Goal: Task Accomplishment & Management: Use online tool/utility

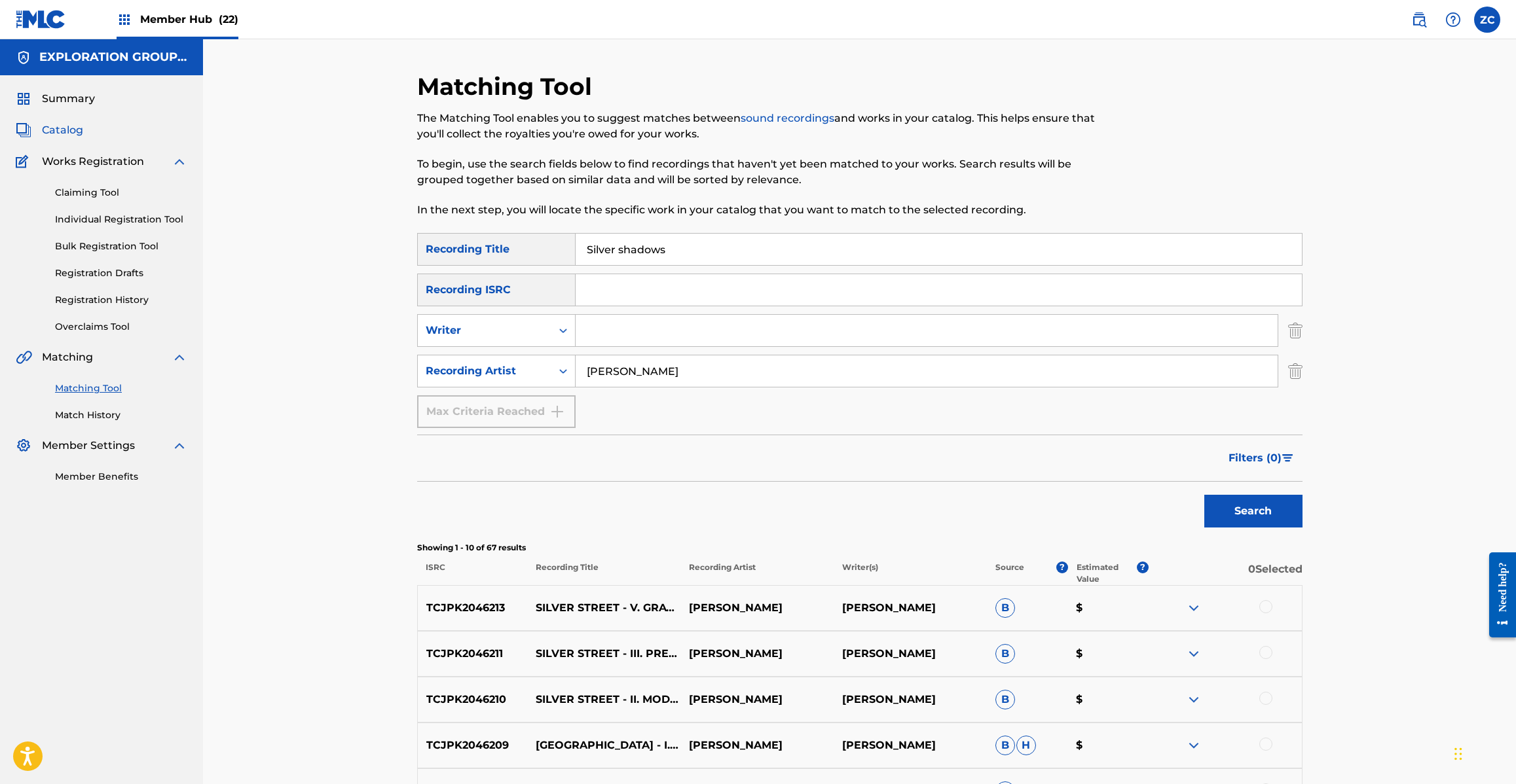
click at [60, 133] on span "Catalog" at bounding box center [62, 130] width 41 height 15
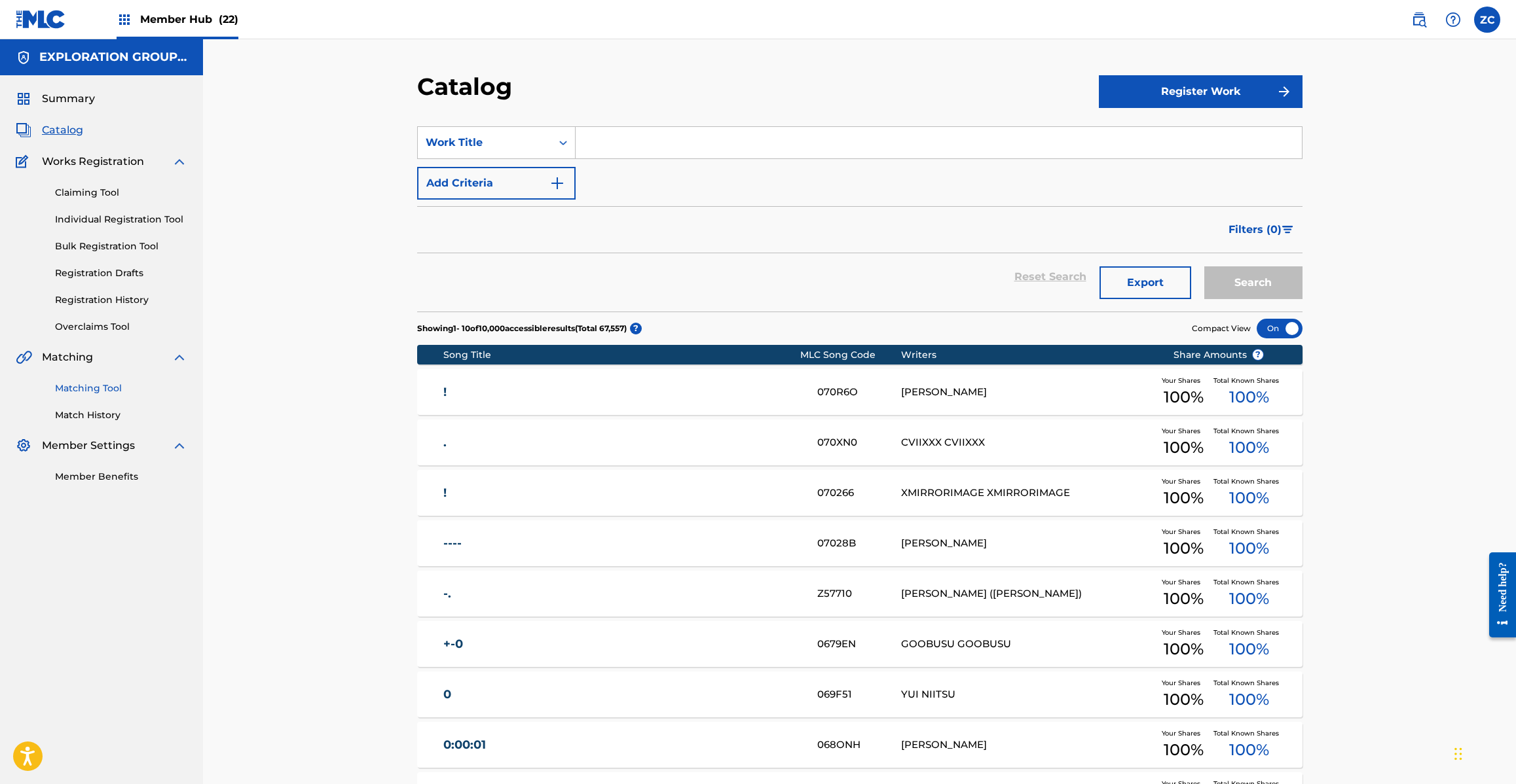
click at [108, 393] on link "Matching Tool" at bounding box center [121, 389] width 132 height 14
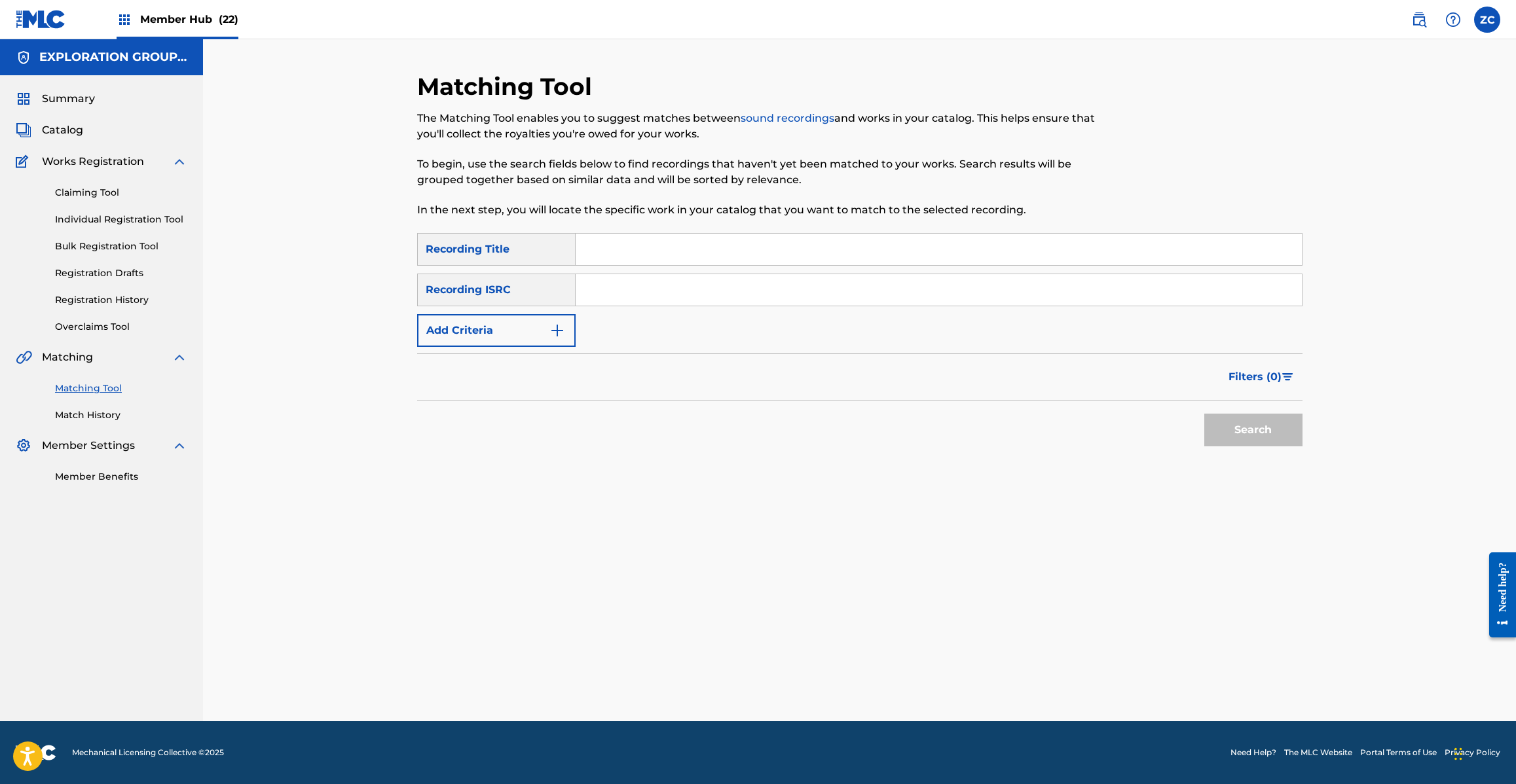
drag, startPoint x: 751, startPoint y: 289, endPoint x: 758, endPoint y: 292, distance: 7.6
click at [751, 288] on input "Search Form" at bounding box center [939, 290] width 726 height 31
paste input "JPJ901206490"
type input "JPJ901206490"
click at [1242, 440] on button "Search" at bounding box center [1253, 430] width 99 height 33
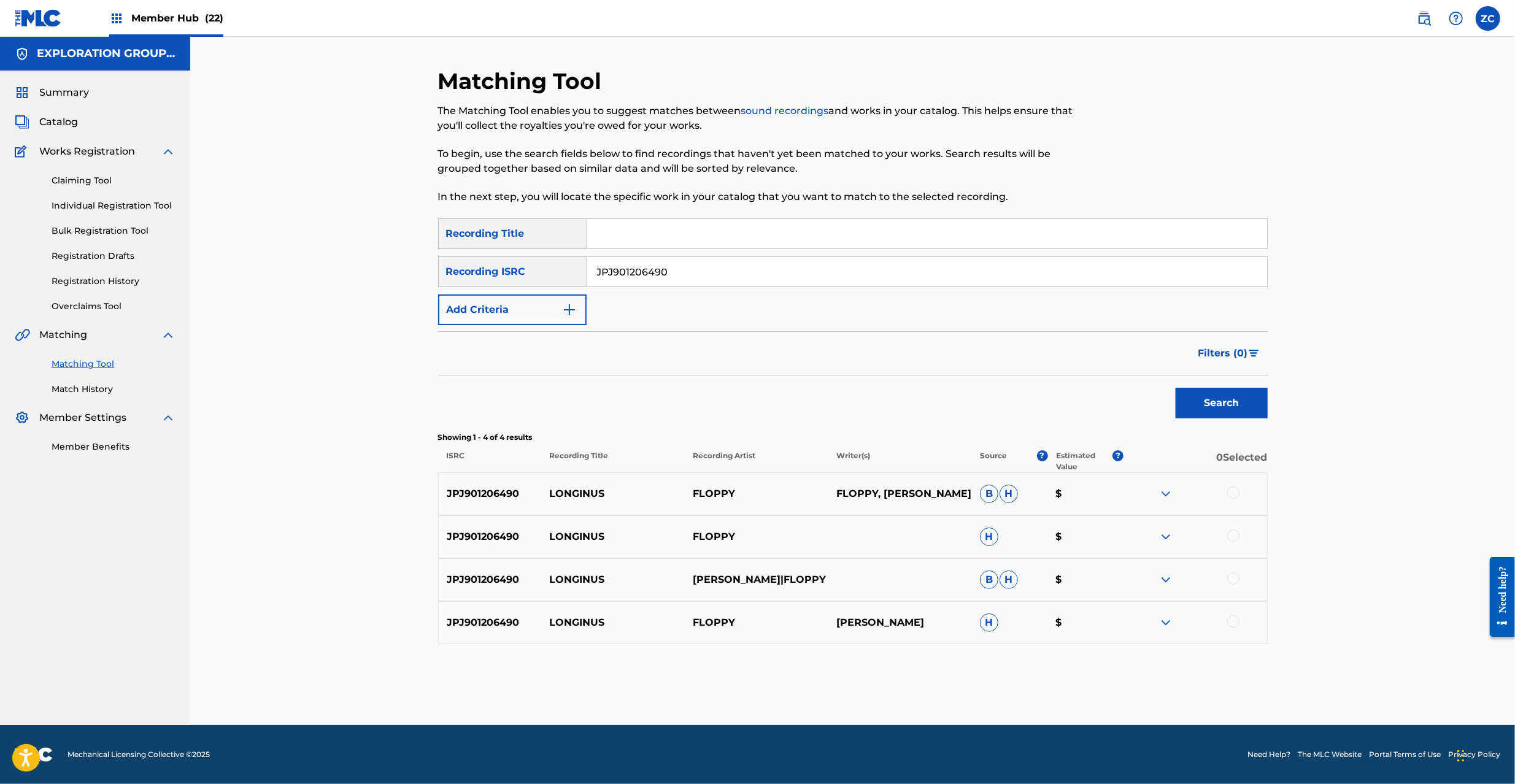
click at [1235, 491] on div at bounding box center [1233, 493] width 12 height 12
click at [1230, 532] on div at bounding box center [1233, 536] width 12 height 12
click at [1230, 579] on div at bounding box center [1233, 578] width 12 height 12
click at [1231, 628] on div at bounding box center [1195, 623] width 143 height 14
click at [1233, 622] on div at bounding box center [1233, 622] width 12 height 12
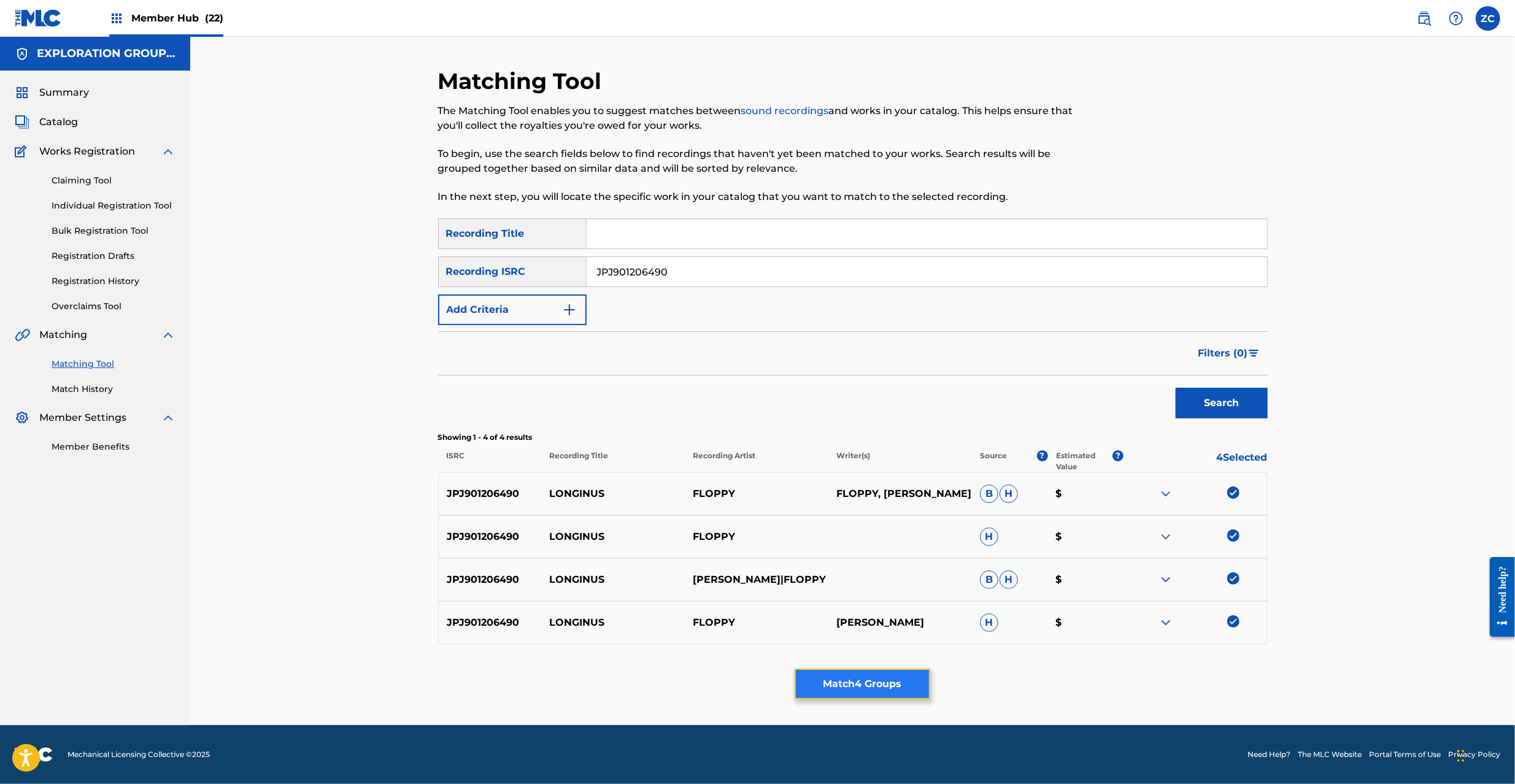
click at [857, 696] on button "Match 4 Groups" at bounding box center [862, 684] width 136 height 31
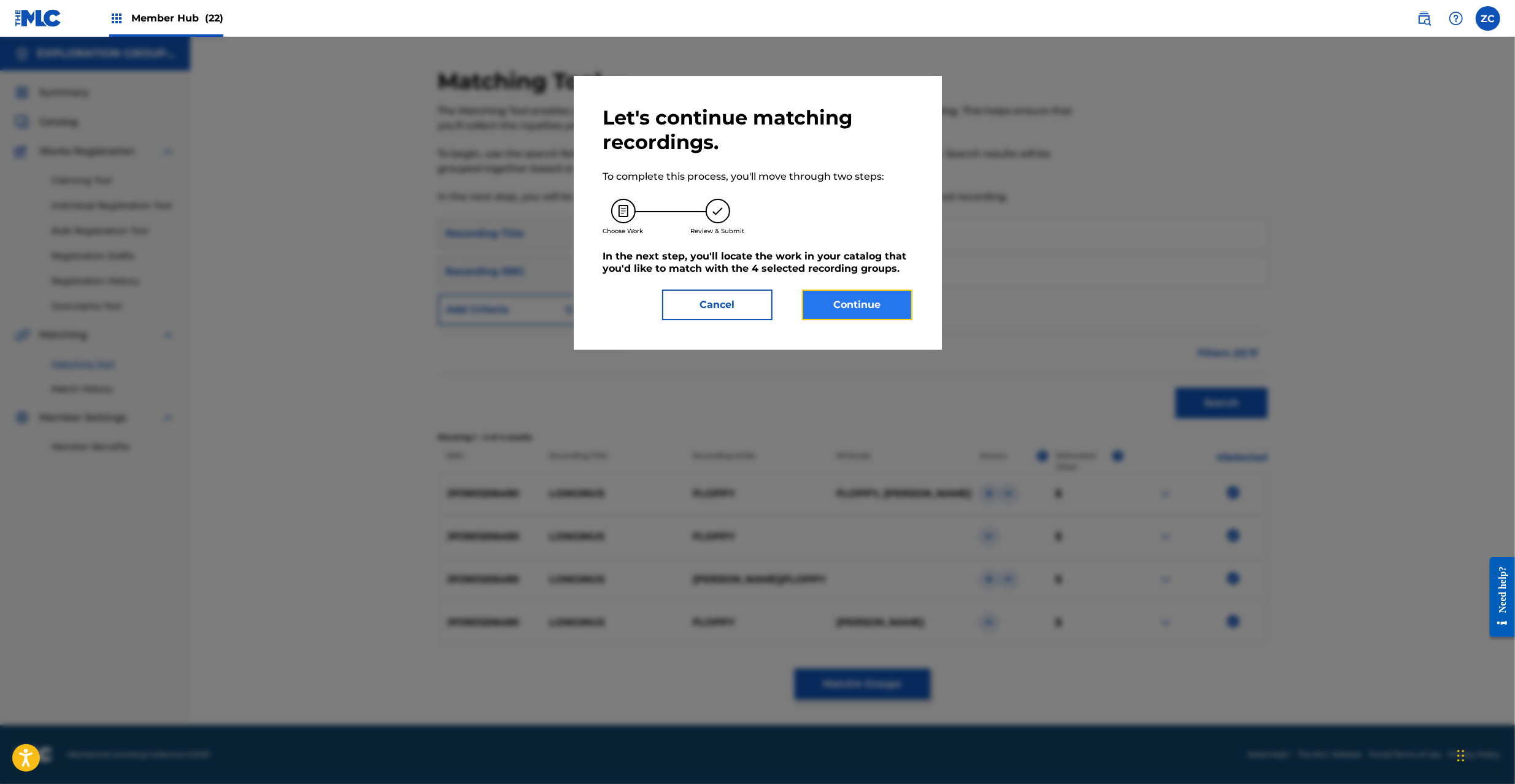
click at [870, 303] on button "Continue" at bounding box center [857, 305] width 111 height 31
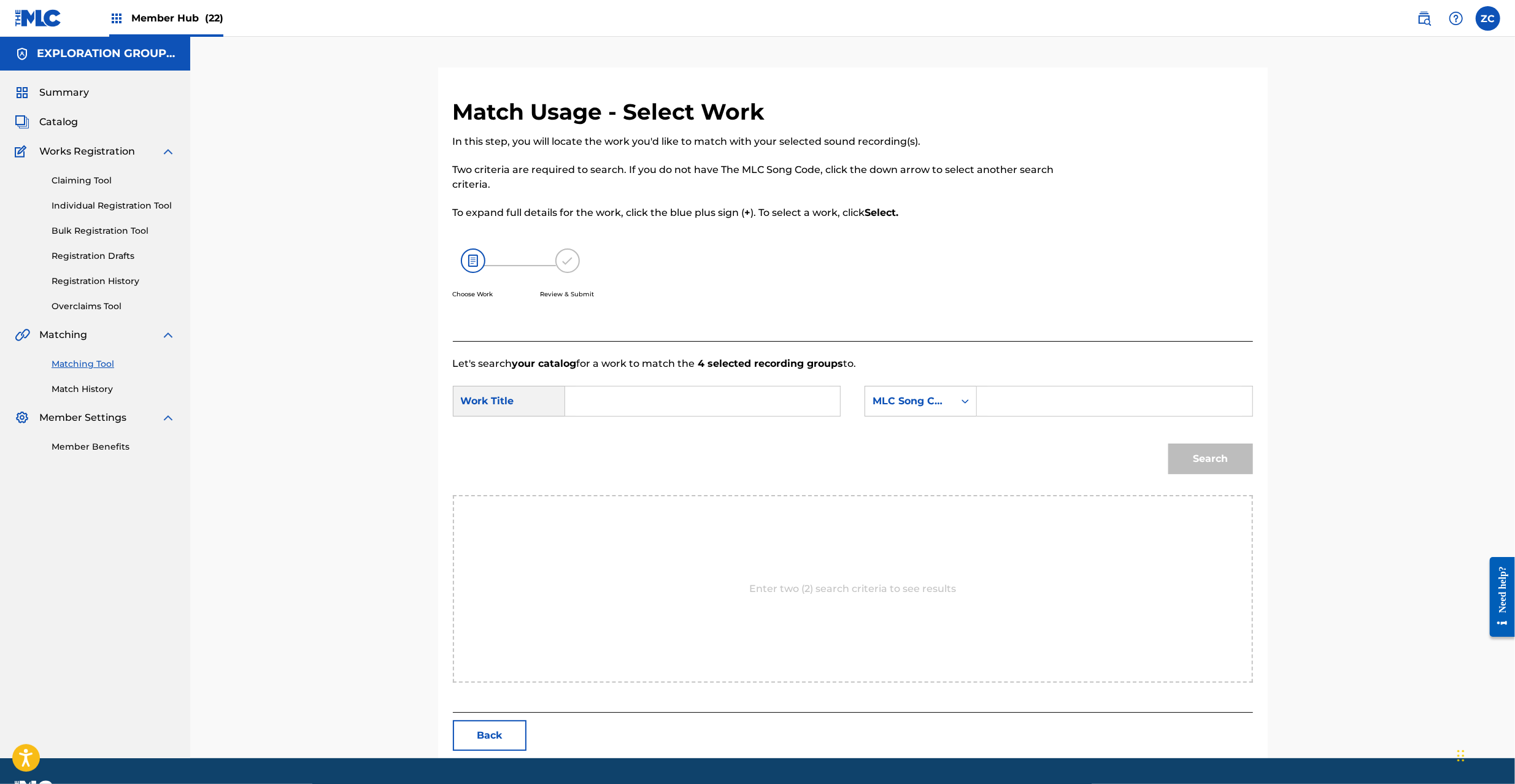
click at [683, 413] on input "Search Form" at bounding box center [703, 401] width 254 height 29
paste input "Longinus LE5V8N"
click at [687, 408] on input "Longinus LE5V8N" at bounding box center [703, 401] width 254 height 29
type input "Longinus"
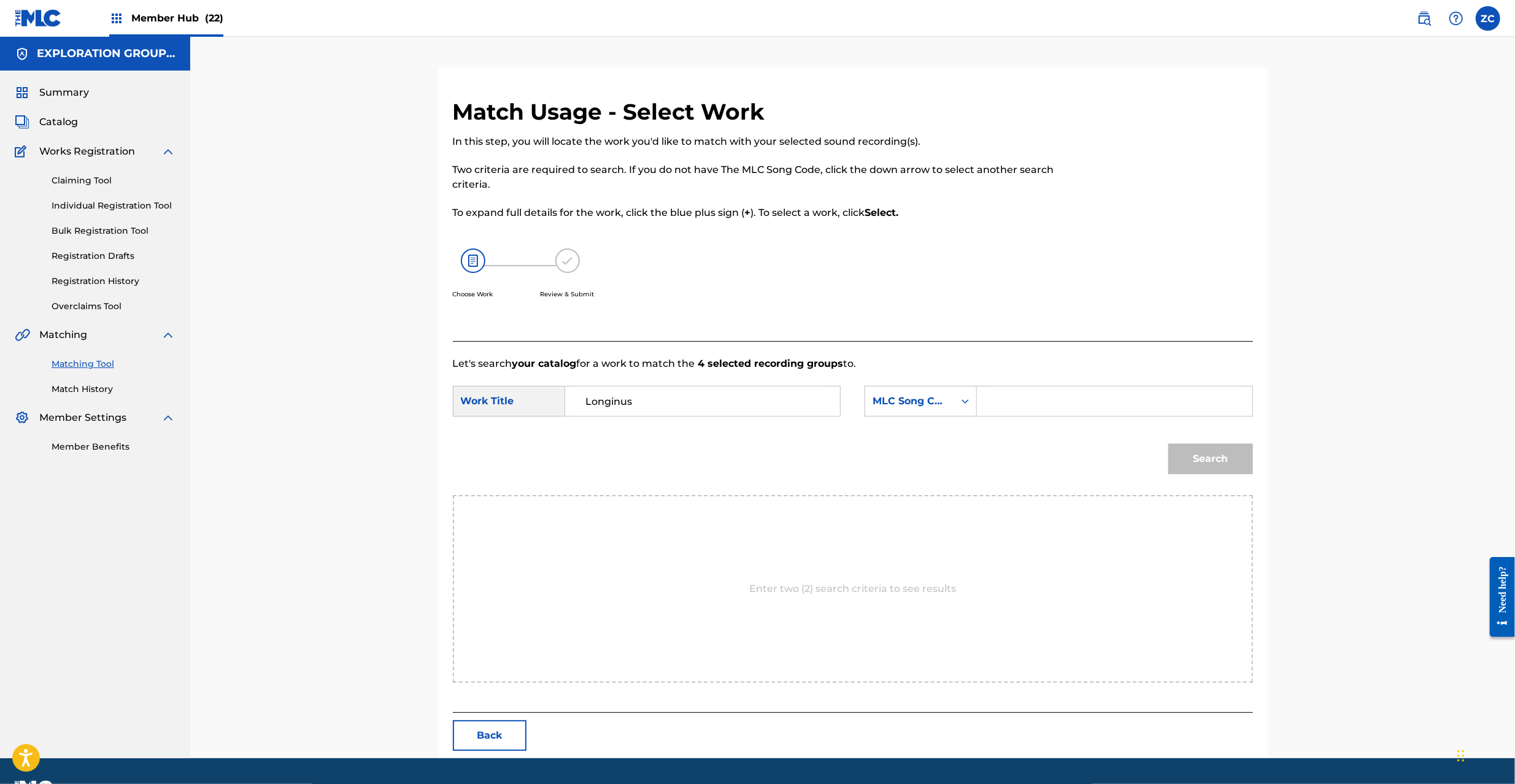
click at [1003, 404] on input "Search Form" at bounding box center [1115, 401] width 254 height 29
paste input "LE5V8N"
type input "LE5V8N"
click at [1166, 448] on div "Search" at bounding box center [1208, 456] width 91 height 49
click at [1208, 462] on button "Search" at bounding box center [1210, 458] width 84 height 31
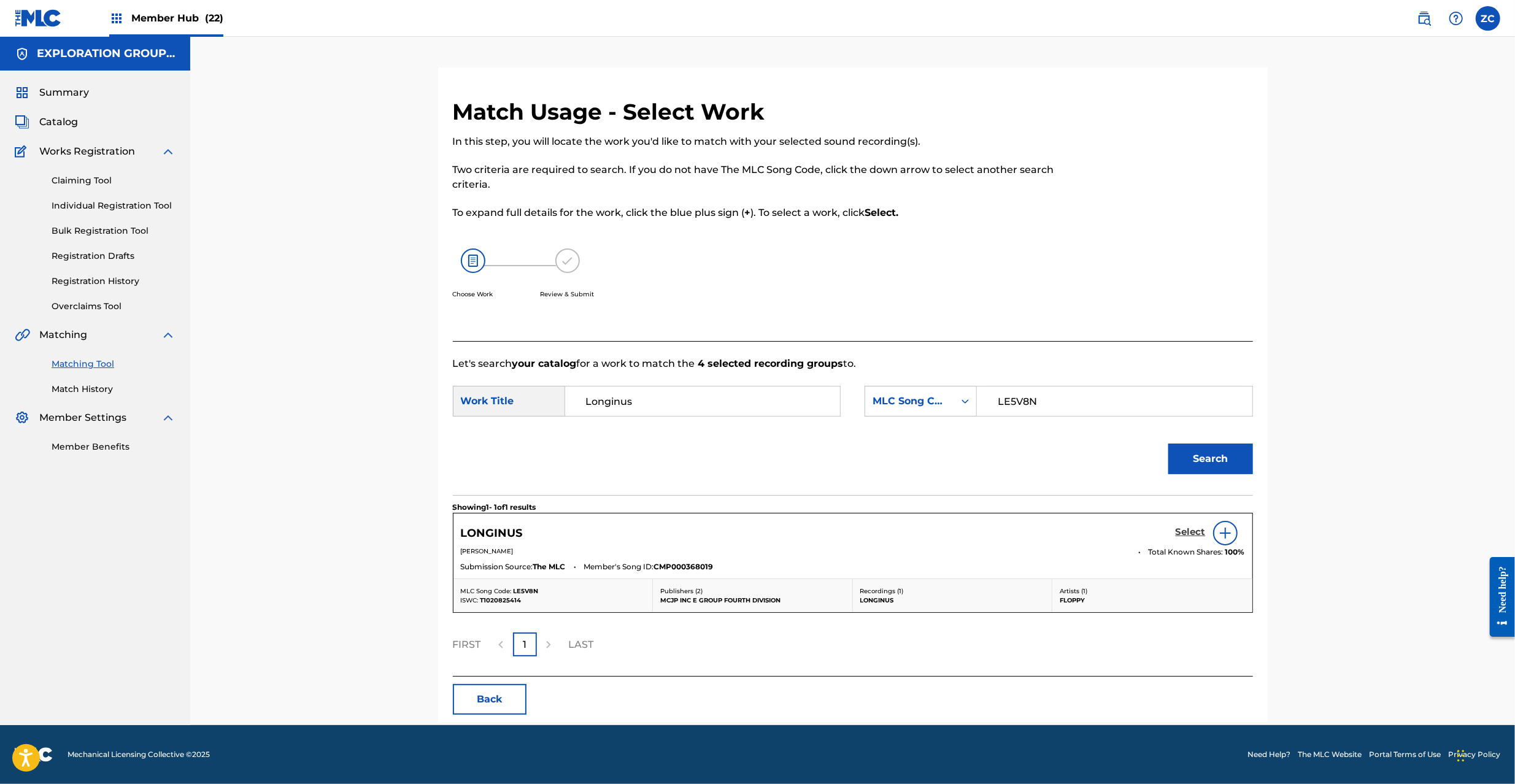
click at [1182, 529] on h5 "Select" at bounding box center [1191, 532] width 30 height 12
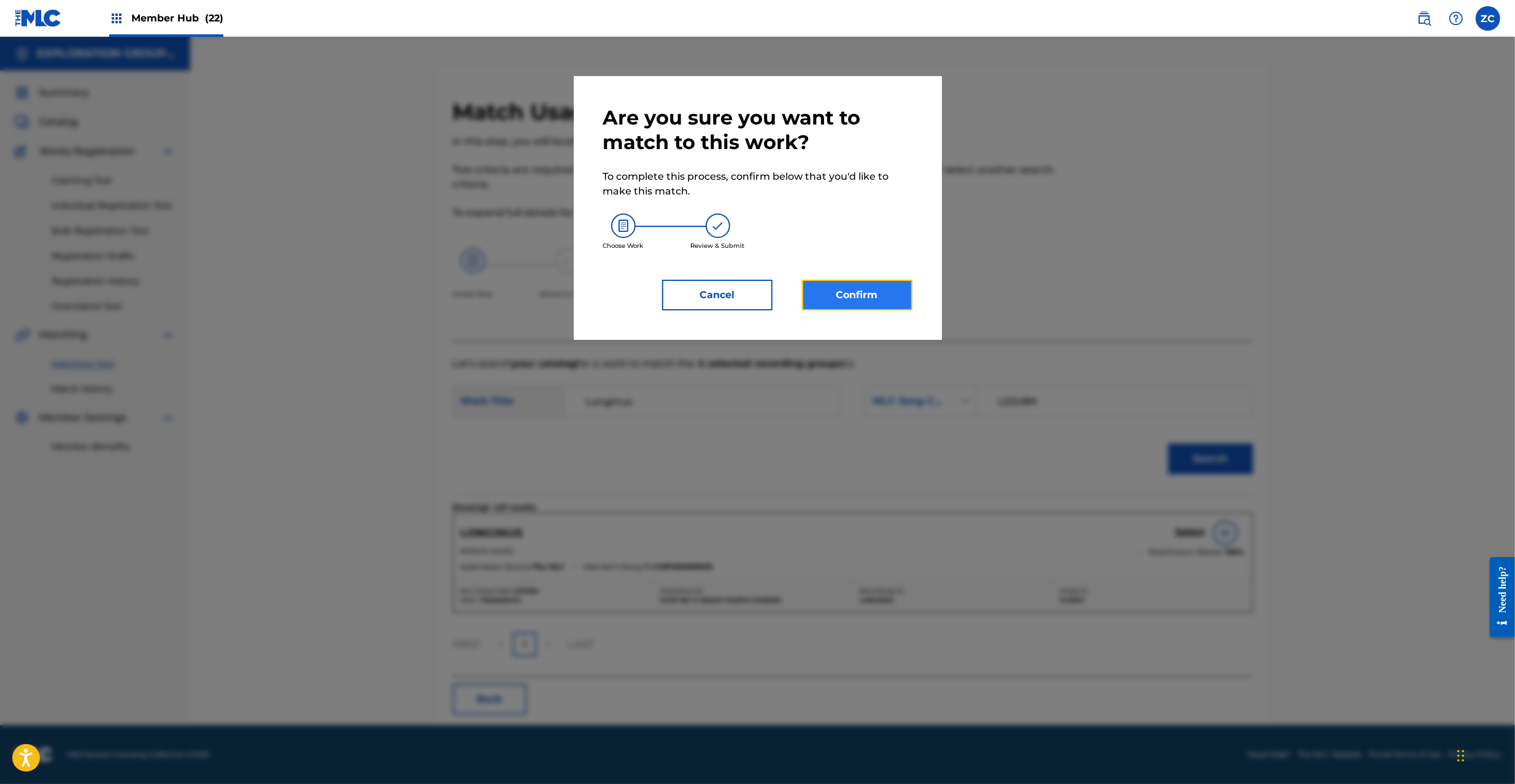
click at [874, 303] on button "Confirm" at bounding box center [857, 295] width 111 height 31
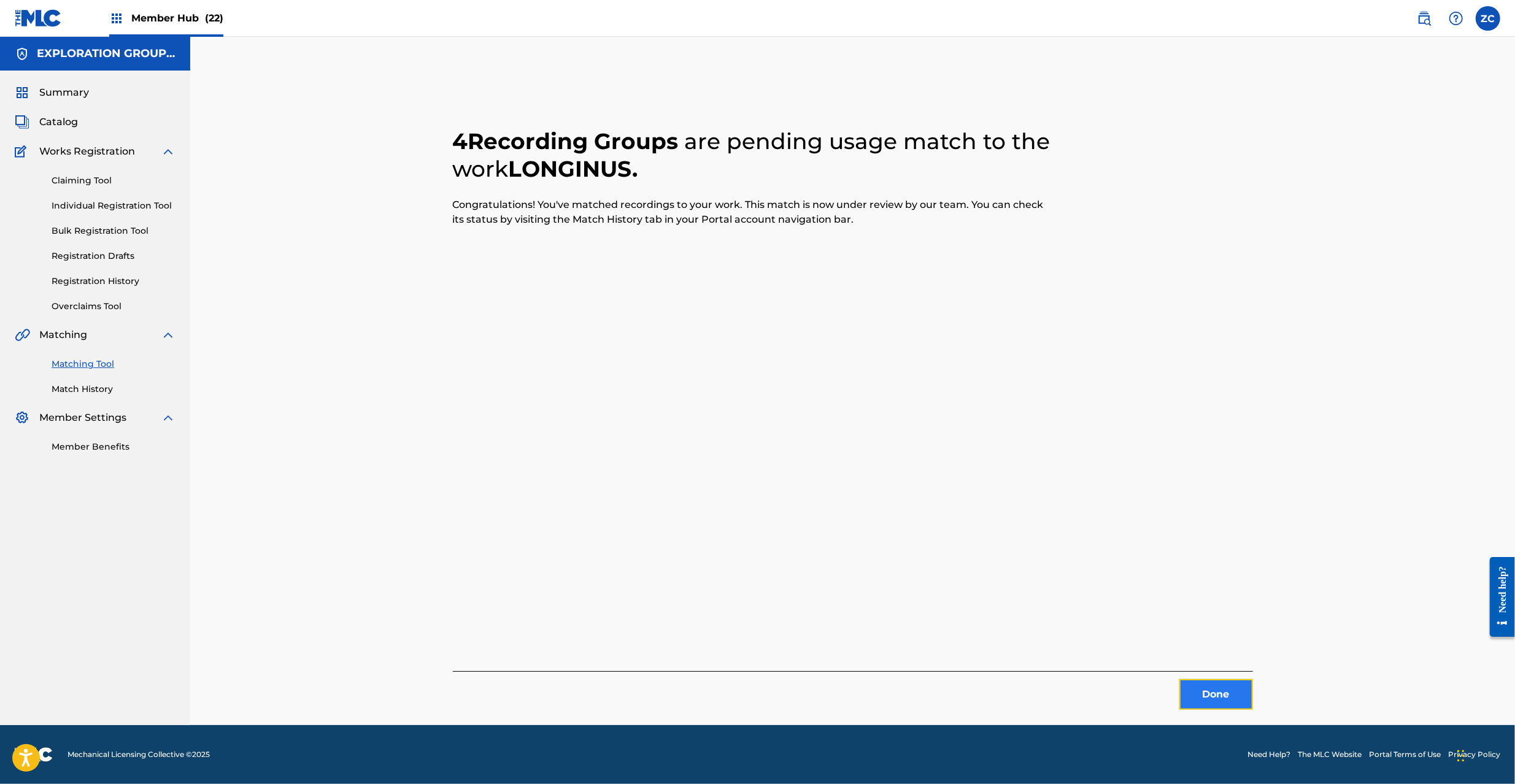
click at [1212, 691] on button "Done" at bounding box center [1216, 694] width 73 height 31
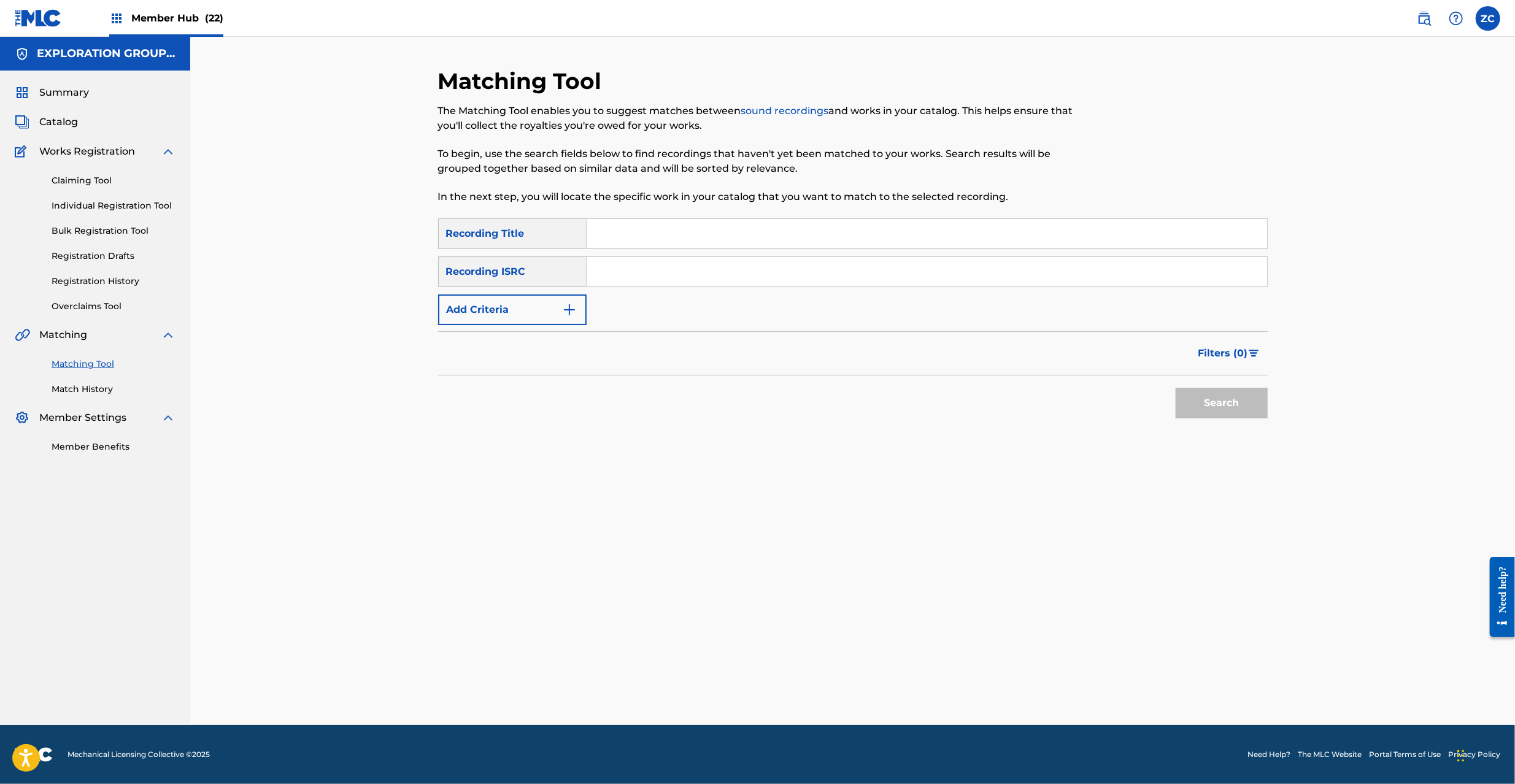
click at [916, 268] on input "Search Form" at bounding box center [927, 272] width 681 height 29
paste input "JPJ901206500"
type input "JPJ901206500"
click at [1202, 403] on button "Search" at bounding box center [1222, 403] width 92 height 31
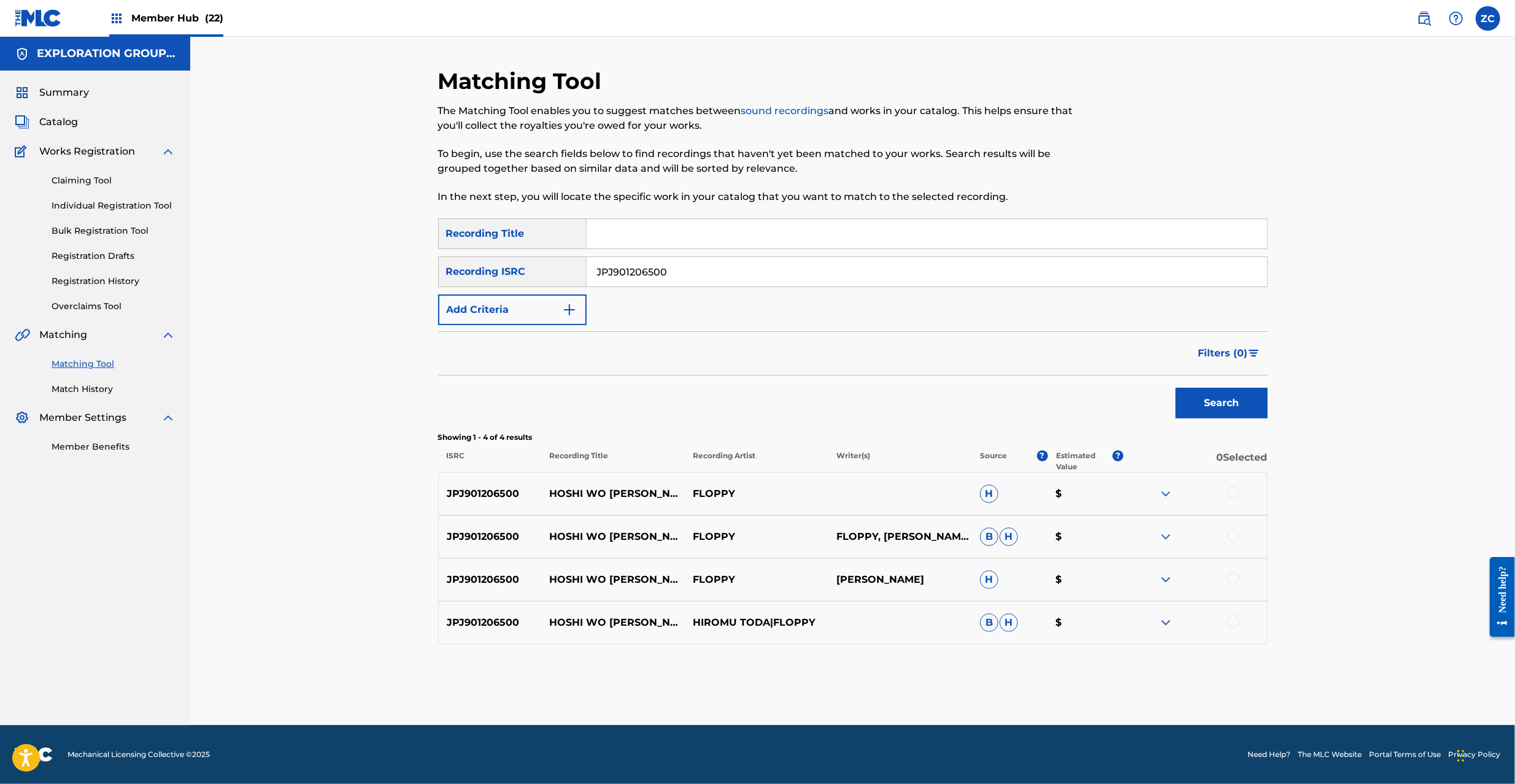
click at [1233, 496] on div at bounding box center [1233, 493] width 12 height 12
click at [1236, 531] on div at bounding box center [1195, 537] width 143 height 14
click at [1236, 538] on div at bounding box center [1233, 536] width 12 height 12
click at [1232, 582] on div at bounding box center [1233, 578] width 12 height 12
click at [1233, 621] on div at bounding box center [1233, 622] width 12 height 12
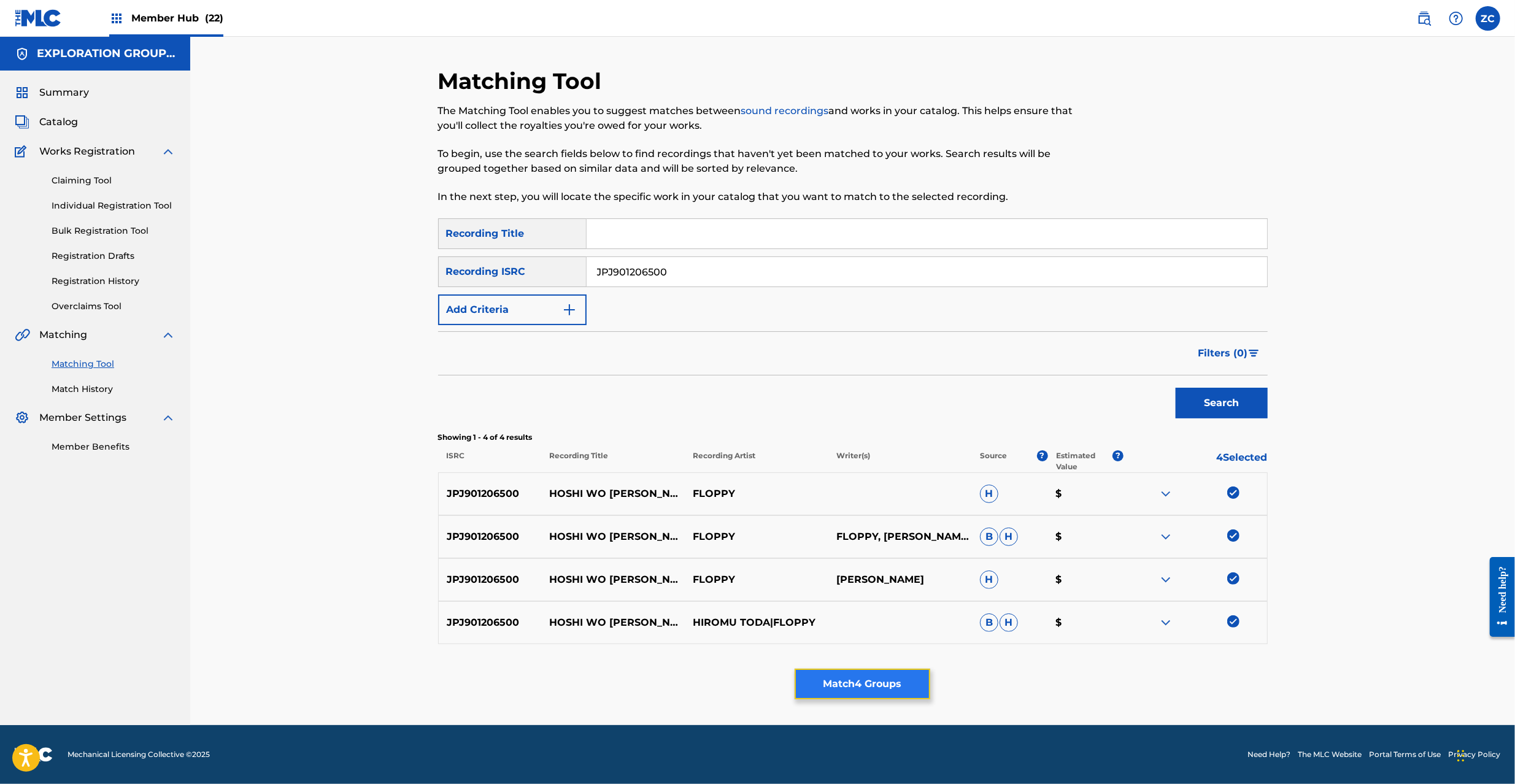
click at [900, 685] on button "Match 4 Groups" at bounding box center [862, 684] width 136 height 31
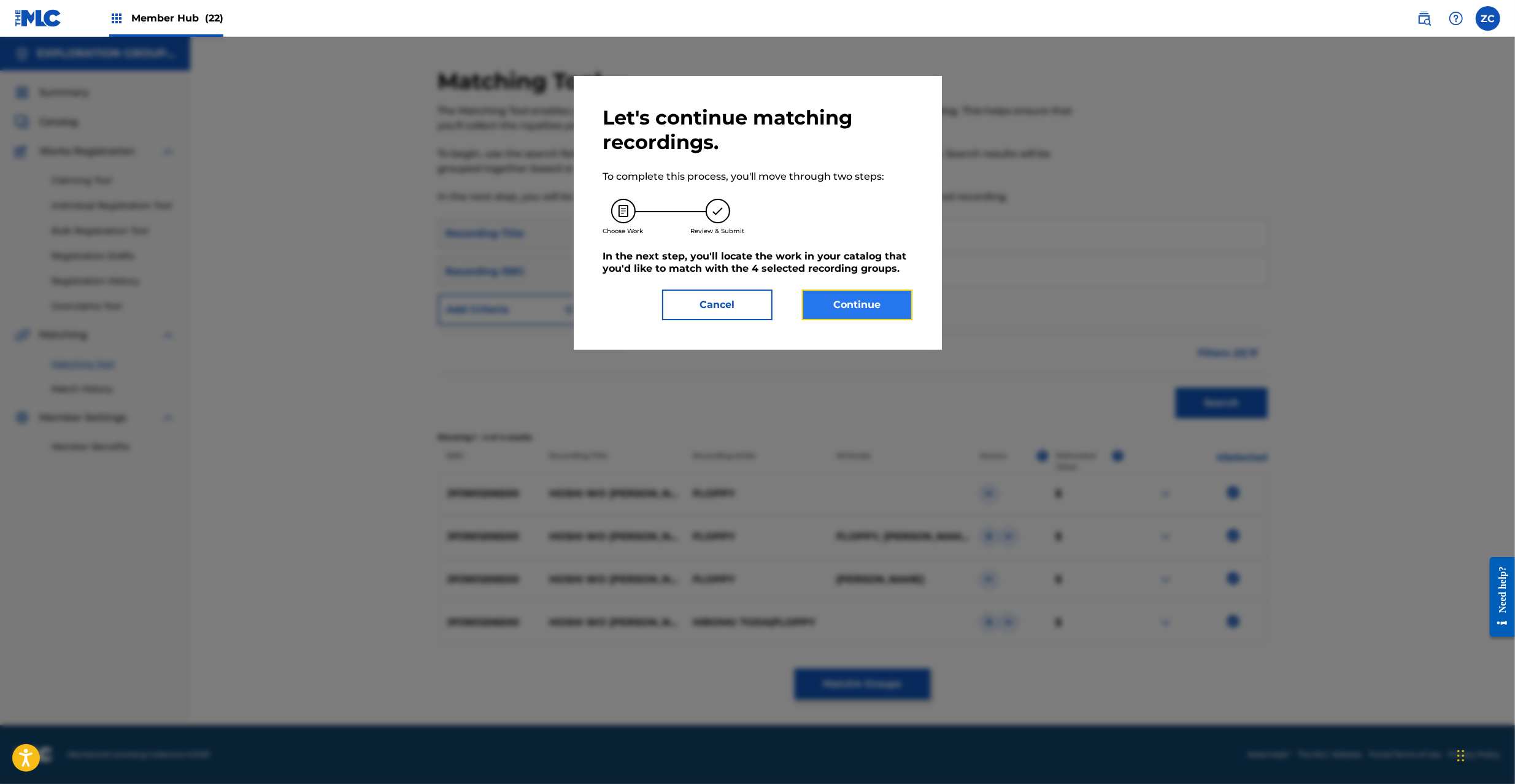
click at [852, 312] on button "Continue" at bounding box center [857, 305] width 111 height 31
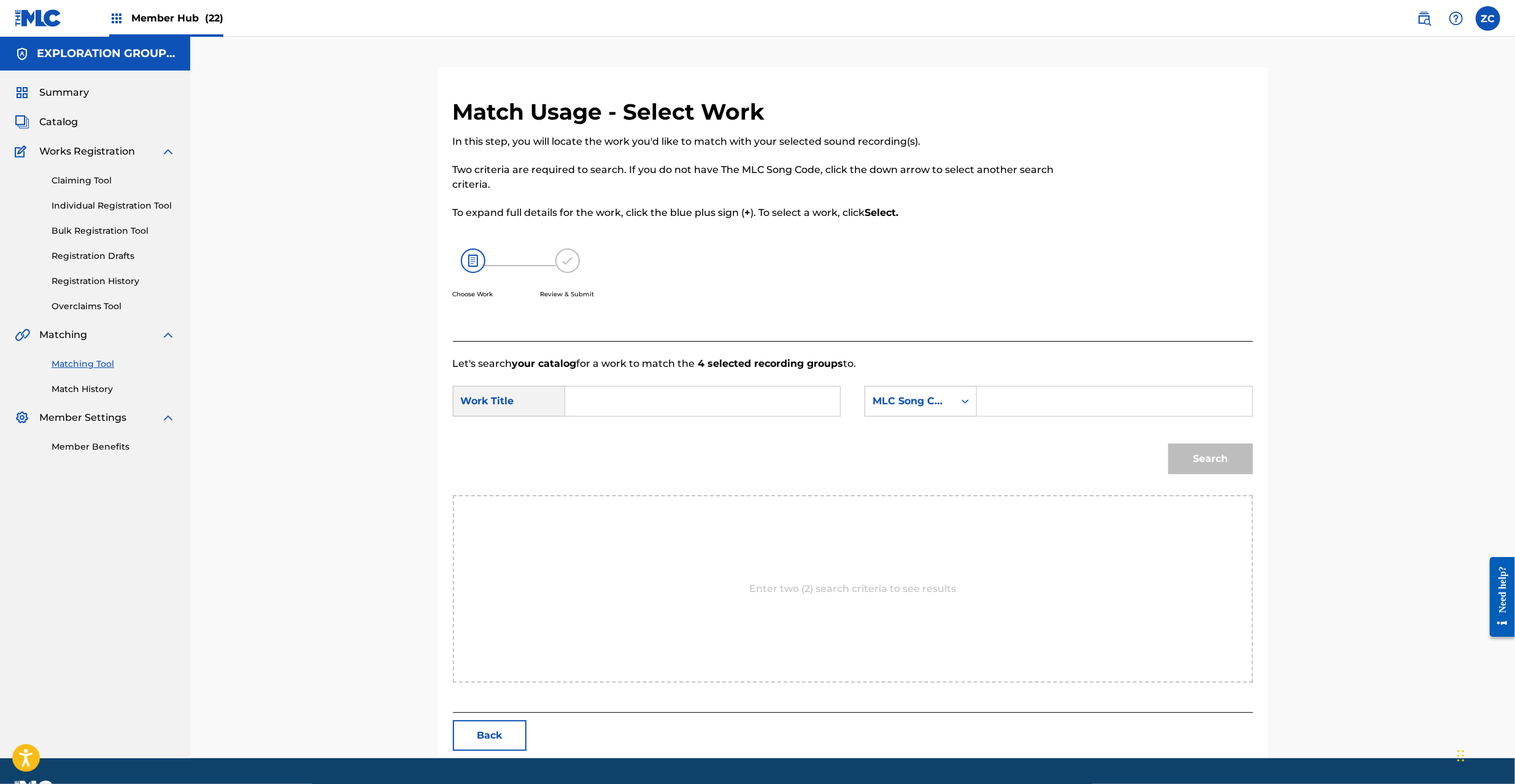
click at [762, 399] on input "Search Form" at bounding box center [703, 401] width 254 height 29
paste input "Hoshio Miru Hito HC0E3Y"
click at [705, 401] on input "Hoshio Miru Hito HC0E3Y" at bounding box center [703, 401] width 254 height 29
type input "[PERSON_NAME]"
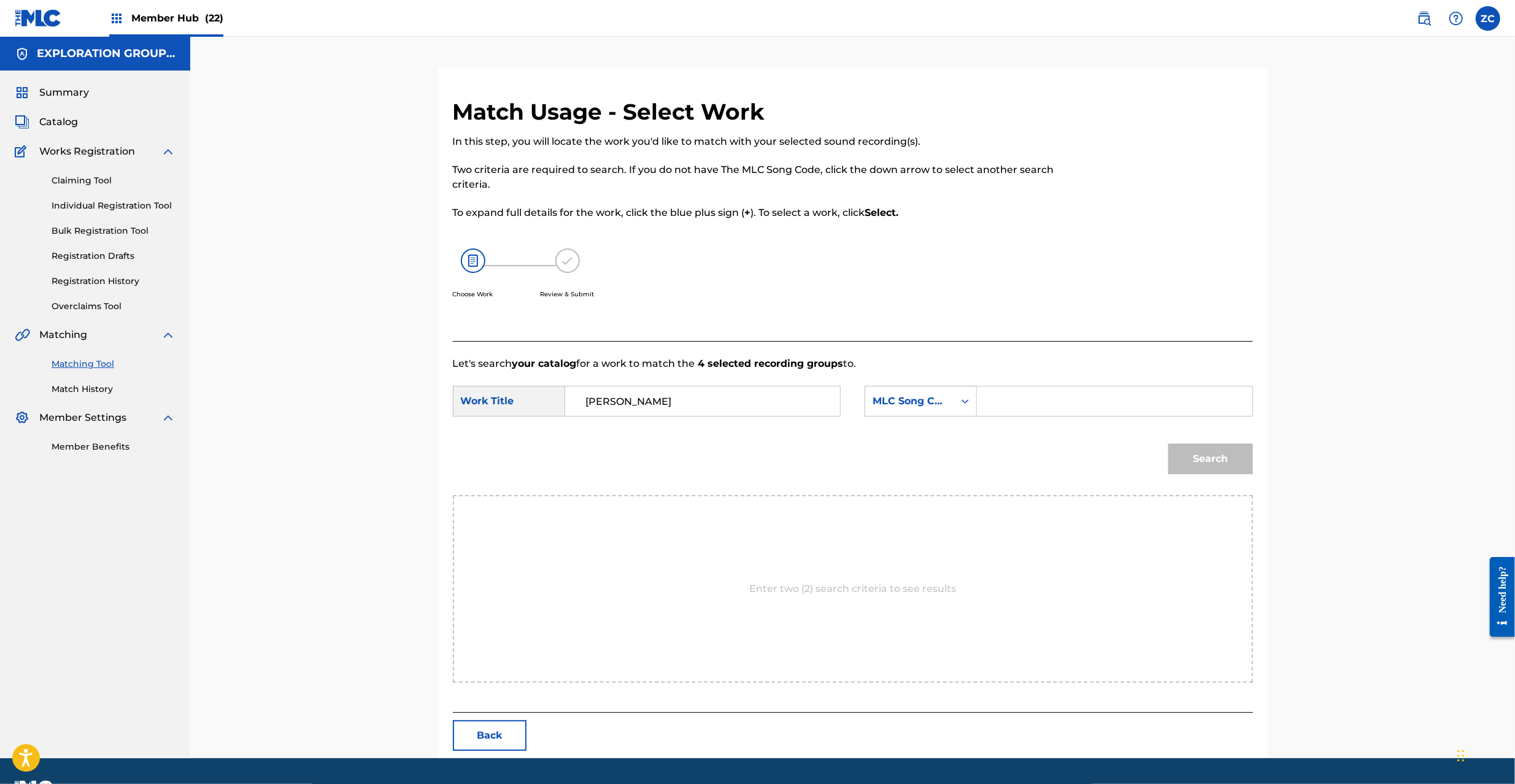
click at [1024, 406] on input "Search Form" at bounding box center [1115, 401] width 254 height 29
paste input "HC0E3Y"
type input "HC0E3Y"
click at [1193, 460] on button "Search" at bounding box center [1210, 458] width 84 height 31
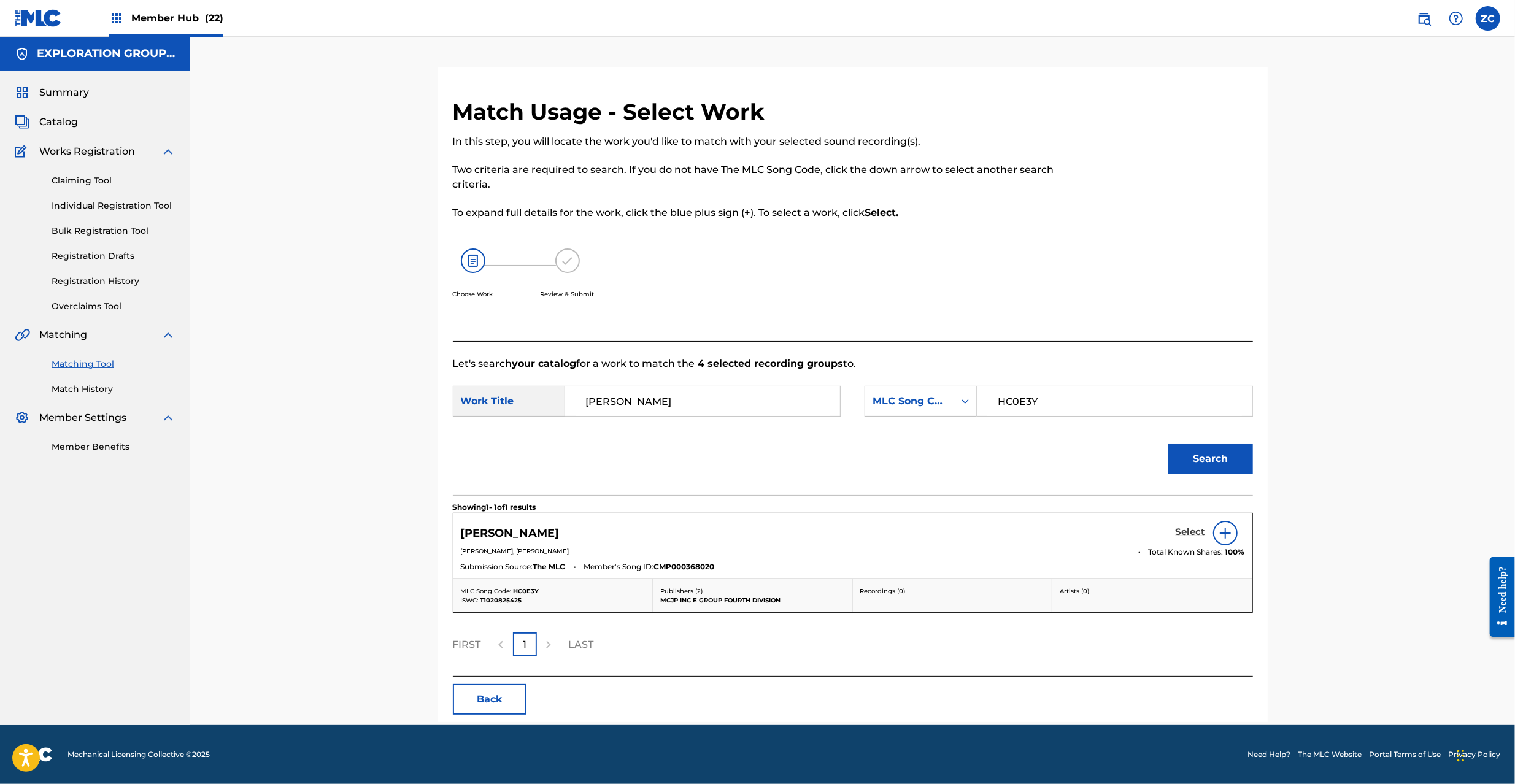
click at [1199, 529] on h5 "Select" at bounding box center [1191, 532] width 30 height 12
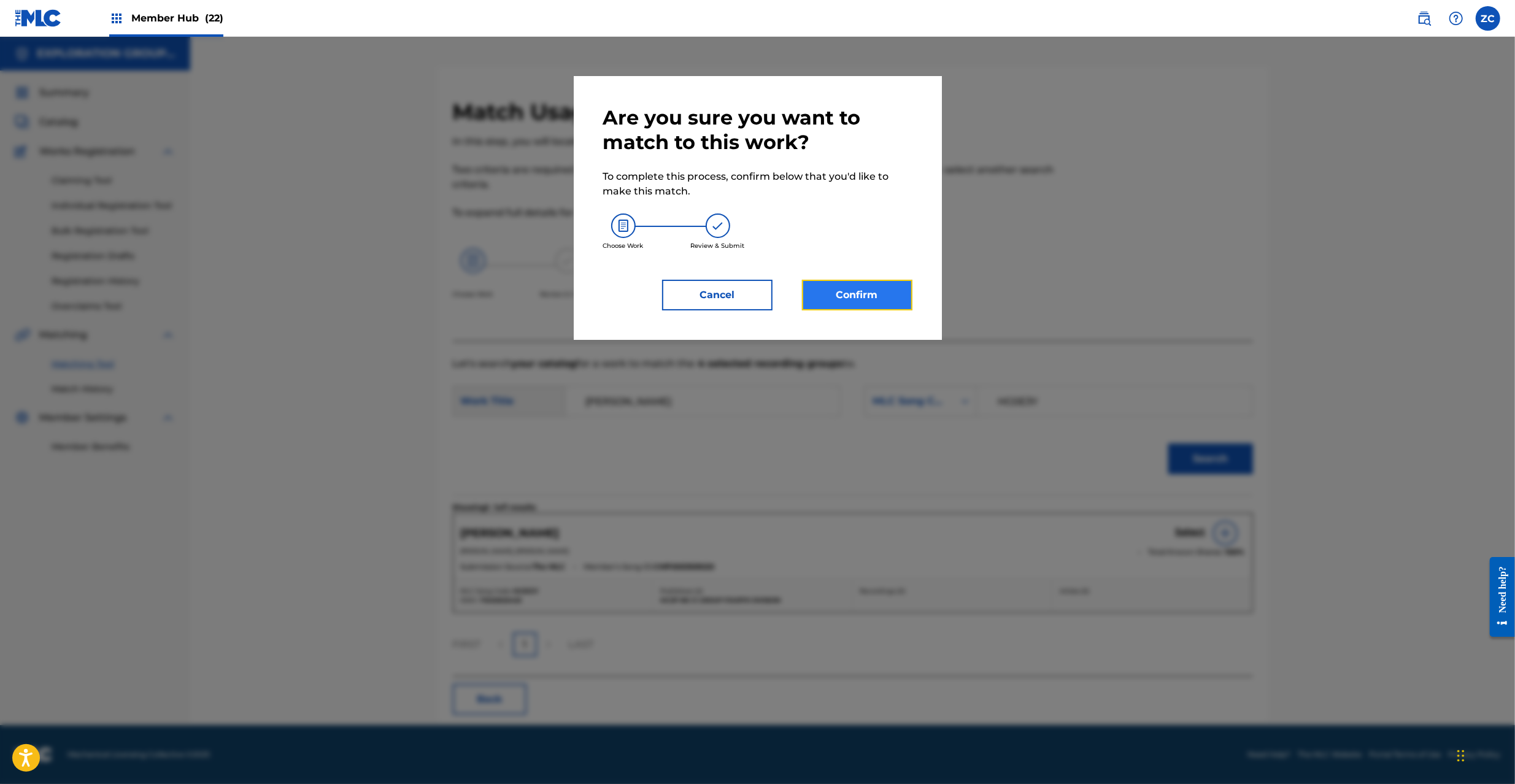
click at [890, 297] on button "Confirm" at bounding box center [857, 295] width 111 height 31
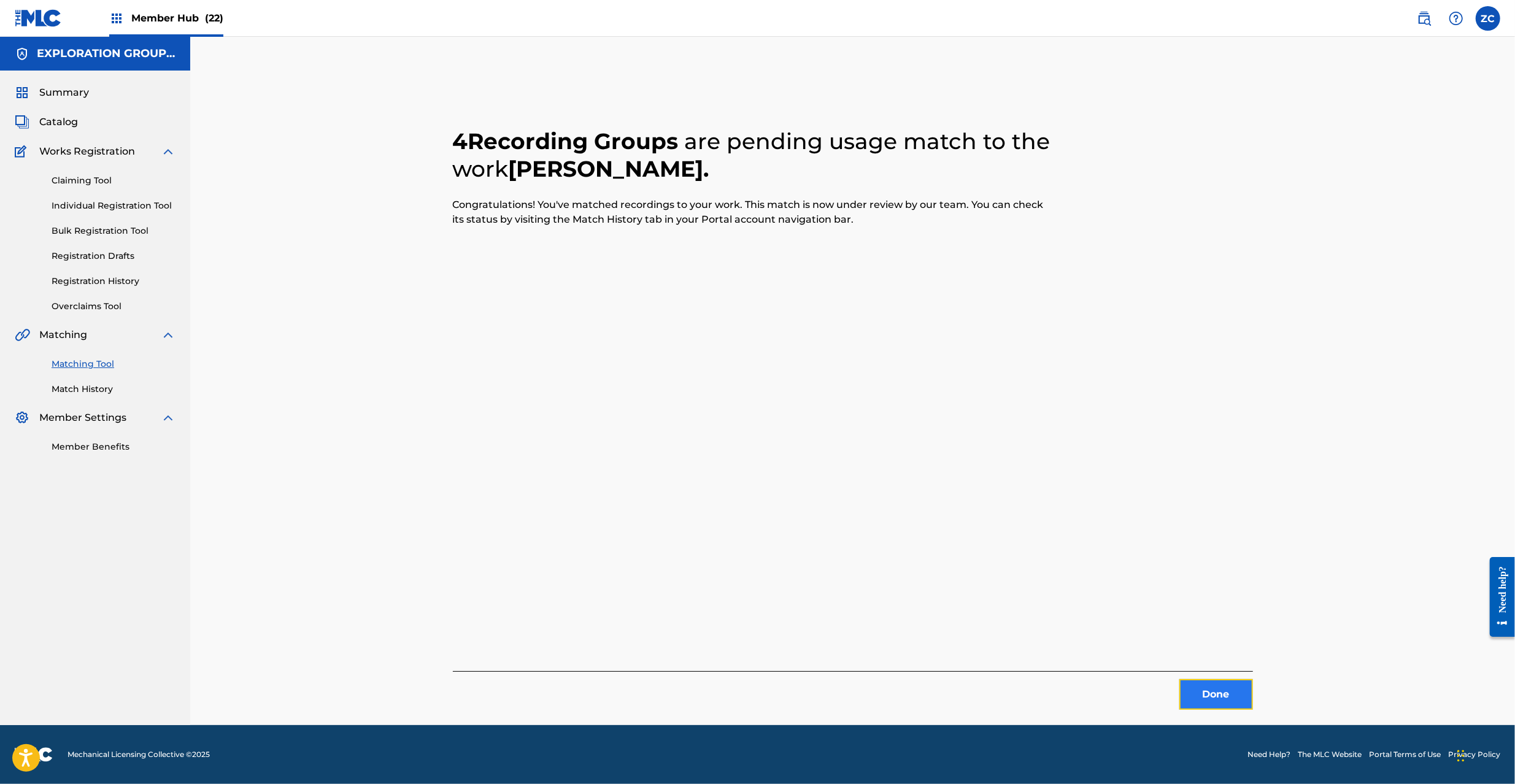
click at [1216, 698] on button "Done" at bounding box center [1216, 694] width 73 height 31
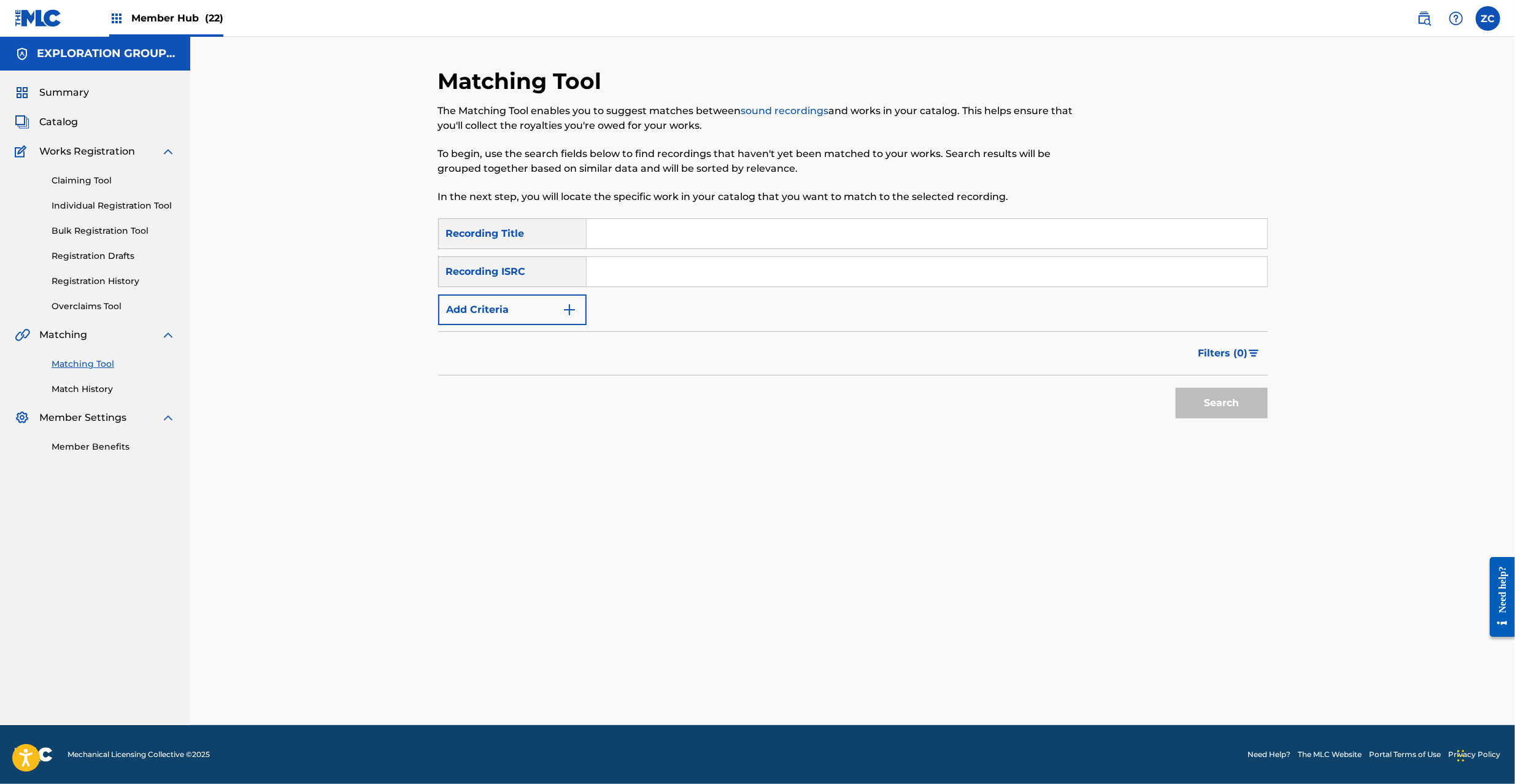
click at [927, 271] on input "Search Form" at bounding box center [927, 272] width 681 height 29
paste input "JPJ901206510"
type input "JPJ901206510"
click at [1205, 396] on button "Search" at bounding box center [1222, 403] width 92 height 31
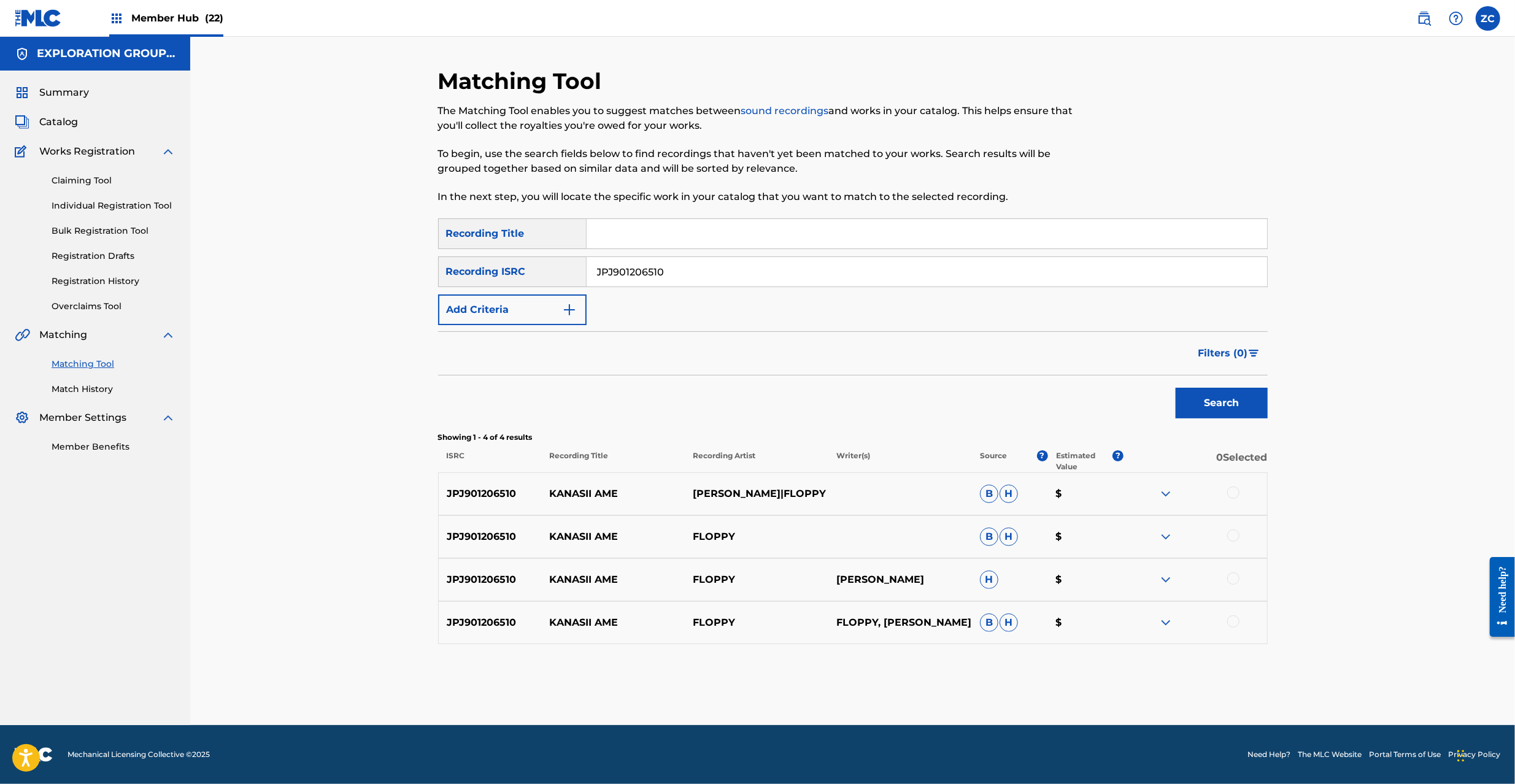
click at [1231, 495] on div at bounding box center [1233, 493] width 12 height 12
click at [1231, 538] on div at bounding box center [1233, 536] width 12 height 12
drag, startPoint x: 1232, startPoint y: 582, endPoint x: 1233, endPoint y: 593, distance: 11.0
click at [1232, 584] on div at bounding box center [1233, 578] width 12 height 12
click at [1235, 625] on div at bounding box center [1233, 622] width 12 height 12
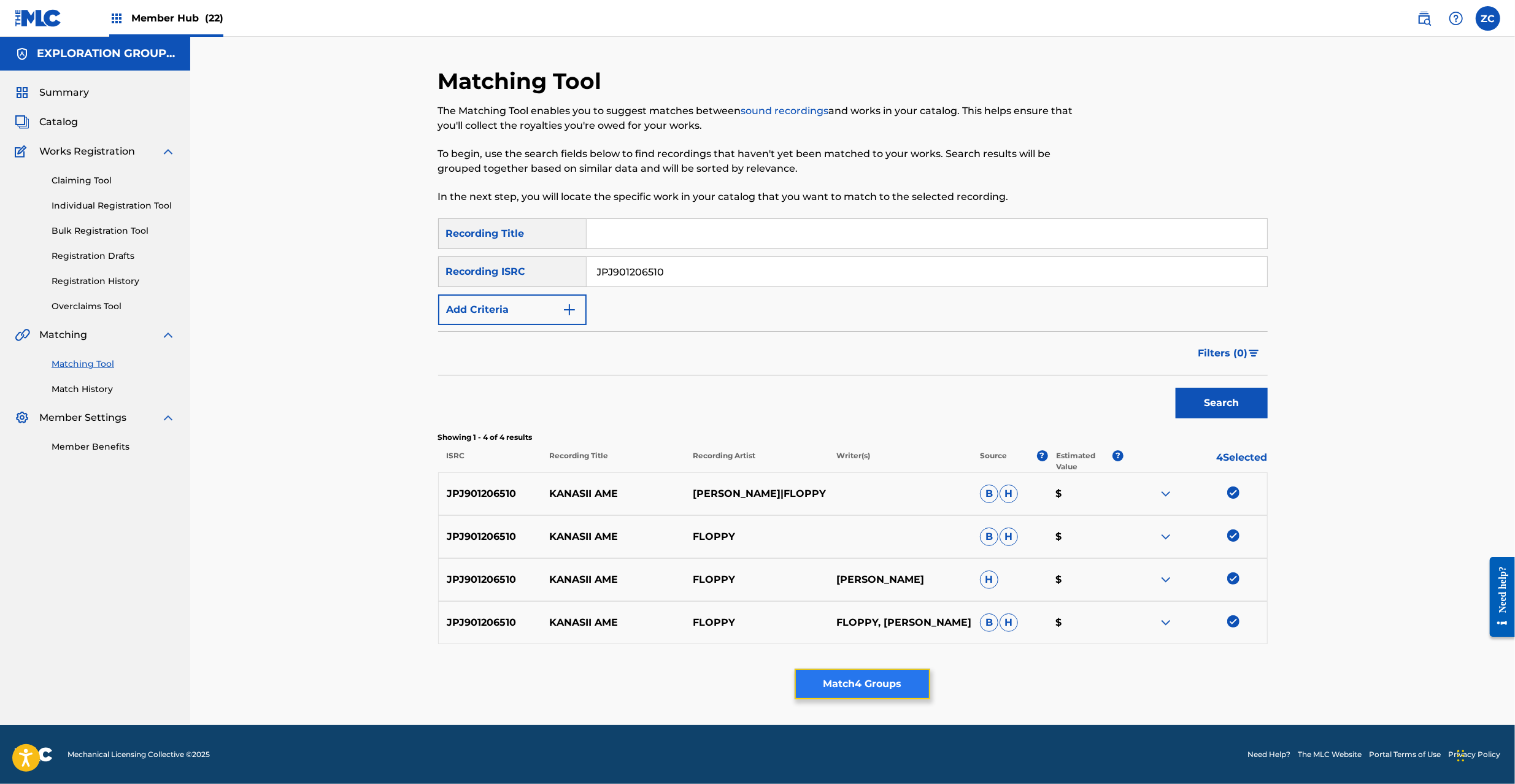
click at [847, 677] on button "Match 4 Groups" at bounding box center [862, 684] width 136 height 31
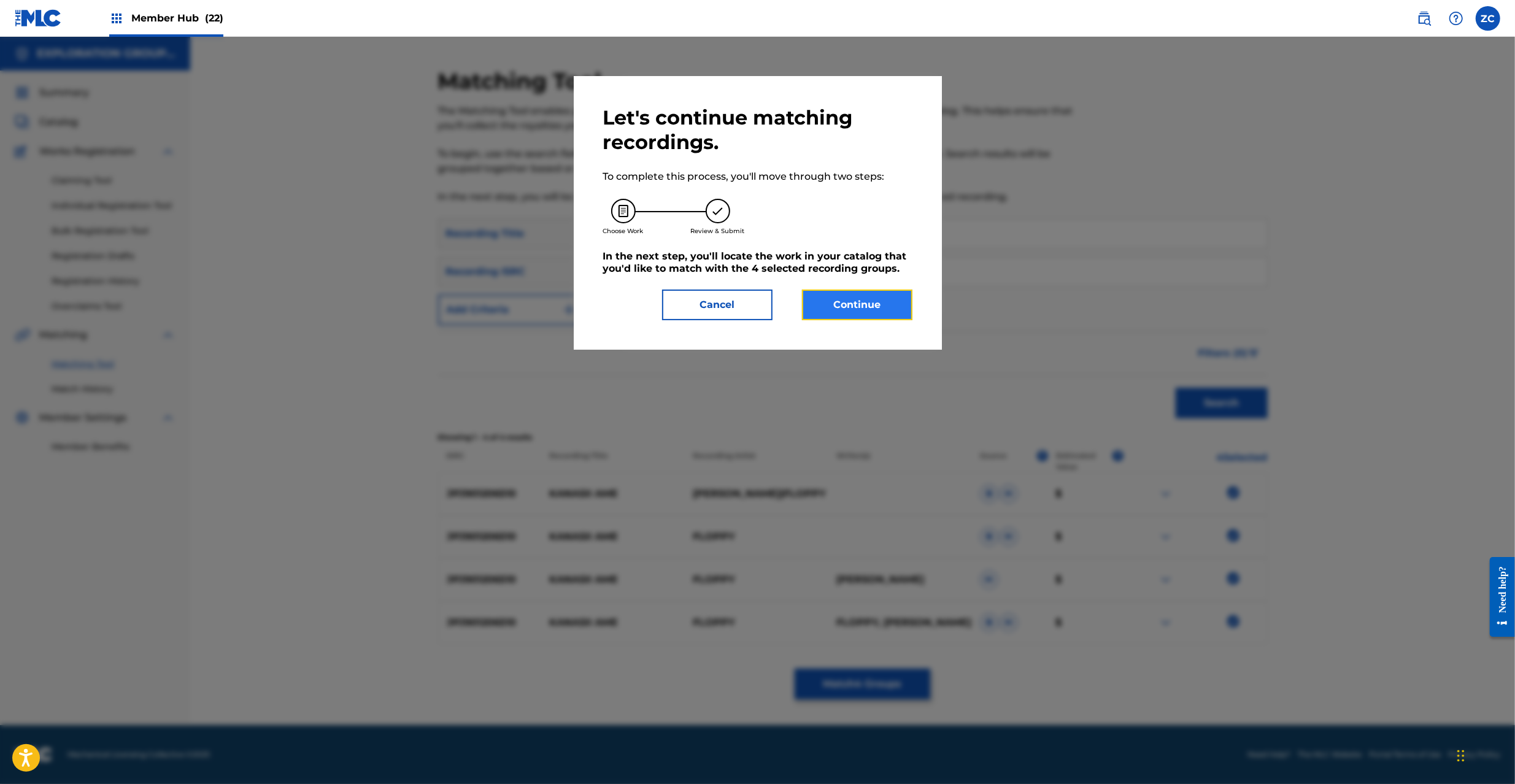
click at [861, 307] on button "Continue" at bounding box center [857, 305] width 111 height 31
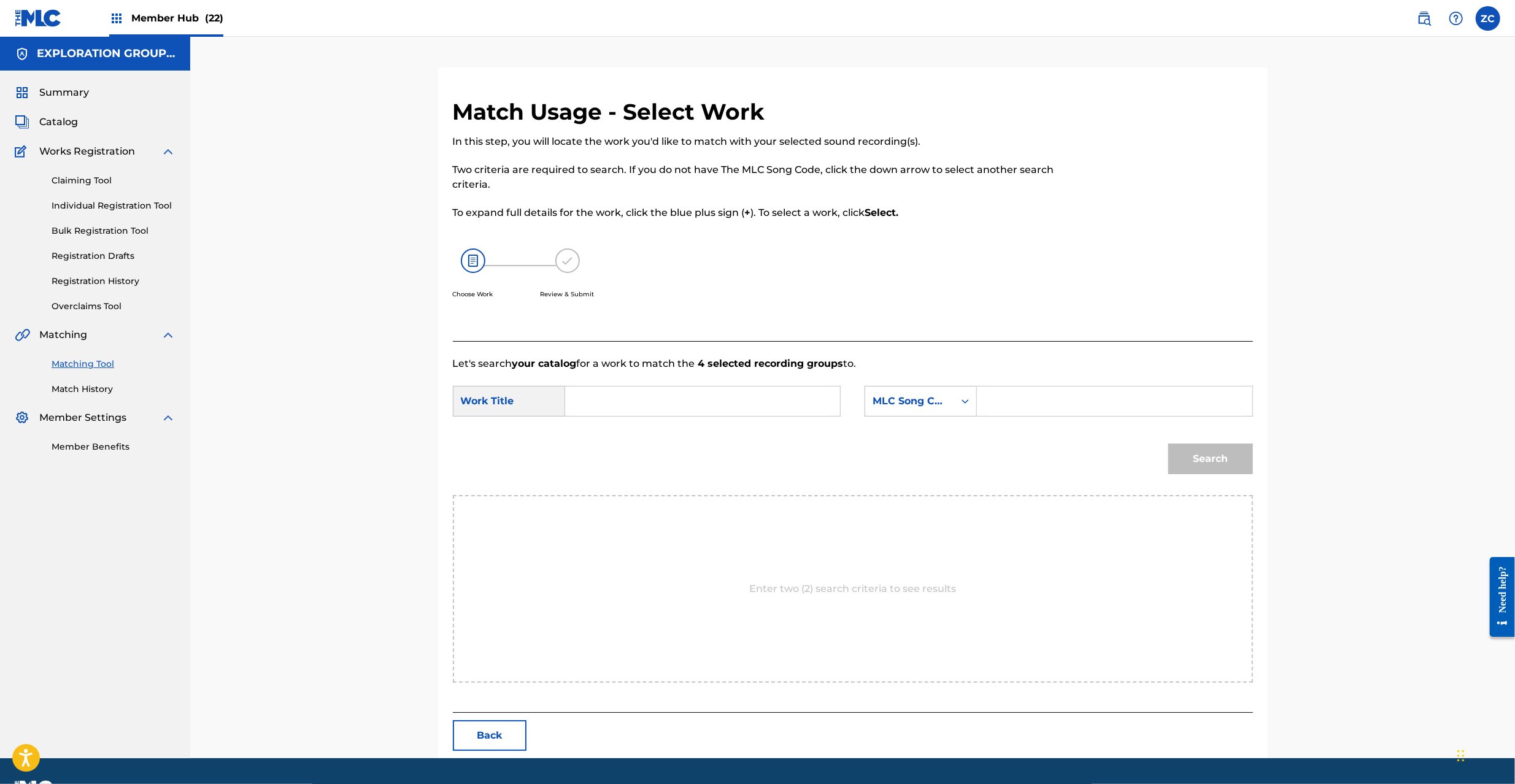
click at [687, 398] on input "Search Form" at bounding box center [703, 401] width 254 height 29
paste input "Kanashii Ame KE9Z5A"
click at [687, 398] on input "Kanashii Ame KE9Z5A" at bounding box center [703, 401] width 254 height 29
type input "Kanashii Ame"
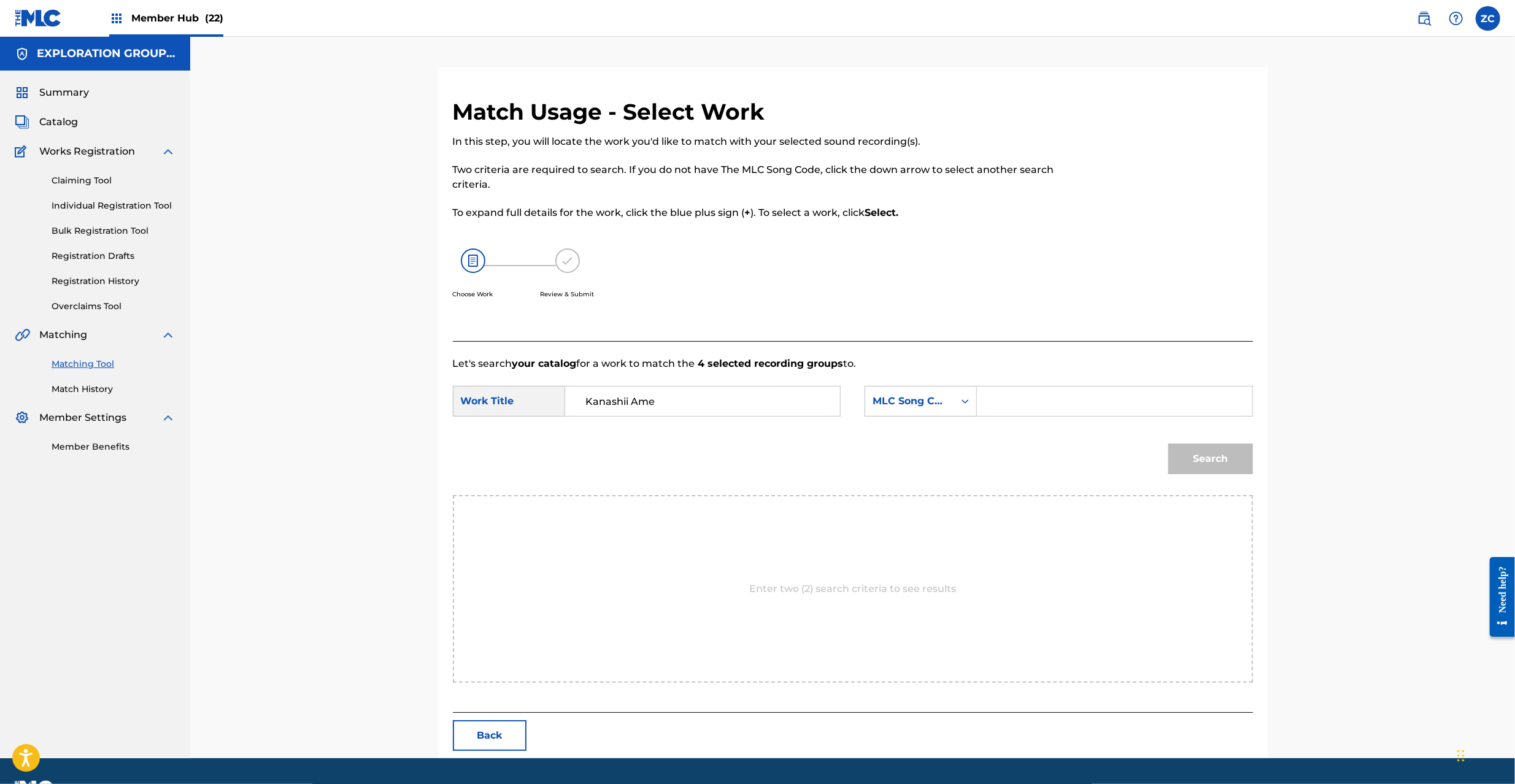
click at [1091, 406] on input "Search Form" at bounding box center [1115, 401] width 254 height 29
paste input "KE9Z5A"
type input "KE9Z5A"
click at [1213, 468] on button "Search" at bounding box center [1210, 458] width 84 height 31
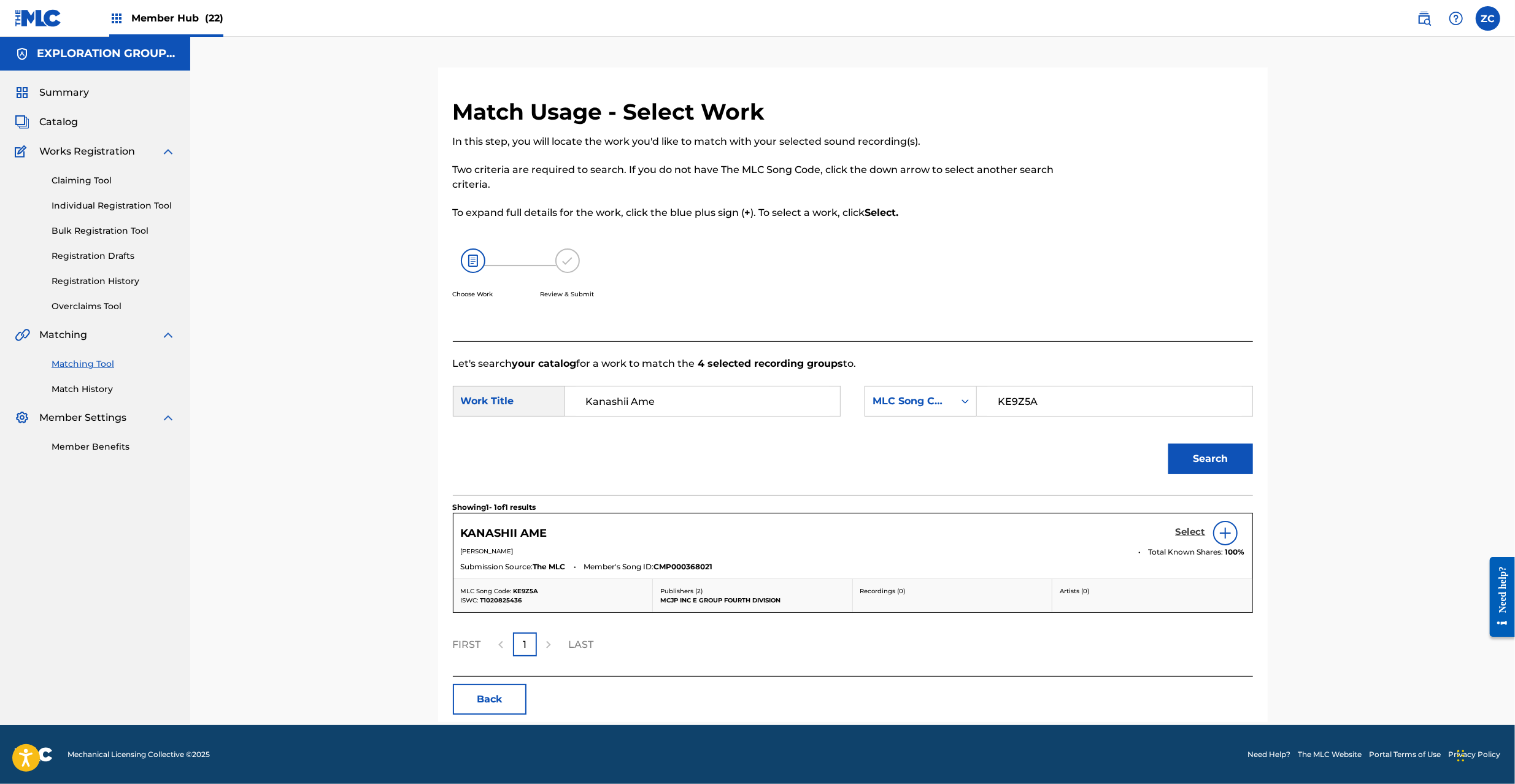
click at [1194, 536] on h5 "Select" at bounding box center [1191, 532] width 30 height 12
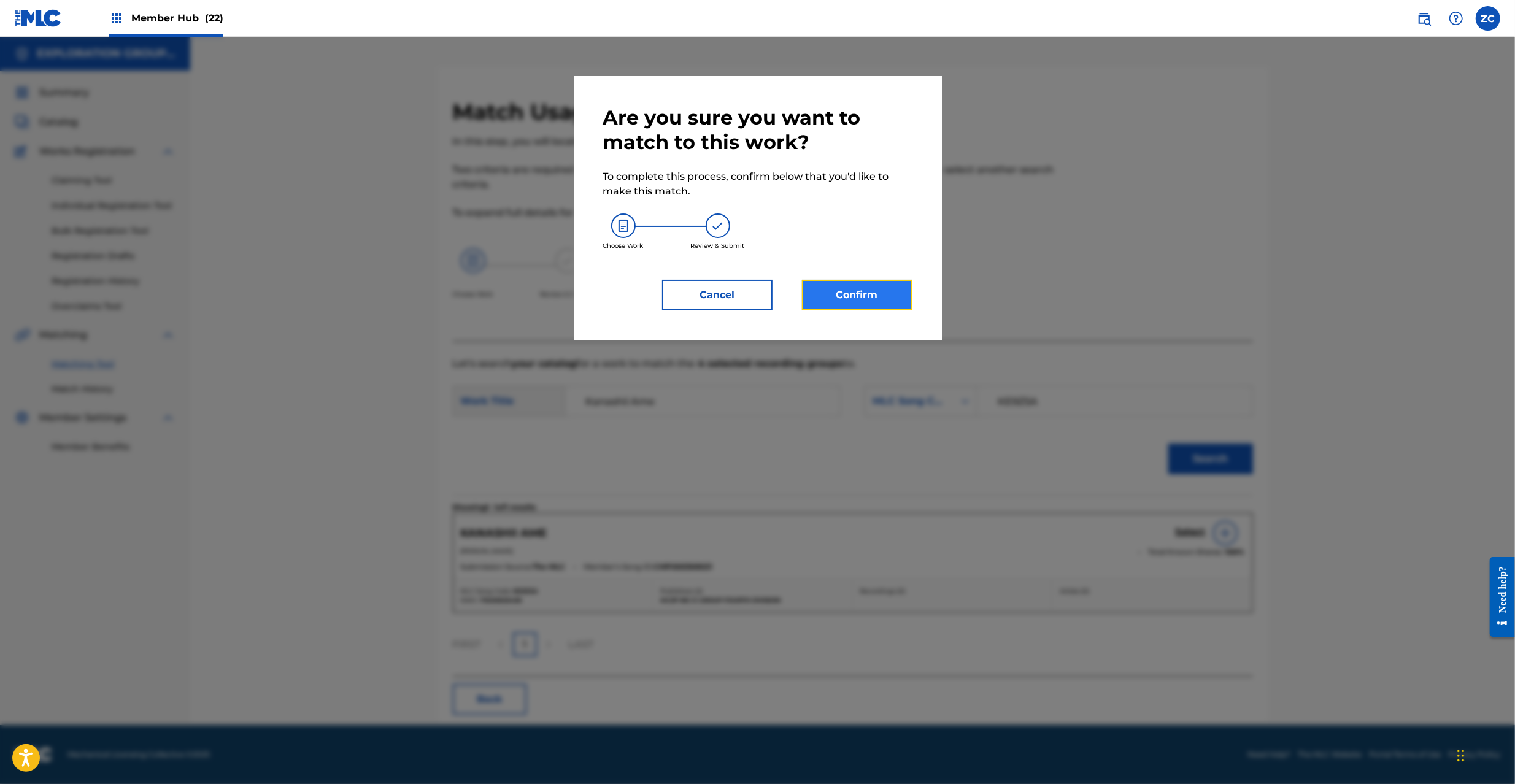
click at [823, 307] on button "Confirm" at bounding box center [857, 295] width 111 height 31
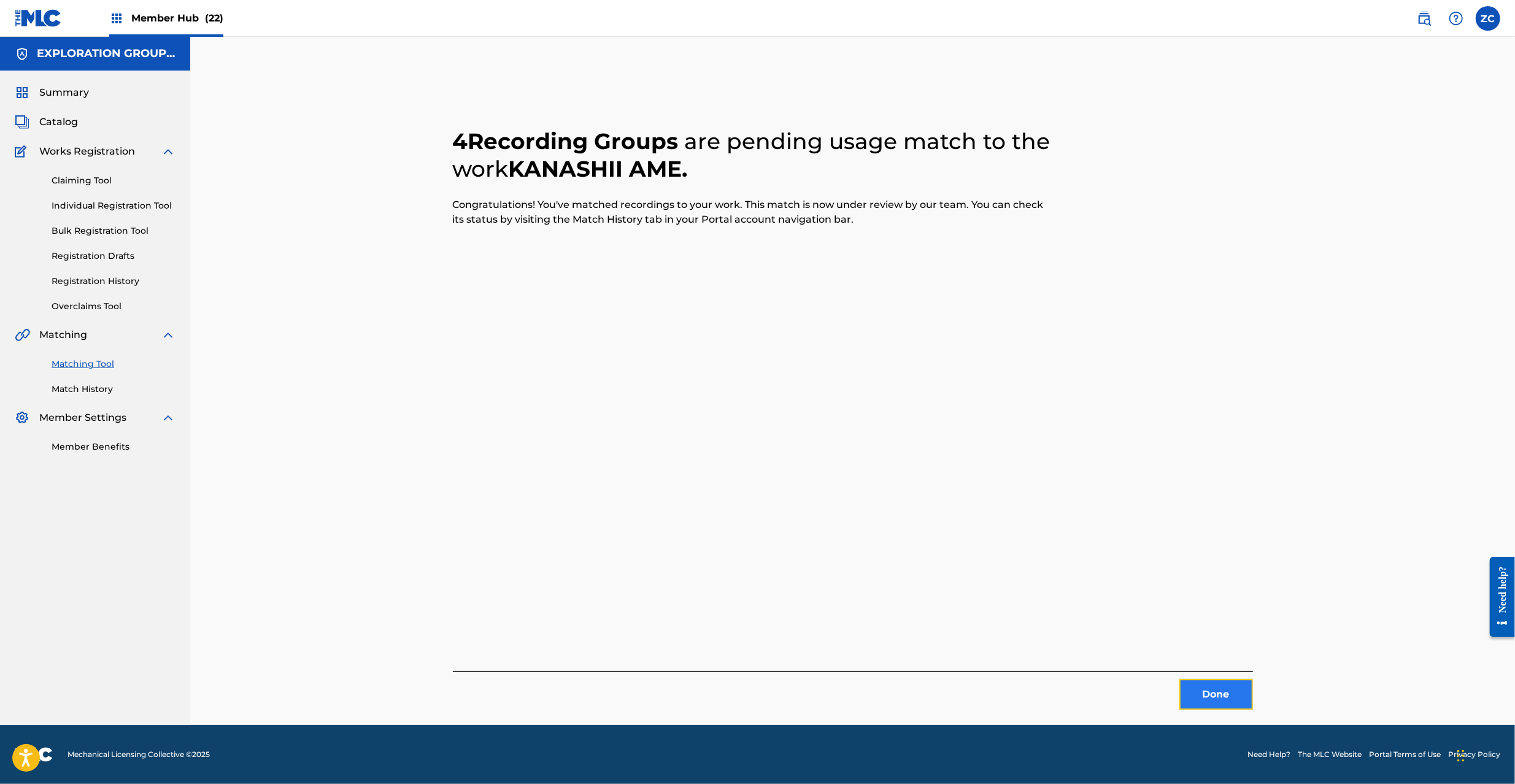
click at [1193, 702] on button "Done" at bounding box center [1216, 694] width 73 height 31
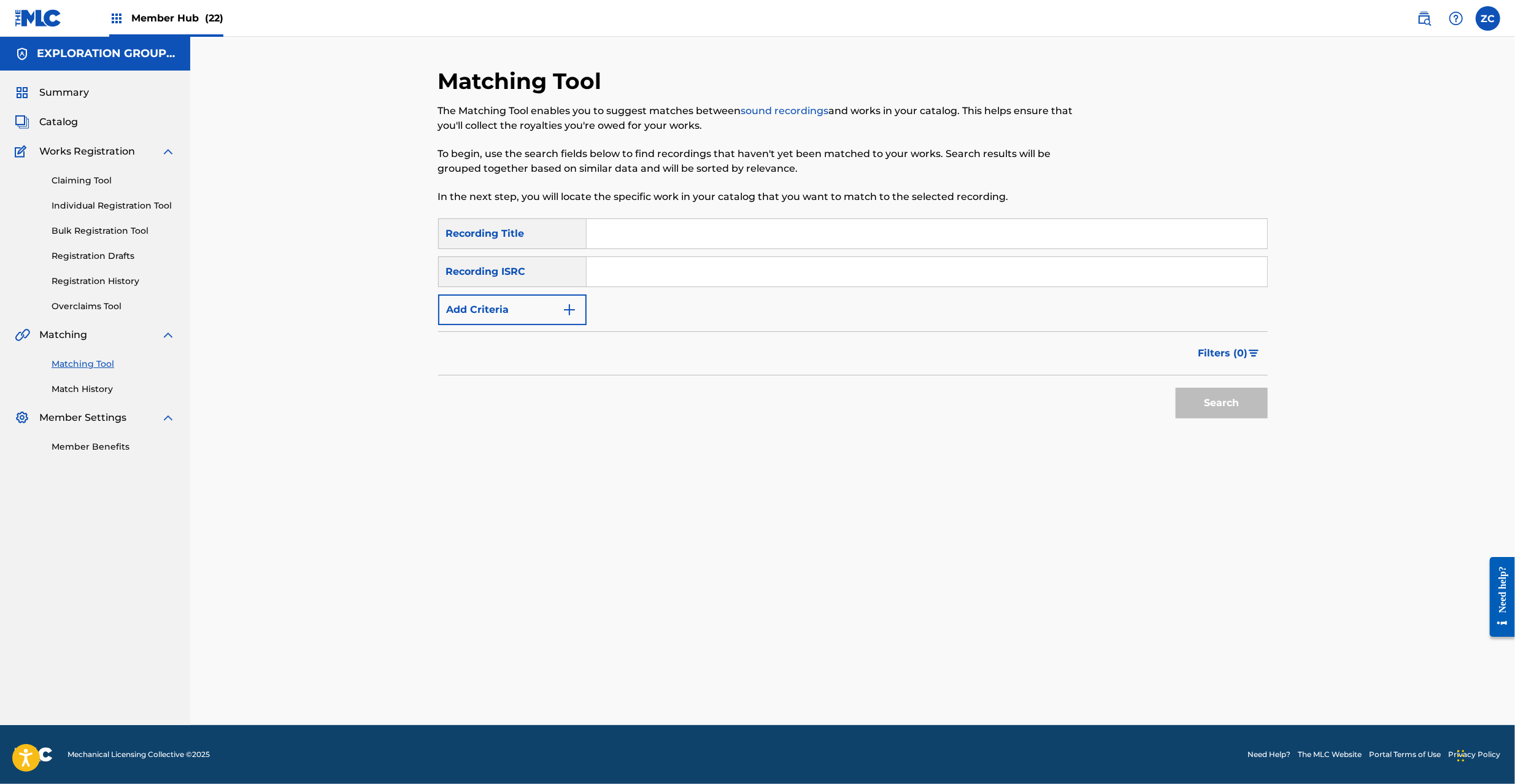
drag, startPoint x: 681, startPoint y: 274, endPoint x: 688, endPoint y: 276, distance: 7.3
click at [681, 274] on input "Search Form" at bounding box center [927, 272] width 681 height 29
paste input "JPK460907024"
type input "JPK460907024"
click at [1206, 398] on button "Search" at bounding box center [1222, 403] width 92 height 31
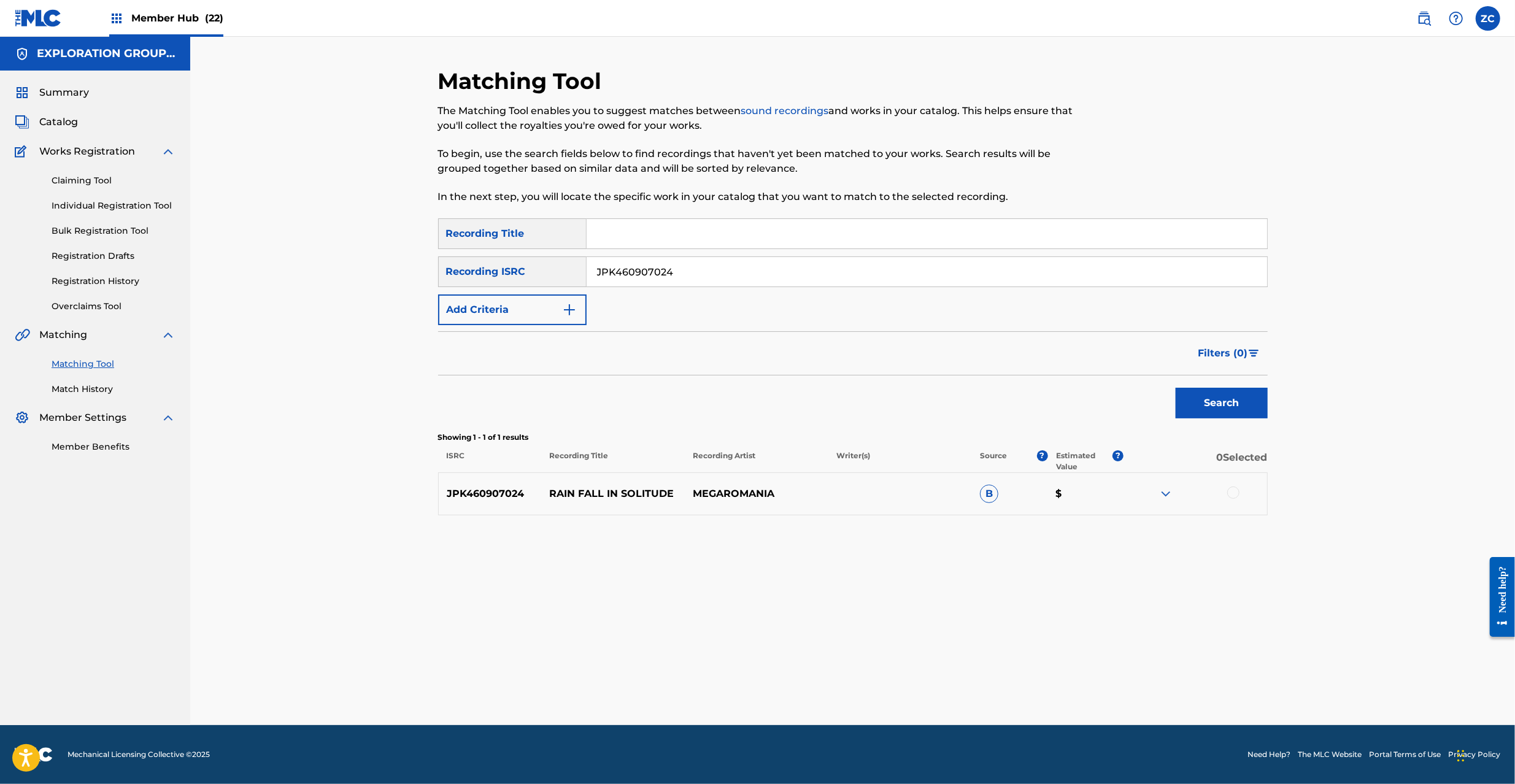
click at [1236, 495] on div at bounding box center [1233, 493] width 12 height 12
click at [851, 667] on div "Matching Tool The Matching Tool enables you to suggest matches between sound re…" at bounding box center [853, 396] width 830 height 658
click at [889, 674] on button "Match 1 Group" at bounding box center [862, 684] width 136 height 31
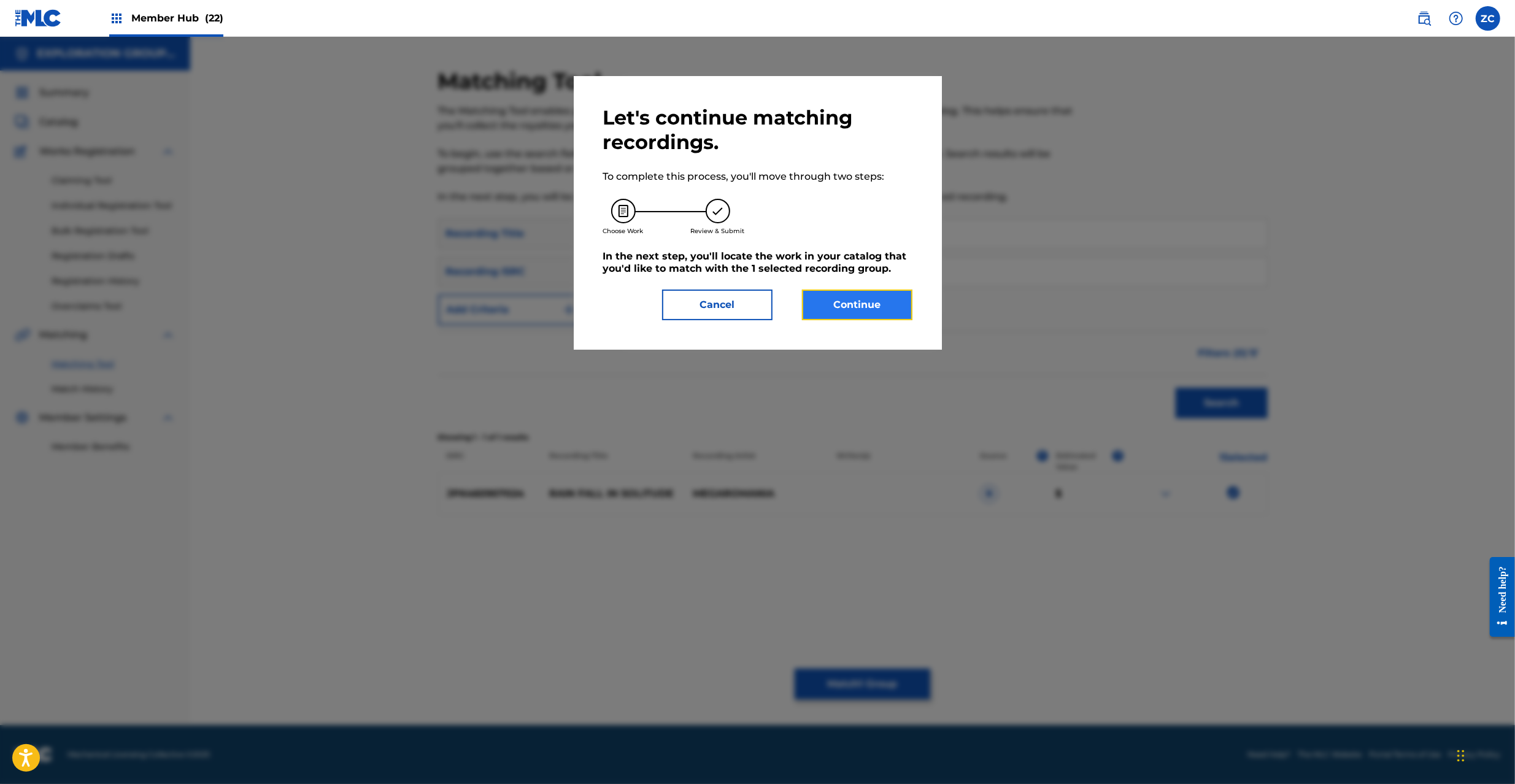
click at [857, 308] on button "Continue" at bounding box center [857, 305] width 111 height 31
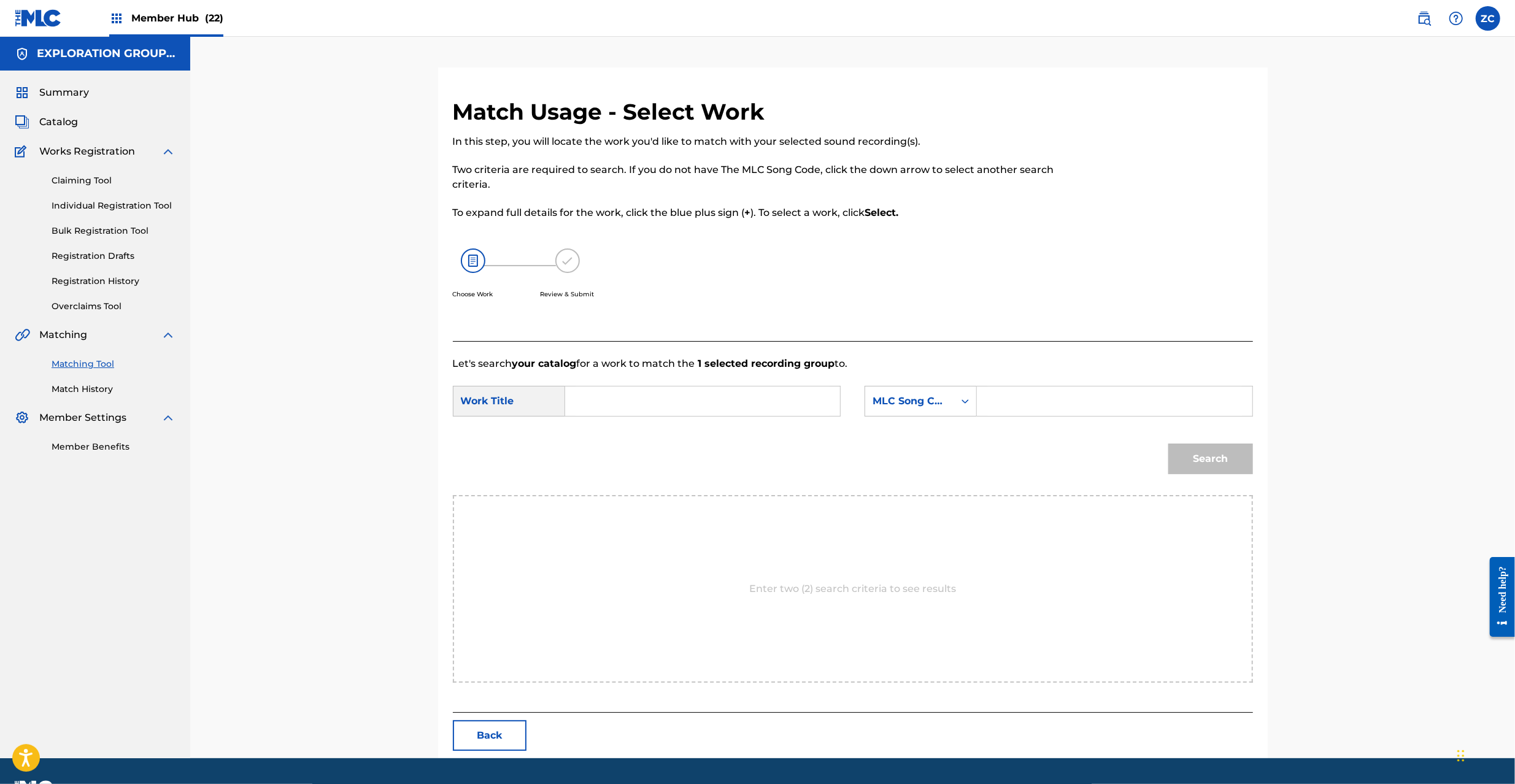
click at [739, 401] on input "Search Form" at bounding box center [703, 401] width 254 height 29
paste input "Rain Fall In Solitude RN97F7"
click at [703, 404] on input "Rain Fall In Solitude RN97F7" at bounding box center [703, 401] width 254 height 29
click at [703, 405] on input "Rain Fall In Solitude RN97F7" at bounding box center [703, 401] width 254 height 29
type input "Rain Fall In Solitude"
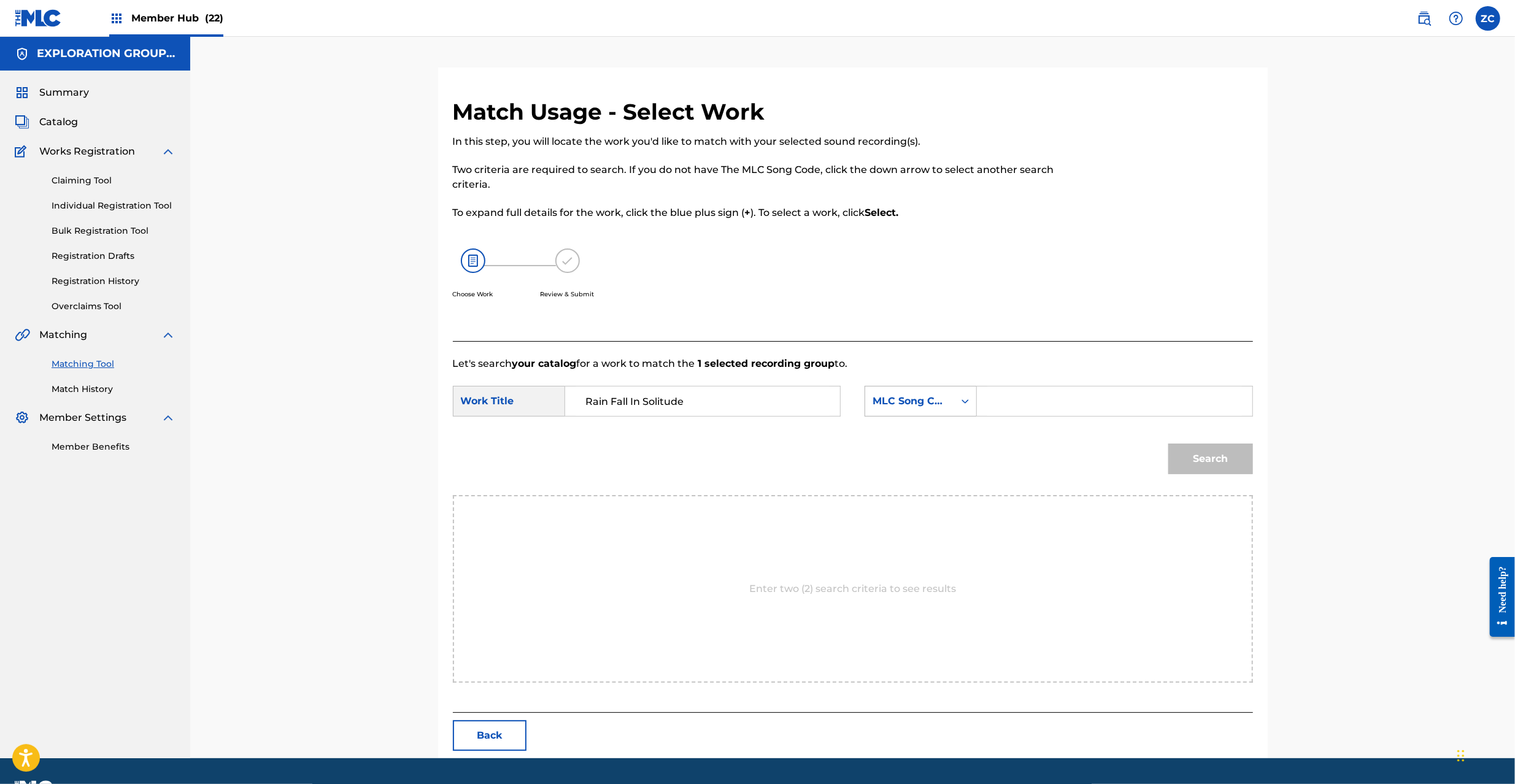
click at [963, 403] on icon "Search Form" at bounding box center [965, 401] width 7 height 5
click at [1024, 403] on input "Search Form" at bounding box center [1115, 401] width 254 height 29
paste input "RN97F7"
type input "RN97F7"
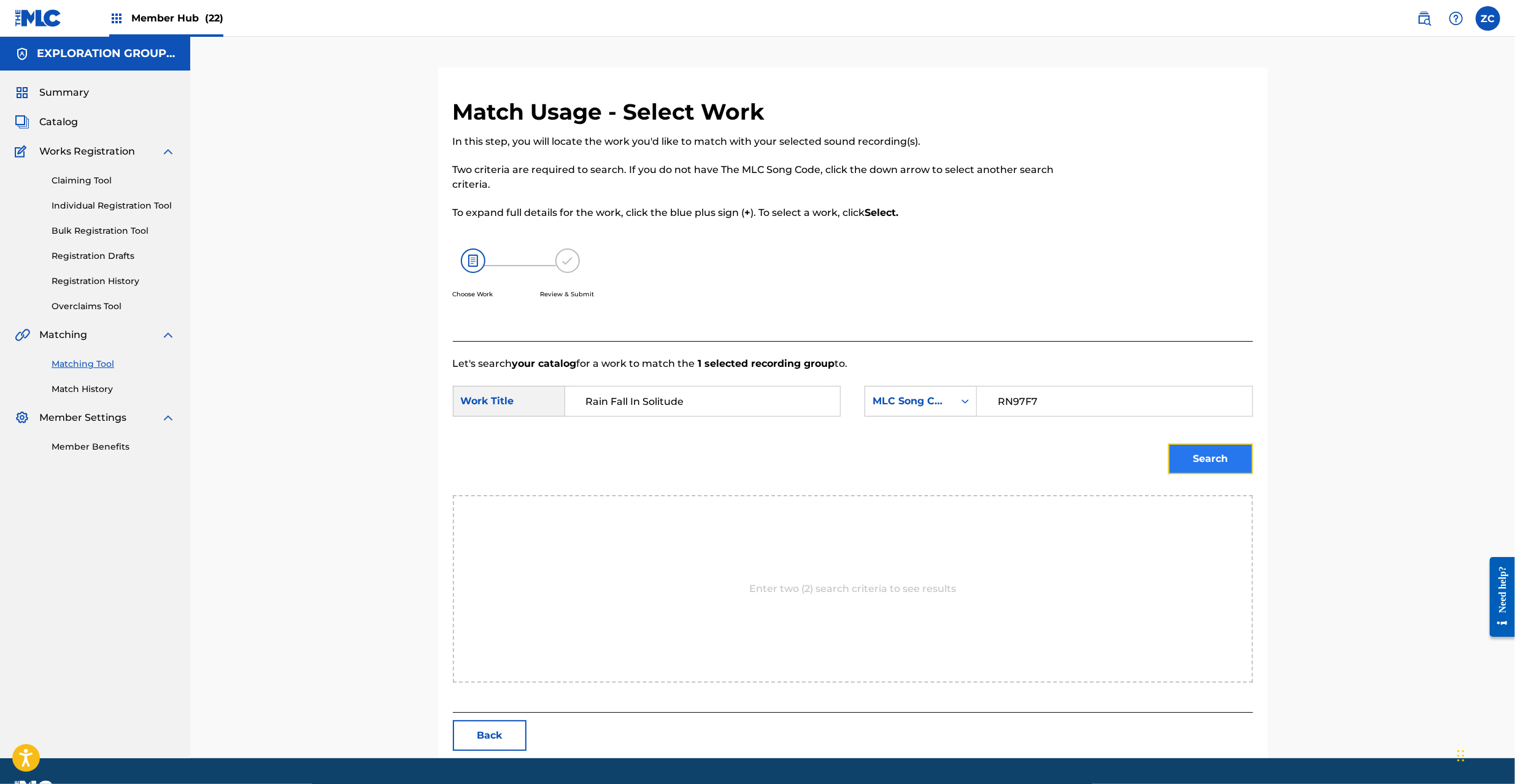
click at [1191, 460] on button "Search" at bounding box center [1210, 458] width 84 height 31
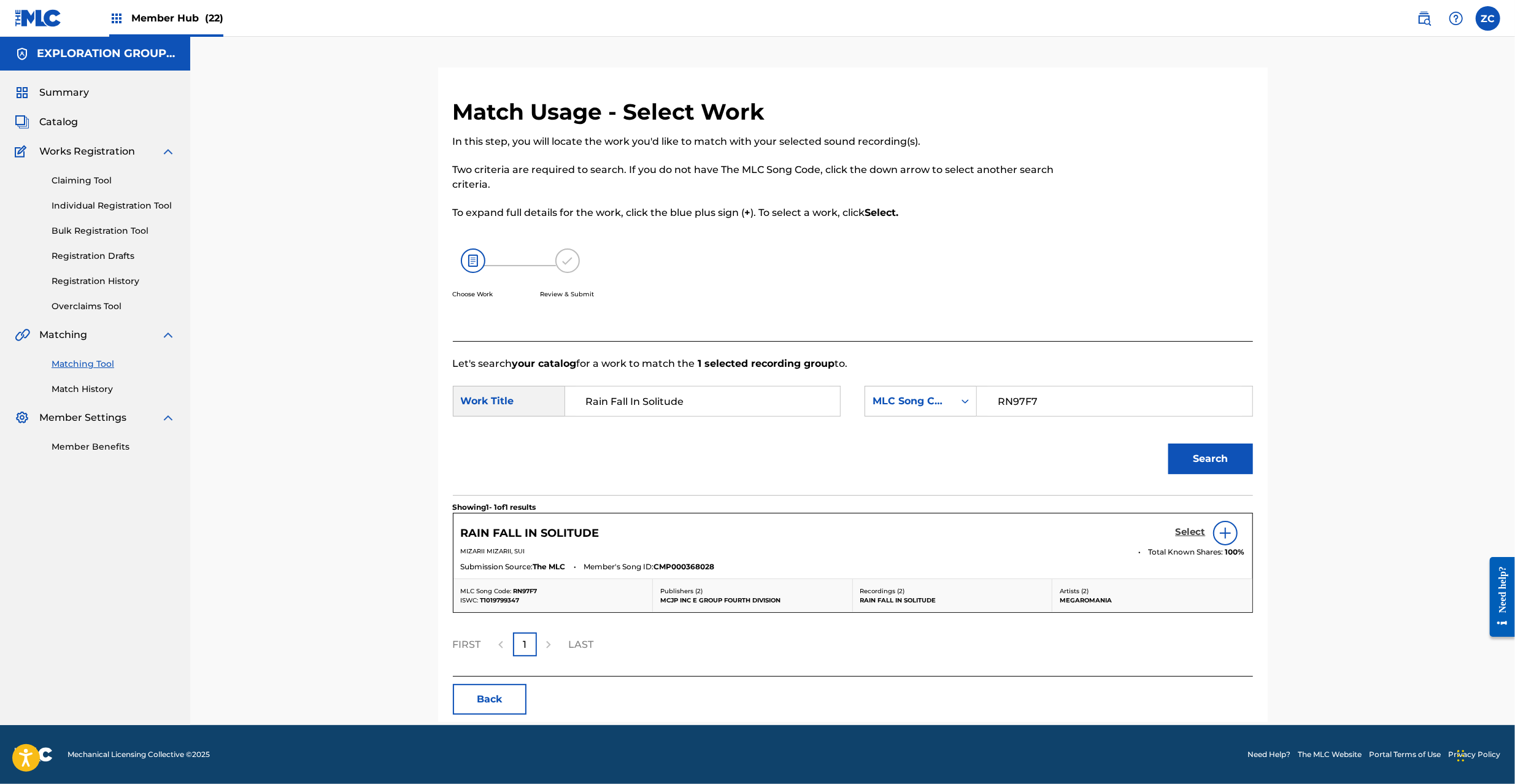
click at [1193, 532] on h5 "Select" at bounding box center [1191, 532] width 30 height 12
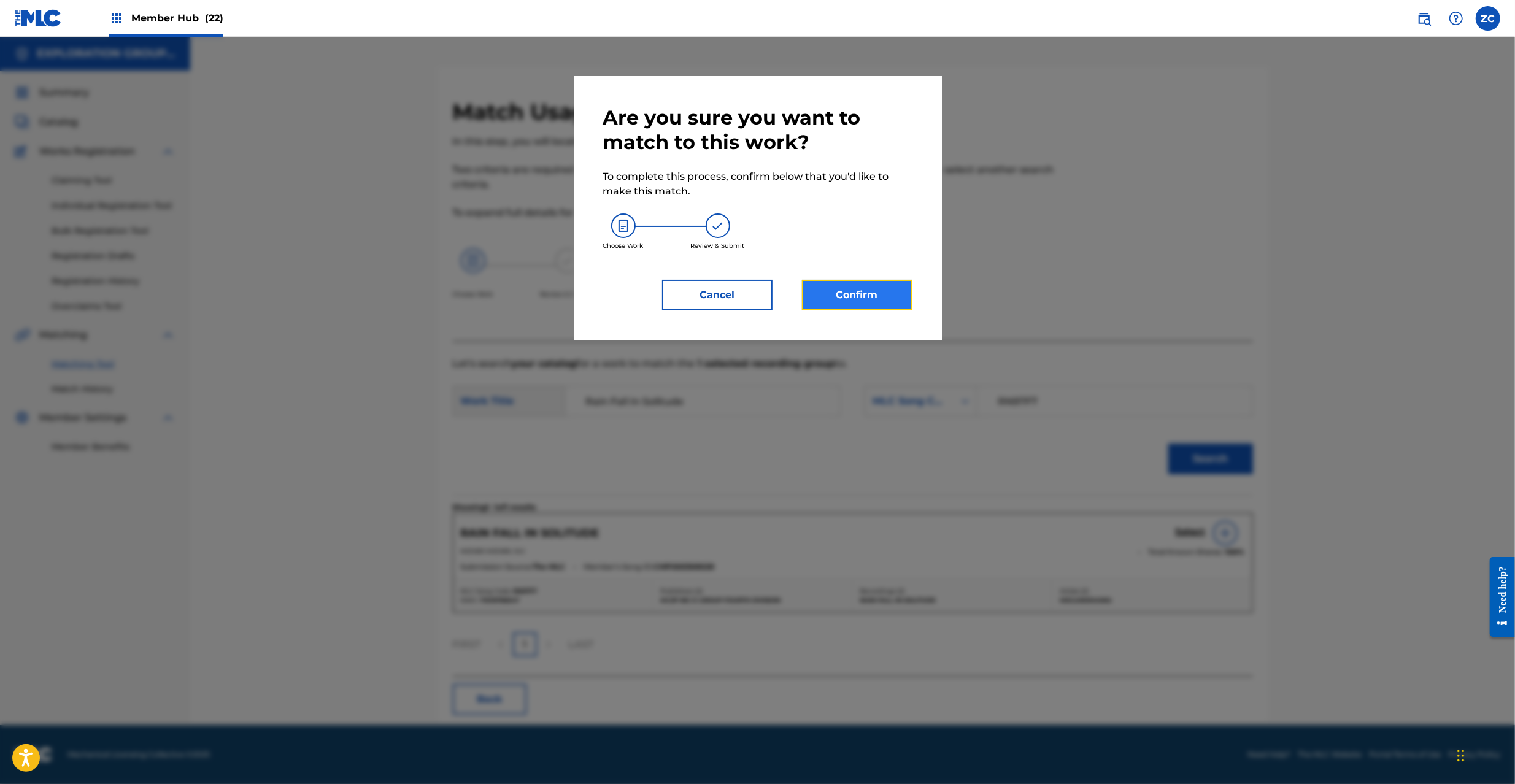
click at [853, 287] on button "Confirm" at bounding box center [857, 295] width 111 height 31
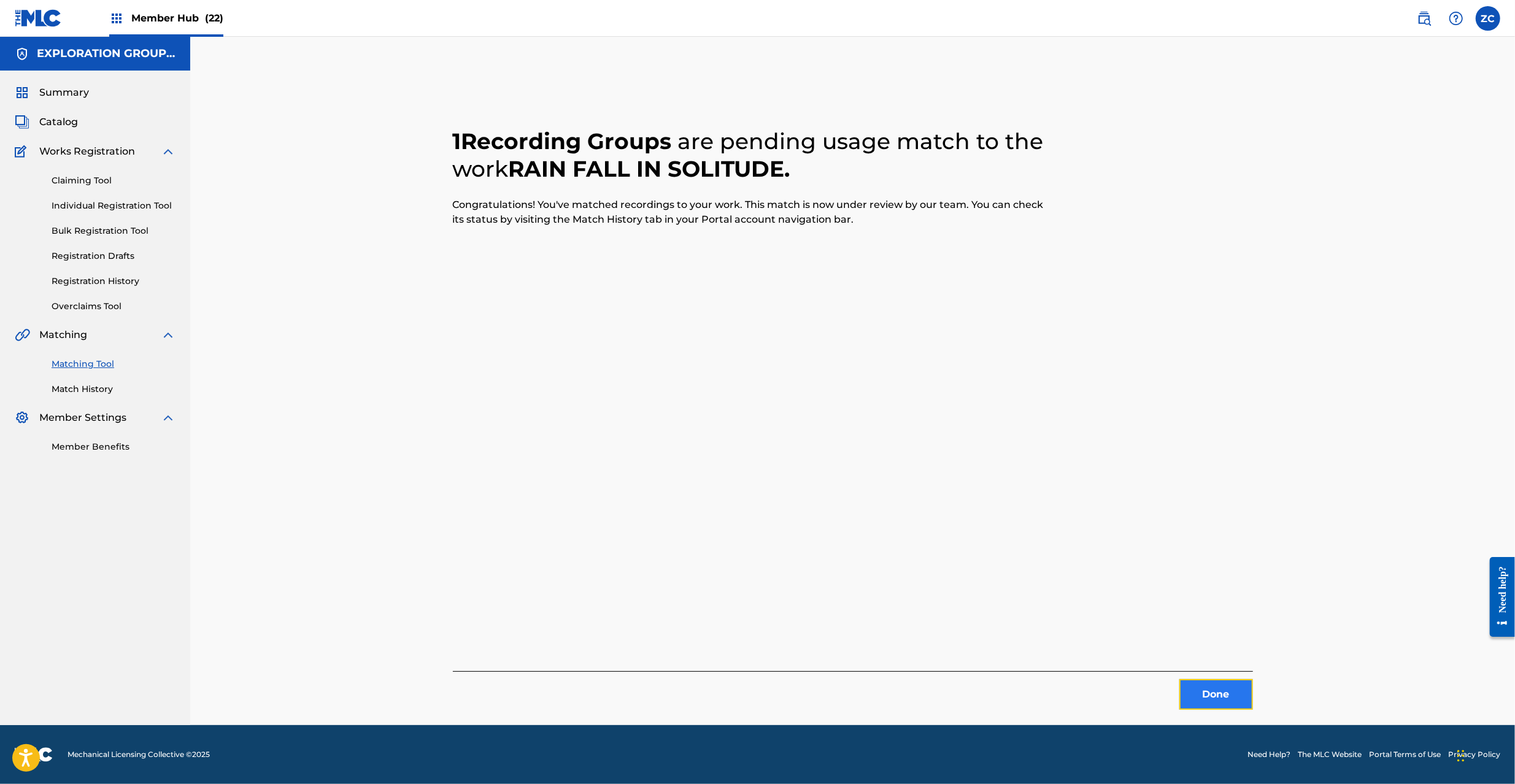
click at [1212, 701] on button "Done" at bounding box center [1216, 694] width 73 height 31
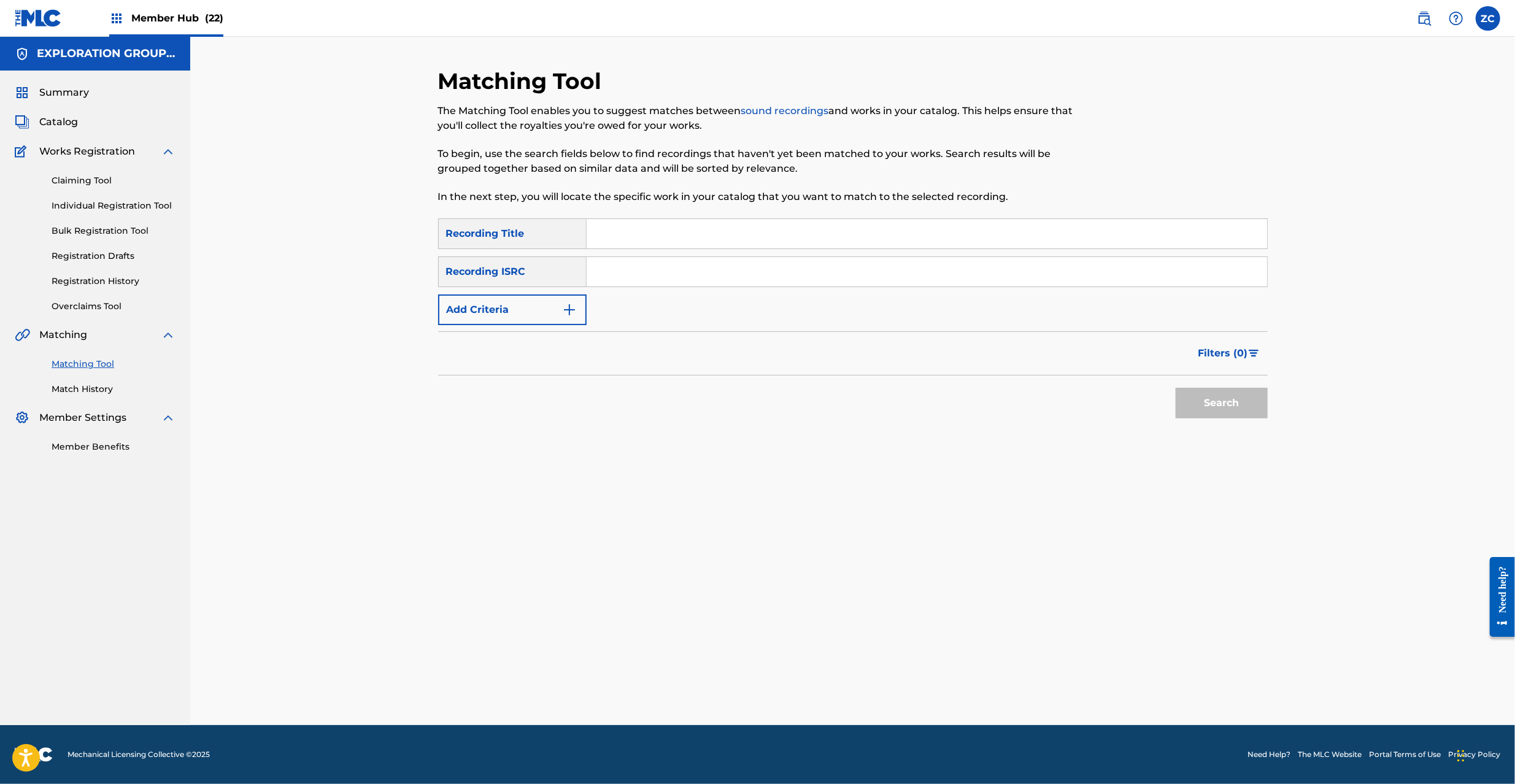
click at [981, 271] on input "Search Form" at bounding box center [927, 272] width 681 height 29
paste input "JPK460907022"
type input "JPK460907022"
click at [1222, 410] on button "Search" at bounding box center [1222, 403] width 92 height 31
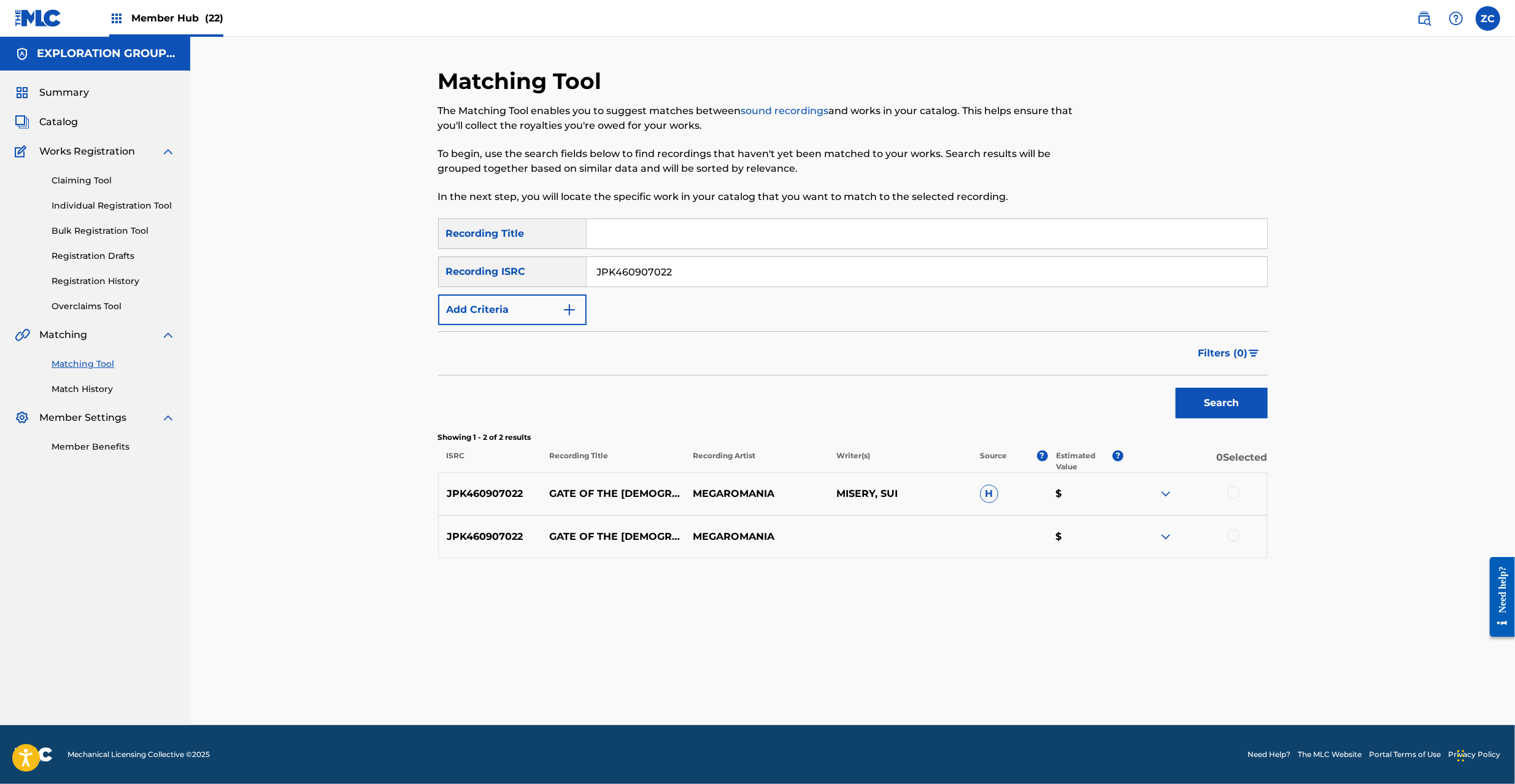
click at [1233, 490] on div at bounding box center [1233, 493] width 12 height 12
click at [1236, 531] on div at bounding box center [1233, 536] width 12 height 12
click at [880, 695] on button "Match 2 Groups" at bounding box center [862, 684] width 136 height 31
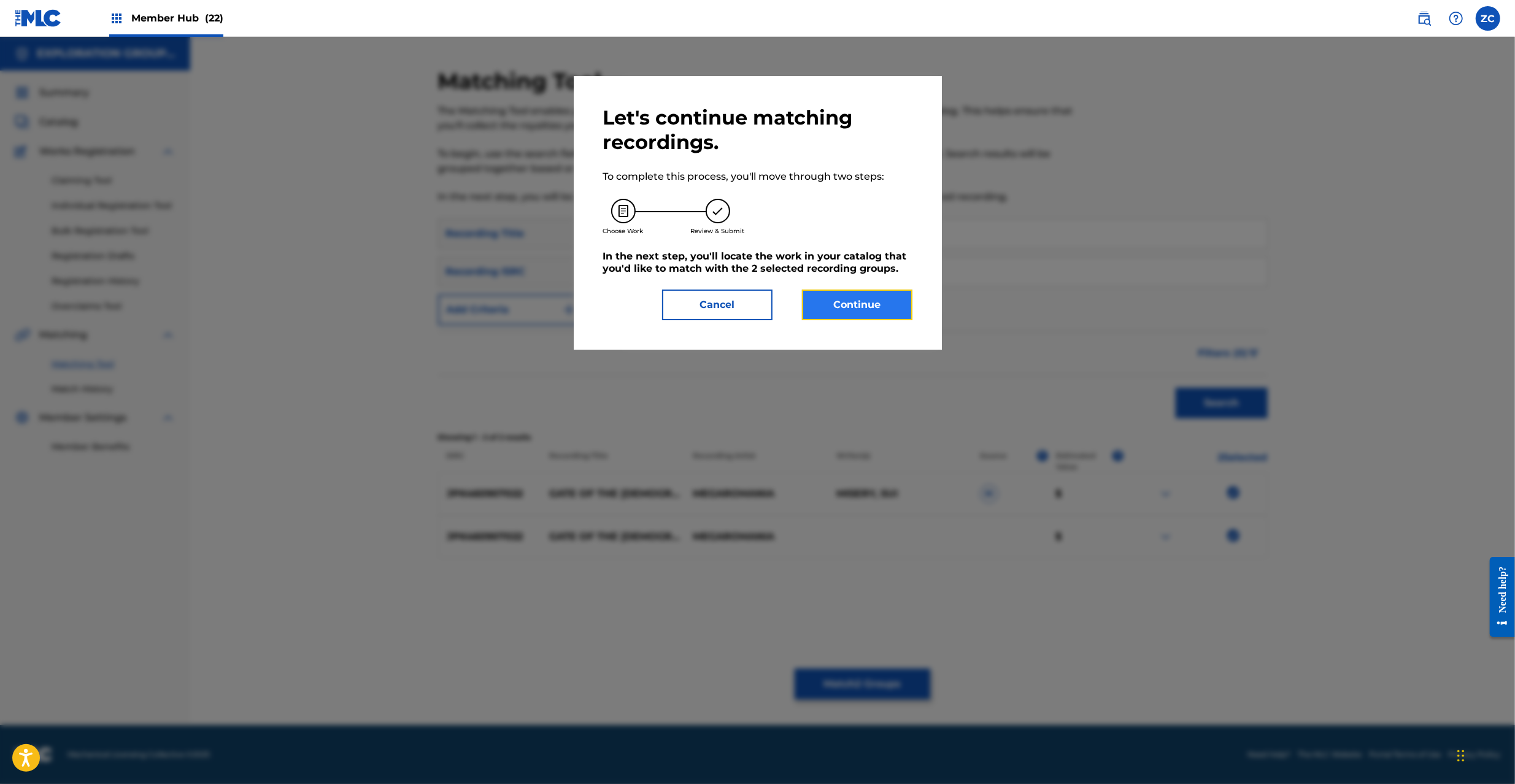
click at [891, 309] on button "Continue" at bounding box center [857, 305] width 111 height 31
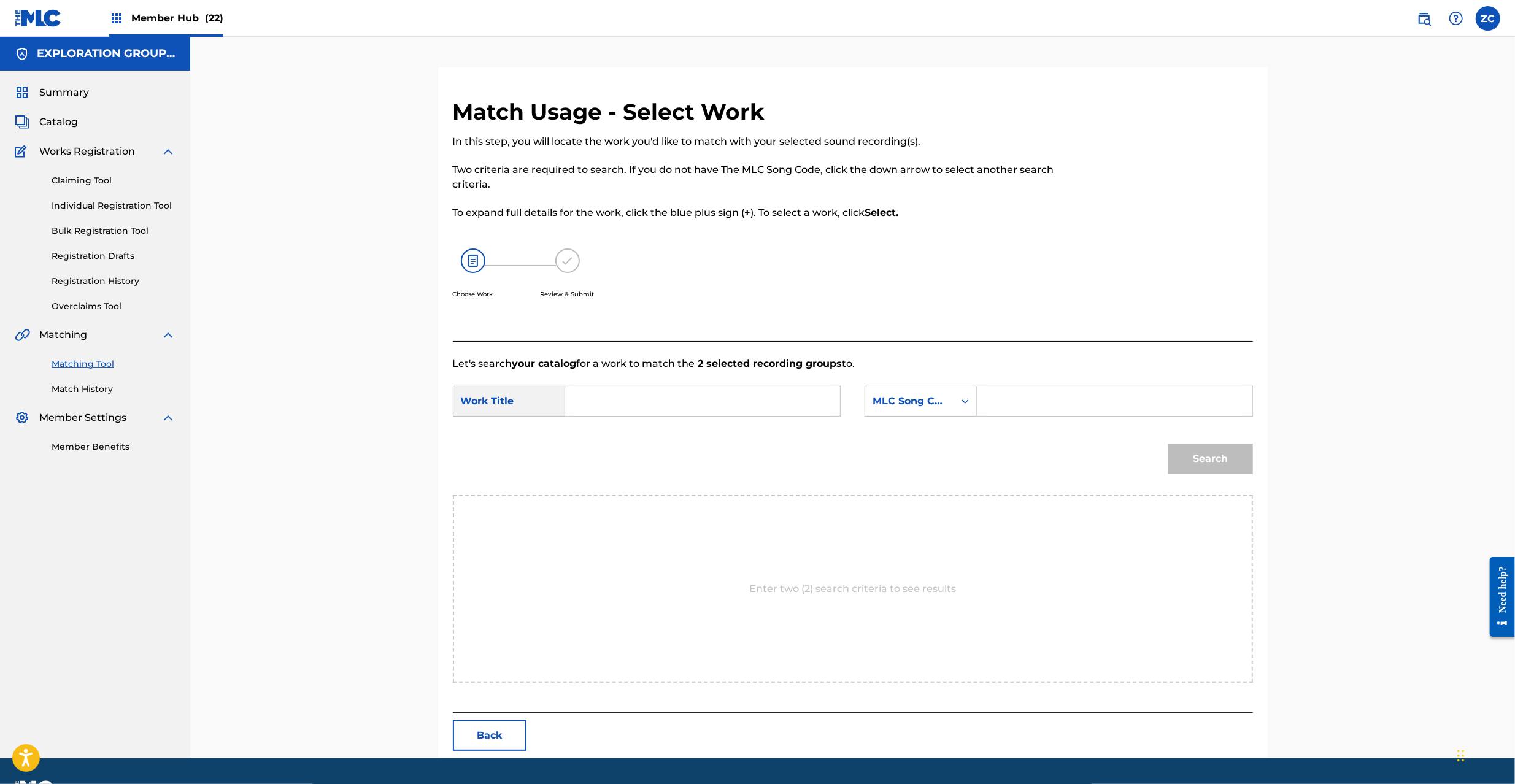
click at [730, 403] on input "Search Form" at bounding box center [703, 401] width 254 height 29
click at [739, 386] on div "Search Form" at bounding box center [703, 401] width 276 height 31
click at [703, 409] on input "Search Form" at bounding box center [703, 401] width 254 height 29
paste input "Gate Of The Prophet GE4F58"
click at [710, 394] on input "Gate Of The Prophet GE4F58" at bounding box center [703, 401] width 254 height 29
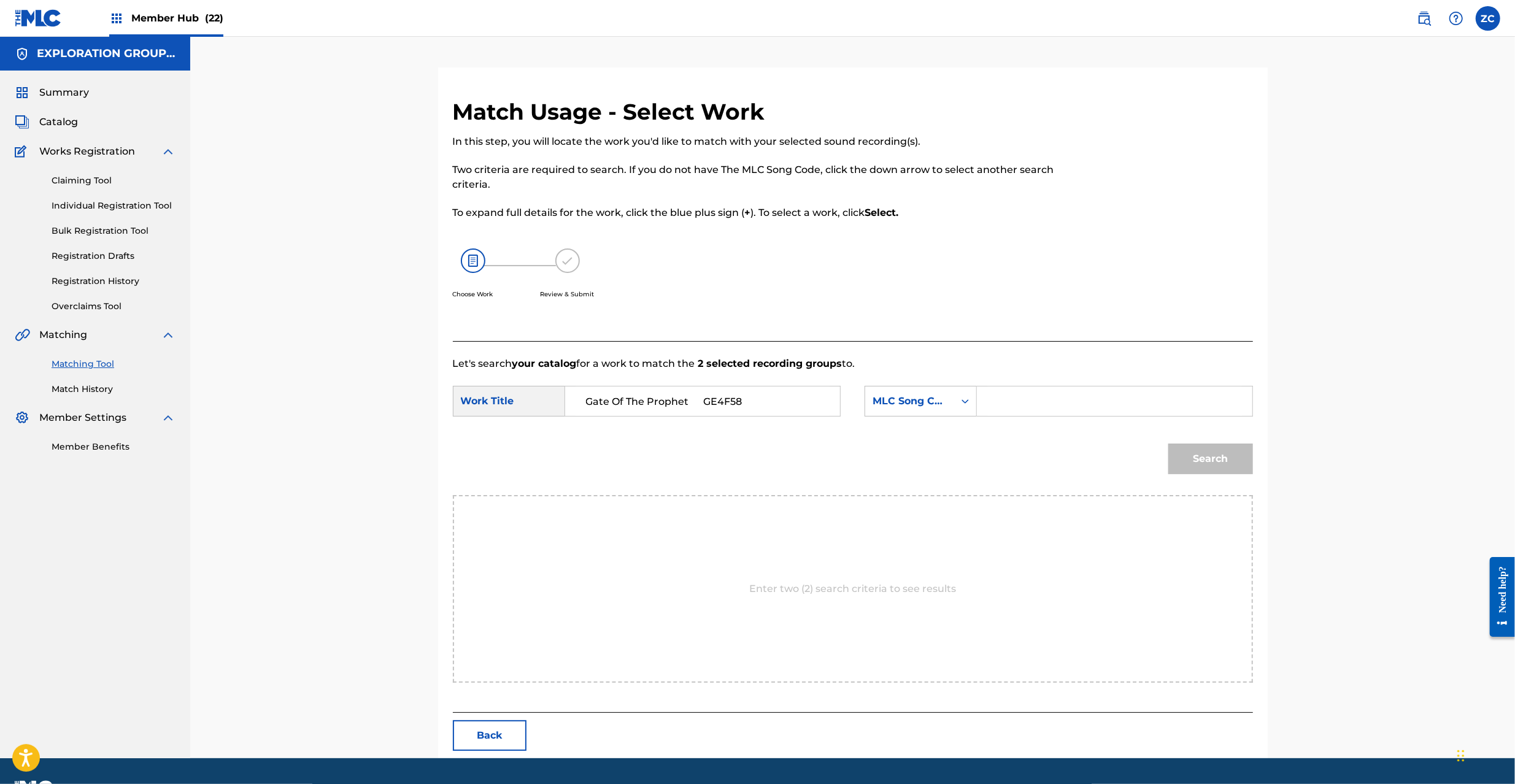
click at [710, 394] on input "Gate Of The Prophet GE4F58" at bounding box center [703, 401] width 254 height 29
type input "Gate Of The [DEMOGRAPHIC_DATA]"
click at [1051, 391] on input "Search Form" at bounding box center [1115, 401] width 254 height 29
paste input "GE4F58"
type input "GE4F58"
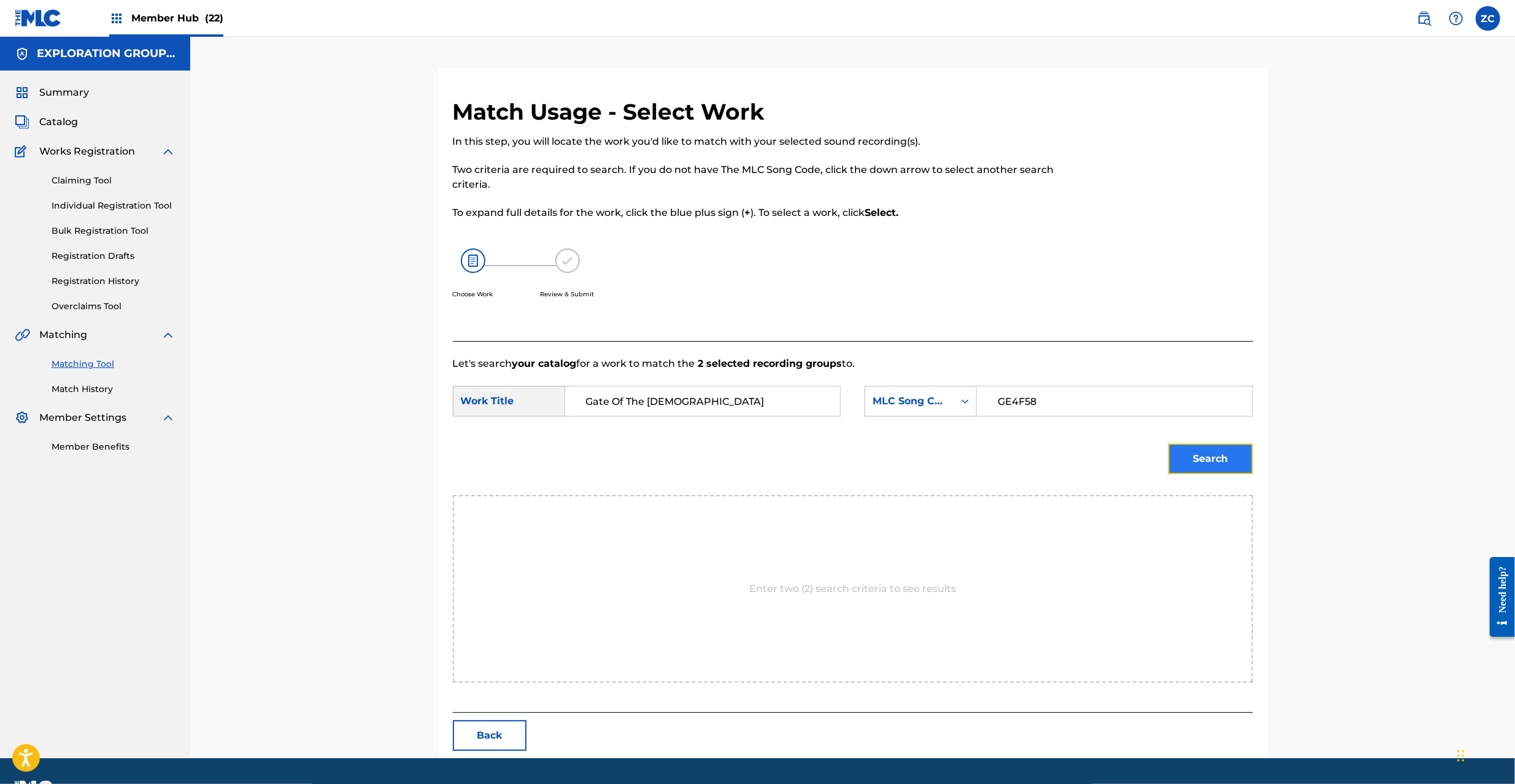
click at [1203, 455] on button "Search" at bounding box center [1210, 458] width 84 height 31
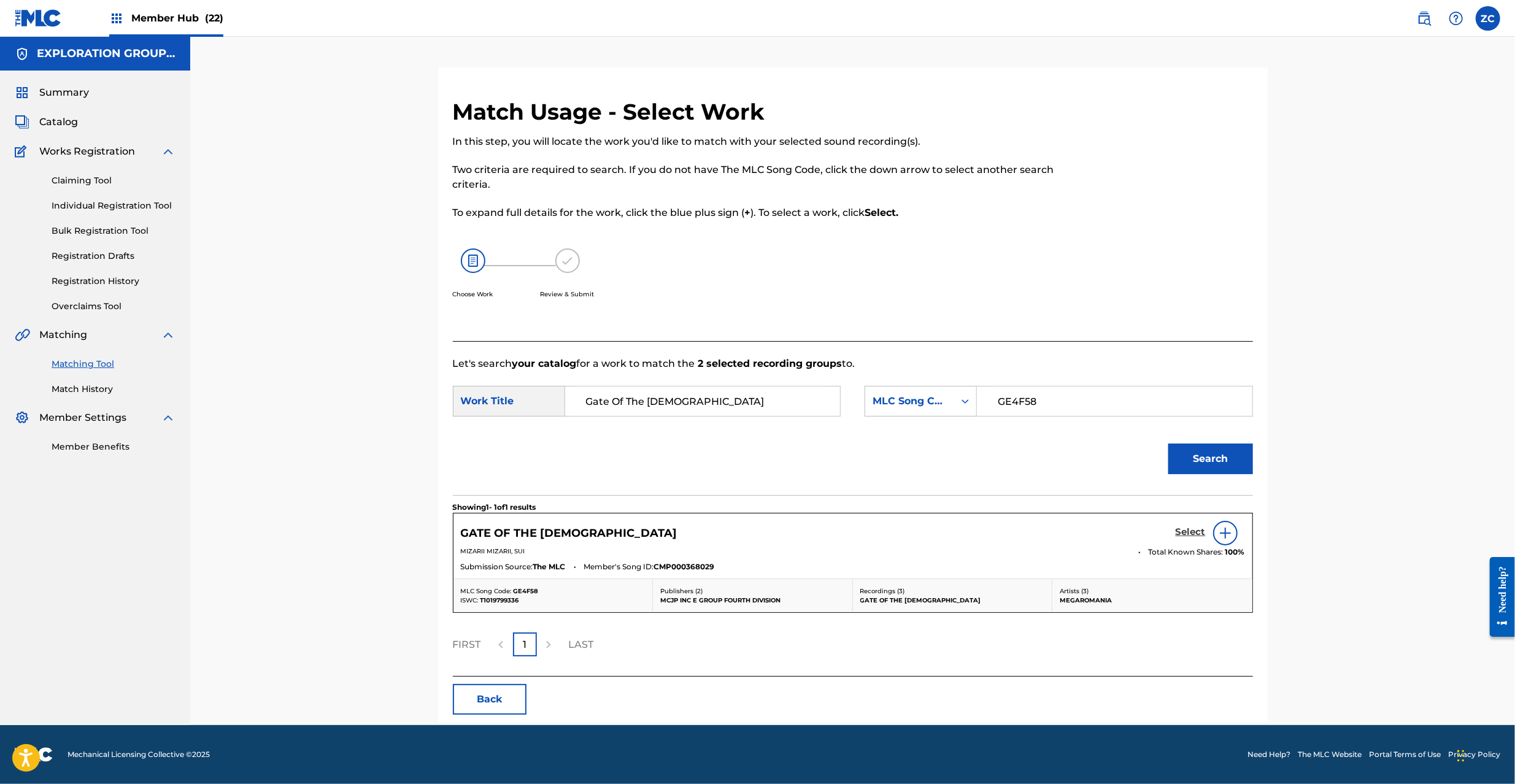
click at [1188, 538] on h5 "Select" at bounding box center [1191, 532] width 30 height 12
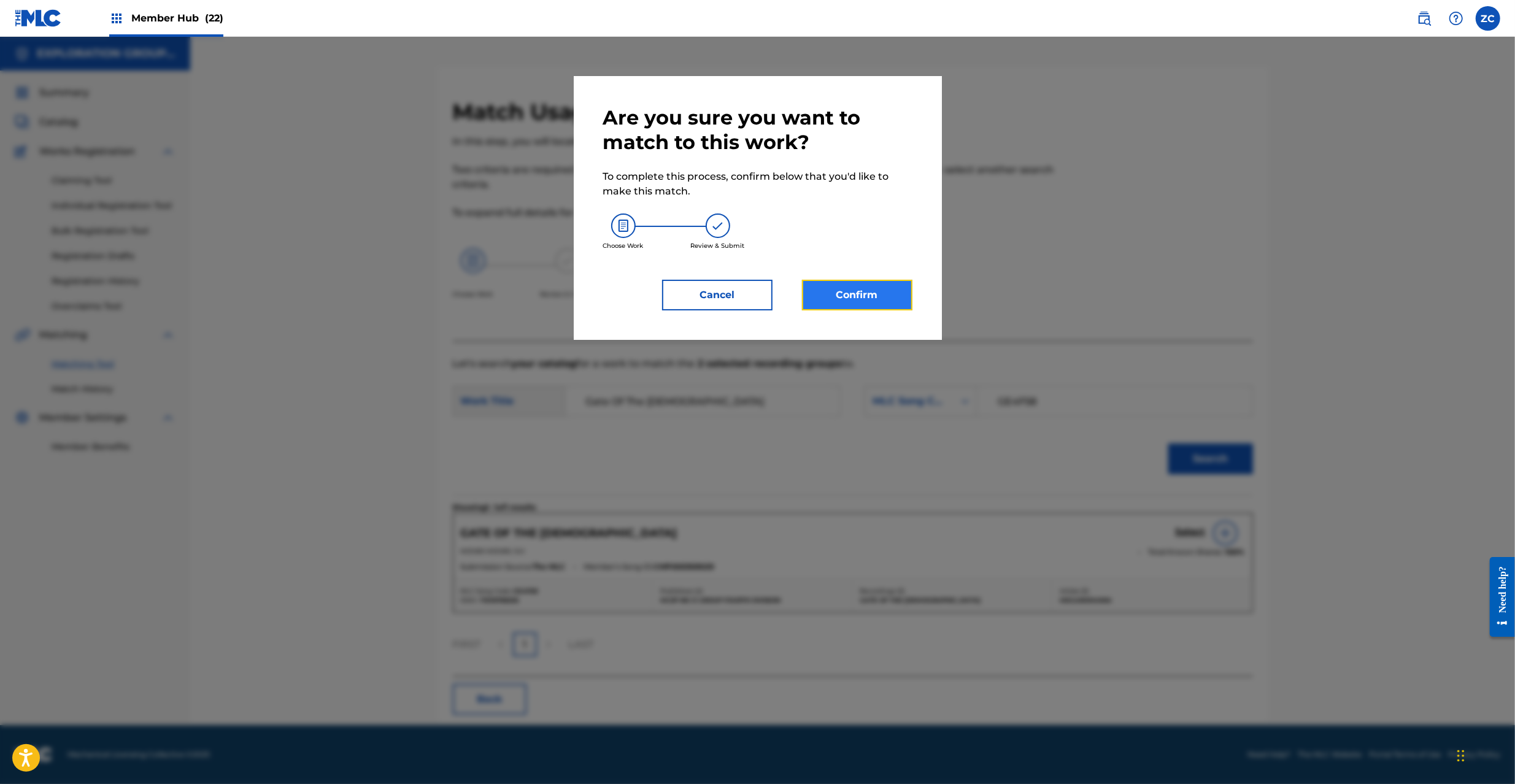
click at [863, 308] on button "Confirm" at bounding box center [857, 295] width 111 height 31
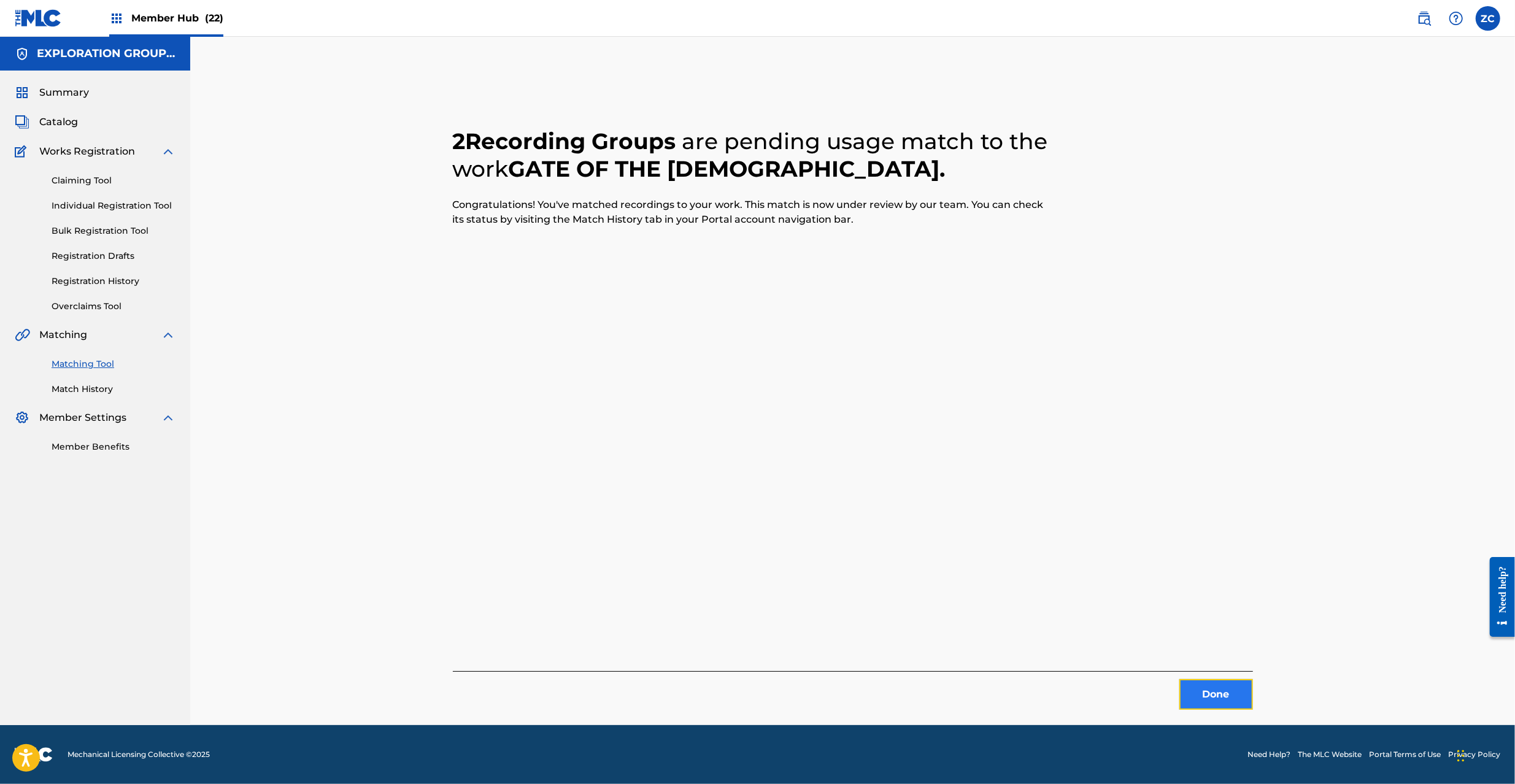
click at [1210, 686] on button "Done" at bounding box center [1216, 694] width 73 height 31
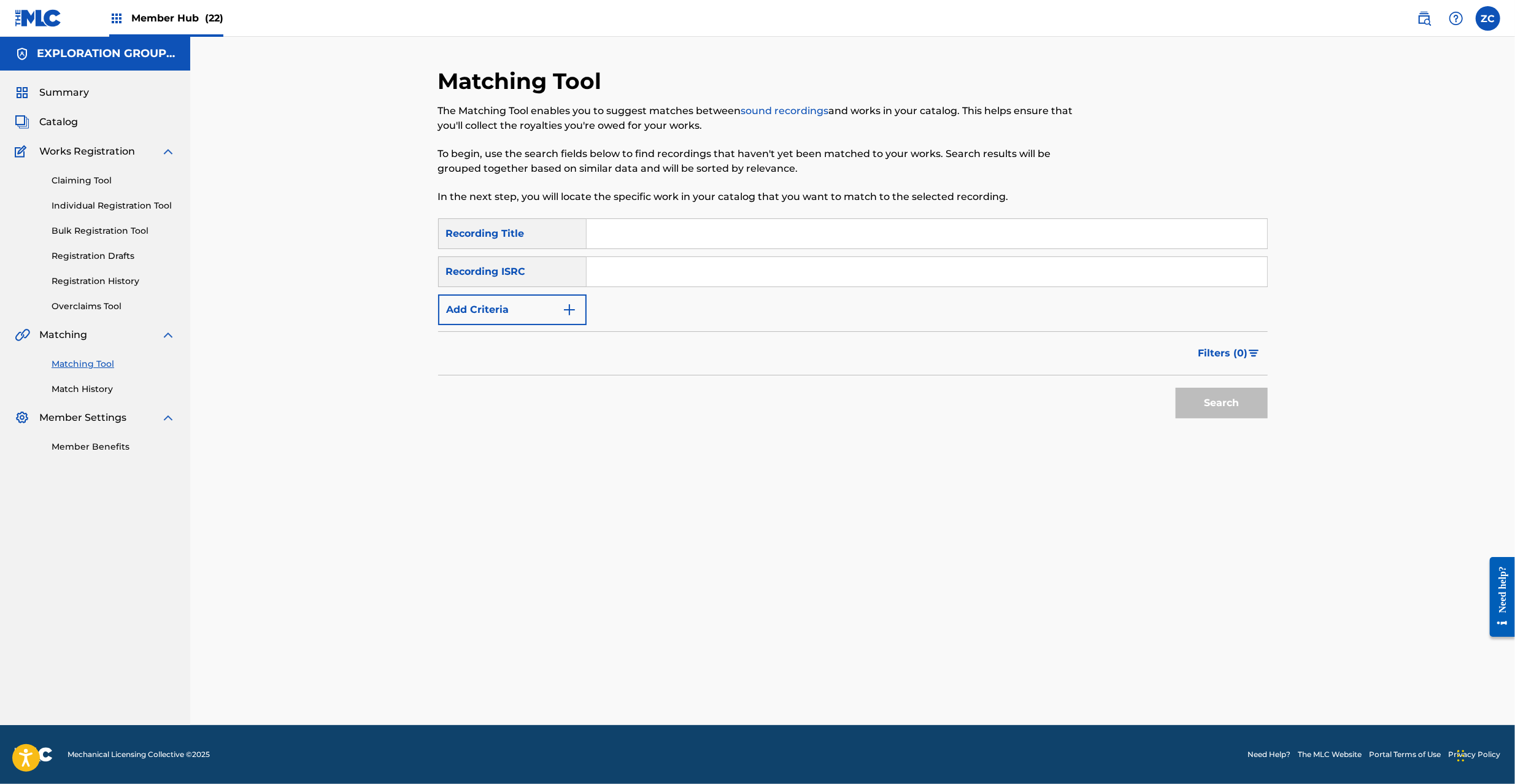
drag, startPoint x: 890, startPoint y: 263, endPoint x: 901, endPoint y: 272, distance: 14.2
click at [890, 263] on input "Search Form" at bounding box center [927, 272] width 681 height 29
paste input "JPL550904008"
click at [1208, 403] on button "Search" at bounding box center [1222, 403] width 92 height 31
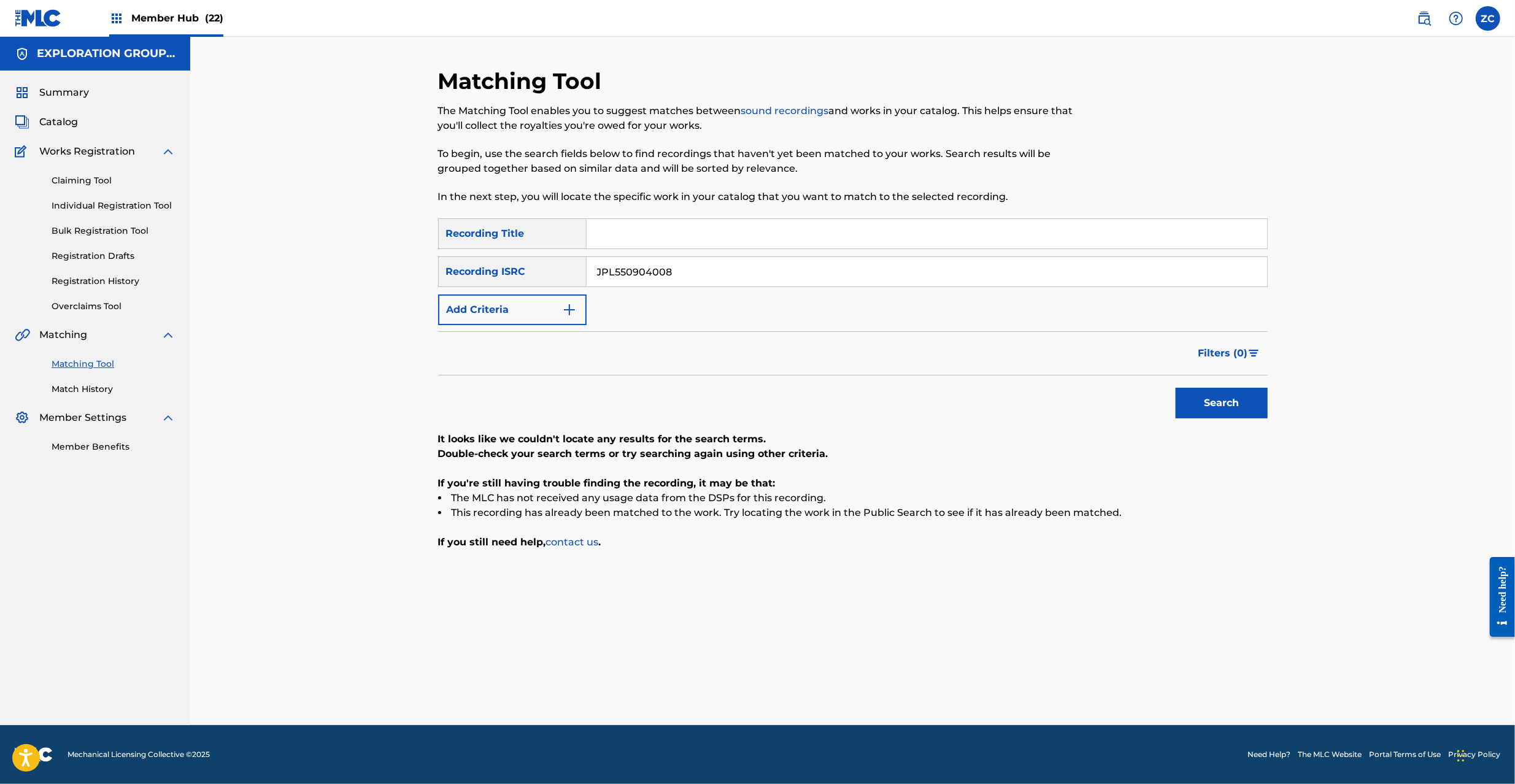
click at [777, 272] on input "JPL550904008" at bounding box center [927, 272] width 681 height 29
paste input "Z921114099"
type input "JPZ921114099"
click at [1233, 406] on button "Search" at bounding box center [1222, 403] width 92 height 31
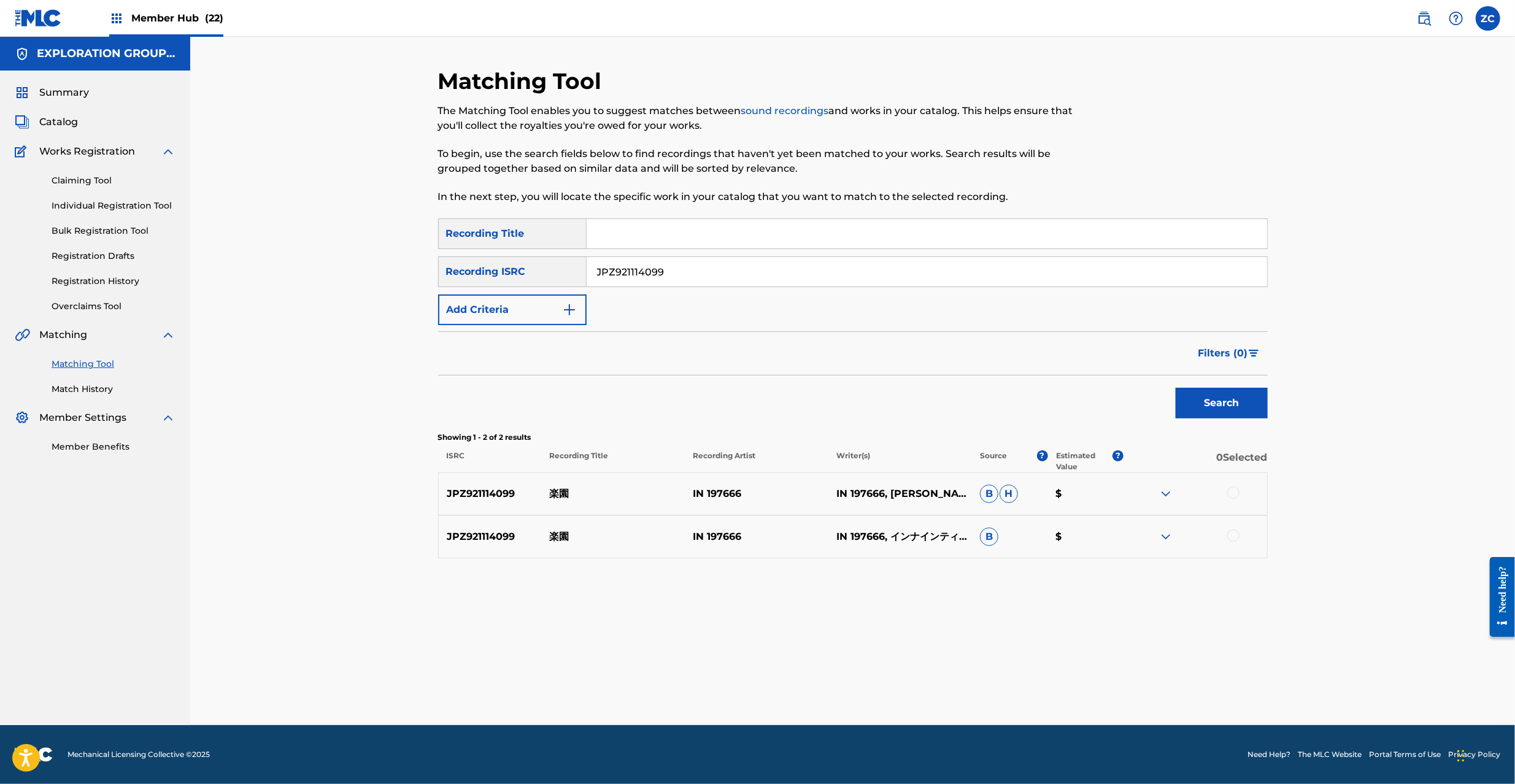
click at [1235, 492] on div at bounding box center [1233, 493] width 12 height 12
click at [1235, 535] on div at bounding box center [1233, 536] width 12 height 12
click at [870, 677] on button "Match 2 Groups" at bounding box center [862, 684] width 136 height 31
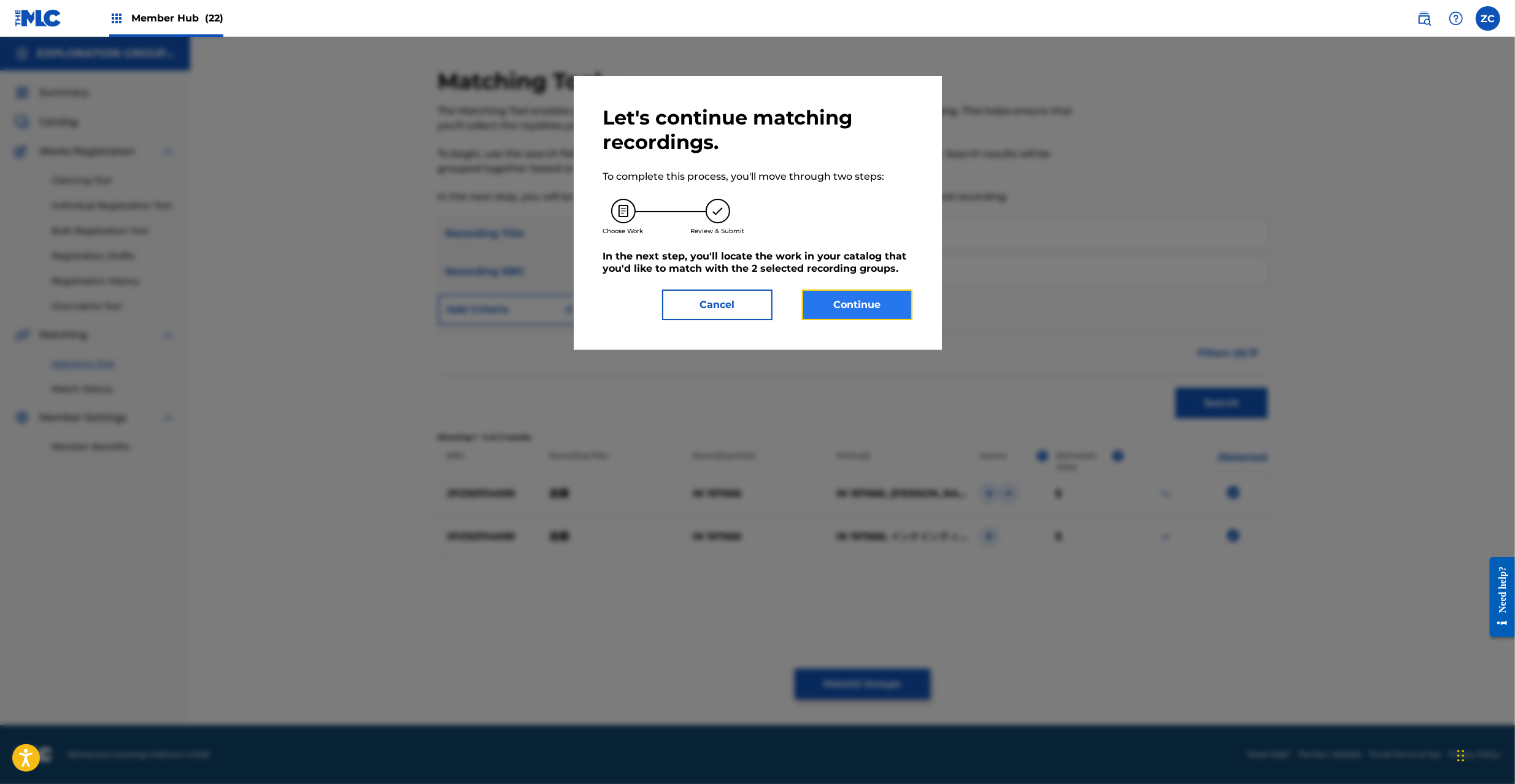
click at [865, 307] on button "Continue" at bounding box center [857, 305] width 111 height 31
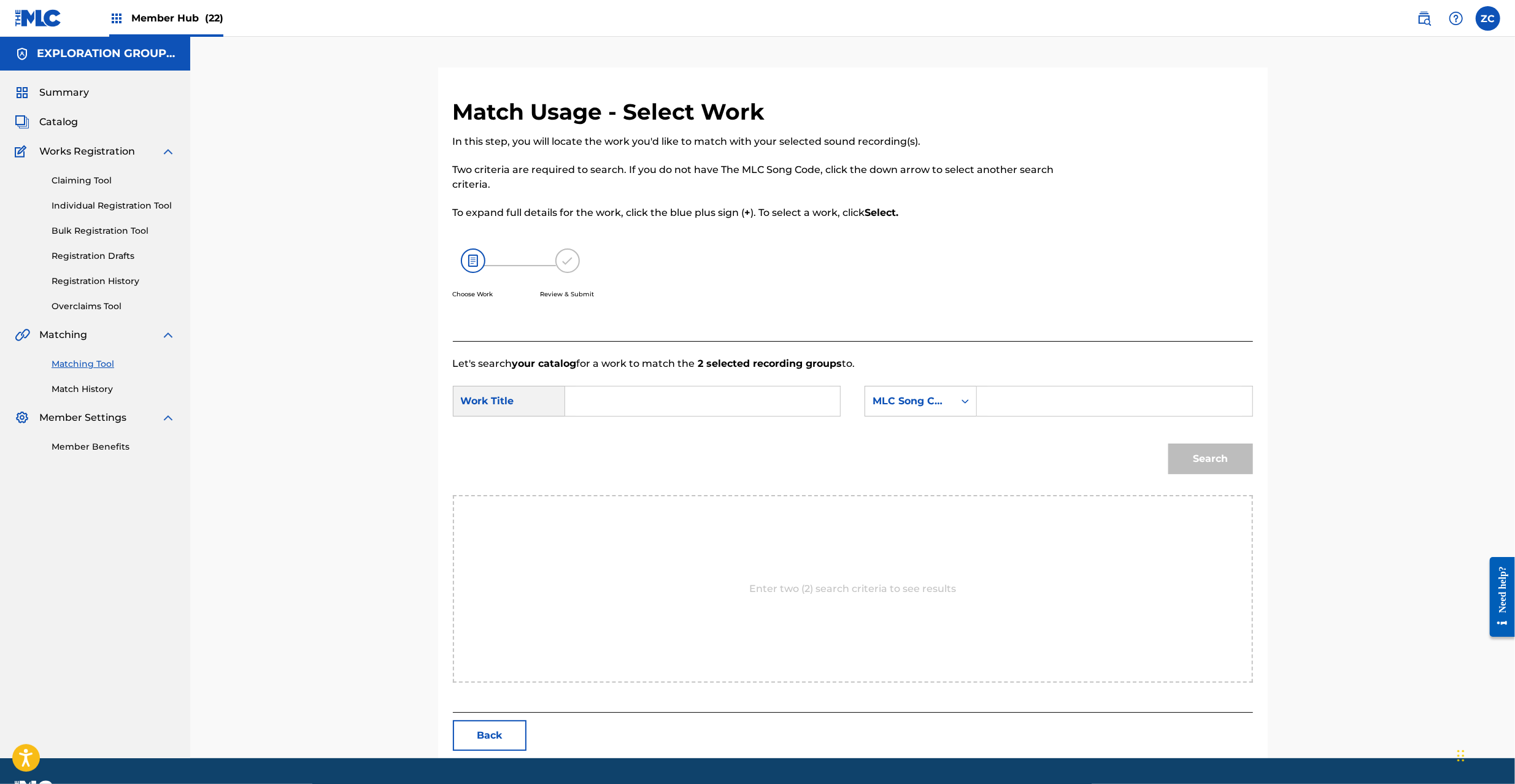
click at [744, 410] on input "Search Form" at bounding box center [703, 401] width 254 height 29
paste input "Rakuen RB81PF"
click at [653, 405] on input "Rakuen RB81PF" at bounding box center [703, 401] width 254 height 29
type input "Rakuen"
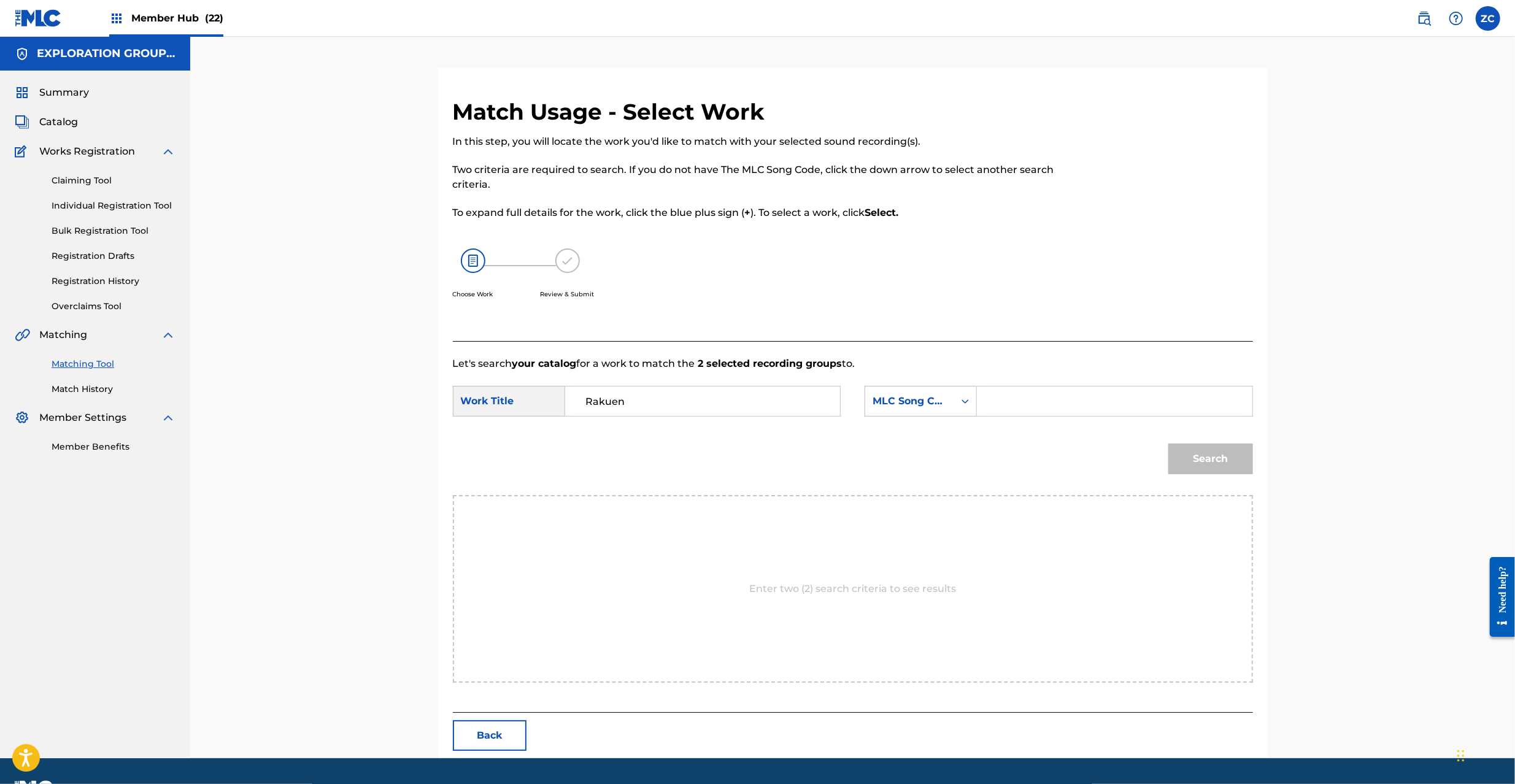
click at [1046, 410] on input "Search Form" at bounding box center [1115, 401] width 254 height 29
paste input "RB81PF"
type input "RB81PF"
click at [1241, 464] on button "Search" at bounding box center [1210, 458] width 84 height 31
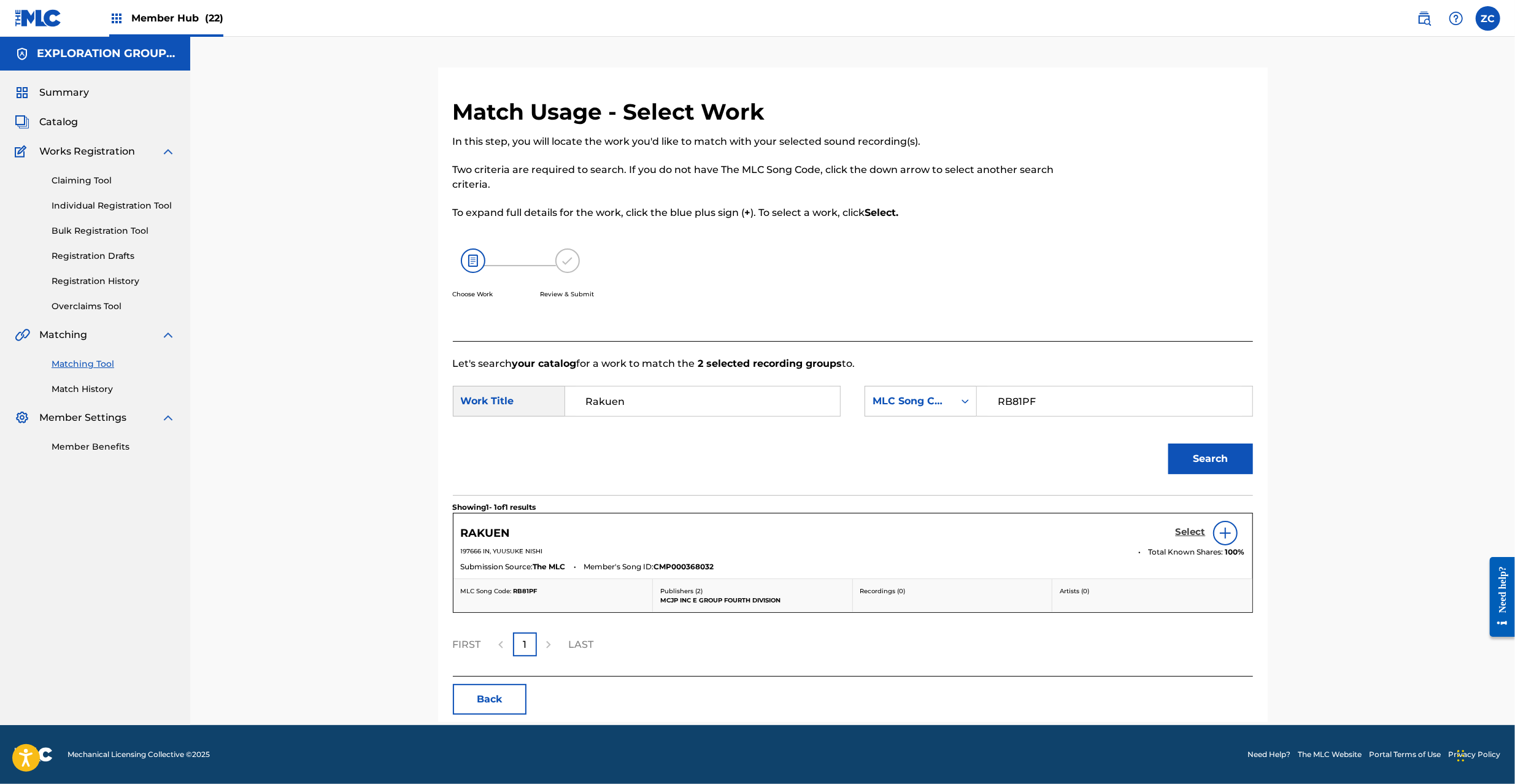
click at [1194, 531] on h5 "Select" at bounding box center [1191, 532] width 30 height 12
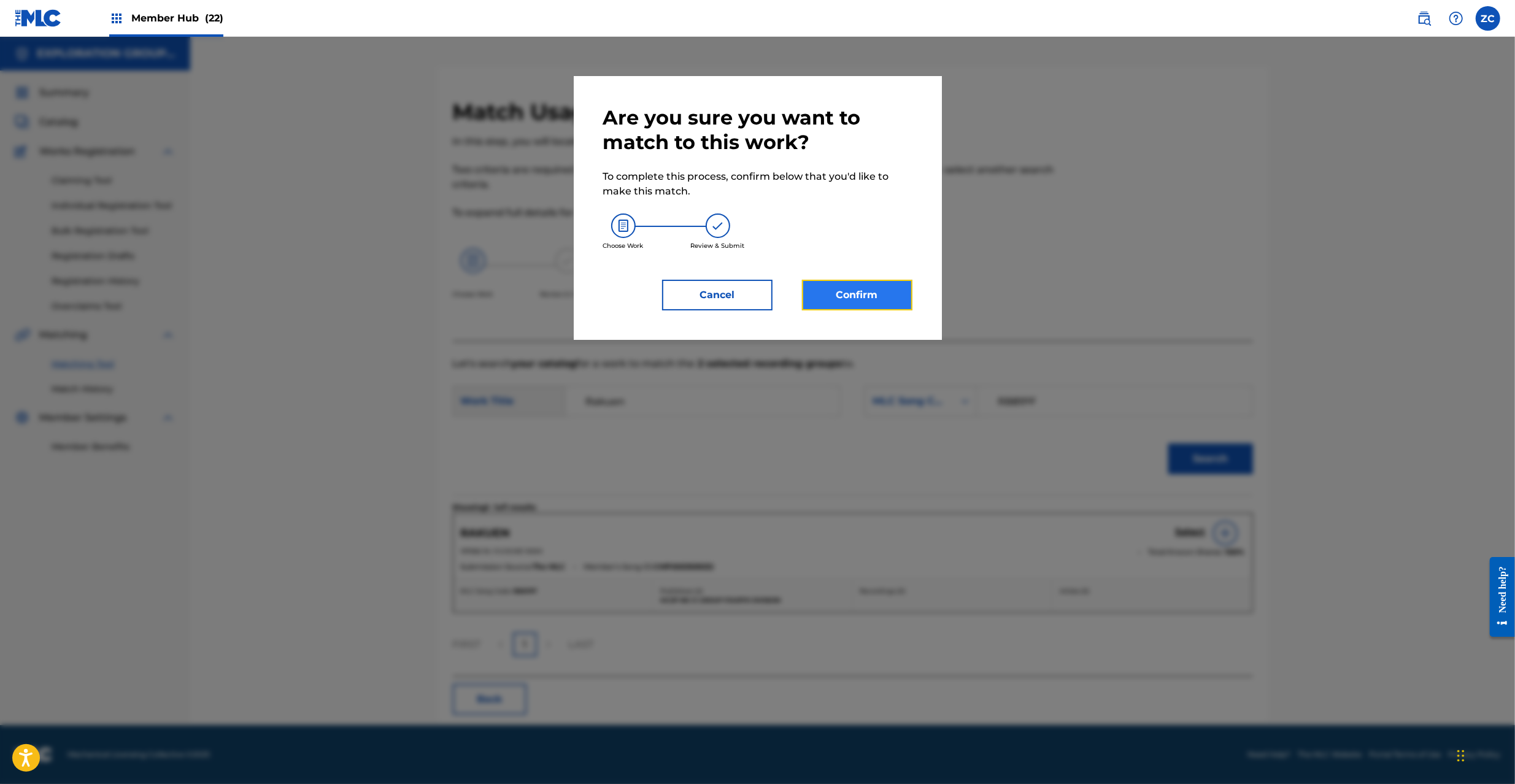
click at [823, 288] on button "Confirm" at bounding box center [857, 295] width 111 height 31
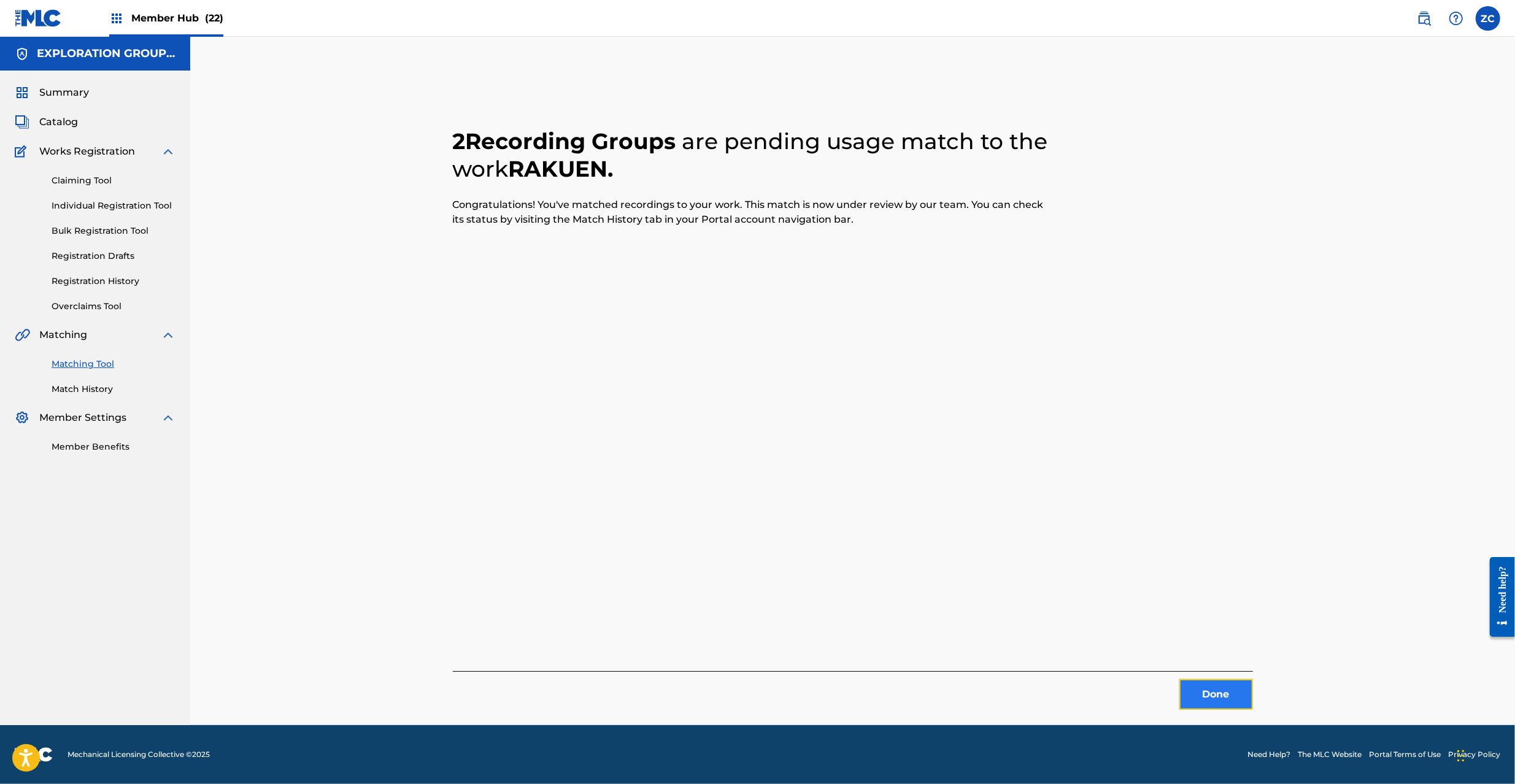
click at [1202, 709] on button "Done" at bounding box center [1216, 694] width 73 height 31
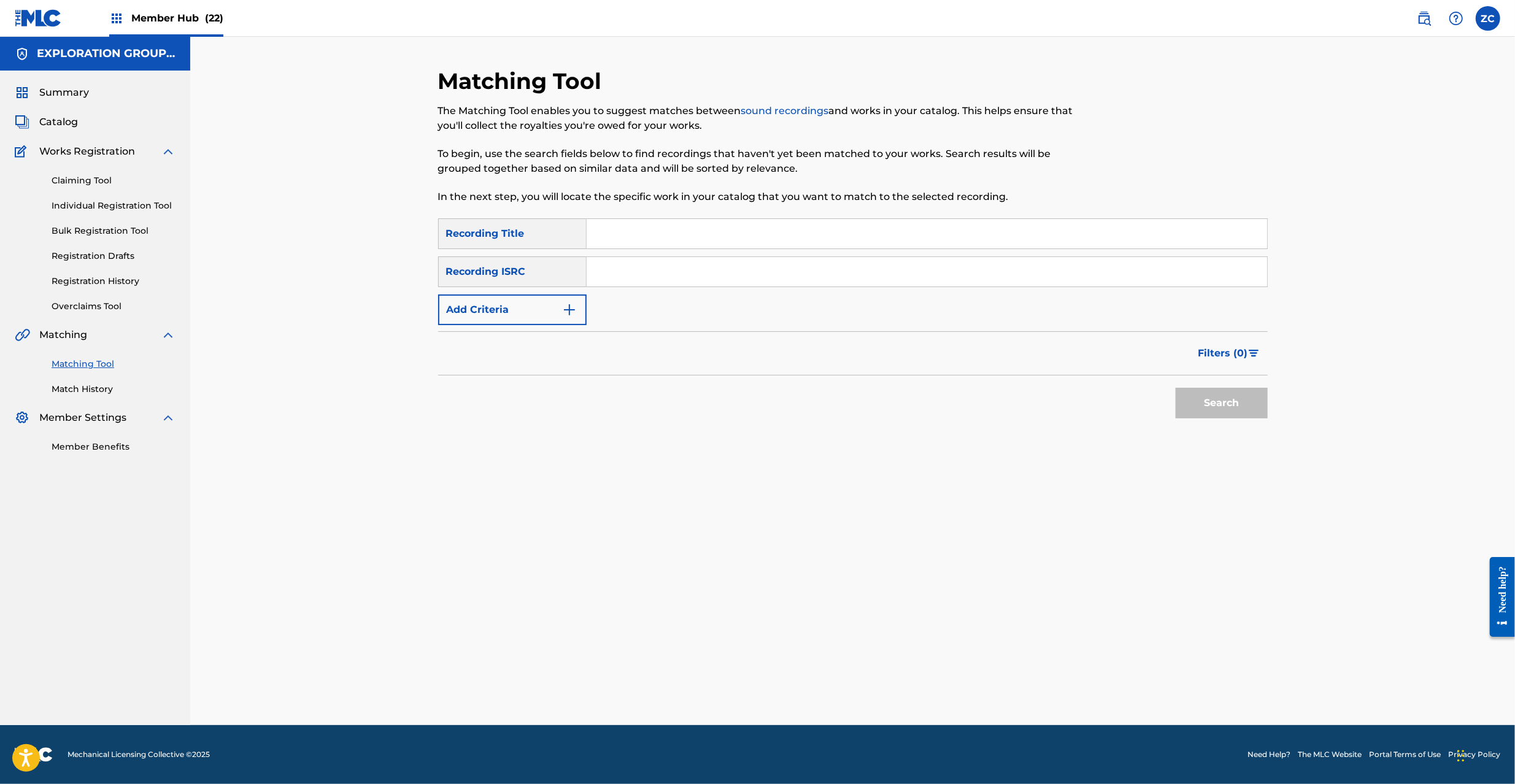
click at [977, 273] on input "Search Form" at bounding box center [927, 272] width 681 height 29
paste input "JPC621300413"
click at [1229, 405] on button "Search" at bounding box center [1222, 403] width 92 height 31
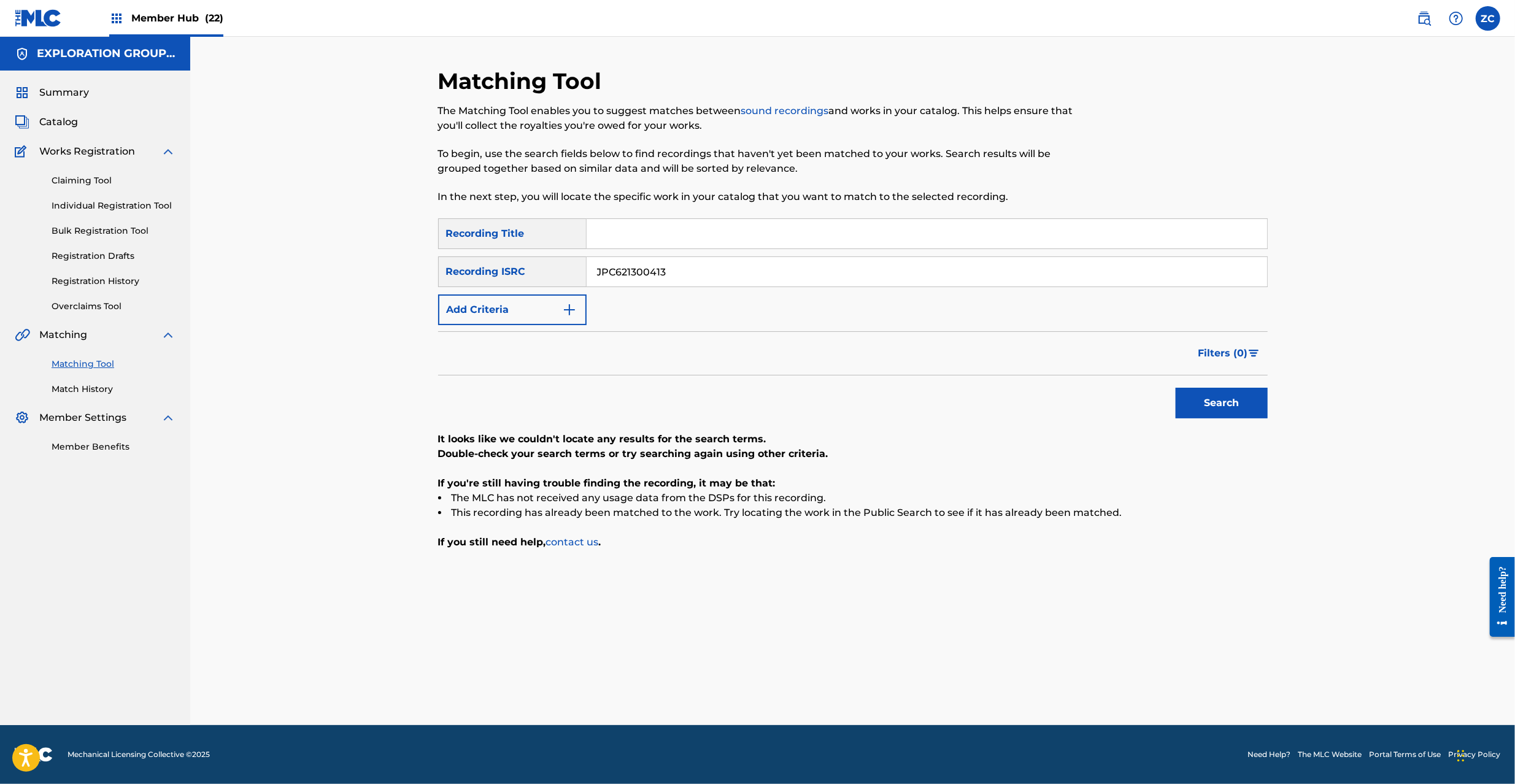
click at [664, 273] on input "JPC621300413" at bounding box center [927, 272] width 681 height 29
paste input "L550904004"
click at [1241, 407] on button "Search" at bounding box center [1222, 403] width 92 height 31
click at [696, 267] on input "JPL550904004" at bounding box center [927, 272] width 681 height 29
paste input "10"
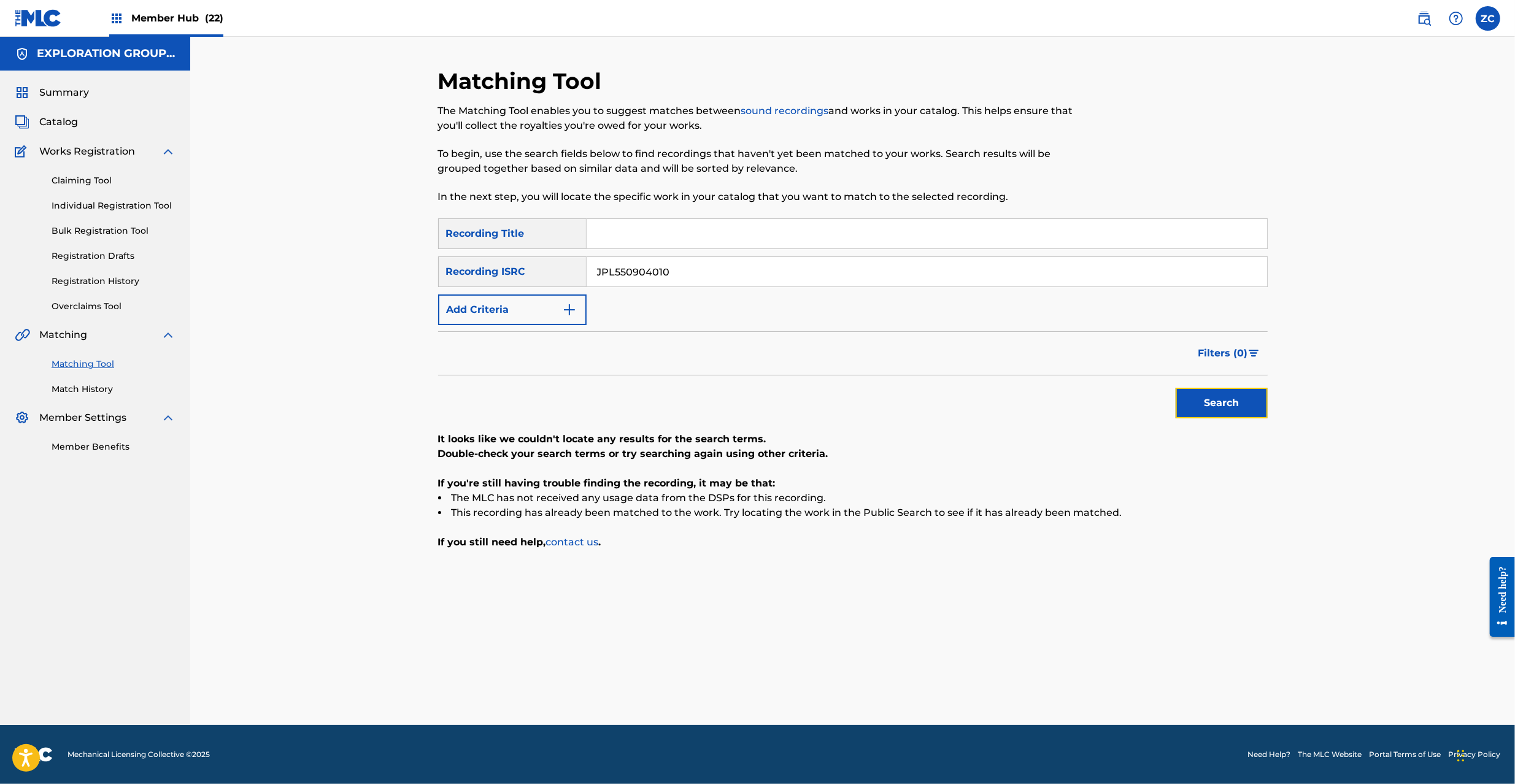
drag, startPoint x: 1235, startPoint y: 403, endPoint x: 976, endPoint y: 409, distance: 259.1
click at [1233, 403] on button "Search" at bounding box center [1222, 403] width 92 height 31
click at [756, 280] on input "JPL550904010" at bounding box center [927, 272] width 681 height 29
paste input "H371200152"
type input "JPH371200152"
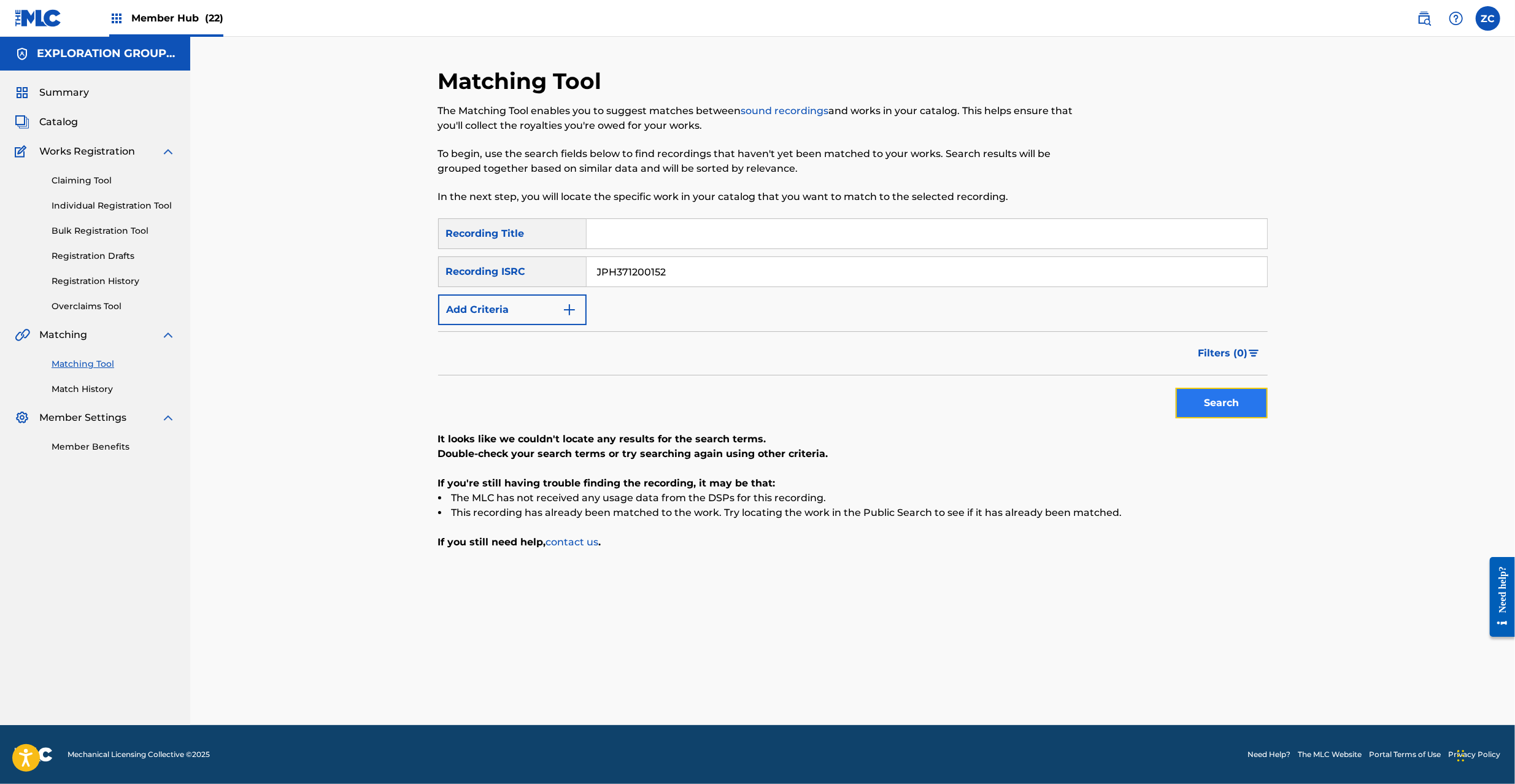
click at [1206, 403] on button "Search" at bounding box center [1222, 403] width 92 height 31
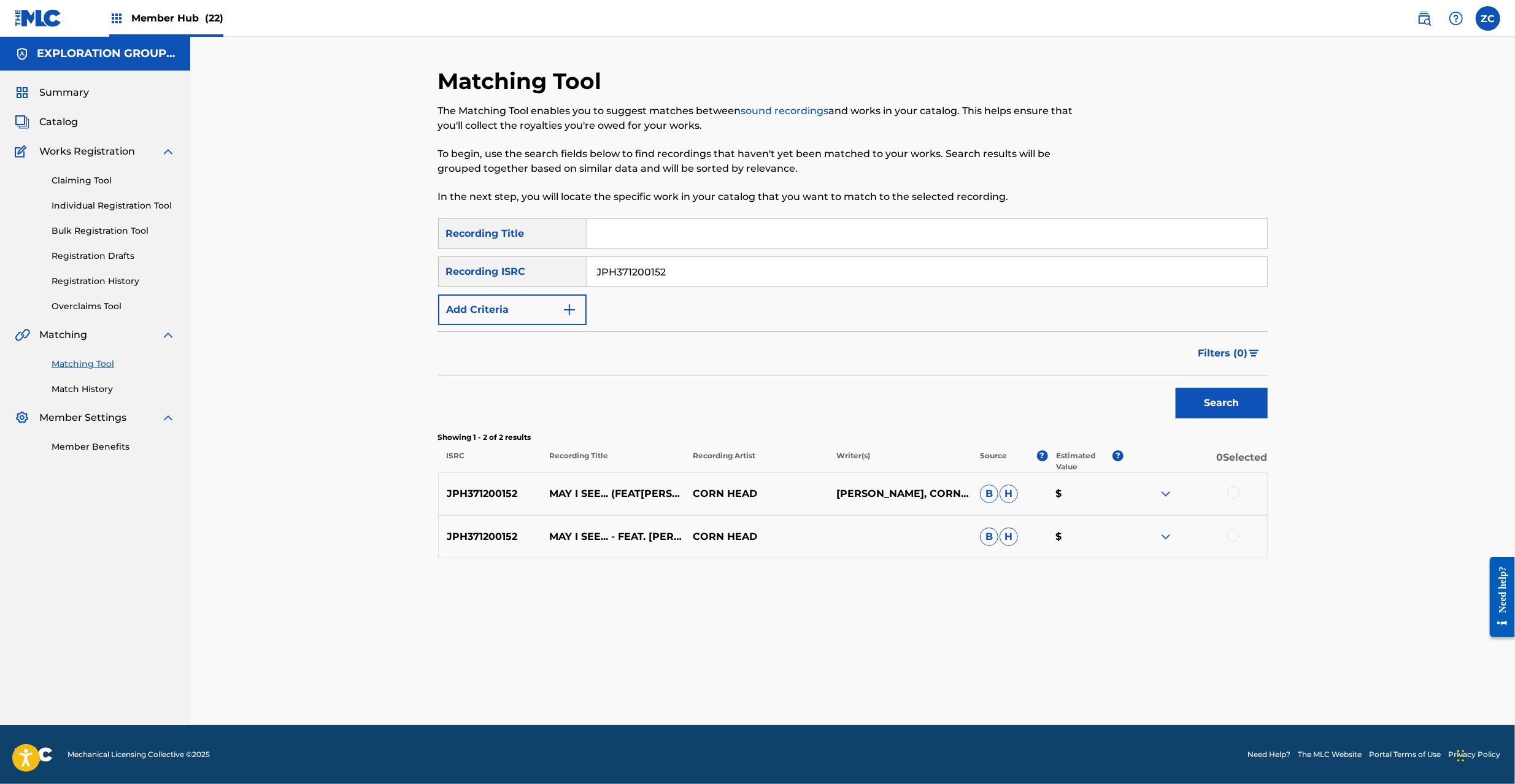
click at [1237, 491] on div at bounding box center [1233, 493] width 12 height 12
click at [1236, 538] on div at bounding box center [1233, 536] width 12 height 12
click at [876, 681] on button "Match 2 Groups" at bounding box center [862, 684] width 136 height 31
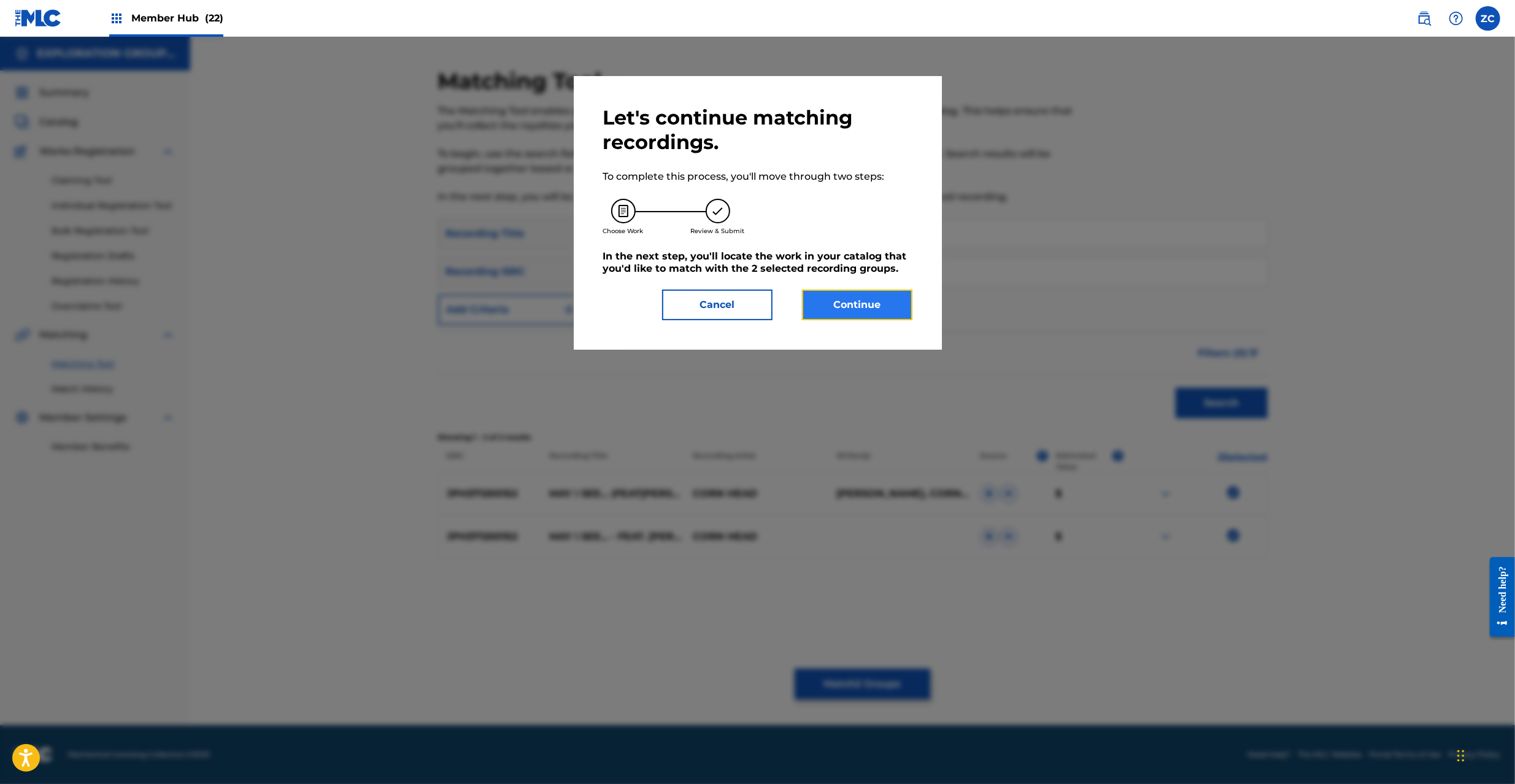
click at [882, 293] on button "Continue" at bounding box center [857, 305] width 111 height 31
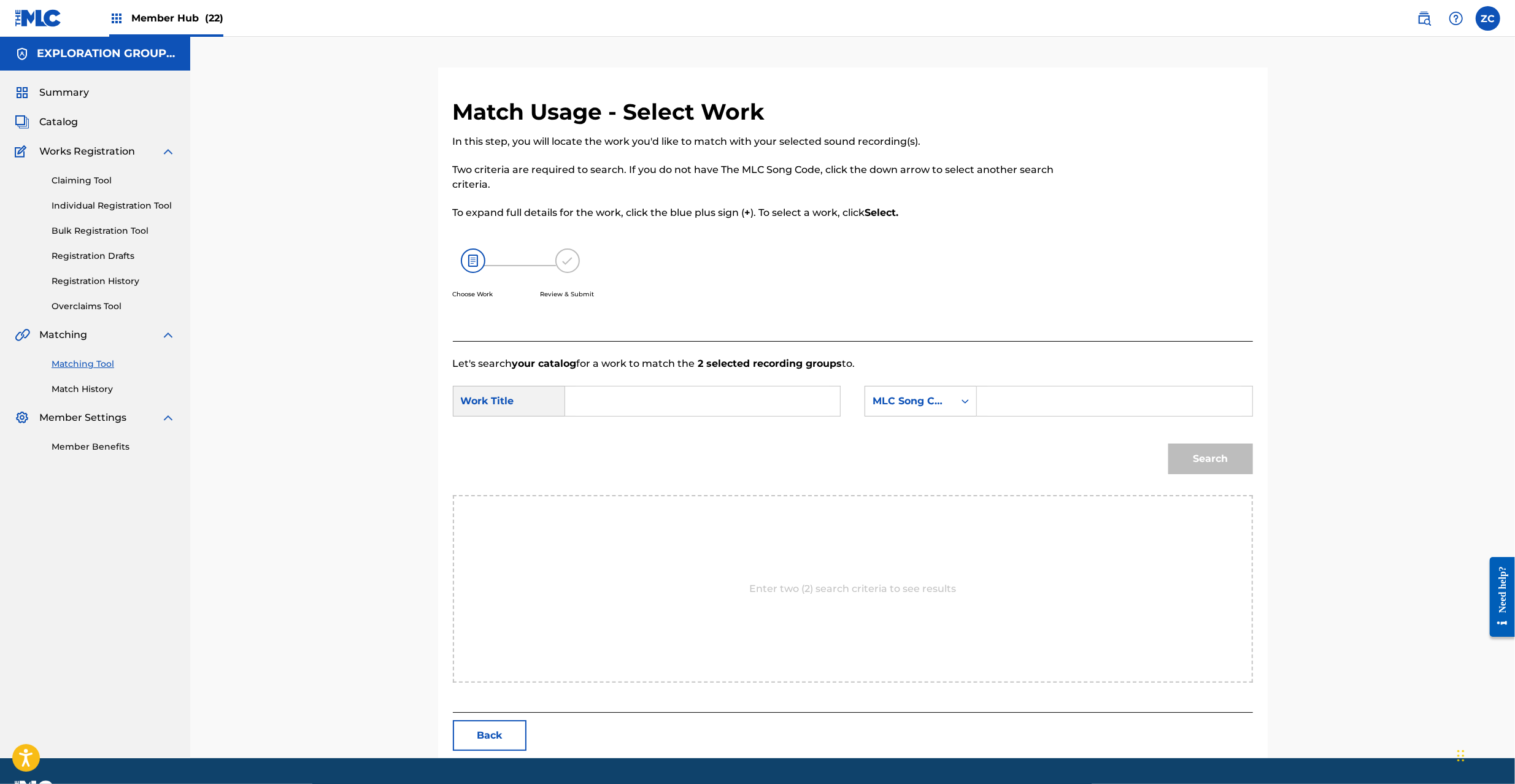
click at [762, 406] on input "Search Form" at bounding box center [703, 401] width 254 height 29
paste input "May I See Feat [PERSON_NAME] U MV3CEG"
click at [705, 400] on input "May I See Feat [PERSON_NAME] U MV3CEG" at bounding box center [703, 401] width 254 height 29
type input "May I See Feat [PERSON_NAME]"
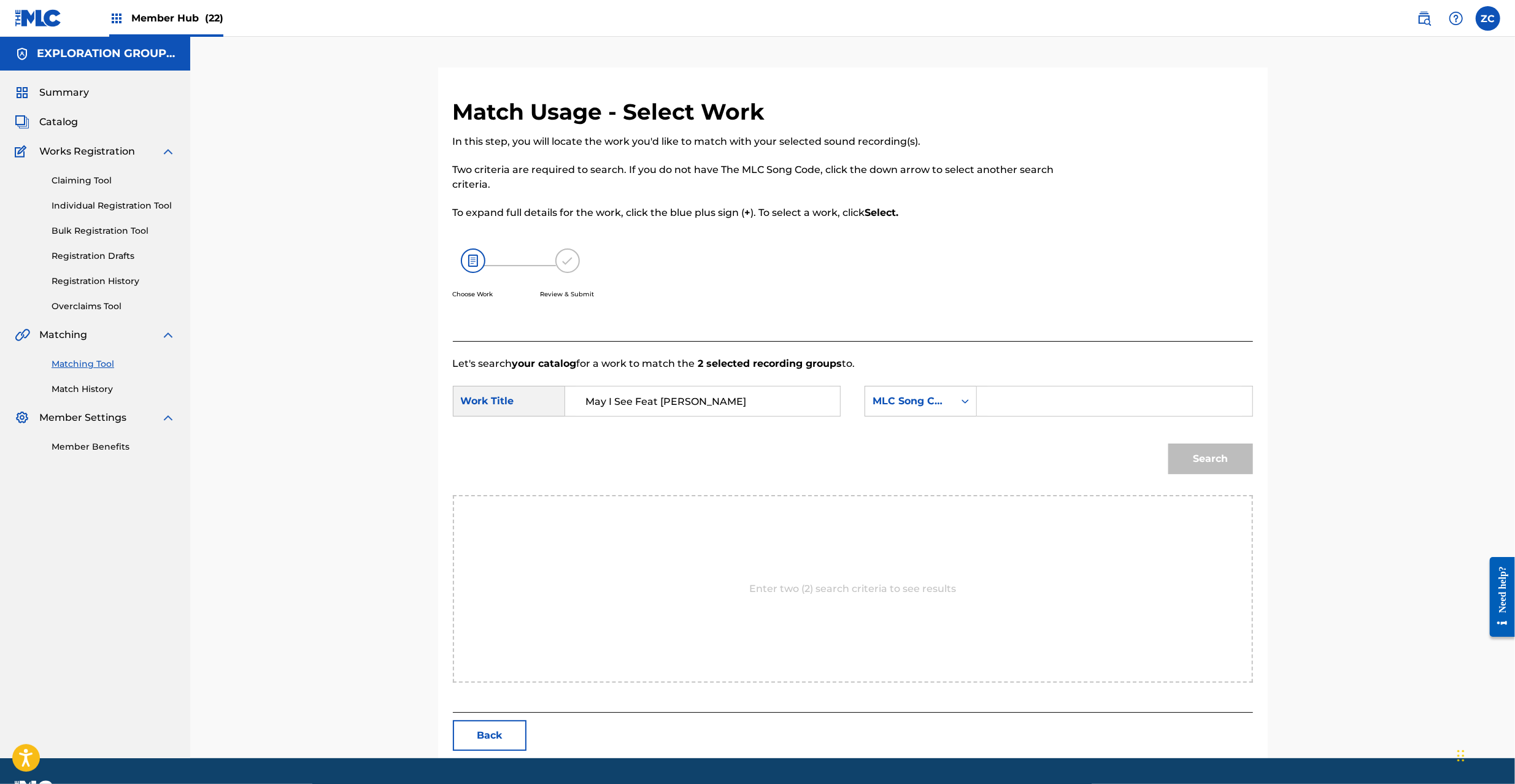
drag, startPoint x: 1035, startPoint y: 400, endPoint x: 1046, endPoint y: 406, distance: 12.5
click at [1035, 400] on input "Search Form" at bounding box center [1115, 401] width 254 height 29
paste input "MV3CEG"
type input "MV3CEG"
click at [1199, 448] on button "Search" at bounding box center [1210, 458] width 84 height 31
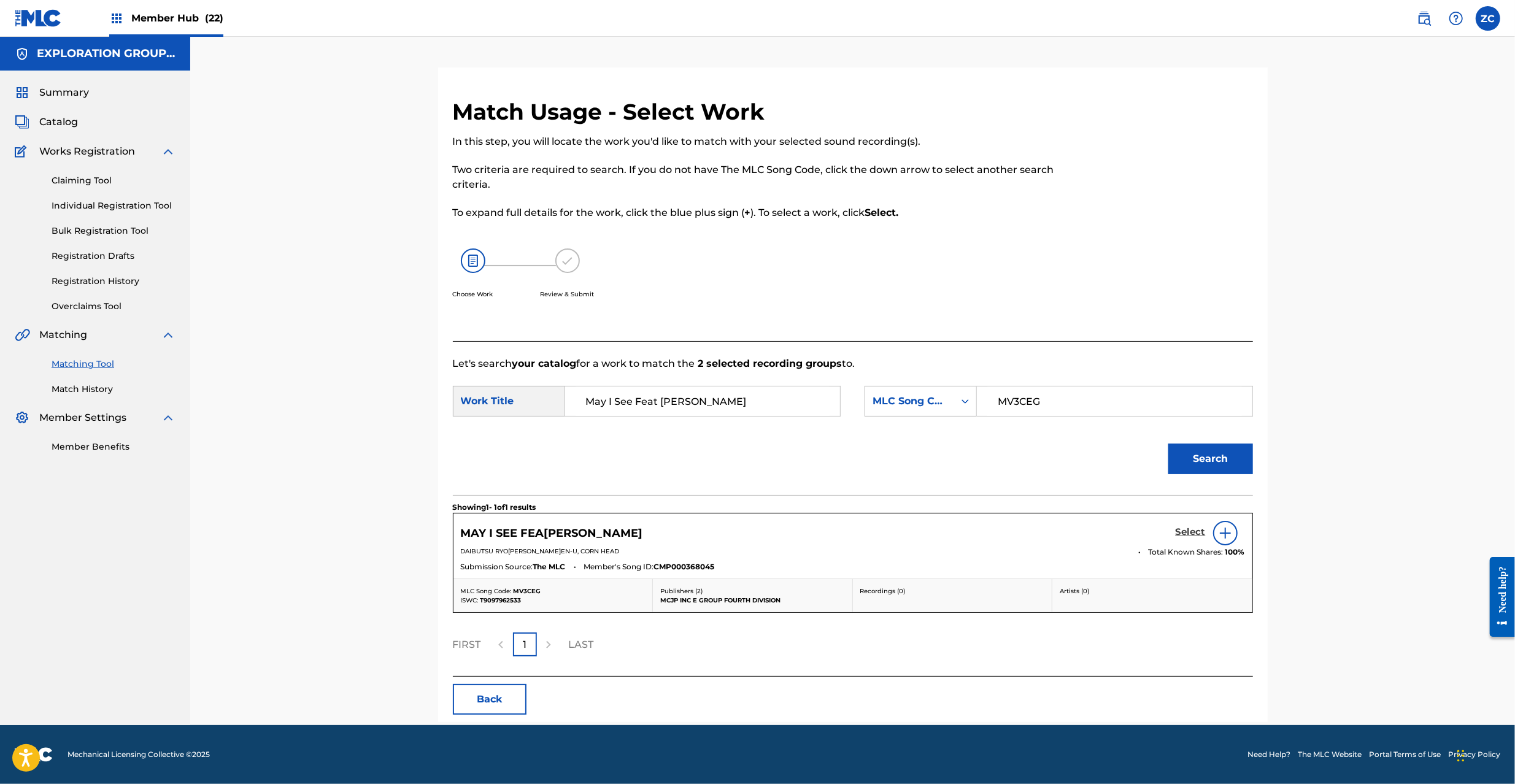
click at [1194, 533] on h5 "Select" at bounding box center [1191, 532] width 30 height 12
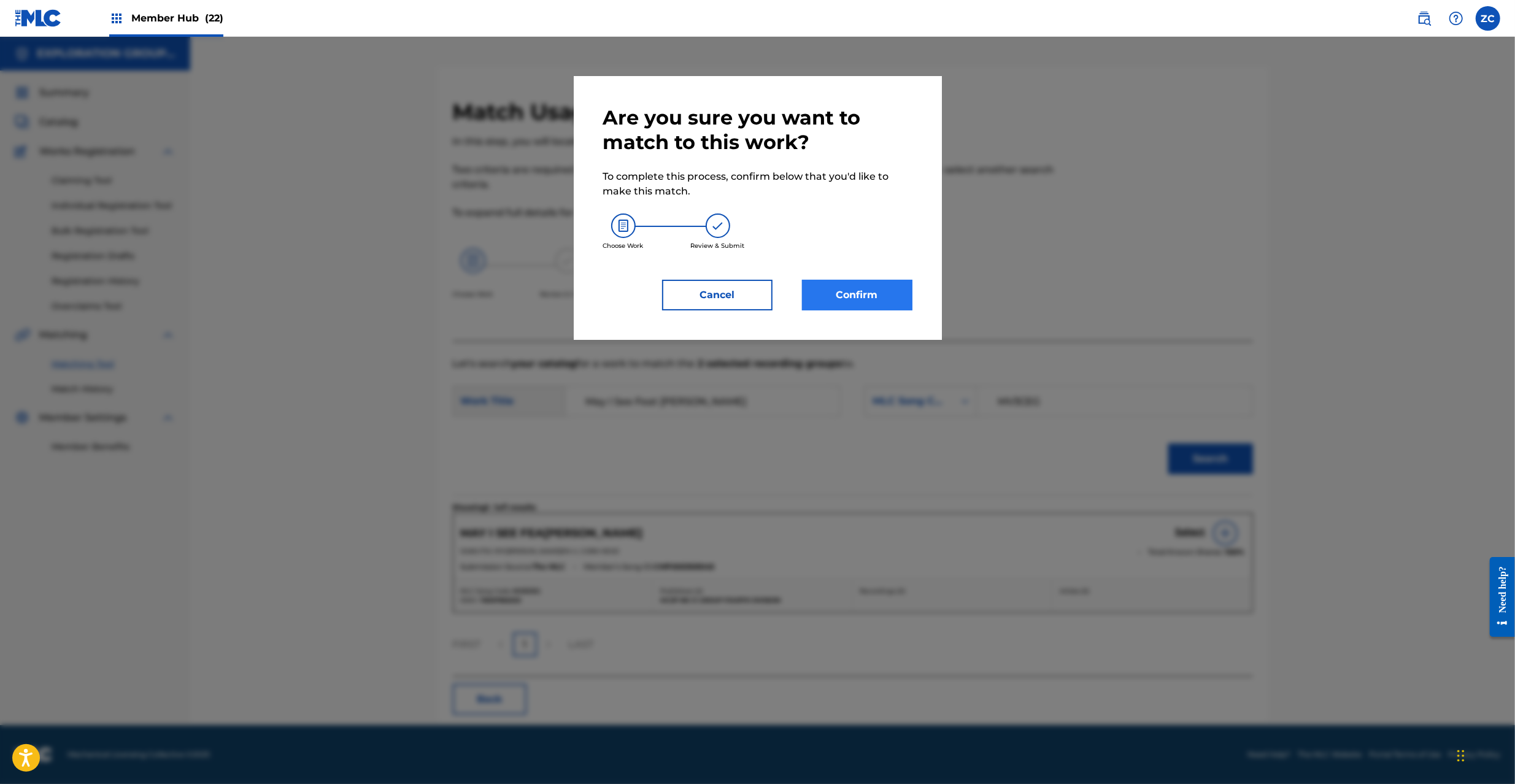
click at [870, 278] on div "Are you sure you want to match to this work? To complete this process, confirm …" at bounding box center [758, 208] width 309 height 205
click at [876, 297] on button "Confirm" at bounding box center [857, 295] width 111 height 31
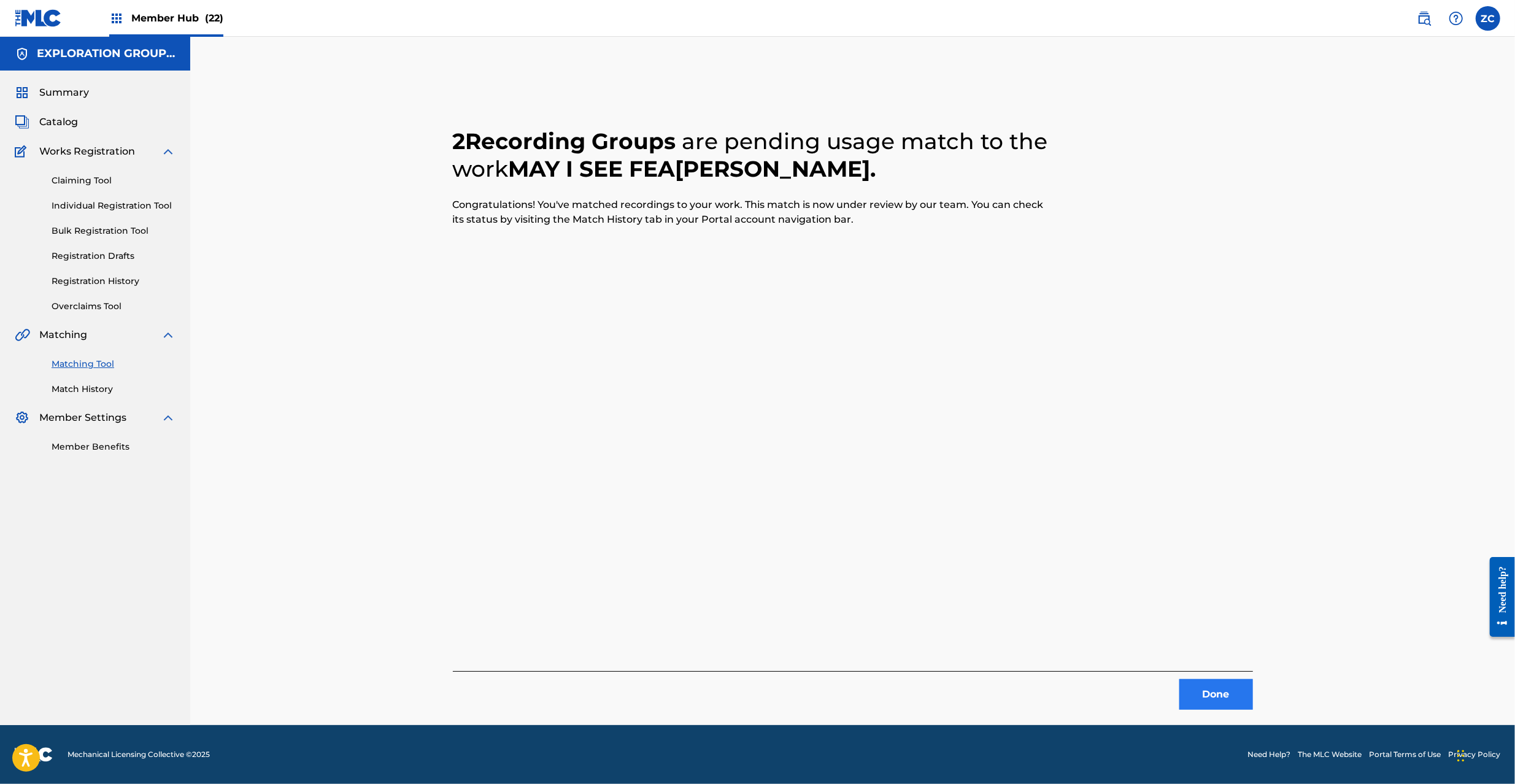
click at [1227, 710] on div "2 Recording Groups are pending usage match to the work MAY I SEE FEAT [PERSON_N…" at bounding box center [853, 396] width 859 height 658
click at [1225, 703] on button "Done" at bounding box center [1216, 694] width 73 height 31
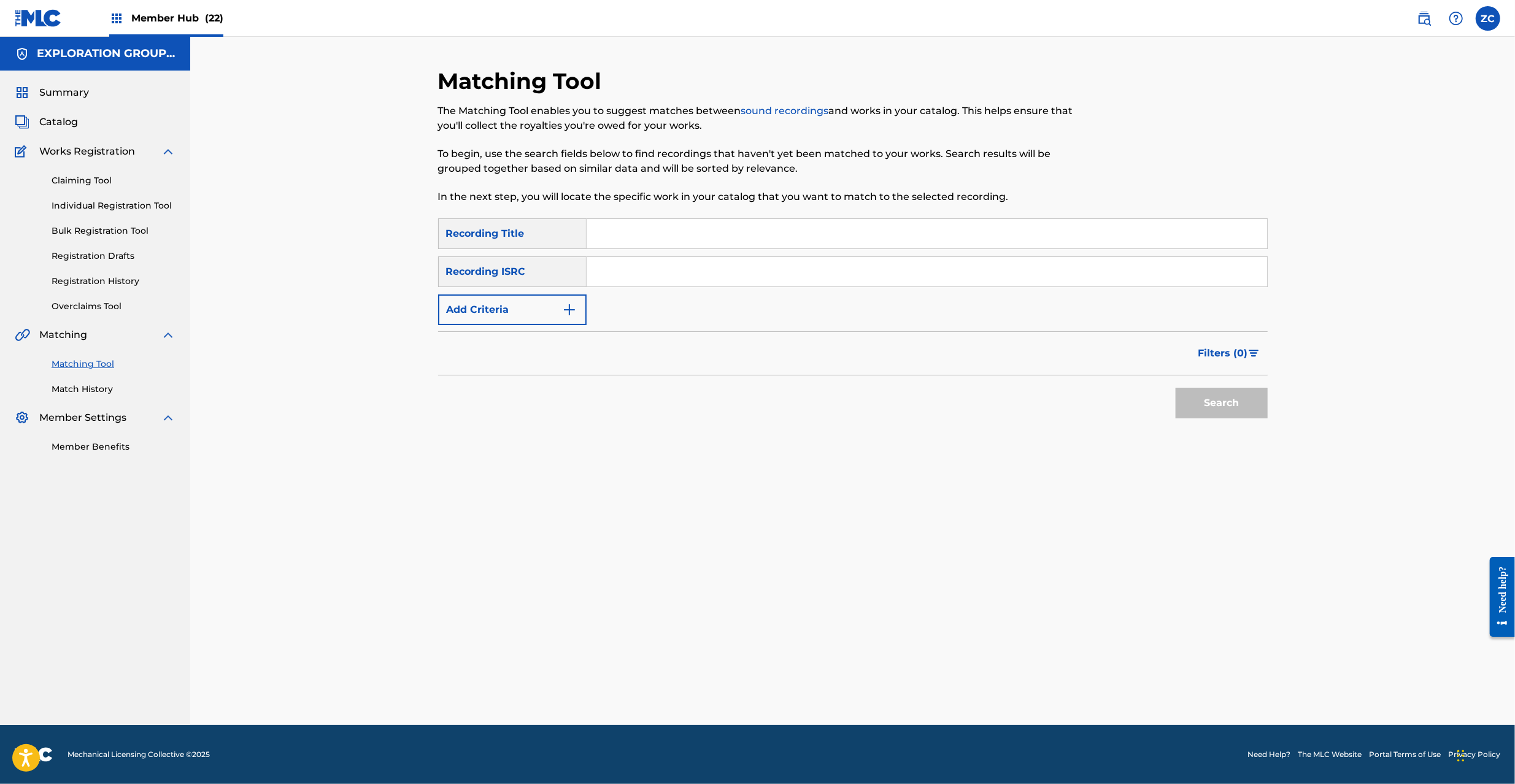
click at [729, 269] on input "Search Form" at bounding box center [927, 272] width 681 height 29
paste input "JPH371200157"
type input "JPH371200157"
click at [1201, 398] on button "Search" at bounding box center [1222, 403] width 92 height 31
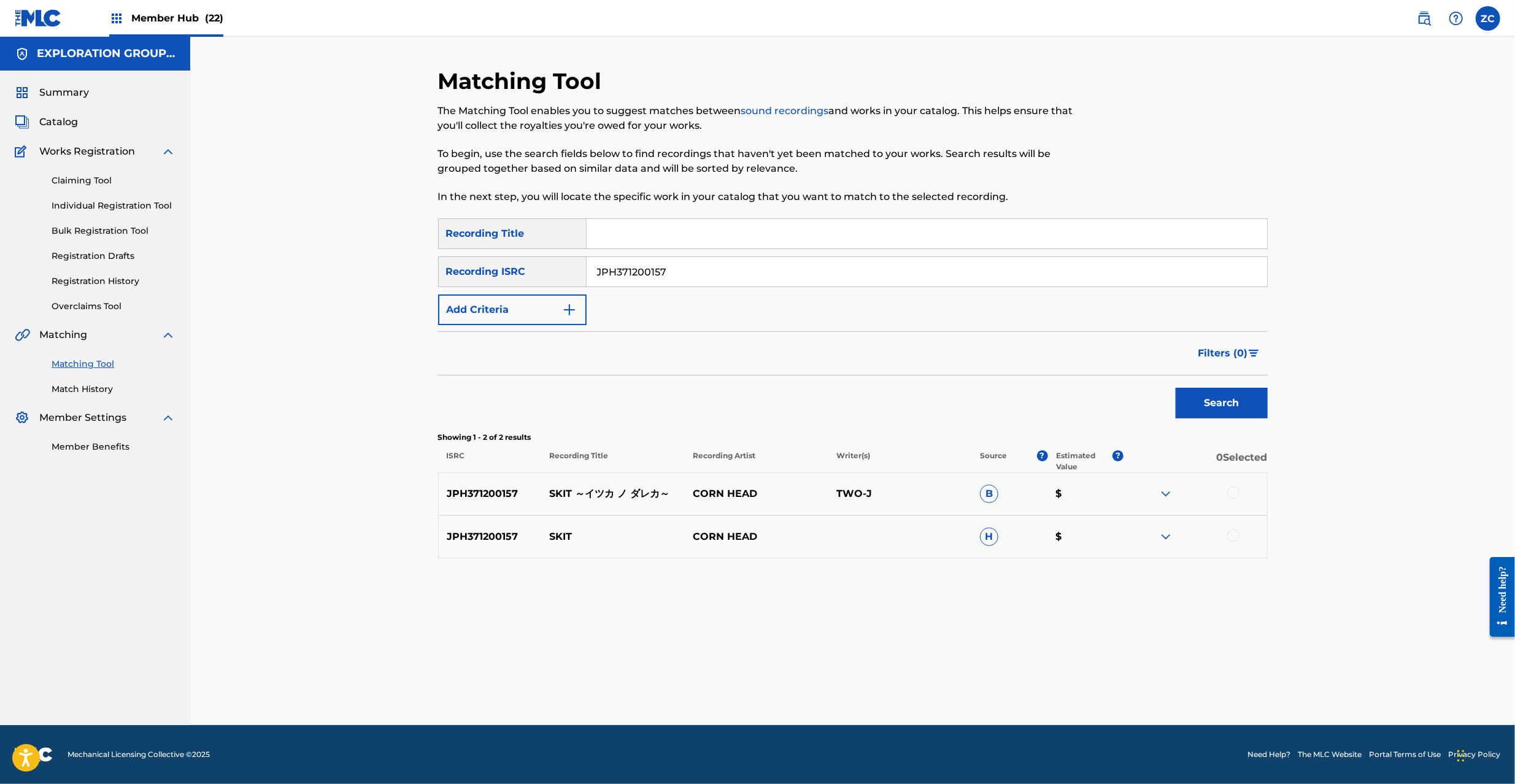
click at [1233, 495] on div at bounding box center [1233, 493] width 12 height 12
click at [1231, 534] on div at bounding box center [1233, 536] width 12 height 12
click at [855, 681] on button "Match 2 Groups" at bounding box center [862, 684] width 136 height 31
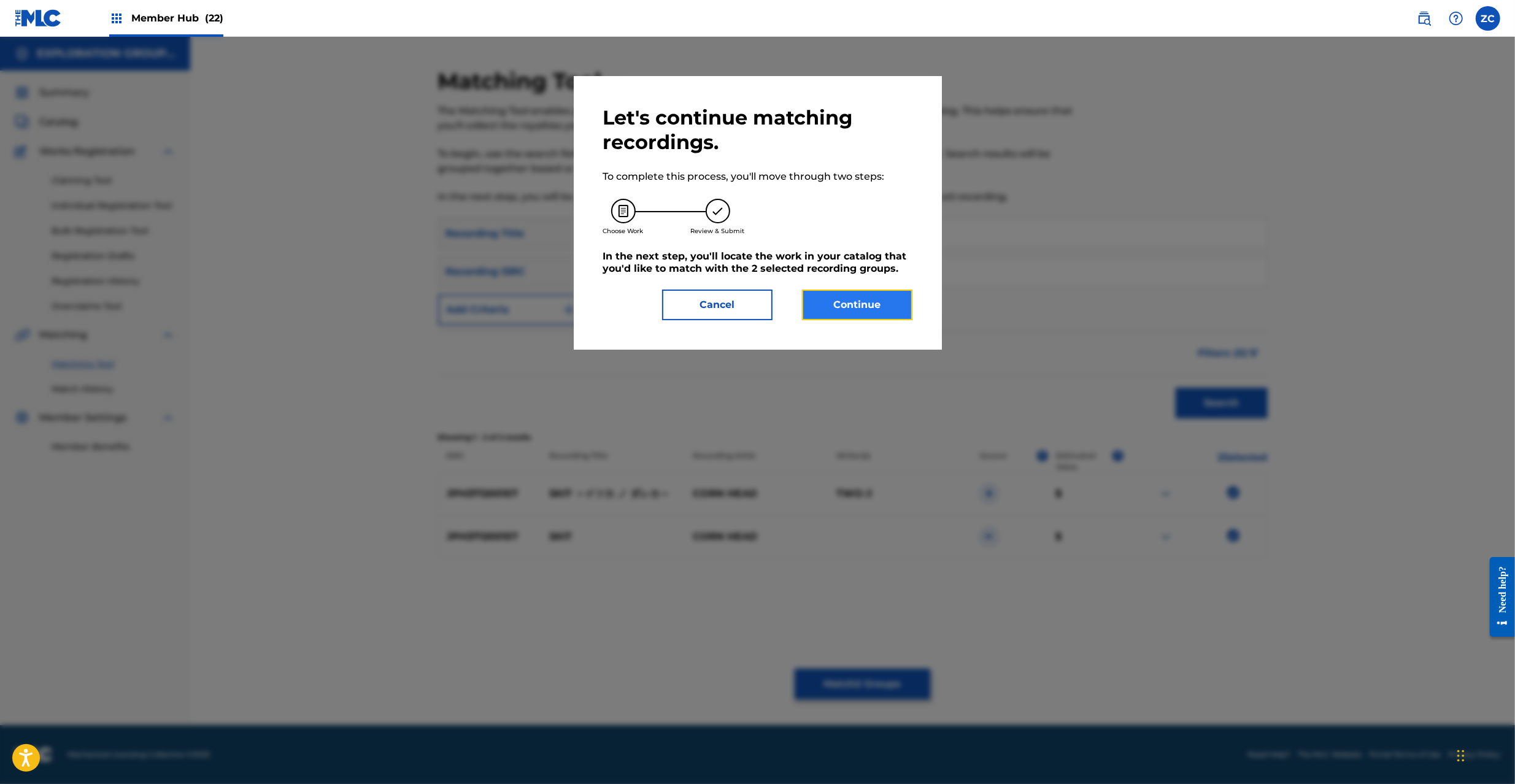
click at [860, 312] on button "Continue" at bounding box center [857, 305] width 111 height 31
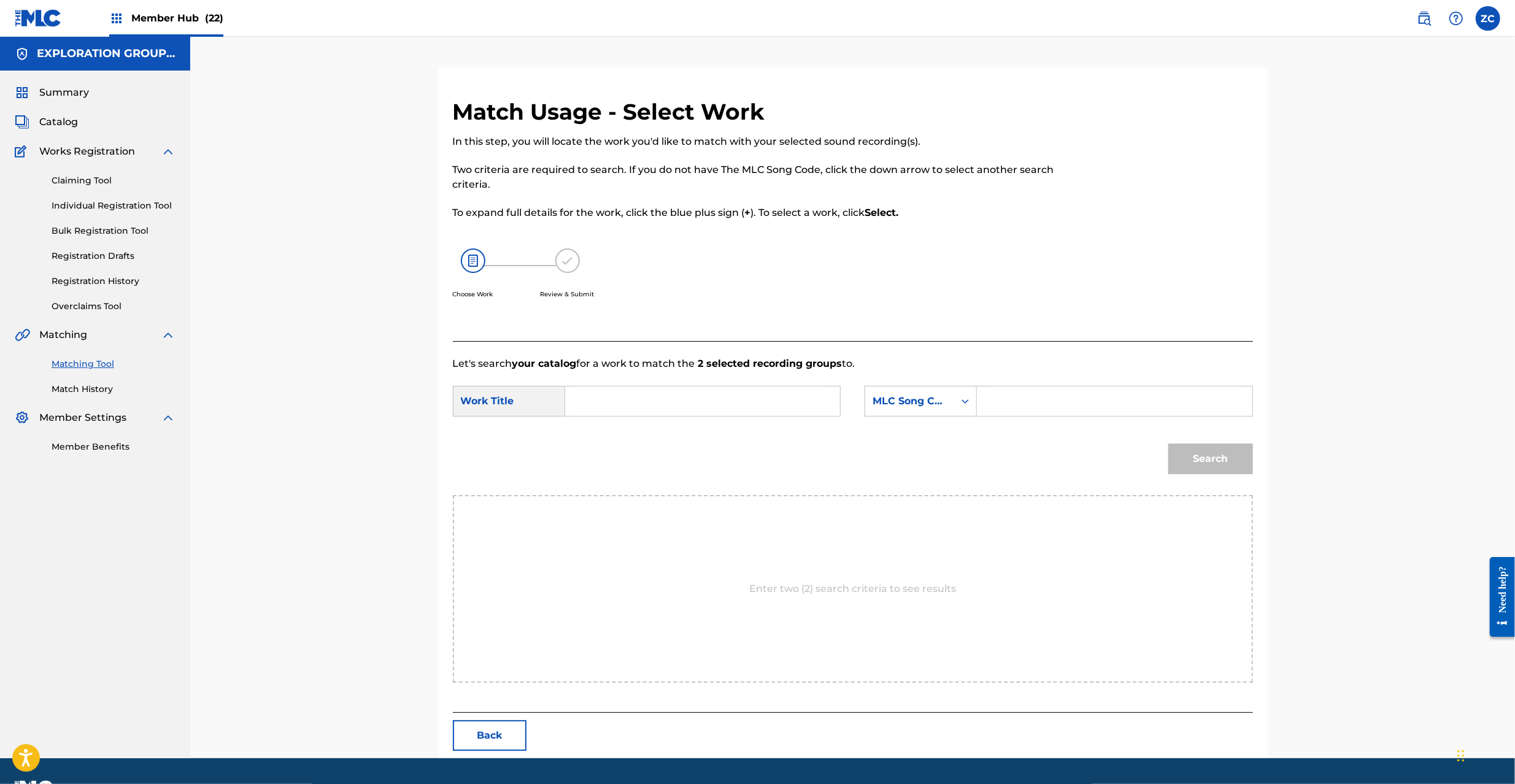
click at [668, 390] on input "Search Form" at bounding box center [703, 401] width 254 height 29
paste input "Skit Itsukano Dareka S60P4W"
click at [705, 406] on input "Skit Itsukano Dareka S60P4W" at bounding box center [703, 401] width 254 height 29
type input "Skit Itsukano Dareka"
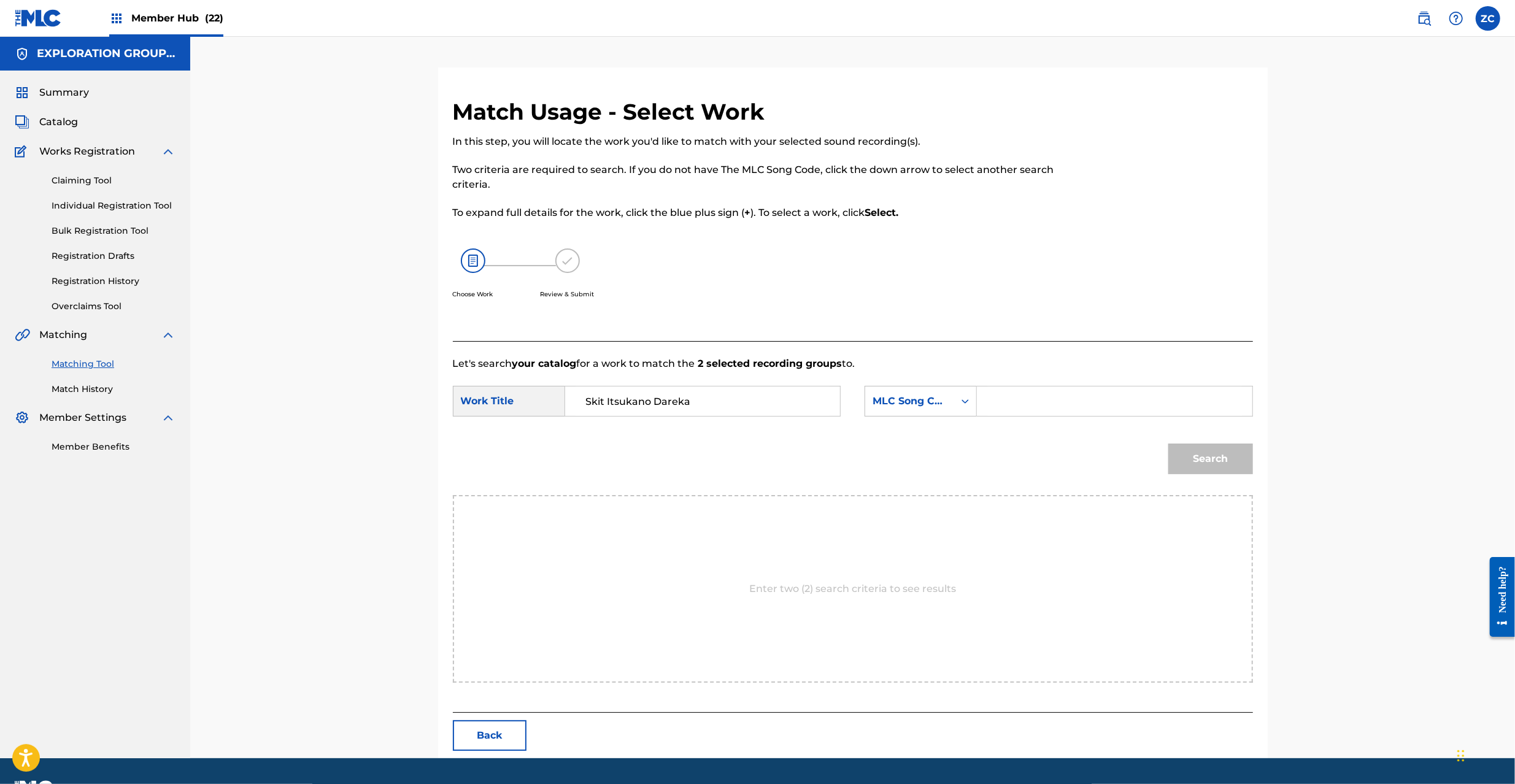
click at [1029, 403] on input "Search Form" at bounding box center [1115, 401] width 254 height 29
paste input "S60P4W"
type input "S60P4W"
click at [1189, 472] on button "Search" at bounding box center [1210, 458] width 84 height 31
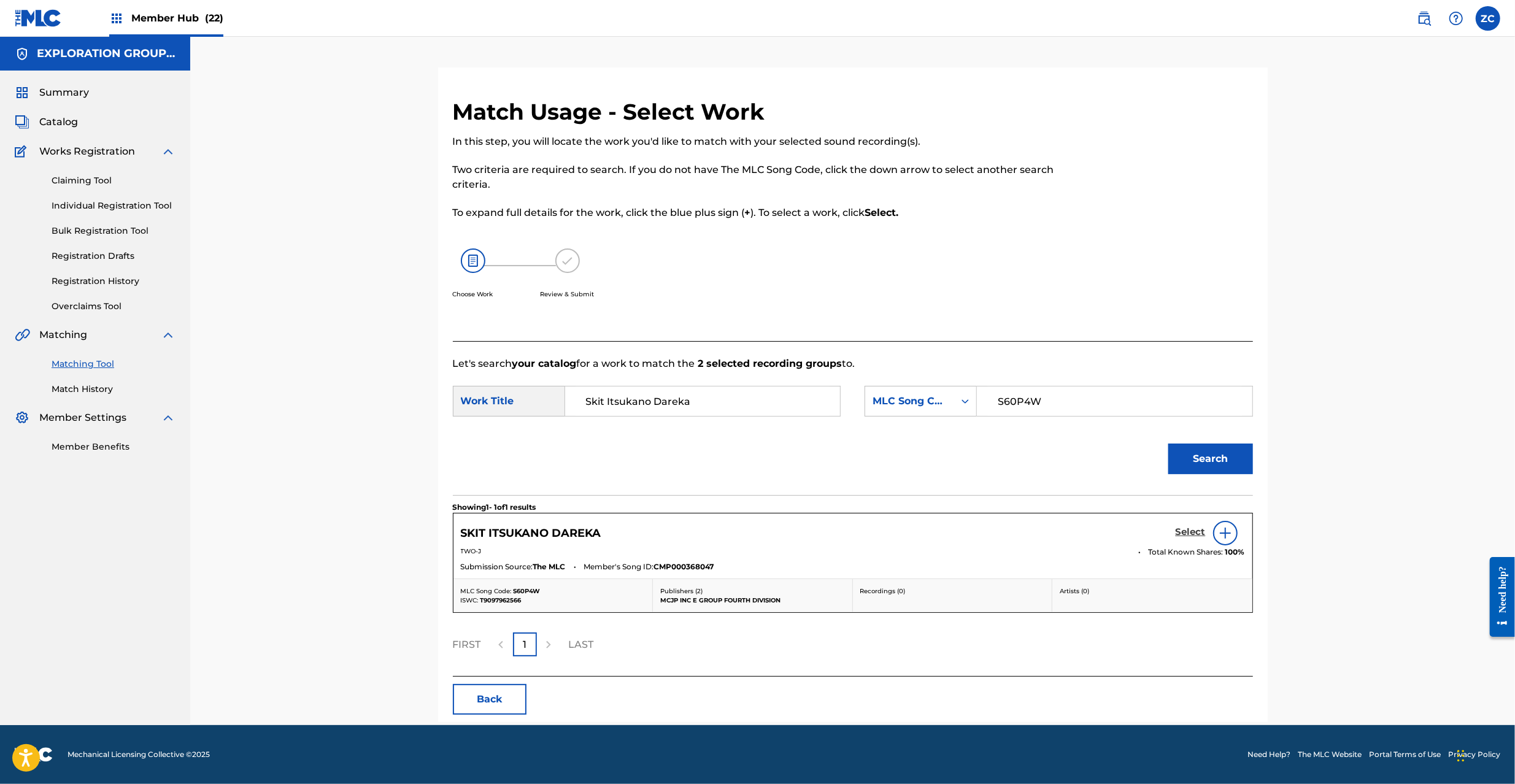
click at [1189, 531] on h5 "Select" at bounding box center [1191, 532] width 30 height 12
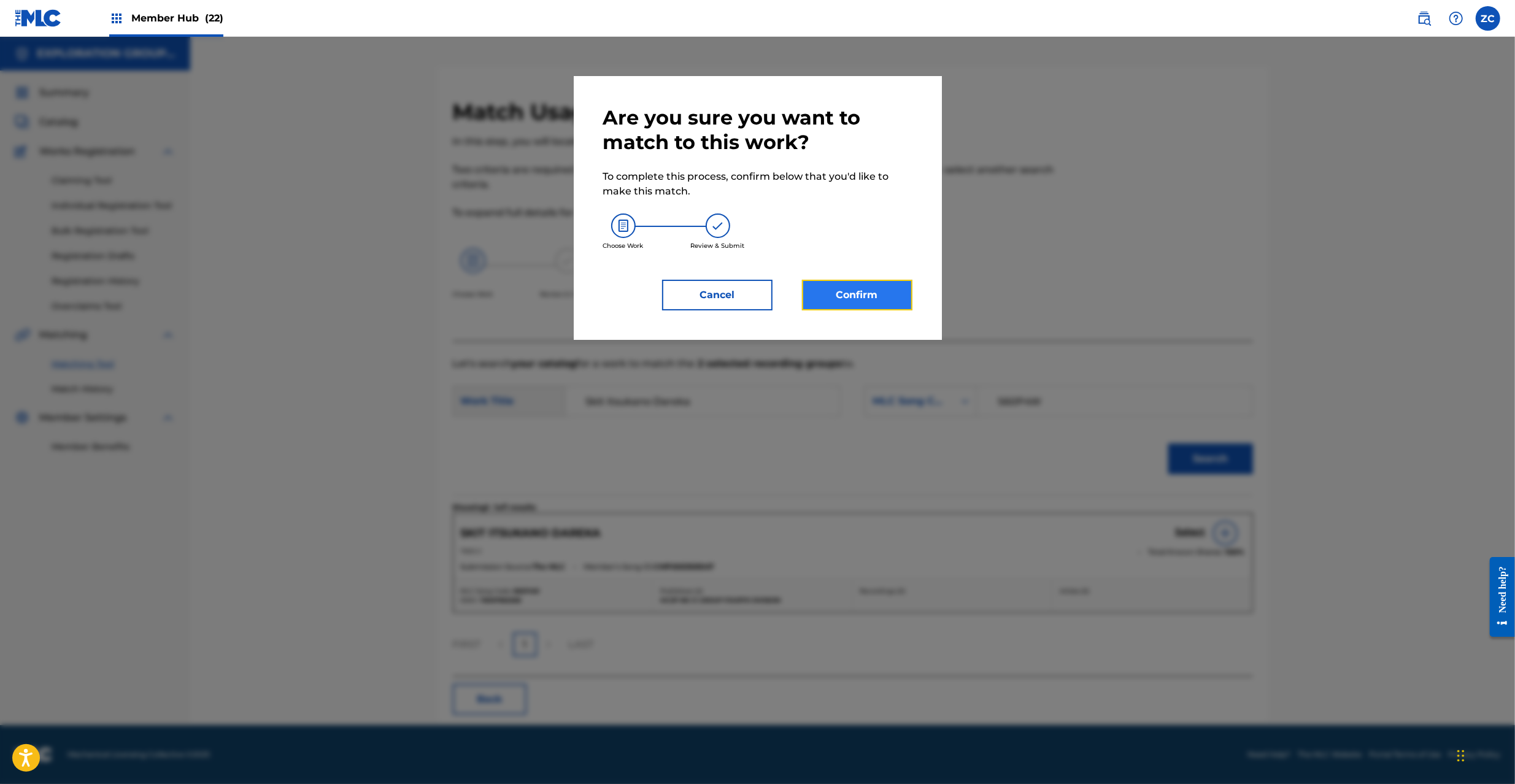
click at [837, 293] on button "Confirm" at bounding box center [857, 295] width 111 height 31
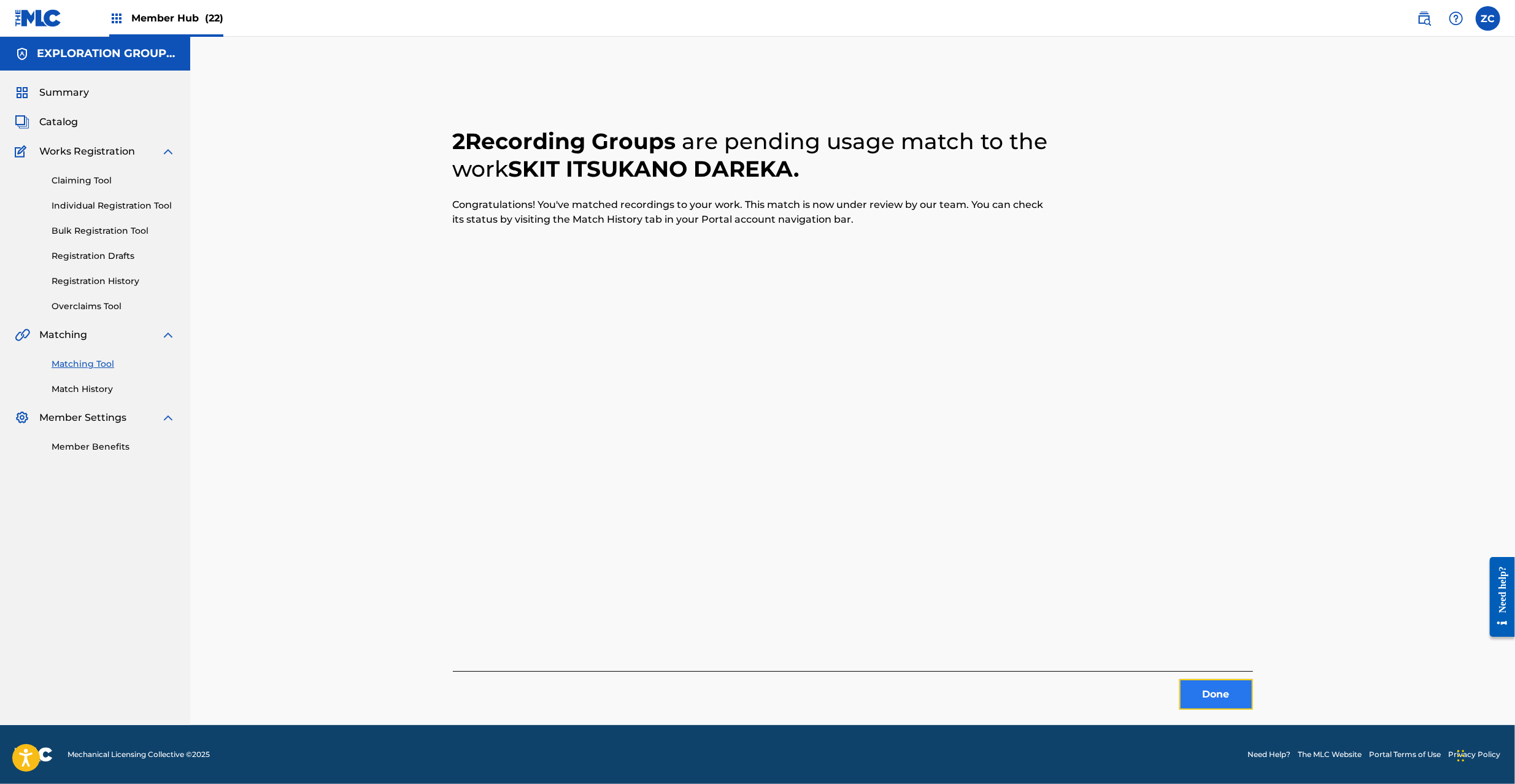
click at [1209, 701] on button "Done" at bounding box center [1216, 694] width 73 height 31
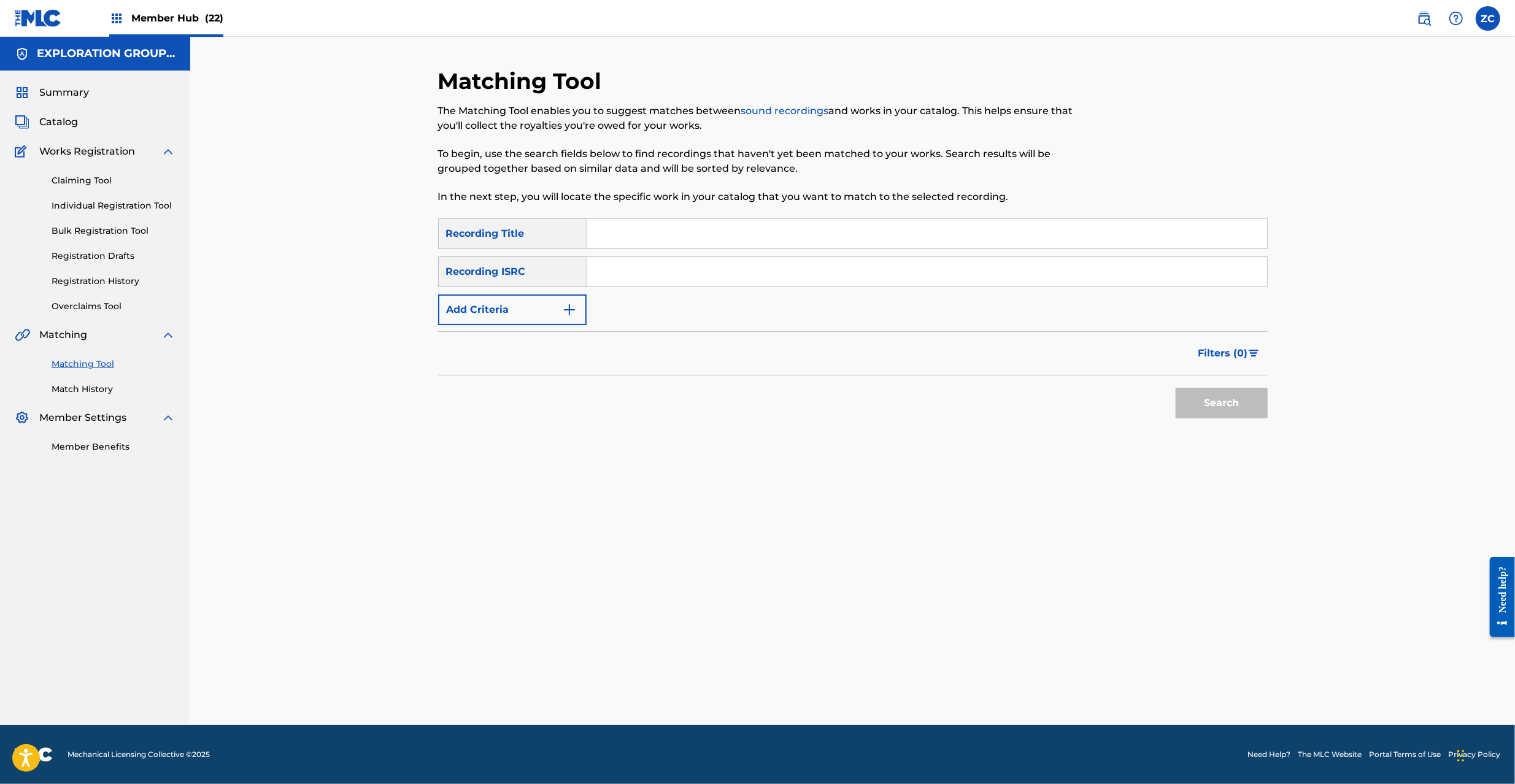
click at [874, 288] on div "SearchWithCriteria6fbec898-eb26-4306-9ad5-6635fb0f2176 Recording Title SearchWi…" at bounding box center [853, 272] width 830 height 107
click at [882, 270] on input "Search Form" at bounding box center [927, 272] width 681 height 29
paste input "JPH371200511"
click at [1211, 407] on button "Search" at bounding box center [1222, 403] width 92 height 31
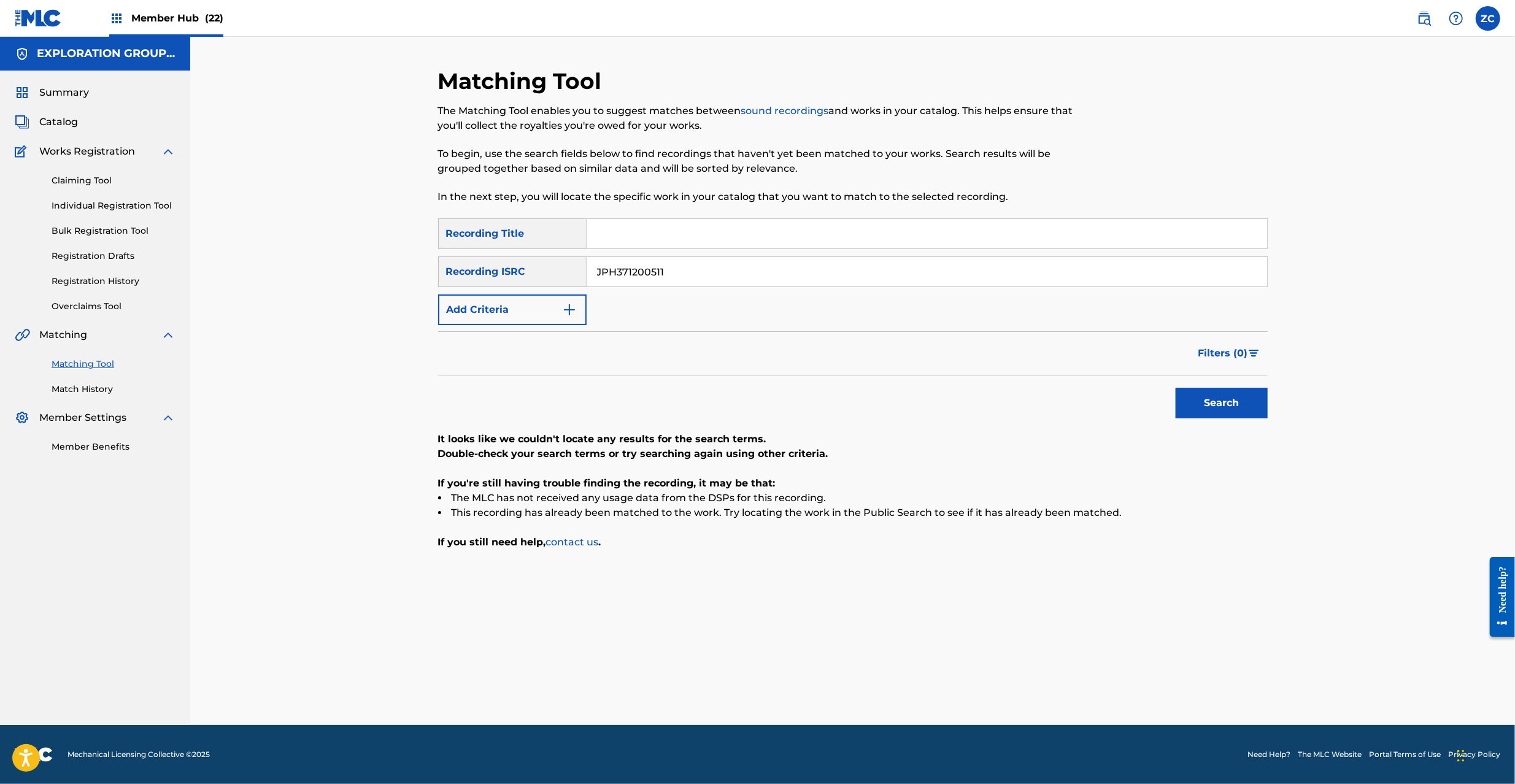
click at [854, 284] on input "JPH371200511" at bounding box center [927, 272] width 681 height 29
paste input "158"
type input "JPH371200158"
click at [1224, 408] on button "Search" at bounding box center [1222, 403] width 92 height 31
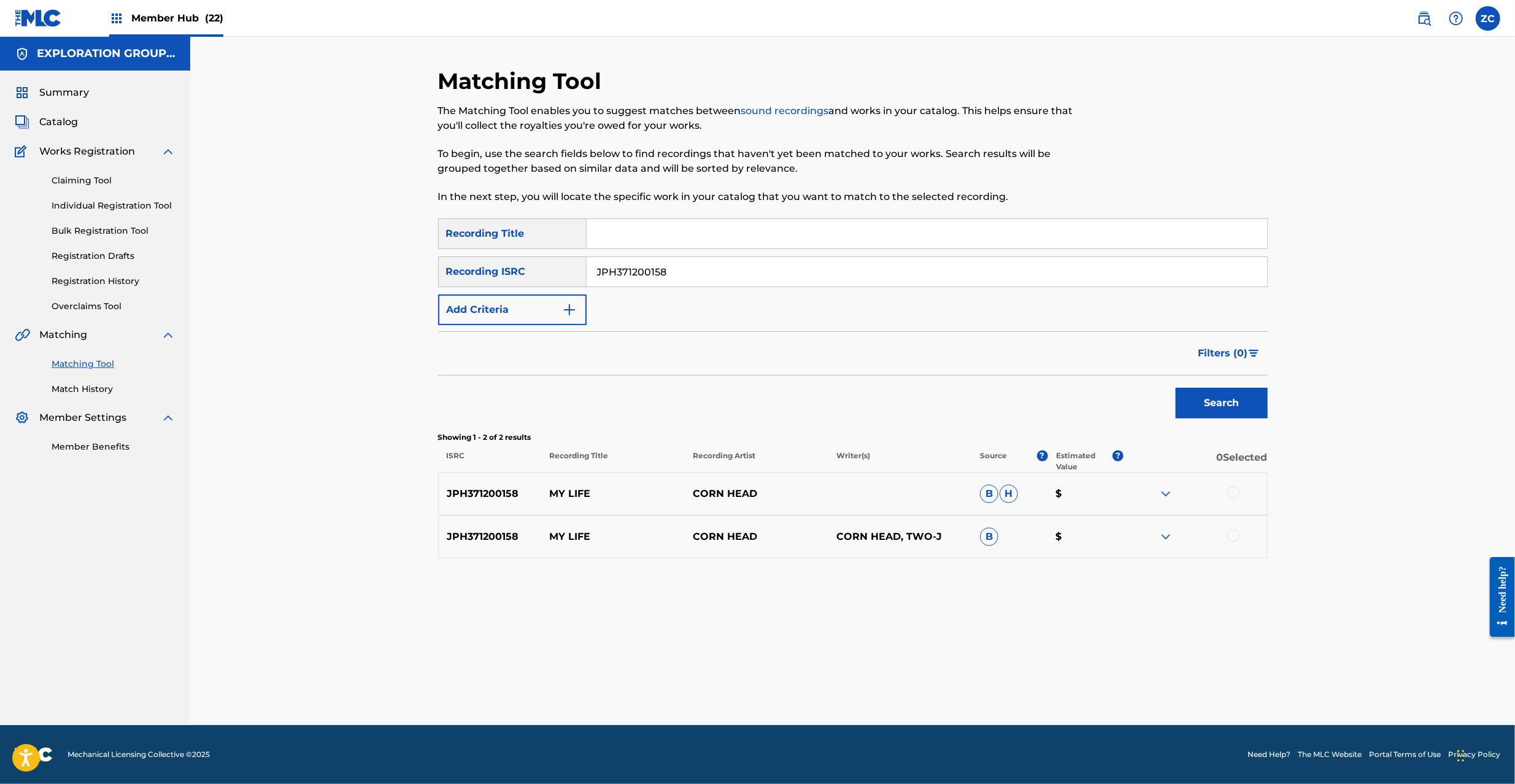
click at [1235, 494] on div at bounding box center [1233, 493] width 12 height 12
click at [1235, 535] on div at bounding box center [1233, 536] width 12 height 12
click at [832, 673] on button "Match 2 Groups" at bounding box center [862, 684] width 136 height 31
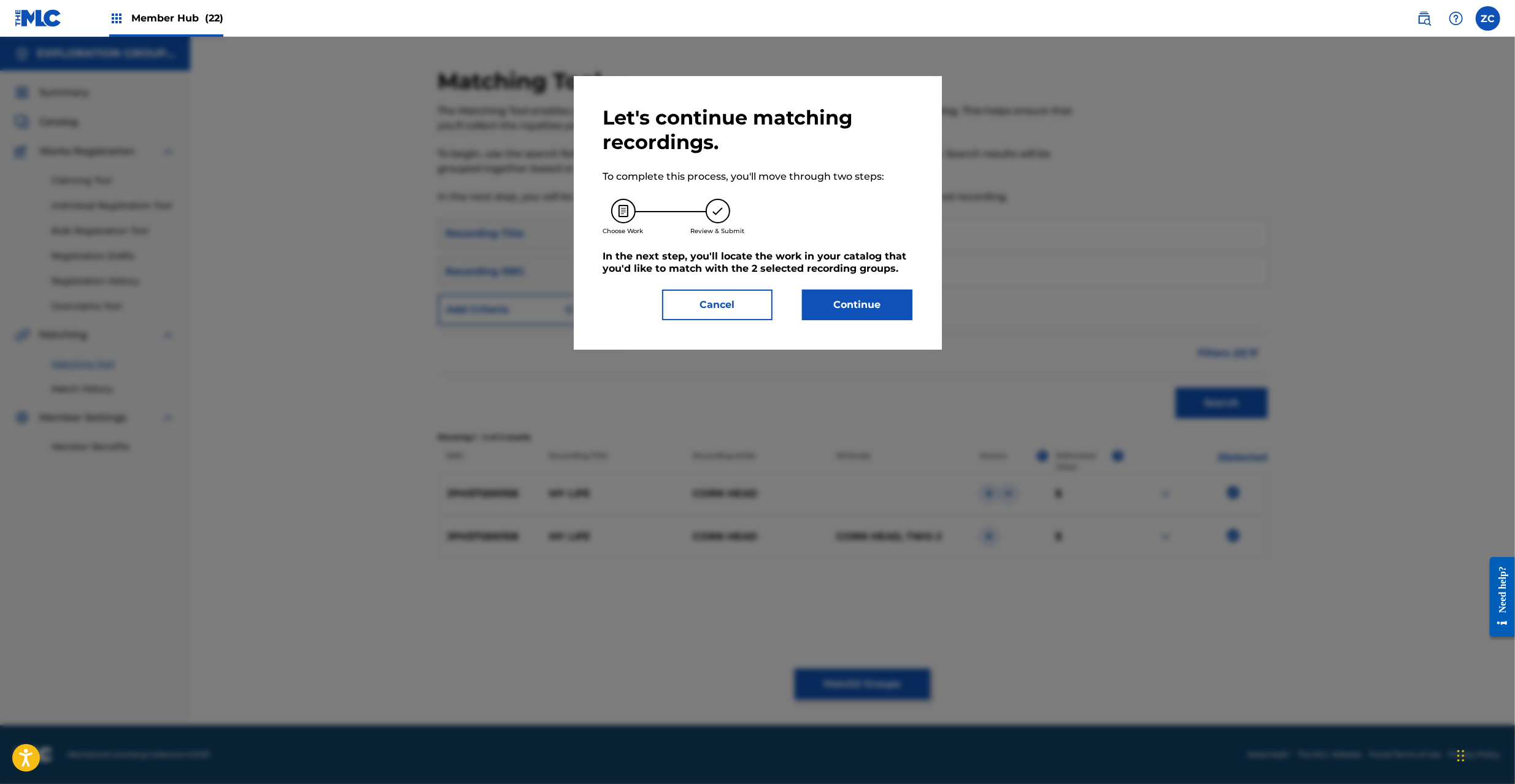
click at [872, 286] on div "Let's continue matching recordings. To complete this process, you'll move throu…" at bounding box center [758, 213] width 309 height 215
click at [872, 307] on button "Continue" at bounding box center [857, 305] width 111 height 31
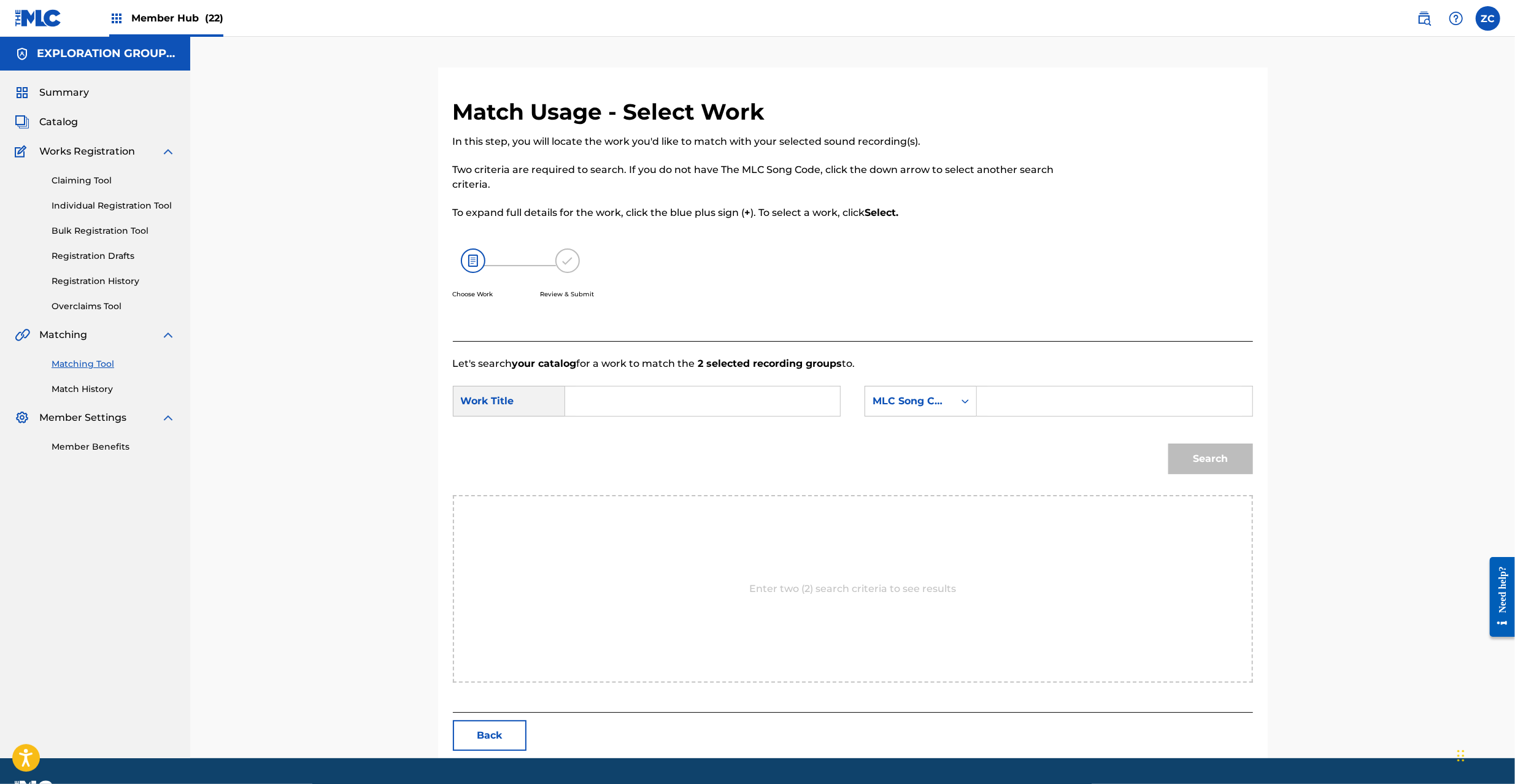
click at [719, 413] on input "Search Form" at bounding box center [703, 401] width 254 height 29
paste input "My Life MV4DXE"
click at [658, 403] on input "My Life MV4DXE" at bounding box center [703, 401] width 254 height 29
click at [658, 403] on input "My Life" at bounding box center [703, 401] width 254 height 29
type input "My Life"
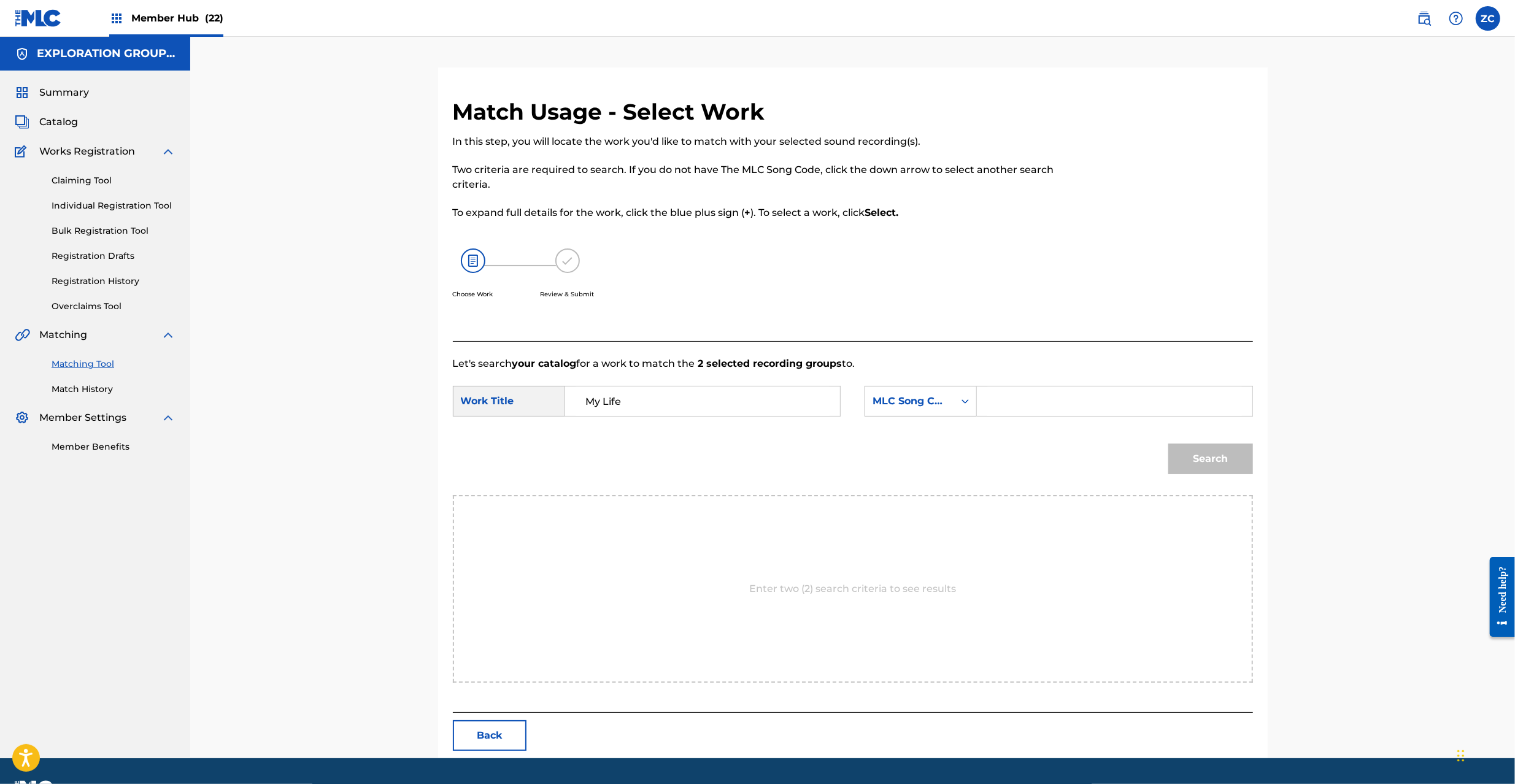
click at [1037, 415] on input "Search Form" at bounding box center [1115, 401] width 254 height 29
paste input "MV4DXE"
type input "MV4DXE"
click at [1216, 460] on button "Search" at bounding box center [1210, 458] width 84 height 31
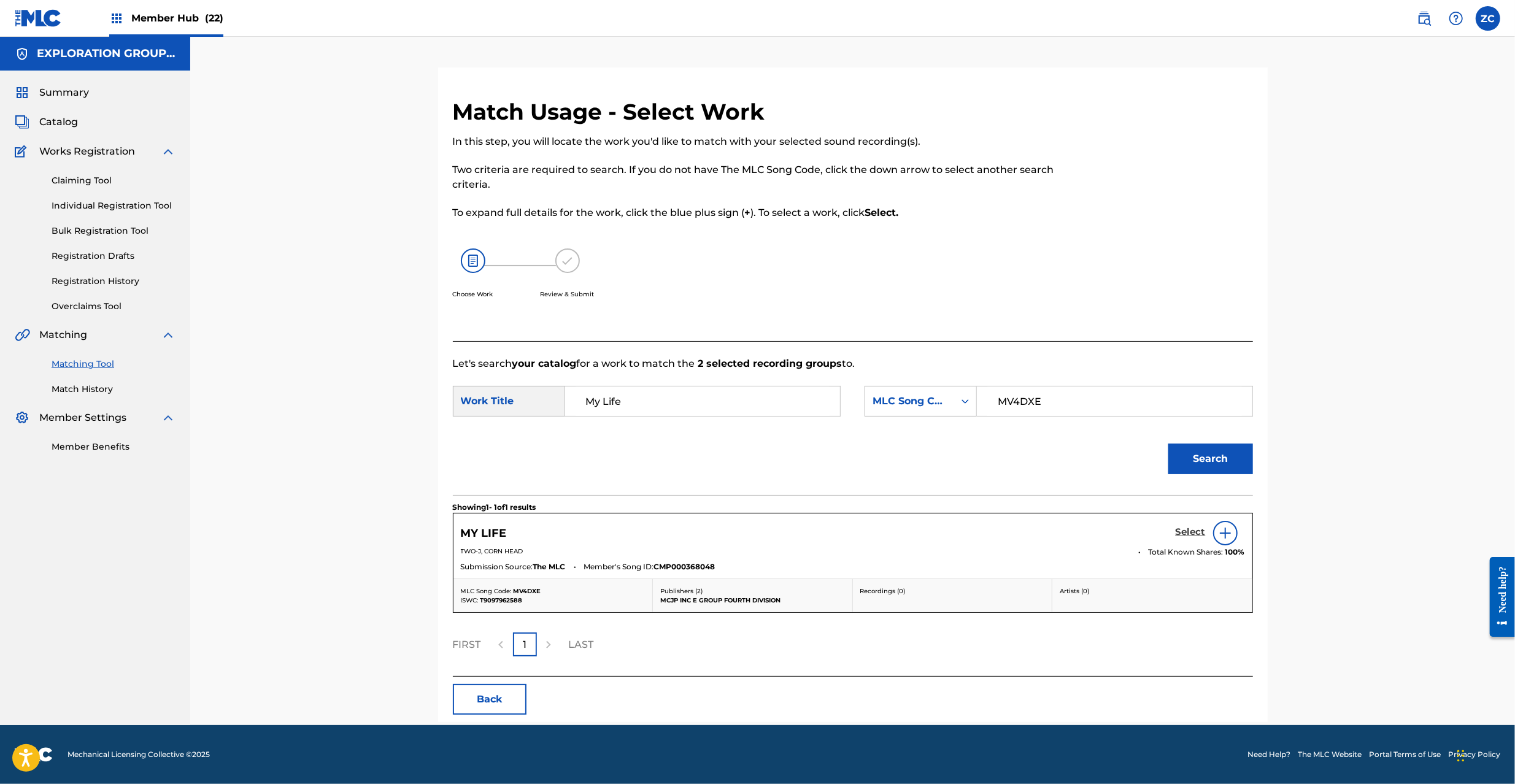
click at [1191, 538] on h5 "Select" at bounding box center [1191, 532] width 30 height 12
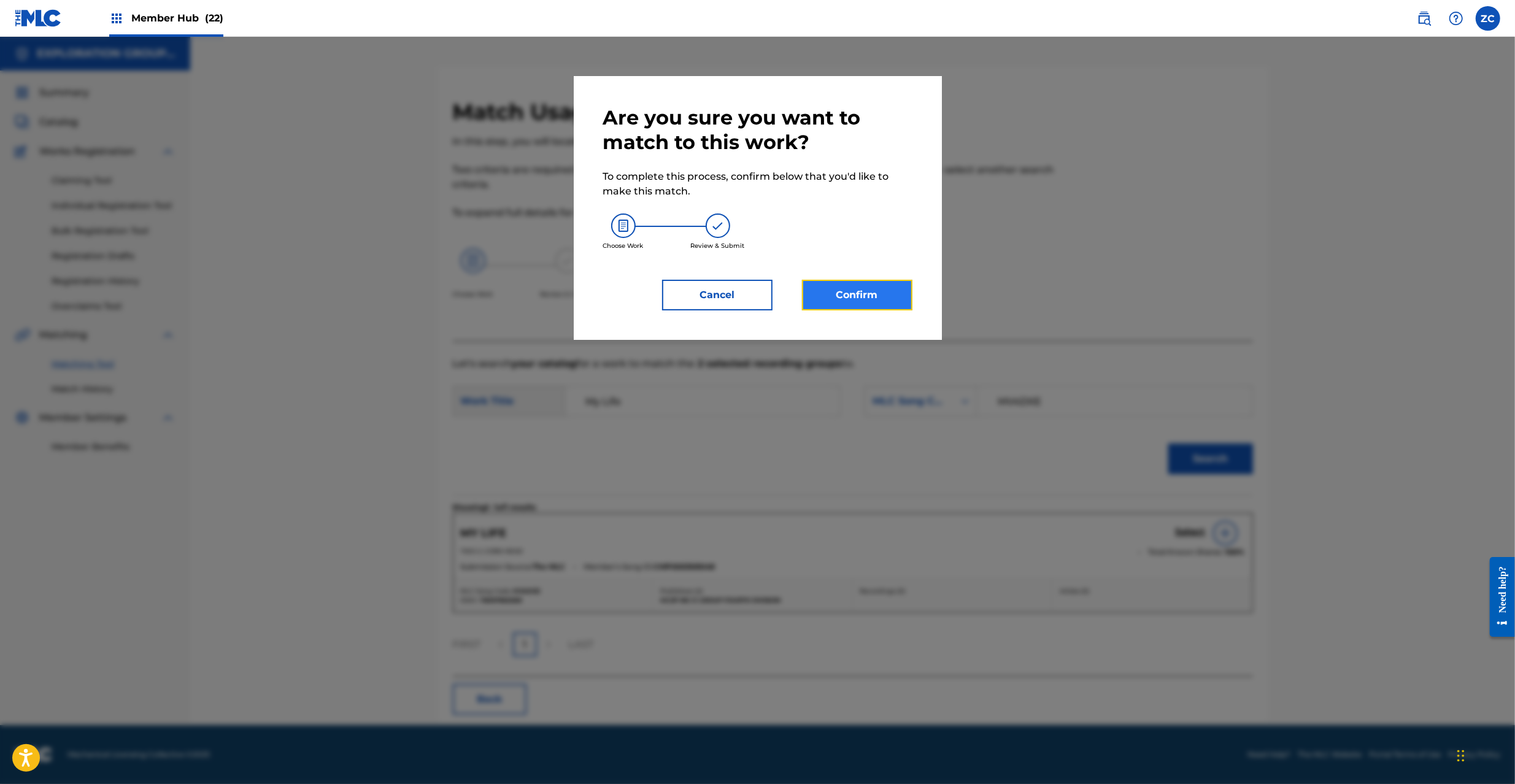
click at [880, 297] on button "Confirm" at bounding box center [857, 295] width 111 height 31
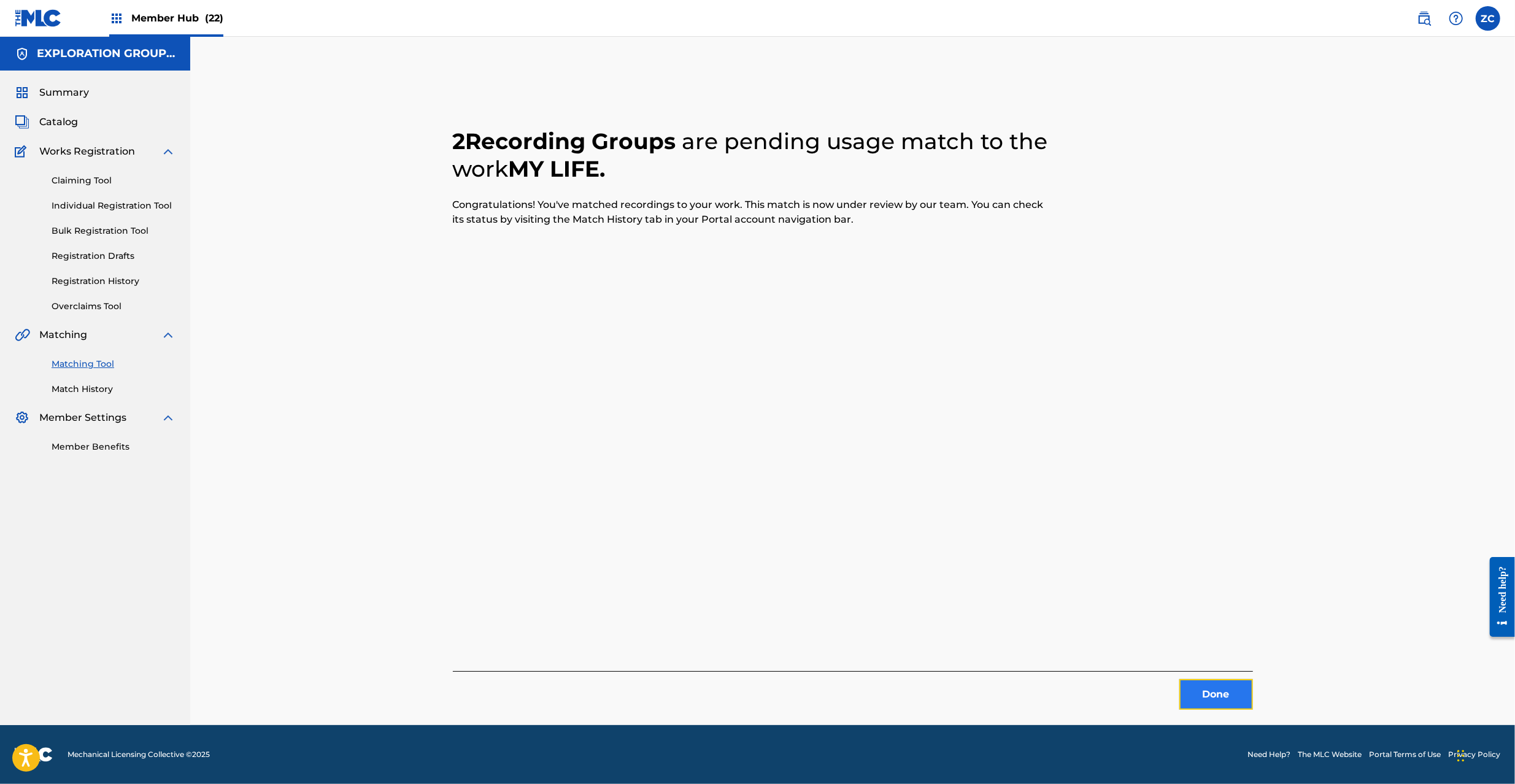
click at [1208, 682] on button "Done" at bounding box center [1216, 694] width 73 height 31
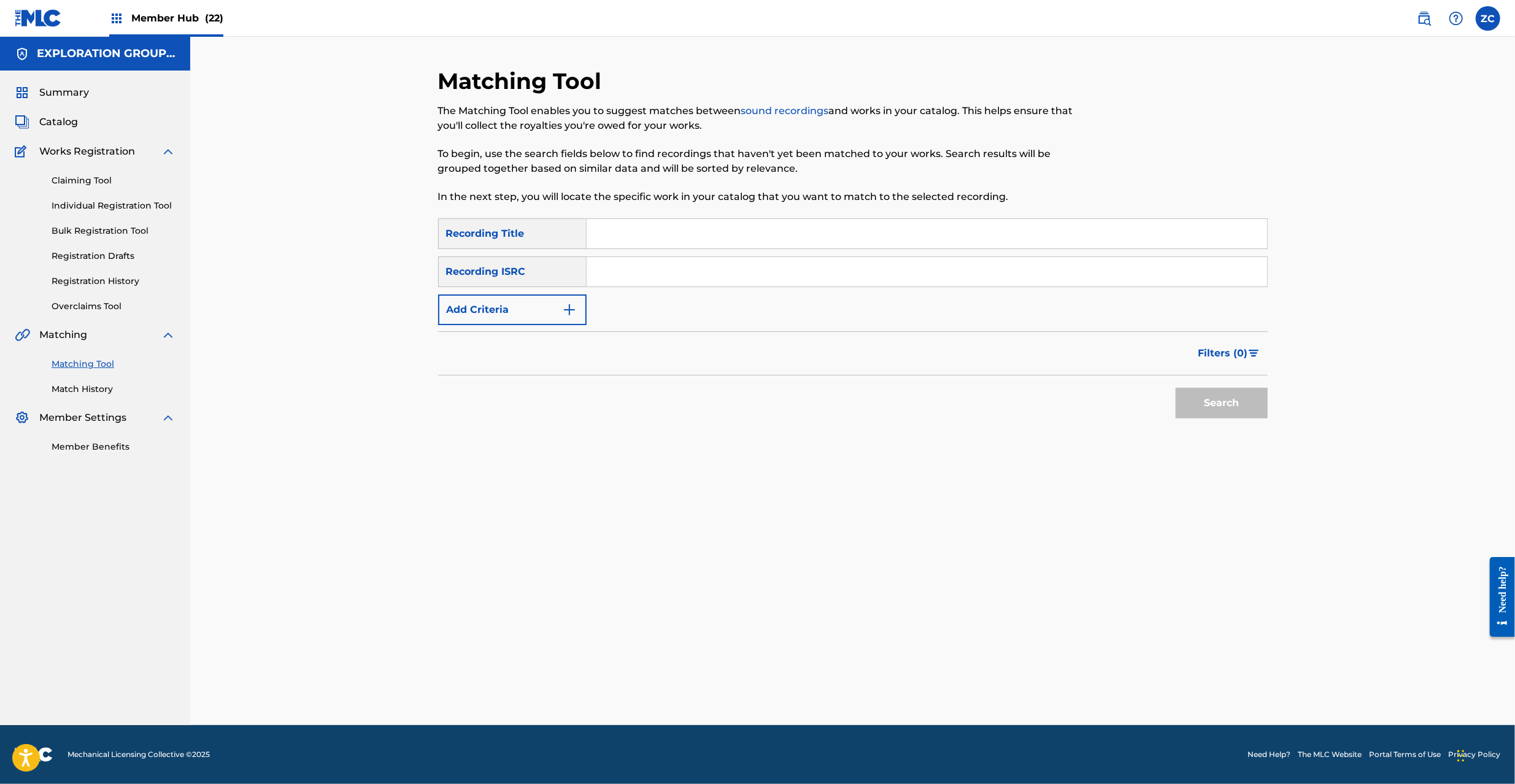
drag, startPoint x: 928, startPoint y: 275, endPoint x: 946, endPoint y: 288, distance: 22.2
click at [928, 275] on input "Search Form" at bounding box center [927, 272] width 681 height 29
paste input "JPH371200149"
type input "JPH371200149"
click at [1212, 406] on button "Search" at bounding box center [1222, 403] width 92 height 31
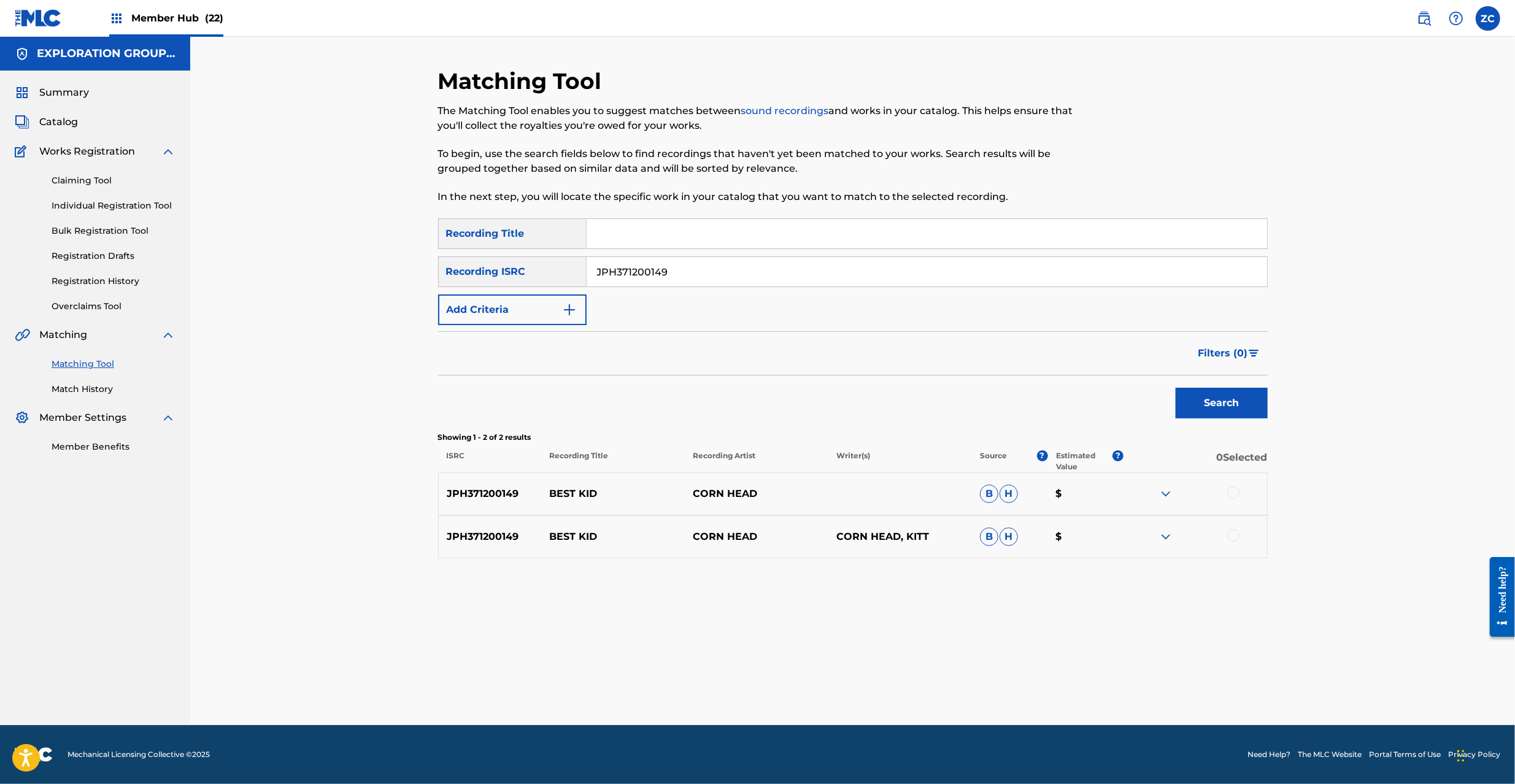
click at [1231, 492] on div at bounding box center [1233, 493] width 12 height 12
click at [1229, 538] on div at bounding box center [1233, 536] width 12 height 12
click at [880, 684] on button "Match 2 Groups" at bounding box center [862, 684] width 136 height 31
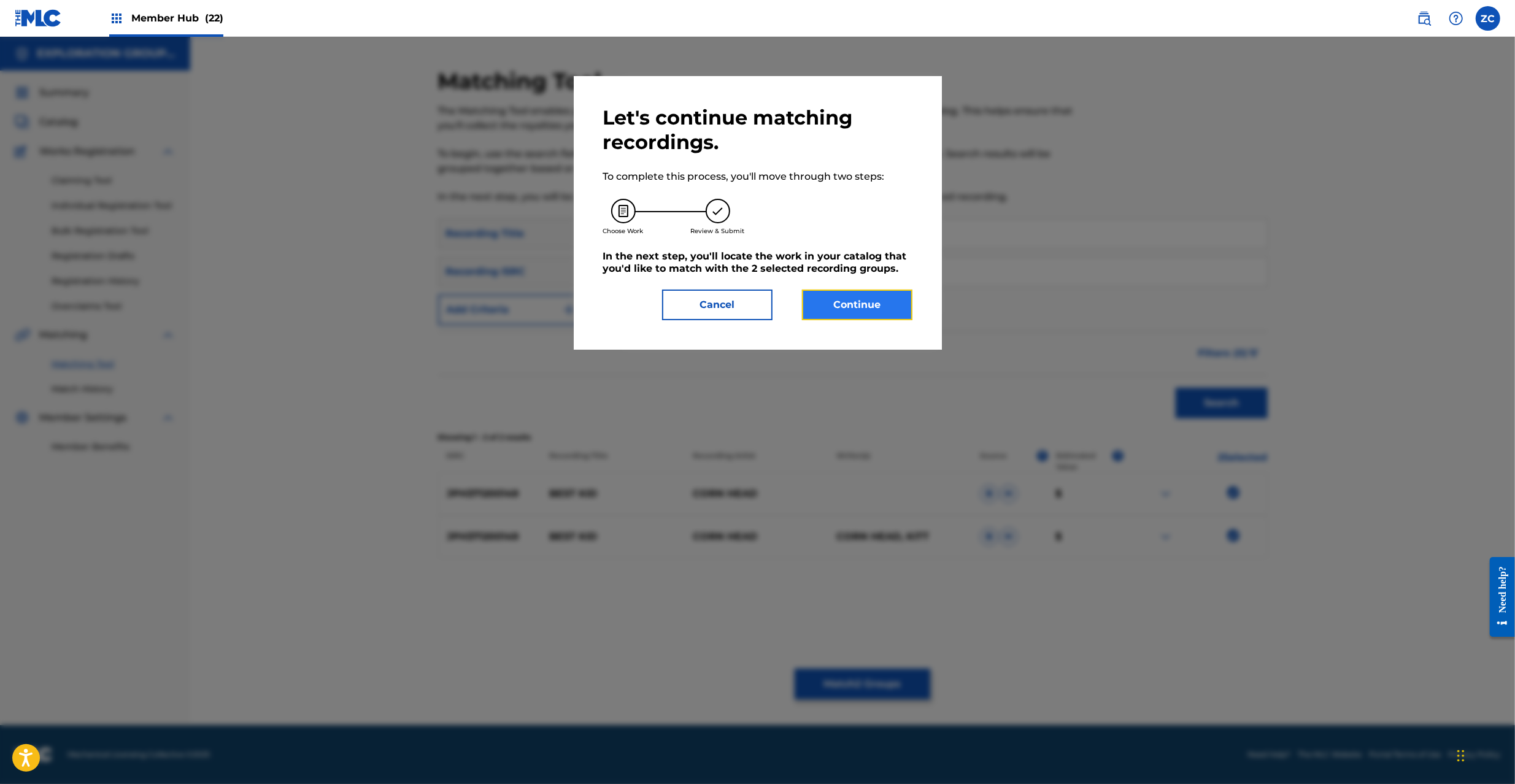
click at [867, 306] on button "Continue" at bounding box center [857, 305] width 111 height 31
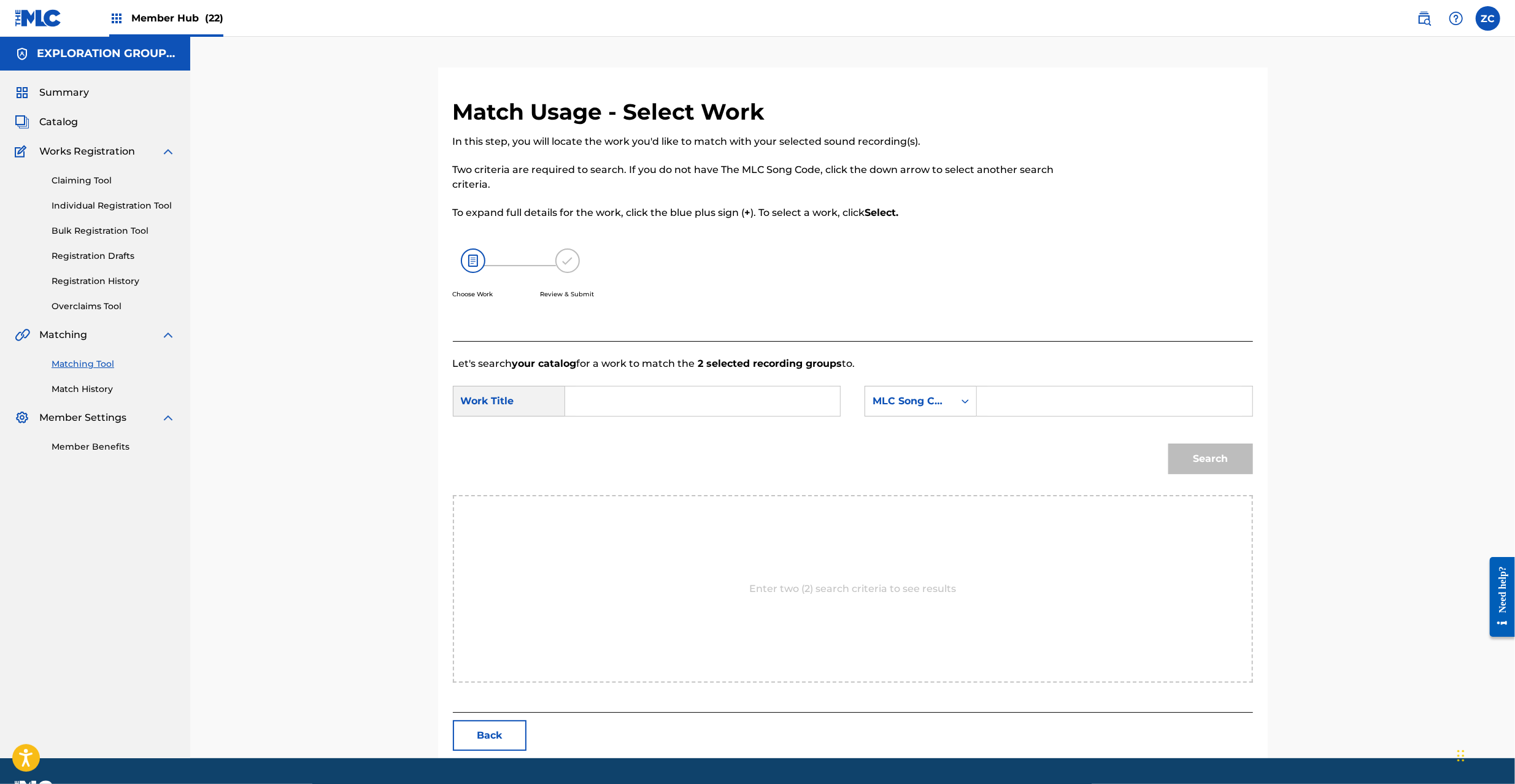
click at [715, 399] on input "Search Form" at bounding box center [703, 401] width 254 height 29
paste input "Best Kid BE1O9L"
click at [658, 405] on input "Best Kid BE1O9L" at bounding box center [703, 401] width 254 height 29
type input "Best Kid"
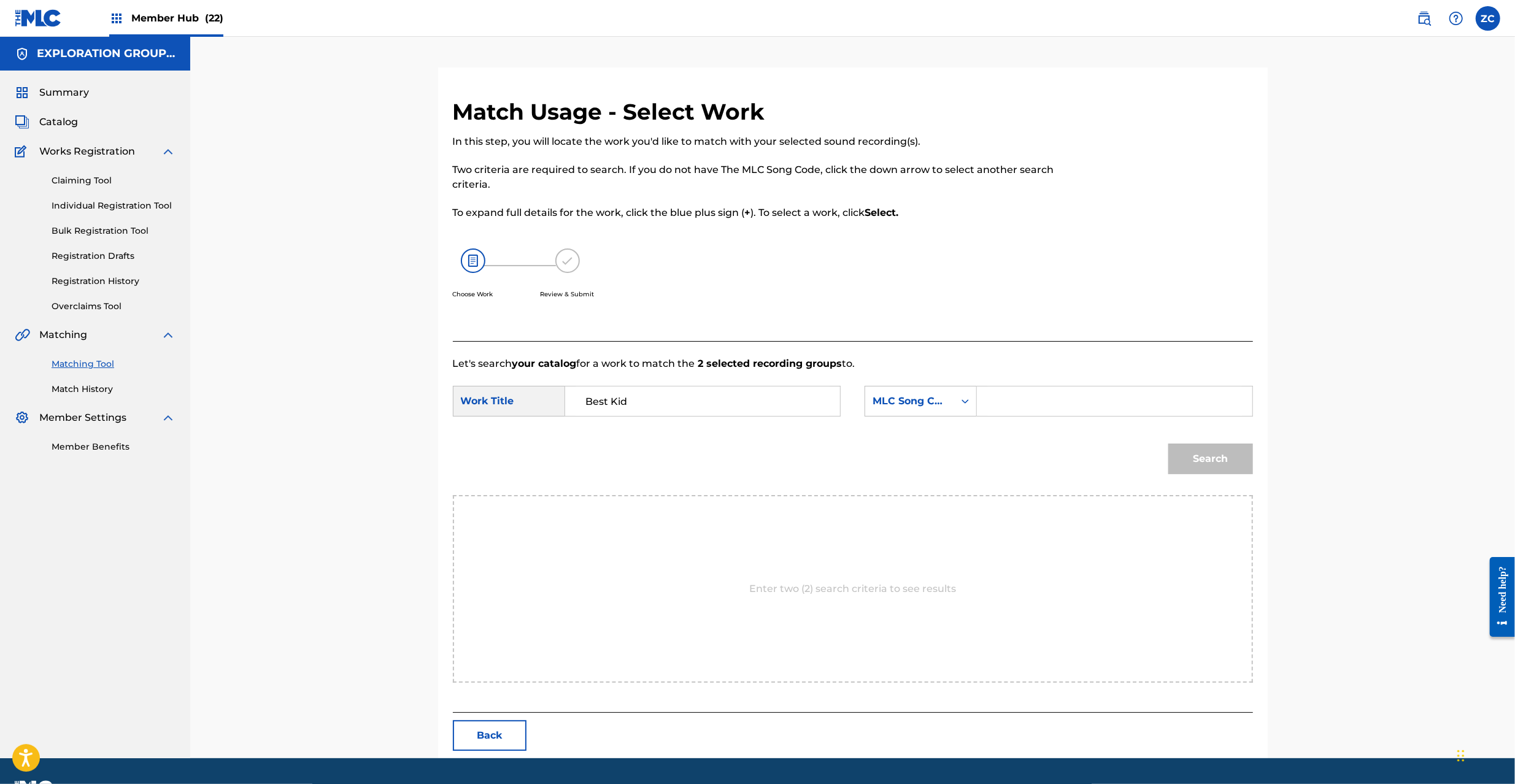
click at [1005, 411] on input "Search Form" at bounding box center [1115, 401] width 254 height 29
paste input "BE1O9L"
type input "BE1O9L"
click at [1210, 459] on button "Search" at bounding box center [1210, 458] width 84 height 31
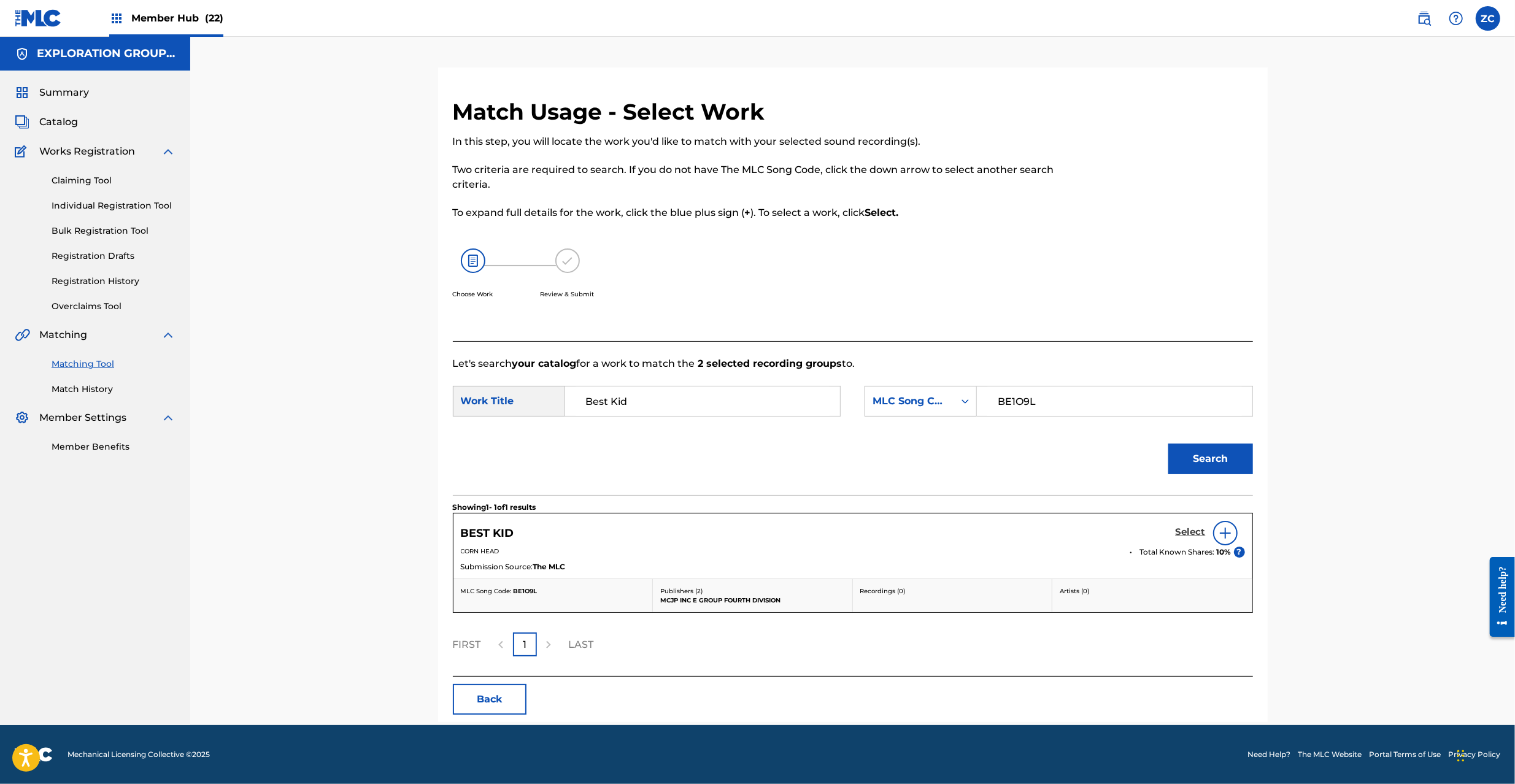
click at [1191, 529] on h5 "Select" at bounding box center [1191, 532] width 30 height 12
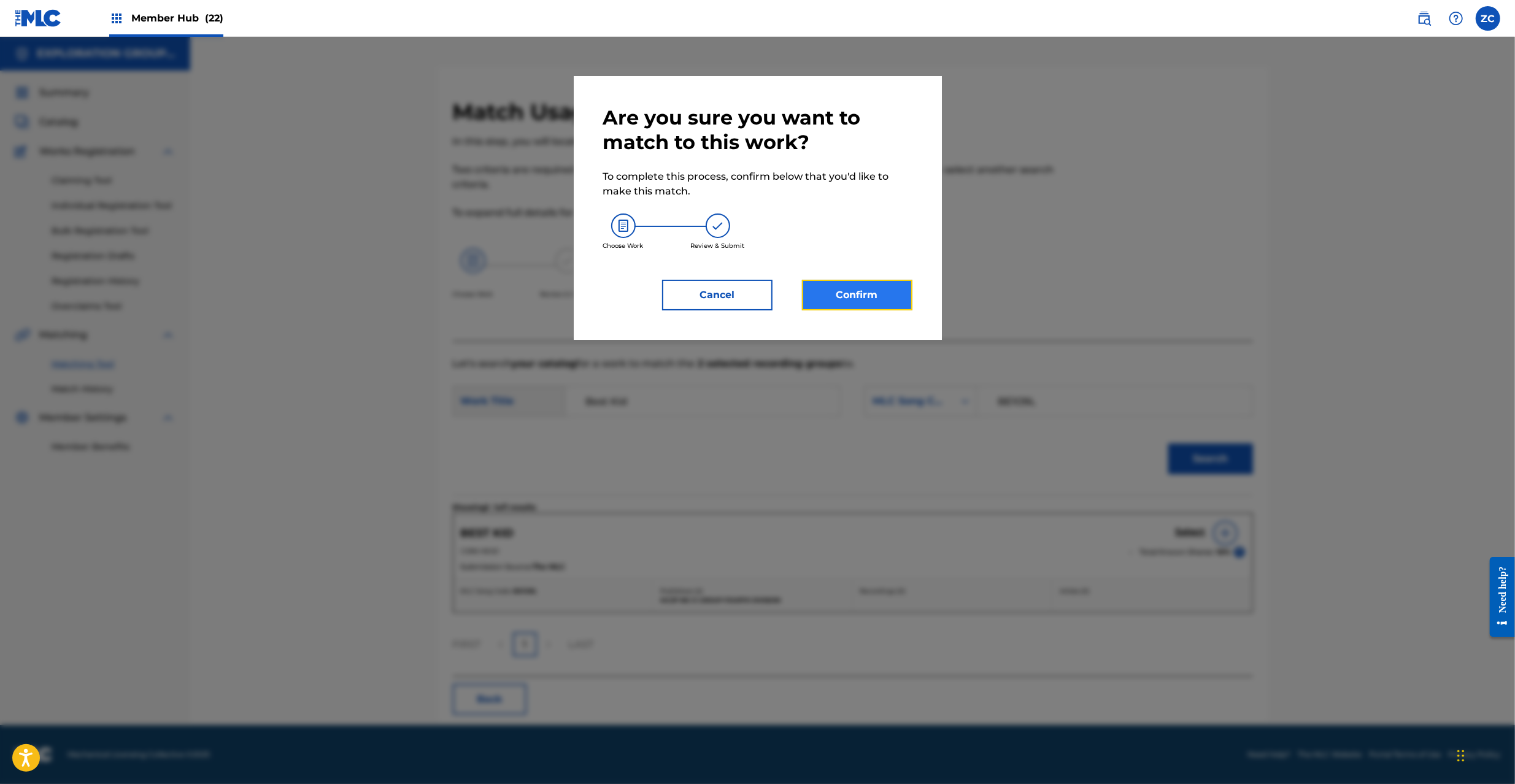
click at [848, 296] on button "Confirm" at bounding box center [857, 295] width 111 height 31
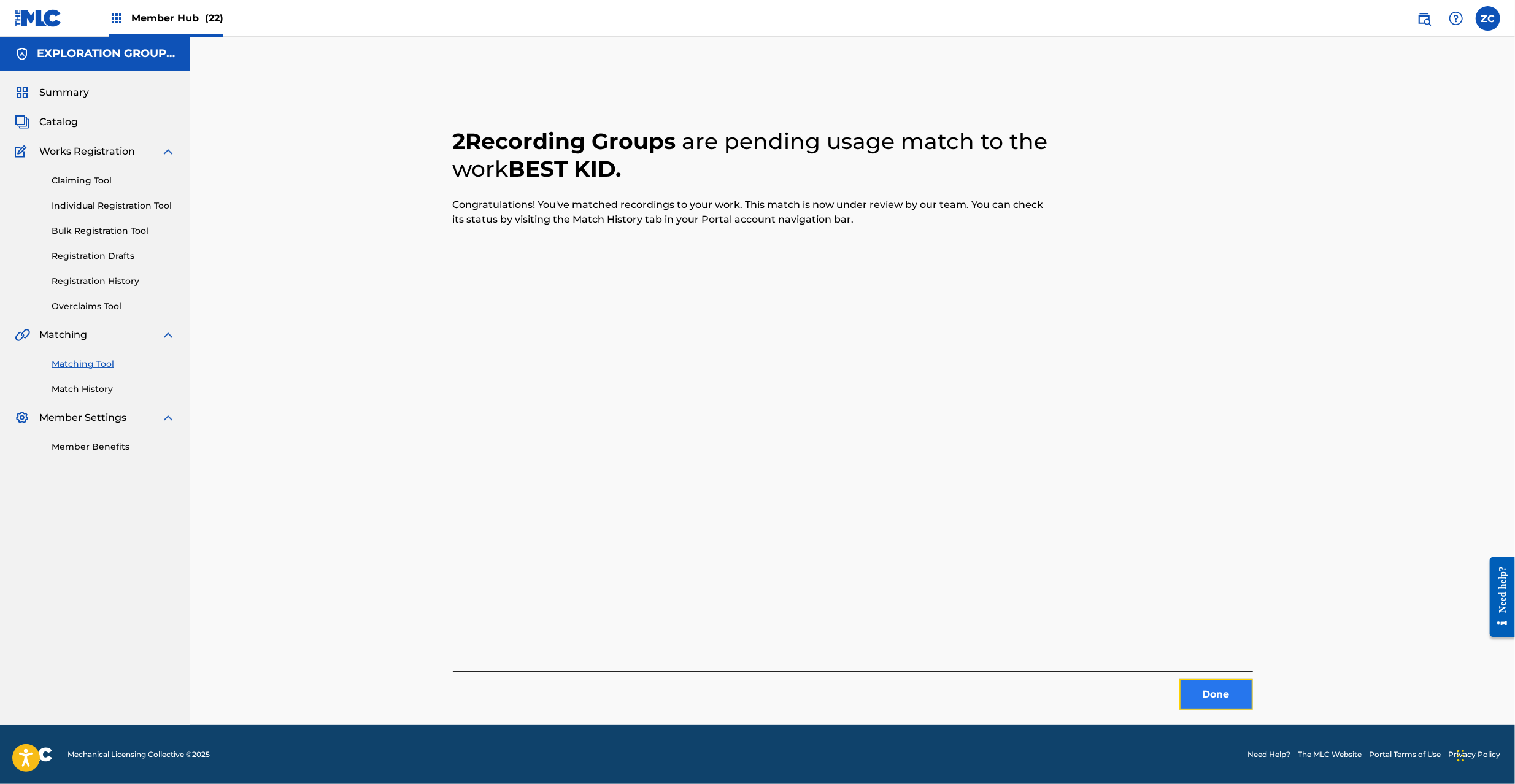
click at [1206, 693] on button "Done" at bounding box center [1216, 694] width 73 height 31
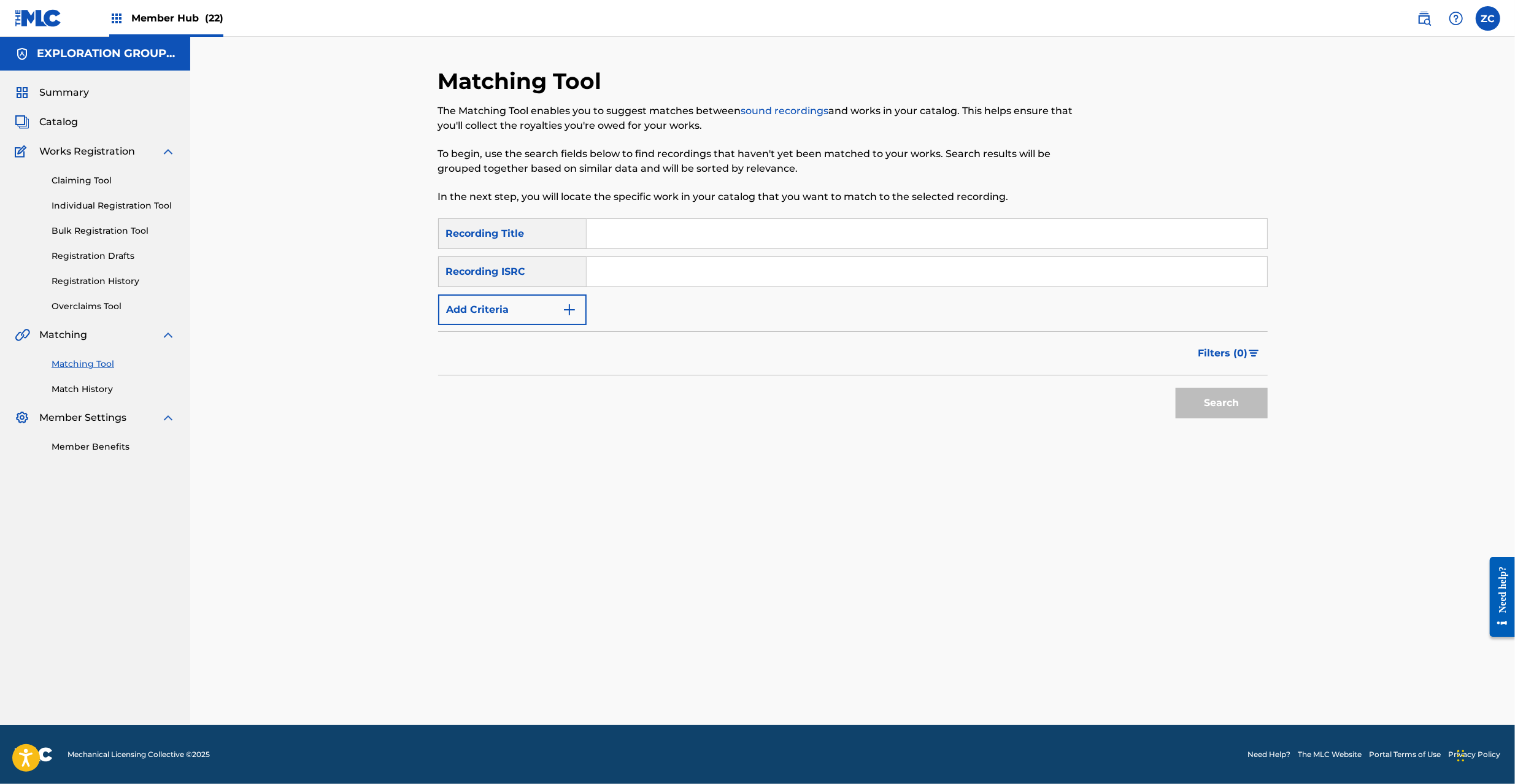
click at [834, 273] on input "Search Form" at bounding box center [927, 272] width 681 height 29
paste input "JPP951200075"
click at [1235, 417] on button "Search" at bounding box center [1222, 403] width 92 height 31
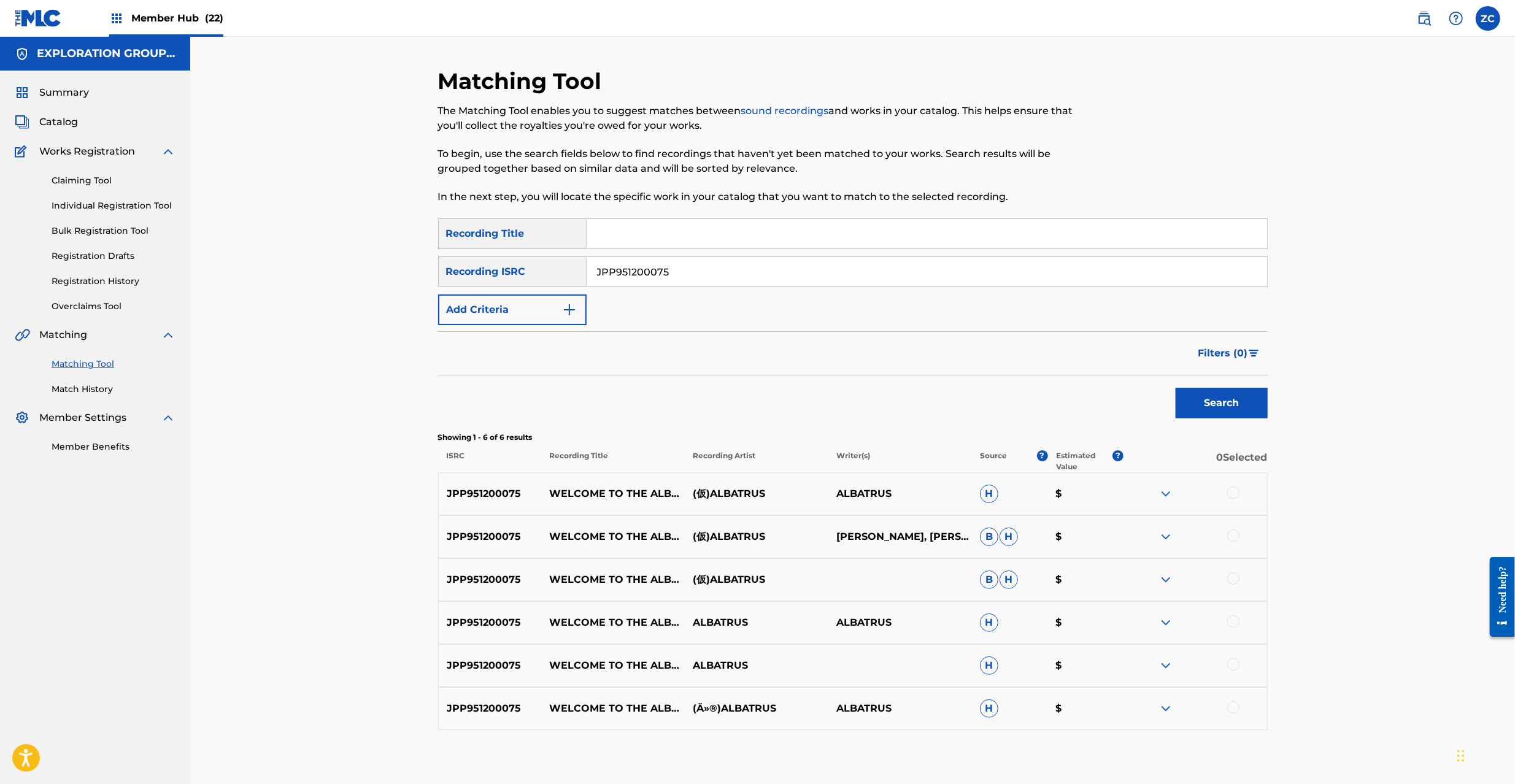
click at [809, 280] on input "JPP951200075" at bounding box center [927, 272] width 681 height 29
paste input "Welcome To The Albatrus [PERSON_NAME] WC13BO"
type input "JPP951200075"
click at [1237, 496] on div at bounding box center [1233, 493] width 12 height 12
click at [1242, 540] on div at bounding box center [1195, 537] width 143 height 14
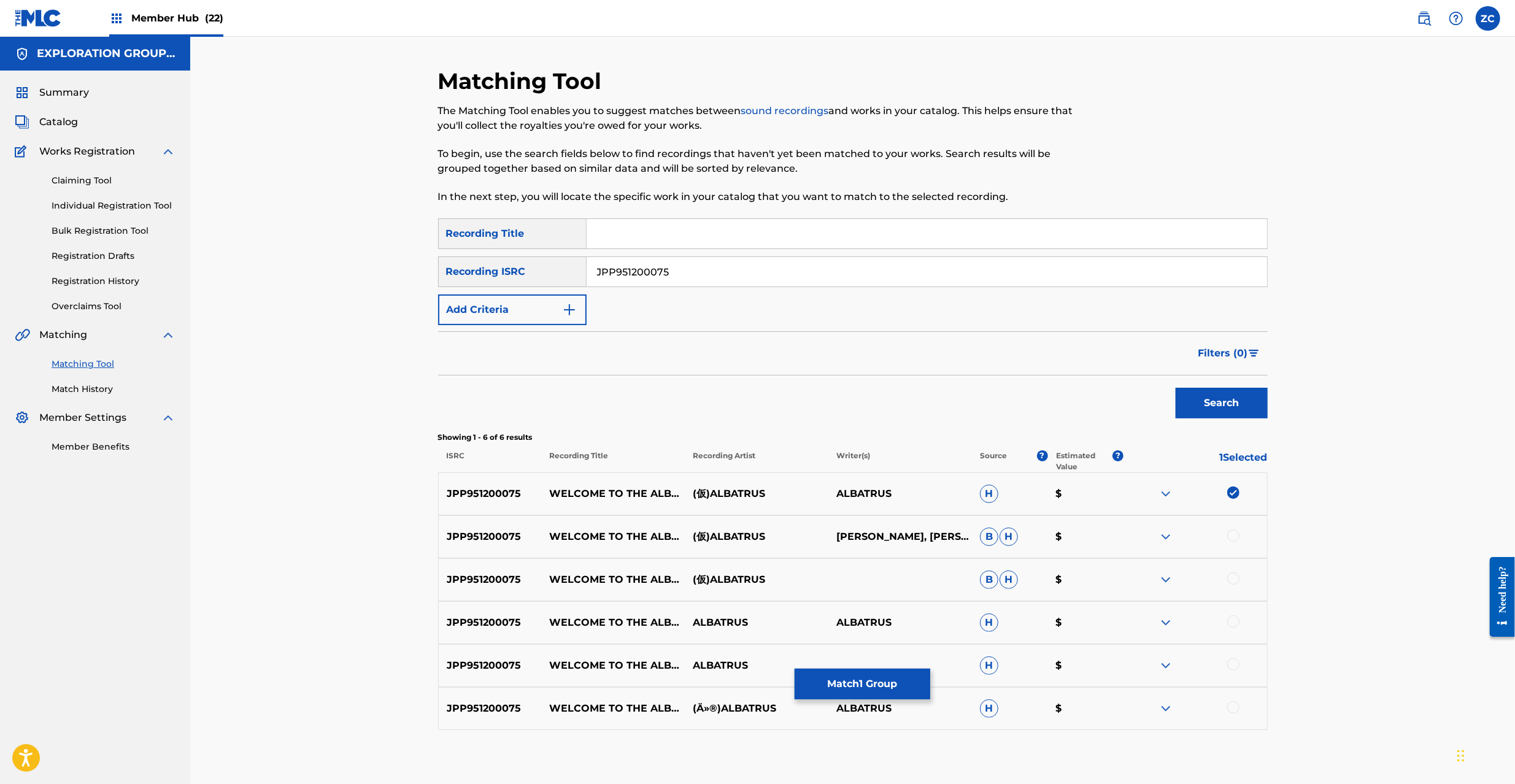
click at [1235, 538] on div at bounding box center [1233, 536] width 12 height 12
click at [1235, 578] on div at bounding box center [1233, 578] width 12 height 12
click at [1235, 627] on div at bounding box center [1233, 622] width 12 height 12
click at [1232, 663] on div at bounding box center [1233, 664] width 12 height 12
click at [1235, 711] on div at bounding box center [1233, 707] width 12 height 12
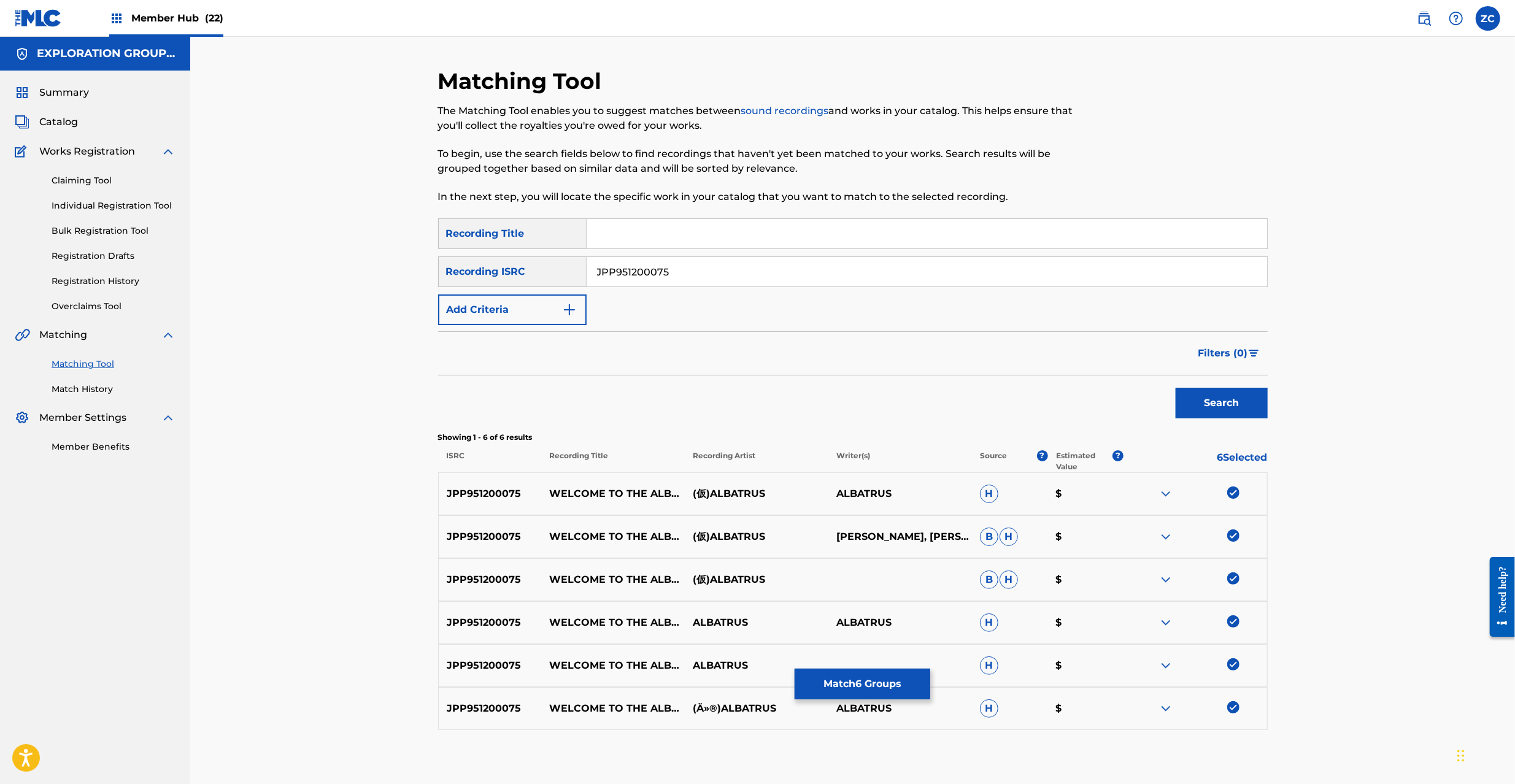
scroll to position [66, 0]
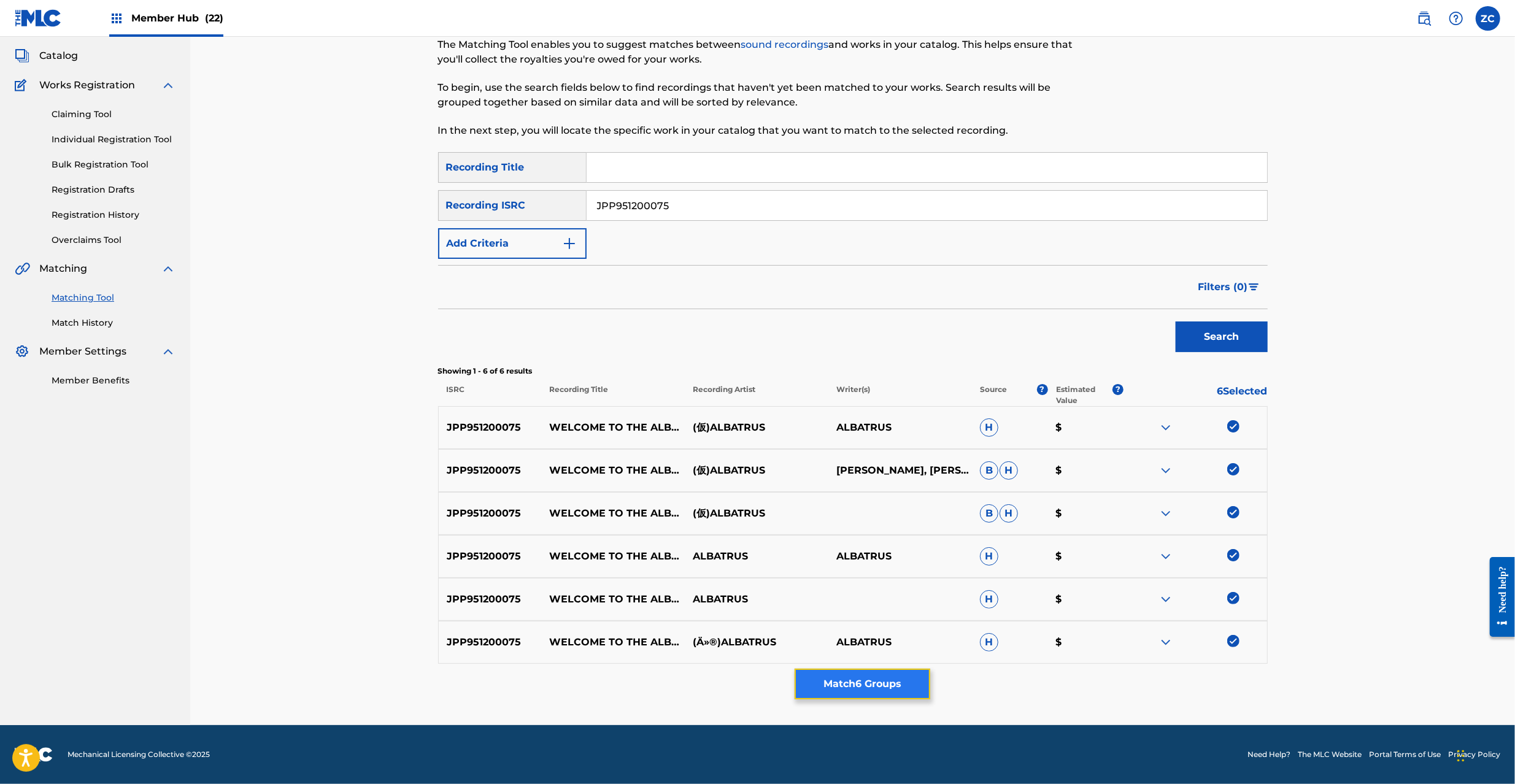
click at [860, 674] on button "Match 6 Groups" at bounding box center [862, 684] width 136 height 31
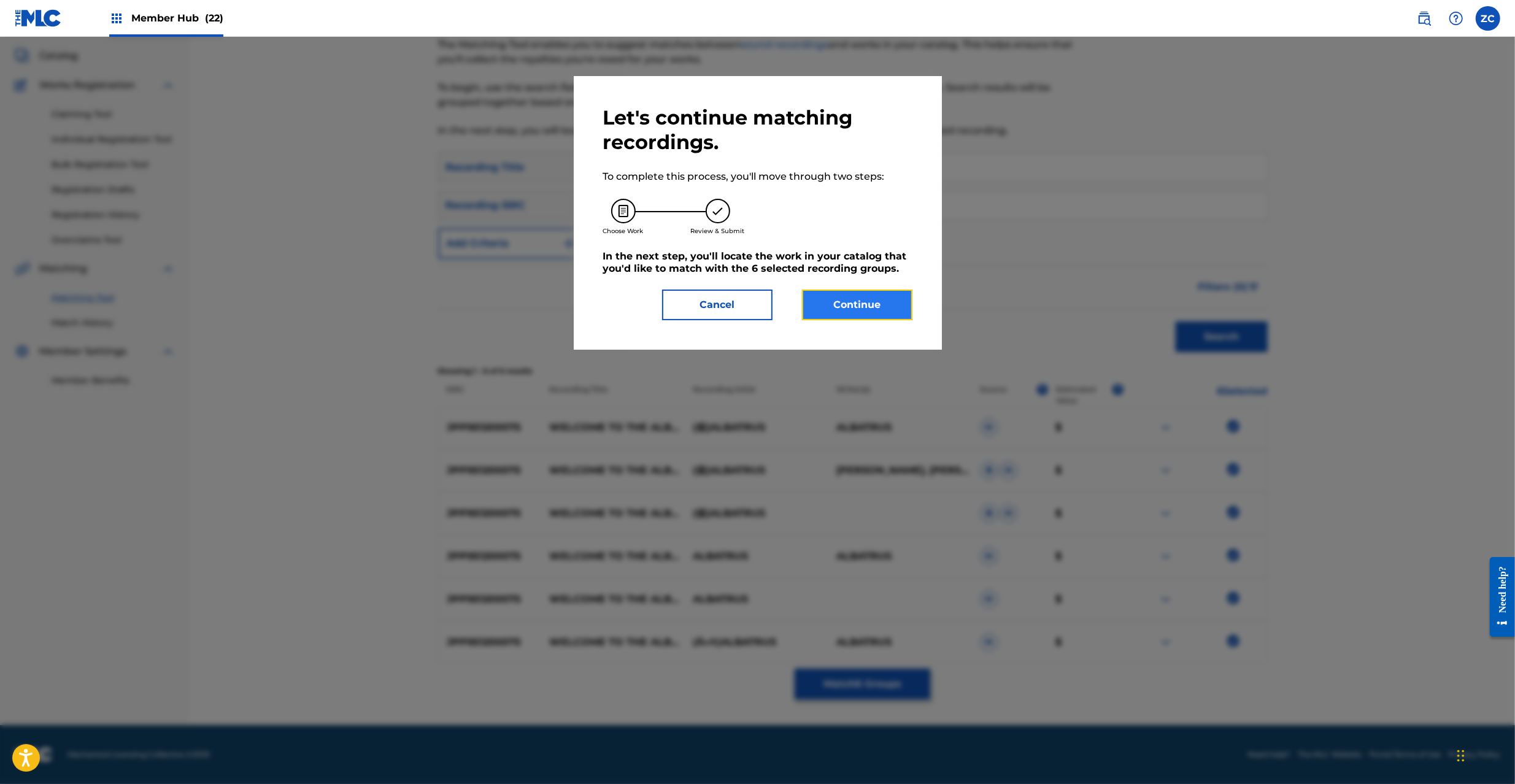
click at [875, 295] on button "Continue" at bounding box center [857, 305] width 111 height 31
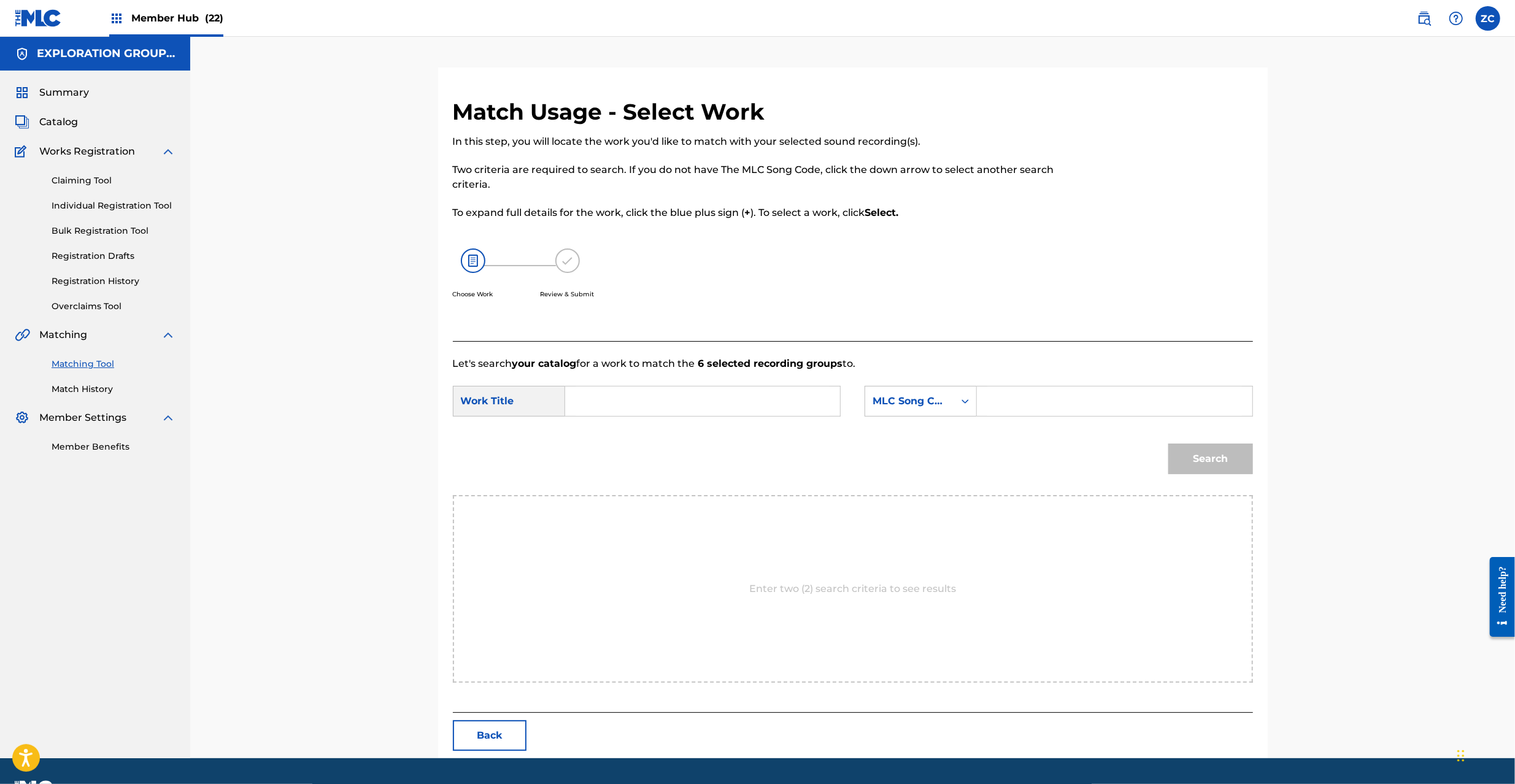
click at [705, 403] on input "Search Form" at bounding box center [703, 401] width 254 height 29
paste input "Welcome To The Albatrus WC13BO"
click at [739, 394] on input "Welcome To The Albatrus WC13BO" at bounding box center [703, 401] width 254 height 29
type input "Welcome To The Albatrus"
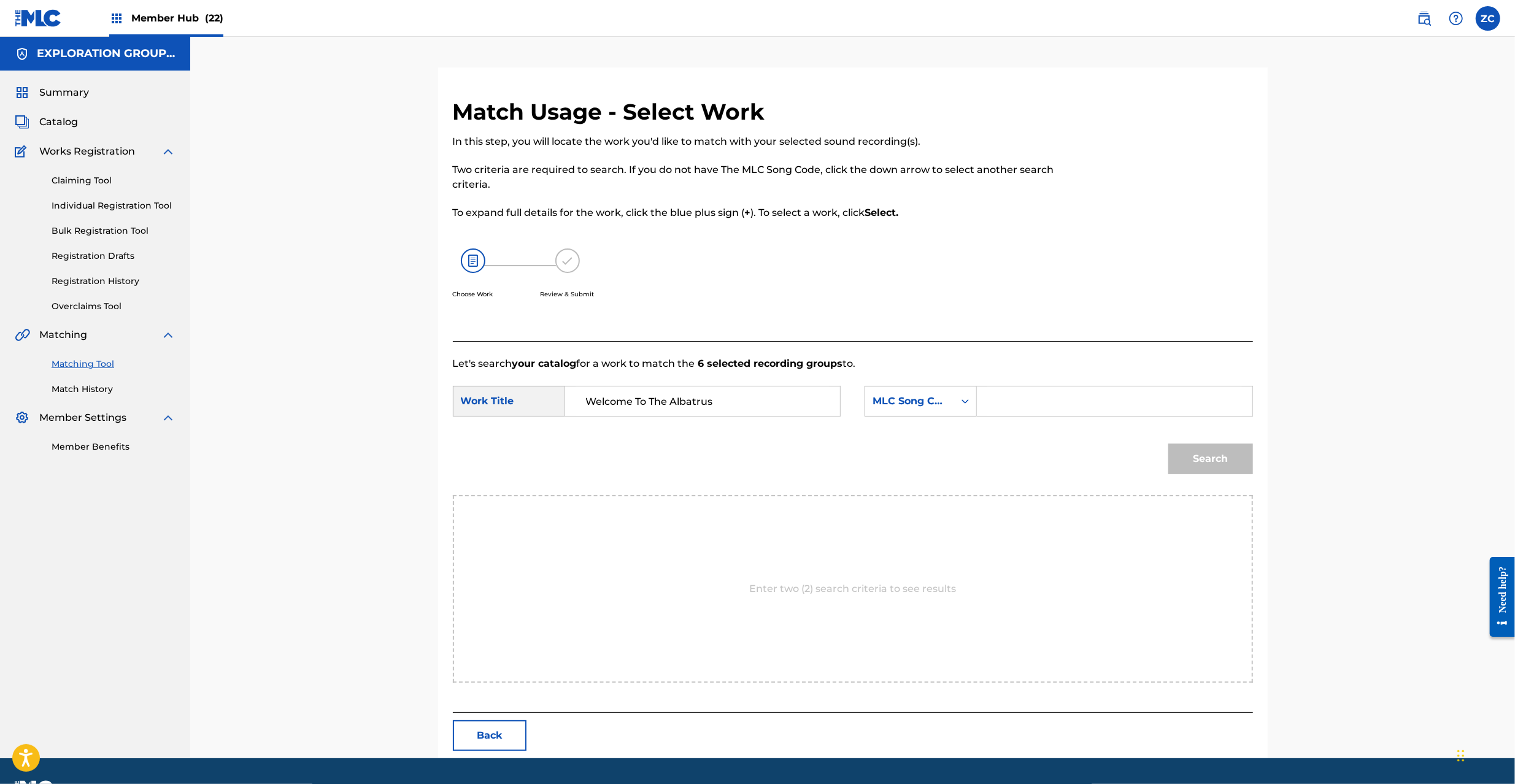
click at [1098, 399] on input "Search Form" at bounding box center [1115, 401] width 254 height 29
paste input "WC13BO"
type input "WC13BO"
click at [1186, 445] on button "Search" at bounding box center [1210, 458] width 84 height 31
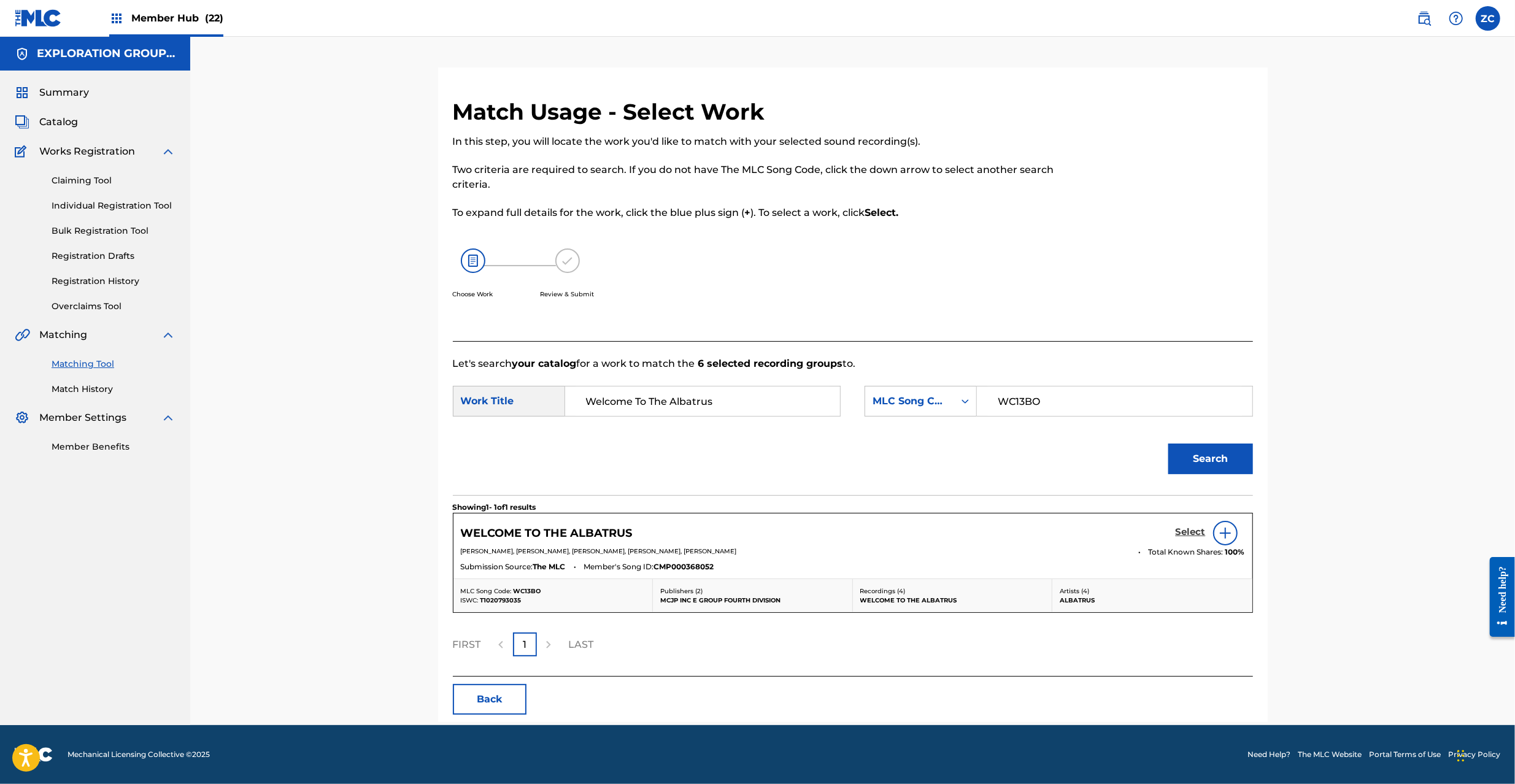
click at [1193, 529] on h5 "Select" at bounding box center [1191, 532] width 30 height 12
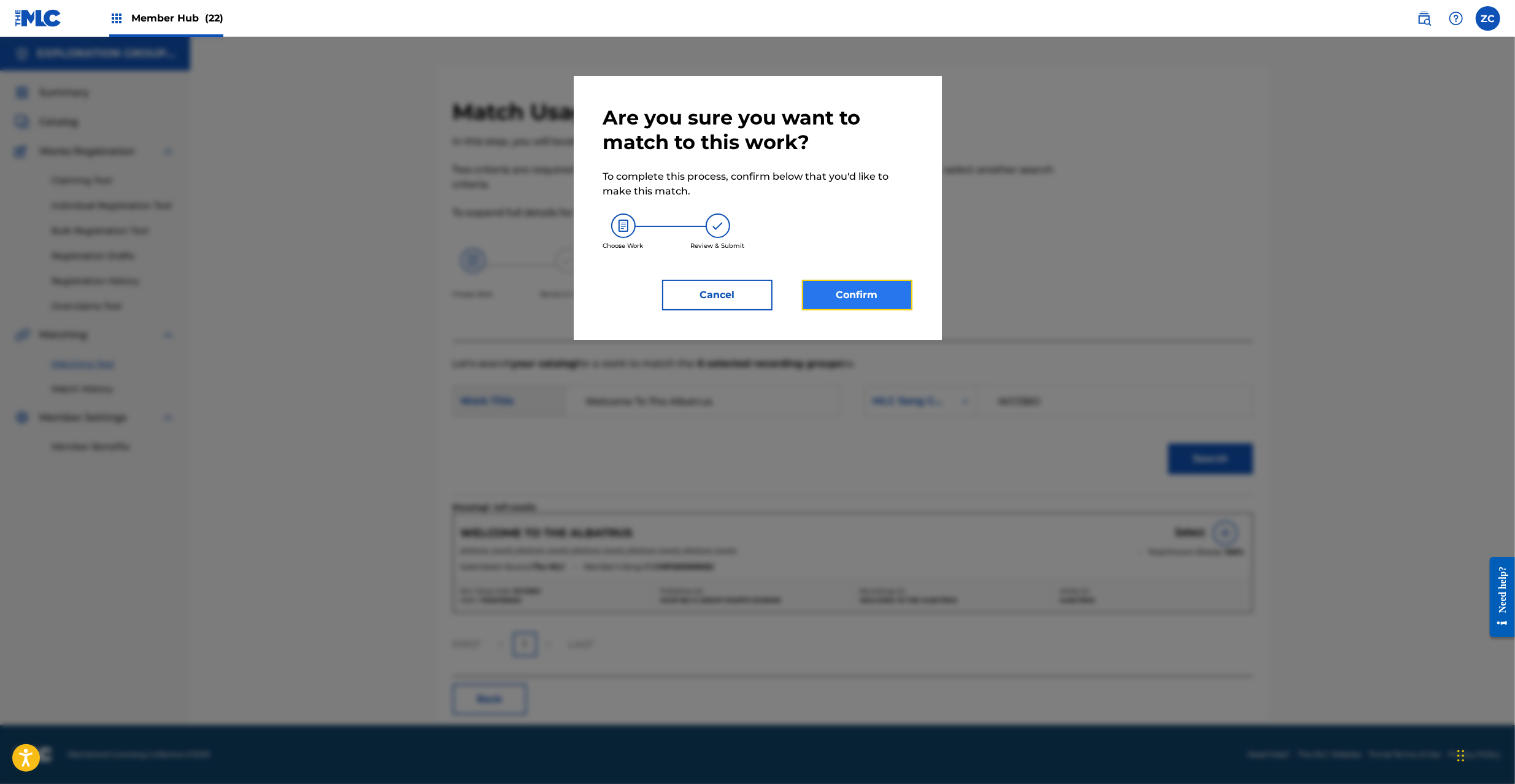
click at [870, 285] on button "Confirm" at bounding box center [857, 295] width 111 height 31
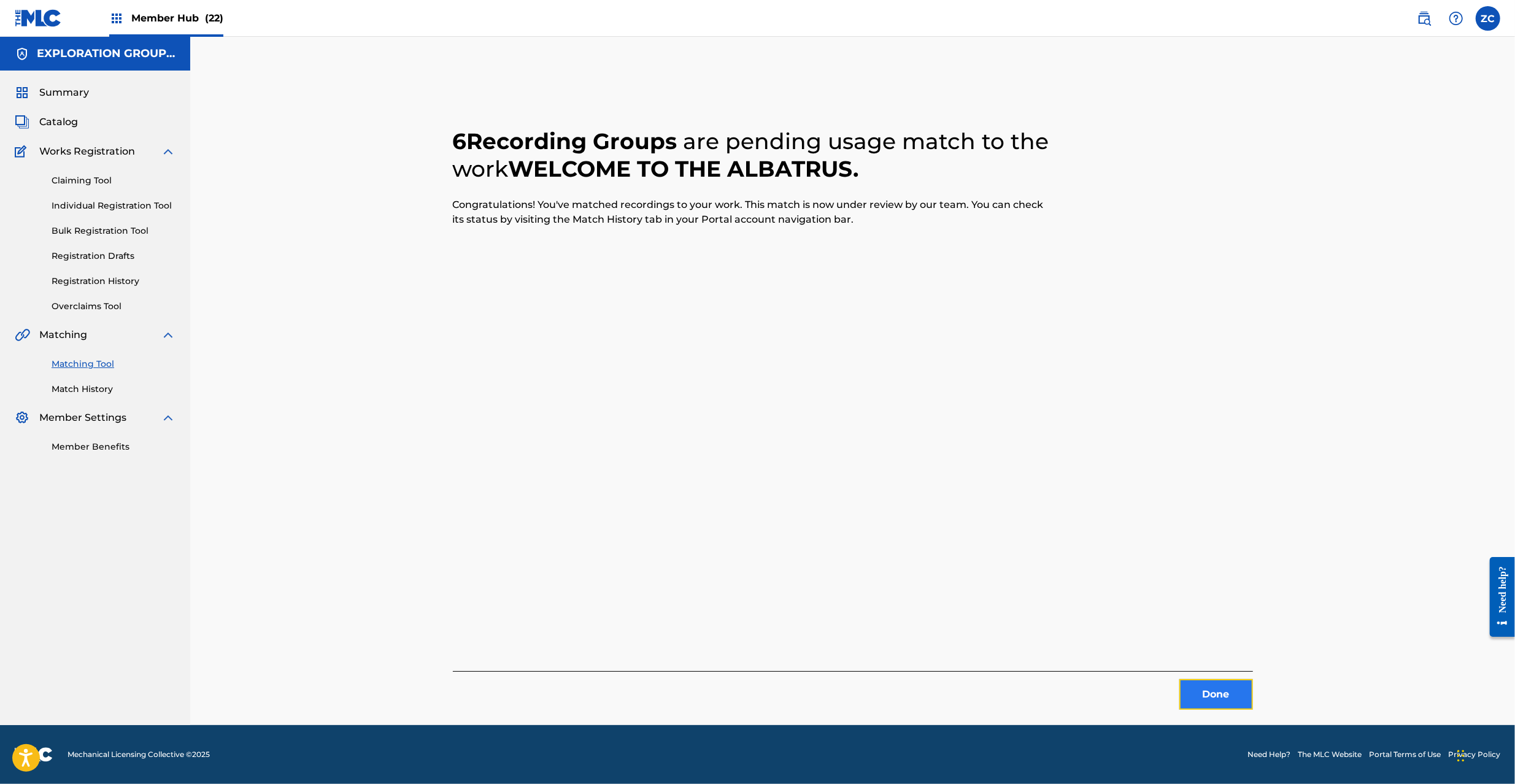
click at [1228, 695] on button "Done" at bounding box center [1216, 694] width 73 height 31
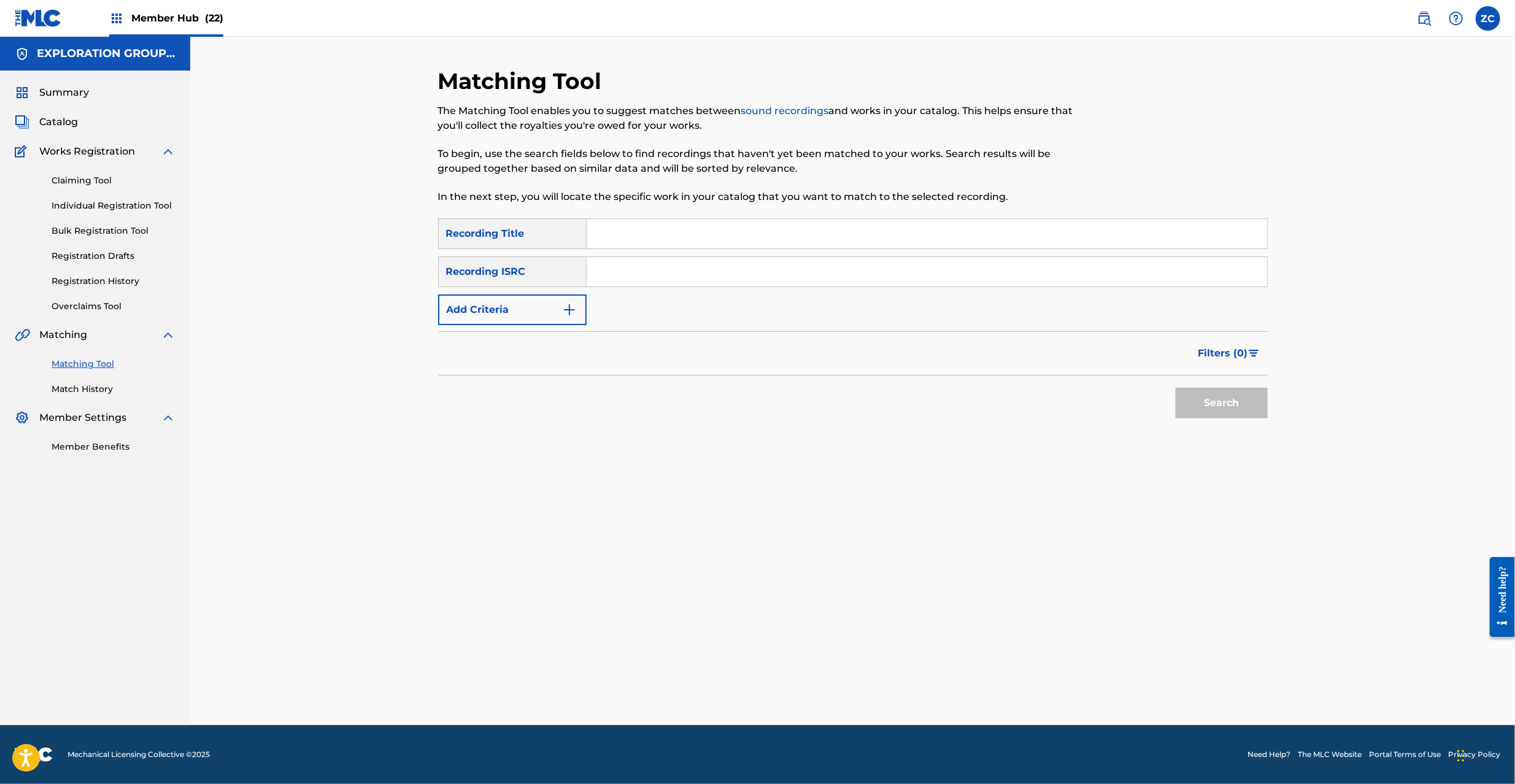
drag, startPoint x: 949, startPoint y: 286, endPoint x: 958, endPoint y: 288, distance: 9.2
click at [949, 286] on input "Search Form" at bounding box center [927, 272] width 681 height 29
paste input "JPP951200076"
type input "JPP951200076"
click at [1229, 411] on button "Search" at bounding box center [1222, 403] width 92 height 31
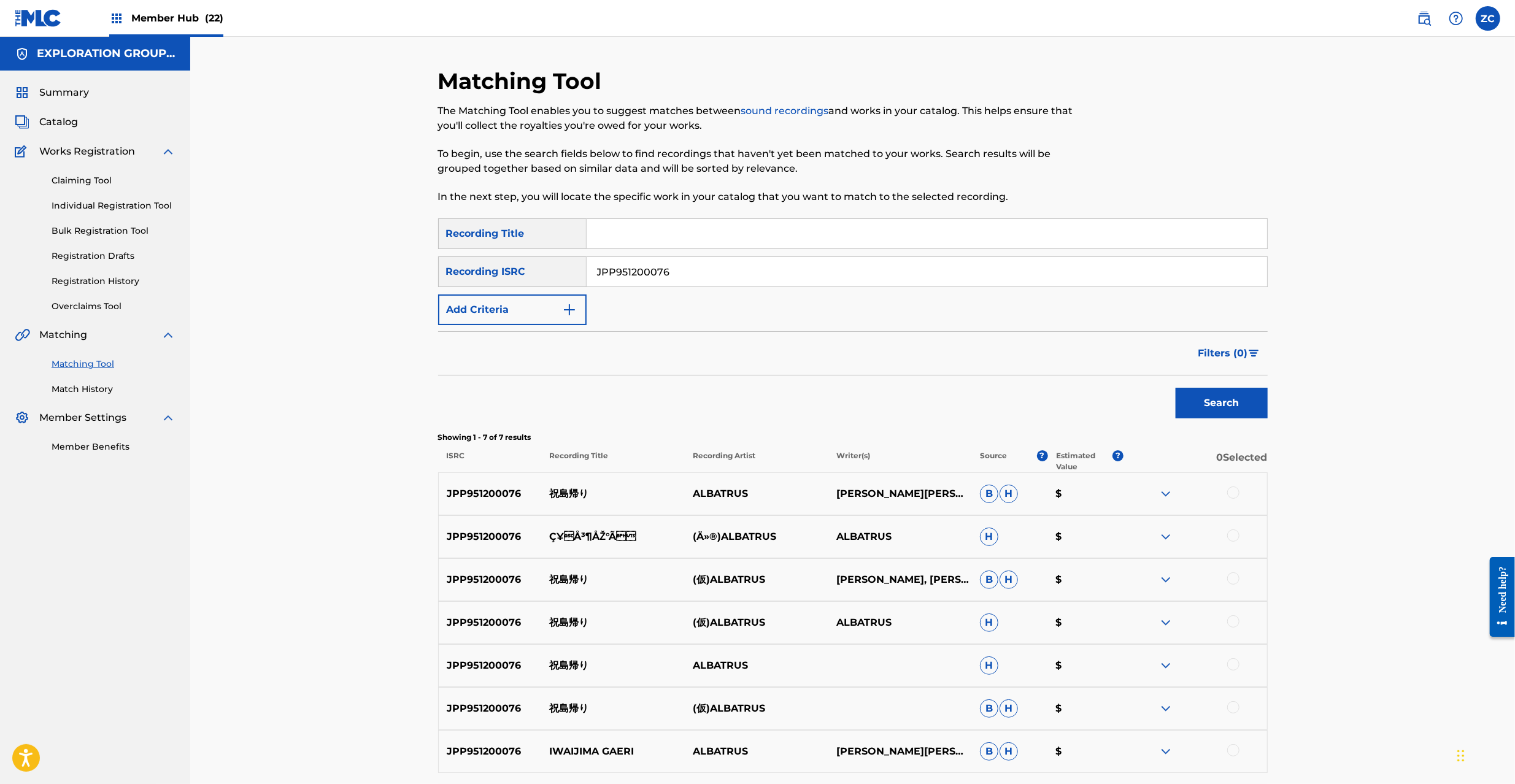
click at [1235, 491] on div at bounding box center [1233, 493] width 12 height 12
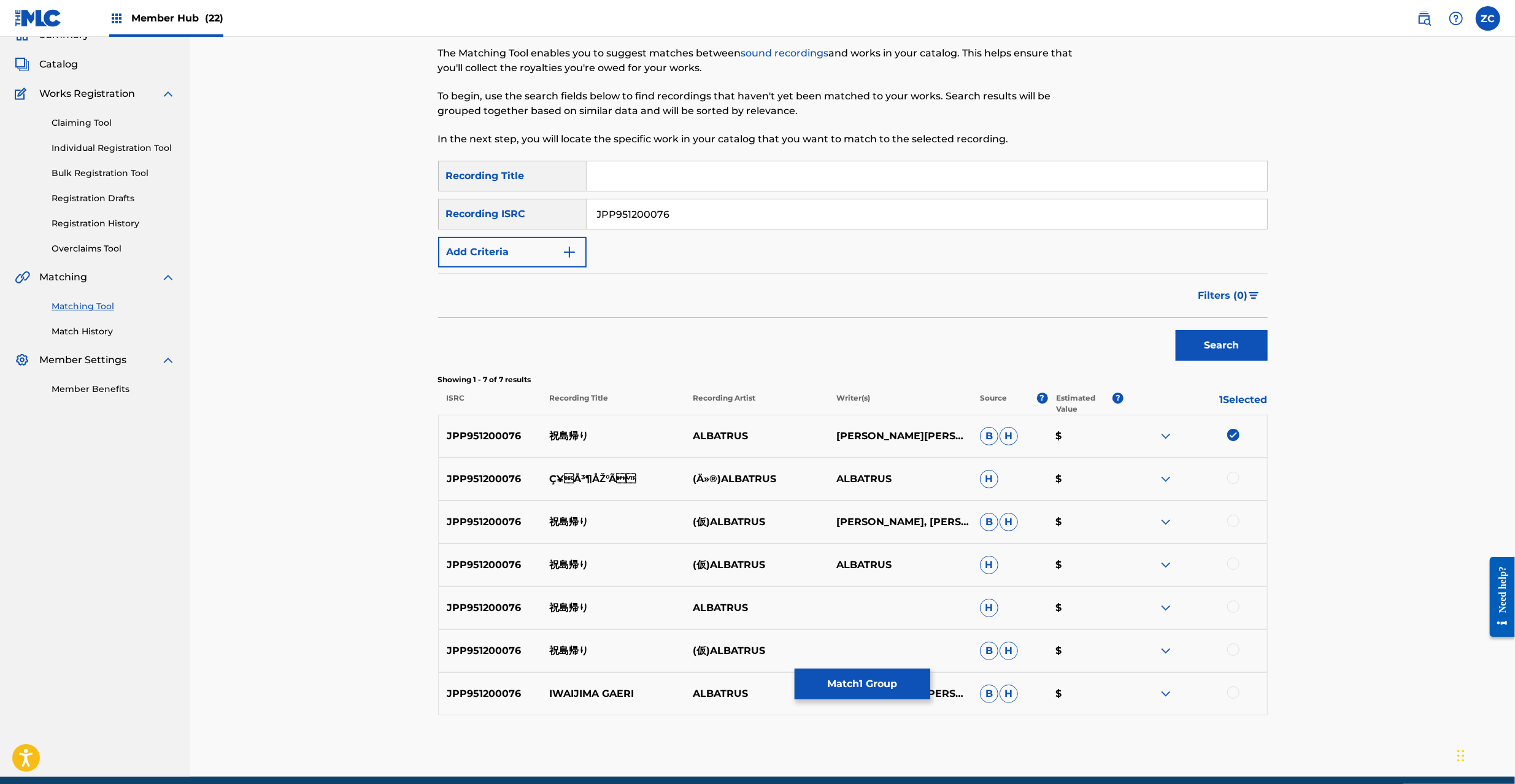
scroll to position [109, 0]
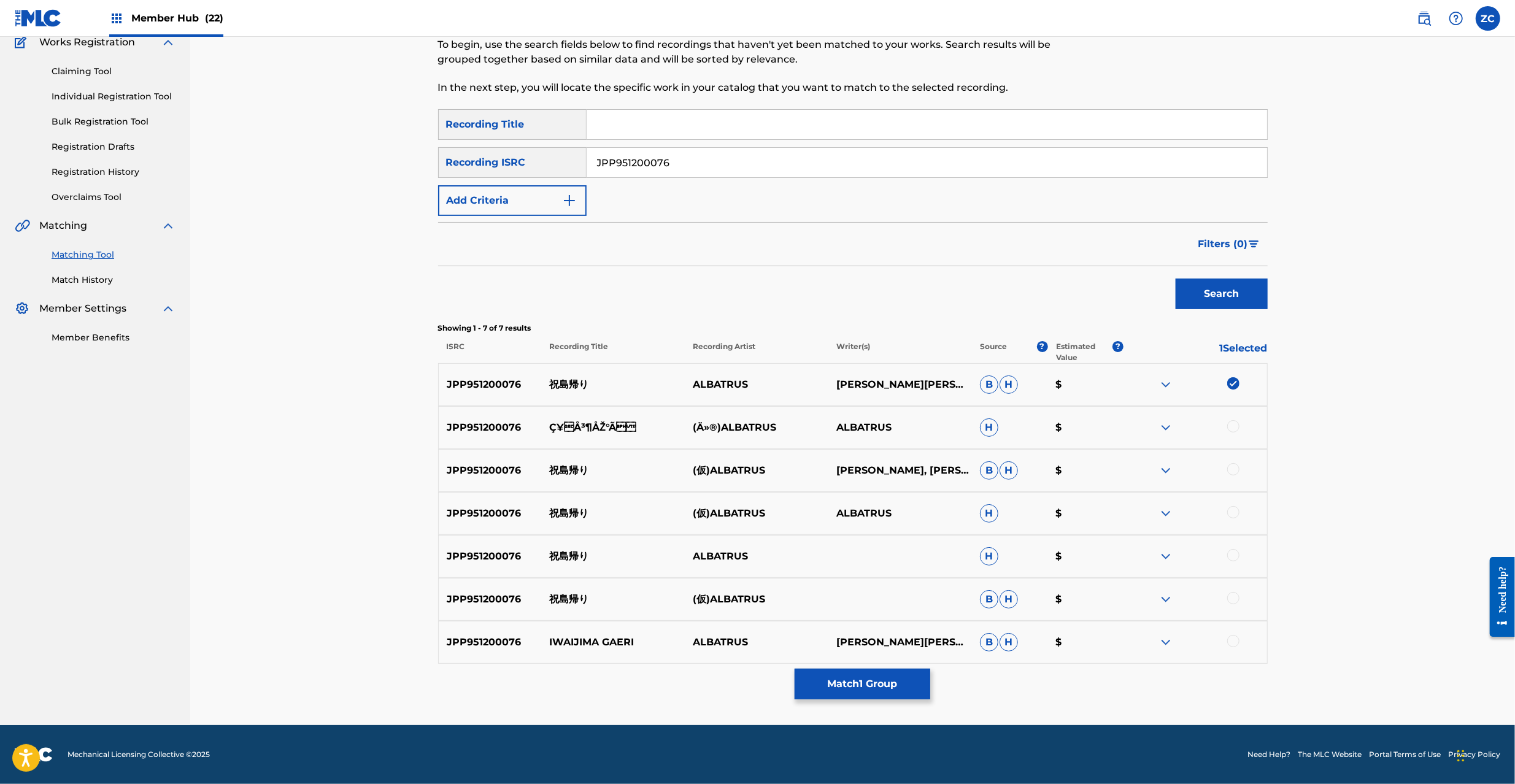
click at [1232, 423] on div at bounding box center [1233, 426] width 12 height 12
click at [1236, 465] on div at bounding box center [1233, 469] width 12 height 12
click at [1236, 509] on div at bounding box center [1233, 512] width 12 height 12
drag, startPoint x: 1235, startPoint y: 555, endPoint x: 1240, endPoint y: 585, distance: 30.4
click at [1235, 553] on div at bounding box center [1233, 555] width 12 height 12
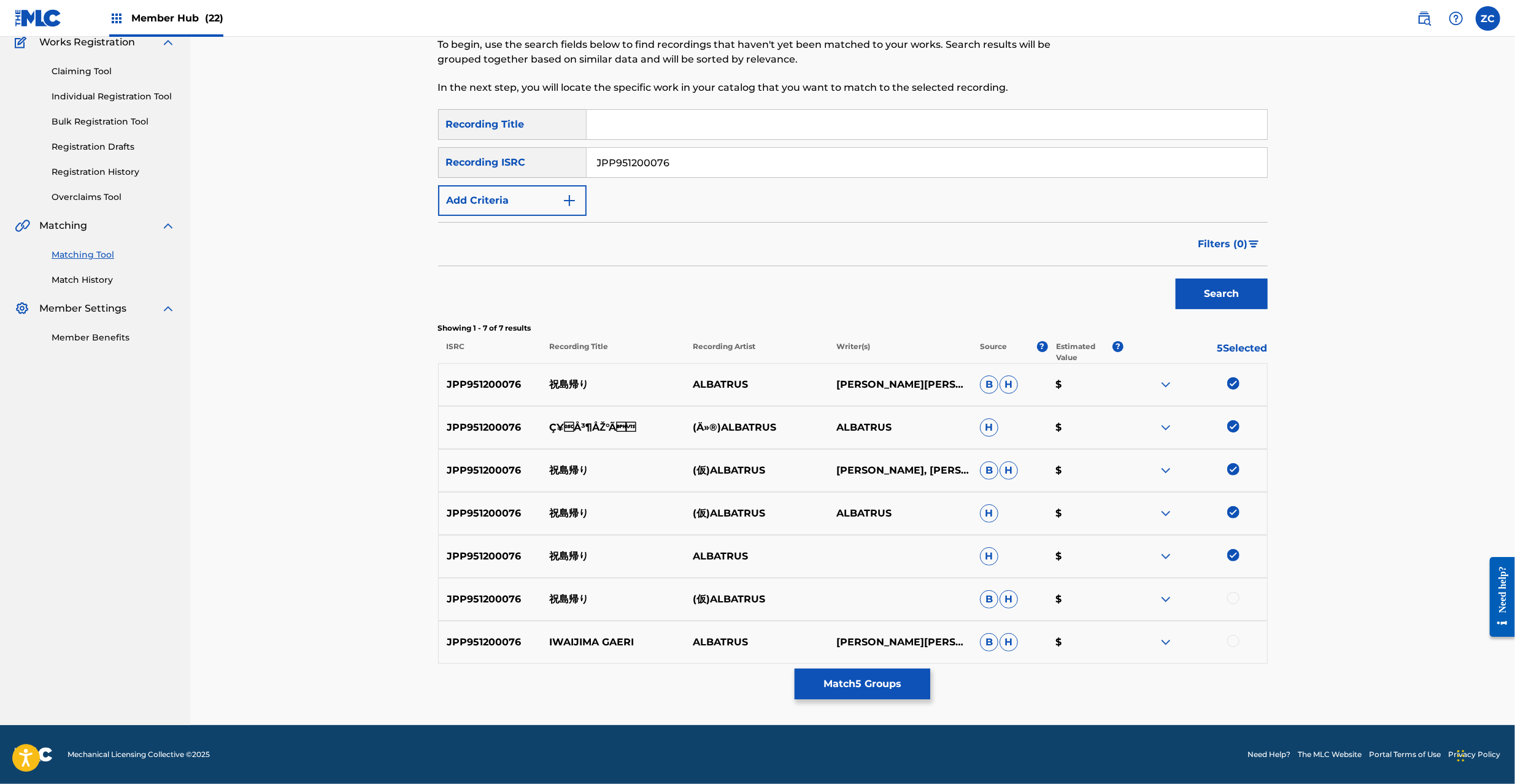
click at [1233, 599] on div at bounding box center [1233, 598] width 12 height 12
click at [1231, 644] on div at bounding box center [1233, 641] width 12 height 12
click at [865, 685] on button "Match 7 Groups" at bounding box center [862, 684] width 136 height 31
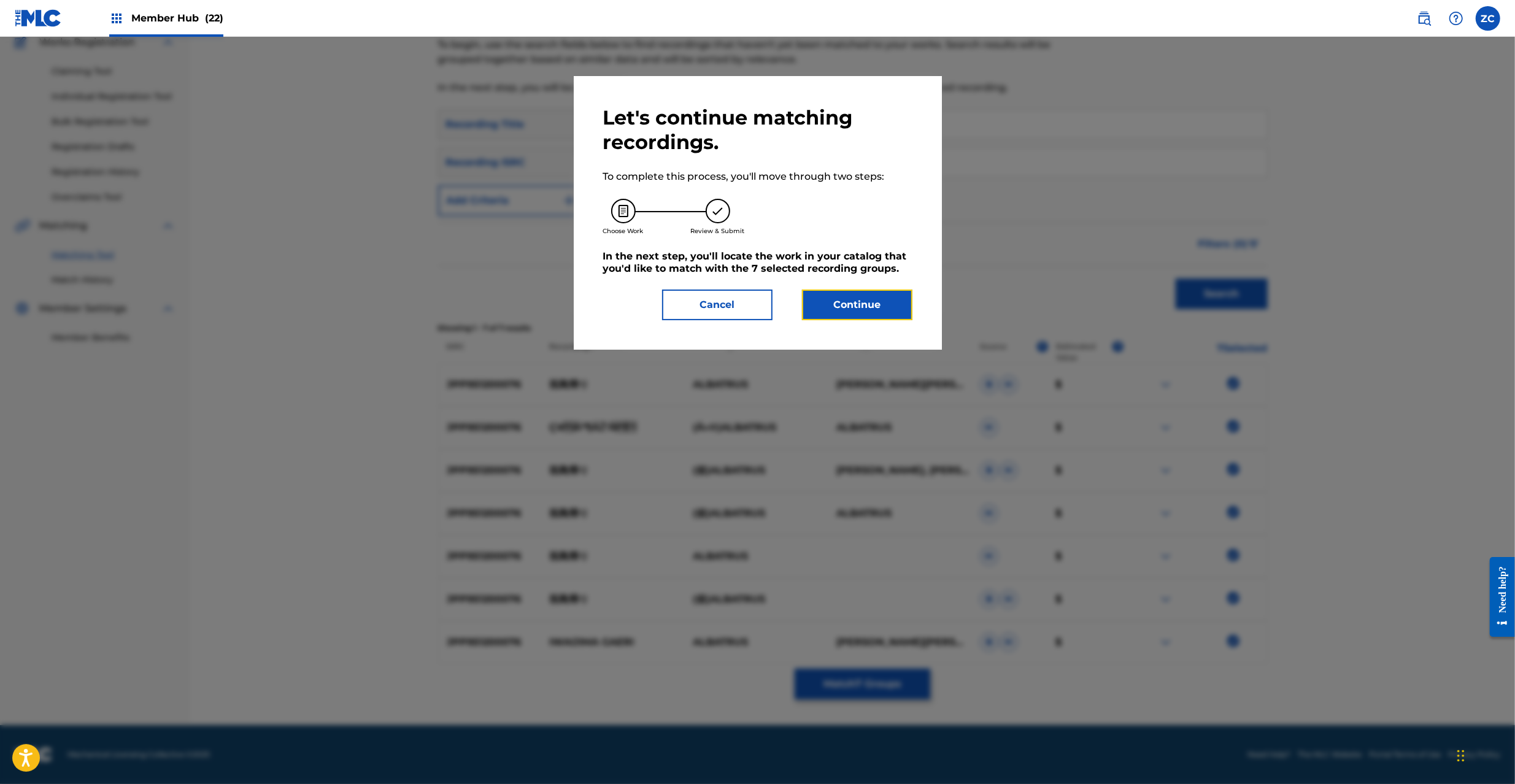
click at [868, 306] on button "Continue" at bounding box center [857, 305] width 111 height 31
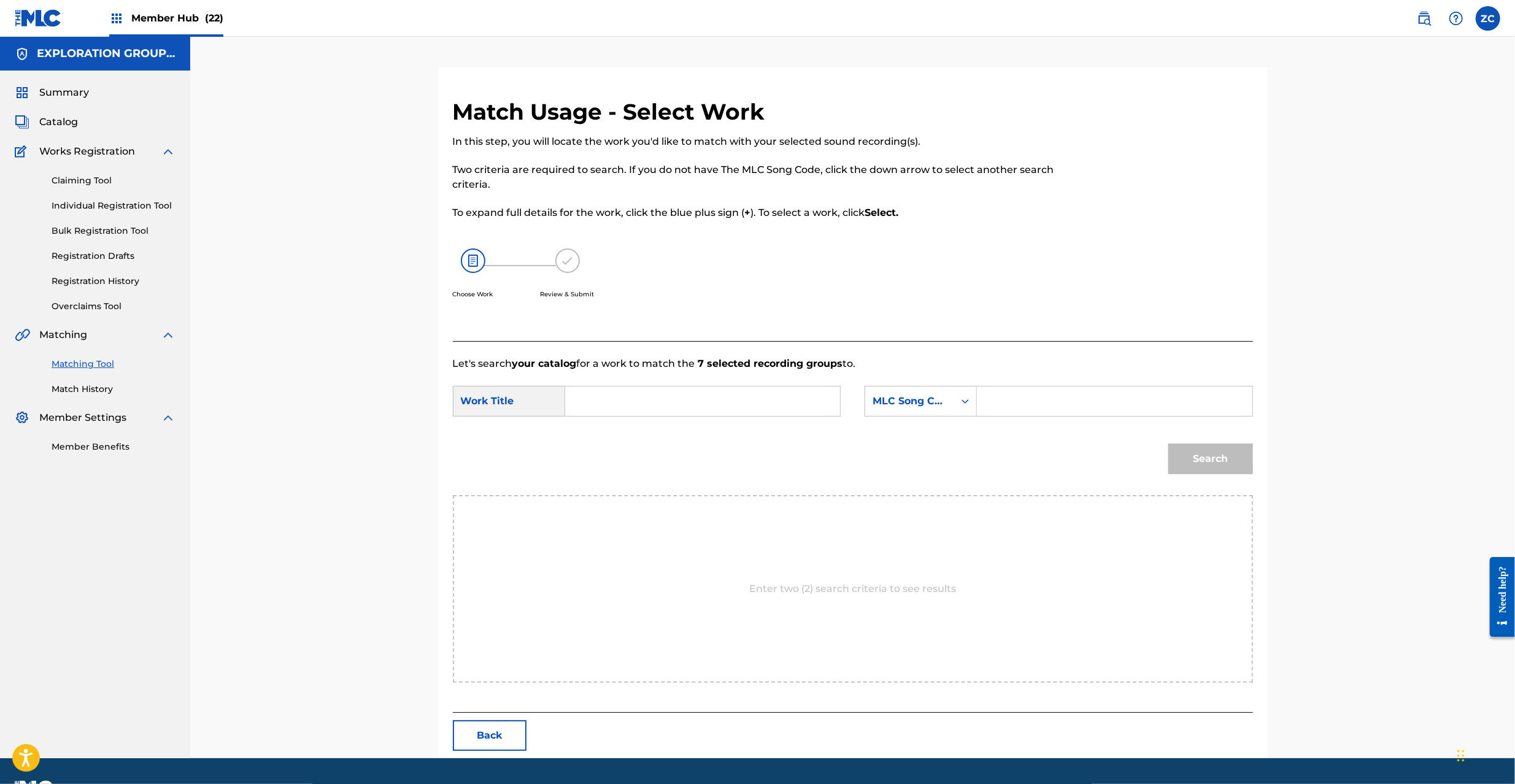
click at [769, 381] on form "SearchWithCriteria1c1a9f46-018f-4059-bb2f-4b6d5cb94996 Work Title SearchWithCri…" at bounding box center [853, 433] width 800 height 124
click at [720, 404] on input "Search Form" at bounding box center [703, 401] width 254 height 29
paste input "Iwai Shima Kaeri IG6VQU"
click at [683, 406] on input "Iwai Shima Kaeri IG6VQU" at bounding box center [703, 401] width 254 height 29
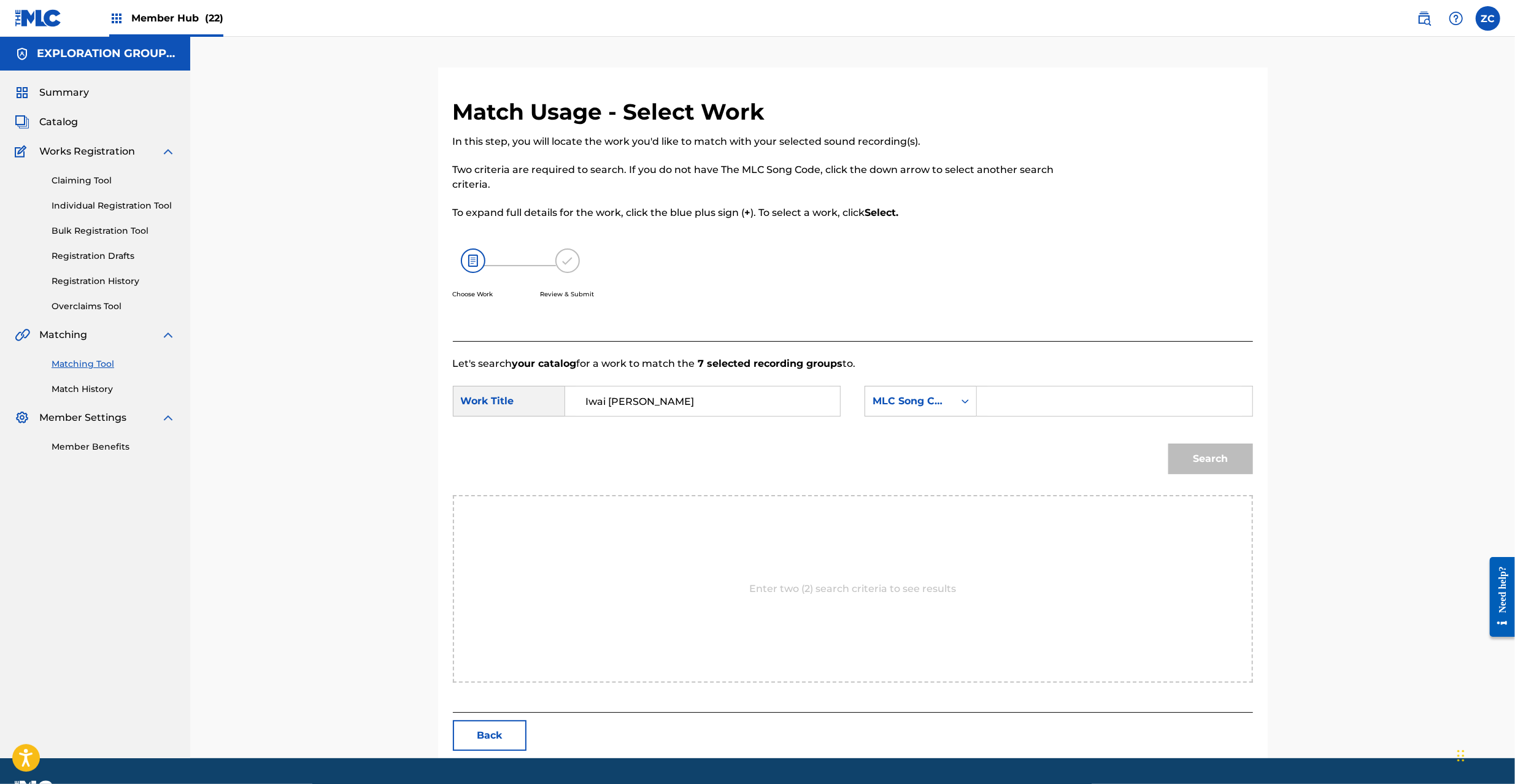
type input "Iwai [PERSON_NAME]"
click at [995, 405] on input "Search Form" at bounding box center [1115, 401] width 254 height 29
paste input "IG6VQU"
type input "IG6VQU"
click at [1214, 447] on button "Search" at bounding box center [1210, 458] width 84 height 31
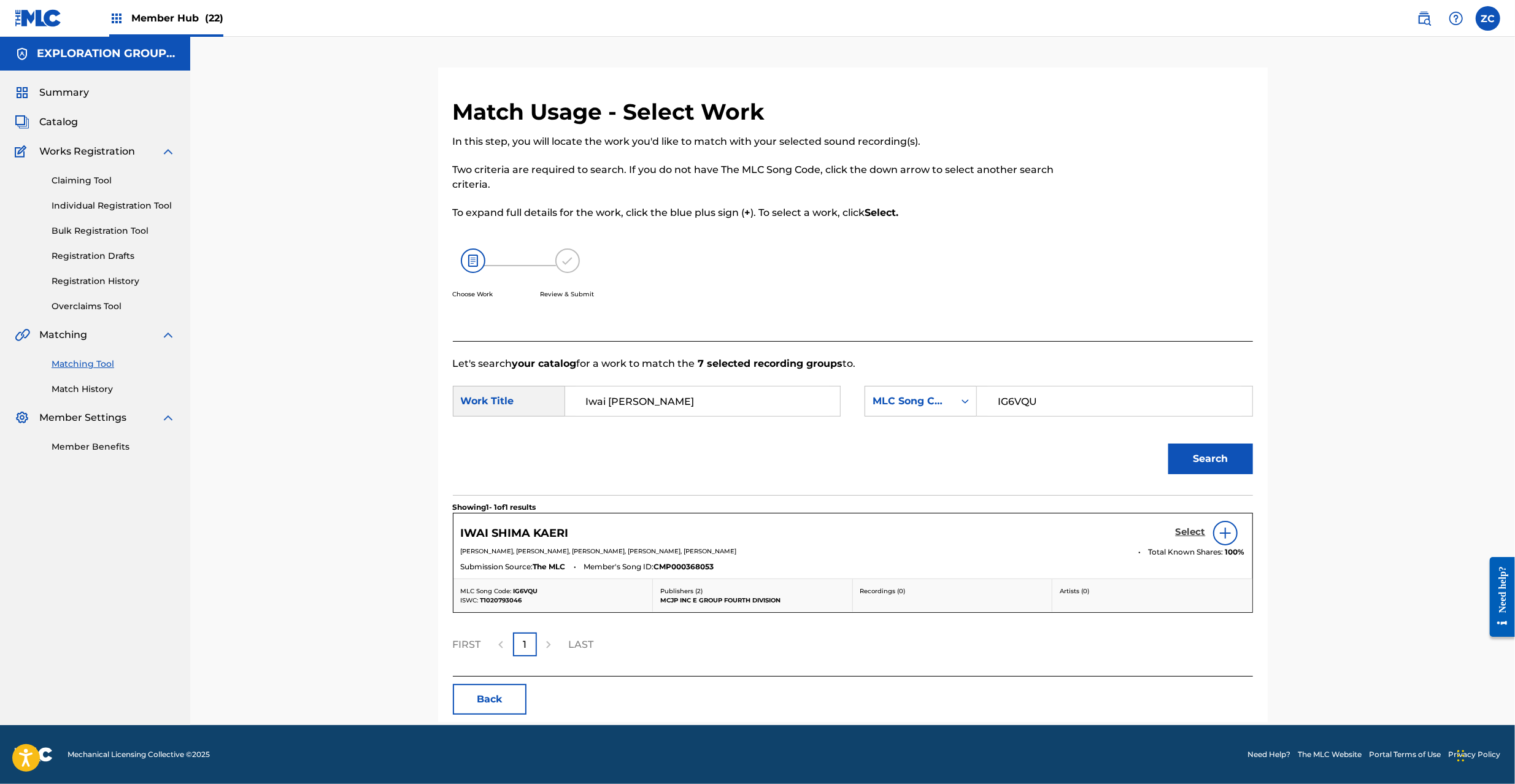
click at [1191, 532] on h5 "Select" at bounding box center [1191, 532] width 30 height 12
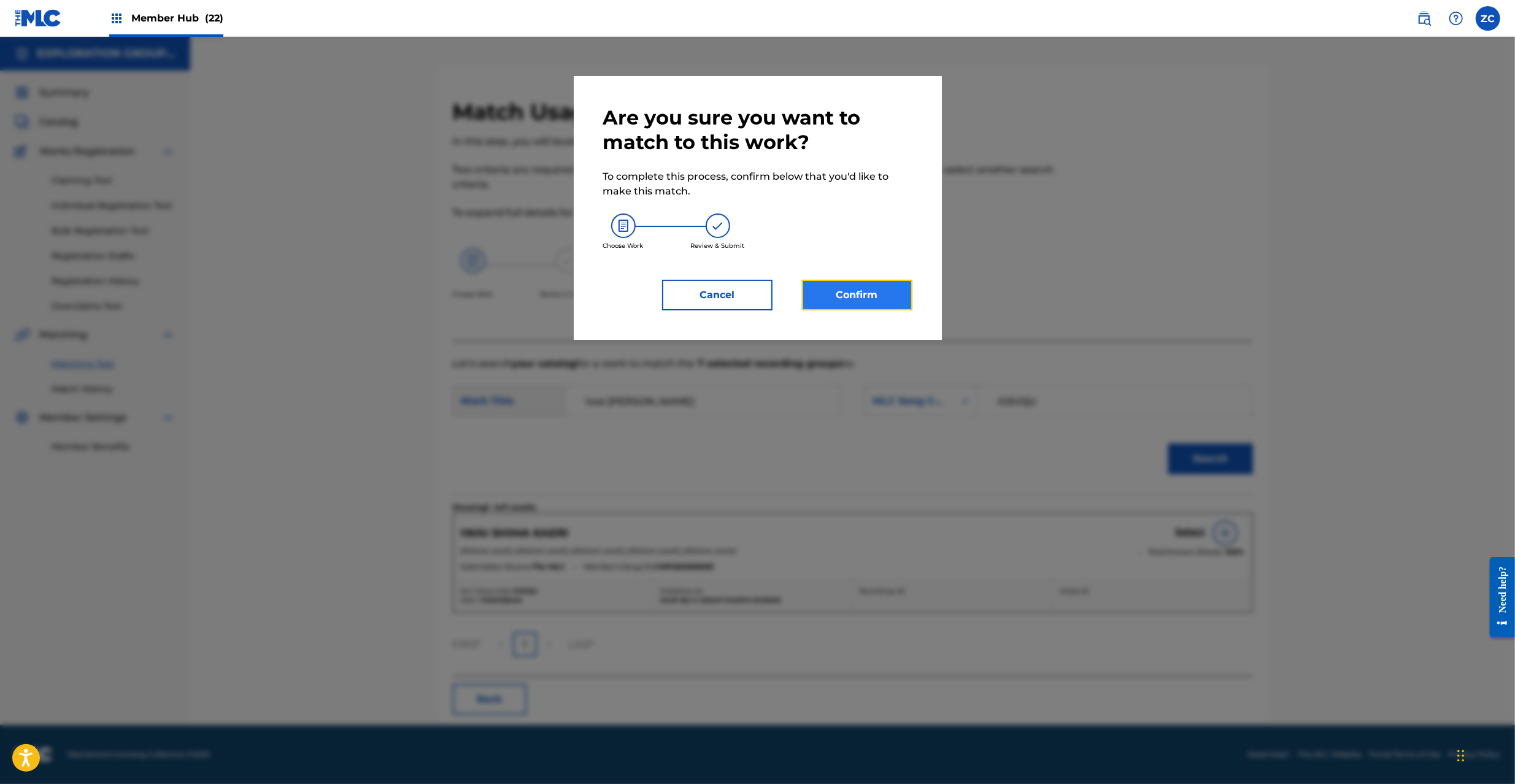
click at [880, 307] on button "Confirm" at bounding box center [857, 295] width 111 height 31
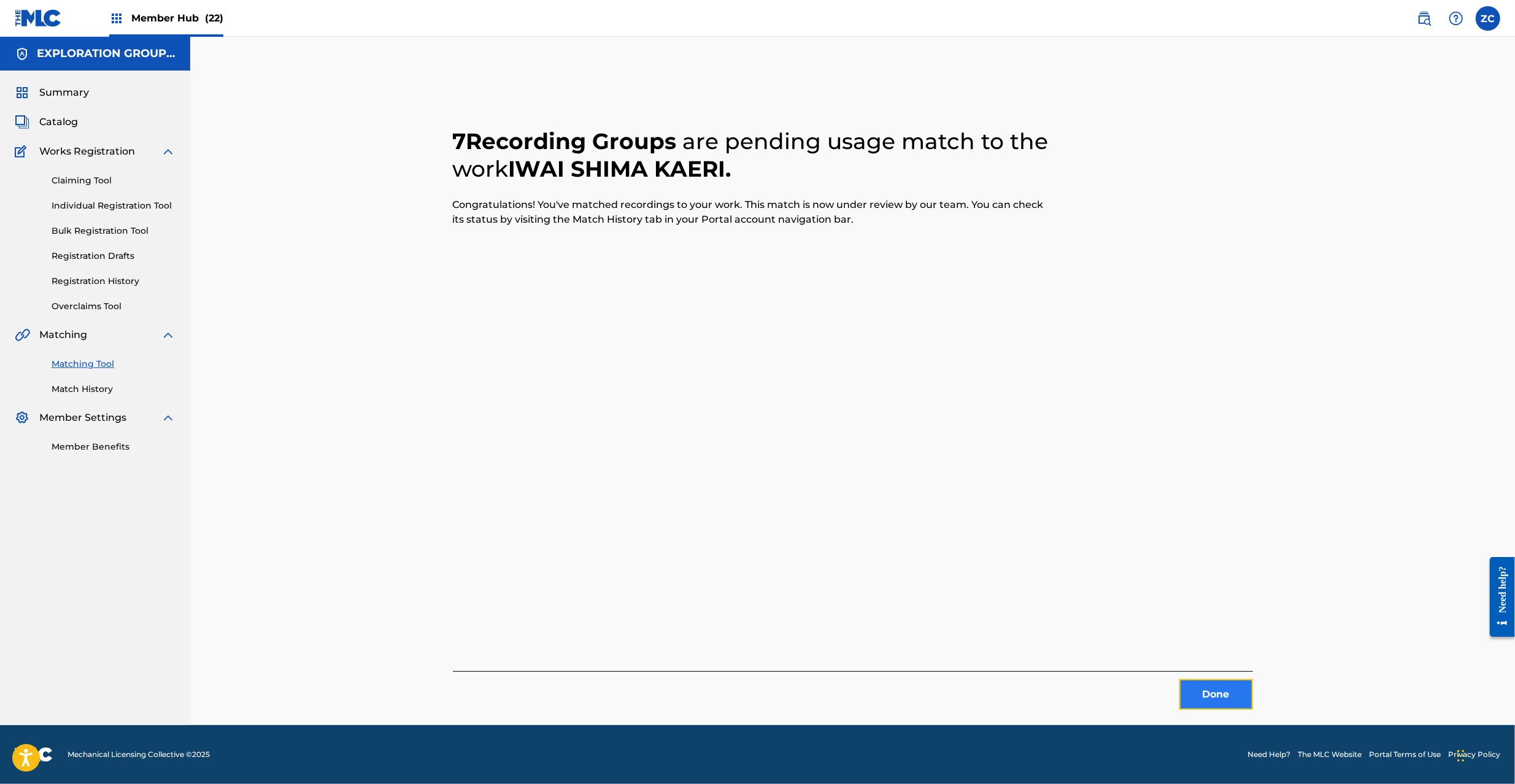
click at [1212, 701] on button "Done" at bounding box center [1216, 694] width 73 height 31
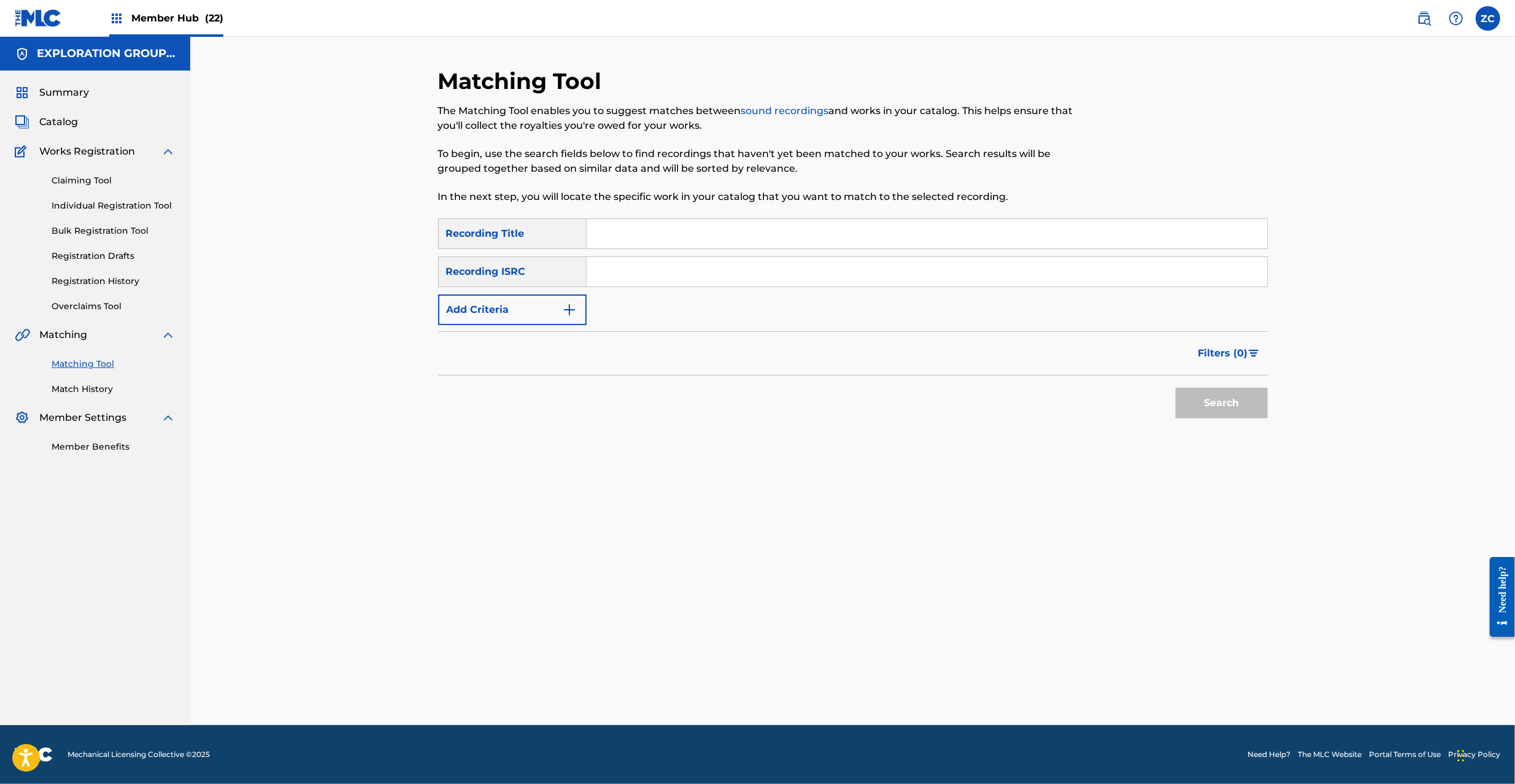
click at [882, 268] on input "Search Form" at bounding box center [927, 272] width 681 height 29
paste input "JPP951200078"
type input "JPP951200078"
drag, startPoint x: 1235, startPoint y: 401, endPoint x: 1182, endPoint y: 365, distance: 64.1
click at [1235, 401] on button "Search" at bounding box center [1222, 403] width 92 height 31
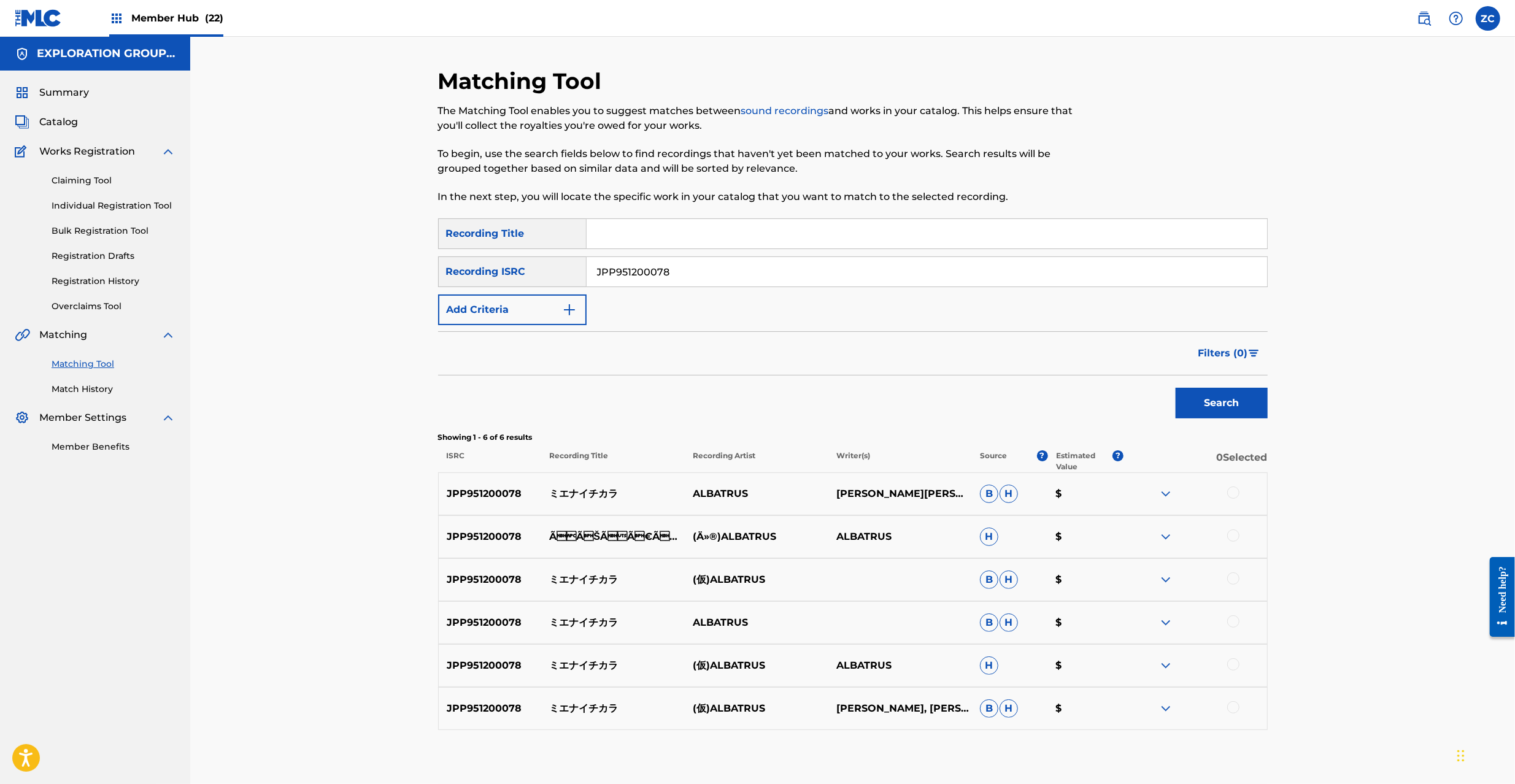
click at [1235, 496] on div at bounding box center [1233, 493] width 12 height 12
click at [1232, 536] on div at bounding box center [1233, 536] width 12 height 12
click at [1232, 580] on div at bounding box center [1233, 578] width 12 height 12
click at [1235, 625] on div at bounding box center [1233, 622] width 12 height 12
click at [1235, 663] on div at bounding box center [1233, 664] width 12 height 12
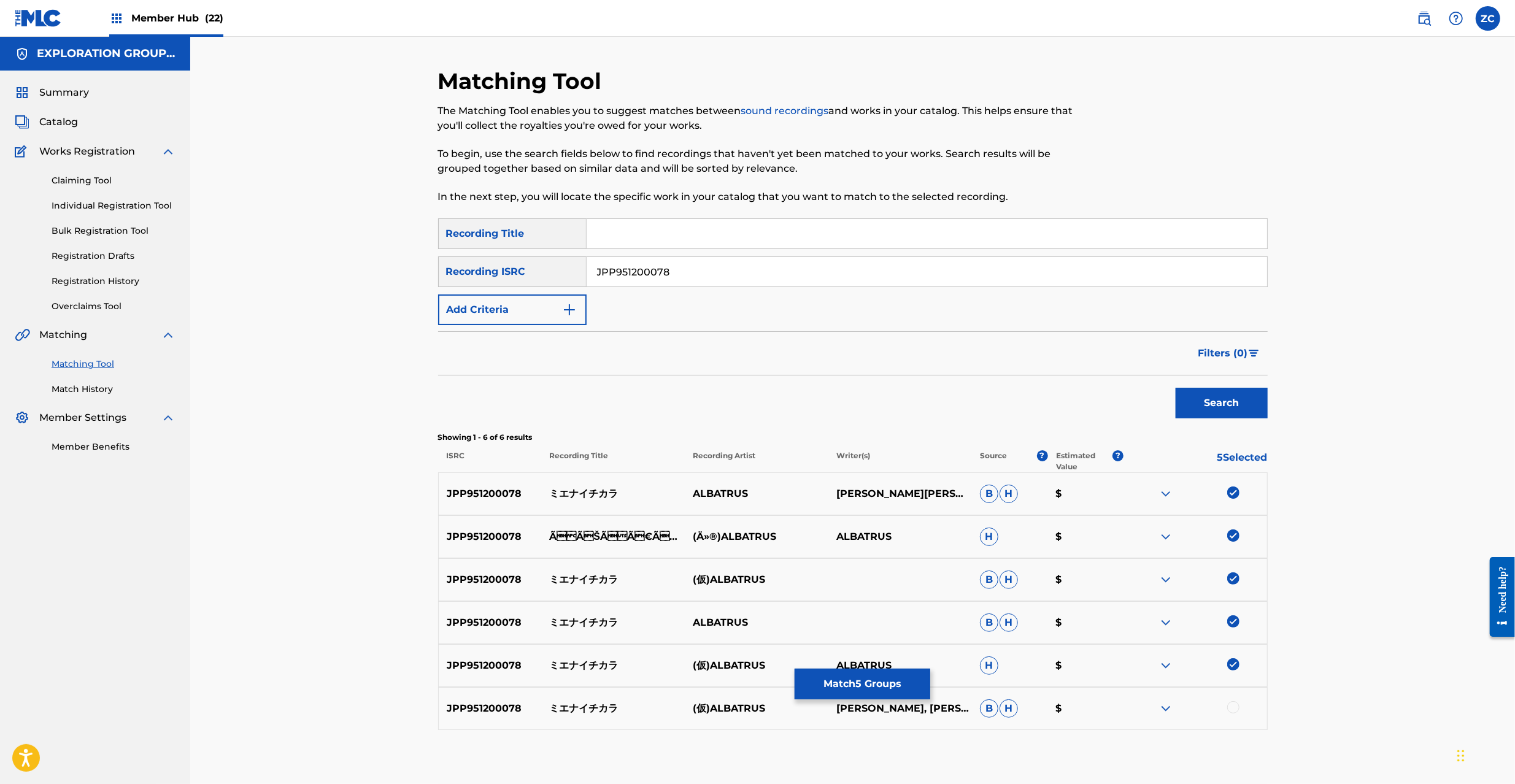
click at [1235, 705] on div at bounding box center [1233, 707] width 12 height 12
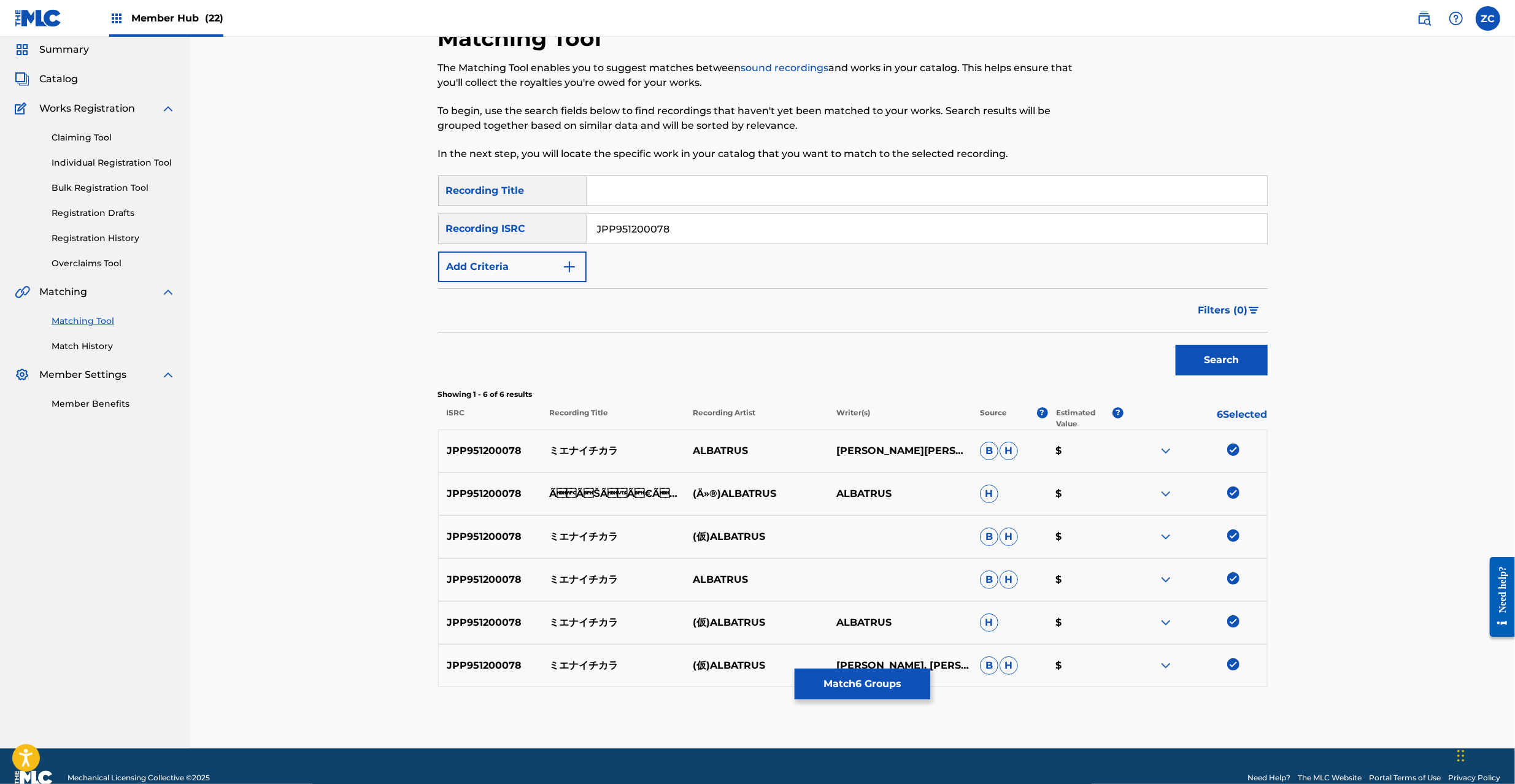
scroll to position [66, 0]
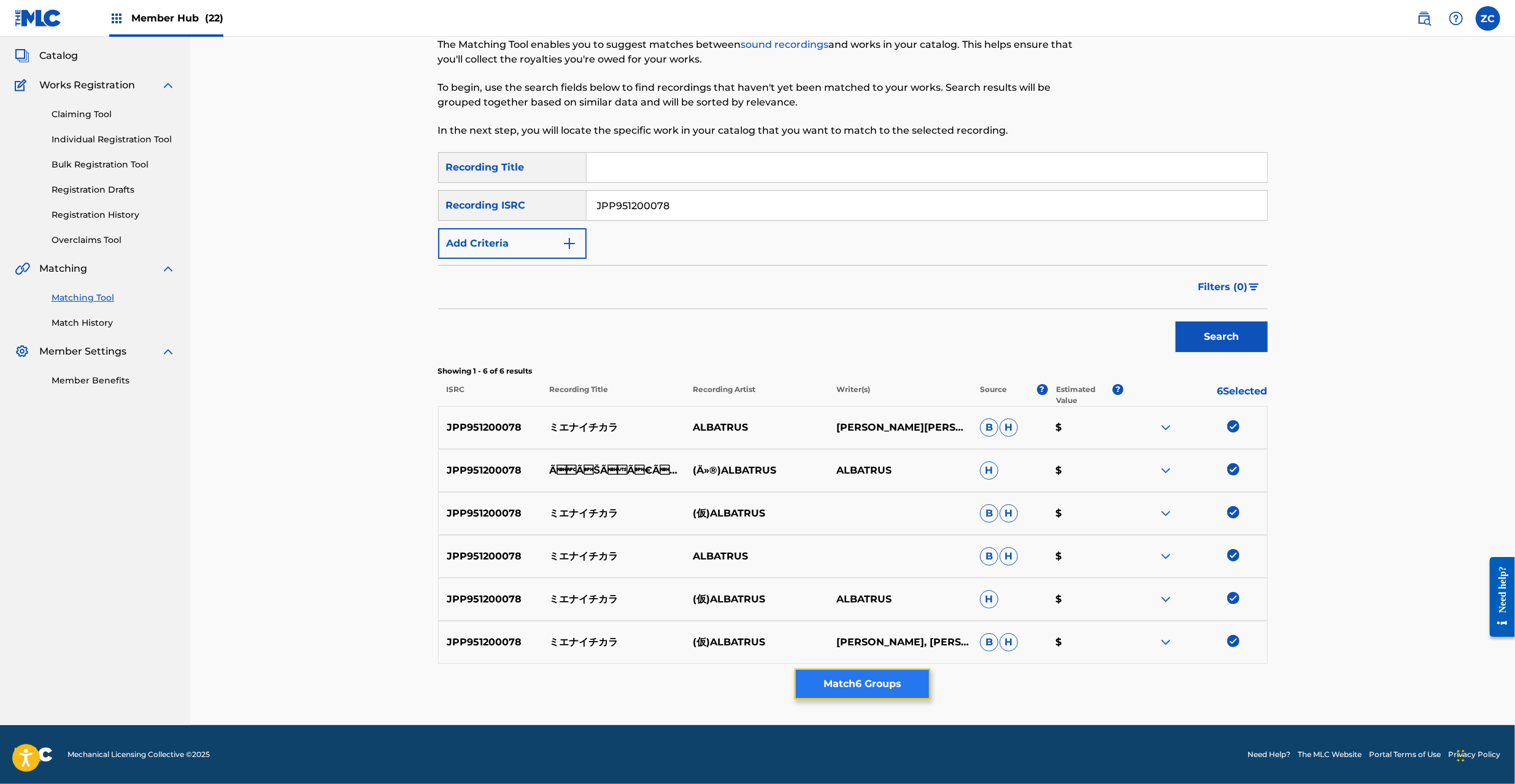
click at [894, 678] on button "Match 6 Groups" at bounding box center [862, 684] width 136 height 31
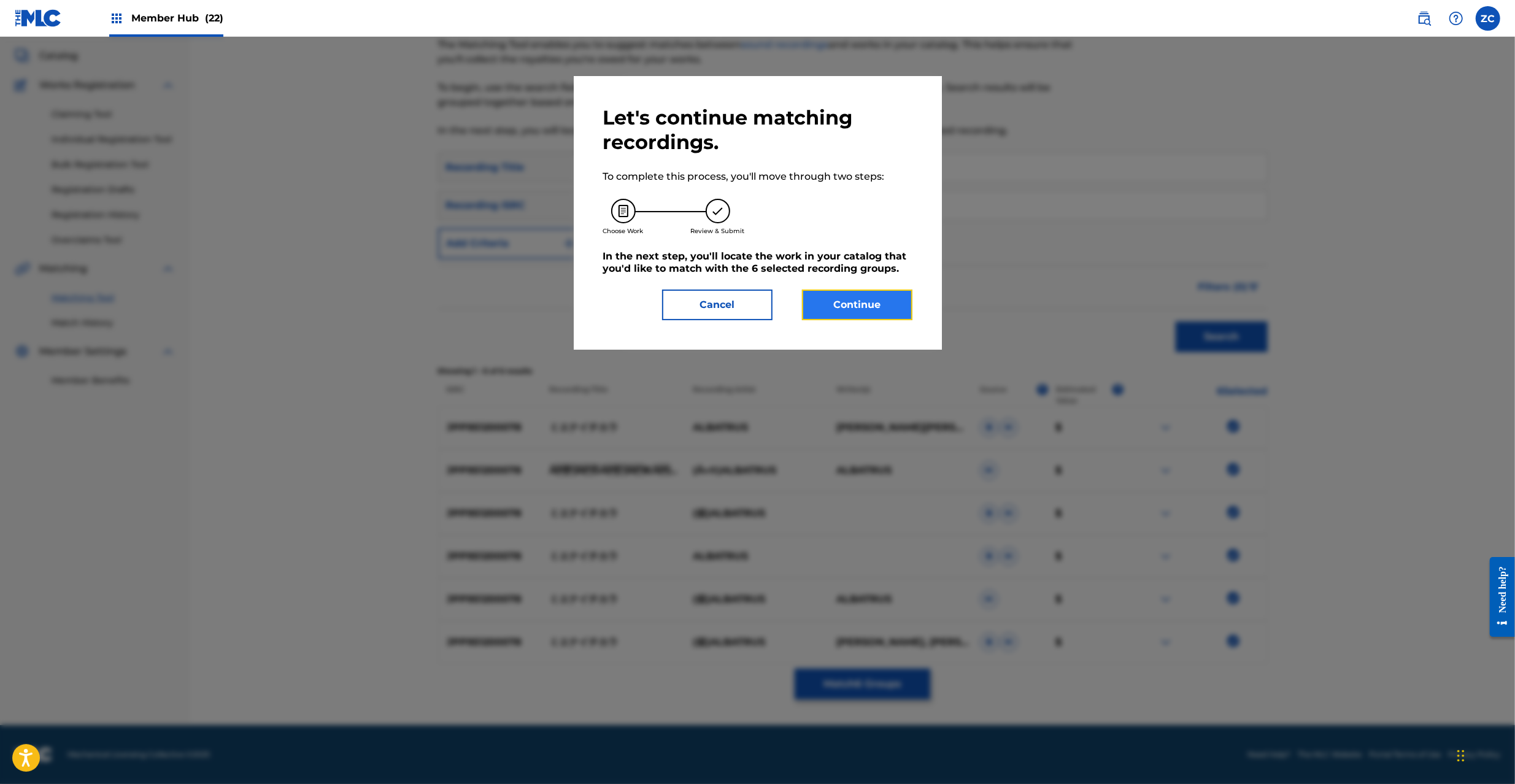
click at [865, 306] on button "Continue" at bounding box center [857, 305] width 111 height 31
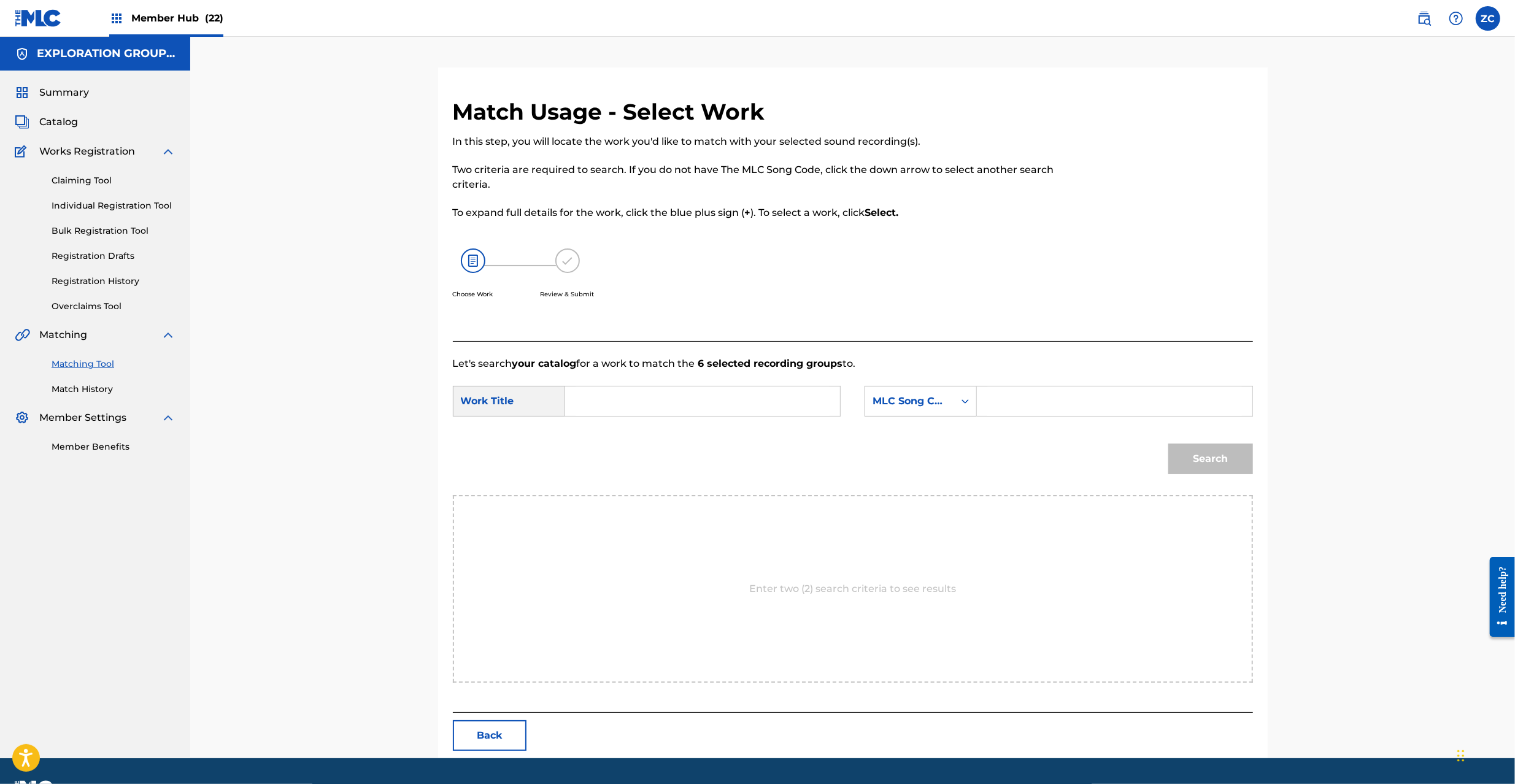
click at [705, 388] on input "Search Form" at bounding box center [703, 401] width 254 height 29
paste input "[PERSON_NAME] MR8K31"
click at [693, 409] on input "[PERSON_NAME] MR8K31" at bounding box center [703, 401] width 254 height 29
type input "[PERSON_NAME]"
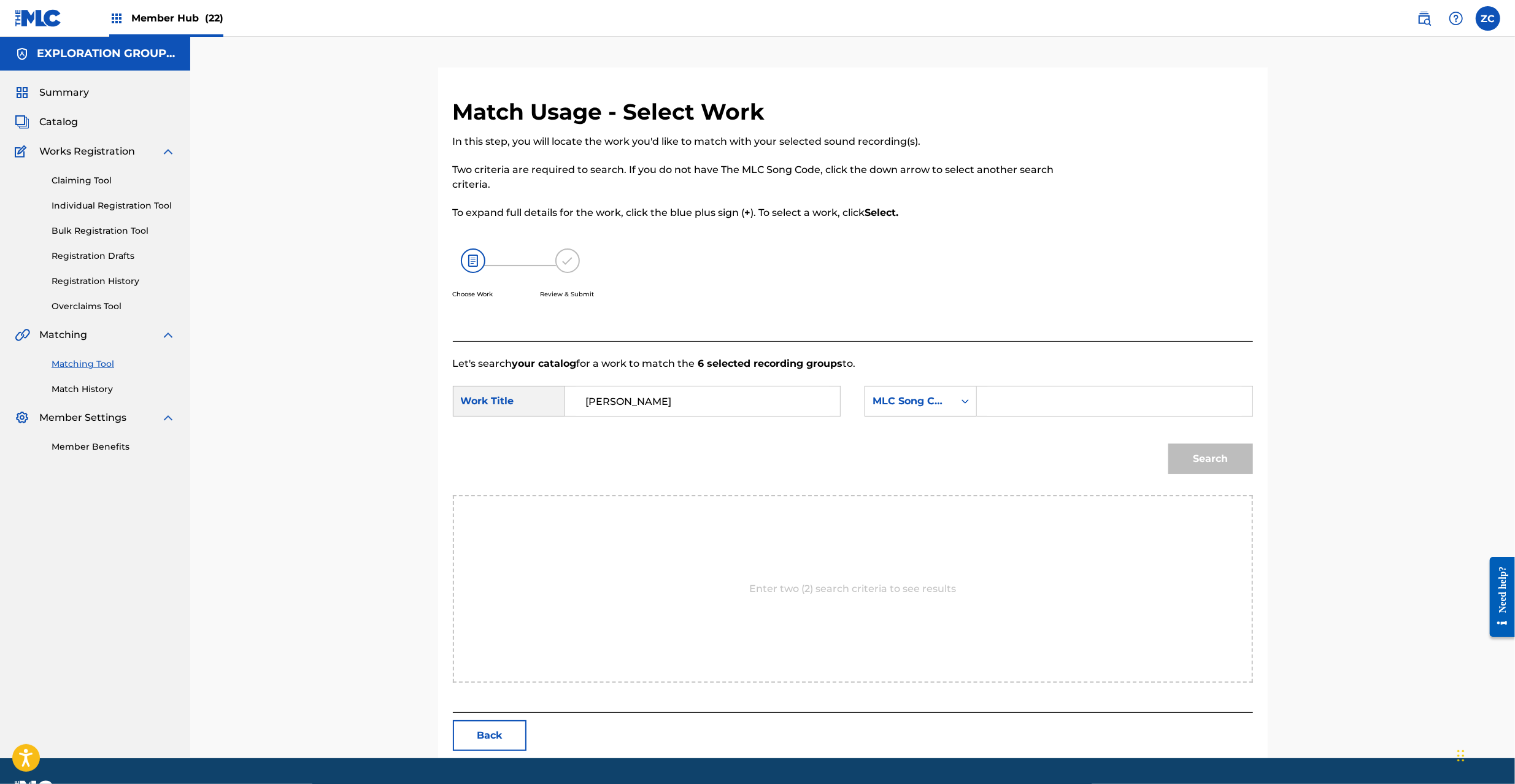
click at [1058, 415] on input "Search Form" at bounding box center [1115, 401] width 254 height 29
paste input "MR8K31"
type input "MR8K31"
click at [1227, 458] on button "Search" at bounding box center [1210, 458] width 84 height 31
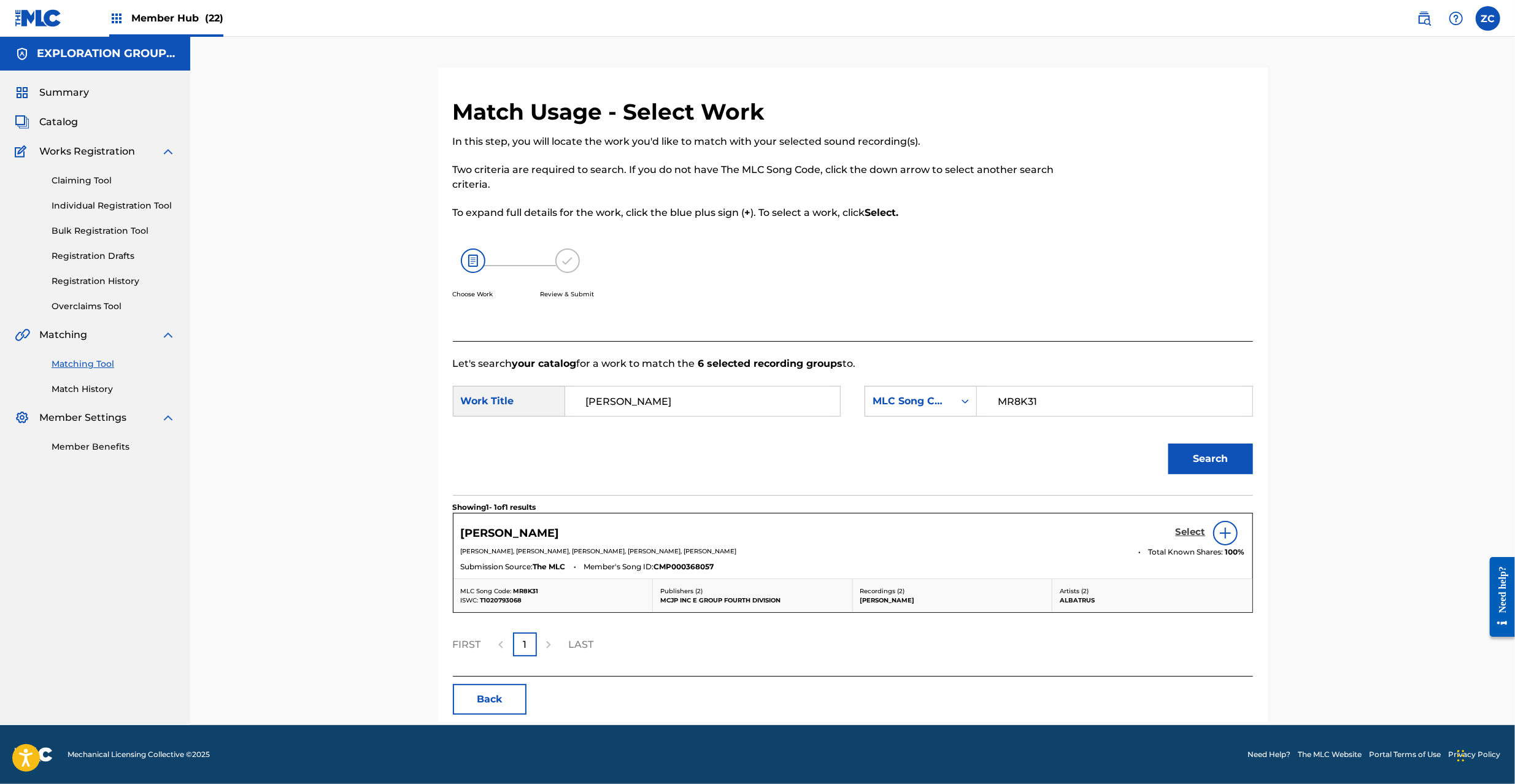
click at [1188, 538] on h5 "Select" at bounding box center [1191, 532] width 30 height 12
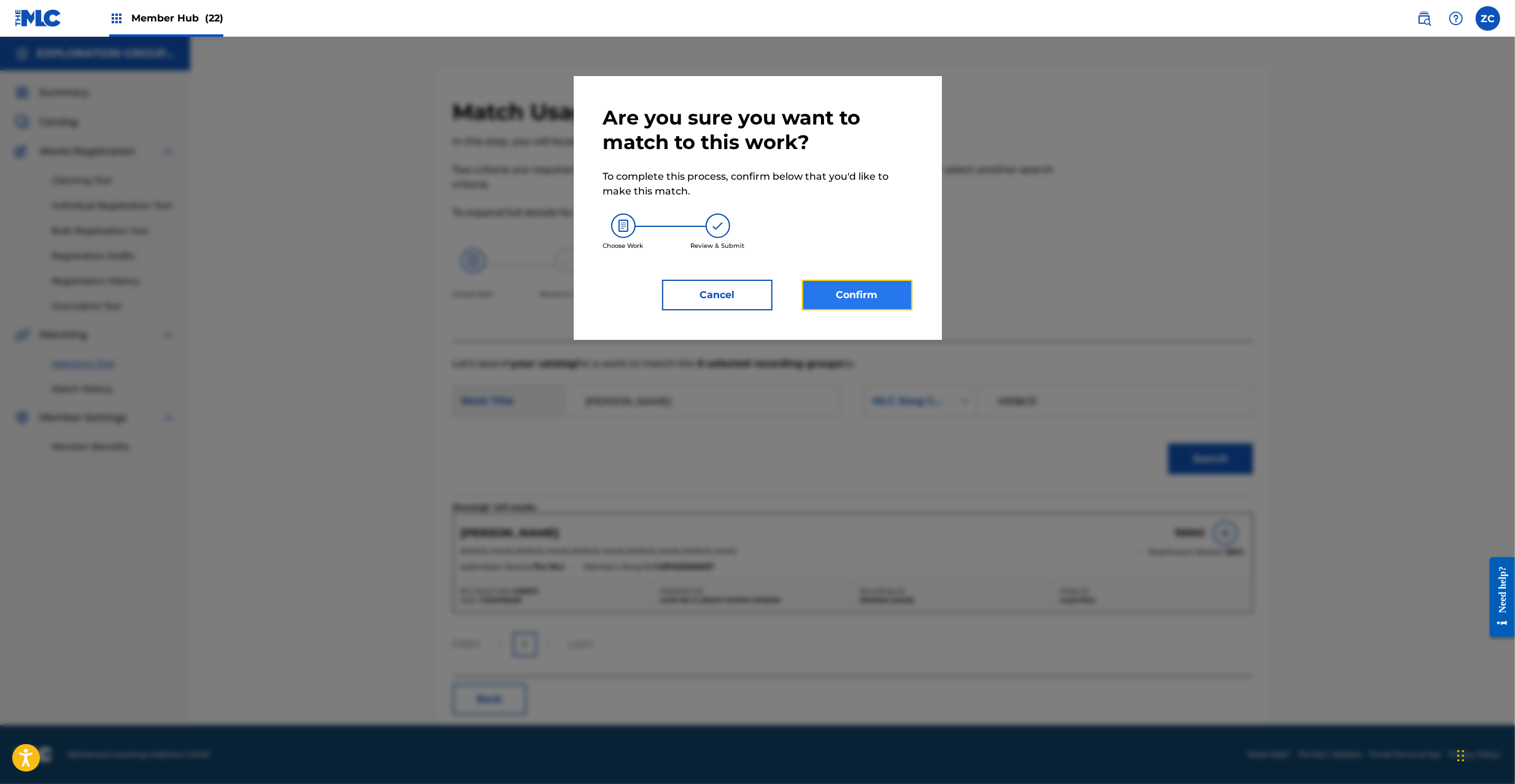
click at [861, 307] on button "Confirm" at bounding box center [857, 295] width 111 height 31
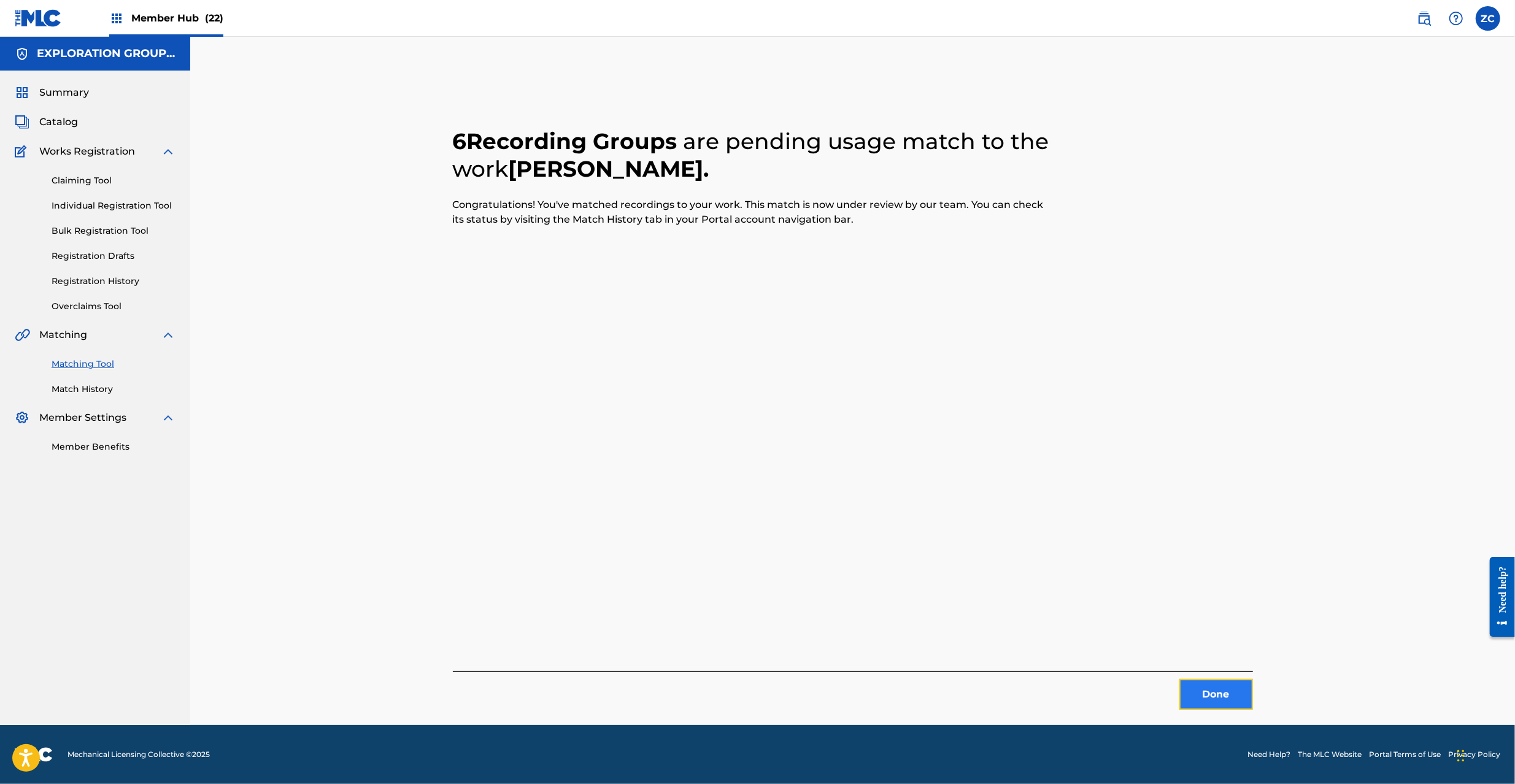
click at [1204, 696] on button "Done" at bounding box center [1216, 694] width 73 height 31
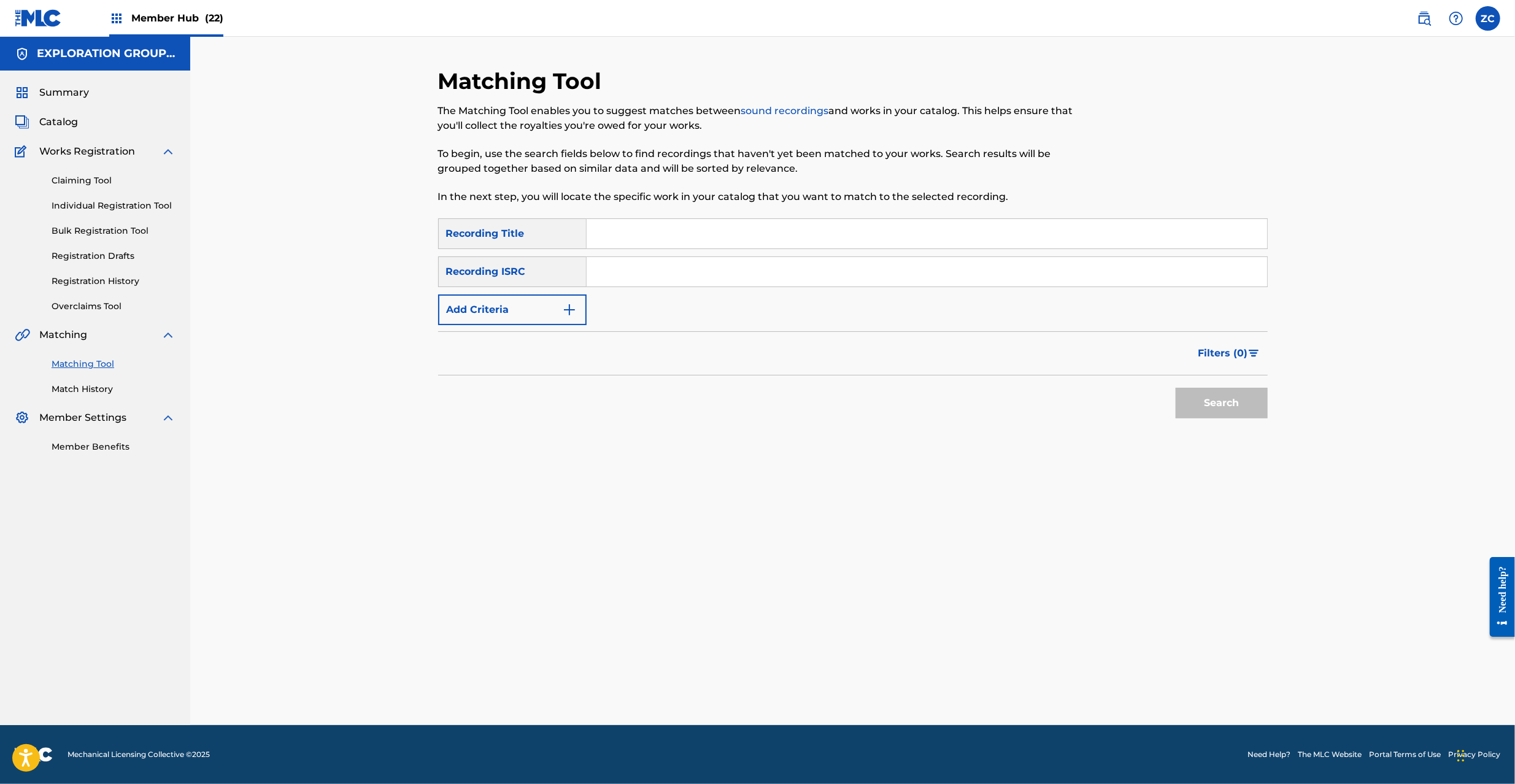
click at [987, 266] on input "Search Form" at bounding box center [927, 272] width 681 height 29
paste input "JPL550904007"
click at [1209, 407] on button "Search" at bounding box center [1222, 403] width 92 height 31
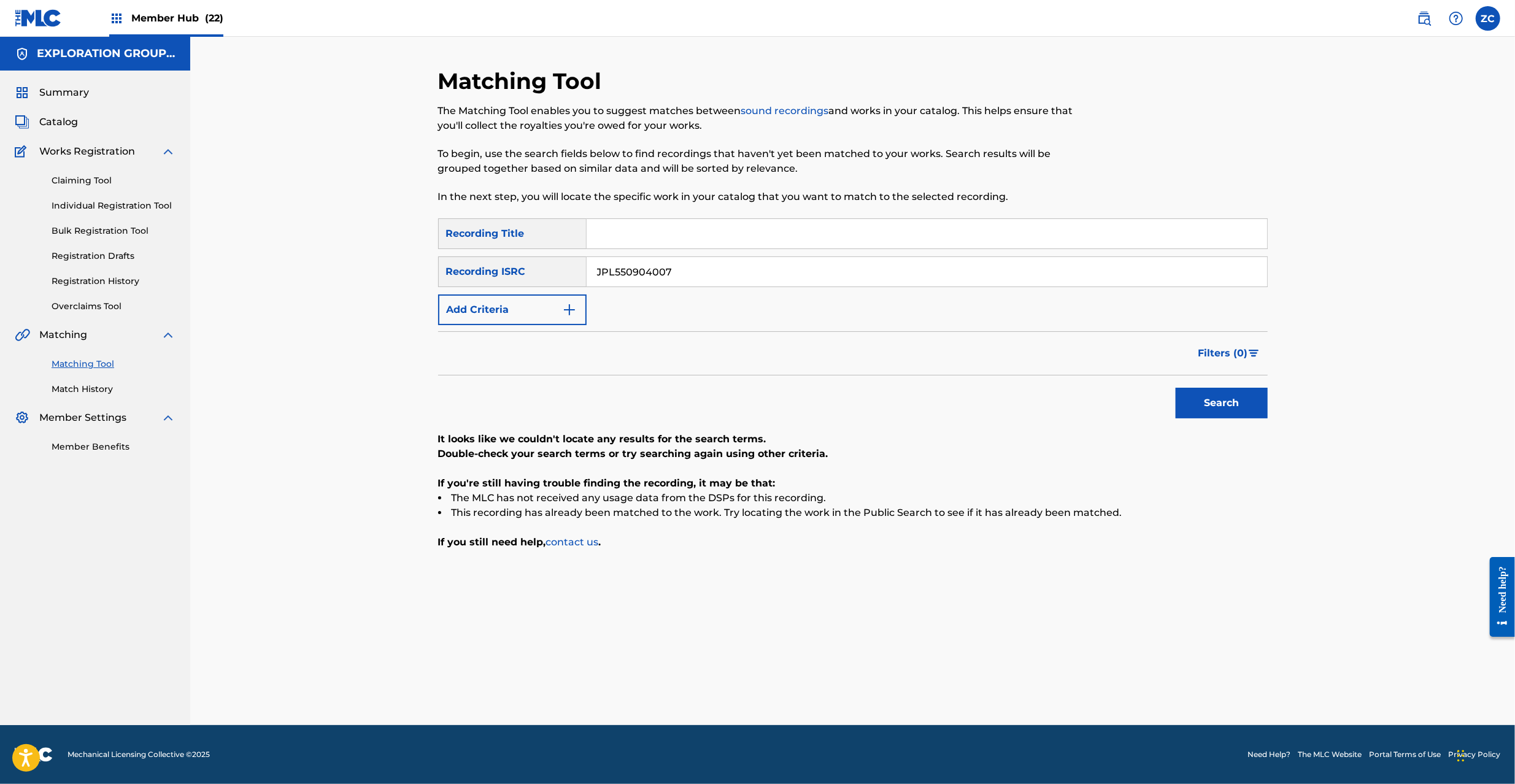
click at [701, 276] on input "JPL550904007" at bounding box center [927, 272] width 681 height 29
paste input "13"
click at [1213, 404] on button "Search" at bounding box center [1222, 403] width 92 height 31
click at [784, 268] on input "JPL550904013" at bounding box center [927, 272] width 681 height 29
paste input "K460907026"
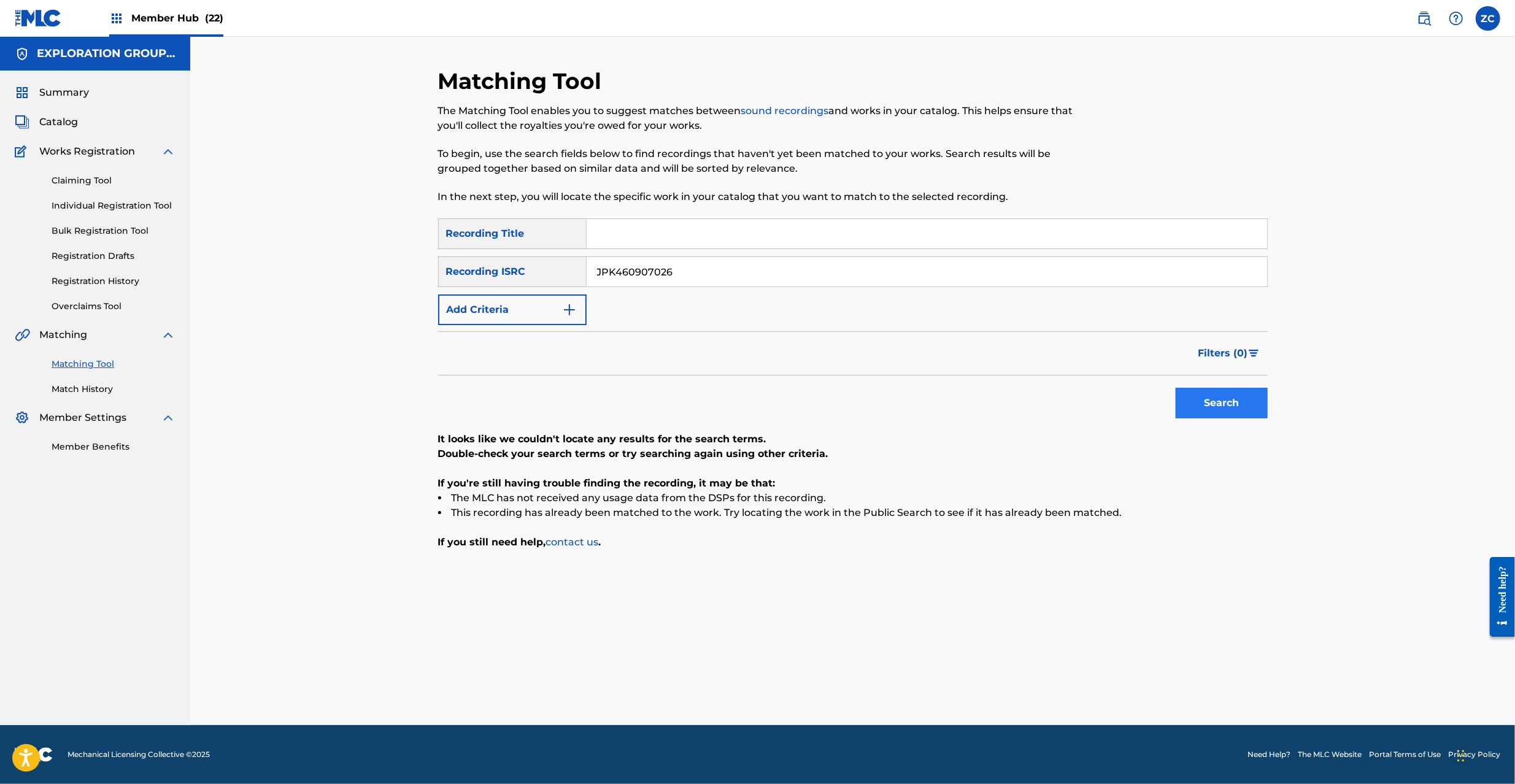
type input "JPK460907026"
click at [1236, 396] on button "Search" at bounding box center [1222, 403] width 92 height 31
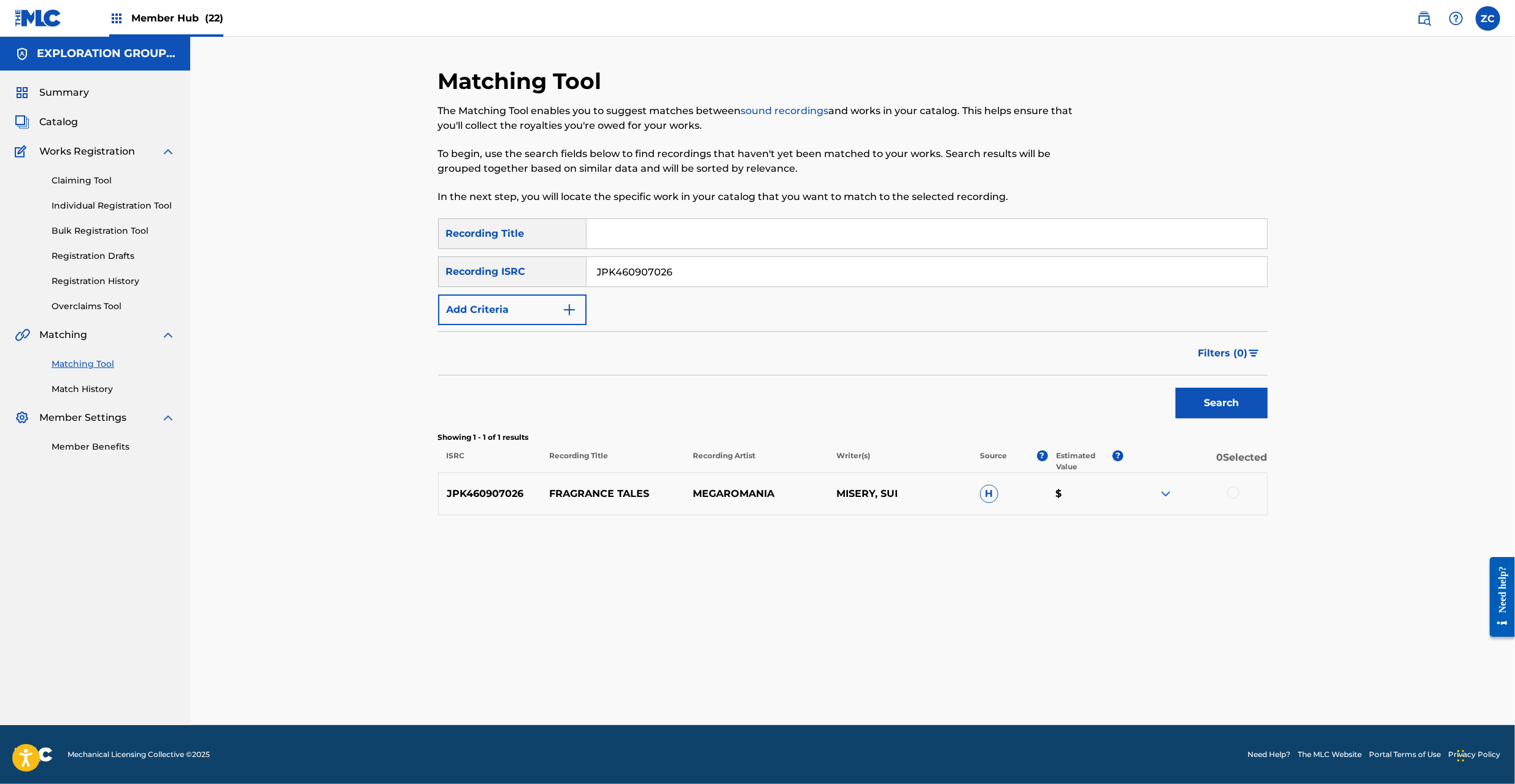
click at [1237, 491] on div at bounding box center [1233, 493] width 12 height 12
click at [840, 686] on button "Match 1 Group" at bounding box center [862, 684] width 136 height 31
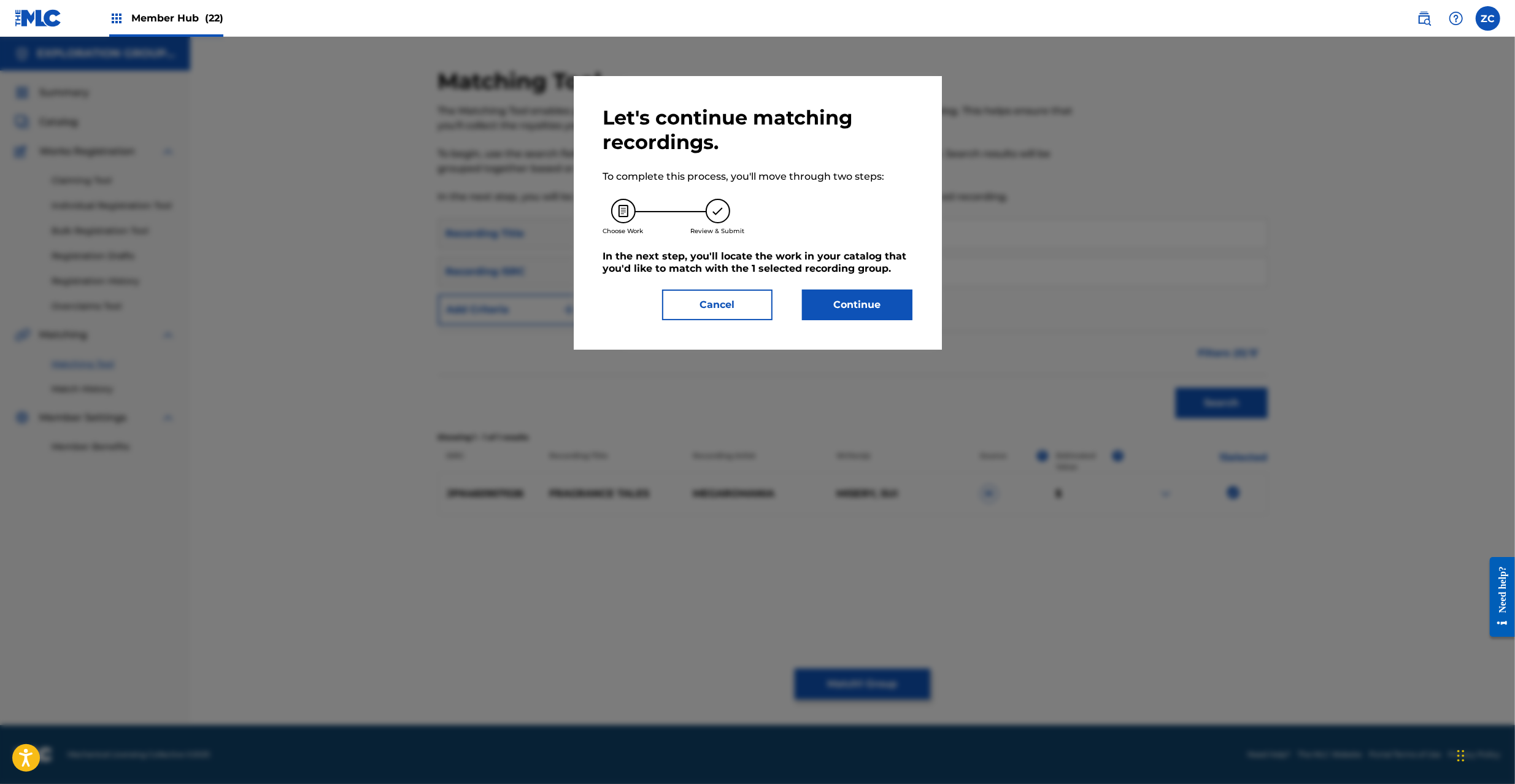
click at [835, 306] on div "Let's continue matching recordings. To complete this process, you'll move throu…" at bounding box center [758, 213] width 368 height 274
click at [855, 297] on button "Continue" at bounding box center [857, 305] width 111 height 31
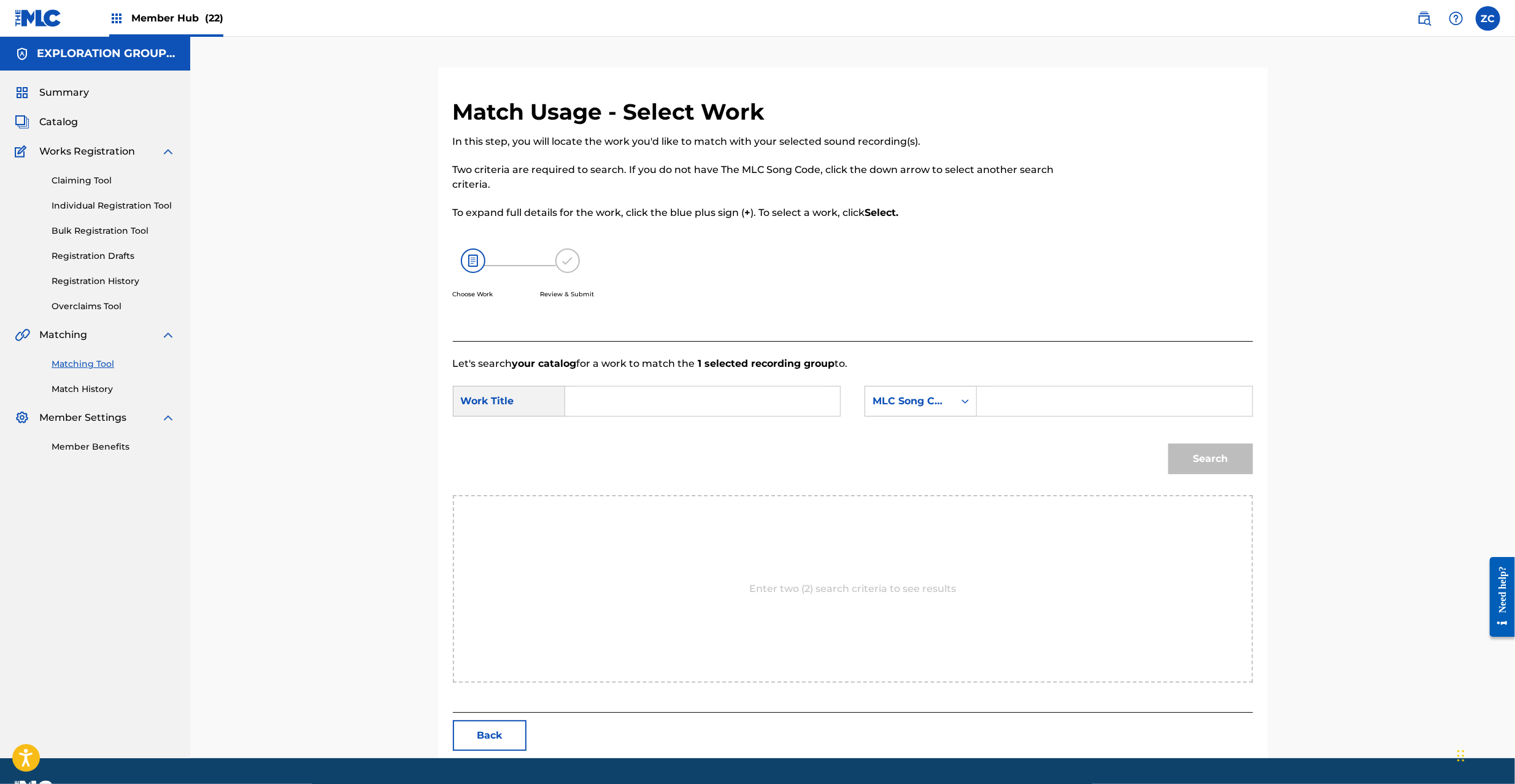
click at [813, 398] on input "Search Form" at bounding box center [703, 401] width 254 height 29
paste input "Fragrance Tales FH7QG7"
click at [686, 396] on input "Fragrance Tales FH7QG7" at bounding box center [703, 401] width 254 height 29
type input "Fragrance Tales"
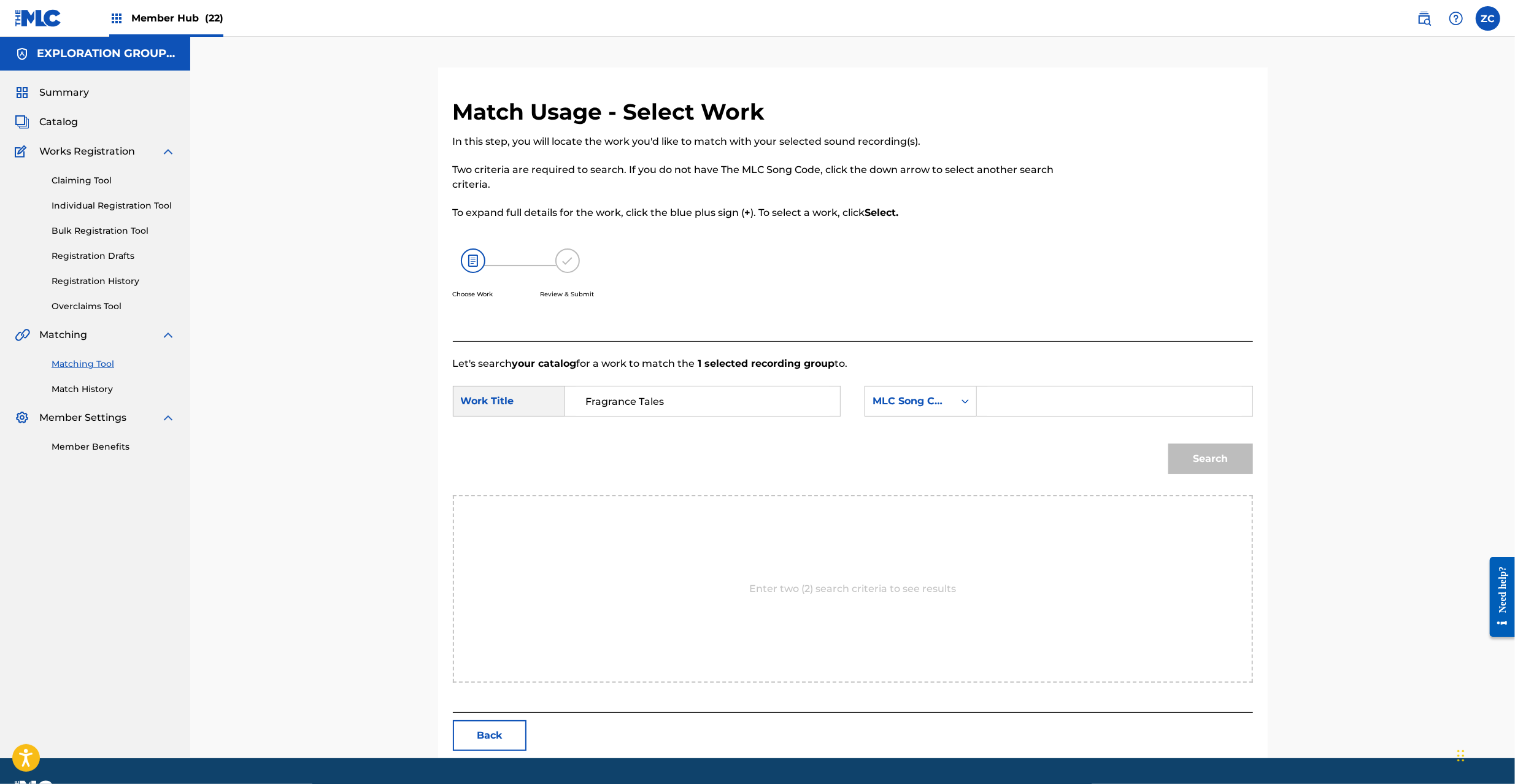
drag, startPoint x: 1059, startPoint y: 401, endPoint x: 1066, endPoint y: 403, distance: 7.3
click at [1059, 401] on input "Search Form" at bounding box center [1115, 401] width 254 height 29
paste input "FH7QG7"
type input "FH7QG7"
click at [1202, 460] on button "Search" at bounding box center [1210, 458] width 84 height 31
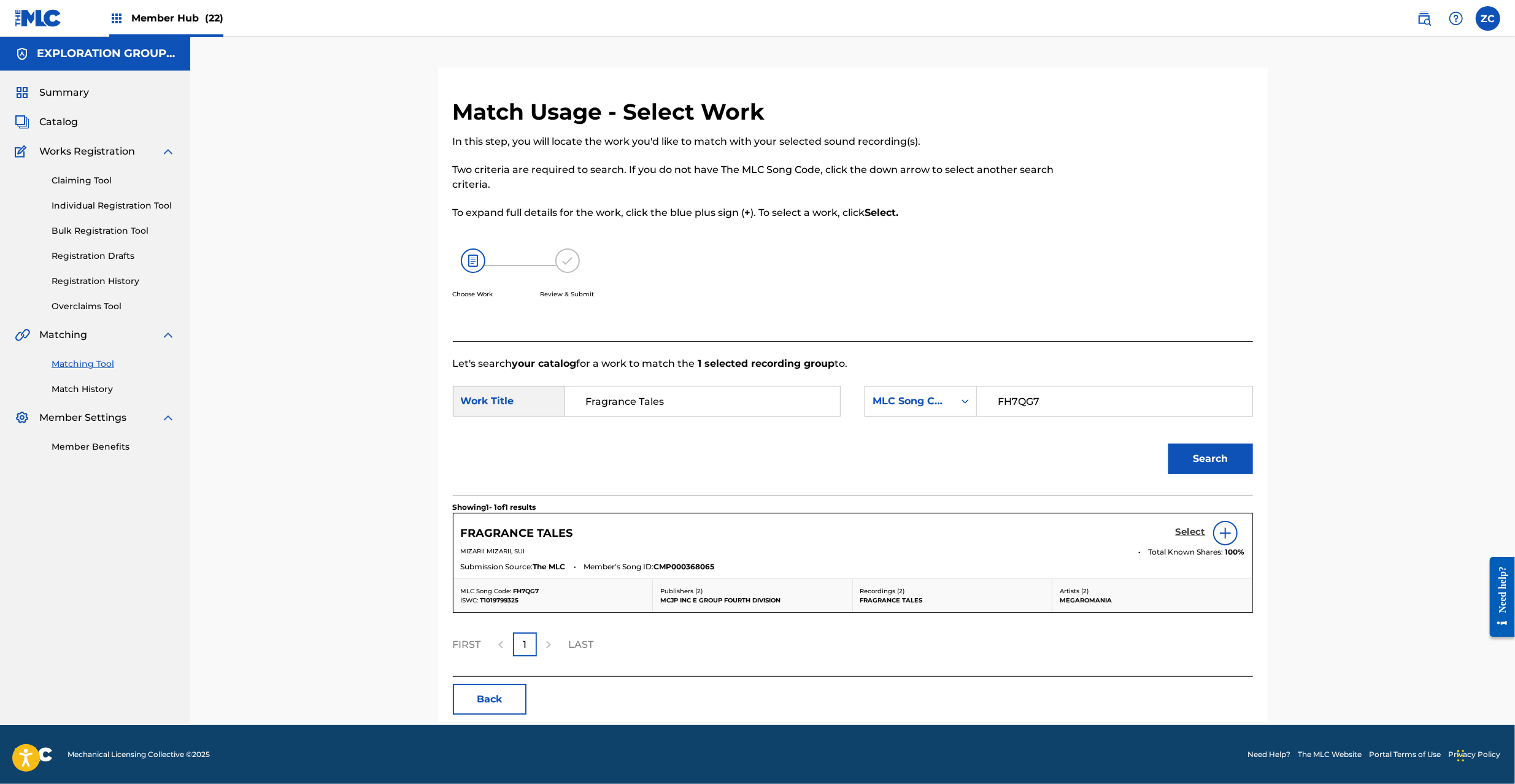
click at [1193, 536] on h5 "Select" at bounding box center [1191, 532] width 30 height 12
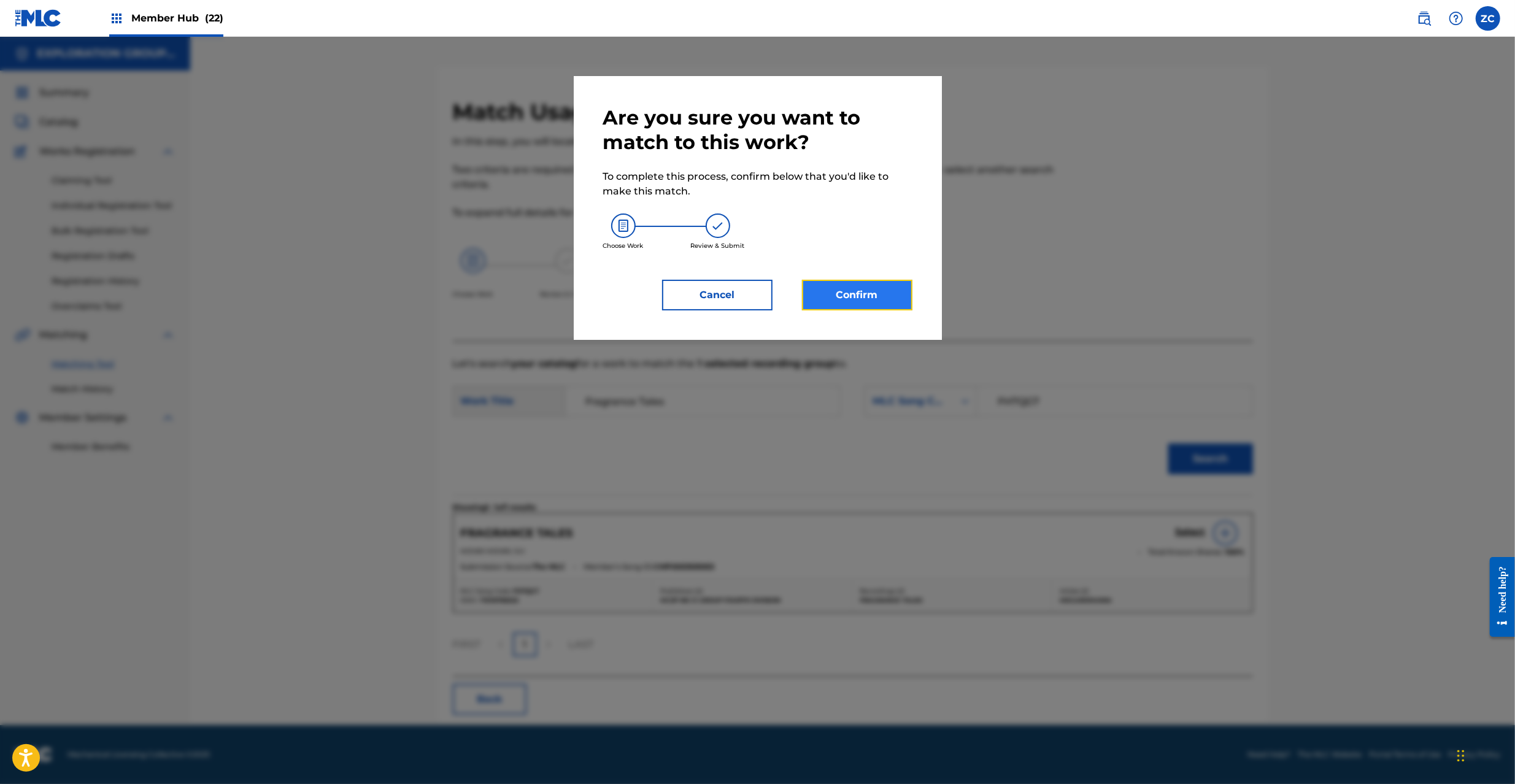
click at [899, 298] on button "Confirm" at bounding box center [857, 295] width 111 height 31
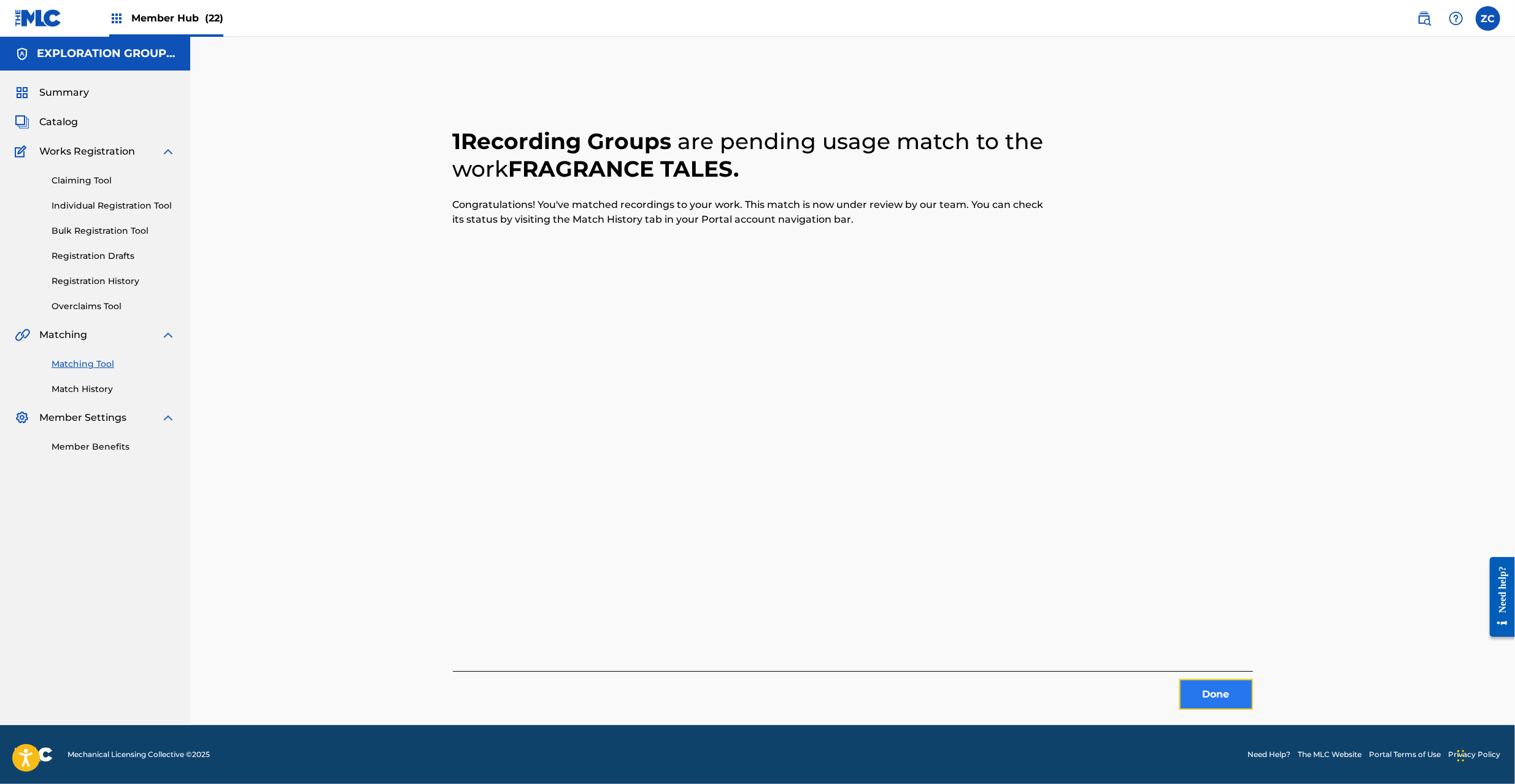
click at [1206, 684] on button "Done" at bounding box center [1216, 694] width 73 height 31
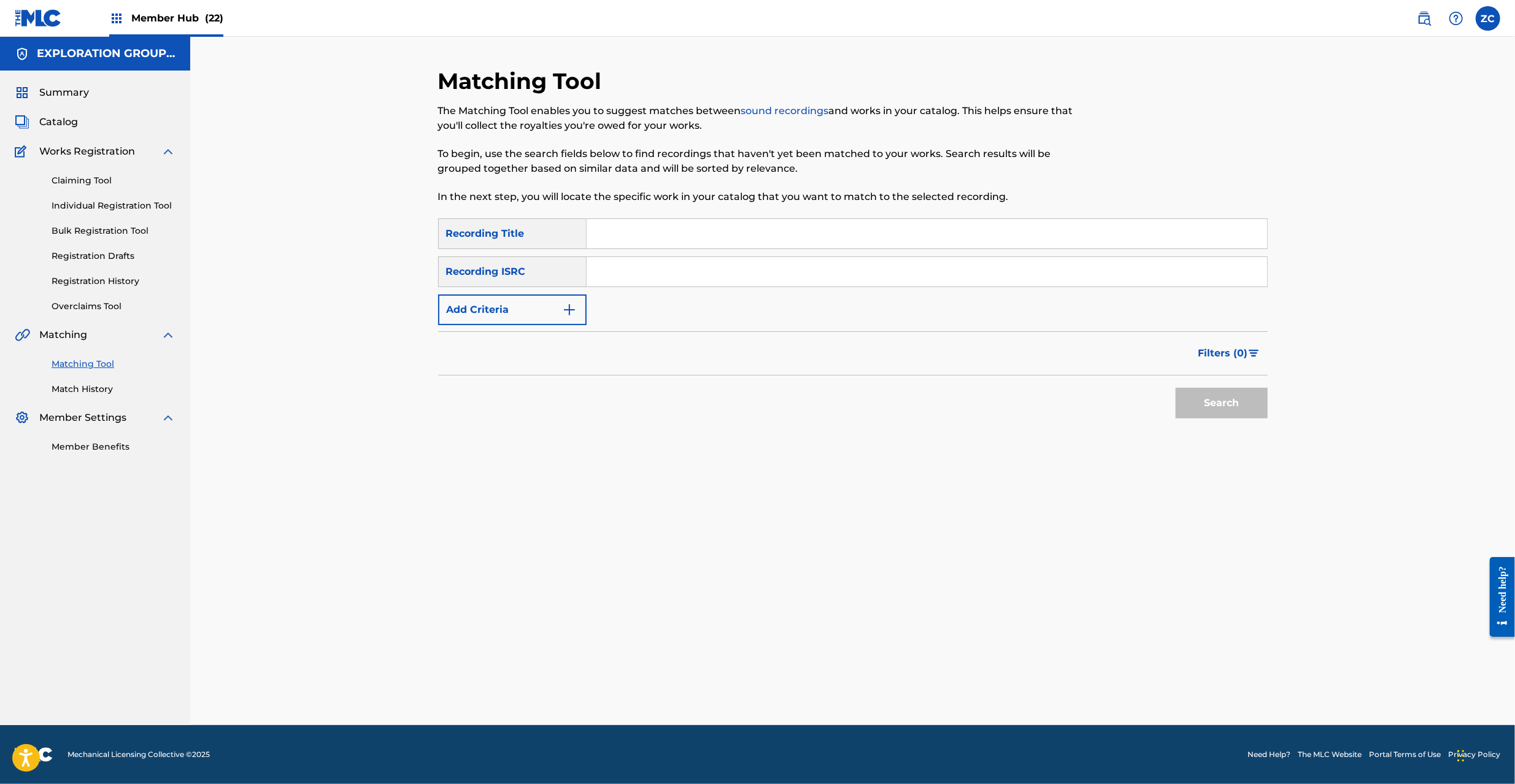
click at [810, 284] on input "Search Form" at bounding box center [927, 272] width 681 height 29
paste input "JPVP00905403"
drag, startPoint x: 1191, startPoint y: 405, endPoint x: 1186, endPoint y: 379, distance: 26.5
click at [1192, 405] on button "Search" at bounding box center [1222, 403] width 92 height 31
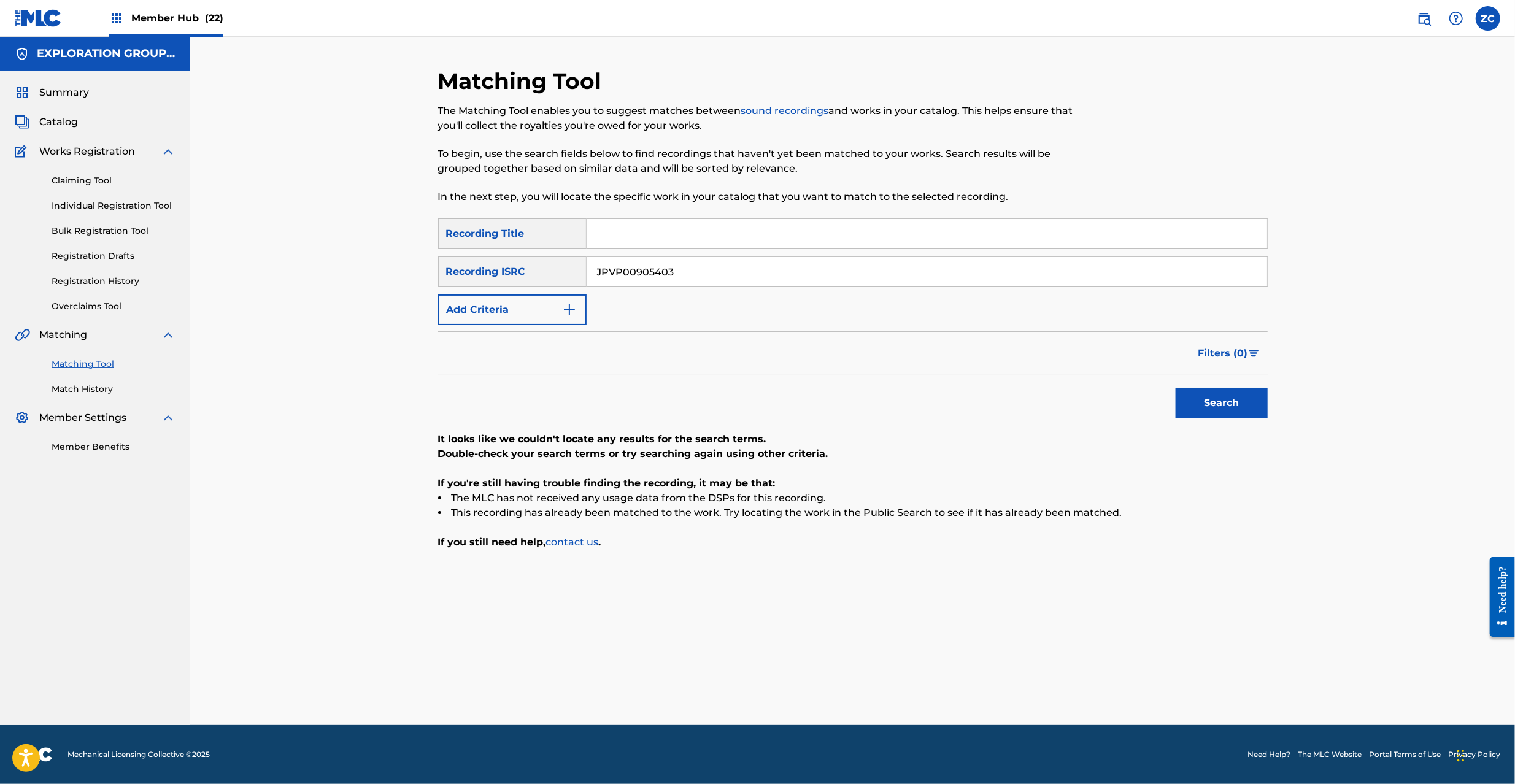
click at [692, 268] on input "JPVP00905403" at bounding box center [927, 272] width 681 height 29
paste input "2"
click at [1222, 403] on button "Search" at bounding box center [1222, 403] width 92 height 31
click at [876, 269] on input "JPVP00905402" at bounding box center [927, 272] width 681 height 29
paste input "10007"
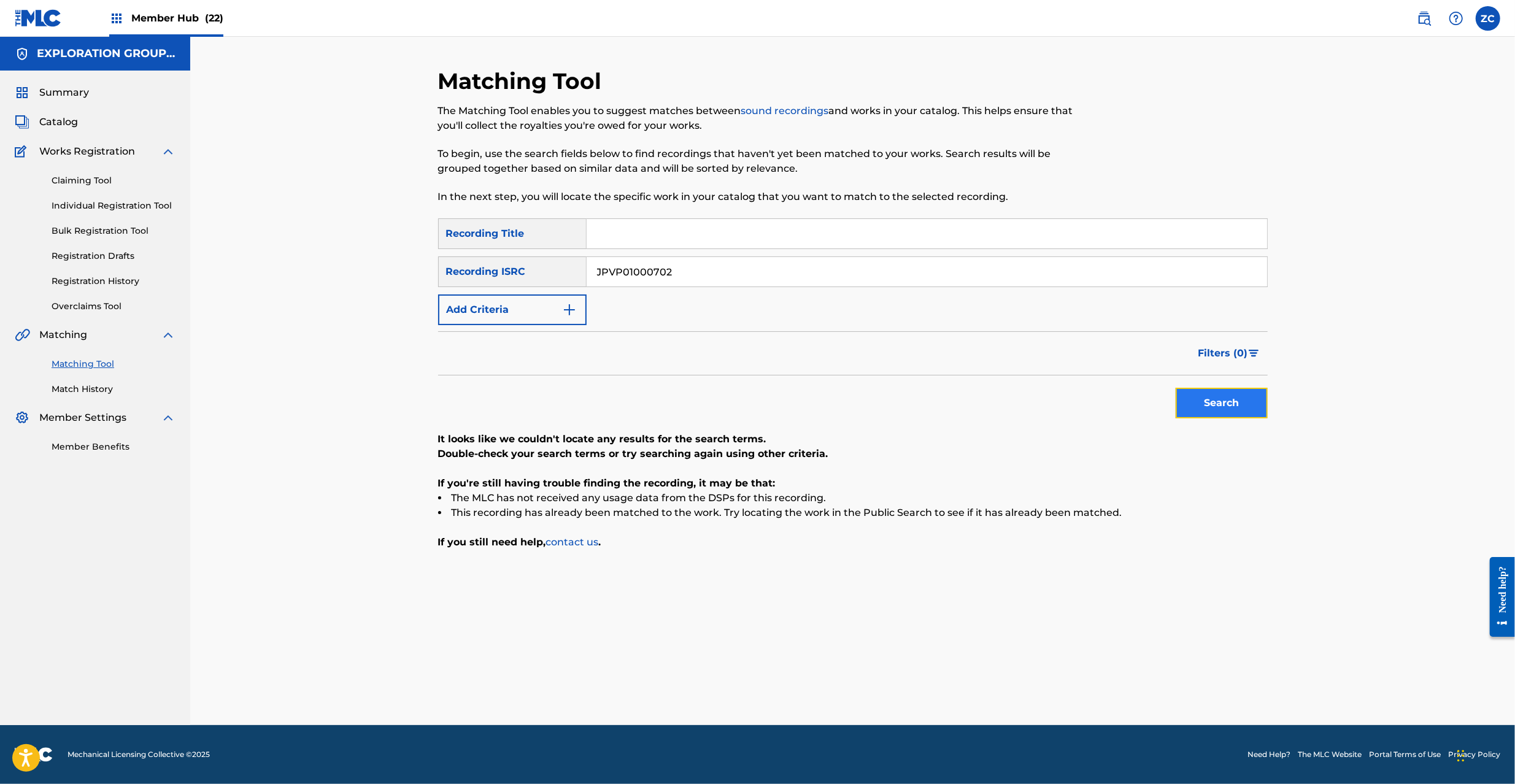
click at [1218, 395] on button "Search" at bounding box center [1222, 403] width 92 height 31
click at [656, 263] on input "JPVP01000702" at bounding box center [927, 272] width 681 height 29
paste input "K460907003"
type input "JPK460907003"
click at [1208, 388] on button "Search" at bounding box center [1222, 403] width 92 height 31
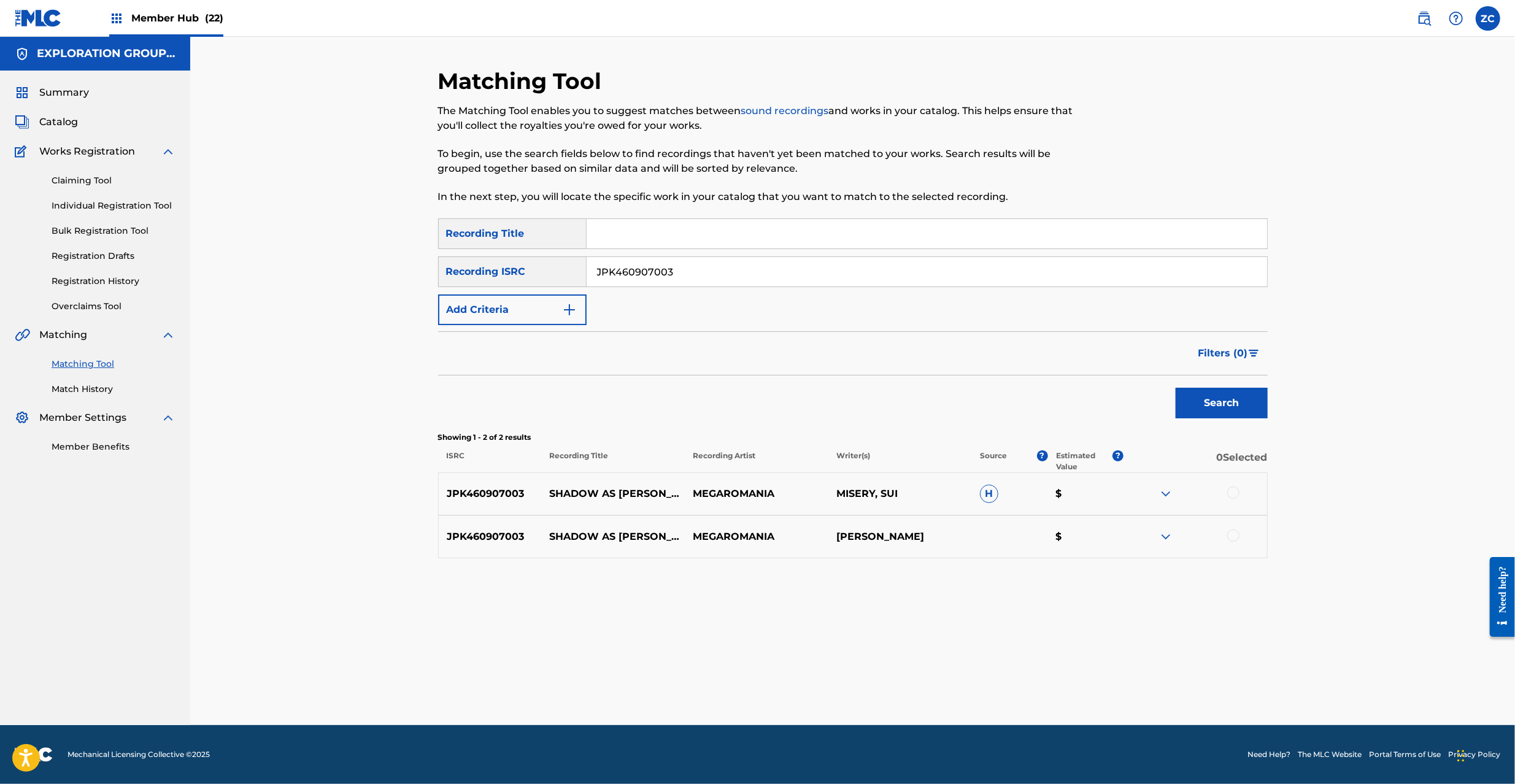
click at [1229, 493] on div at bounding box center [1233, 493] width 12 height 12
click at [1233, 532] on div at bounding box center [1233, 536] width 12 height 12
click at [889, 691] on button "Match 2 Groups" at bounding box center [862, 684] width 136 height 31
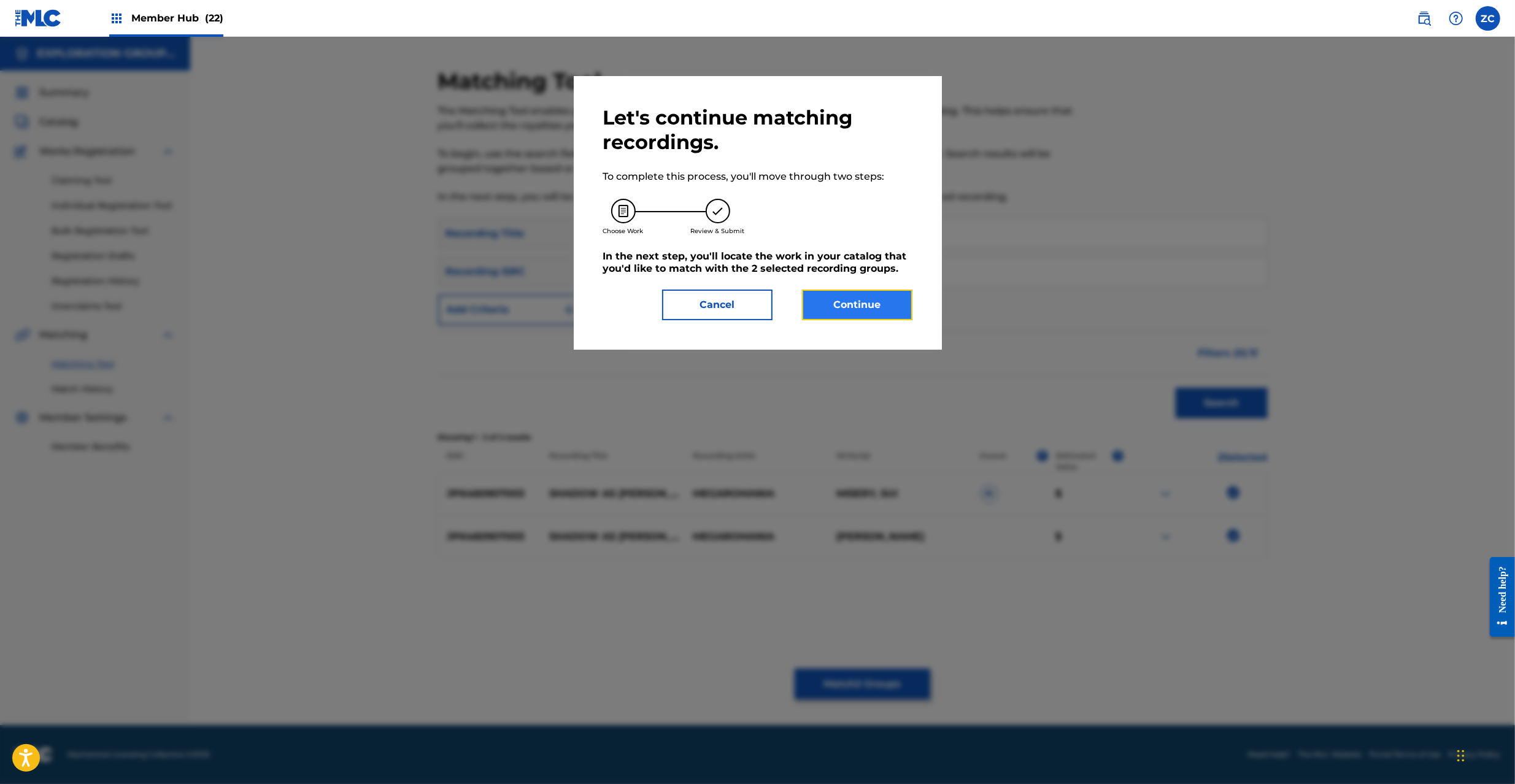
click at [870, 293] on button "Continue" at bounding box center [857, 305] width 111 height 31
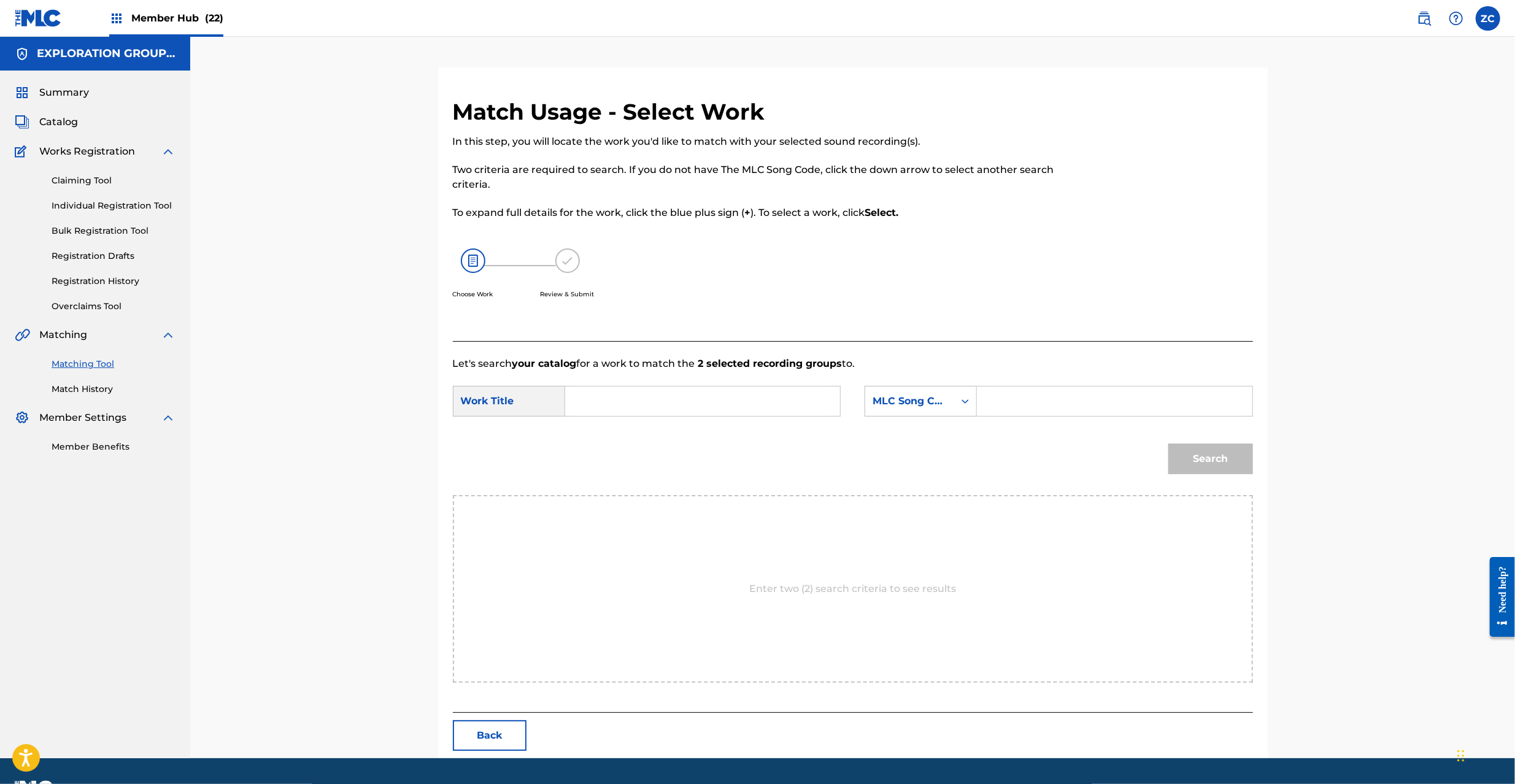
click at [755, 405] on input "Search Form" at bounding box center [703, 401] width 254 height 29
paste input "Shadow As [DEMOGRAPHIC_DATA] SC3SVU"
click at [715, 408] on input "Shadow As [DEMOGRAPHIC_DATA] SC3SVU" at bounding box center [703, 401] width 254 height 29
type input "Shadow As [DEMOGRAPHIC_DATA]"
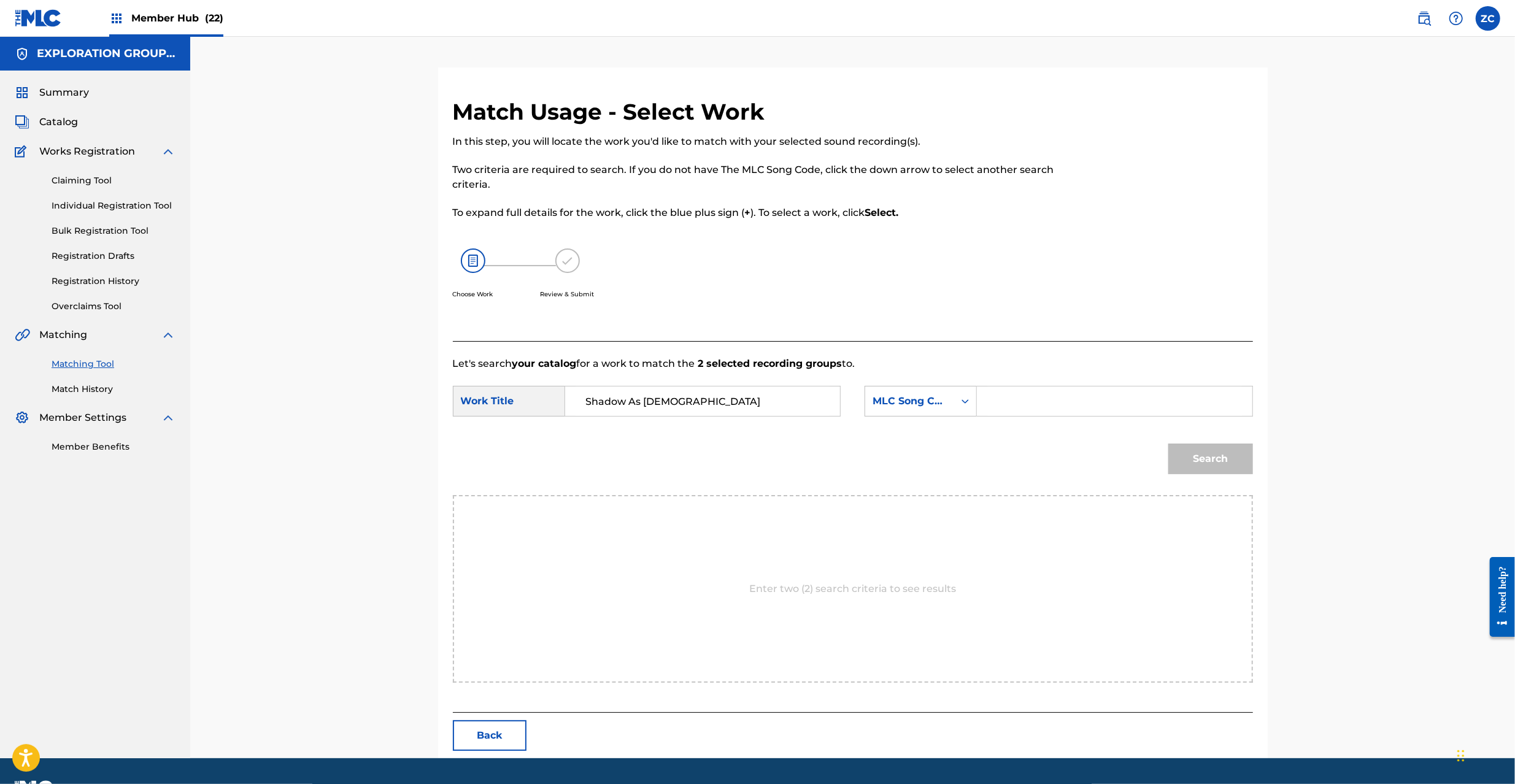
click at [1021, 405] on input "Search Form" at bounding box center [1115, 401] width 254 height 29
paste input "SC3SVU"
type input "SC3SVU"
click at [1215, 455] on button "Search" at bounding box center [1210, 458] width 84 height 31
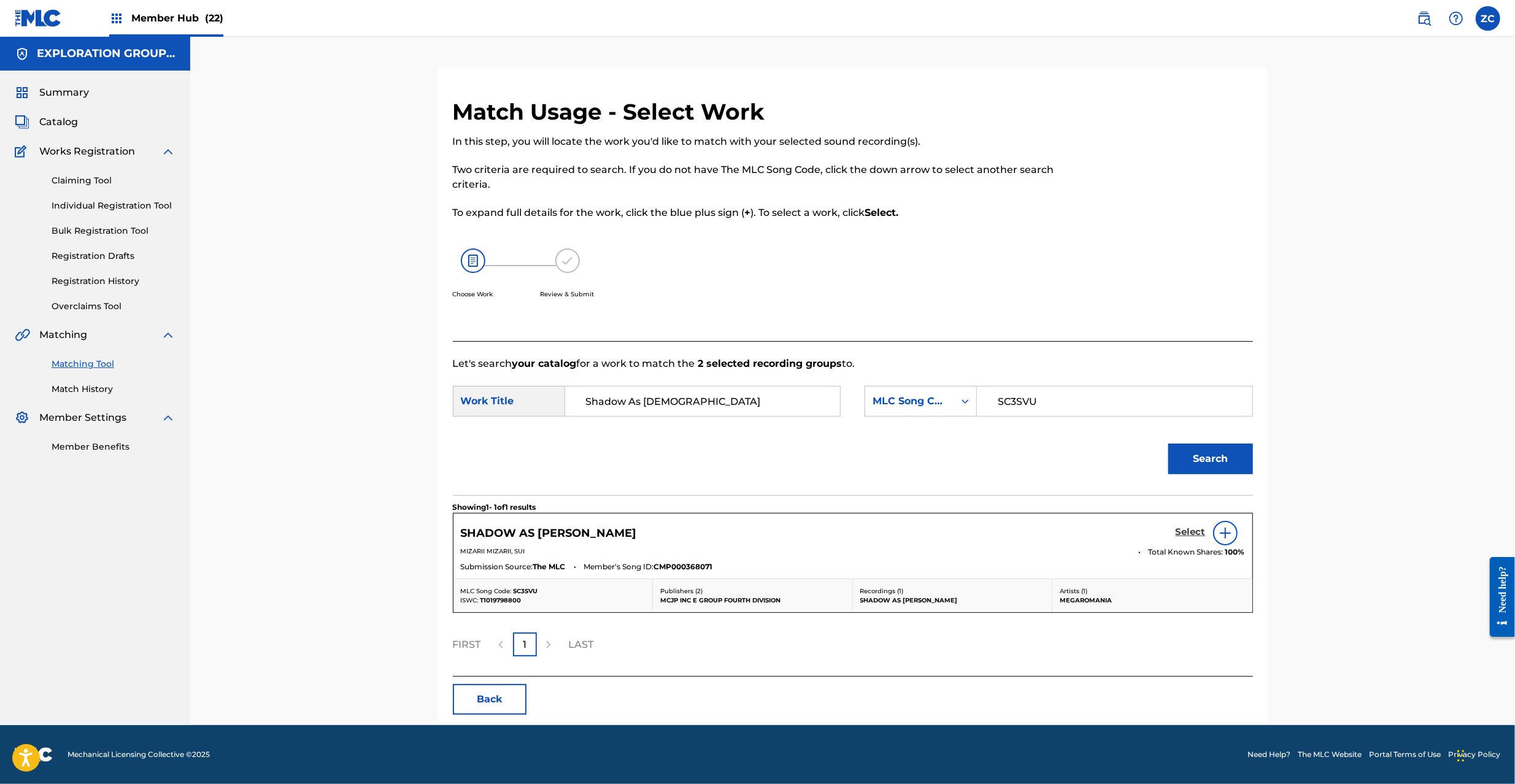
click at [1193, 538] on h5 "Select" at bounding box center [1191, 532] width 30 height 12
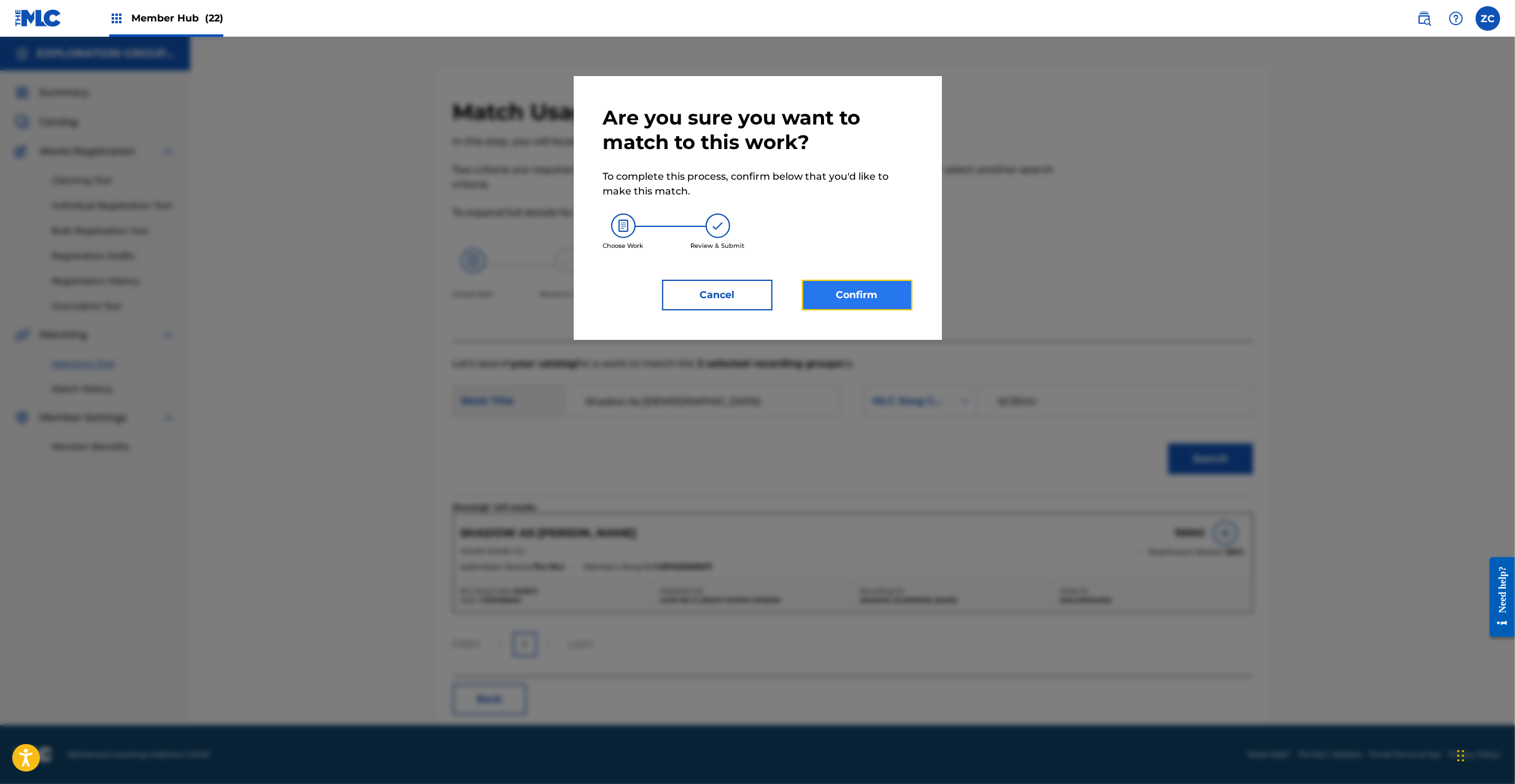
click at [884, 293] on button "Confirm" at bounding box center [857, 295] width 111 height 31
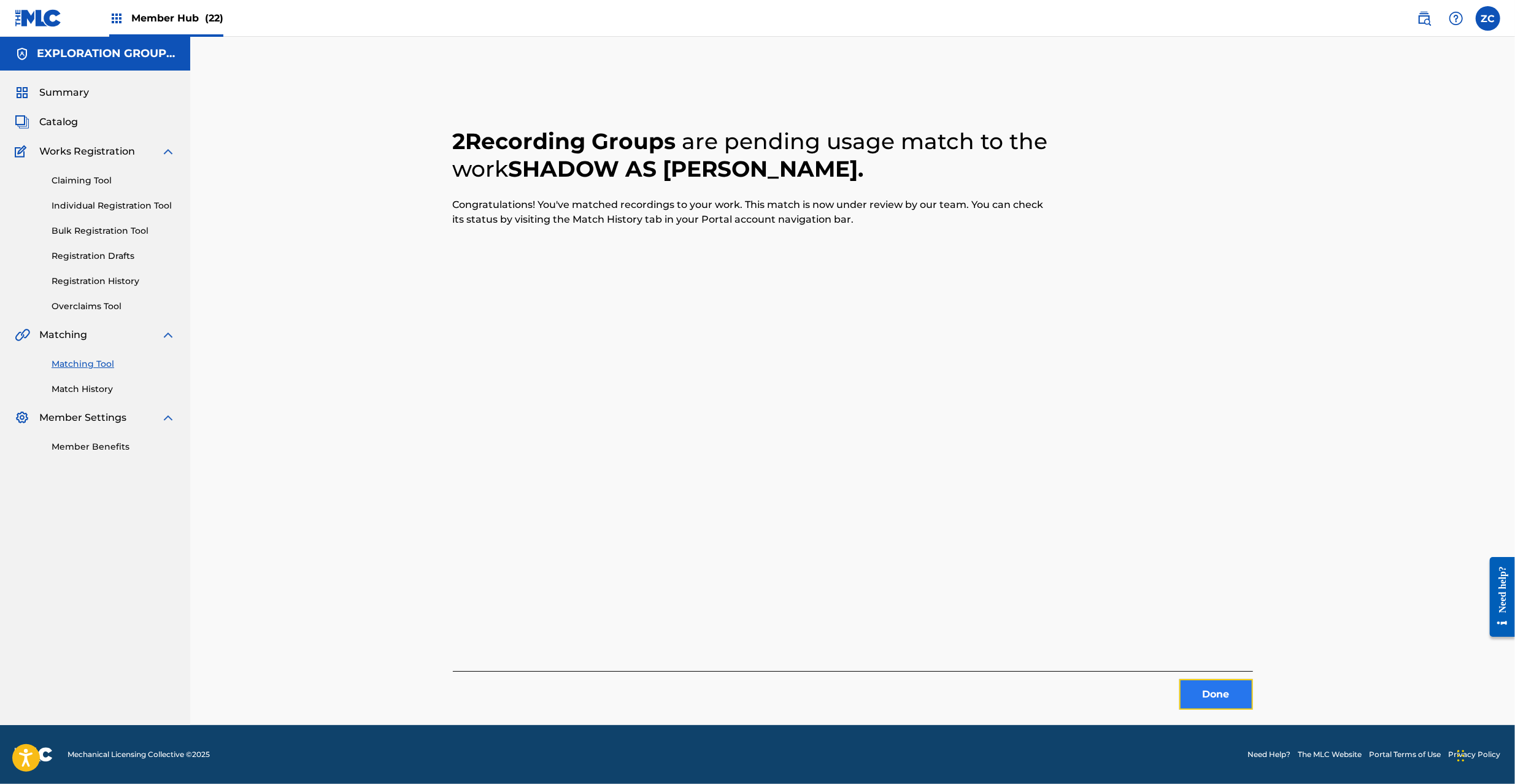
click at [1226, 700] on button "Done" at bounding box center [1216, 694] width 73 height 31
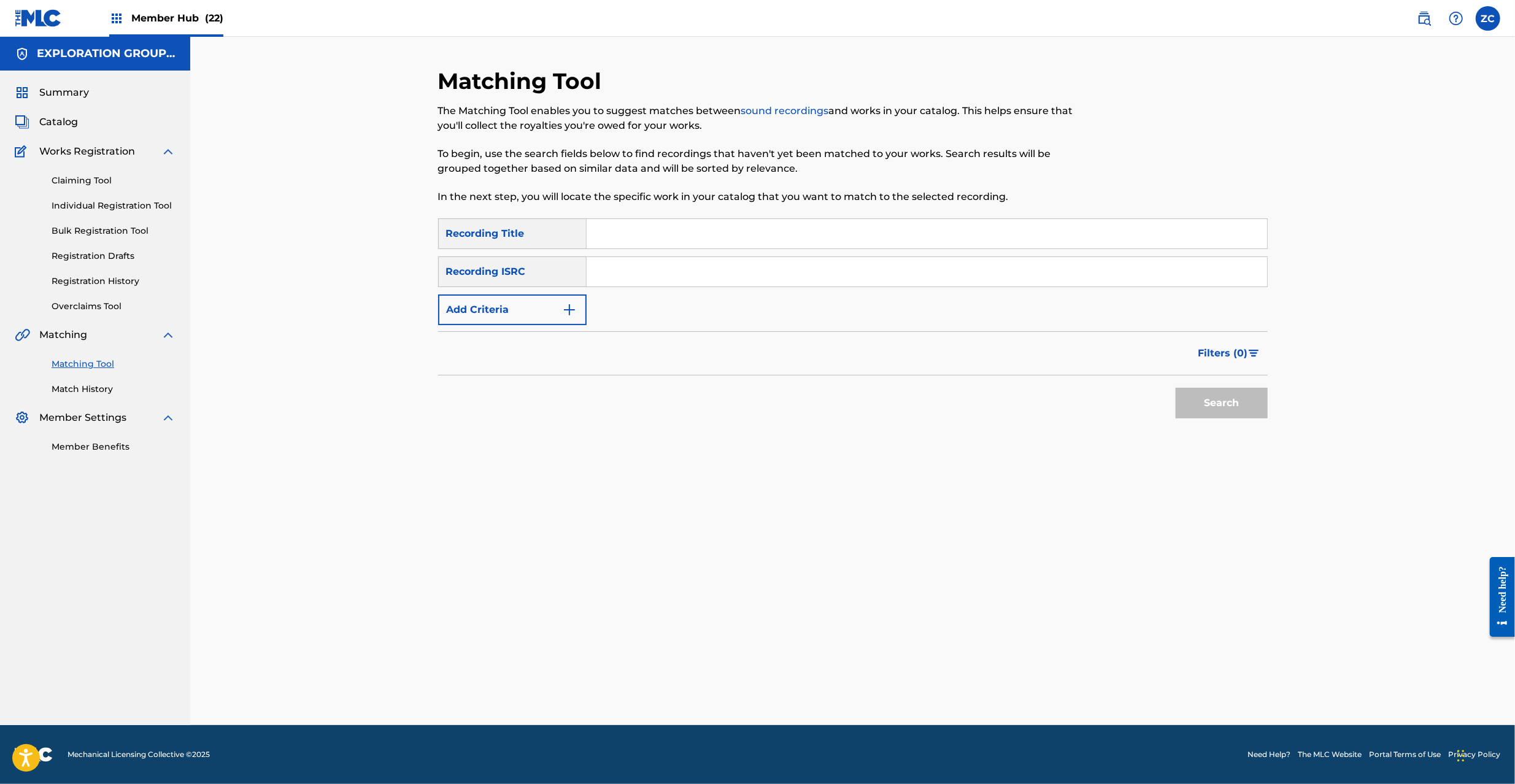
click at [913, 284] on input "Search Form" at bounding box center [927, 272] width 681 height 29
paste input "JPK461207021"
click at [1191, 393] on button "Search" at bounding box center [1222, 403] width 92 height 31
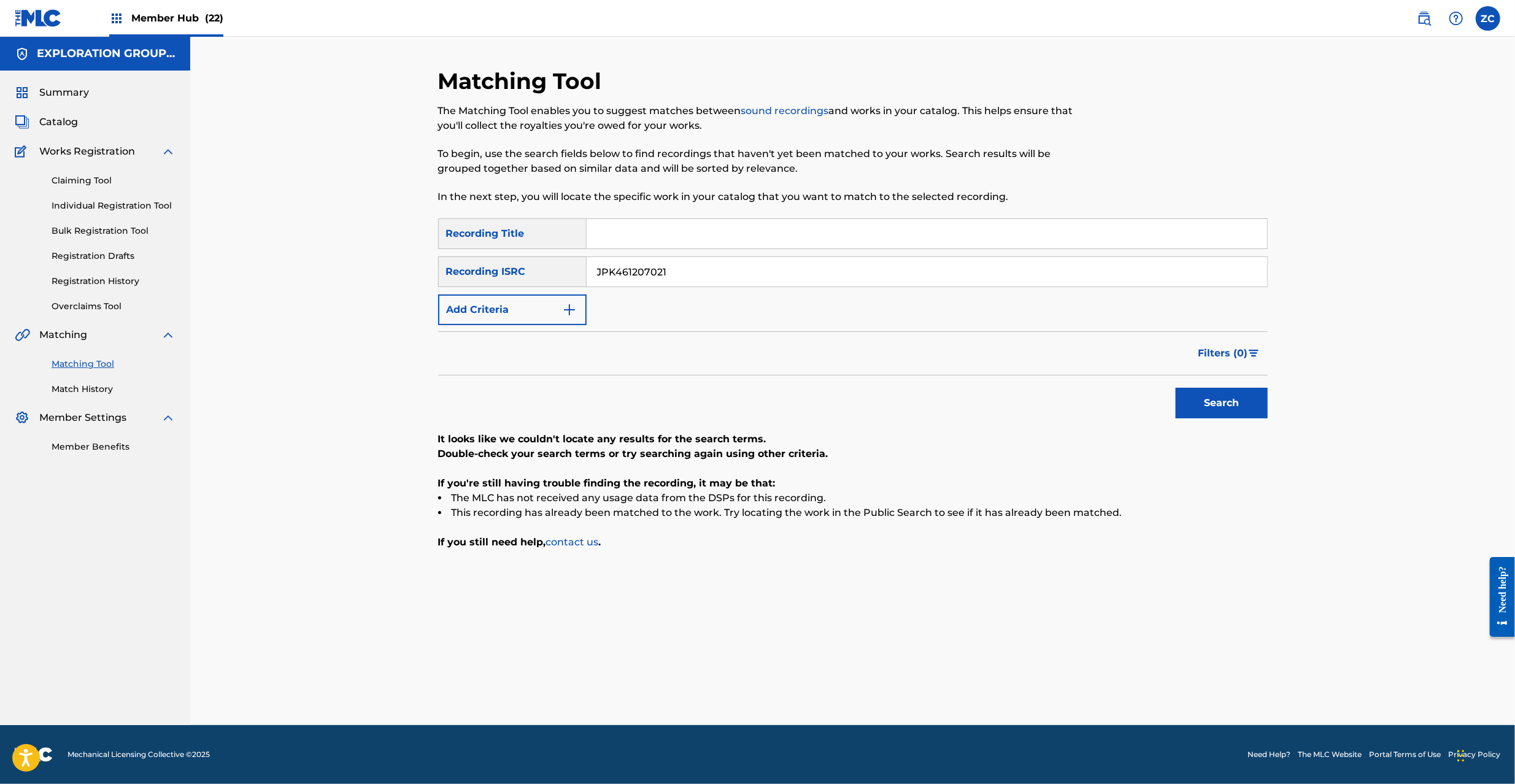
click at [712, 276] on input "JPK461207021" at bounding box center [927, 272] width 681 height 29
paste input "0907011"
type input "JPK460907011"
click at [1230, 398] on button "Search" at bounding box center [1222, 403] width 92 height 31
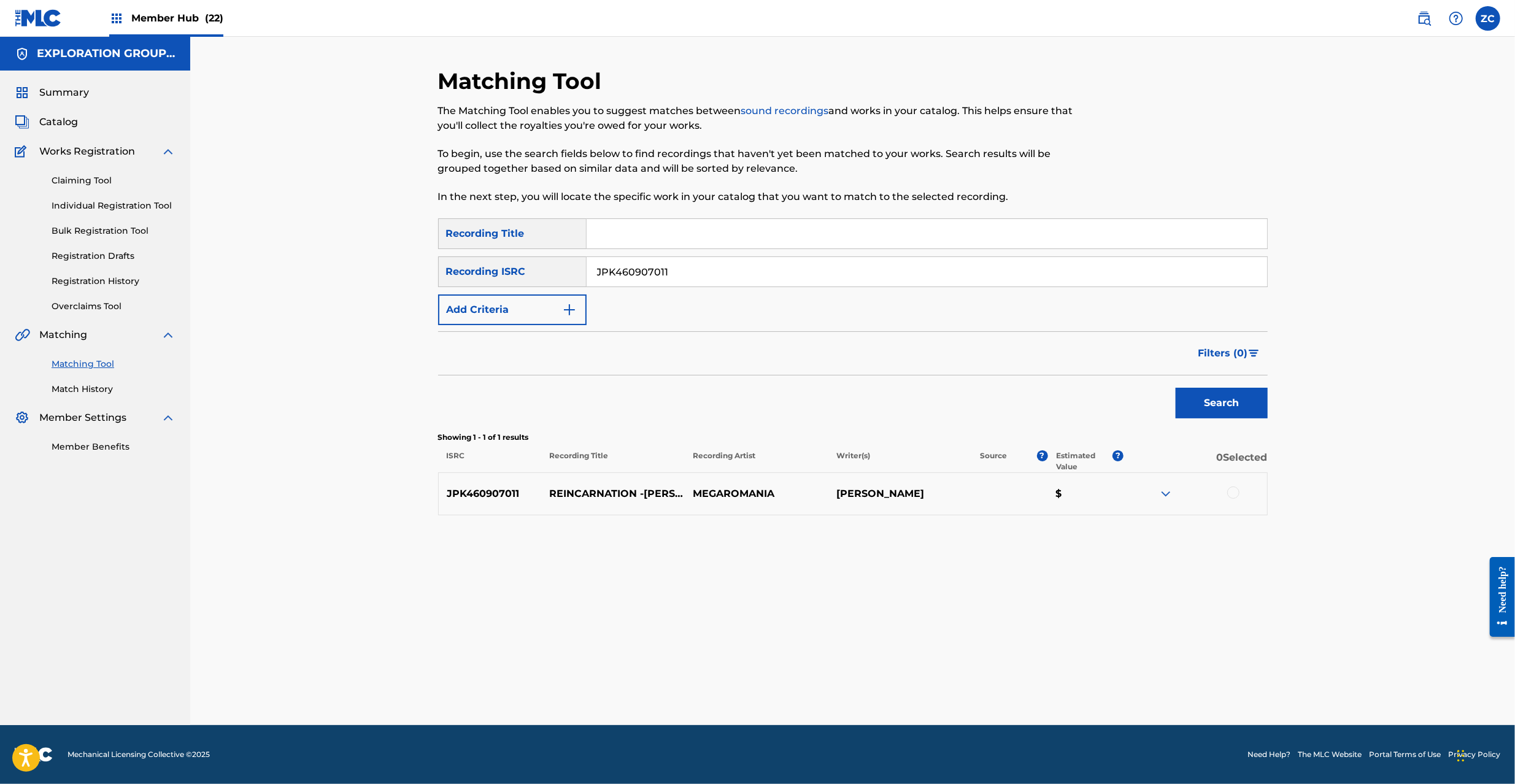
click at [1235, 497] on div at bounding box center [1233, 493] width 12 height 12
click at [874, 673] on button "Match 1 Group" at bounding box center [862, 684] width 136 height 31
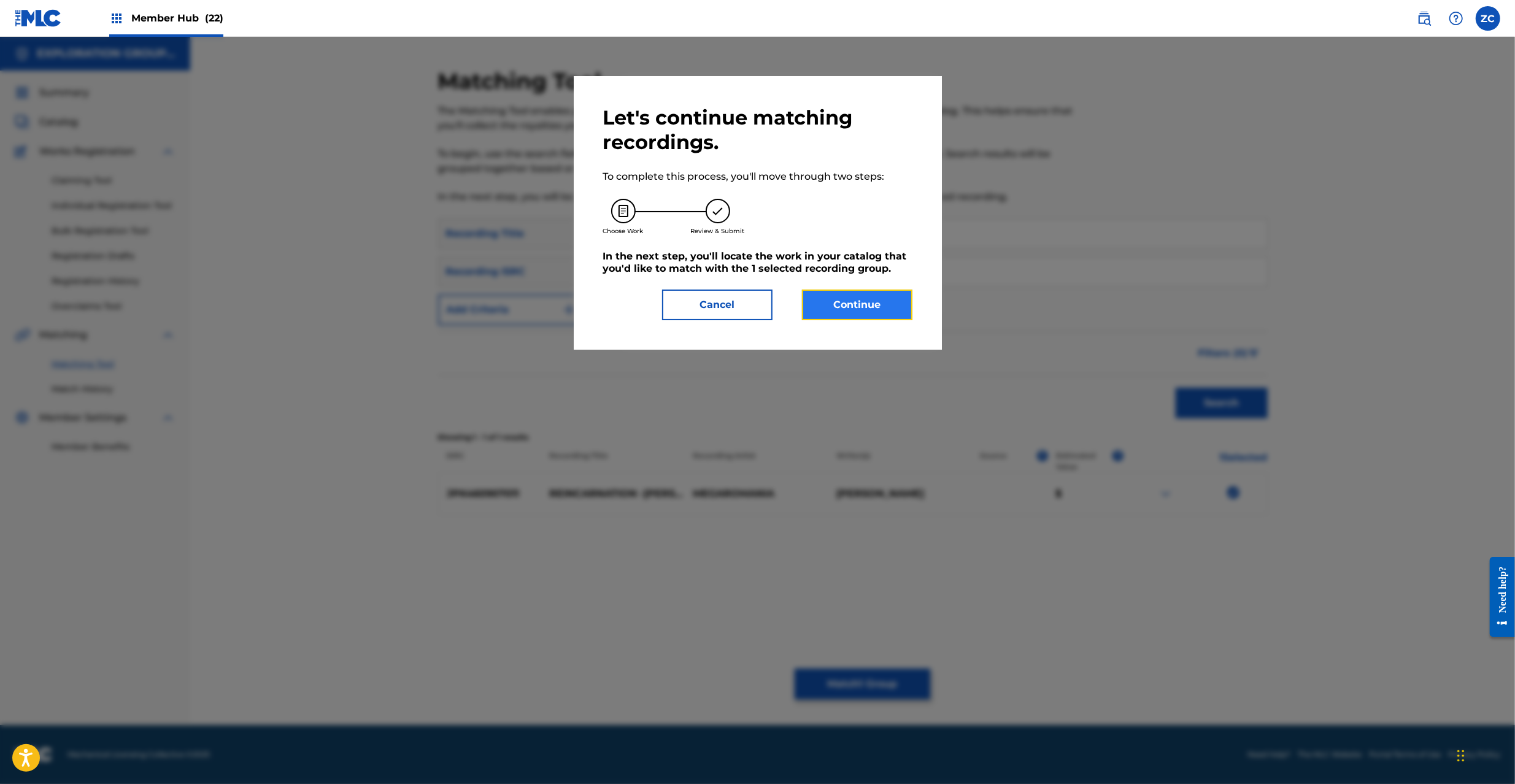
click at [861, 293] on button "Continue" at bounding box center [857, 305] width 111 height 31
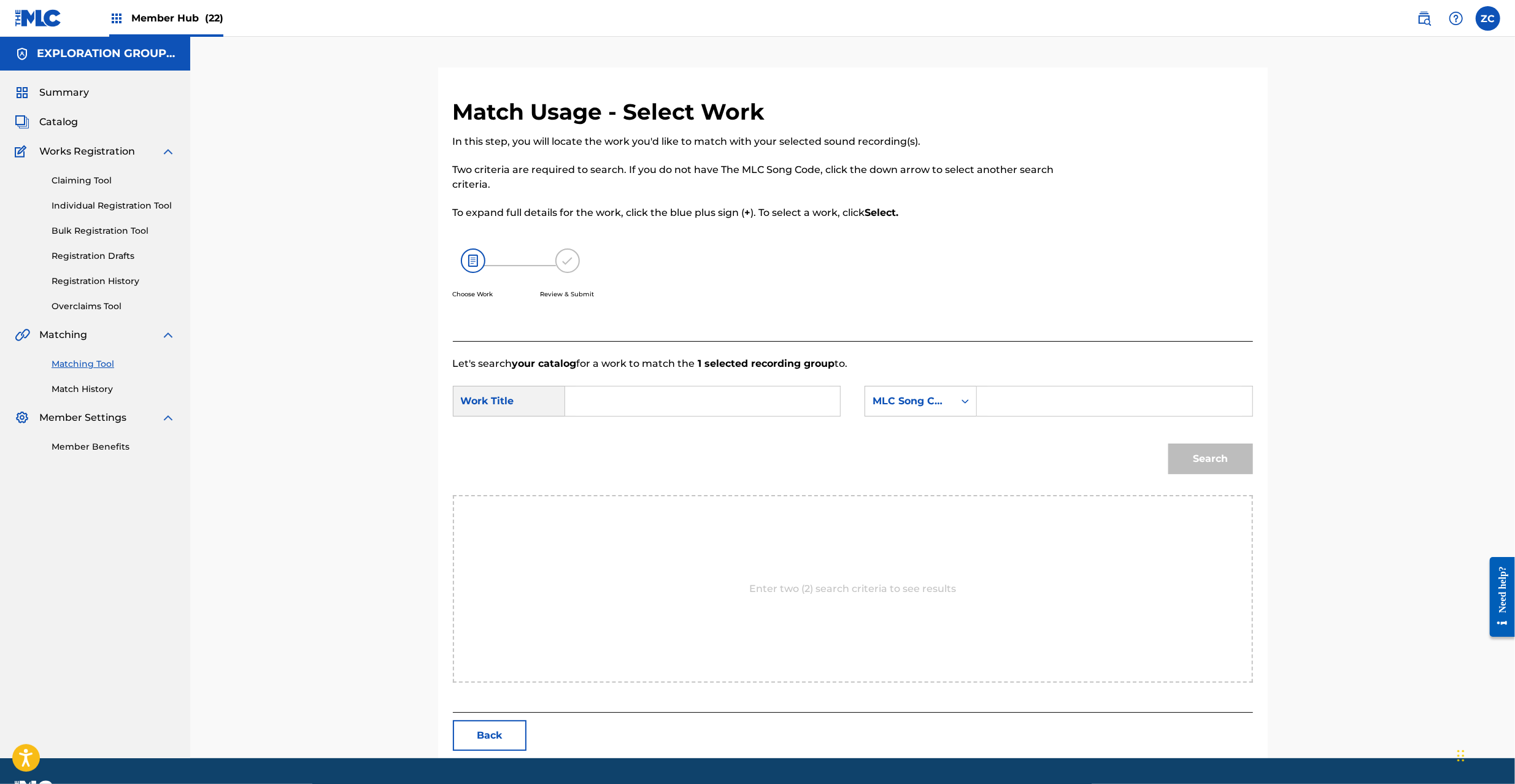
click at [783, 401] on input "Search Form" at bounding box center [703, 401] width 254 height 29
paste input "Reincarnation Rinne Kisou RB8868"
click at [761, 399] on input "Reincarnation Rinne Kisou RB8868" at bounding box center [703, 401] width 254 height 29
type input "Reincarnation Rinne Kisou"
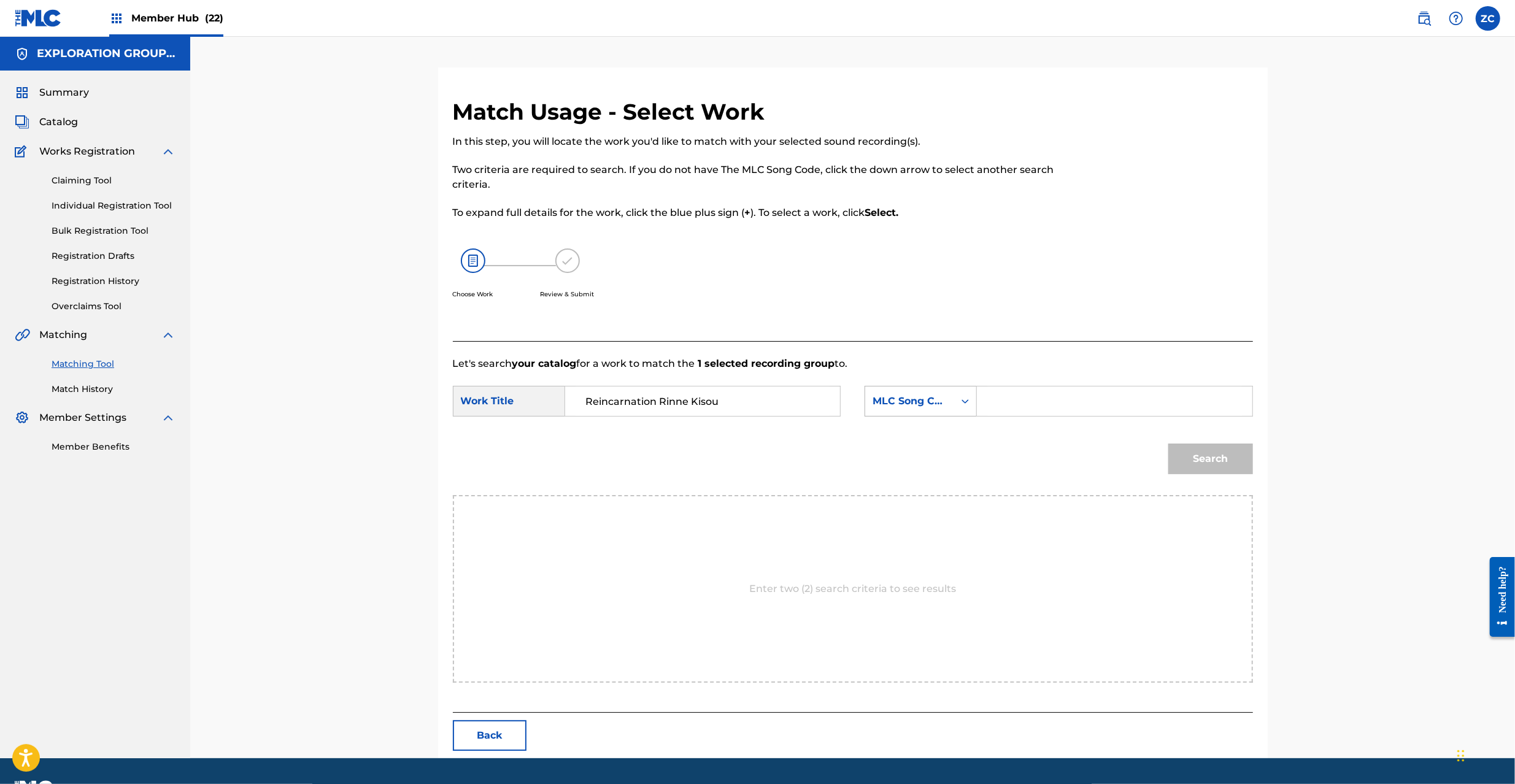
click at [975, 399] on div "Search Form" at bounding box center [965, 401] width 22 height 22
paste input "Search Form"
click at [1127, 408] on input "Search Form" at bounding box center [1115, 401] width 254 height 29
paste input "RB8868"
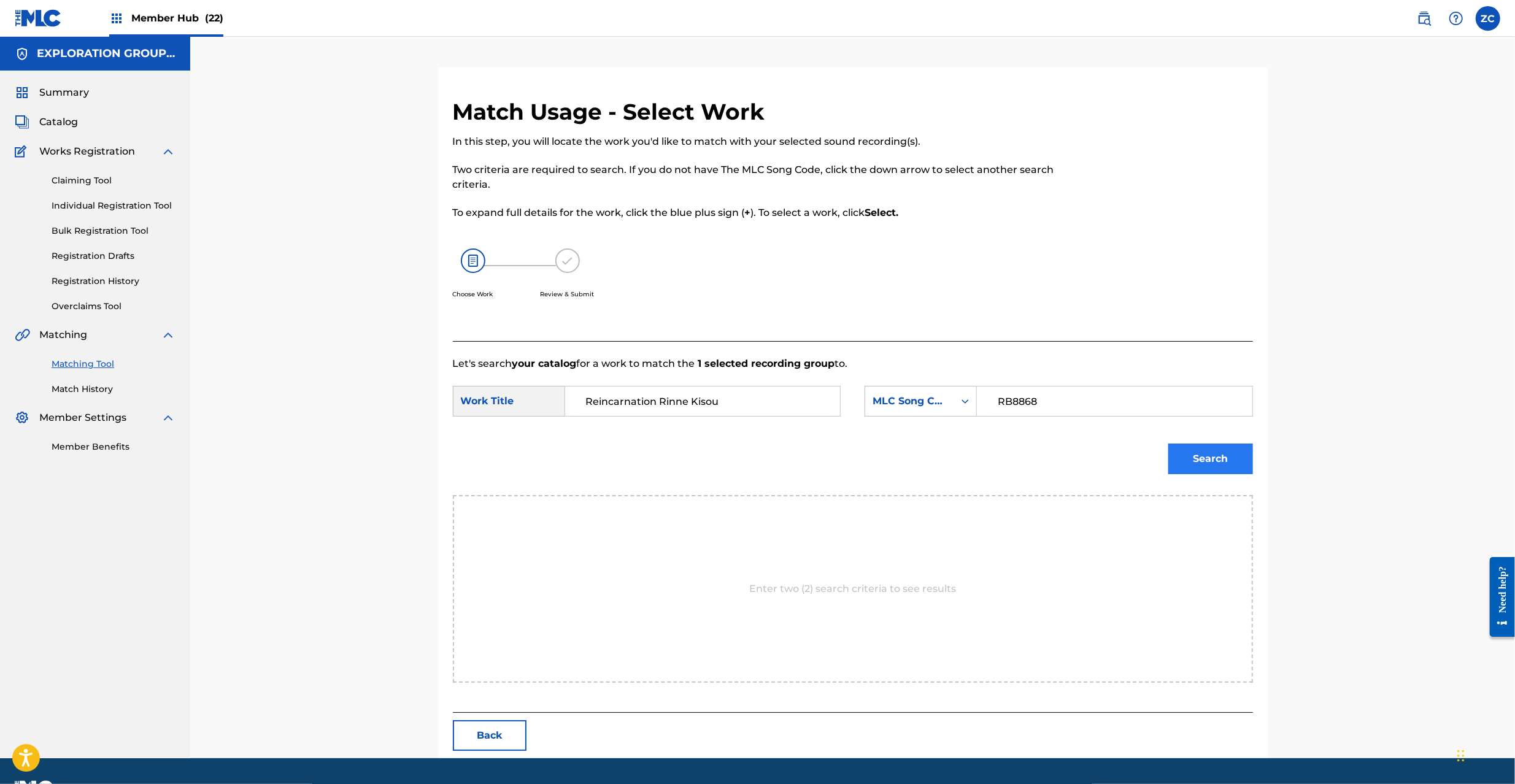
type input "RB8868"
click at [1215, 453] on button "Search" at bounding box center [1210, 458] width 84 height 31
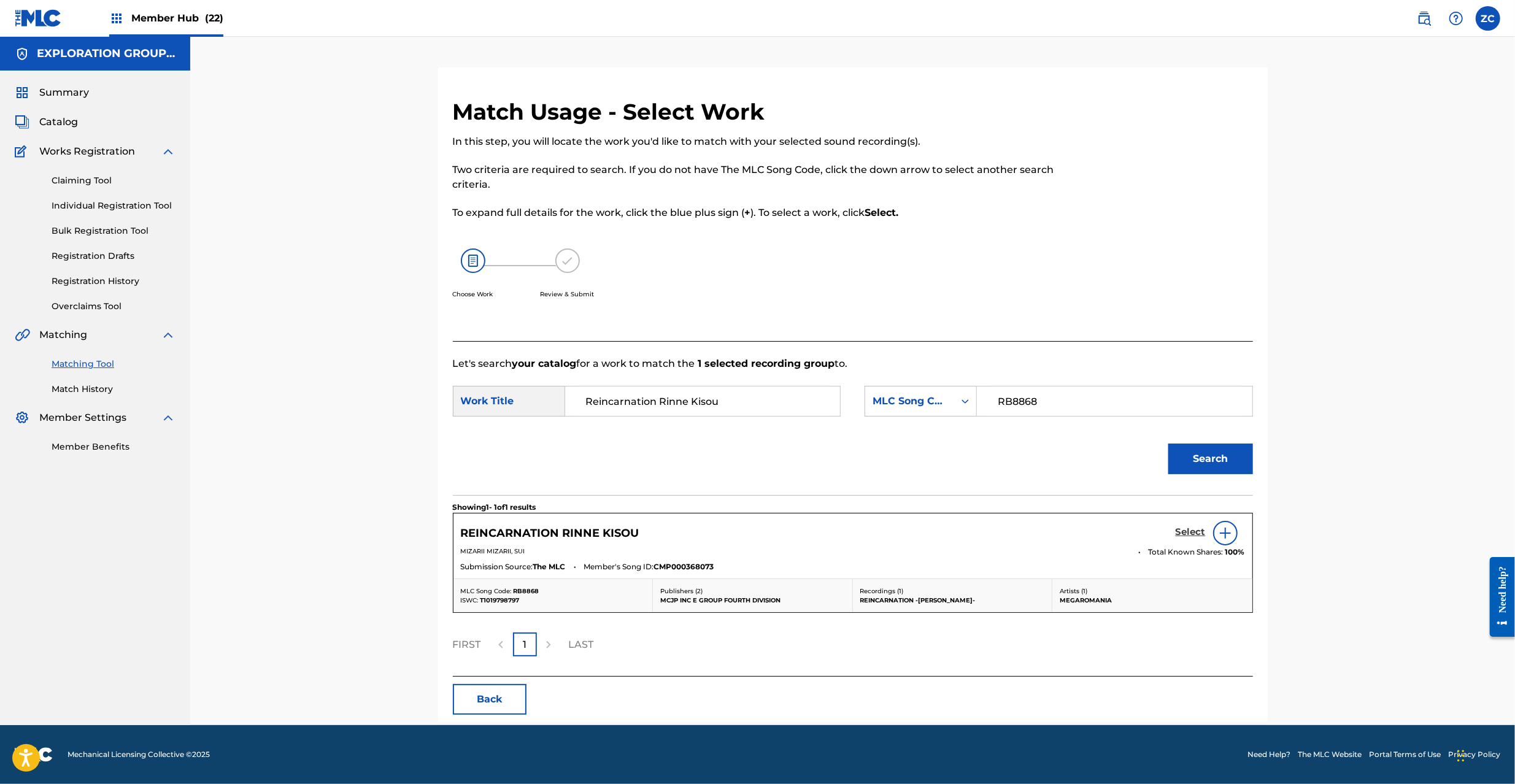
click at [1189, 532] on h5 "Select" at bounding box center [1191, 532] width 30 height 12
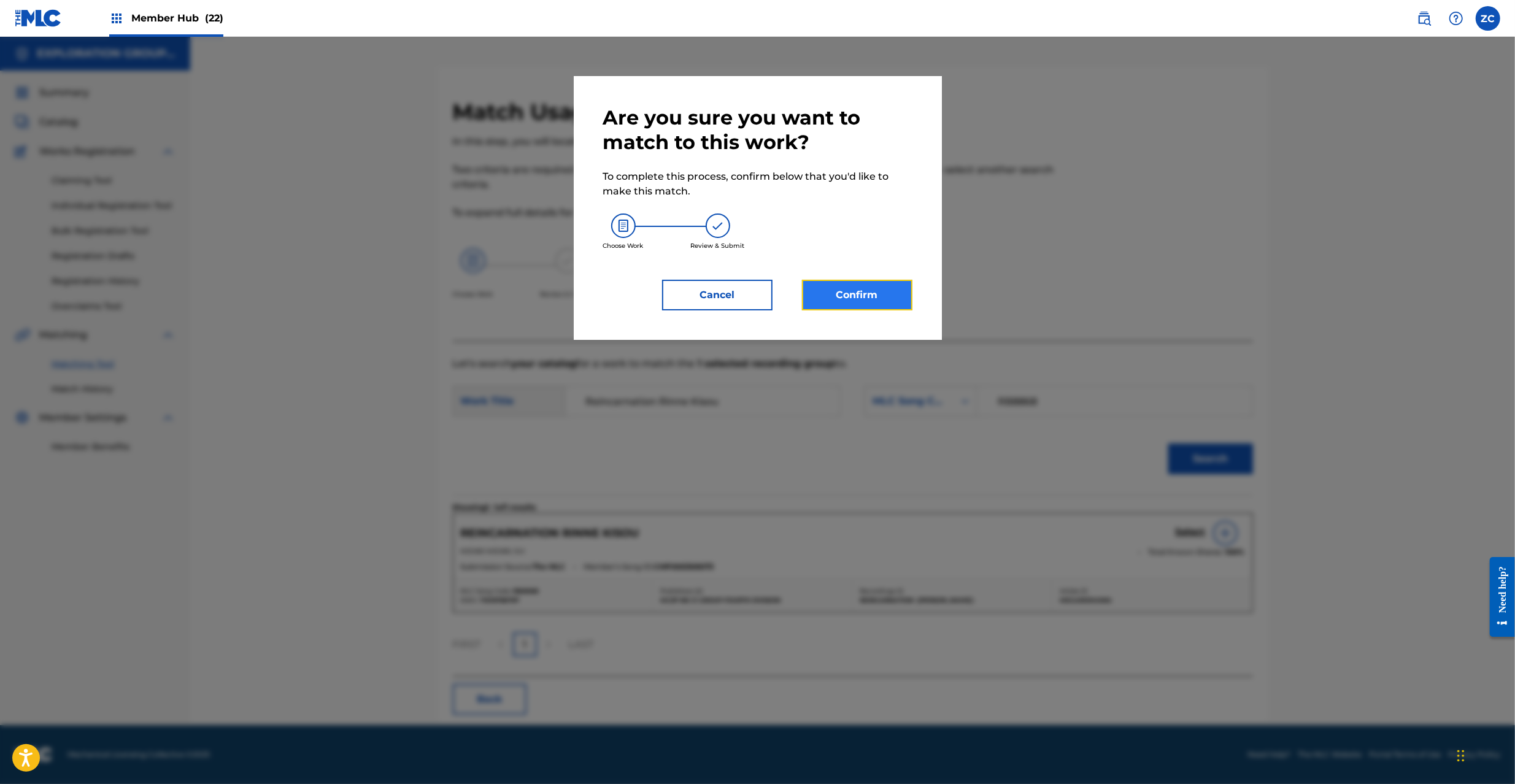
click at [859, 296] on button "Confirm" at bounding box center [857, 295] width 111 height 31
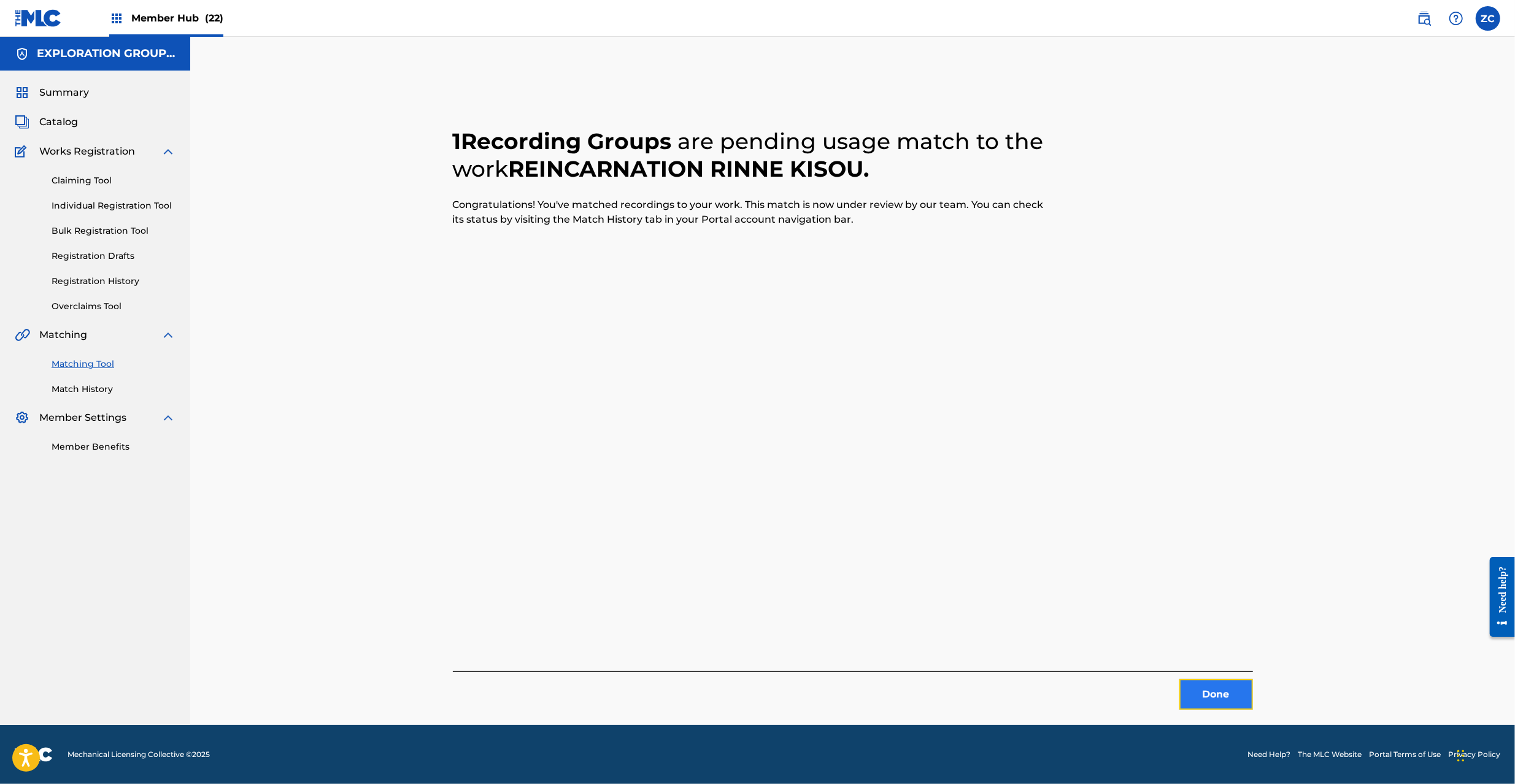
click at [1208, 703] on button "Done" at bounding box center [1216, 694] width 73 height 31
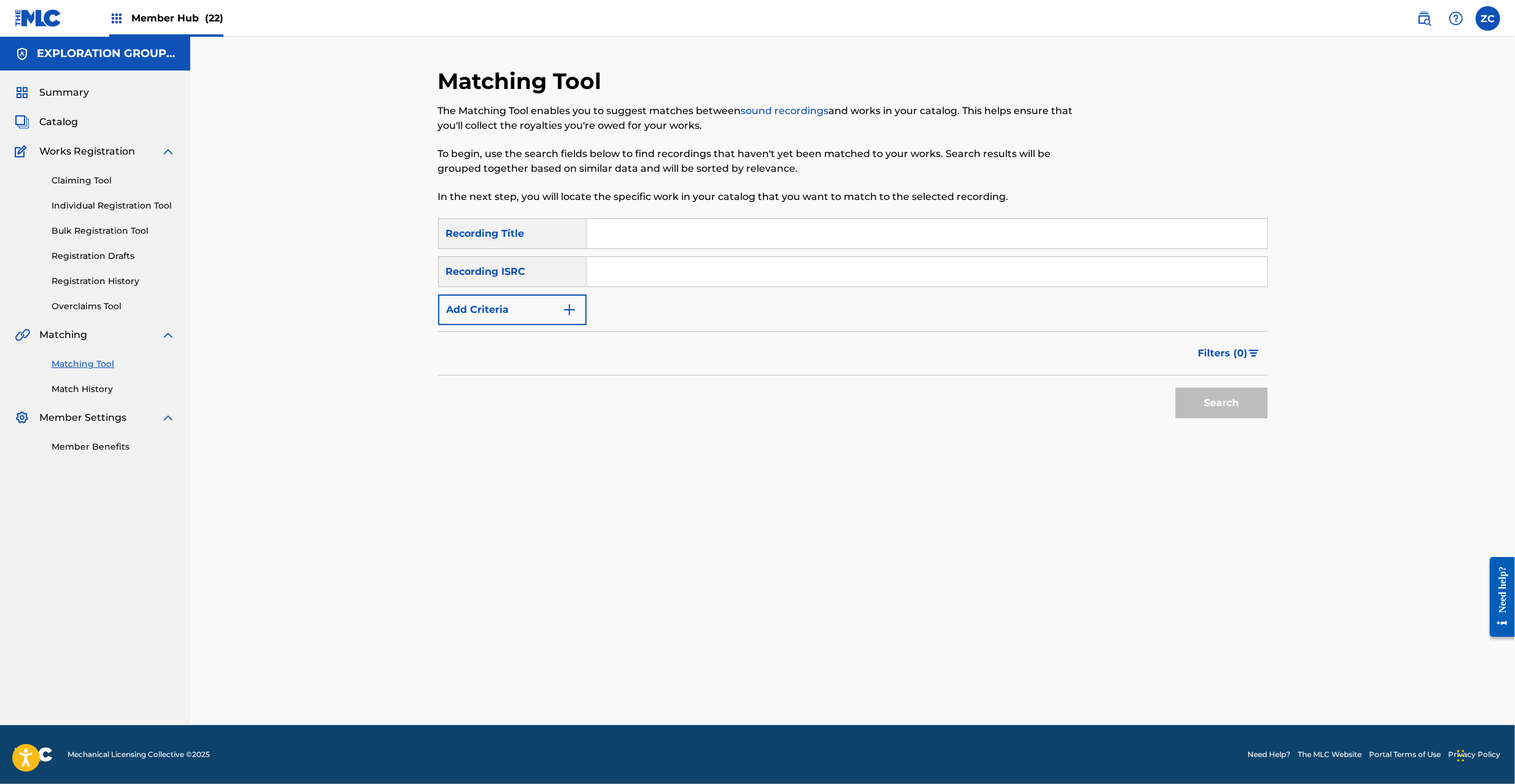
drag, startPoint x: 889, startPoint y: 276, endPoint x: 913, endPoint y: 291, distance: 28.3
click at [889, 276] on input "Search Form" at bounding box center [927, 272] width 681 height 29
paste input "JPK460907014"
type input "JPK460907014"
click at [1242, 404] on button "Search" at bounding box center [1222, 403] width 92 height 31
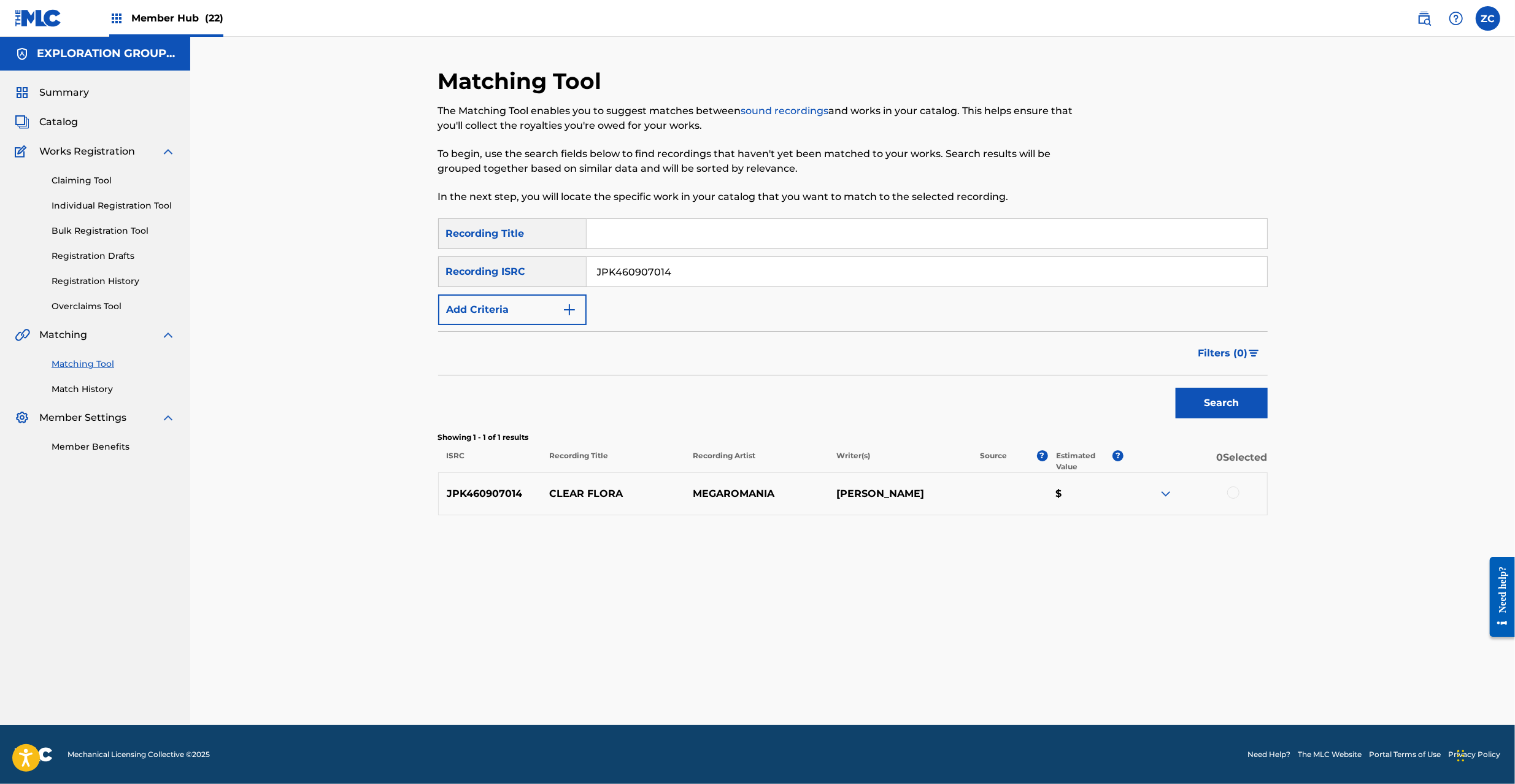
click at [1235, 492] on div at bounding box center [1233, 493] width 12 height 12
click at [913, 693] on button "Match 1 Group" at bounding box center [862, 684] width 136 height 31
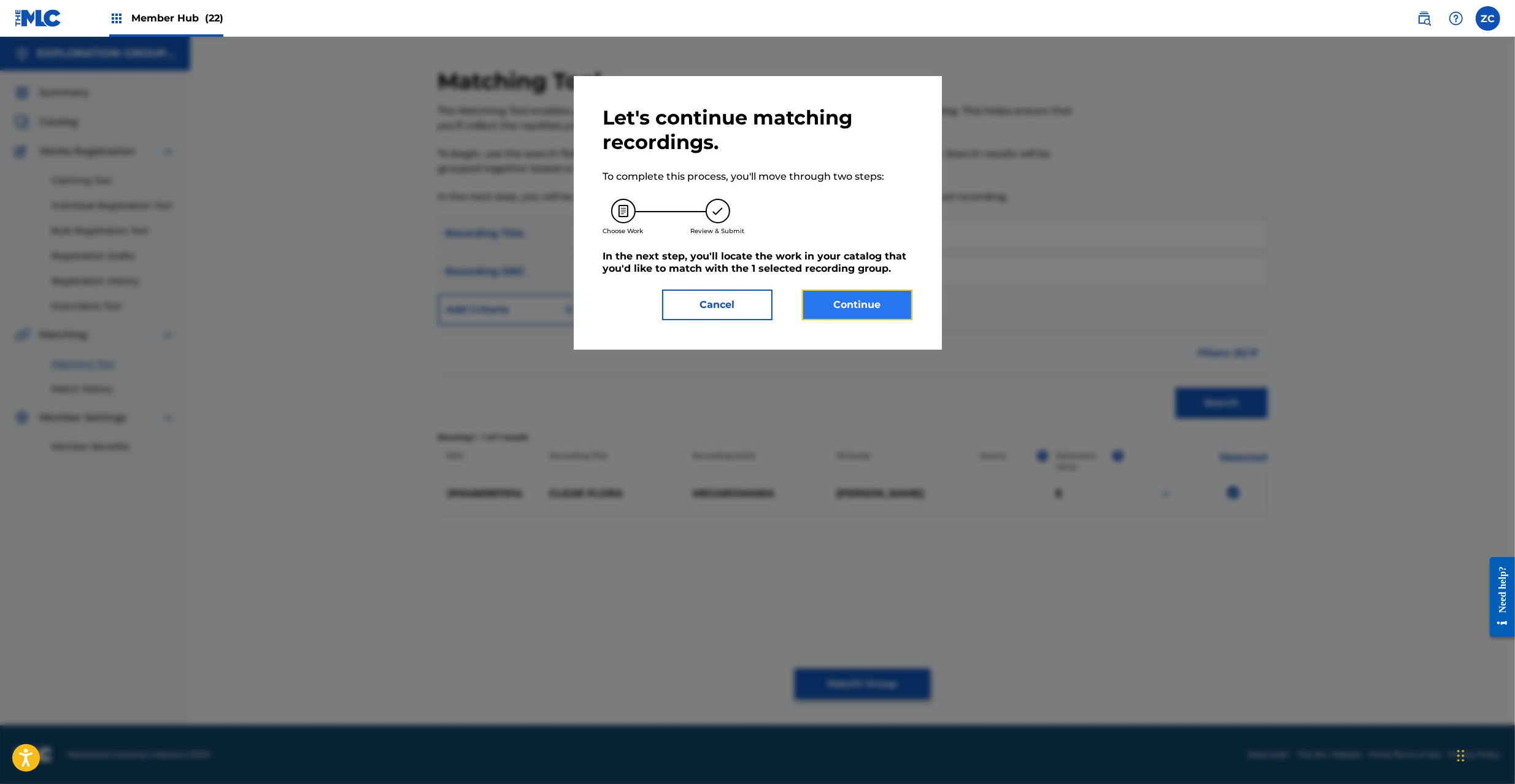
click at [855, 310] on button "Continue" at bounding box center [857, 305] width 111 height 31
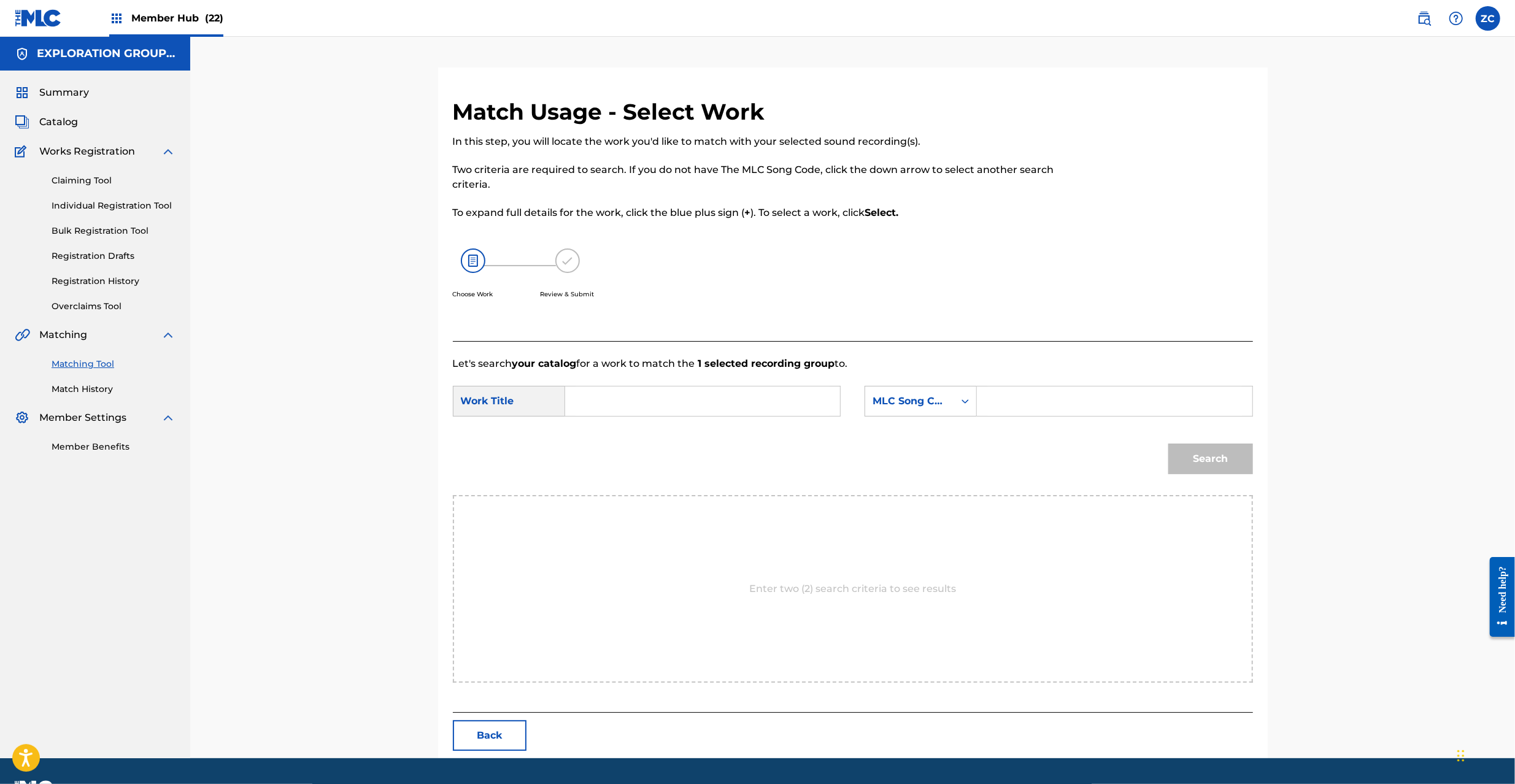
click at [724, 401] on input "Search Form" at bounding box center [703, 401] width 254 height 29
paste input "Clear Flora CD2IMU"
click at [680, 389] on input "Clear Flora CD2IMU" at bounding box center [703, 401] width 254 height 29
type input "Clear Flora"
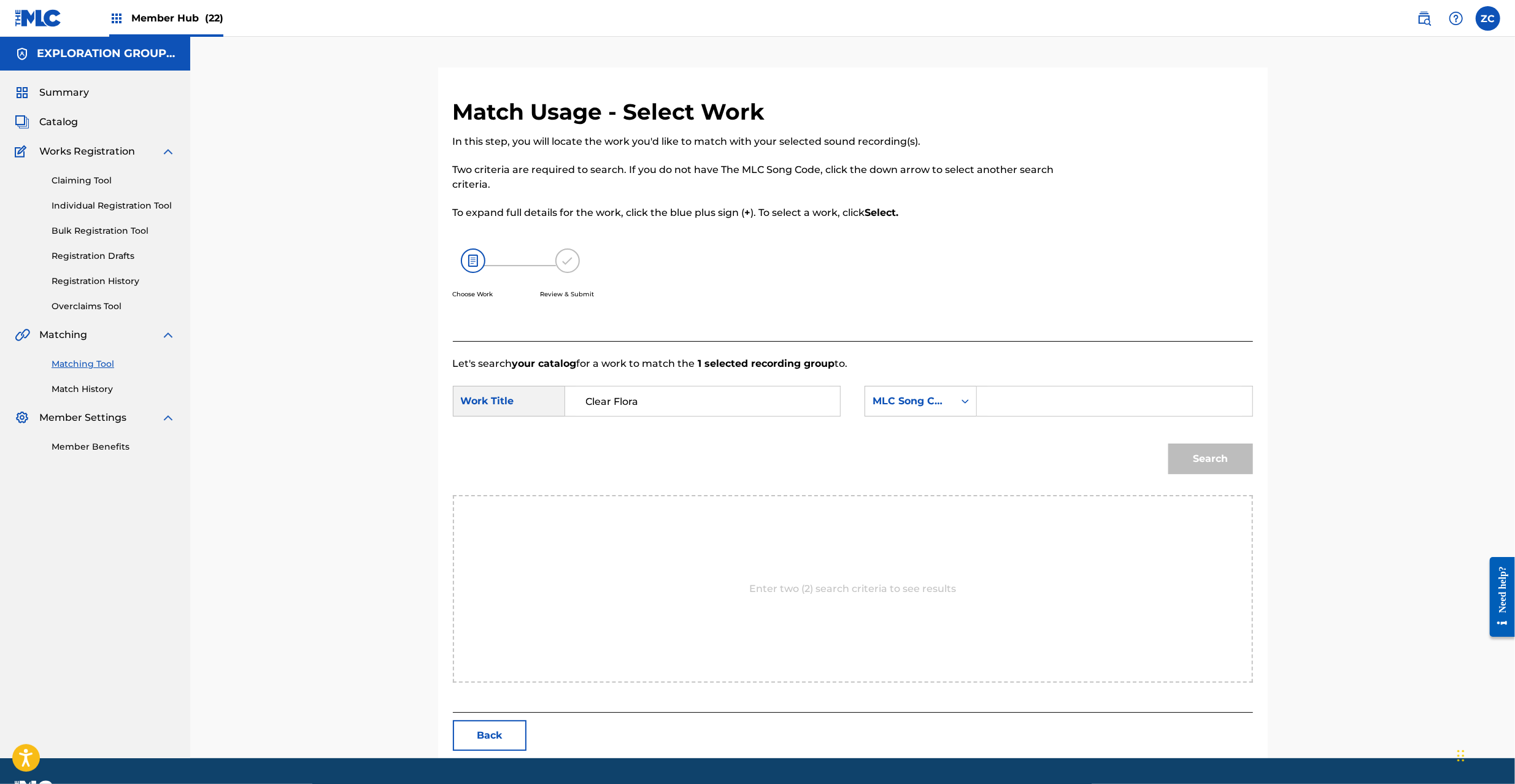
click at [1085, 388] on input "Search Form" at bounding box center [1115, 401] width 254 height 29
paste input "CD2IMU"
type input "CD2IMU"
click at [1222, 462] on button "Search" at bounding box center [1210, 458] width 84 height 31
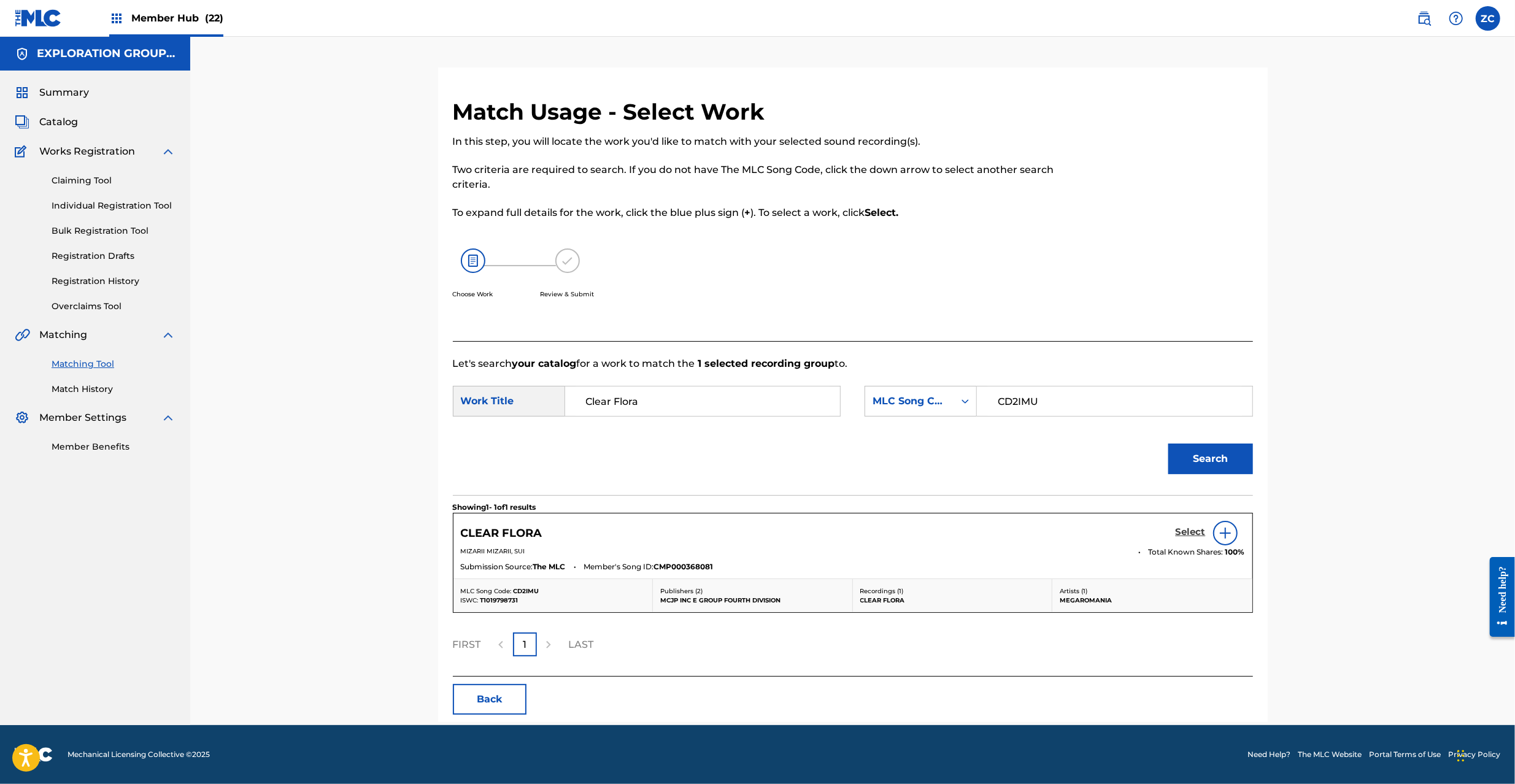
click at [1203, 534] on h5 "Select" at bounding box center [1191, 532] width 30 height 12
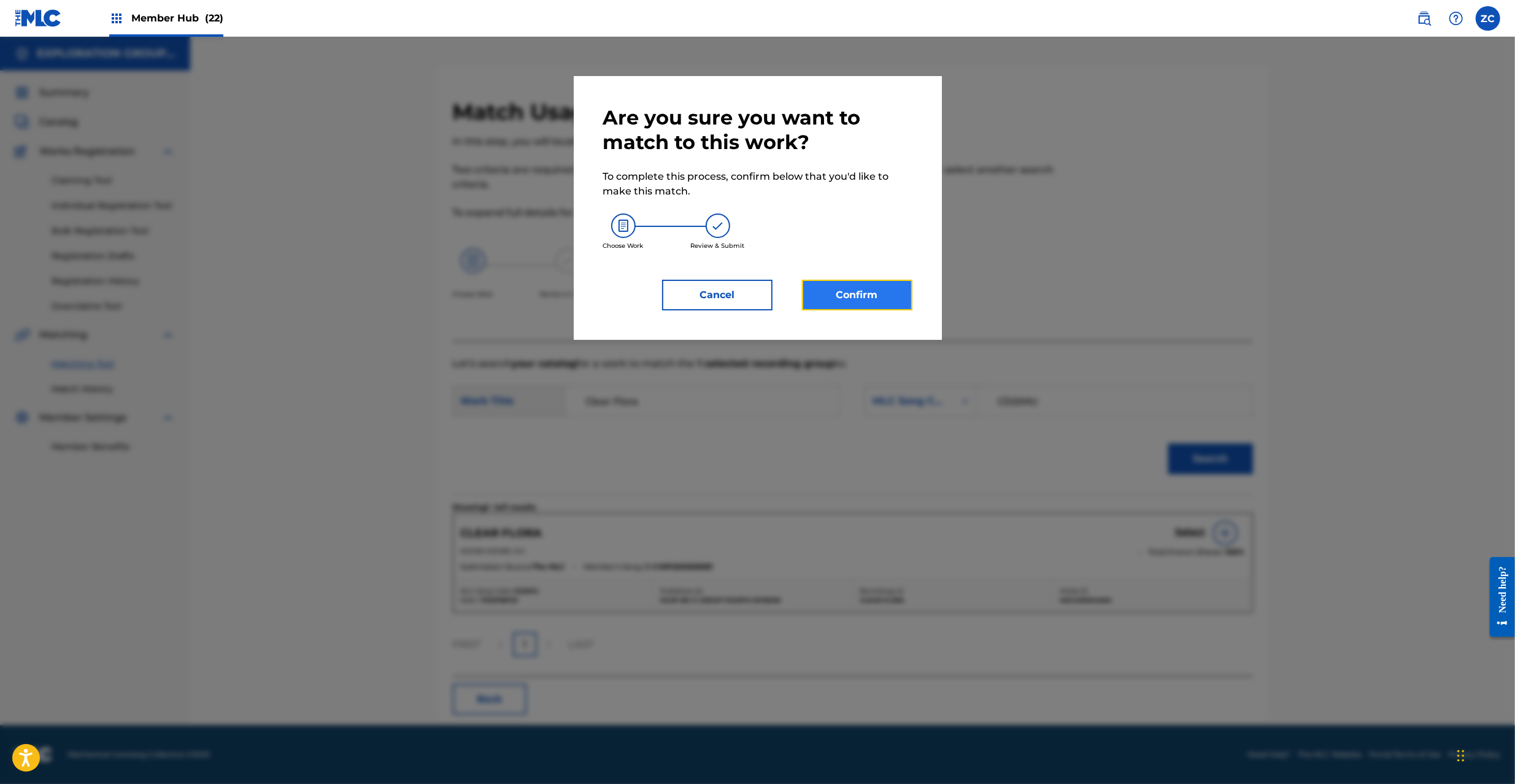
click at [904, 306] on button "Confirm" at bounding box center [857, 295] width 111 height 31
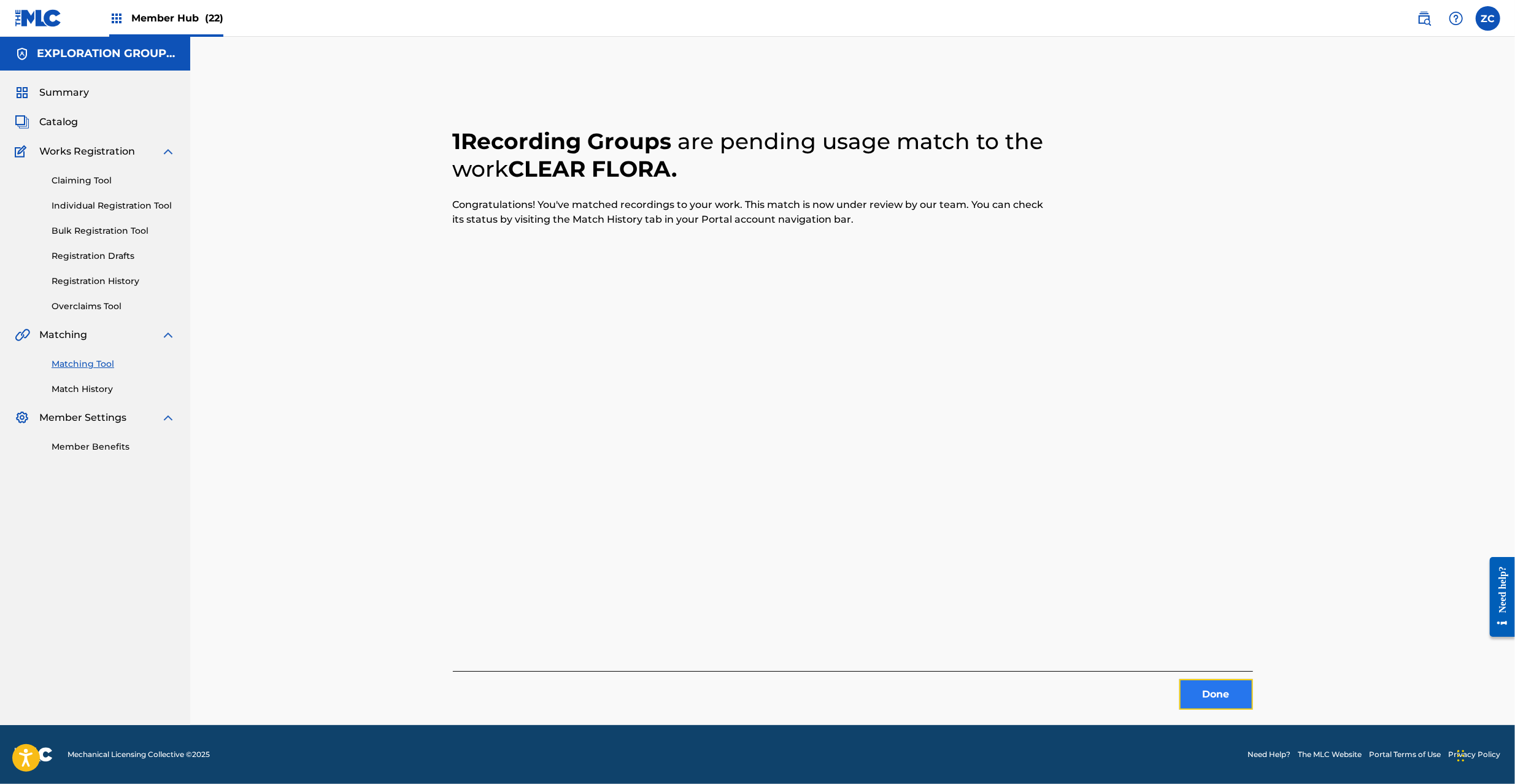
click at [1222, 700] on button "Done" at bounding box center [1216, 694] width 73 height 31
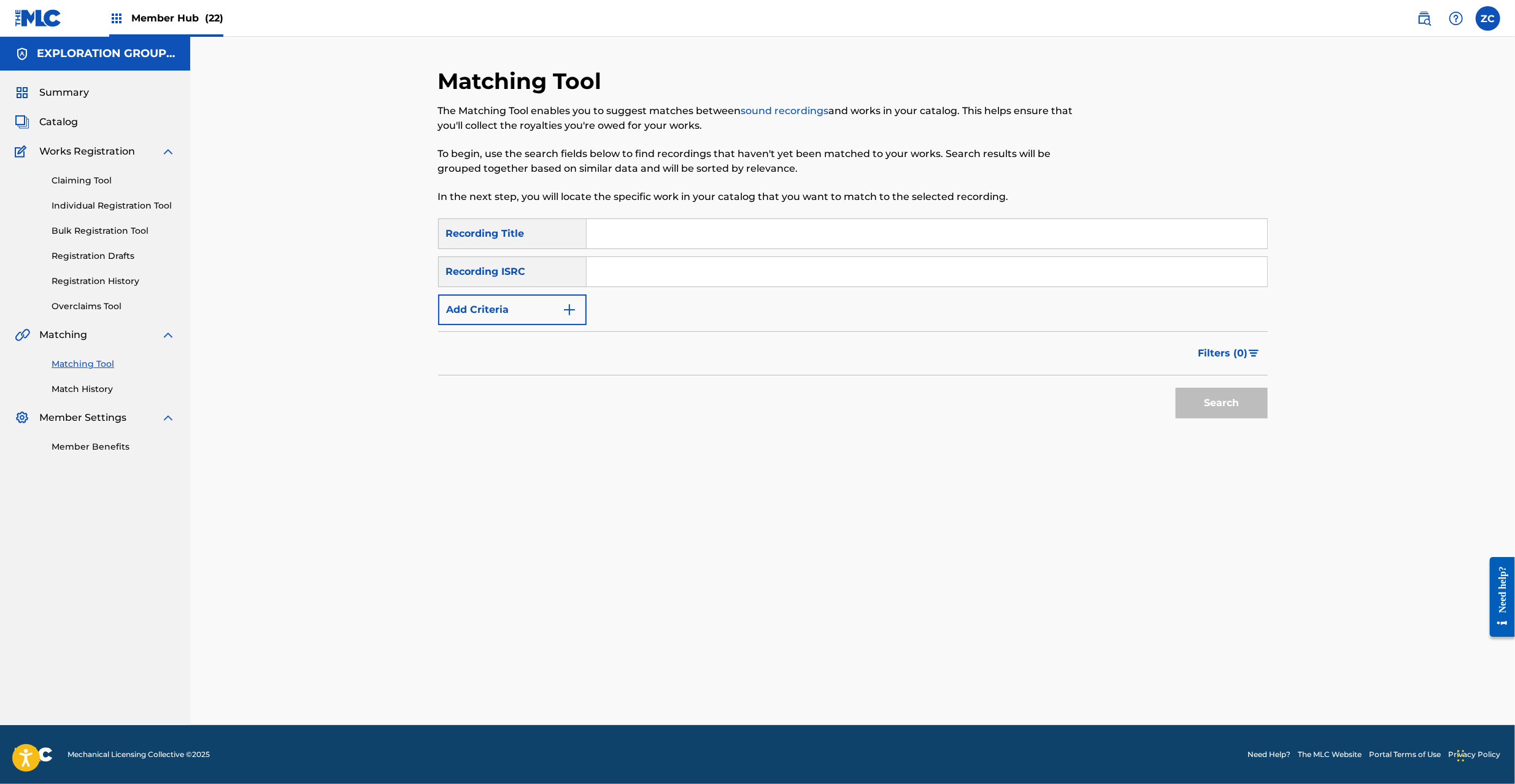
click at [891, 272] on input "Search Form" at bounding box center [927, 272] width 681 height 29
paste input "JPC621200110"
type input "JPC621200110"
click at [1228, 404] on button "Search" at bounding box center [1222, 403] width 92 height 31
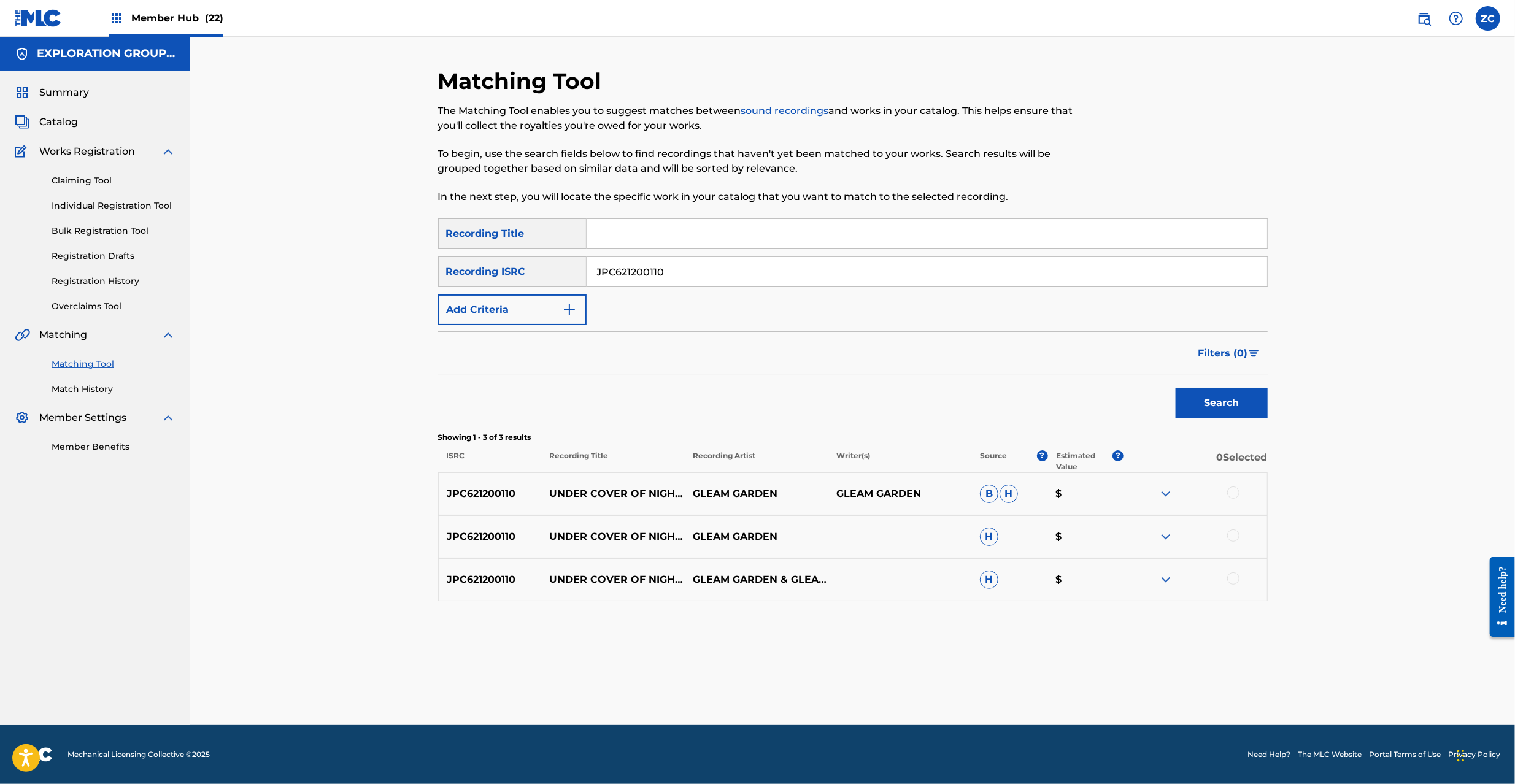
click at [1240, 494] on div at bounding box center [1195, 494] width 143 height 14
click at [1233, 534] on div at bounding box center [1233, 536] width 12 height 12
click at [1237, 491] on div at bounding box center [1233, 493] width 12 height 12
click at [1235, 577] on div at bounding box center [1233, 578] width 12 height 12
click at [881, 691] on button "Match 3 Groups" at bounding box center [862, 684] width 136 height 31
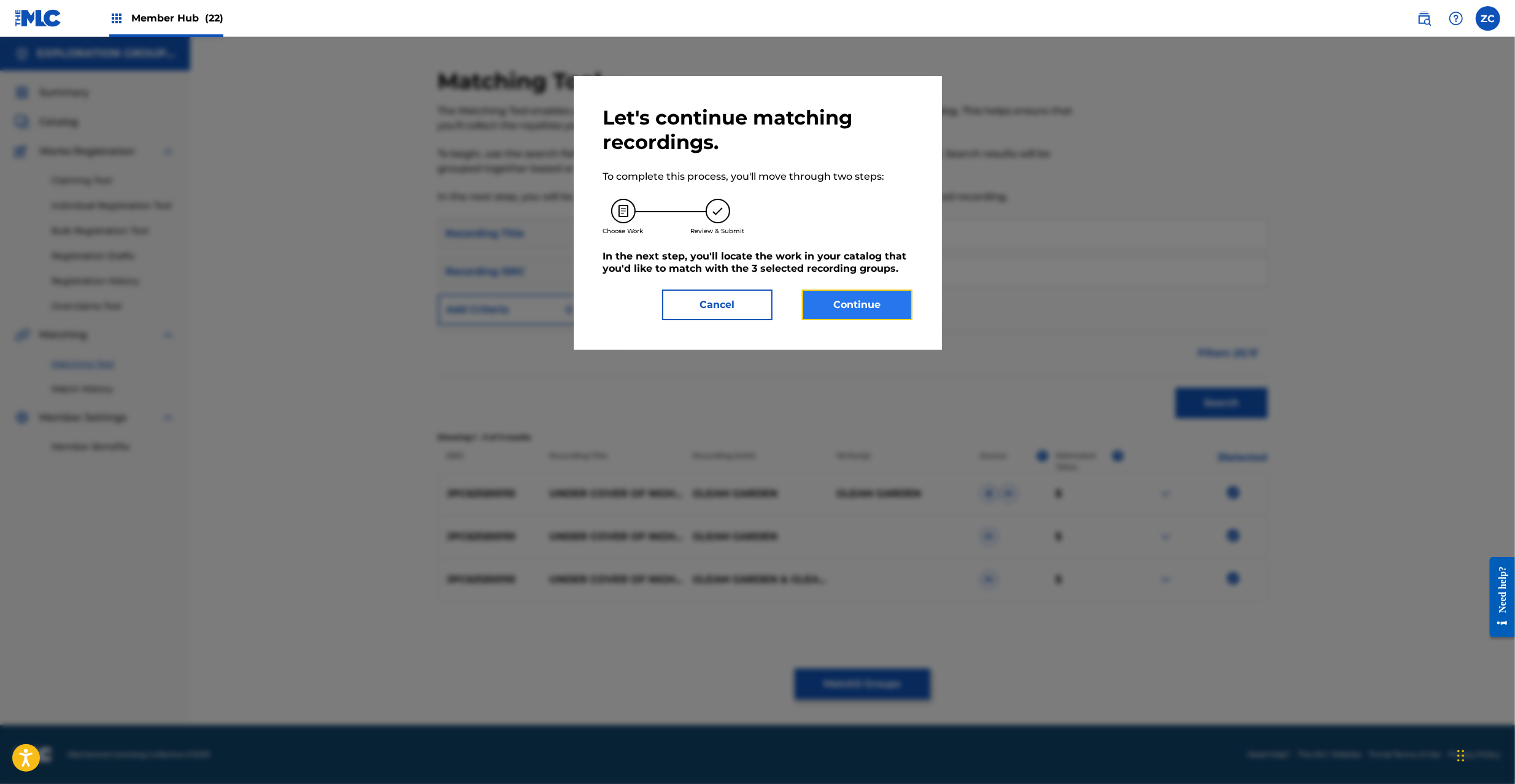
click at [869, 318] on button "Continue" at bounding box center [857, 305] width 111 height 31
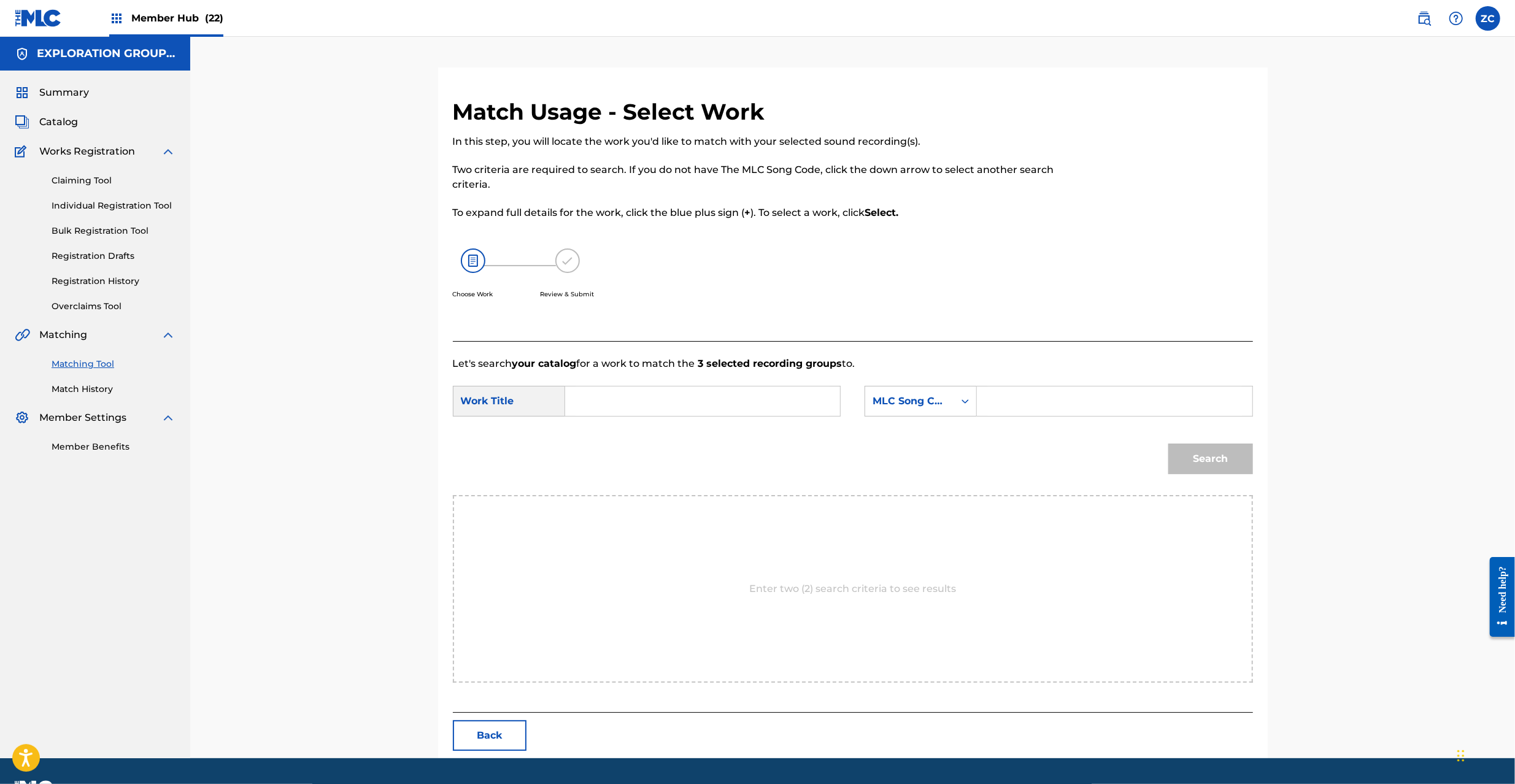
click at [732, 399] on input "Search Form" at bounding box center [703, 401] width 254 height 29
paste input "Under Cover Of Nightmare UA3OLW"
click at [747, 388] on input "Under Cover Of Nightmare UA3OLW" at bounding box center [703, 401] width 254 height 29
type input "Under Cover Of Nightmare"
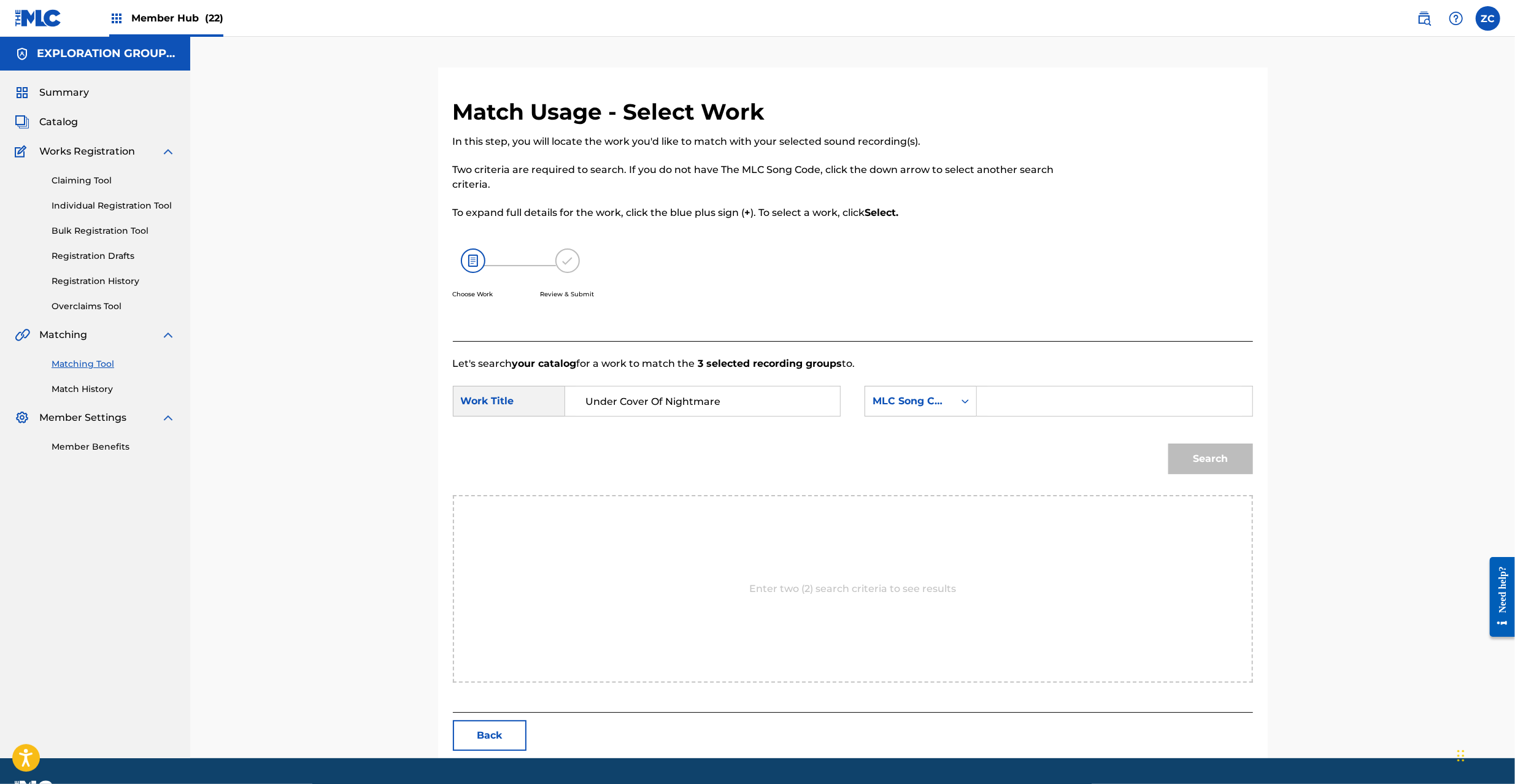
drag, startPoint x: 1015, startPoint y: 388, endPoint x: 1024, endPoint y: 390, distance: 9.2
click at [1015, 388] on input "Search Form" at bounding box center [1115, 401] width 254 height 29
paste input "UA3OLW"
type input "UA3OLW"
click at [1253, 464] on div "Match Usage - Select Work In this step, you will locate the work you'd like to …" at bounding box center [853, 428] width 830 height 660
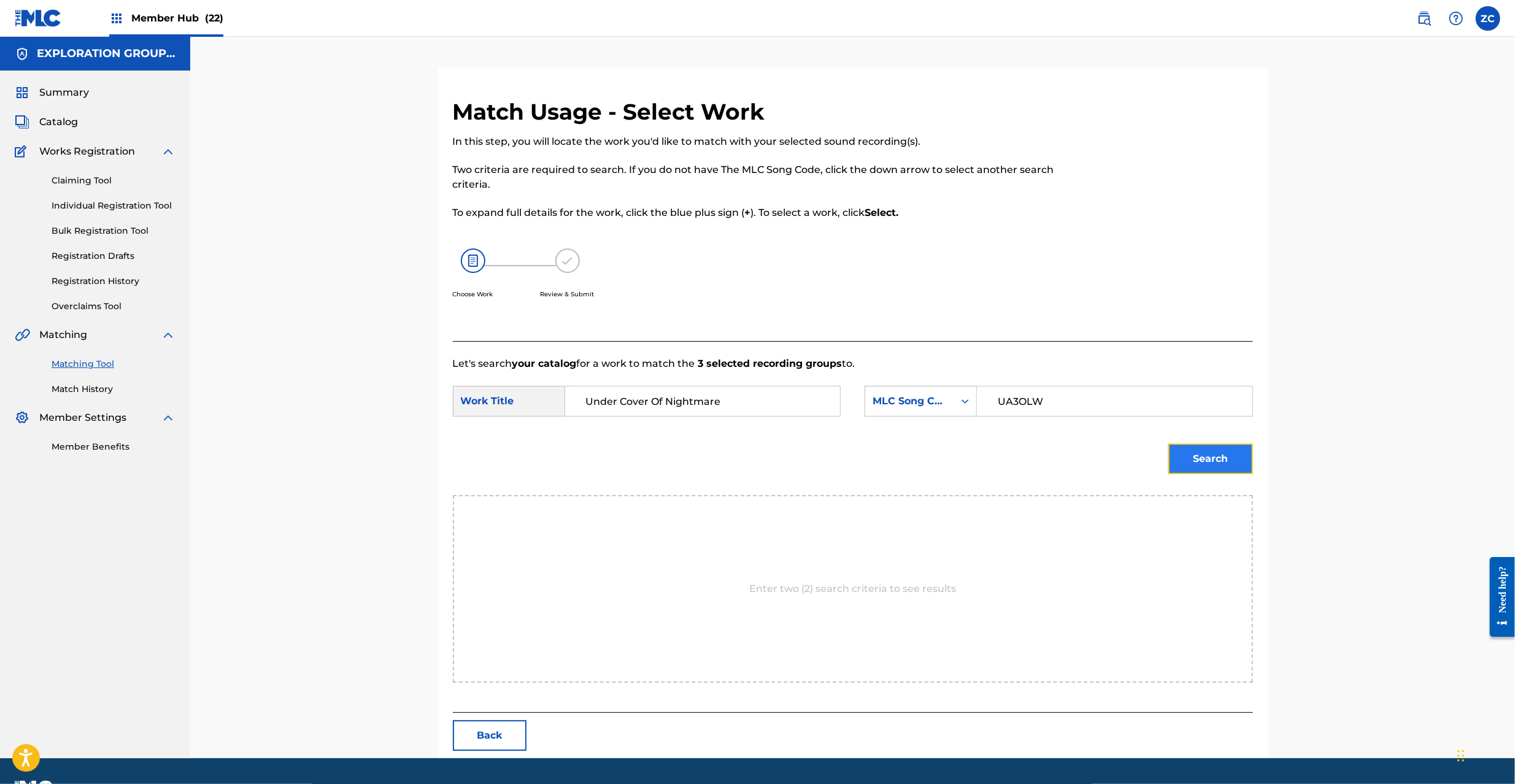
click at [1228, 462] on button "Search" at bounding box center [1210, 458] width 84 height 31
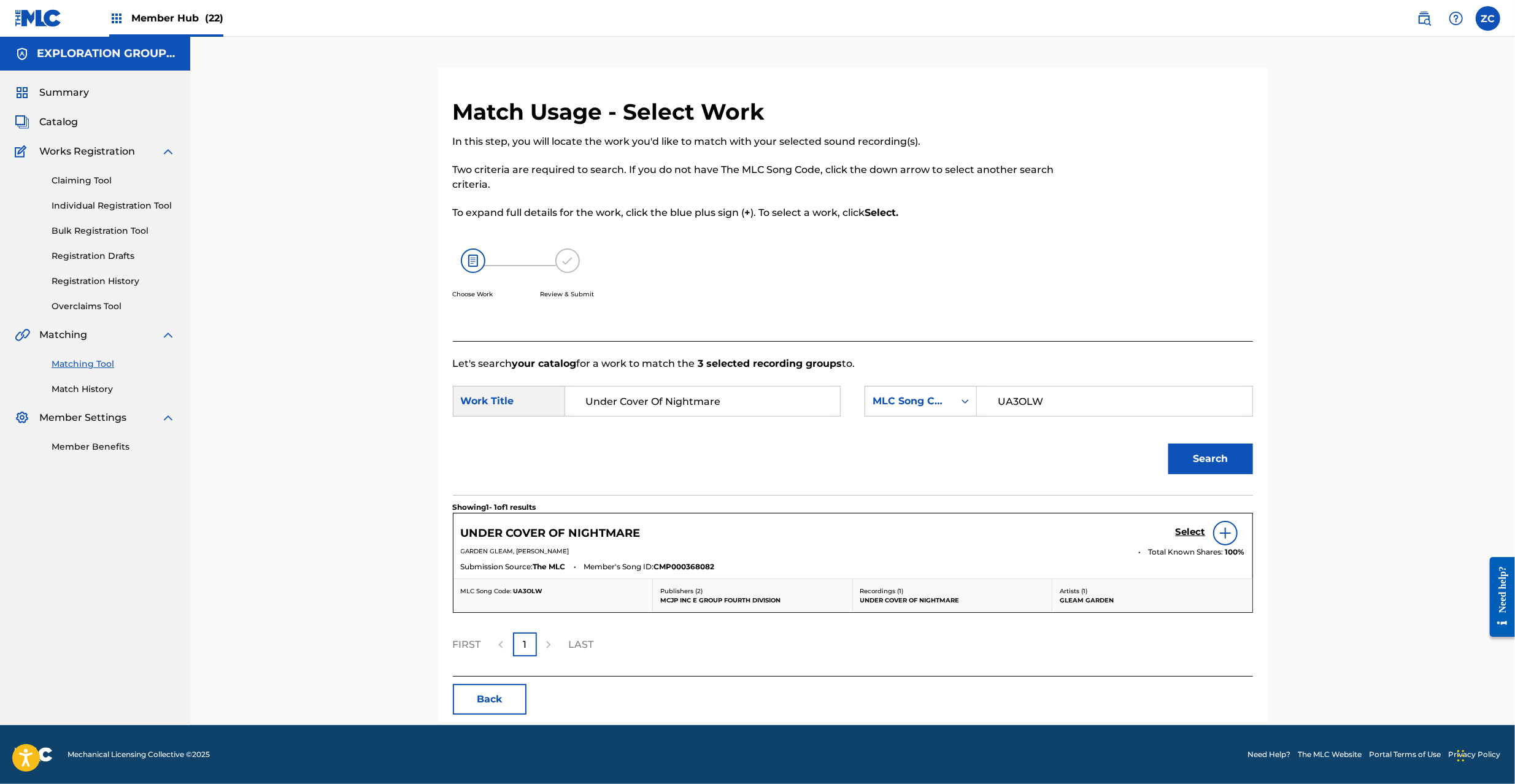
click at [1173, 535] on div "UNDER COVER OF NIGHTMARE Select" at bounding box center [853, 532] width 784 height 24
click at [1189, 528] on h5 "Select" at bounding box center [1191, 532] width 30 height 12
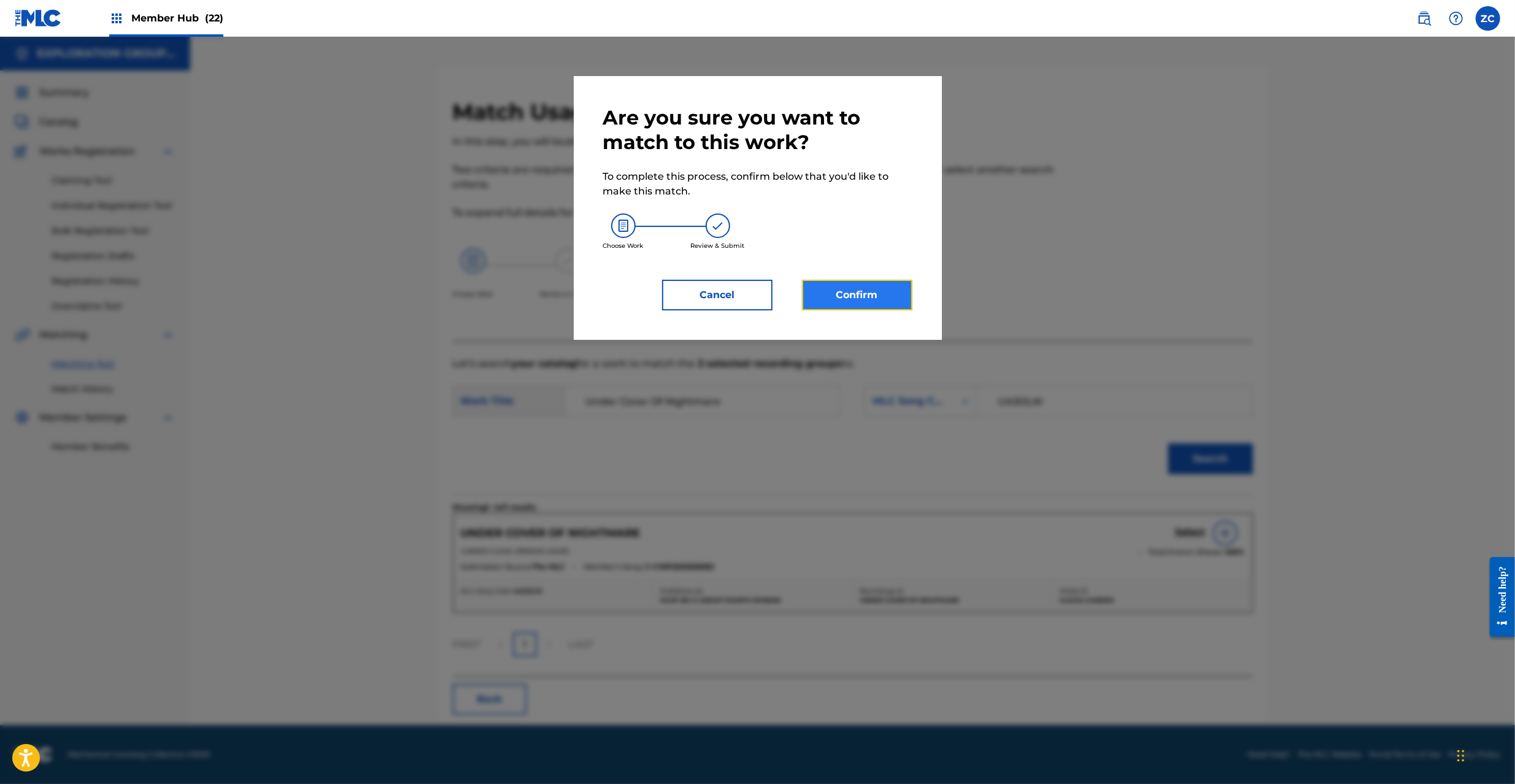
click at [836, 310] on button "Confirm" at bounding box center [857, 295] width 111 height 31
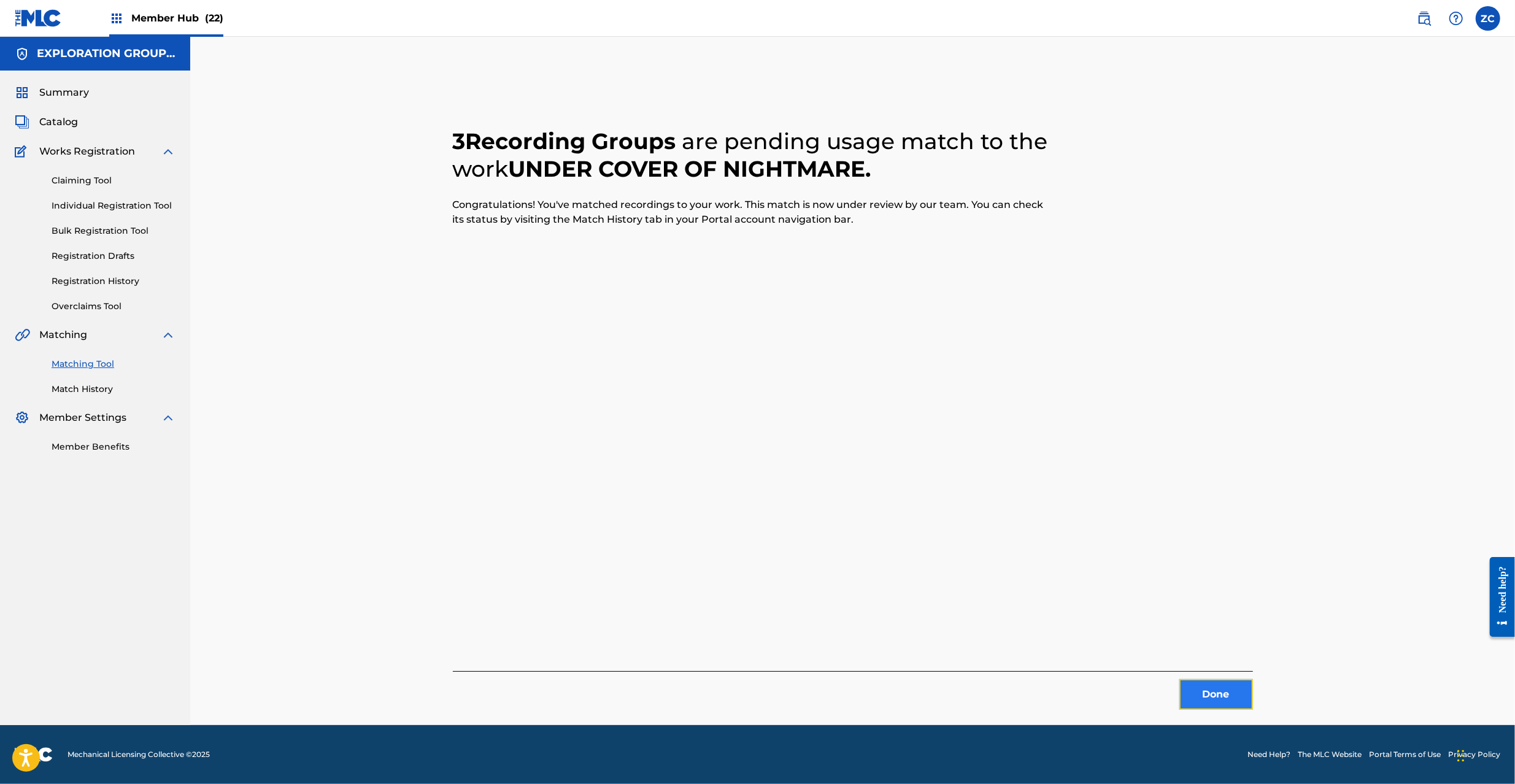
click at [1209, 694] on button "Done" at bounding box center [1216, 694] width 73 height 31
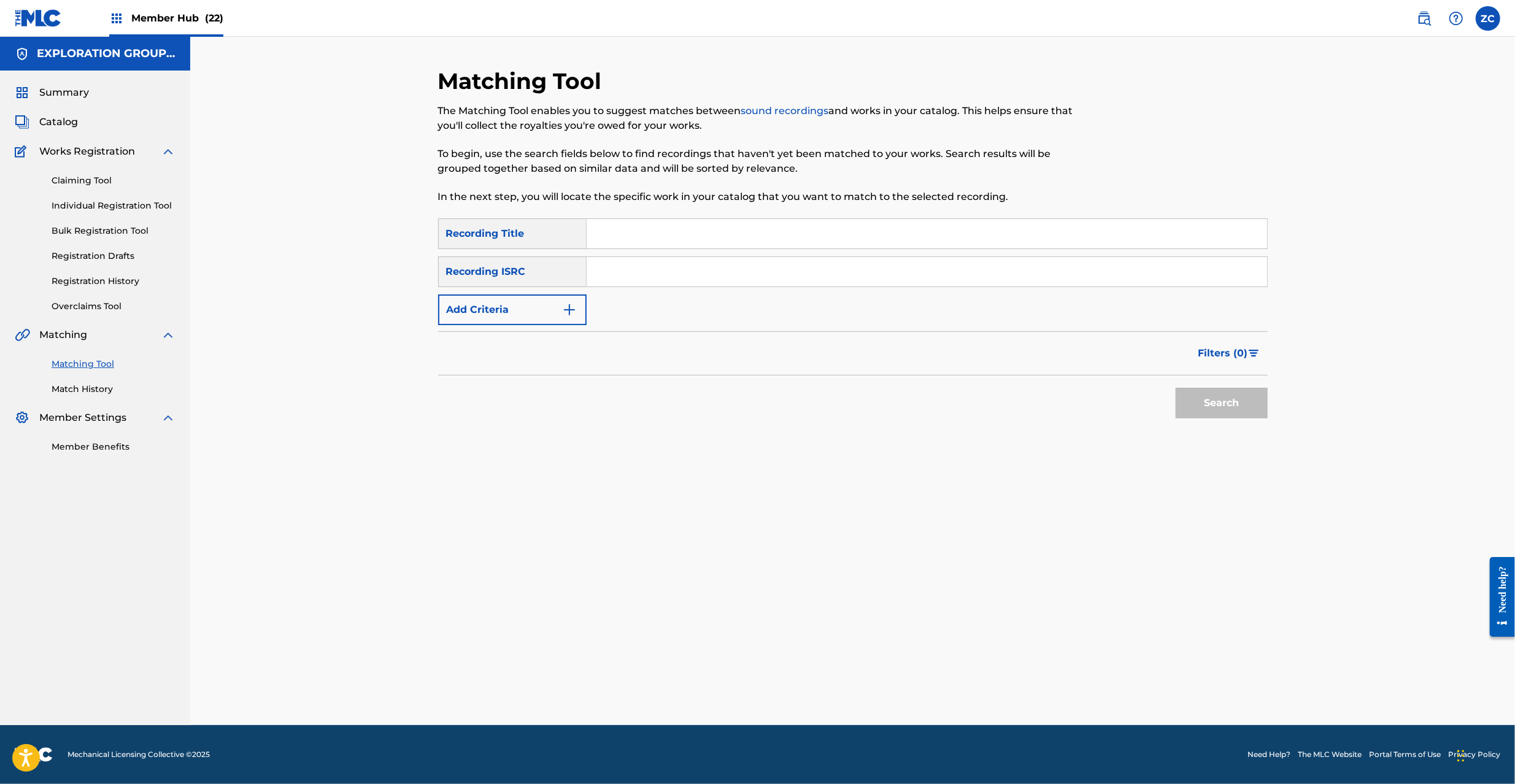
drag, startPoint x: 850, startPoint y: 267, endPoint x: 858, endPoint y: 272, distance: 9.4
click at [850, 267] on input "Search Form" at bounding box center [927, 272] width 681 height 29
paste input "JPC620900506"
type input "JPC620900506"
click at [1208, 401] on button "Search" at bounding box center [1222, 403] width 92 height 31
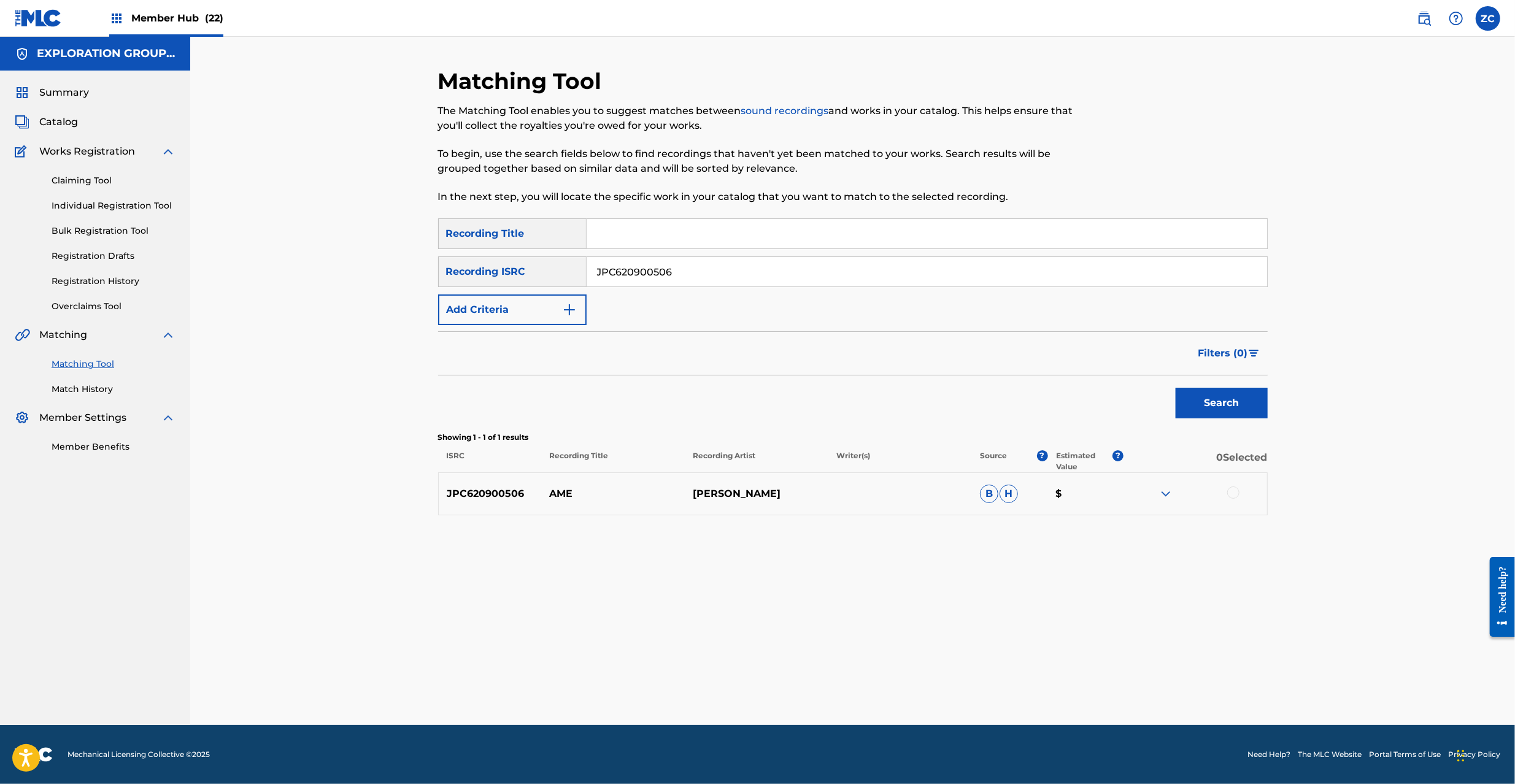
click at [1235, 491] on div at bounding box center [1233, 493] width 12 height 12
click at [834, 669] on button "Match 1 Group" at bounding box center [862, 684] width 136 height 31
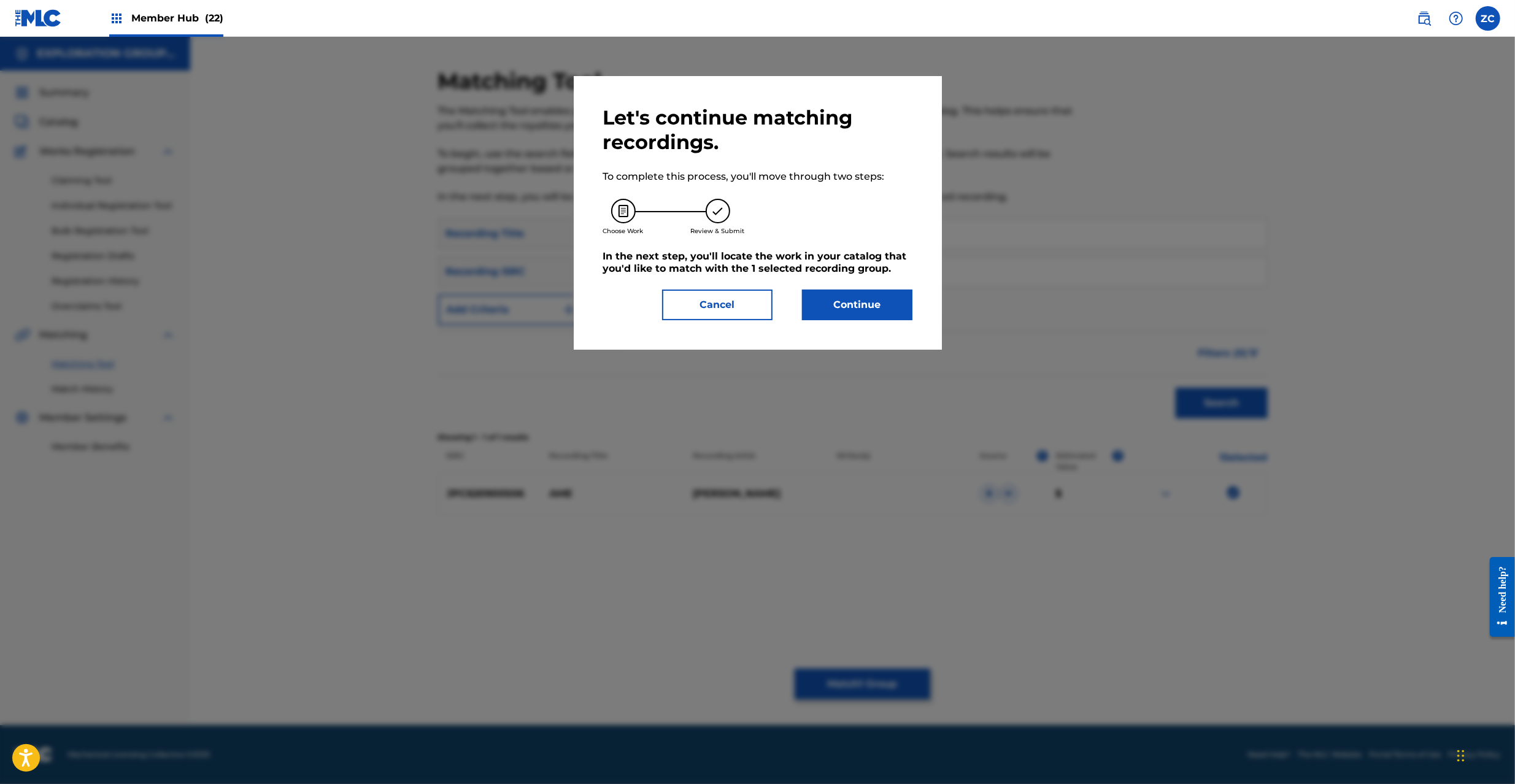
click at [830, 325] on div "Let's continue matching recordings. To complete this process, you'll move throu…" at bounding box center [758, 213] width 368 height 274
click at [836, 312] on button "Continue" at bounding box center [857, 305] width 111 height 31
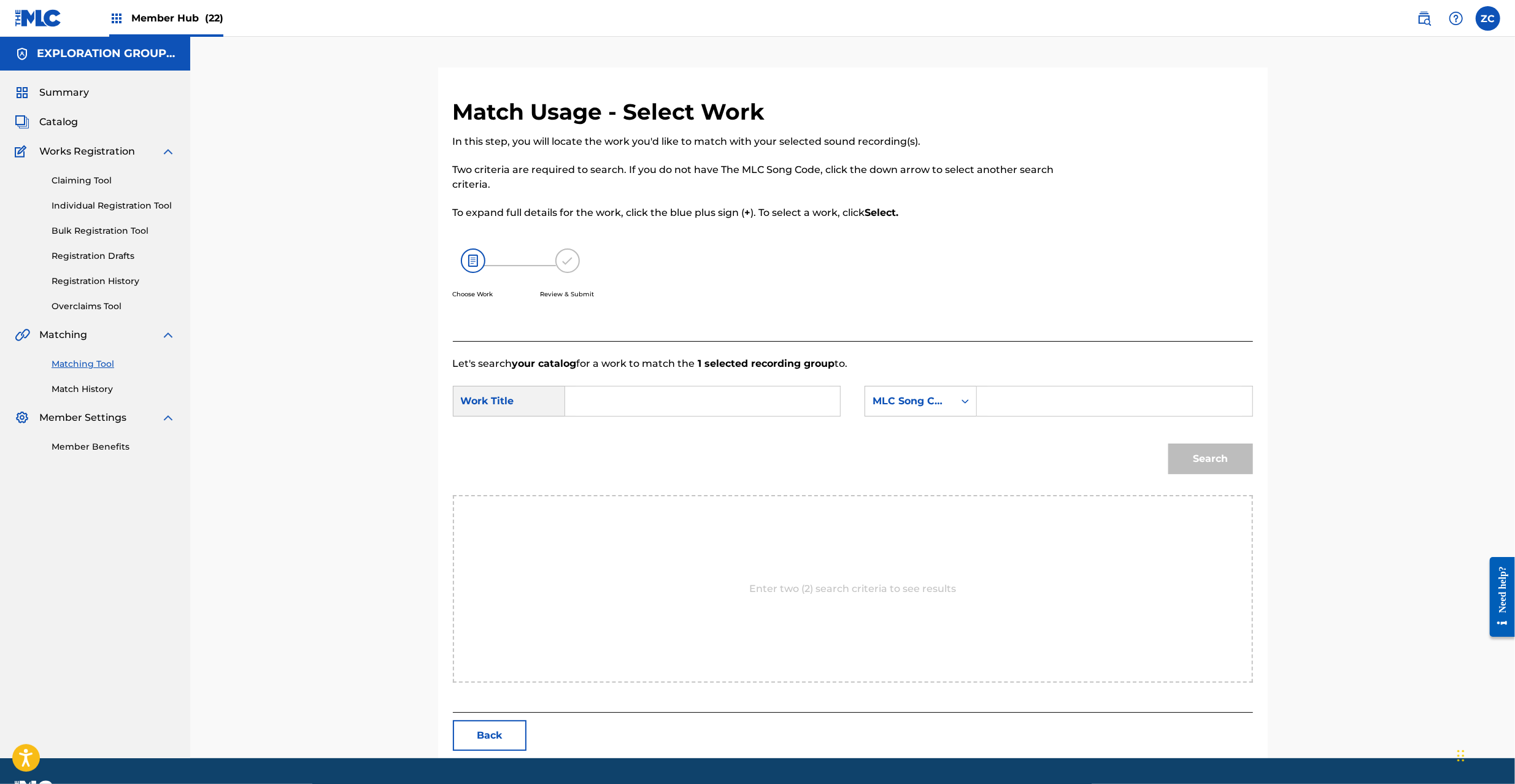
click at [696, 398] on input "Search Form" at bounding box center [703, 401] width 254 height 29
paste input "Ame AD86VK"
click at [671, 399] on input "Ame AD86VK" at bounding box center [703, 401] width 254 height 29
type input "Ame"
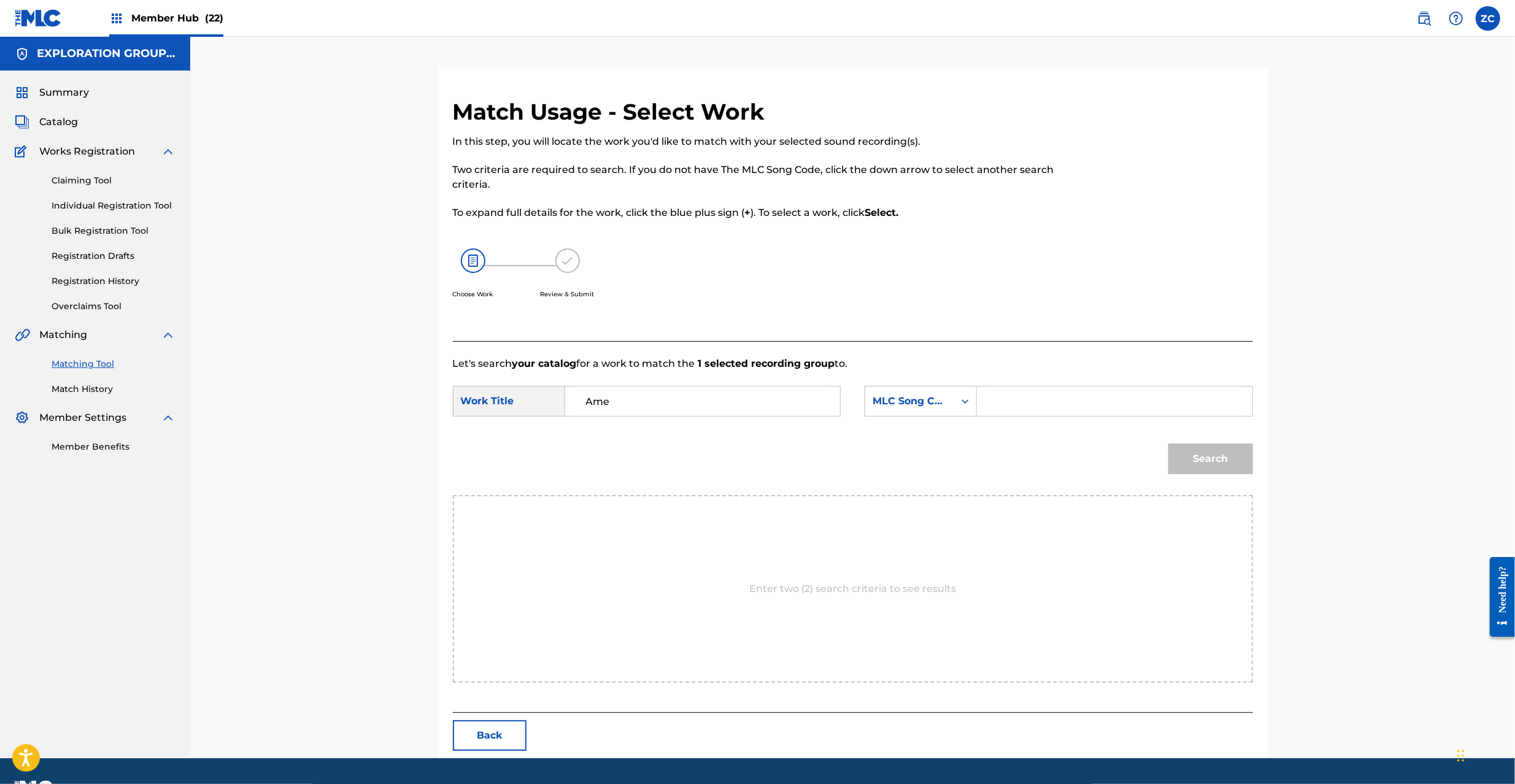
click at [1056, 408] on input "Search Form" at bounding box center [1115, 401] width 254 height 29
paste input "AD86VK"
type input "AD86VK"
click at [1222, 452] on button "Search" at bounding box center [1210, 458] width 84 height 31
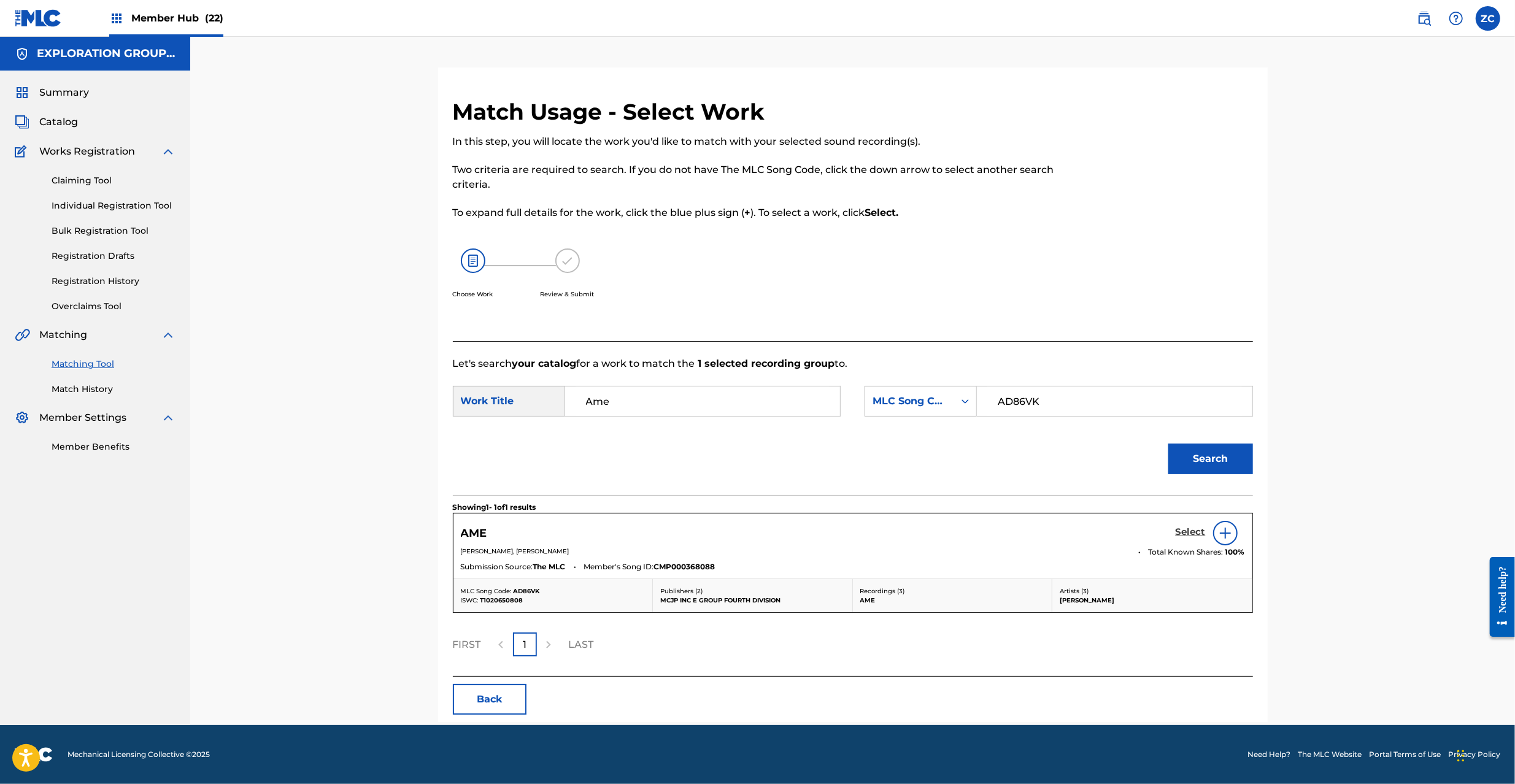
click at [1192, 533] on h5 "Select" at bounding box center [1191, 532] width 30 height 12
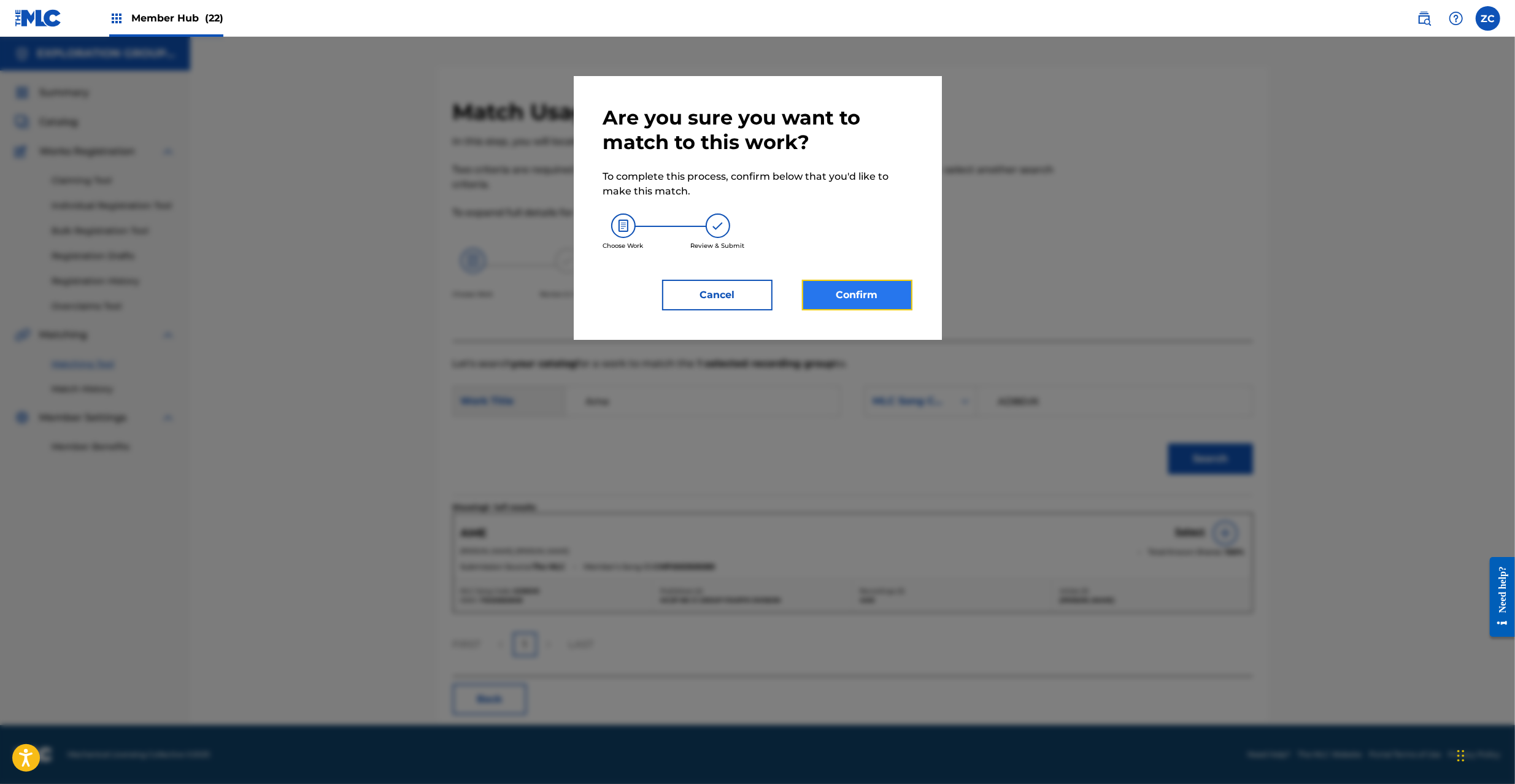
click at [831, 288] on button "Confirm" at bounding box center [857, 295] width 111 height 31
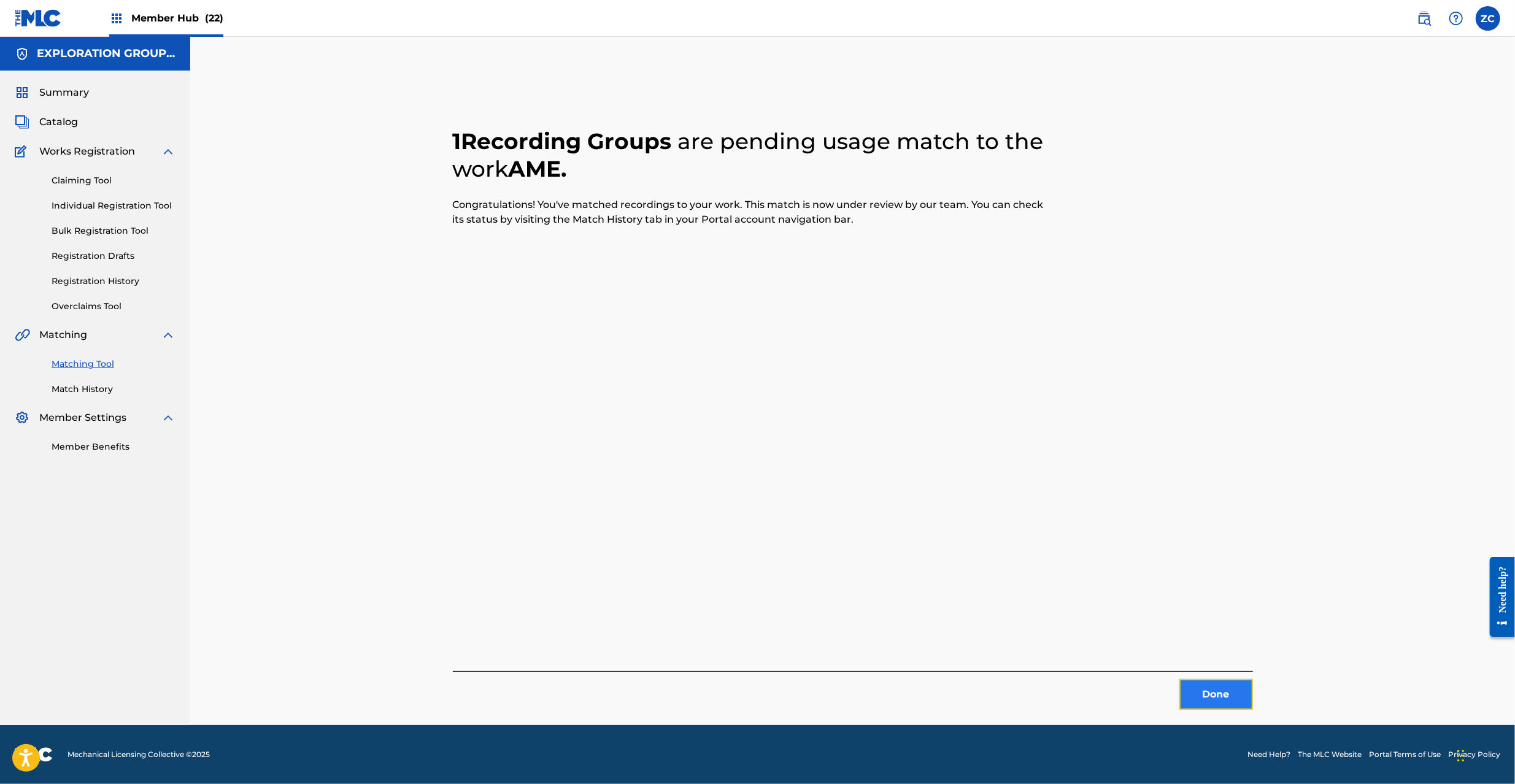
click at [1212, 698] on button "Done" at bounding box center [1216, 694] width 73 height 31
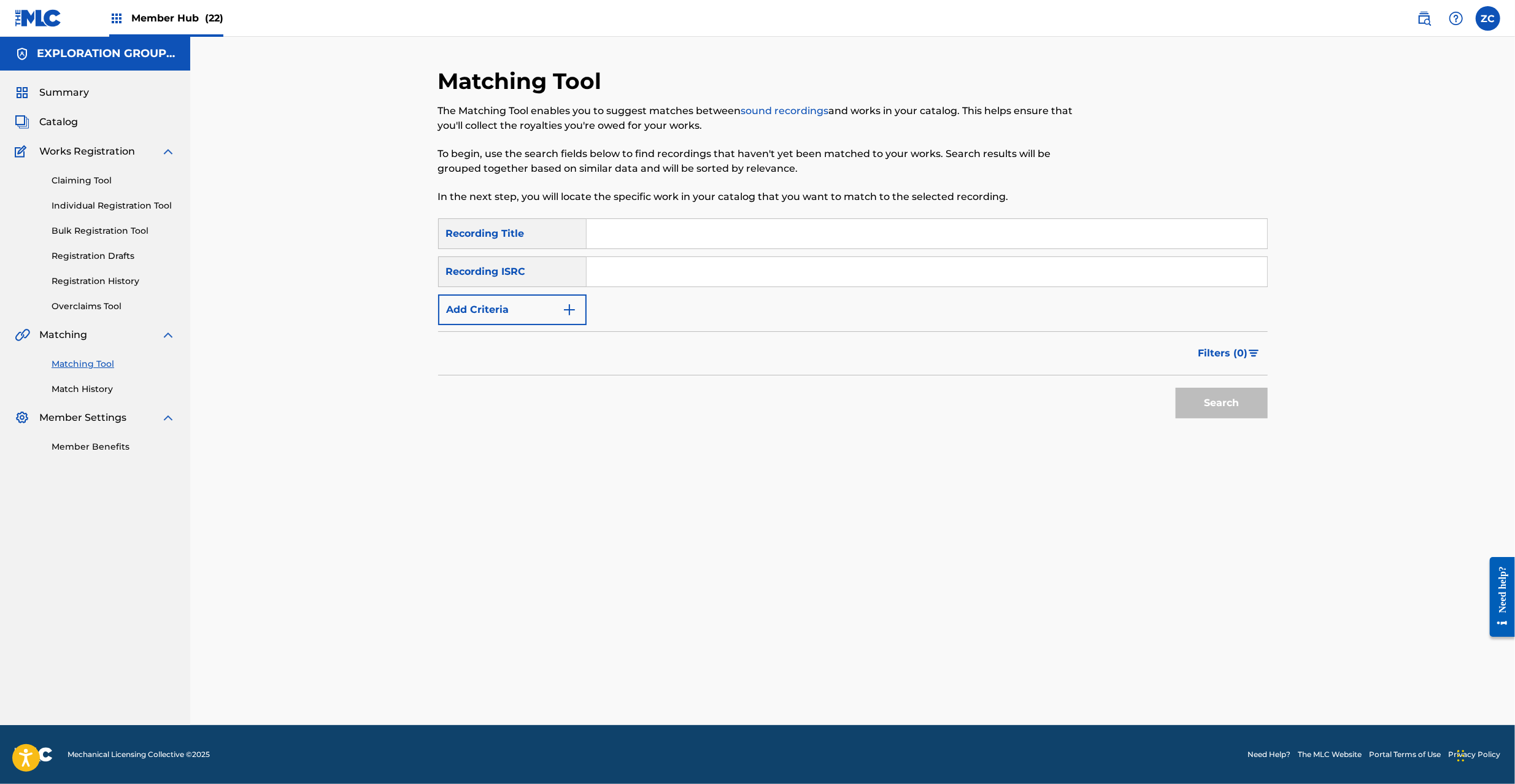
click at [914, 276] on input "Search Form" at bounding box center [927, 272] width 681 height 29
paste input "JPC620900505"
type input "JPC620900505"
click at [1193, 403] on button "Search" at bounding box center [1222, 403] width 92 height 31
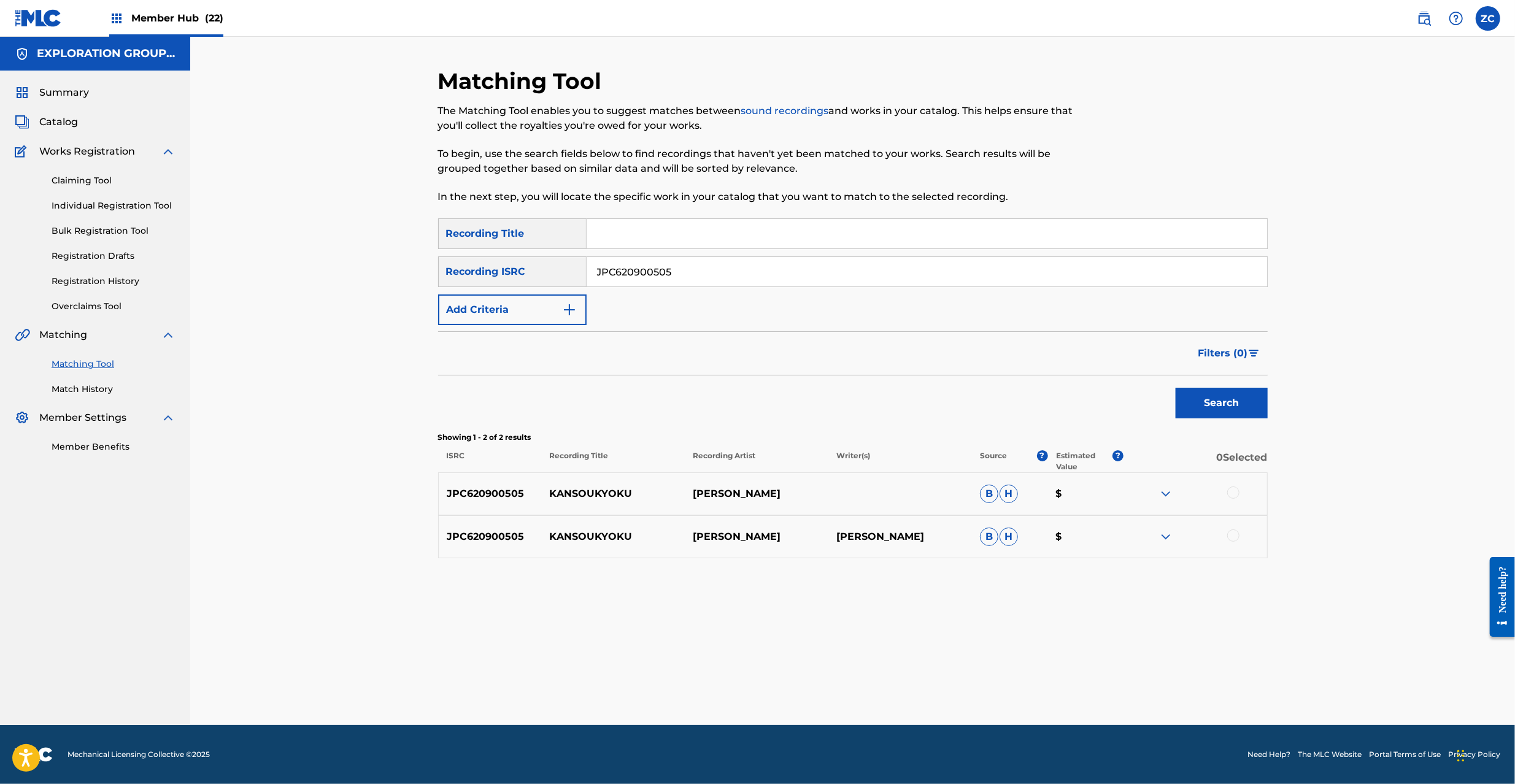
click at [1231, 490] on div at bounding box center [1233, 493] width 12 height 12
click at [1235, 538] on div at bounding box center [1233, 536] width 12 height 12
click at [865, 698] on button "Match 2 Groups" at bounding box center [862, 684] width 136 height 31
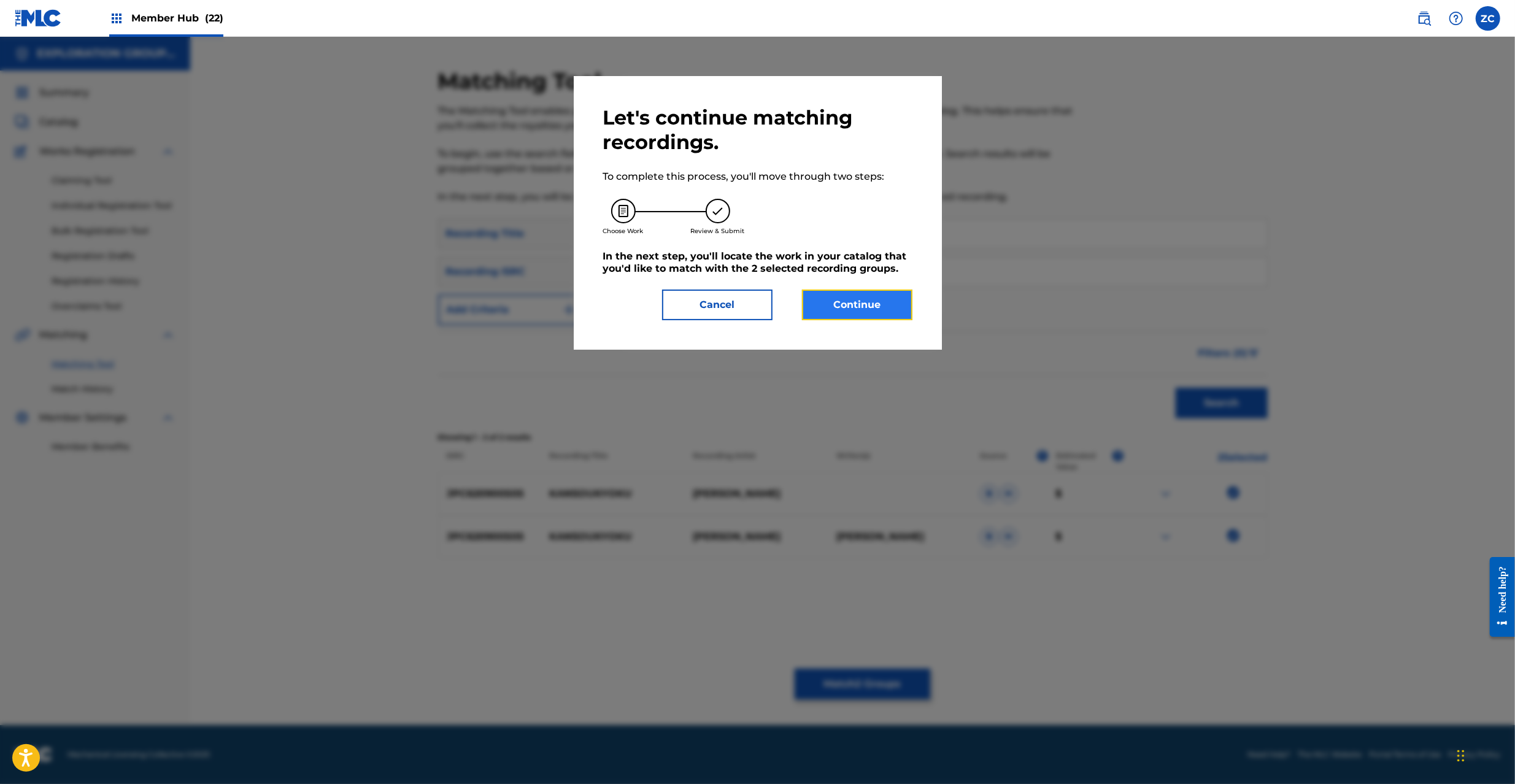
click at [832, 303] on button "Continue" at bounding box center [857, 305] width 111 height 31
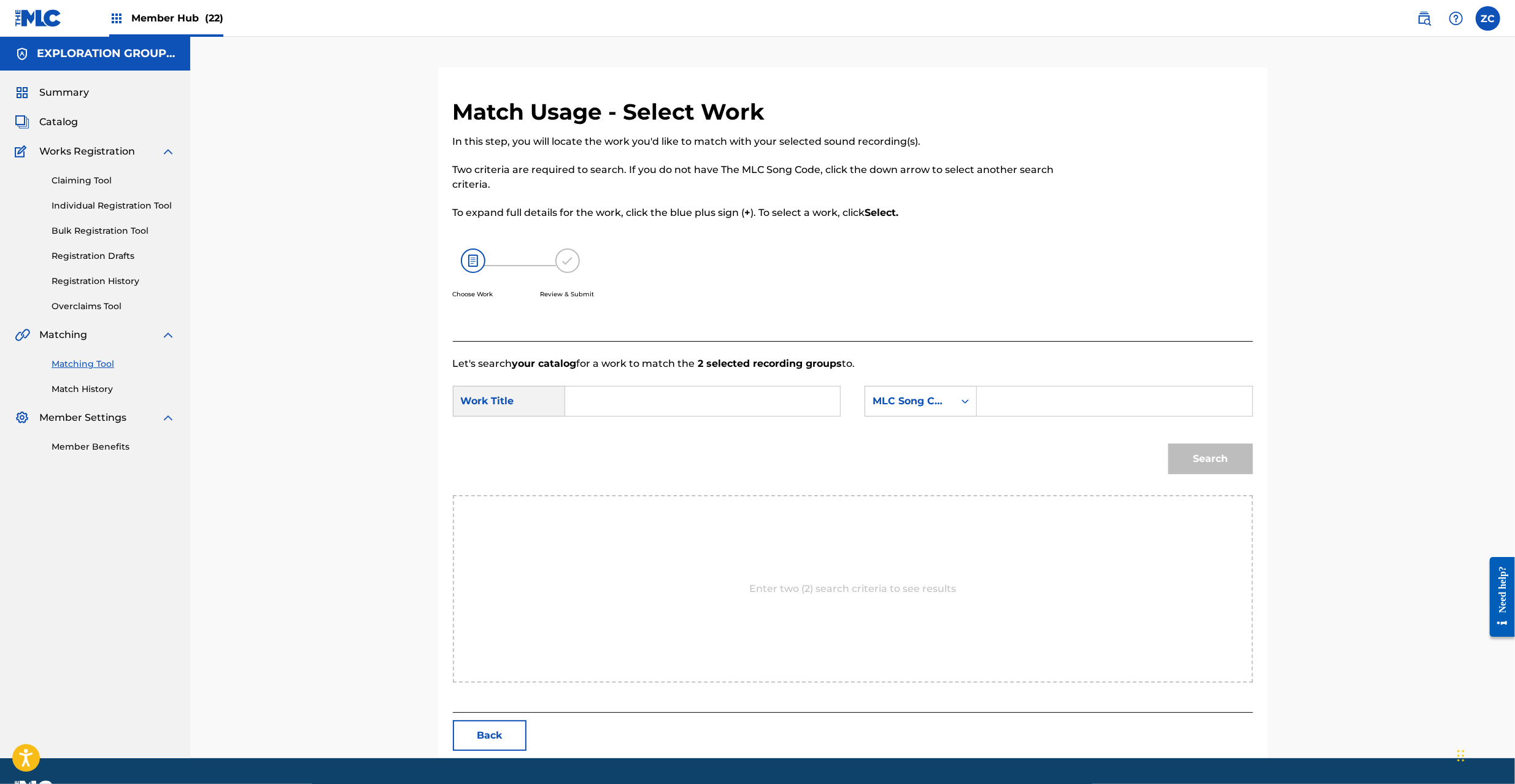
click at [804, 407] on input "Search Form" at bounding box center [703, 401] width 254 height 29
paste input "Kansoukyoku KJ12P1"
click at [680, 405] on input "Kansoukyoku KJ12P1" at bounding box center [703, 401] width 254 height 29
type input "Kansoukyoku"
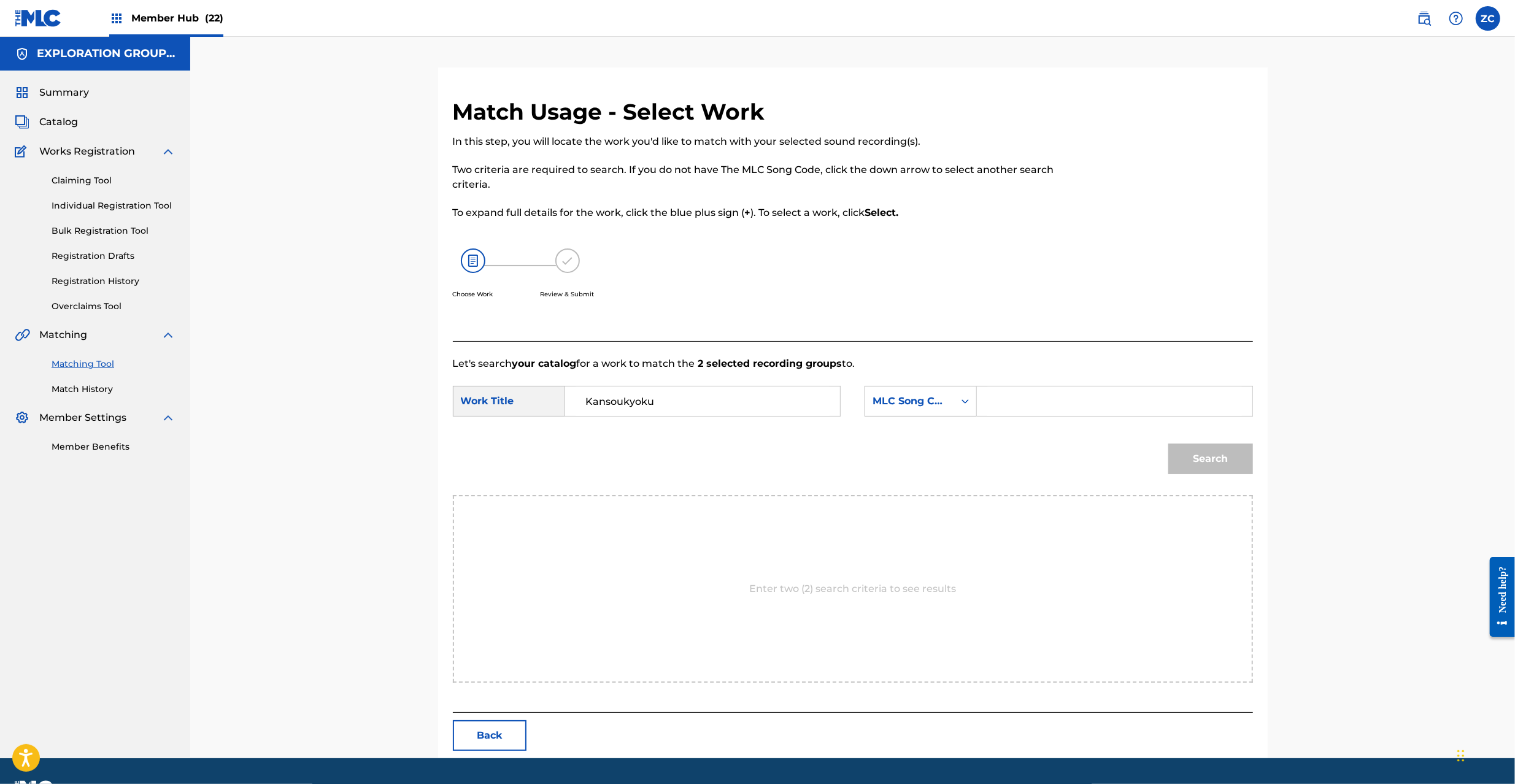
click at [1037, 407] on input "Search Form" at bounding box center [1115, 401] width 254 height 29
paste input "KJ12P1"
type input "KJ12P1"
click at [1230, 470] on button "Search" at bounding box center [1210, 458] width 84 height 31
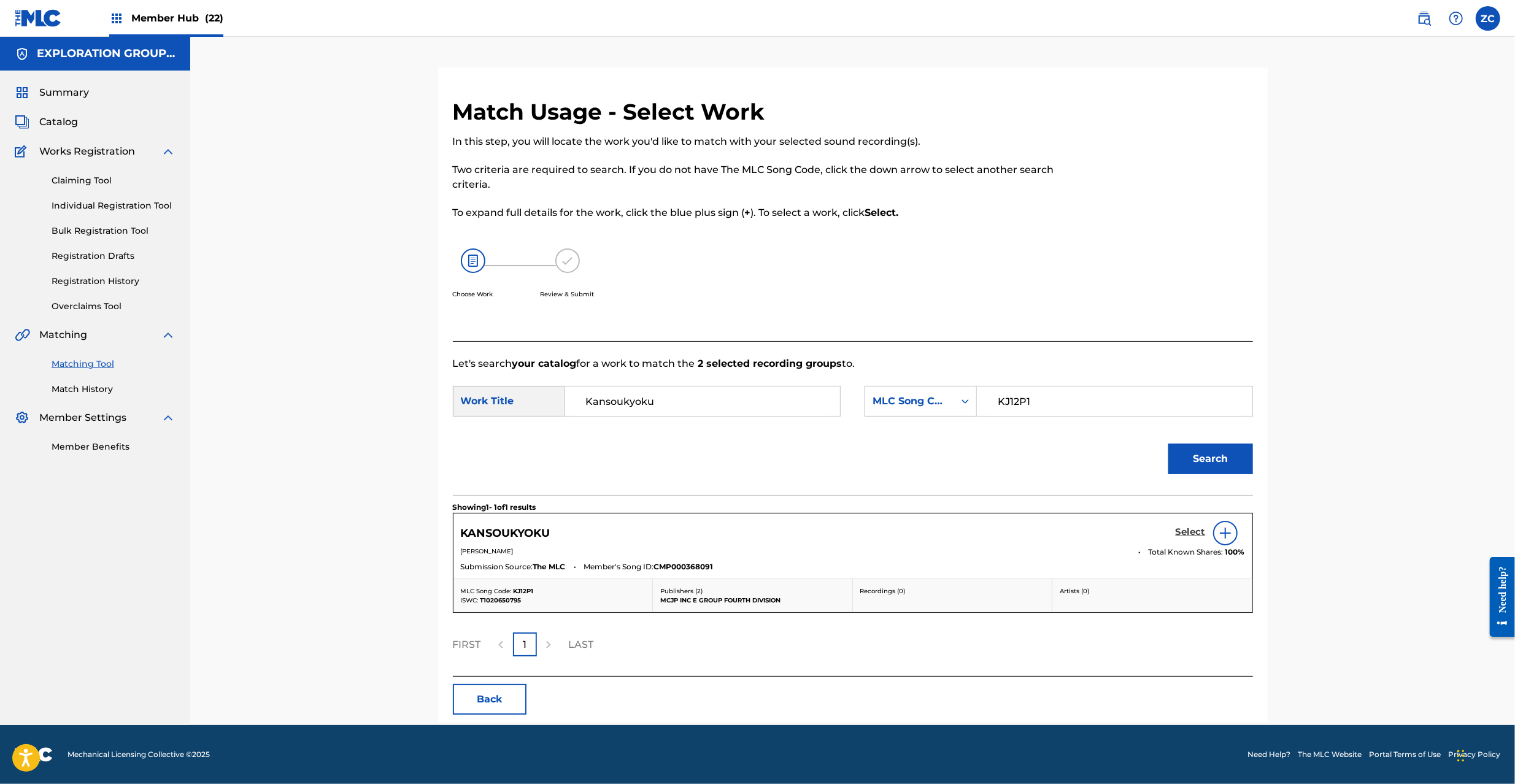
click at [1191, 531] on h5 "Select" at bounding box center [1191, 532] width 30 height 12
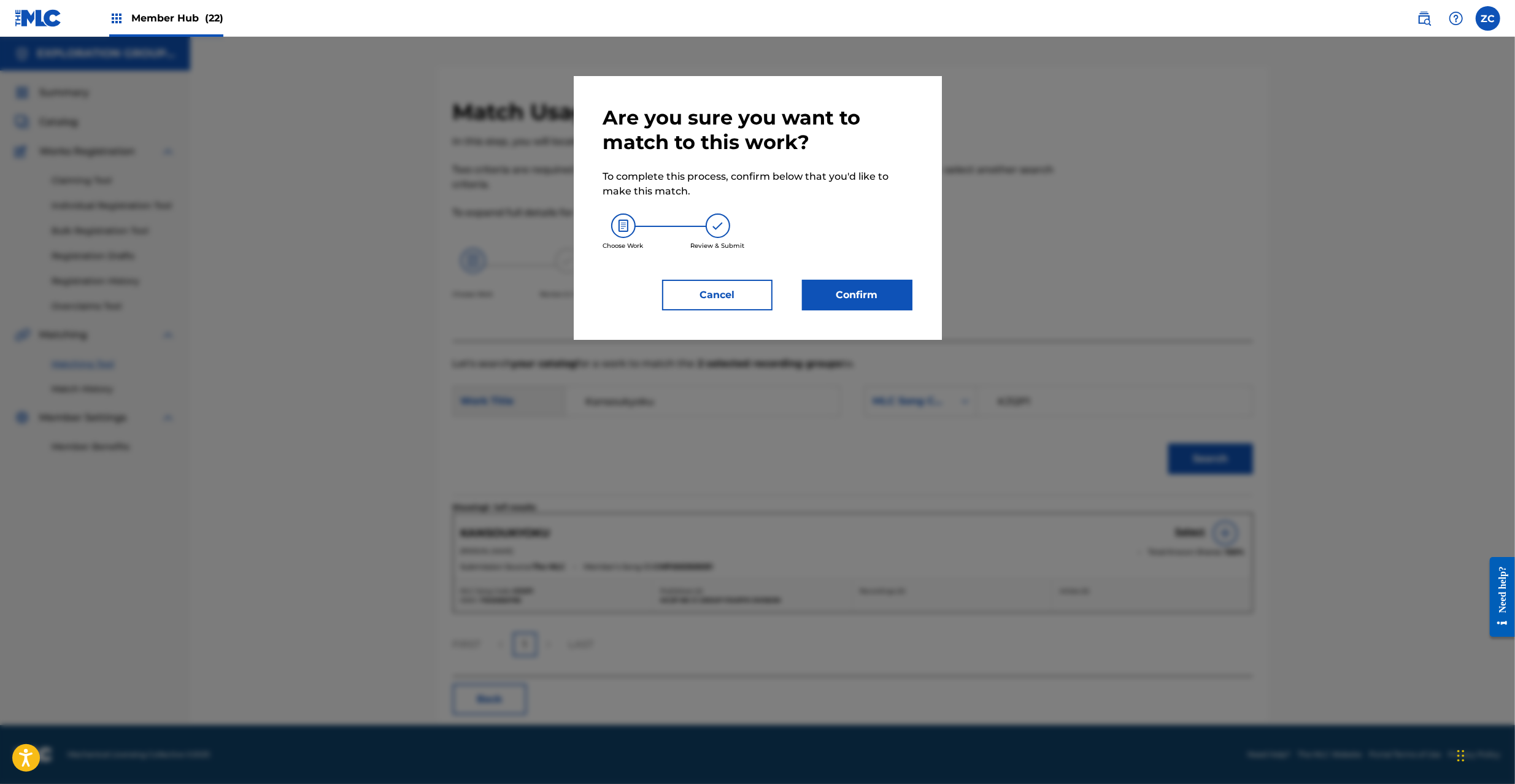
click at [872, 300] on div "Are you sure you want to match to this work? To complete this process, confirm …" at bounding box center [758, 208] width 368 height 264
click at [872, 291] on button "Confirm" at bounding box center [857, 295] width 111 height 31
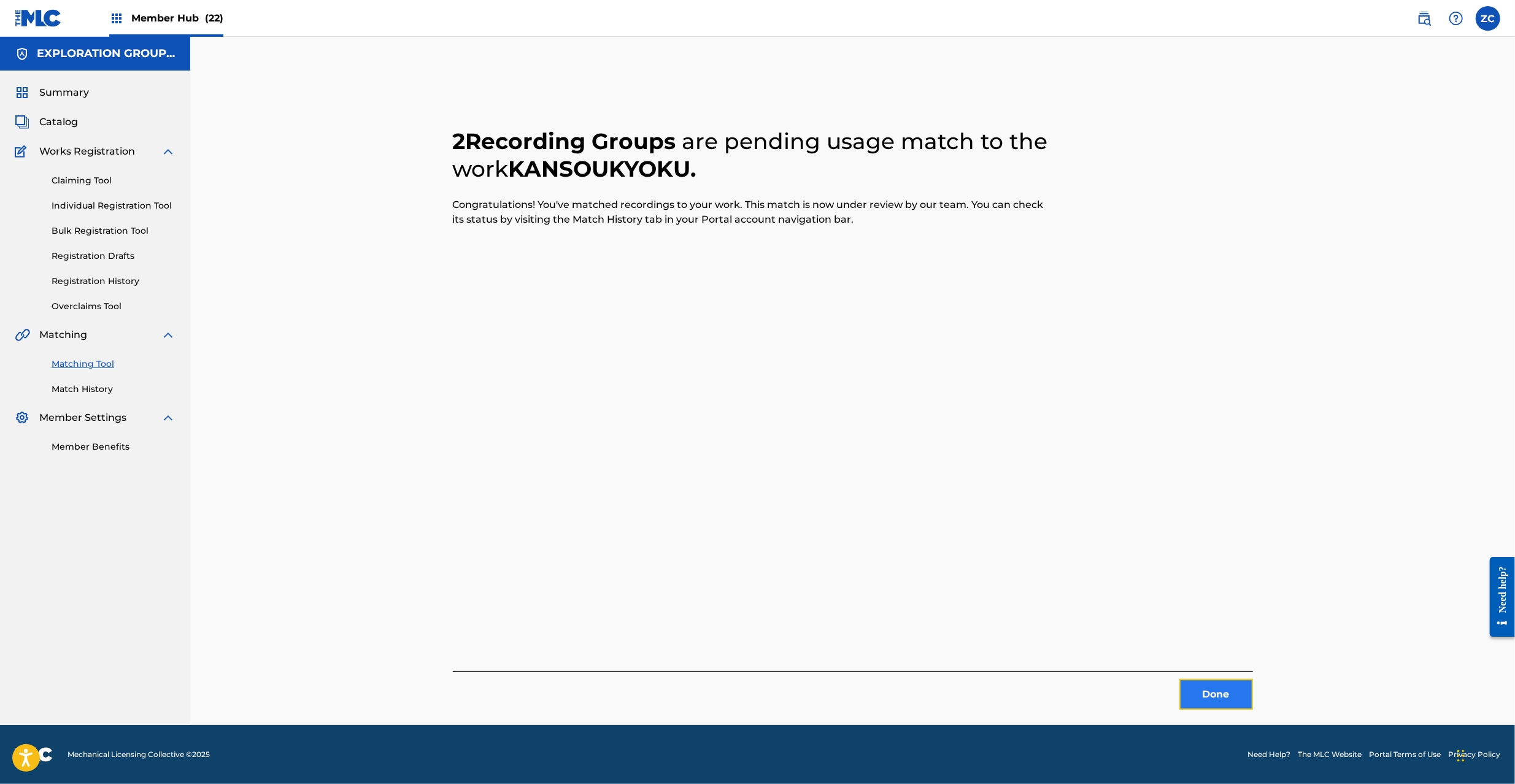
click at [1235, 690] on button "Done" at bounding box center [1216, 694] width 73 height 31
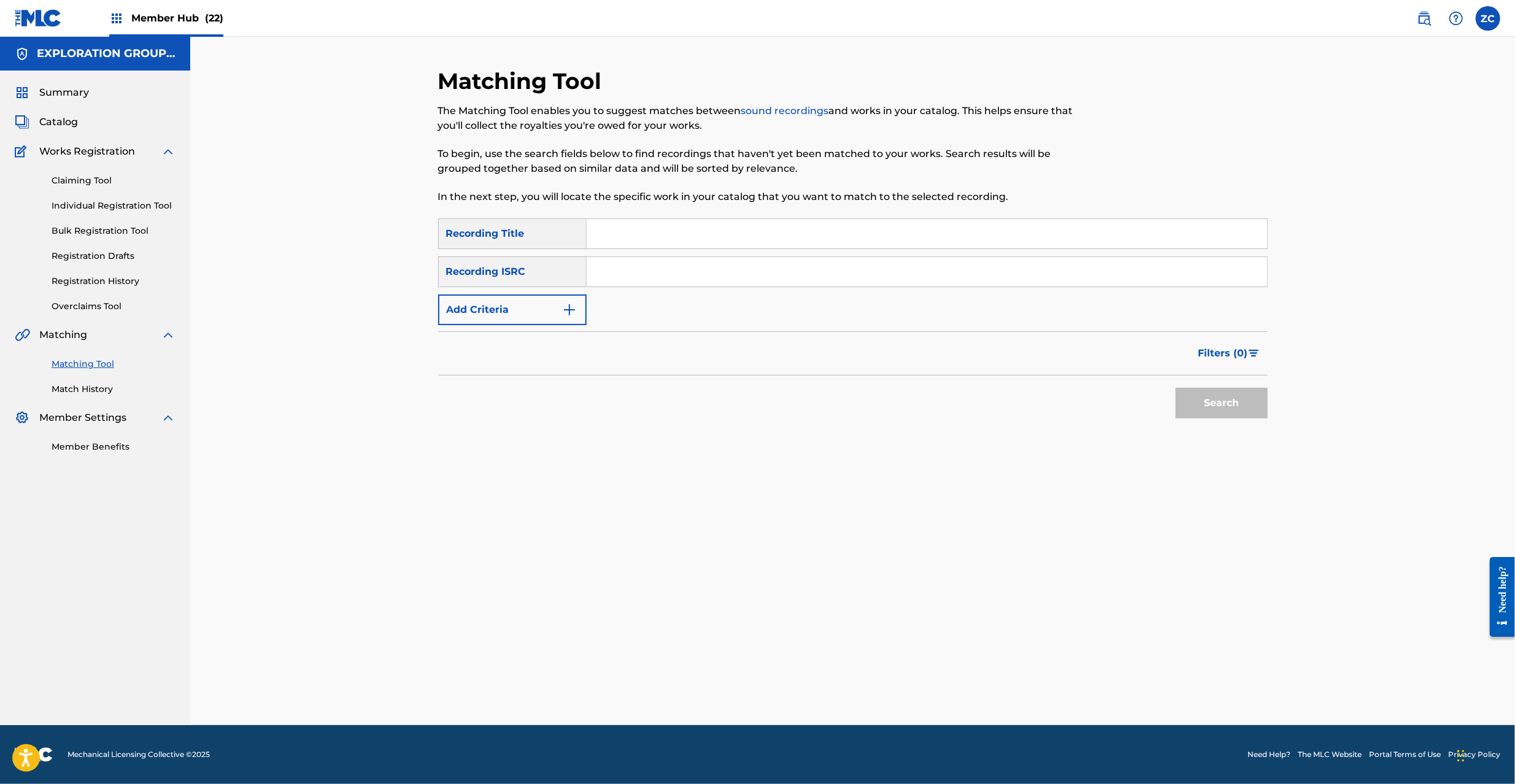
click at [1007, 278] on input "Search Form" at bounding box center [927, 272] width 681 height 29
paste input "JPB672003865"
click at [1206, 409] on button "Search" at bounding box center [1222, 403] width 92 height 31
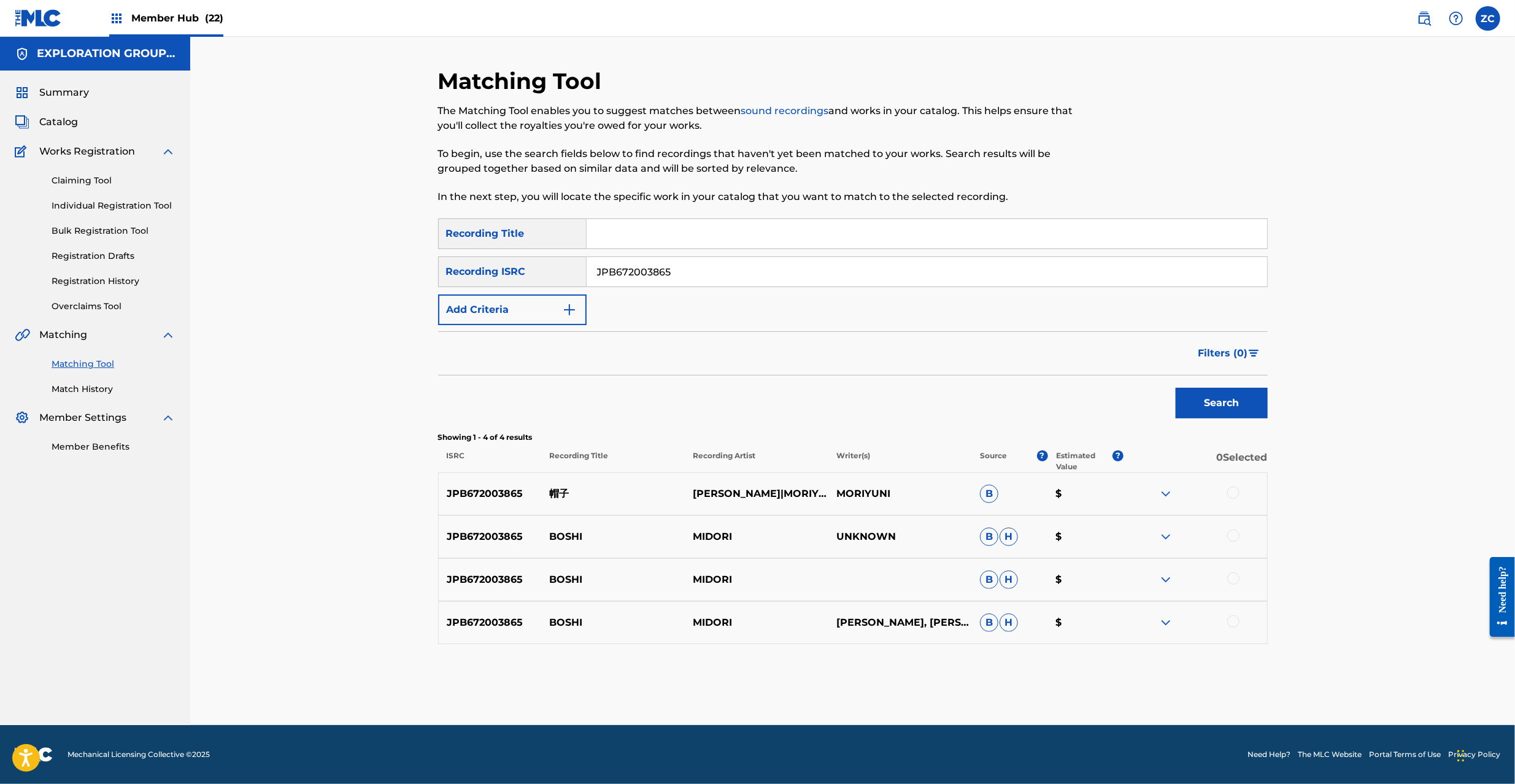
click at [1233, 491] on div at bounding box center [1233, 493] width 12 height 12
click at [1236, 538] on div at bounding box center [1233, 536] width 12 height 12
click at [1231, 579] on div at bounding box center [1233, 578] width 12 height 12
click at [1231, 627] on div at bounding box center [1233, 622] width 12 height 12
click at [696, 271] on input "JPB672003865" at bounding box center [927, 272] width 681 height 29
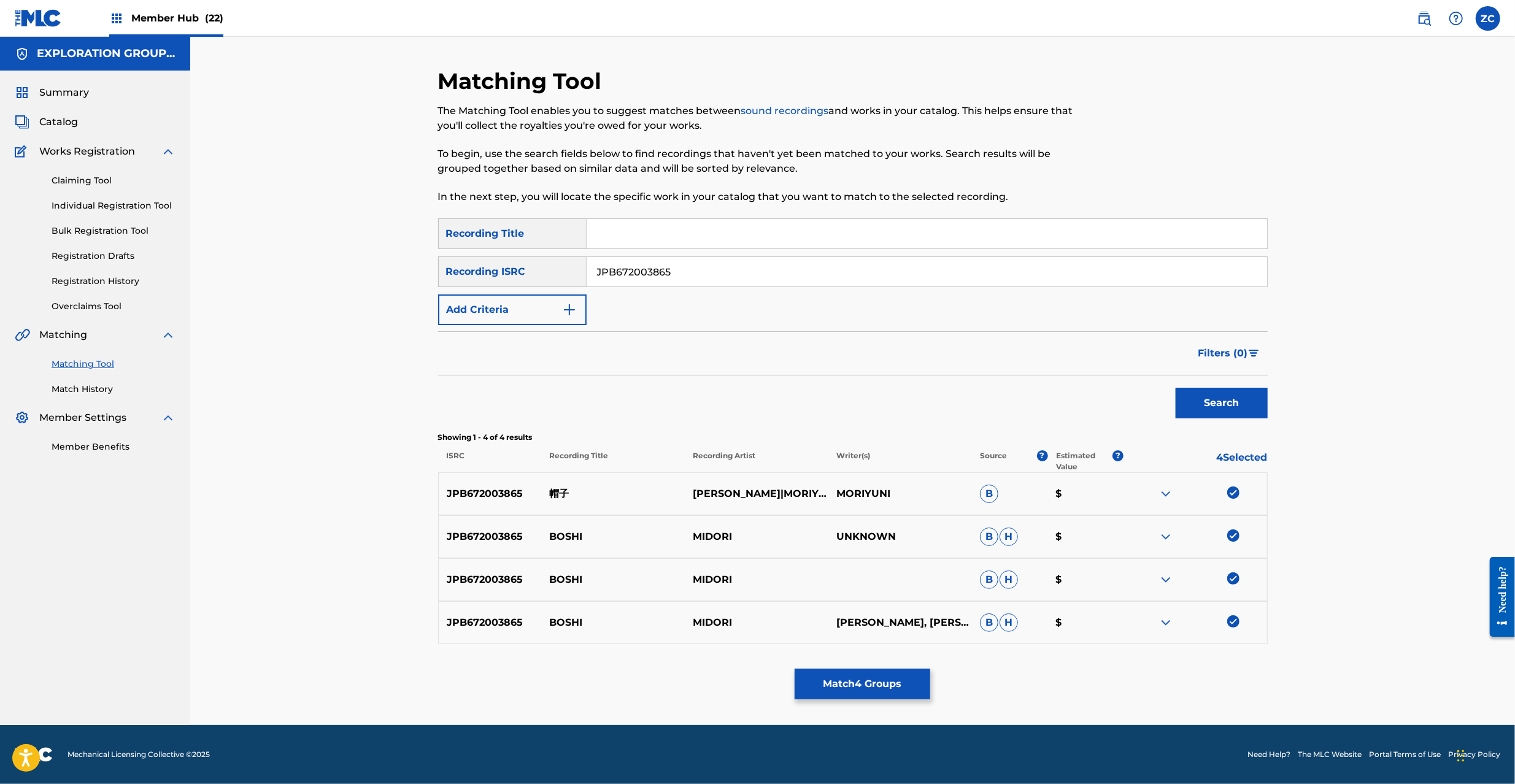
paste input "C620900502"
type input "JPC620900502"
click at [1203, 394] on button "Search" at bounding box center [1222, 403] width 92 height 31
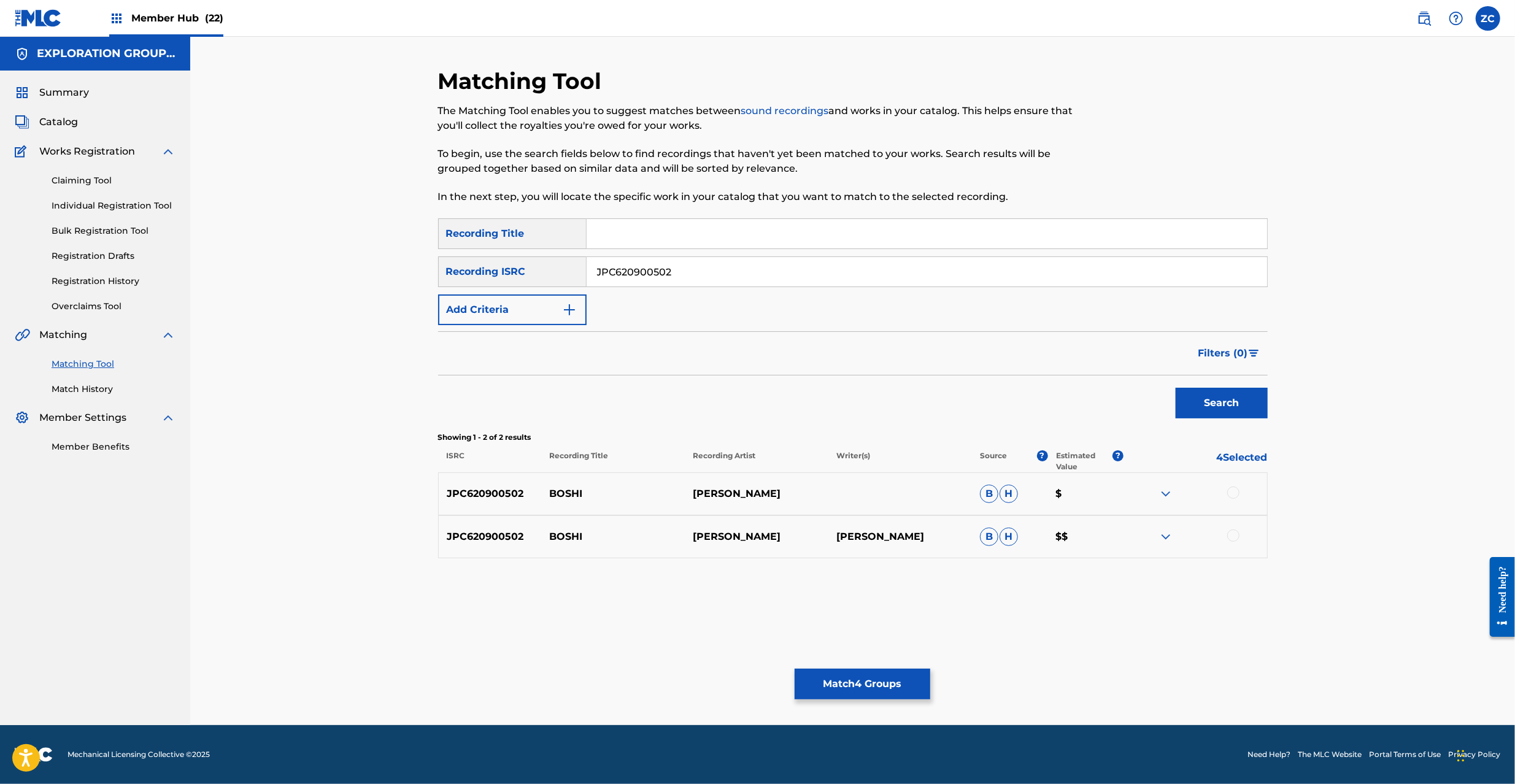
click at [1230, 491] on div at bounding box center [1233, 493] width 12 height 12
click at [1231, 536] on div at bounding box center [1233, 536] width 12 height 12
drag, startPoint x: 674, startPoint y: 267, endPoint x: 507, endPoint y: 265, distance: 167.0
click at [507, 265] on div "SearchWithCriteria7562654e-c69b-4cd3-b27e-1ad5a593dd9d Recording ISRC JPC620900…" at bounding box center [853, 272] width 830 height 31
click at [882, 694] on button "Match 6 Groups" at bounding box center [862, 684] width 136 height 31
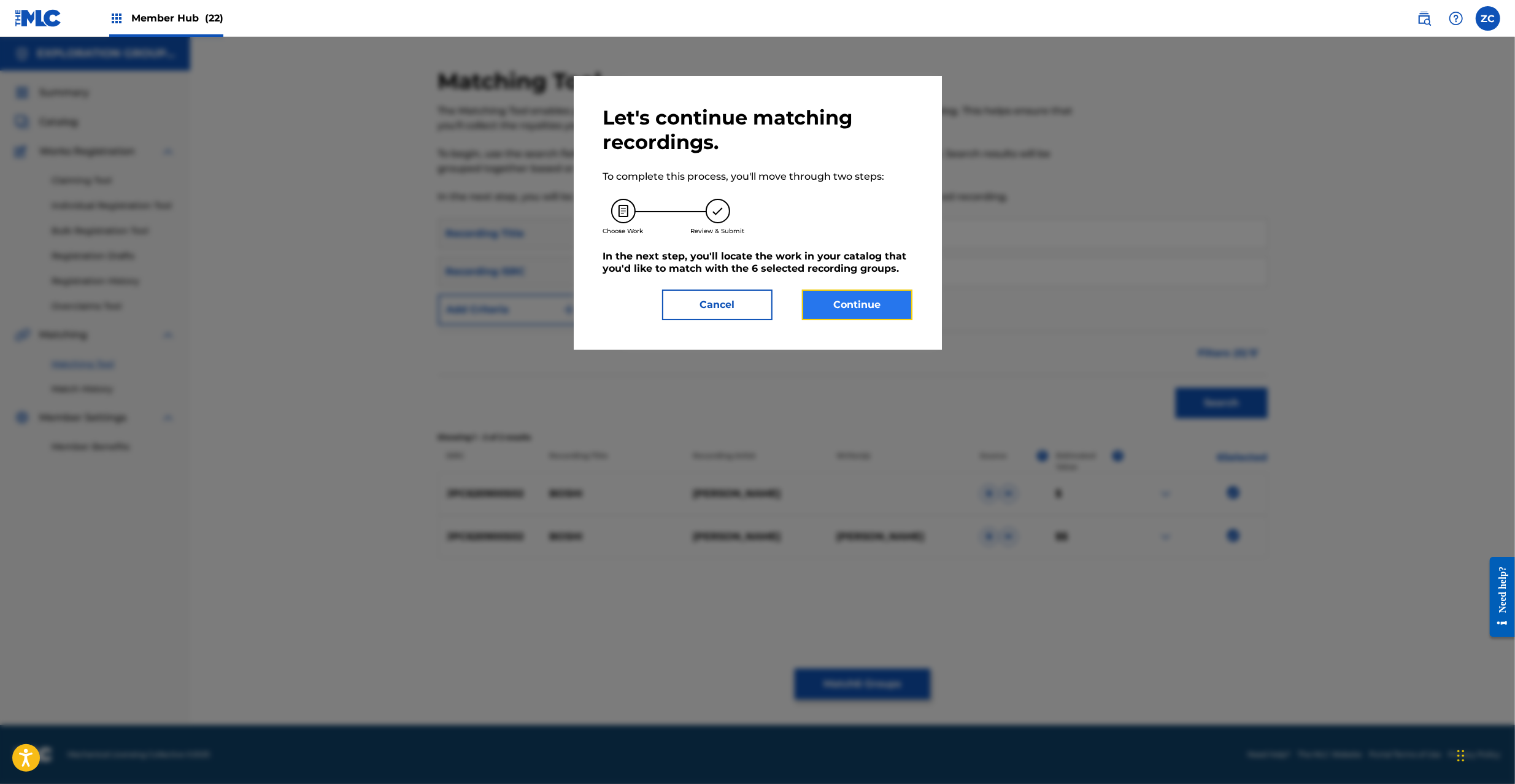
click at [882, 295] on button "Continue" at bounding box center [857, 305] width 111 height 31
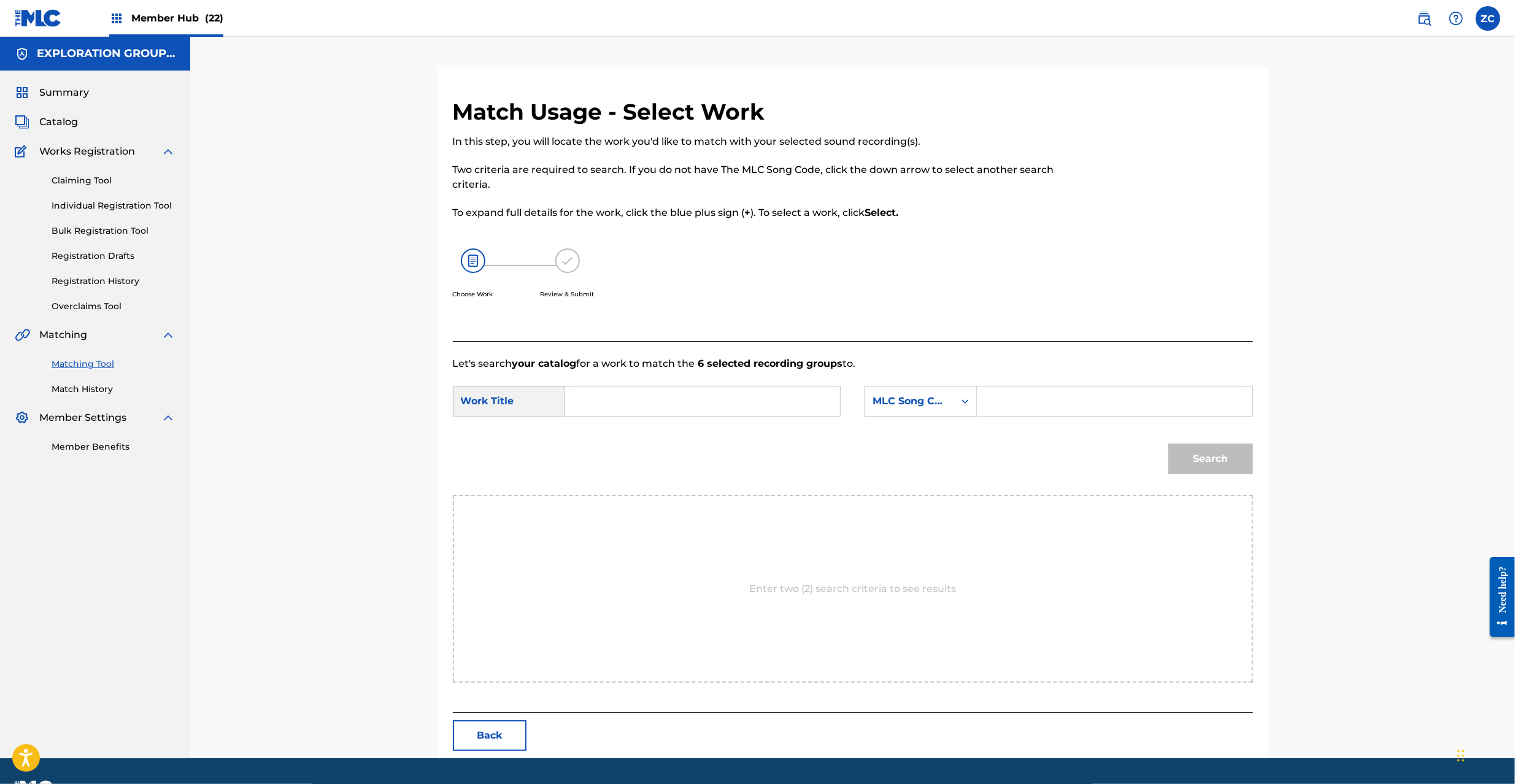
click at [772, 393] on input "Search Form" at bounding box center [703, 401] width 254 height 29
paste input "Boushi BD8L5S"
click at [657, 403] on input "Boushi BD8L5S" at bounding box center [703, 401] width 254 height 29
type input "Boushi"
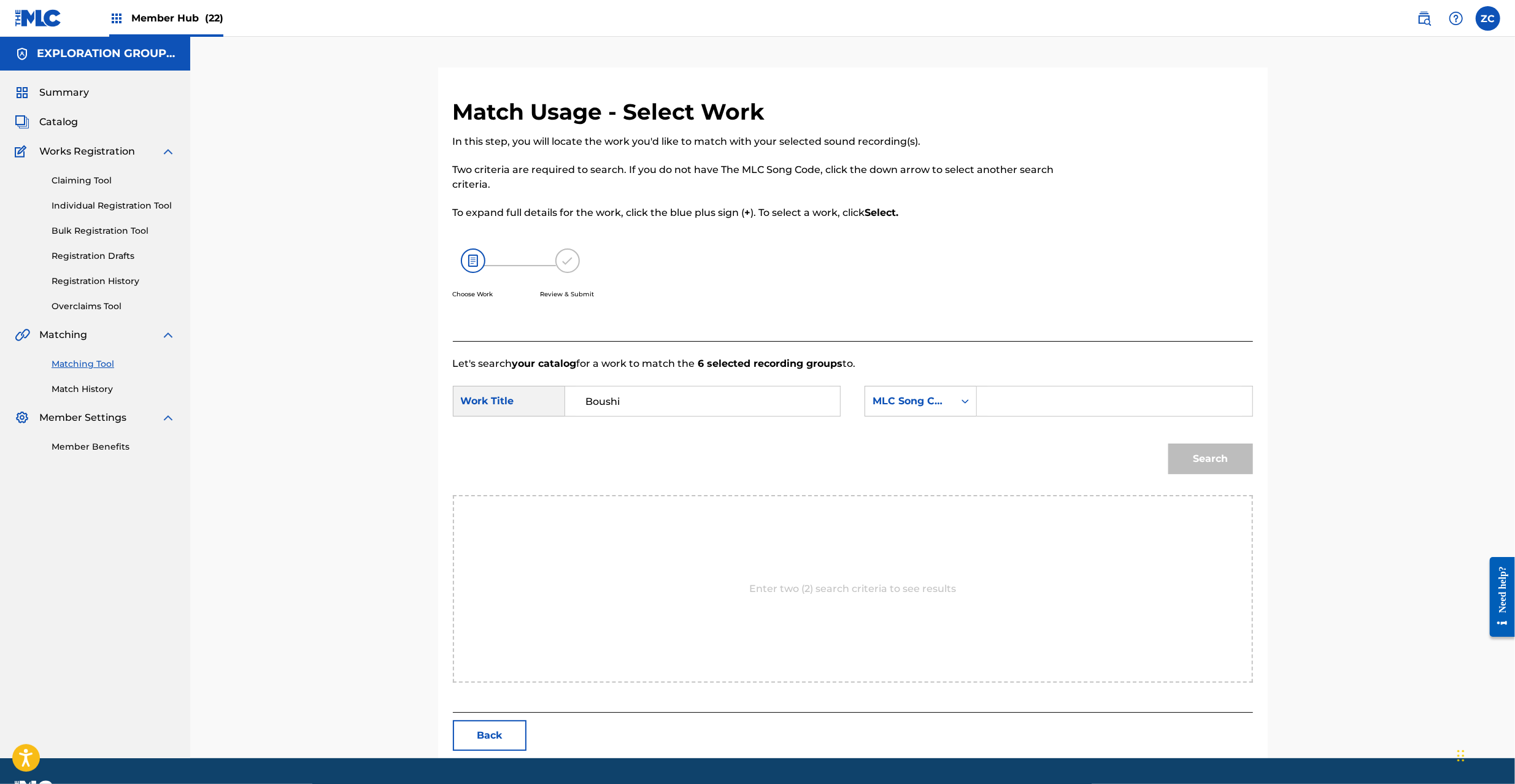
click at [1051, 409] on input "Search Form" at bounding box center [1115, 401] width 254 height 29
paste input "BD8L5S"
type input "BD8L5S"
click at [1194, 460] on button "Search" at bounding box center [1210, 458] width 84 height 31
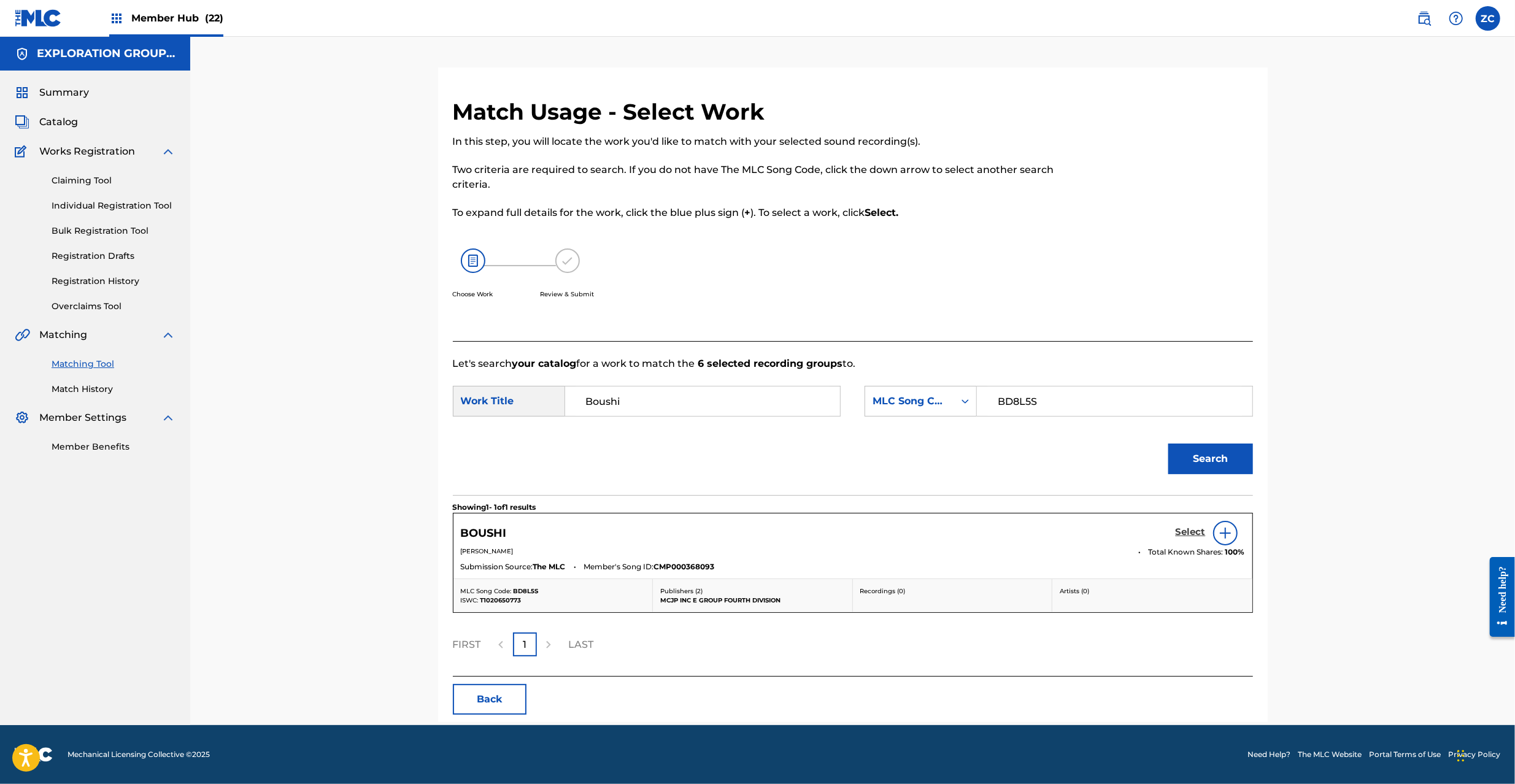
click at [1189, 535] on h5 "Select" at bounding box center [1191, 532] width 30 height 12
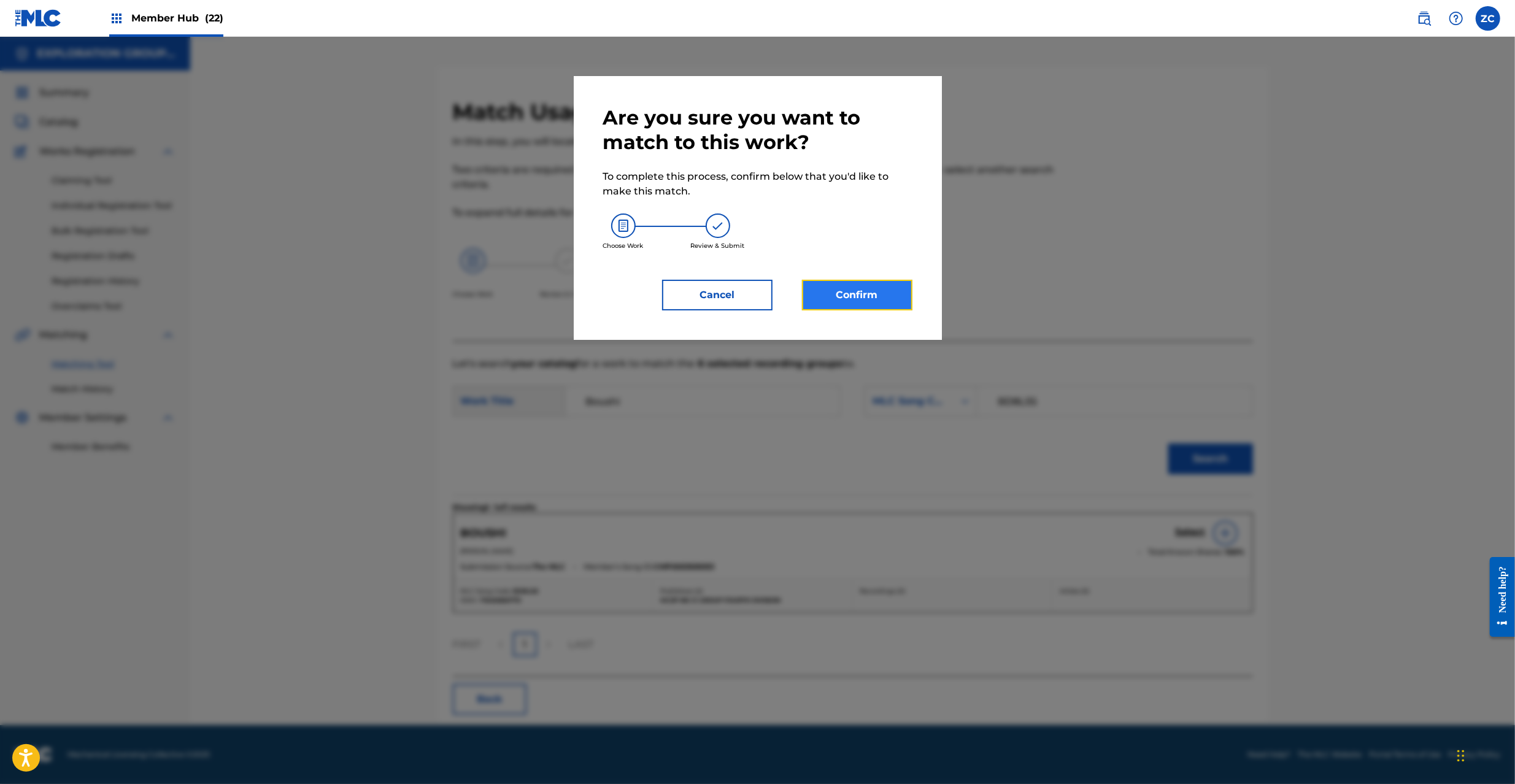
click at [858, 303] on button "Confirm" at bounding box center [857, 295] width 111 height 31
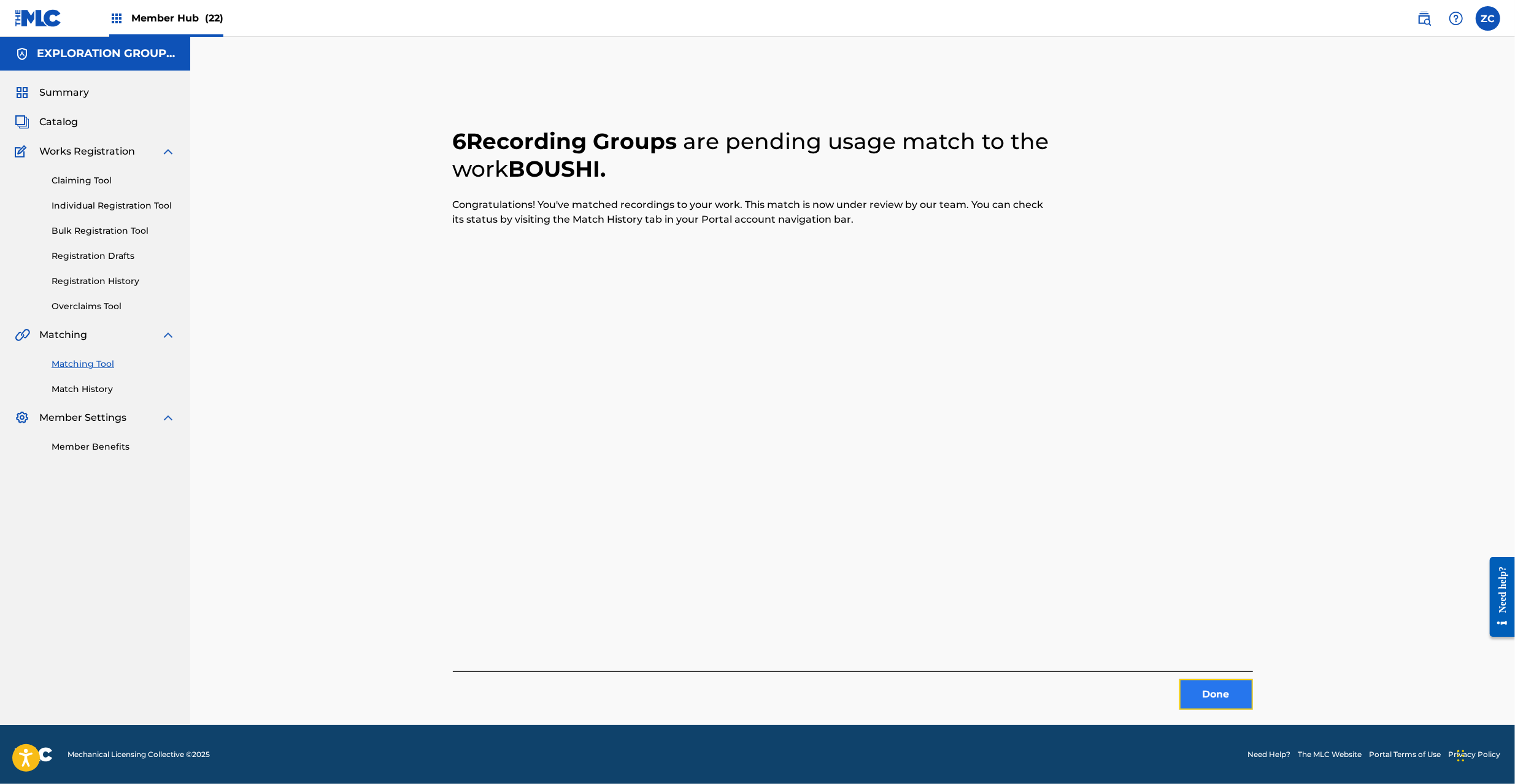
click at [1218, 687] on button "Done" at bounding box center [1216, 694] width 73 height 31
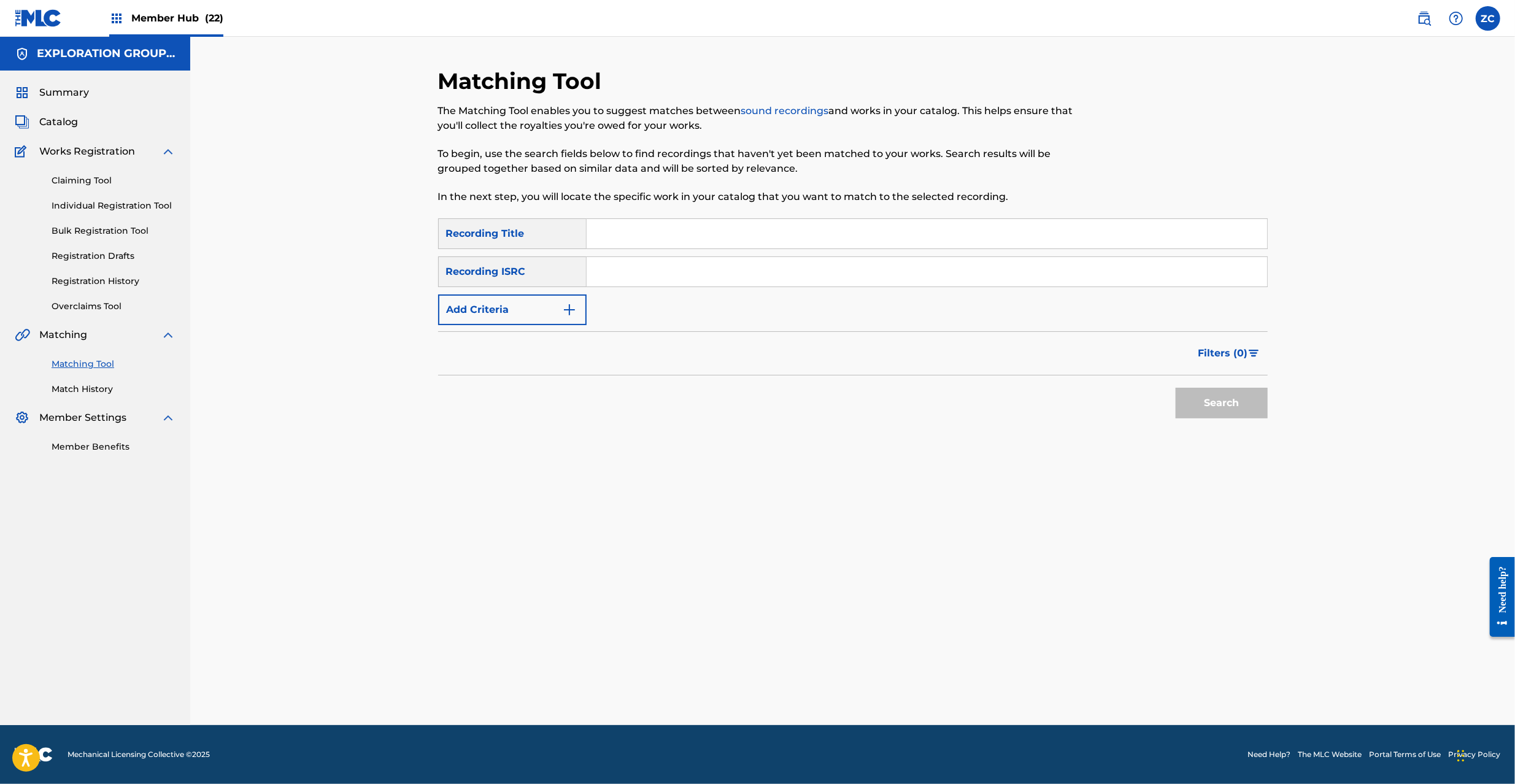
drag, startPoint x: 827, startPoint y: 264, endPoint x: 840, endPoint y: 272, distance: 15.3
click at [827, 264] on input "Search Form" at bounding box center [927, 272] width 681 height 29
paste input "JPL550904011"
click at [1223, 415] on button "Search" at bounding box center [1222, 403] width 92 height 31
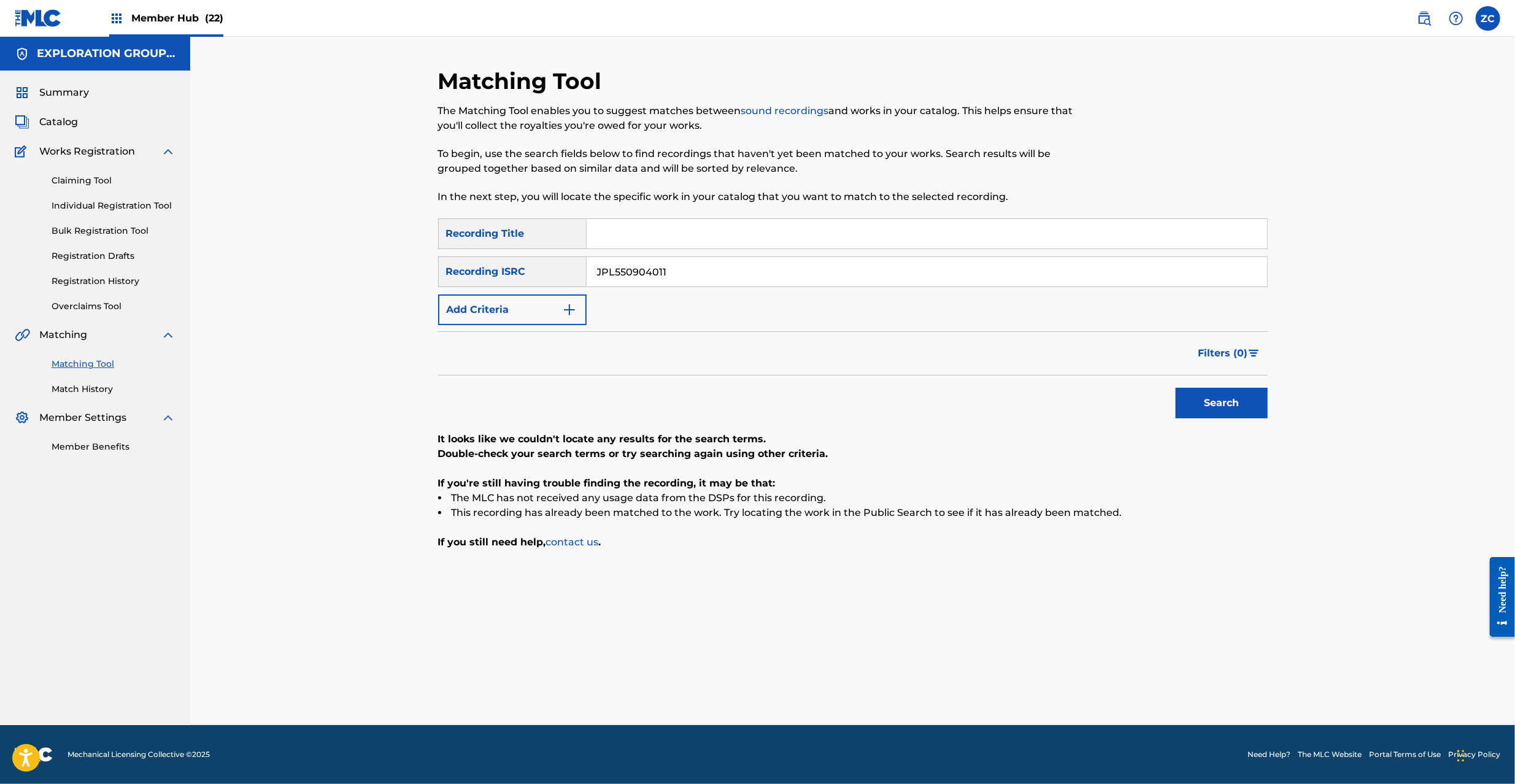
click at [838, 268] on input "JPL550904011" at bounding box center [927, 272] width 681 height 29
paste input "05"
click at [1212, 401] on button "Search" at bounding box center [1222, 403] width 92 height 31
click at [725, 267] on input "JPL550904005" at bounding box center [927, 272] width 681 height 29
paste input "H371200151"
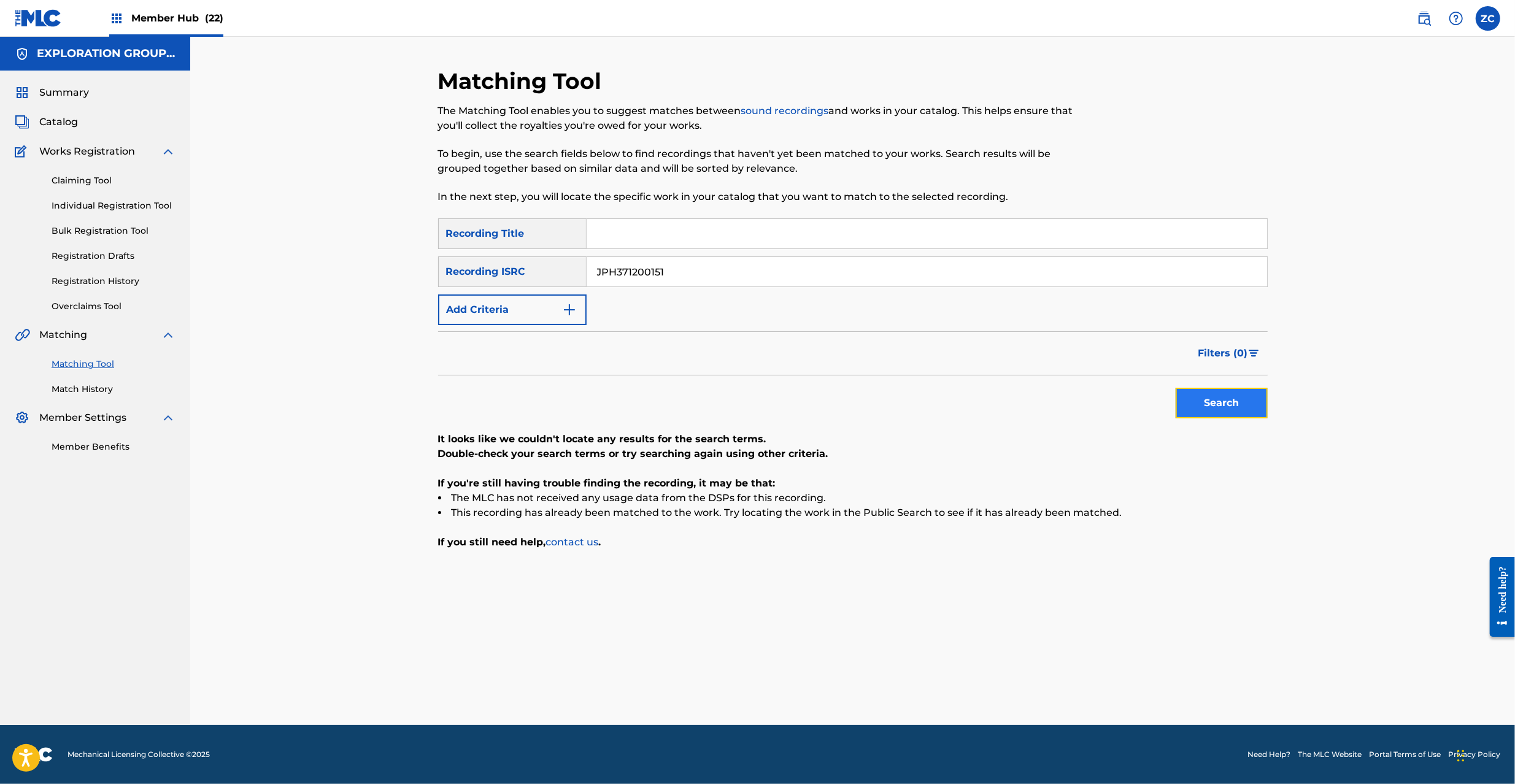
click at [1203, 392] on button "Search" at bounding box center [1222, 403] width 92 height 31
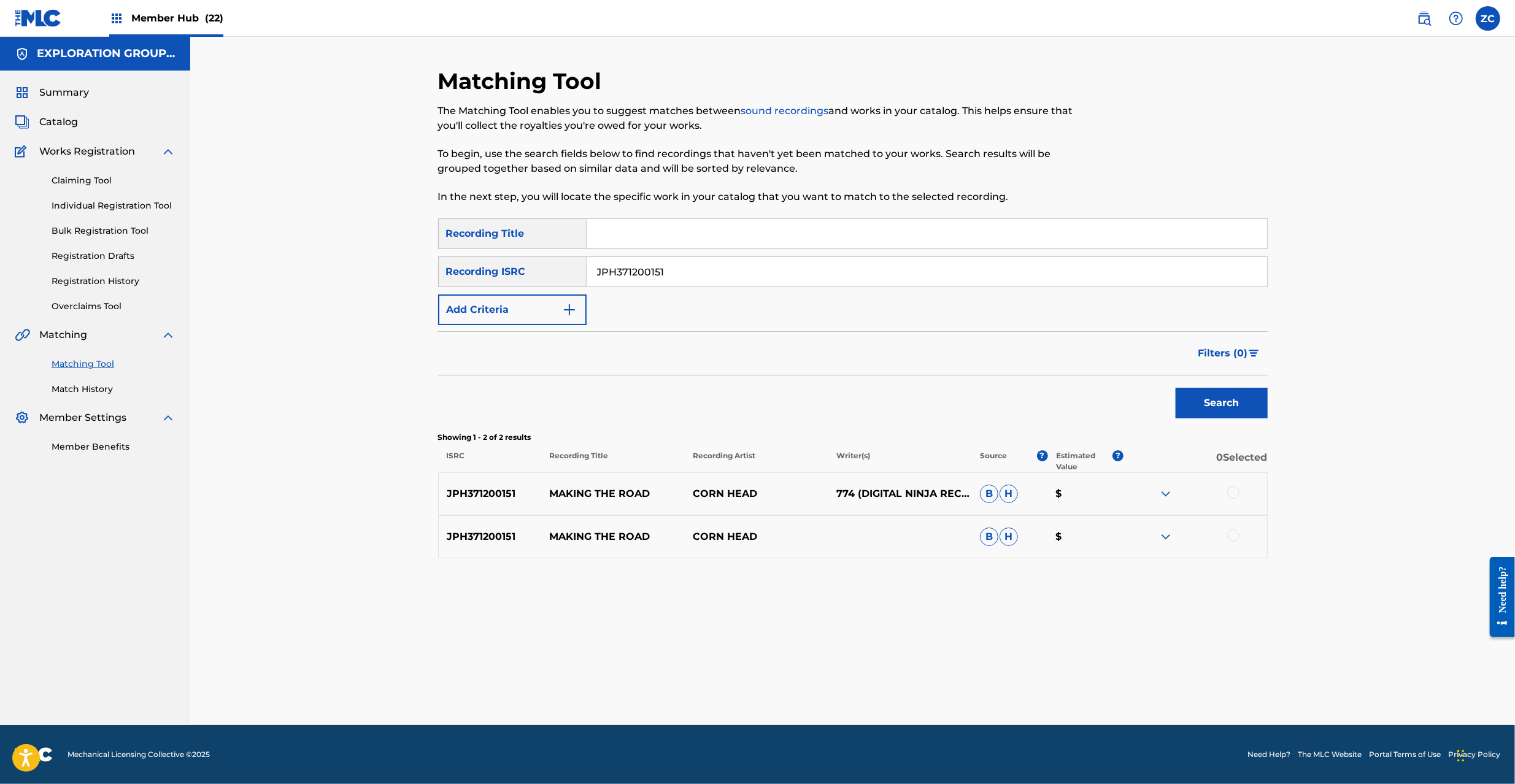
click at [687, 248] on div "Search Form" at bounding box center [927, 234] width 681 height 31
click at [701, 278] on input "JPH371200151" at bounding box center [927, 272] width 681 height 29
paste input "Making The Road Corn Head MV3539"
type input "JPH371200151"
click at [1231, 492] on div at bounding box center [1233, 493] width 12 height 12
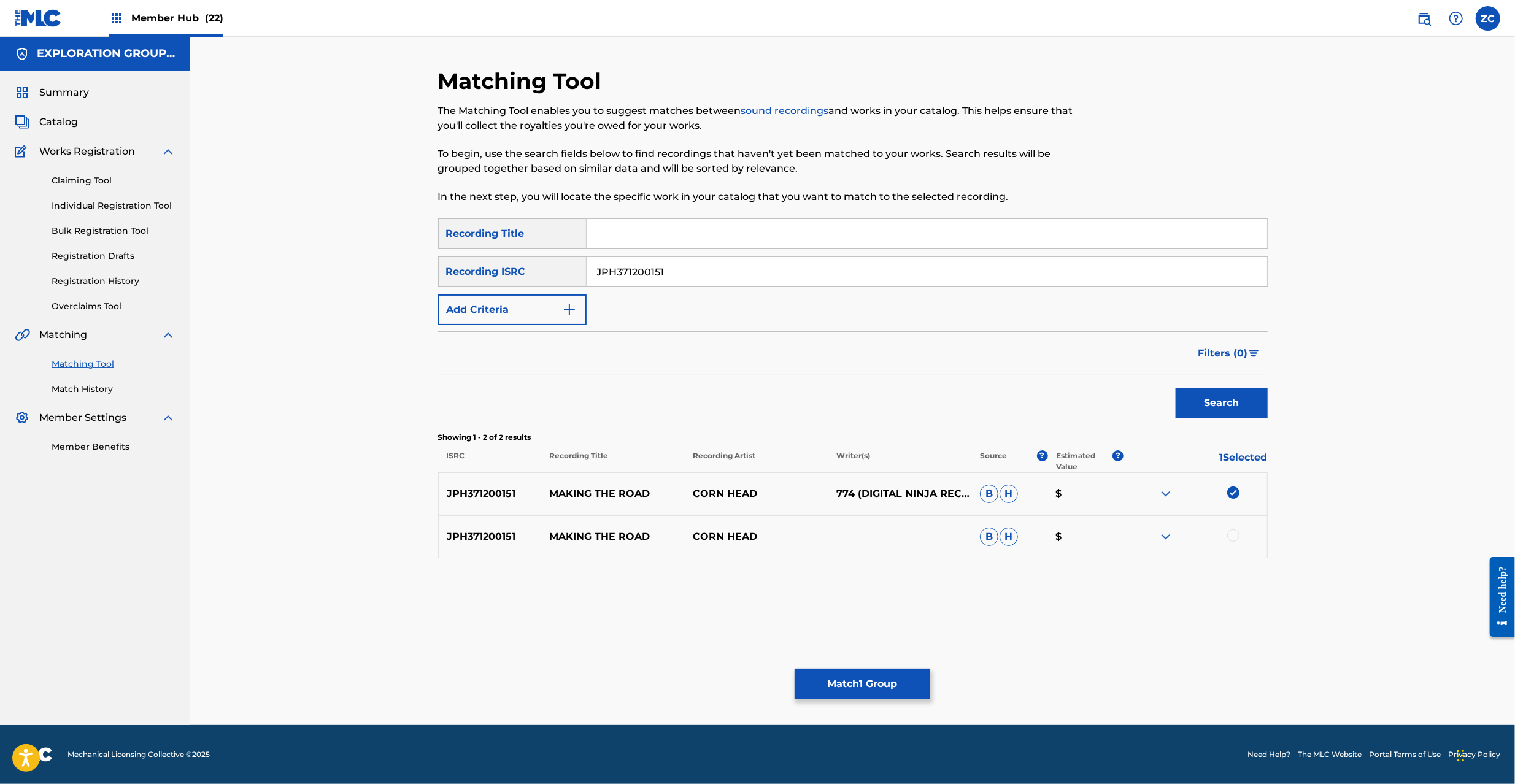
click at [1236, 536] on div at bounding box center [1233, 536] width 12 height 12
click at [877, 696] on button "Match 2 Groups" at bounding box center [862, 684] width 136 height 31
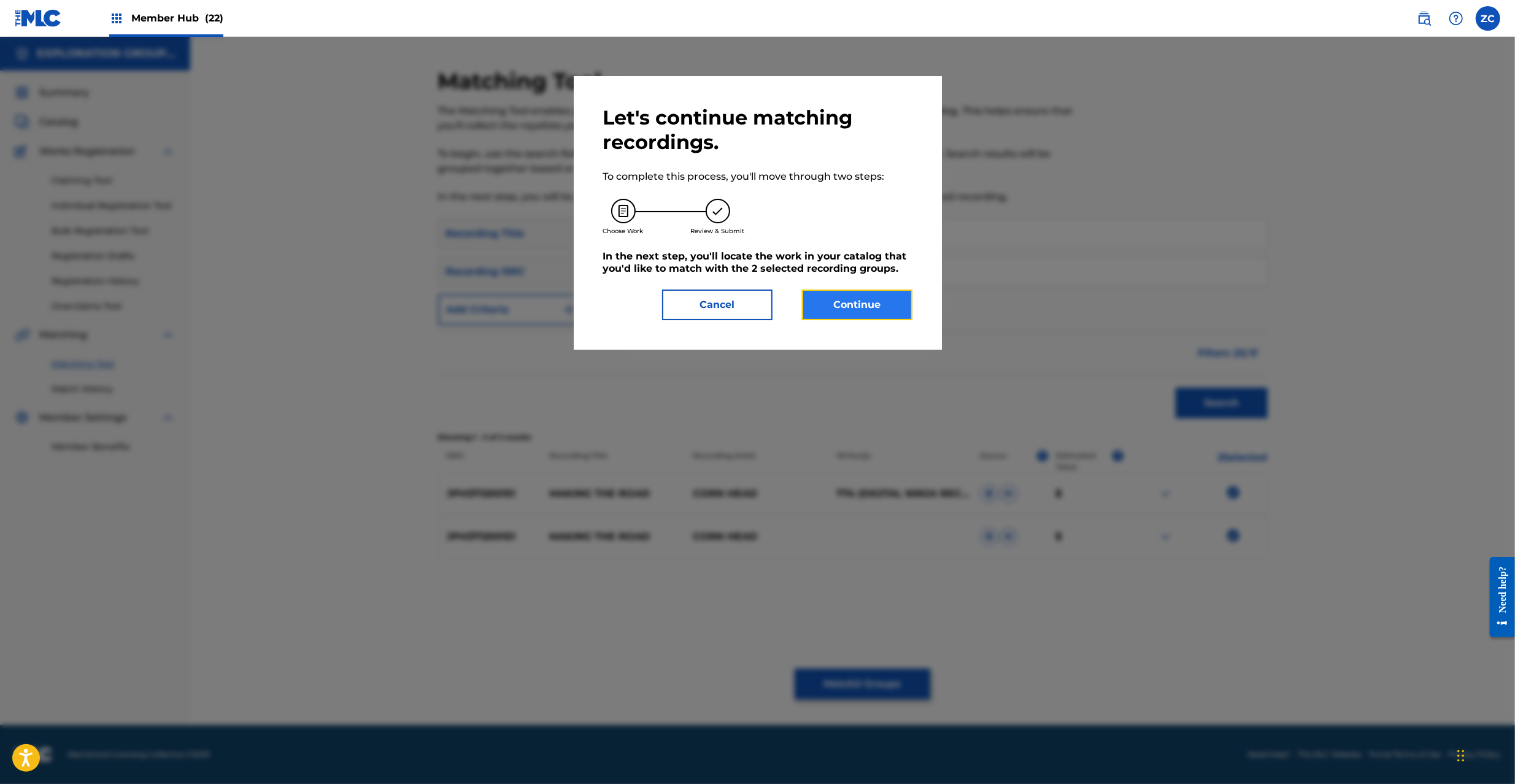
click at [870, 299] on button "Continue" at bounding box center [857, 305] width 111 height 31
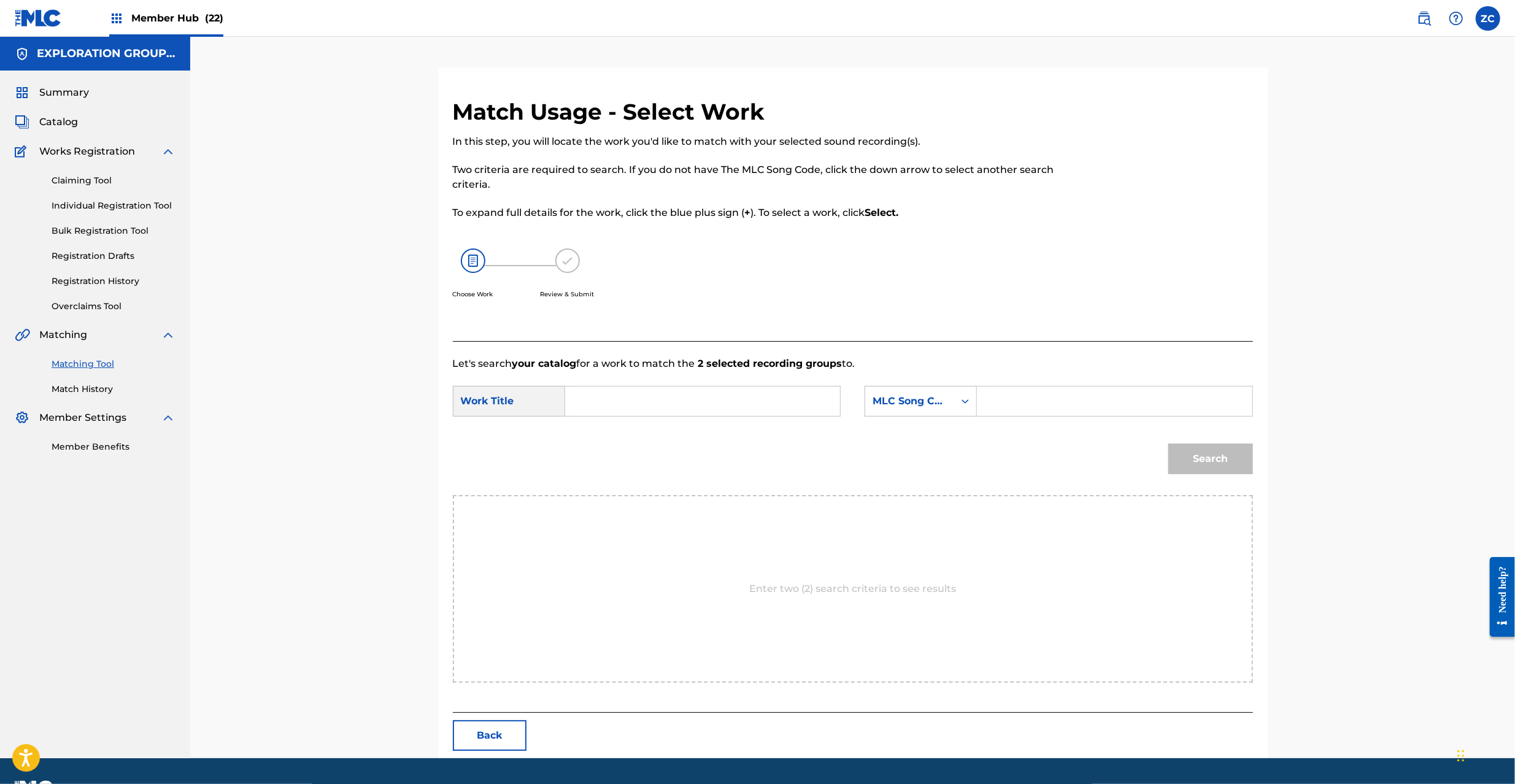
click at [806, 403] on input "Search Form" at bounding box center [703, 401] width 254 height 29
paste input "Making The Road MV3539"
click at [709, 403] on input "Making The Road MV3539" at bounding box center [703, 401] width 254 height 29
type input "Making The Road"
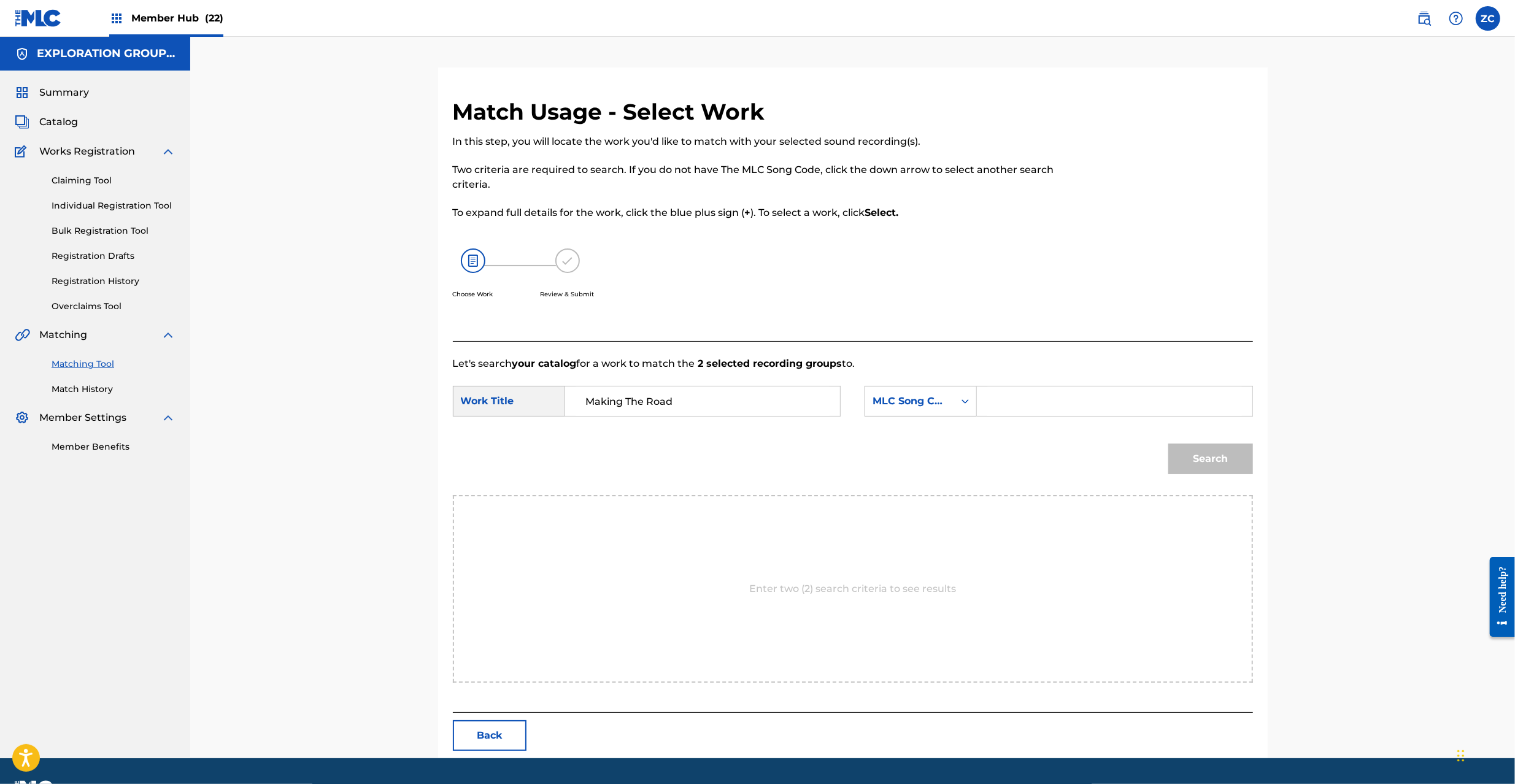
click at [1019, 401] on input "Search Form" at bounding box center [1115, 401] width 254 height 29
paste input "MV3539"
type input "MV3539"
drag, startPoint x: 1079, startPoint y: 416, endPoint x: 1193, endPoint y: 447, distance: 118.1
click at [1189, 443] on div "Search" at bounding box center [1208, 456] width 91 height 49
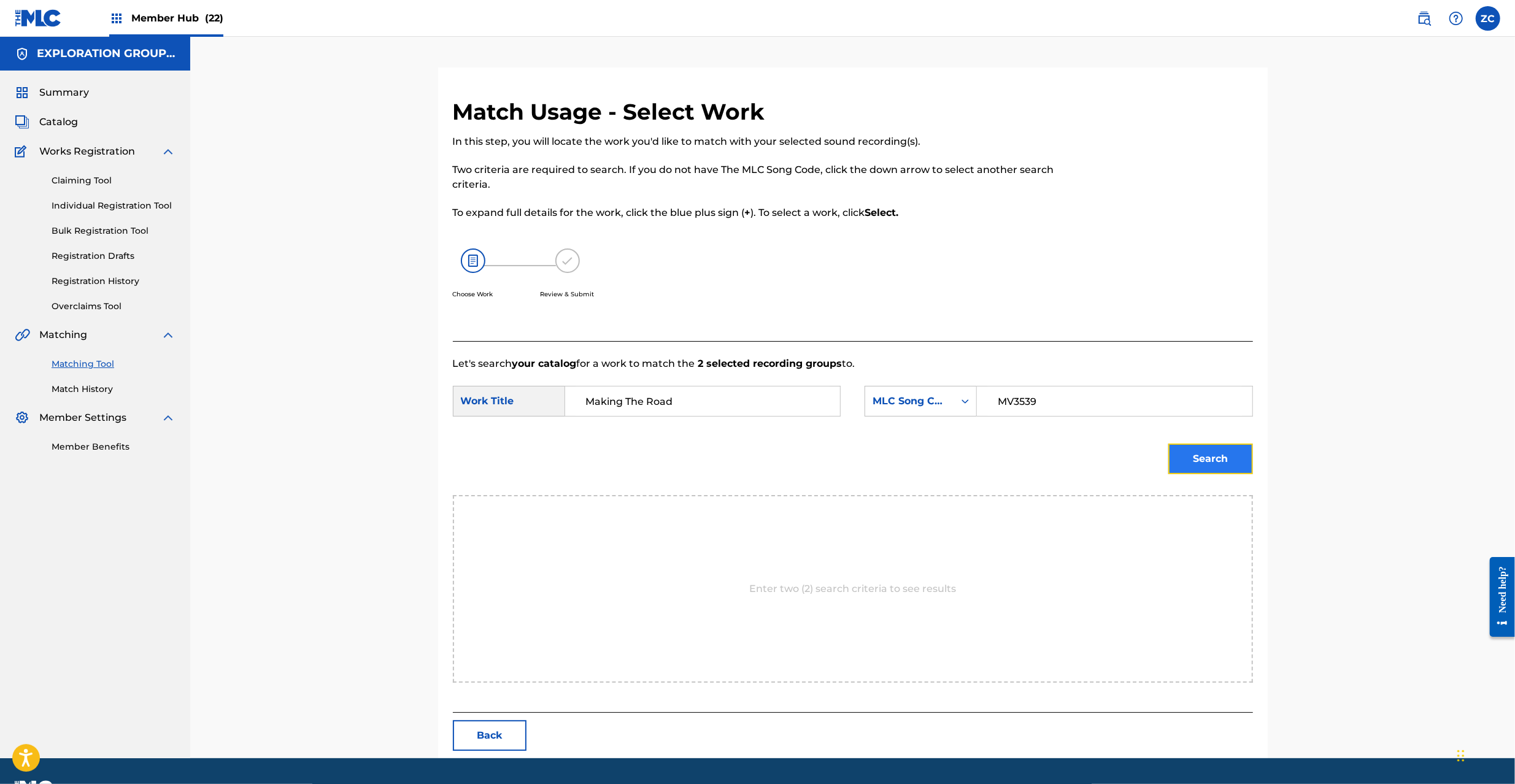
click at [1206, 457] on button "Search" at bounding box center [1210, 458] width 84 height 31
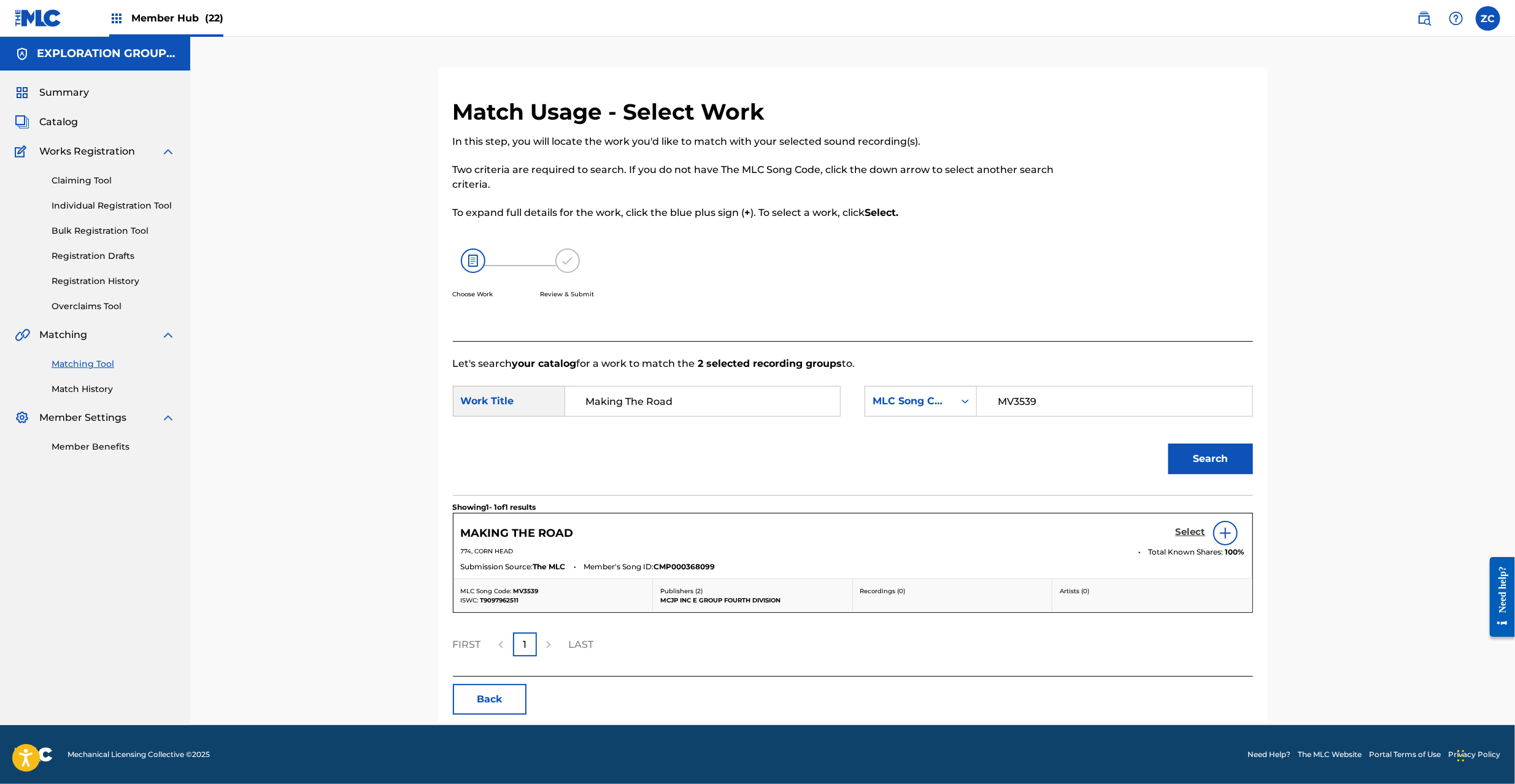
click at [1197, 538] on h5 "Select" at bounding box center [1191, 532] width 30 height 12
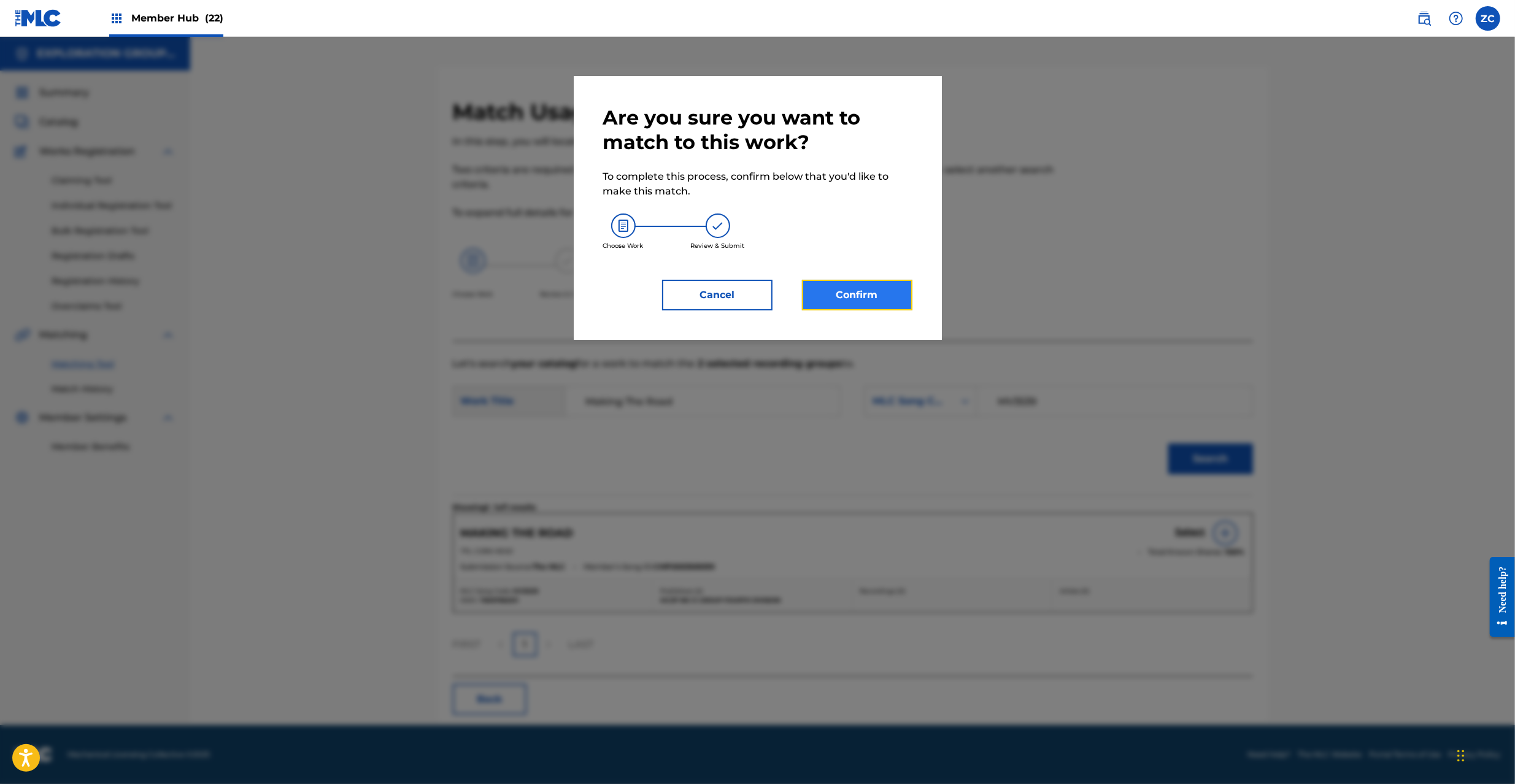
click at [885, 295] on button "Confirm" at bounding box center [857, 295] width 111 height 31
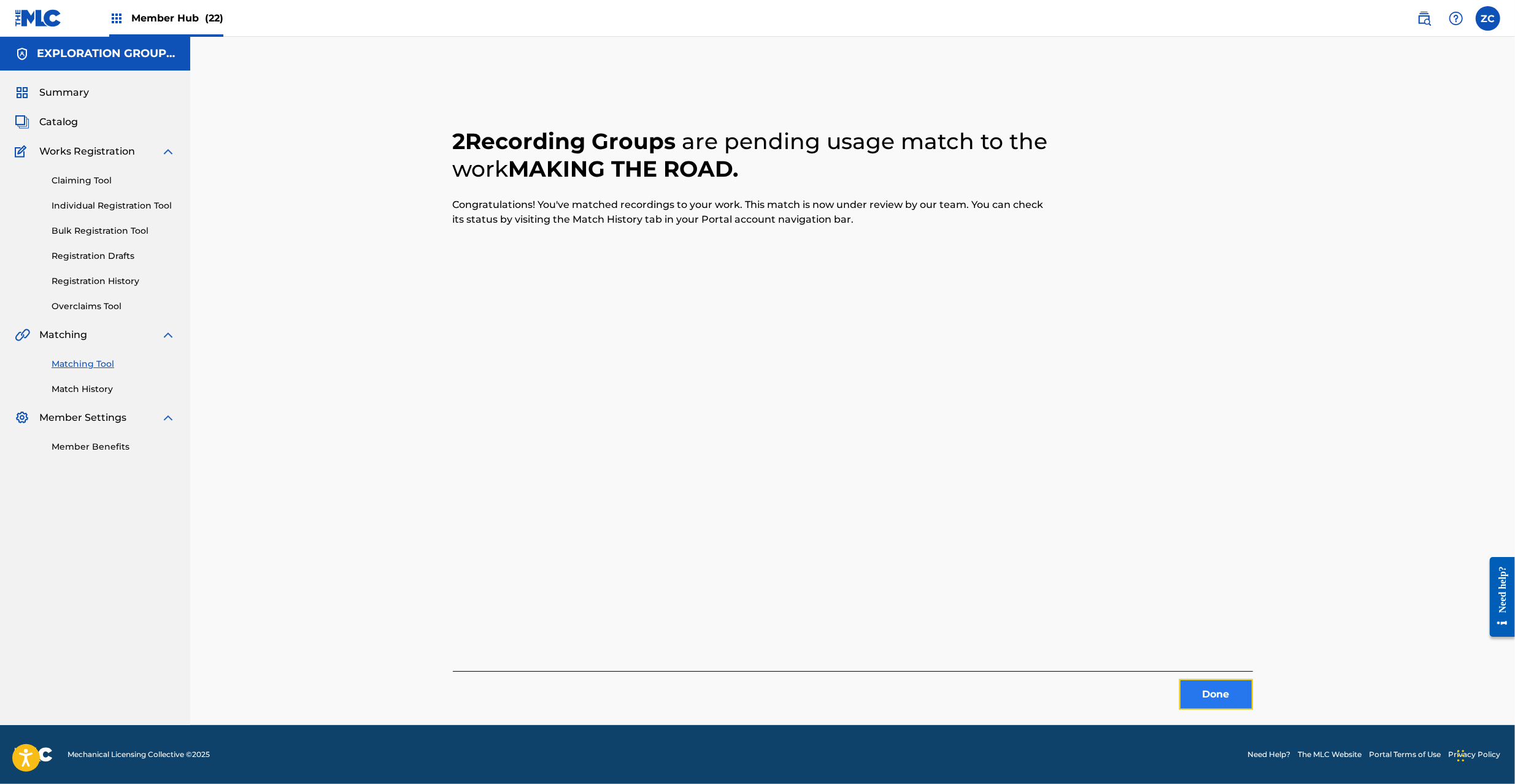
click at [1218, 690] on button "Done" at bounding box center [1216, 694] width 73 height 31
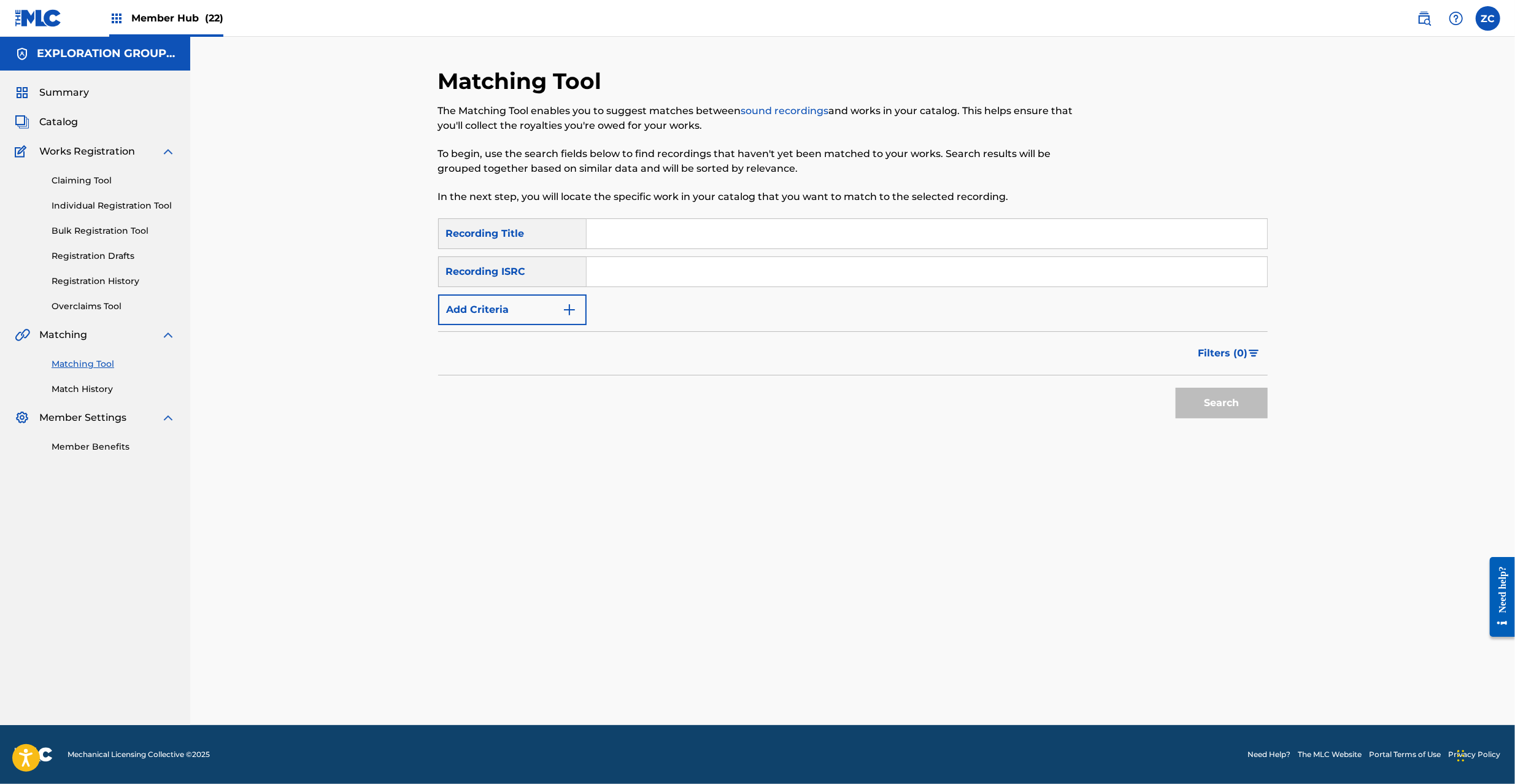
click at [953, 278] on input "Search Form" at bounding box center [927, 272] width 681 height 29
paste input "JPL550904009"
click at [1221, 403] on button "Search" at bounding box center [1222, 403] width 92 height 31
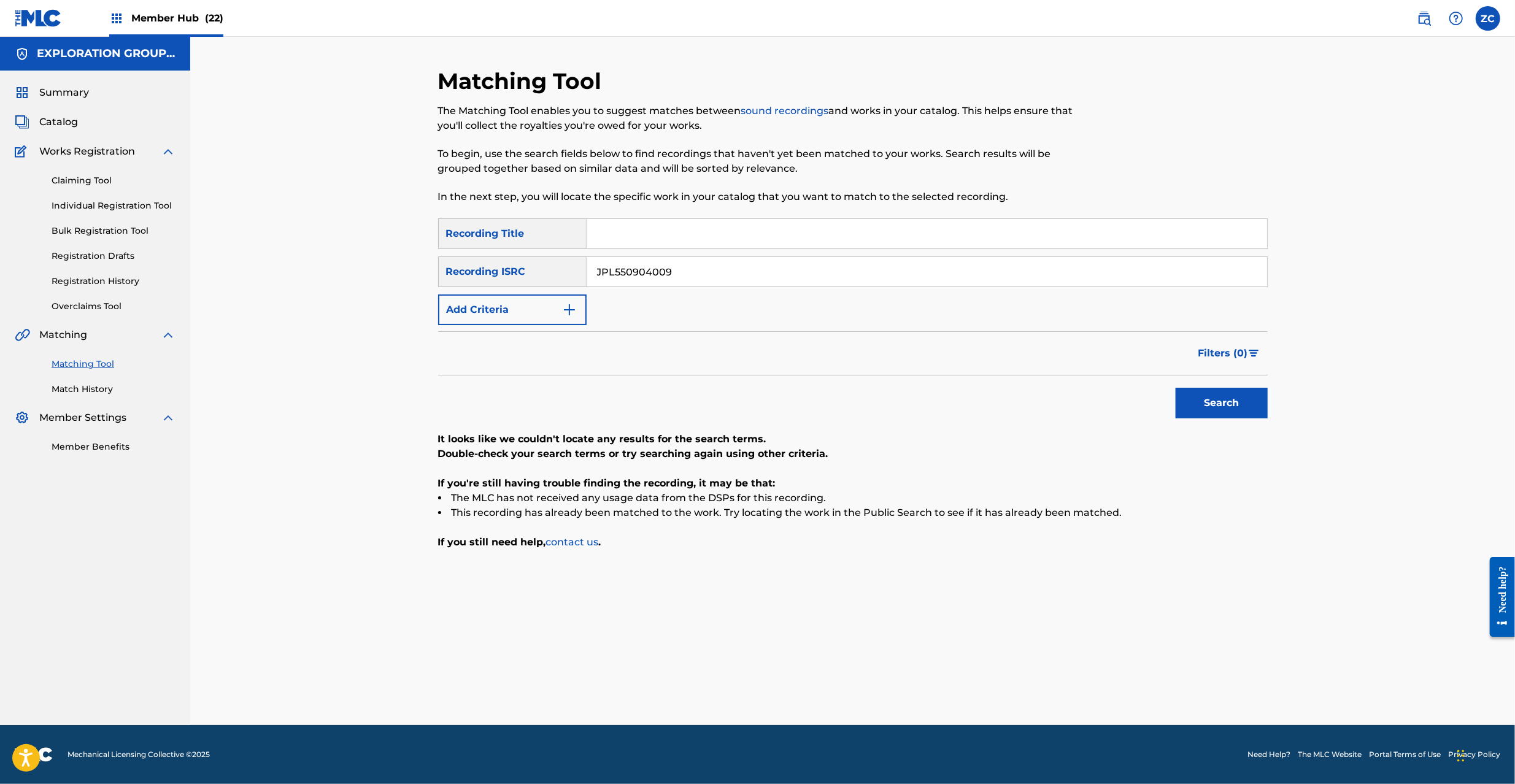
click at [893, 276] on input "JPL550904009" at bounding box center [927, 272] width 681 height 29
paste input "14"
click at [1232, 410] on button "Search" at bounding box center [1222, 403] width 92 height 31
click at [855, 263] on input "JPL550904014" at bounding box center [927, 272] width 681 height 29
paste input "C621200109"
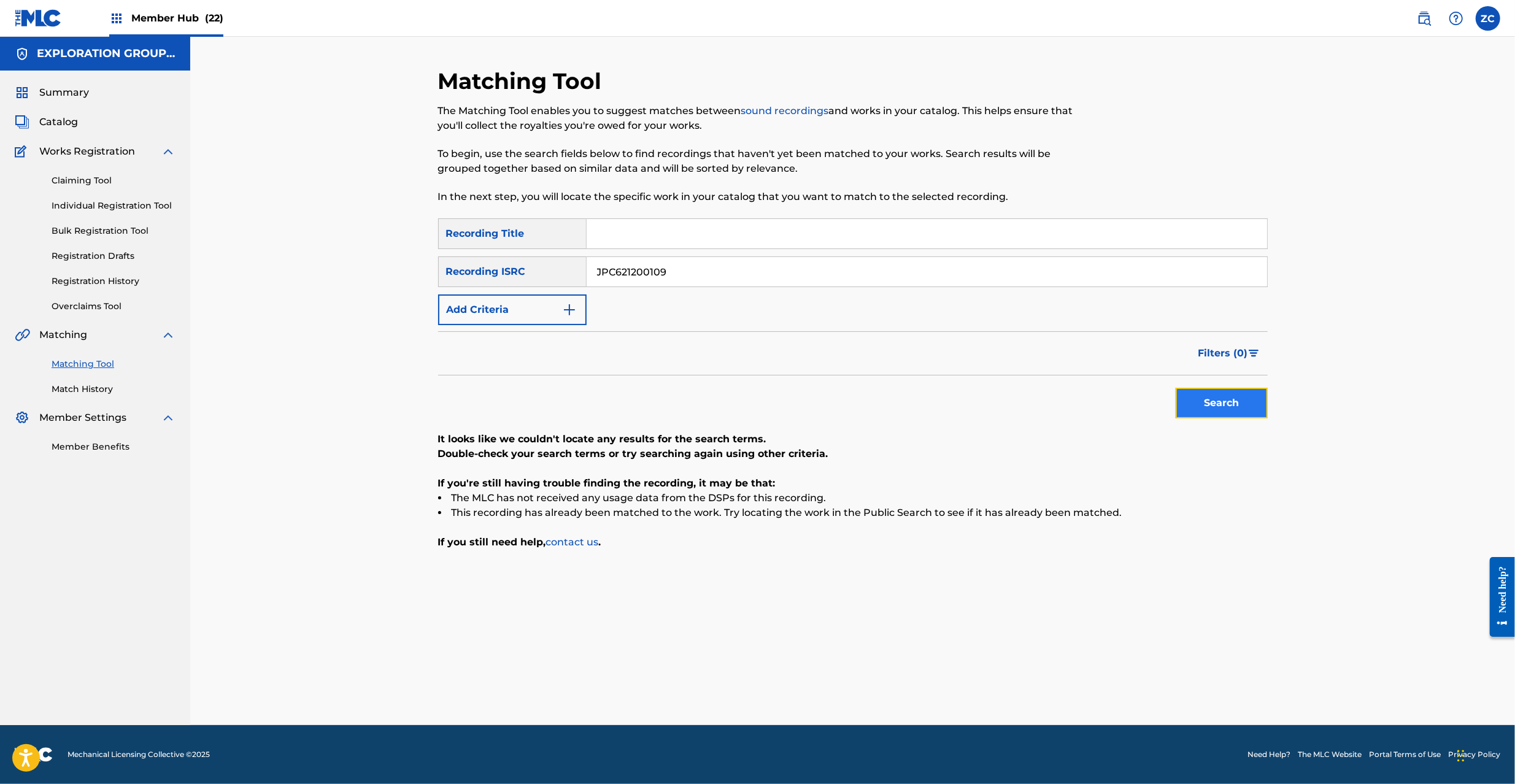
click at [1221, 404] on button "Search" at bounding box center [1222, 403] width 92 height 31
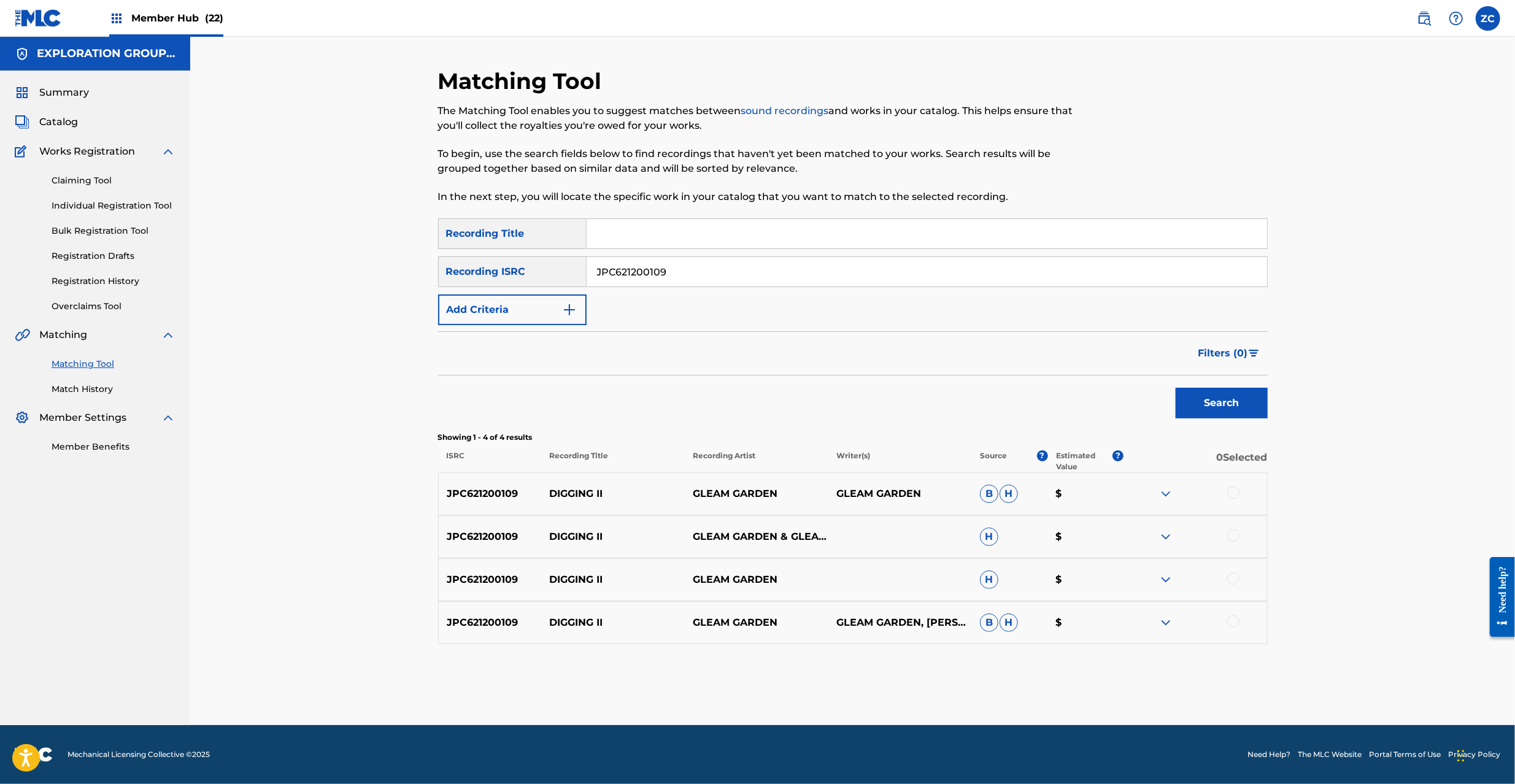
click at [904, 284] on input "JPC621200109" at bounding box center [927, 272] width 681 height 29
paste input "Digging 2 Gleam Garden DQ3KO6"
type input "JPC621200109"
click at [1236, 495] on div at bounding box center [1233, 493] width 12 height 12
click at [1236, 543] on div at bounding box center [1195, 537] width 143 height 14
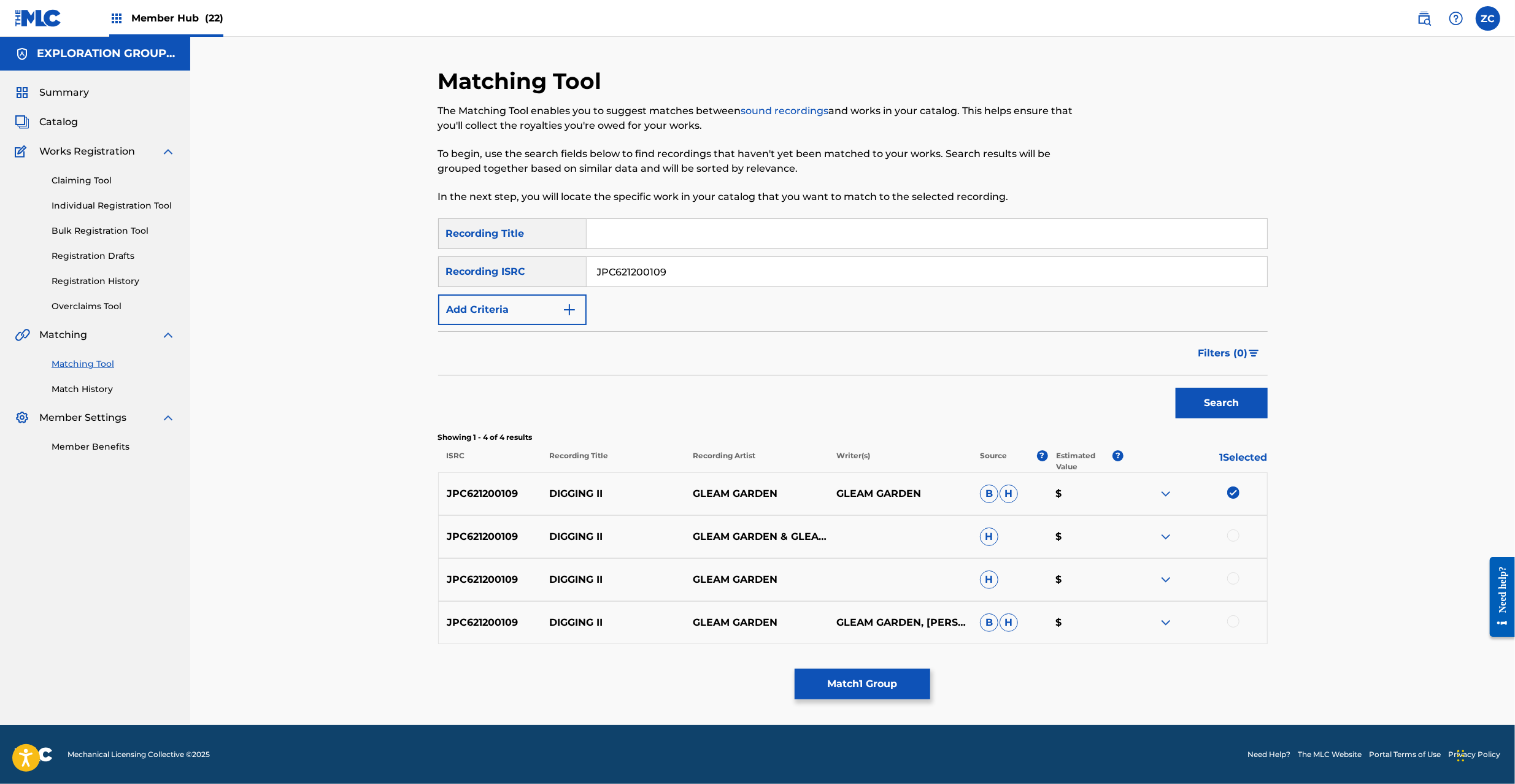
click at [1238, 535] on div at bounding box center [1233, 536] width 12 height 12
click at [1235, 574] on div at bounding box center [1233, 578] width 12 height 12
click at [1235, 622] on div at bounding box center [1233, 622] width 12 height 12
click at [901, 690] on button "Match 4 Groups" at bounding box center [862, 684] width 136 height 31
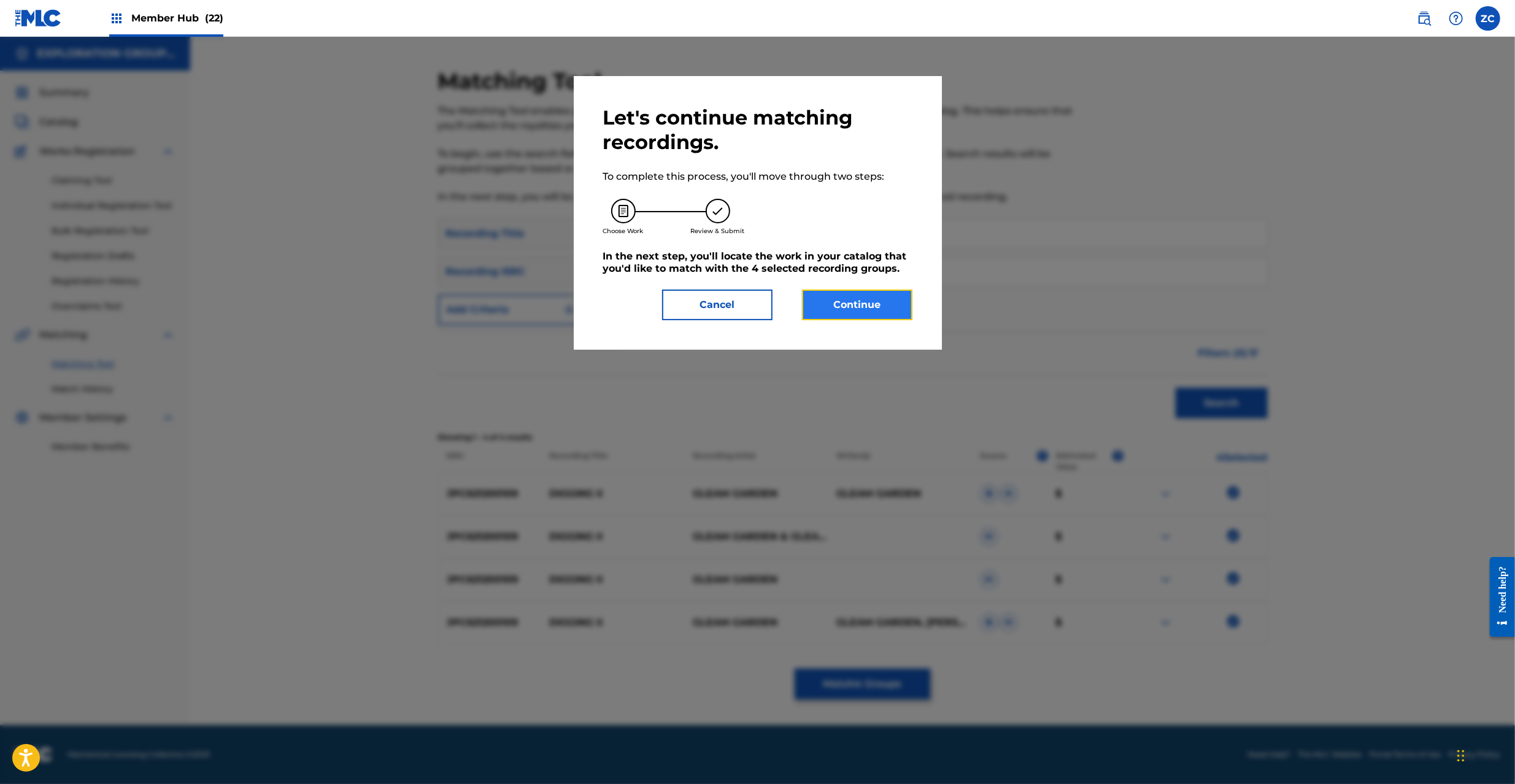
click at [848, 292] on button "Continue" at bounding box center [857, 305] width 111 height 31
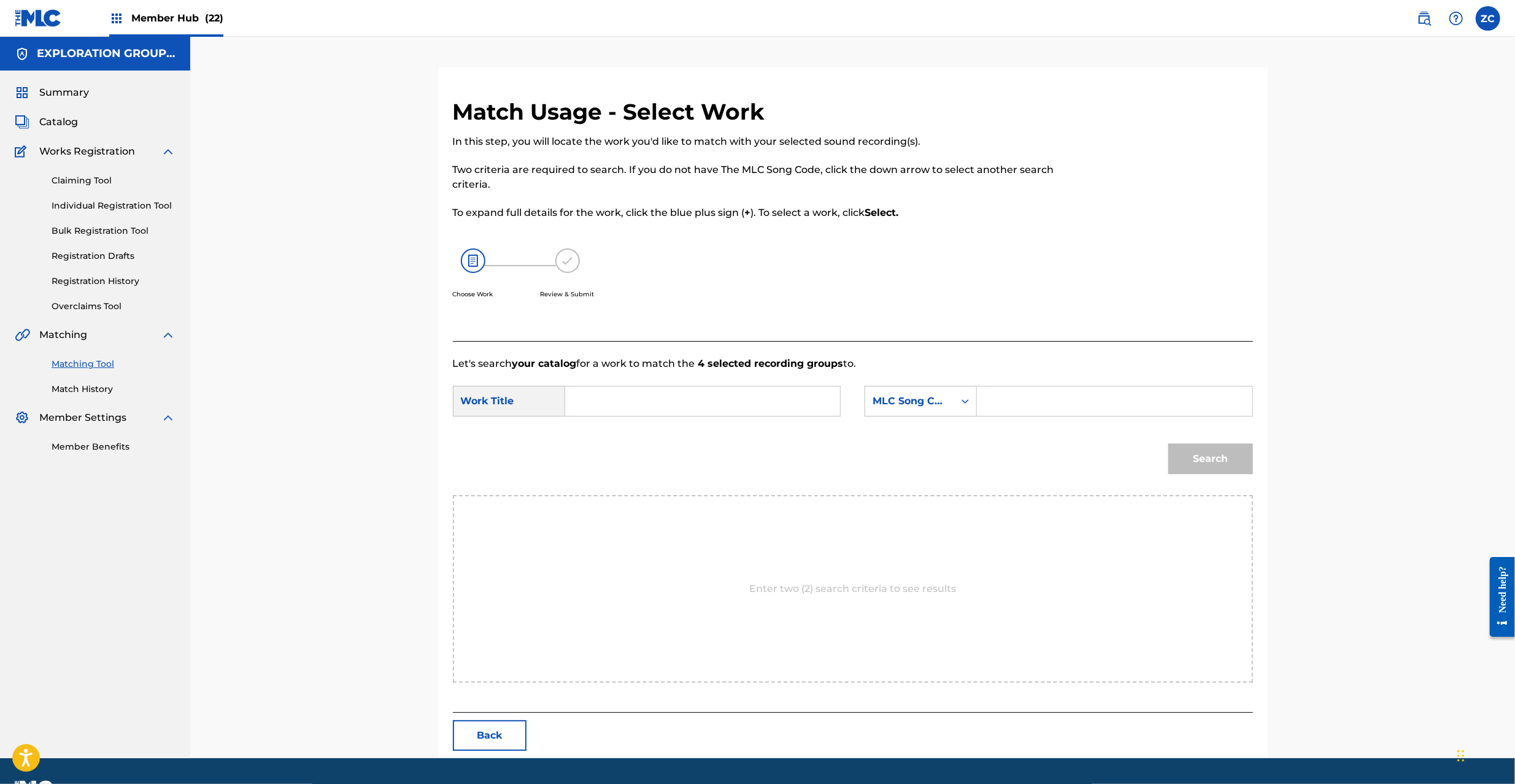
click at [754, 396] on input "Search Form" at bounding box center [703, 401] width 254 height 29
paste input "Digging 2 DQ3KO6"
click at [680, 409] on input "Digging 2 DQ3KO6" at bounding box center [703, 401] width 254 height 29
type input "Digging 2"
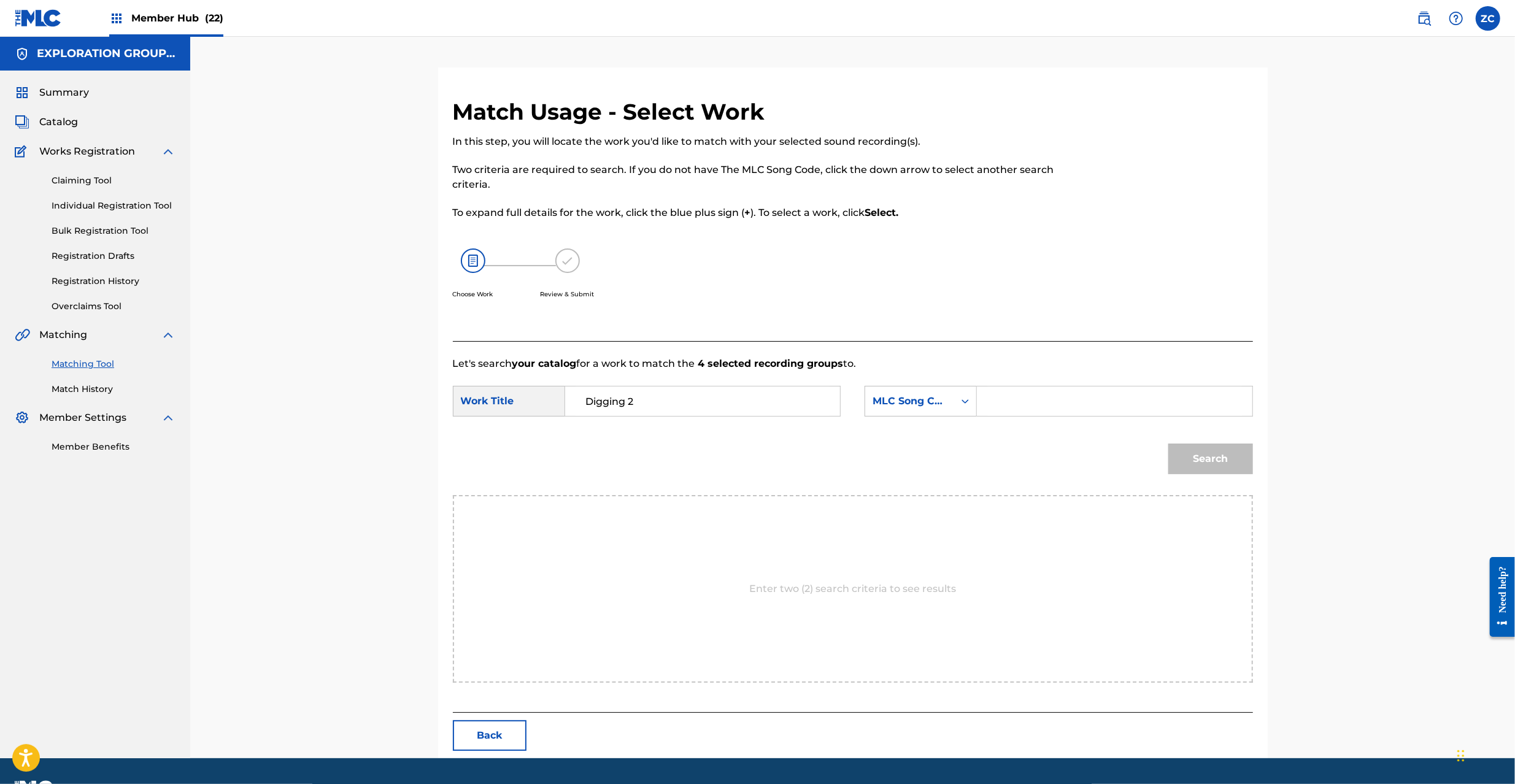
drag, startPoint x: 1113, startPoint y: 406, endPoint x: 1123, endPoint y: 411, distance: 11.2
click at [1113, 406] on input "Search Form" at bounding box center [1115, 401] width 254 height 29
paste input "DQ3KO6"
type input "DQ3KO6"
click at [1253, 465] on div "Match Usage - Select Work In this step, you will locate the work you'd like to …" at bounding box center [853, 428] width 830 height 660
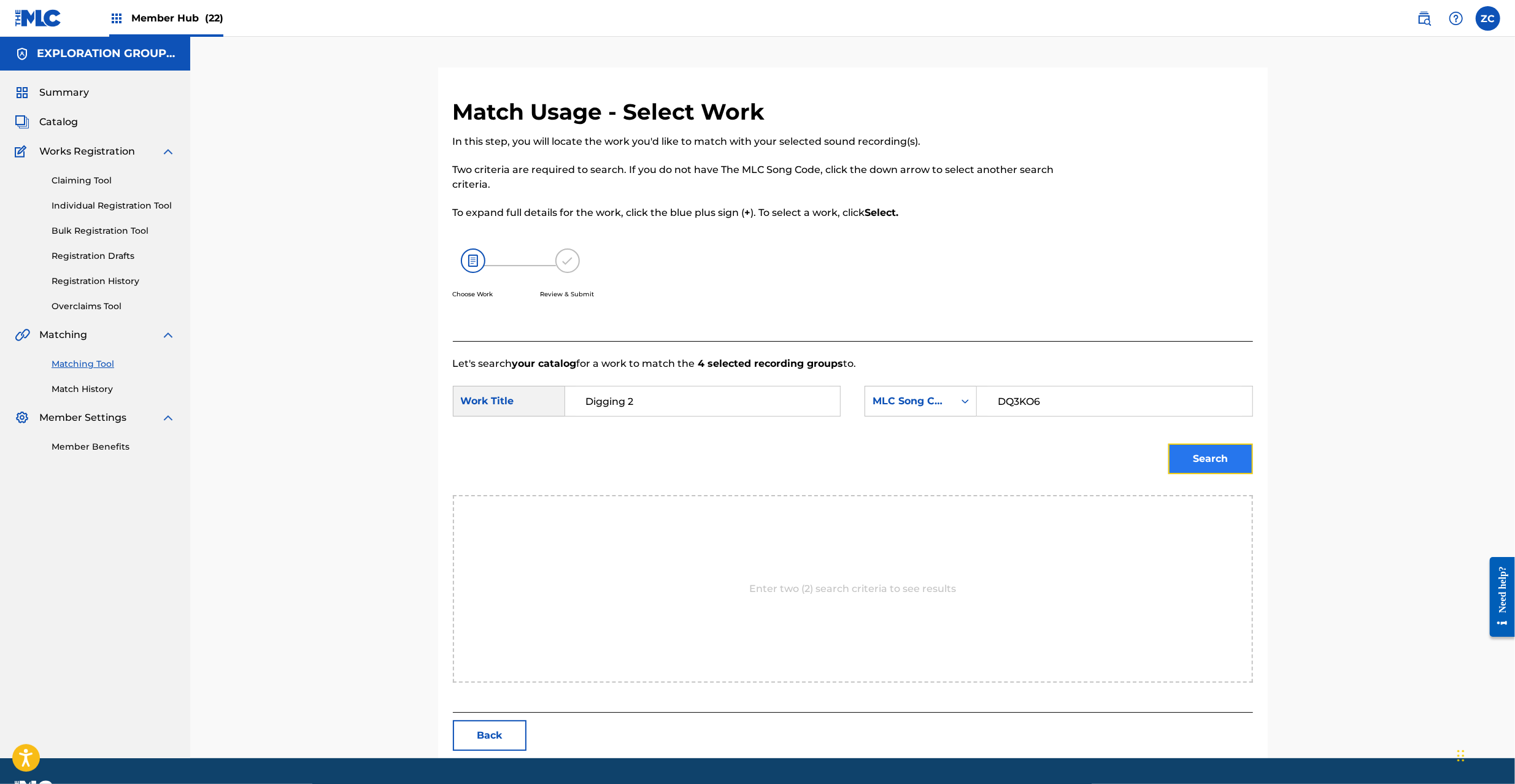
click at [1241, 464] on button "Search" at bounding box center [1210, 458] width 84 height 31
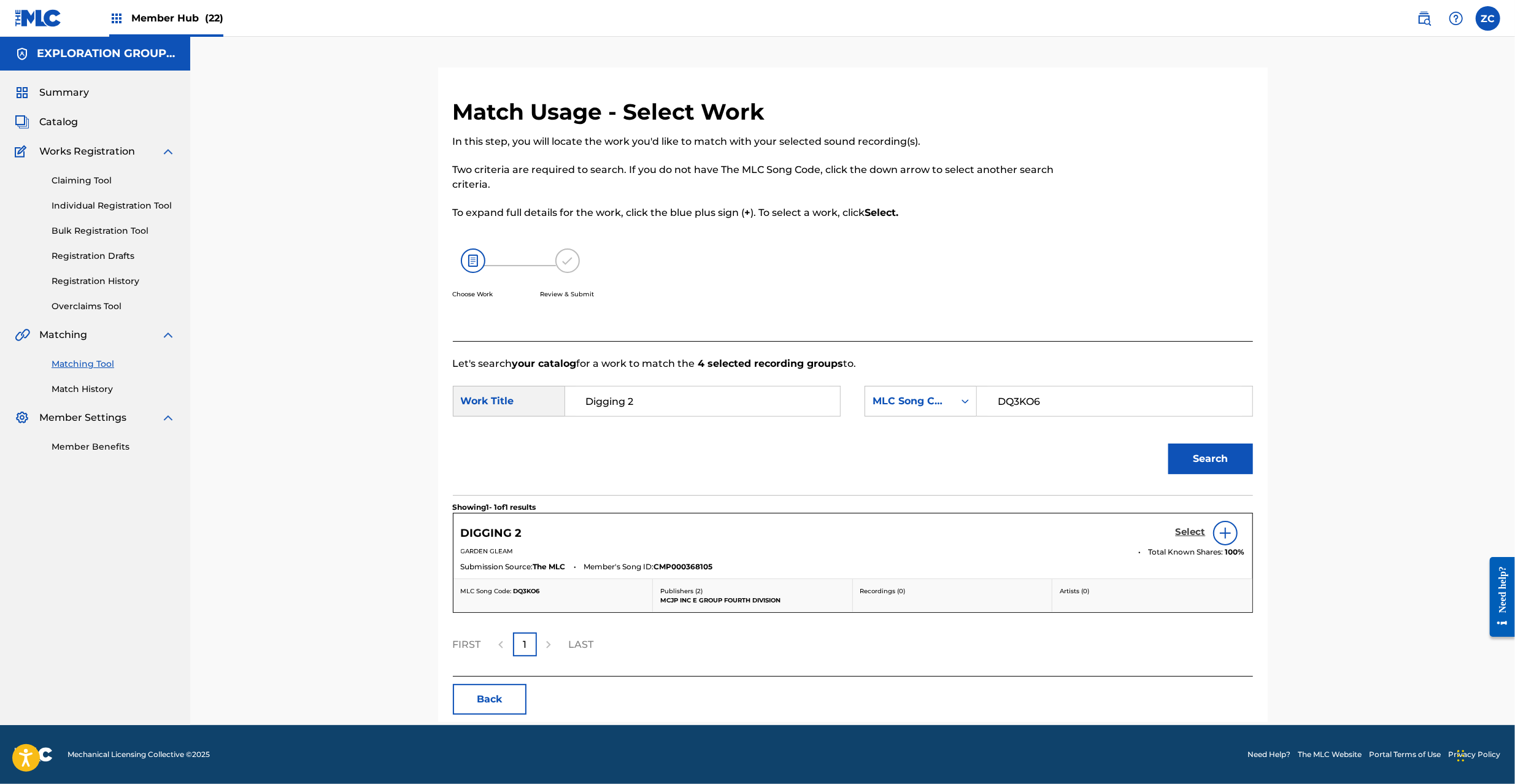
click at [1181, 534] on h5 "Select" at bounding box center [1191, 532] width 30 height 12
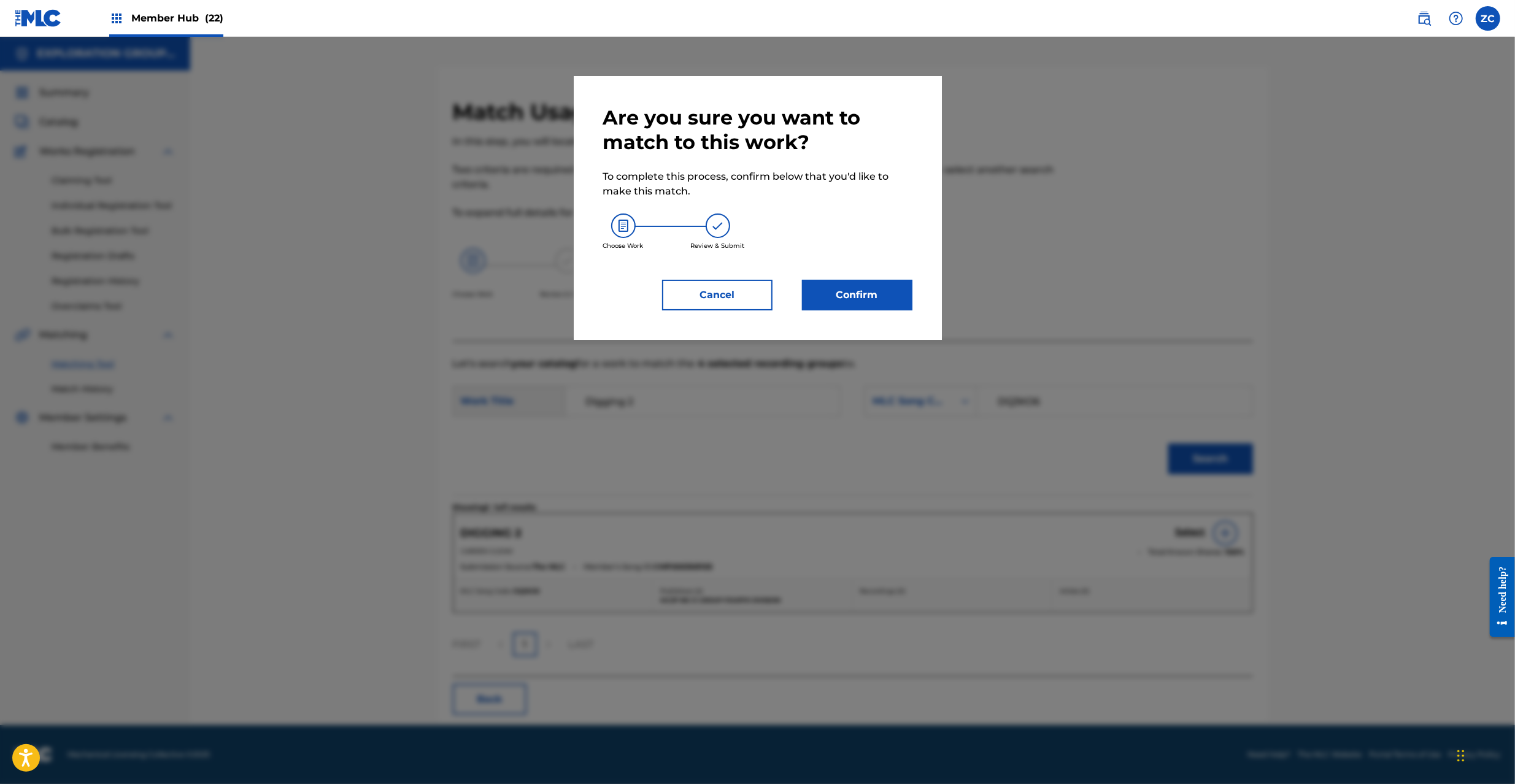
click at [854, 278] on div "Are you sure you want to match to this work? To complete this process, confirm …" at bounding box center [758, 208] width 309 height 205
click at [861, 296] on button "Confirm" at bounding box center [857, 295] width 111 height 31
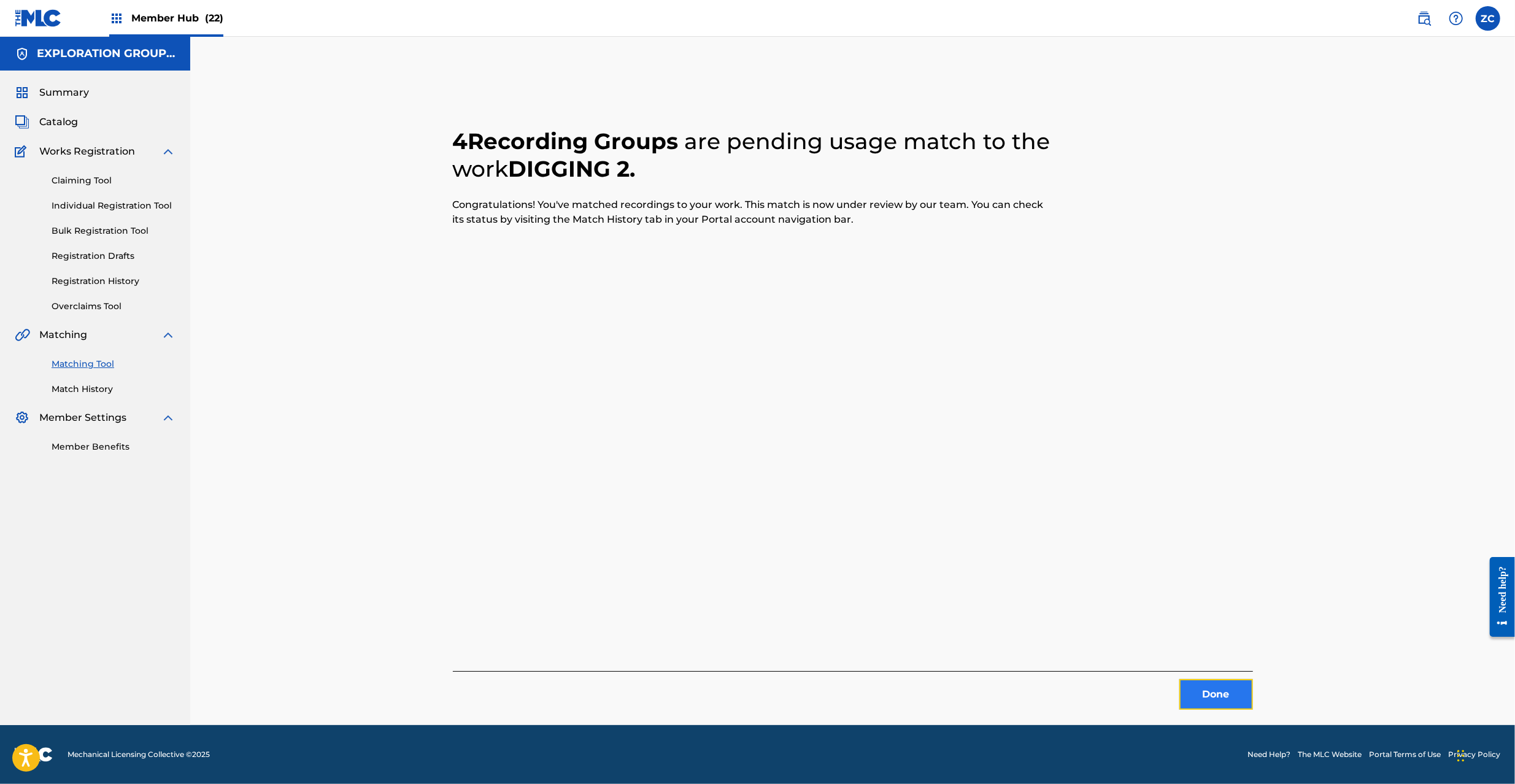
click at [1222, 685] on button "Done" at bounding box center [1216, 694] width 73 height 31
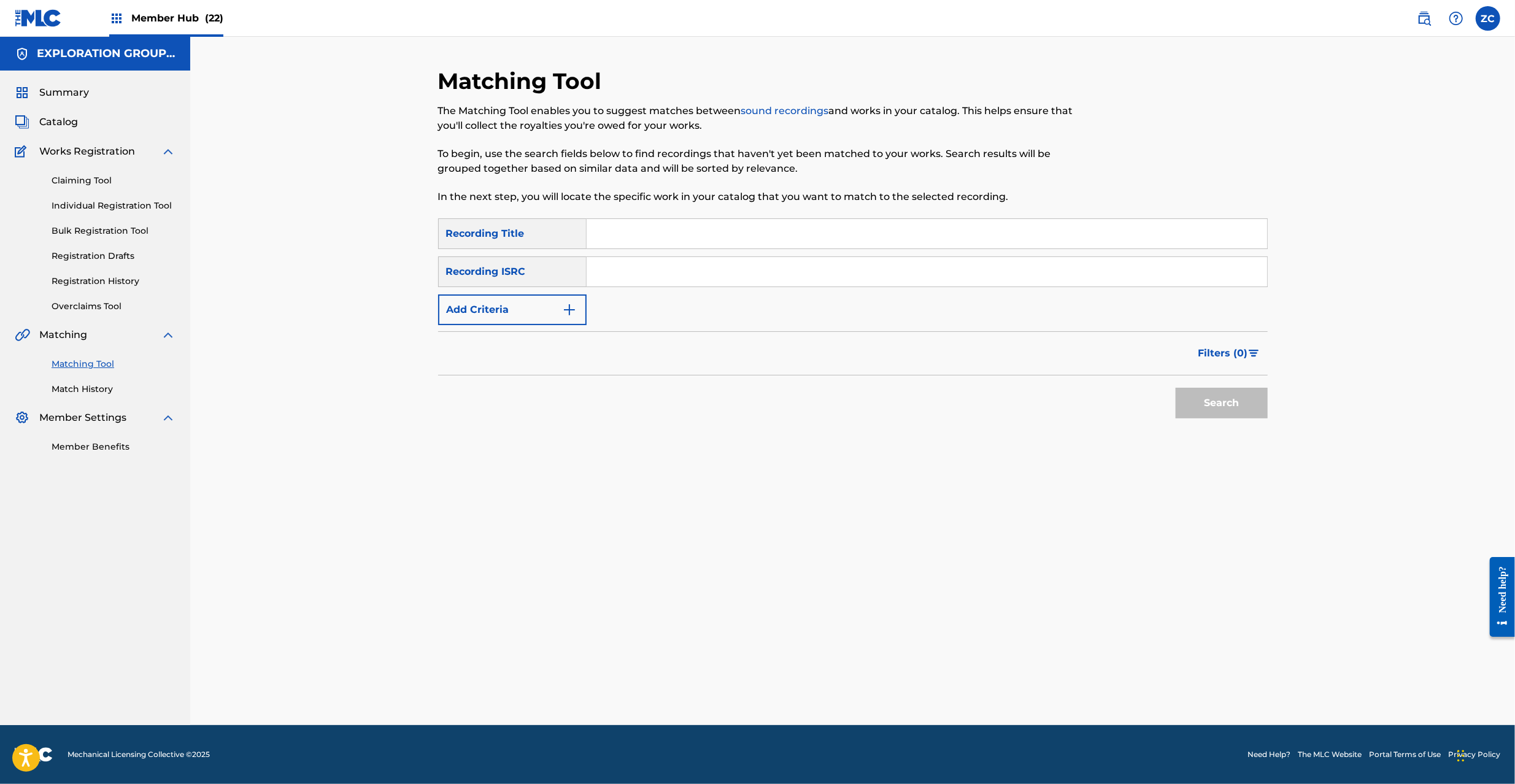
click at [990, 281] on input "Search Form" at bounding box center [927, 272] width 681 height 29
paste input "JPC621200108"
type input "JPC621200108"
drag, startPoint x: 1226, startPoint y: 403, endPoint x: 1162, endPoint y: 366, distance: 73.9
click at [1226, 401] on button "Search" at bounding box center [1222, 403] width 92 height 31
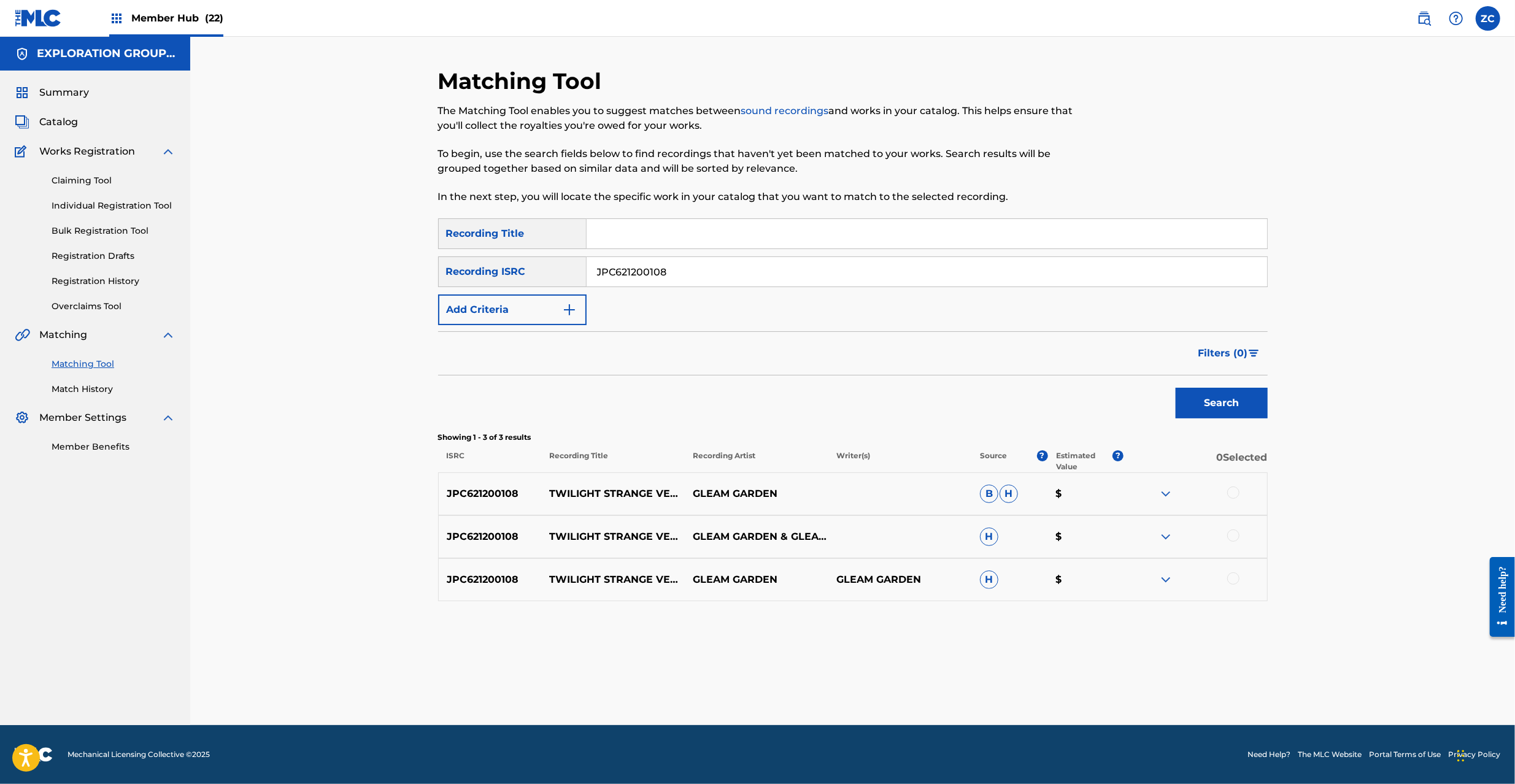
click at [1236, 491] on div at bounding box center [1233, 493] width 12 height 12
click at [1235, 533] on div at bounding box center [1233, 536] width 12 height 12
click at [1232, 580] on div at bounding box center [1233, 578] width 12 height 12
click at [864, 671] on button "Match 3 Groups" at bounding box center [862, 684] width 136 height 31
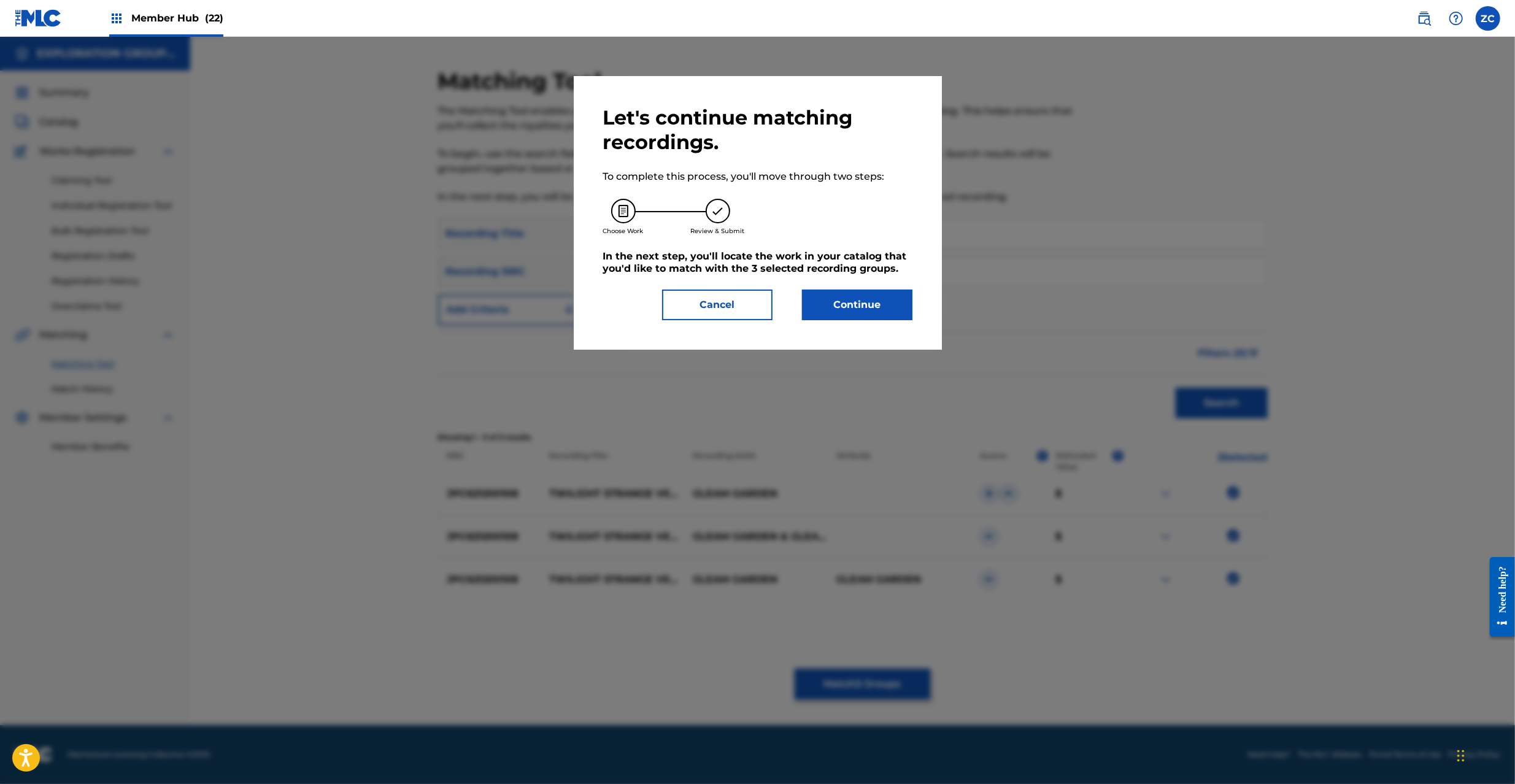
click at [860, 320] on div "Let's continue matching recordings. To complete this process, you'll move throu…" at bounding box center [758, 213] width 368 height 274
click at [861, 306] on button "Continue" at bounding box center [857, 305] width 111 height 31
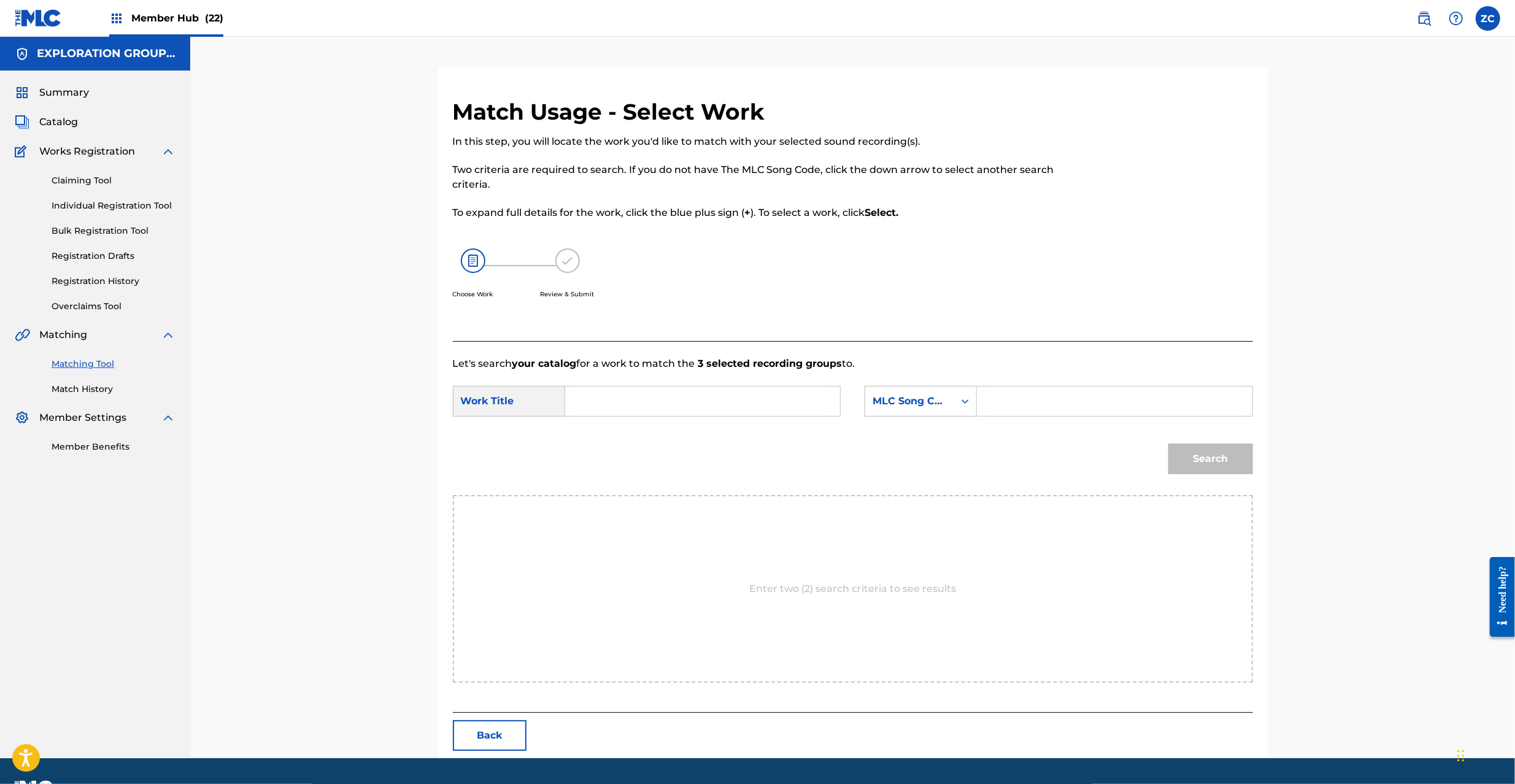
click at [675, 396] on input "Search Form" at bounding box center [703, 401] width 254 height 29
paste input "Twilight Strange Vehicle TA0DD7"
click at [734, 403] on input "Twilight Strange Vehicle TA0DD7" at bounding box center [703, 401] width 254 height 29
drag, startPoint x: 734, startPoint y: 403, endPoint x: 788, endPoint y: 403, distance: 54.0
click at [735, 403] on input "Twilight Strange Vehicle TA0DD7" at bounding box center [703, 401] width 254 height 29
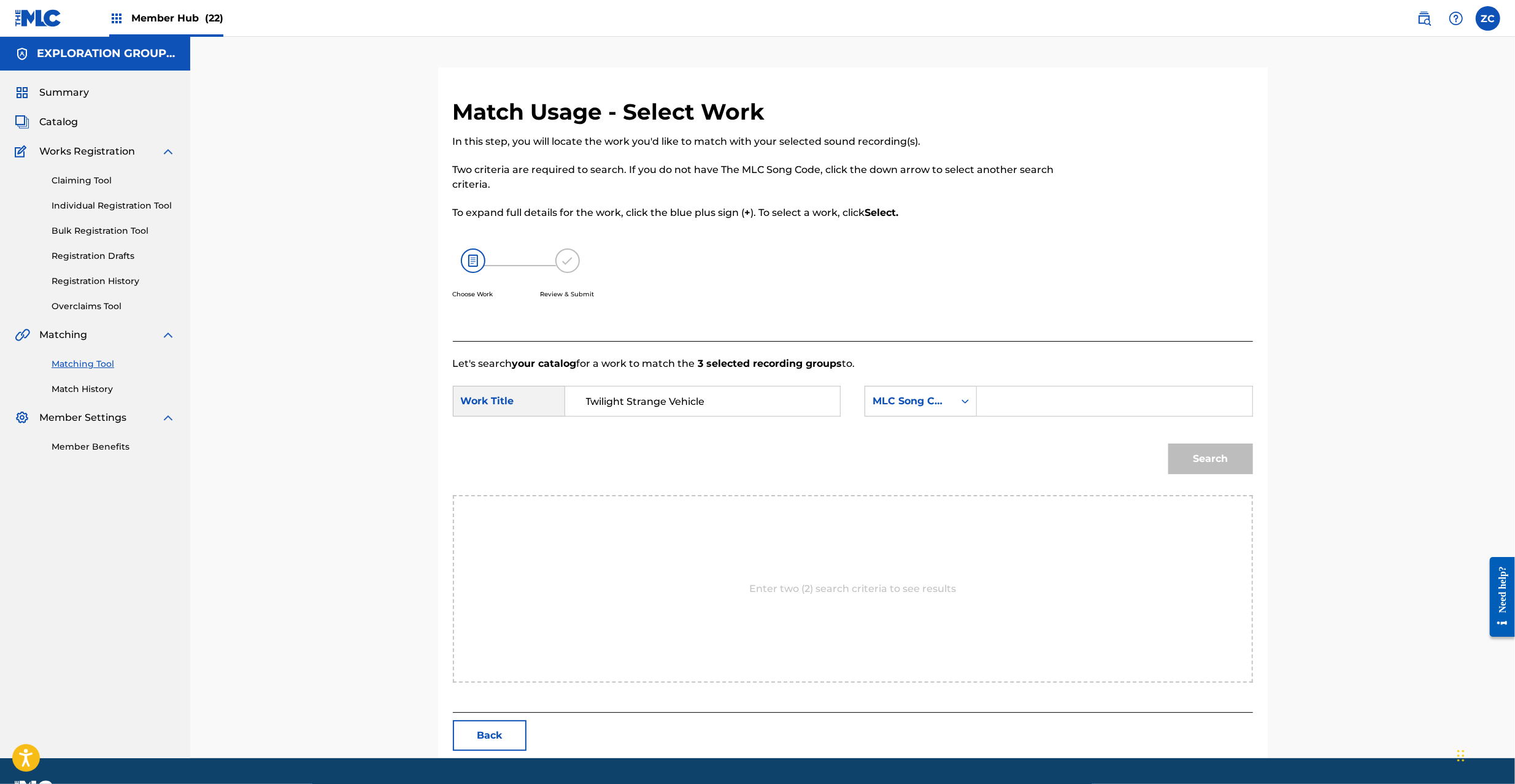
type input "Twilight Strange Vehicle"
click at [1037, 401] on input "Search Form" at bounding box center [1115, 401] width 254 height 29
paste input "TA0DD7"
type input "TA0DD7"
click at [1216, 460] on button "Search" at bounding box center [1210, 458] width 84 height 31
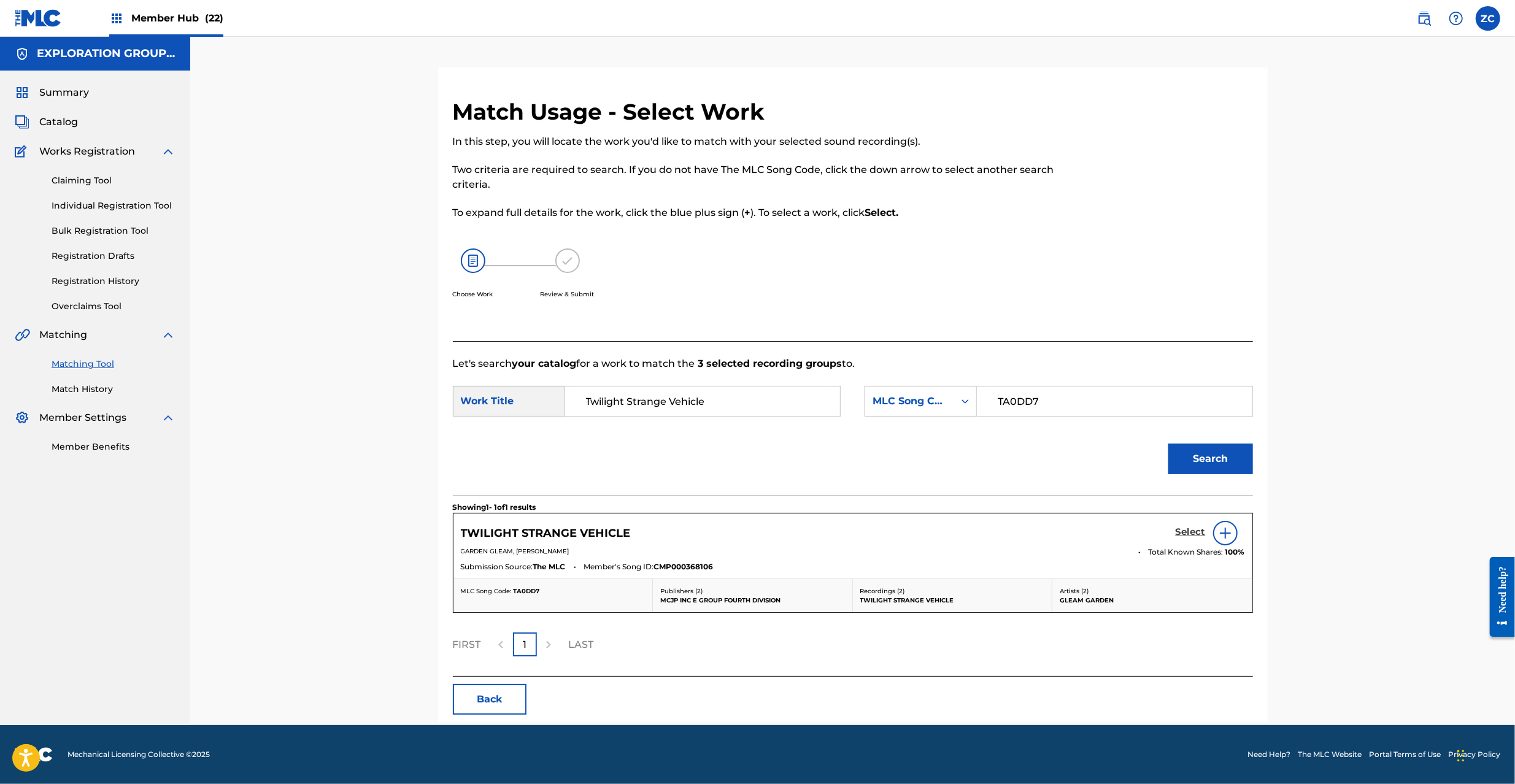
click at [1189, 531] on h5 "Select" at bounding box center [1191, 532] width 30 height 12
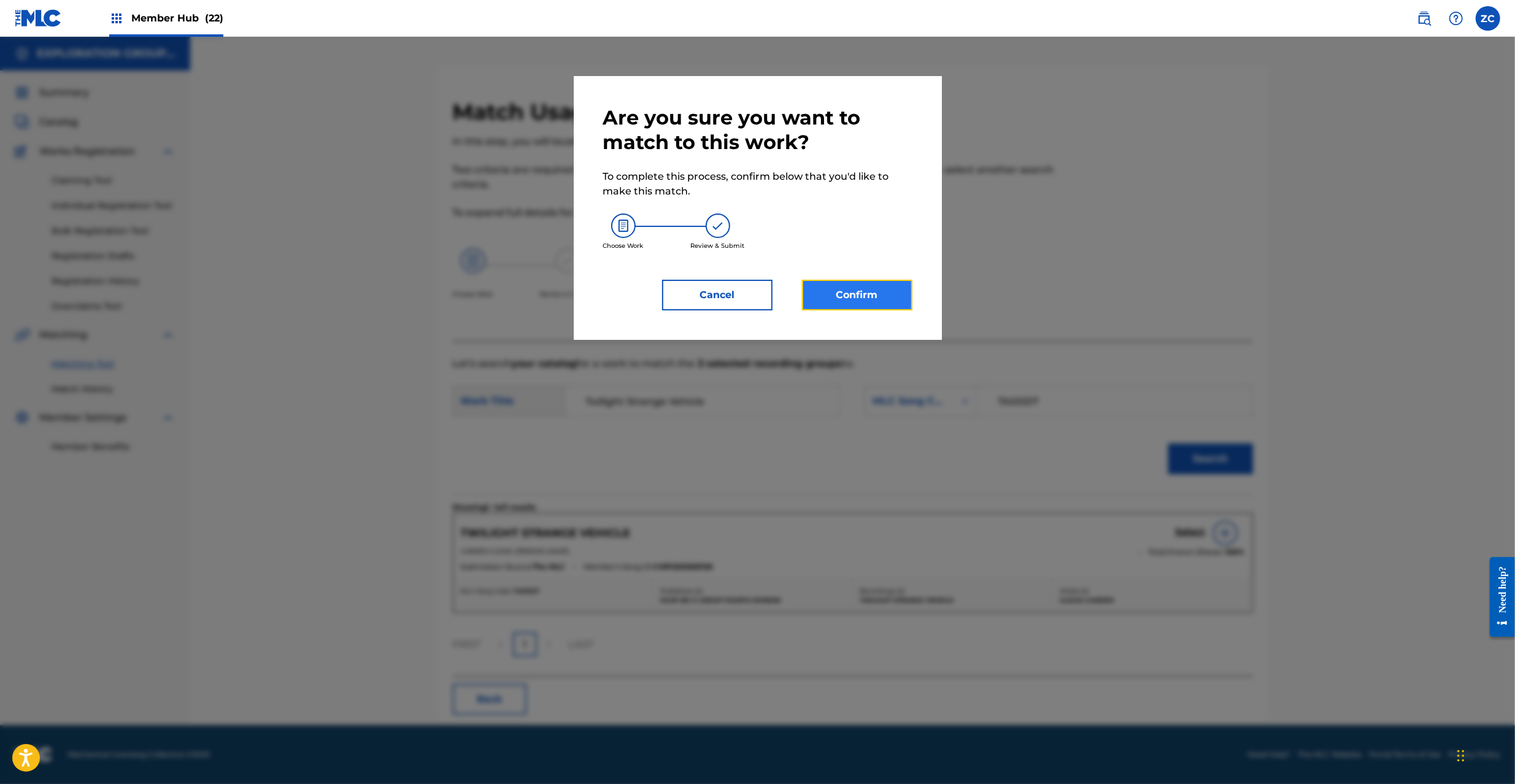
click at [877, 295] on button "Confirm" at bounding box center [857, 295] width 111 height 31
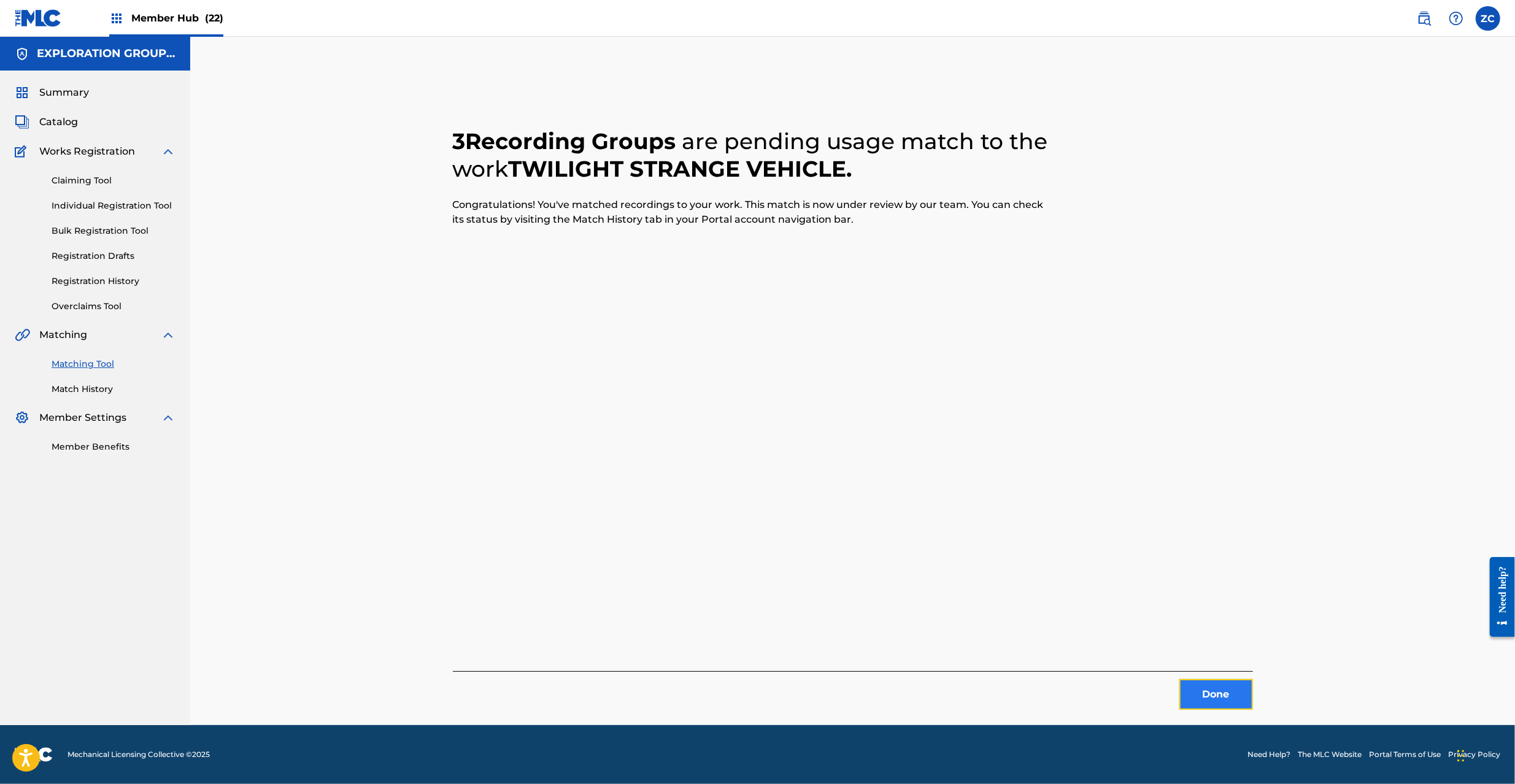
click at [1226, 685] on button "Done" at bounding box center [1216, 694] width 73 height 31
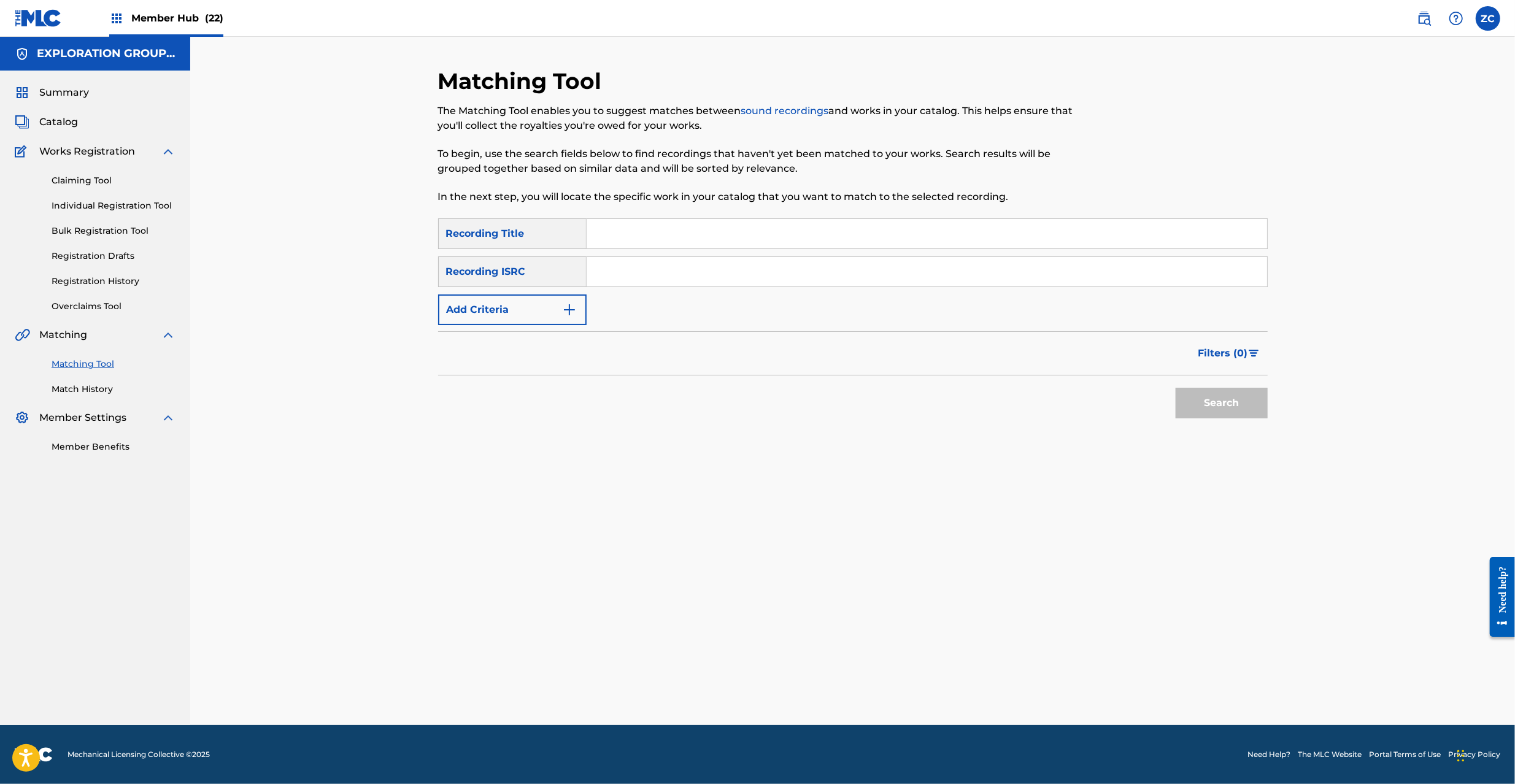
drag, startPoint x: 867, startPoint y: 270, endPoint x: 894, endPoint y: 282, distance: 29.5
click at [867, 270] on input "Search Form" at bounding box center [927, 272] width 681 height 29
paste input "JPC621200107"
type input "JPC621200107"
click at [1220, 404] on button "Search" at bounding box center [1222, 403] width 92 height 31
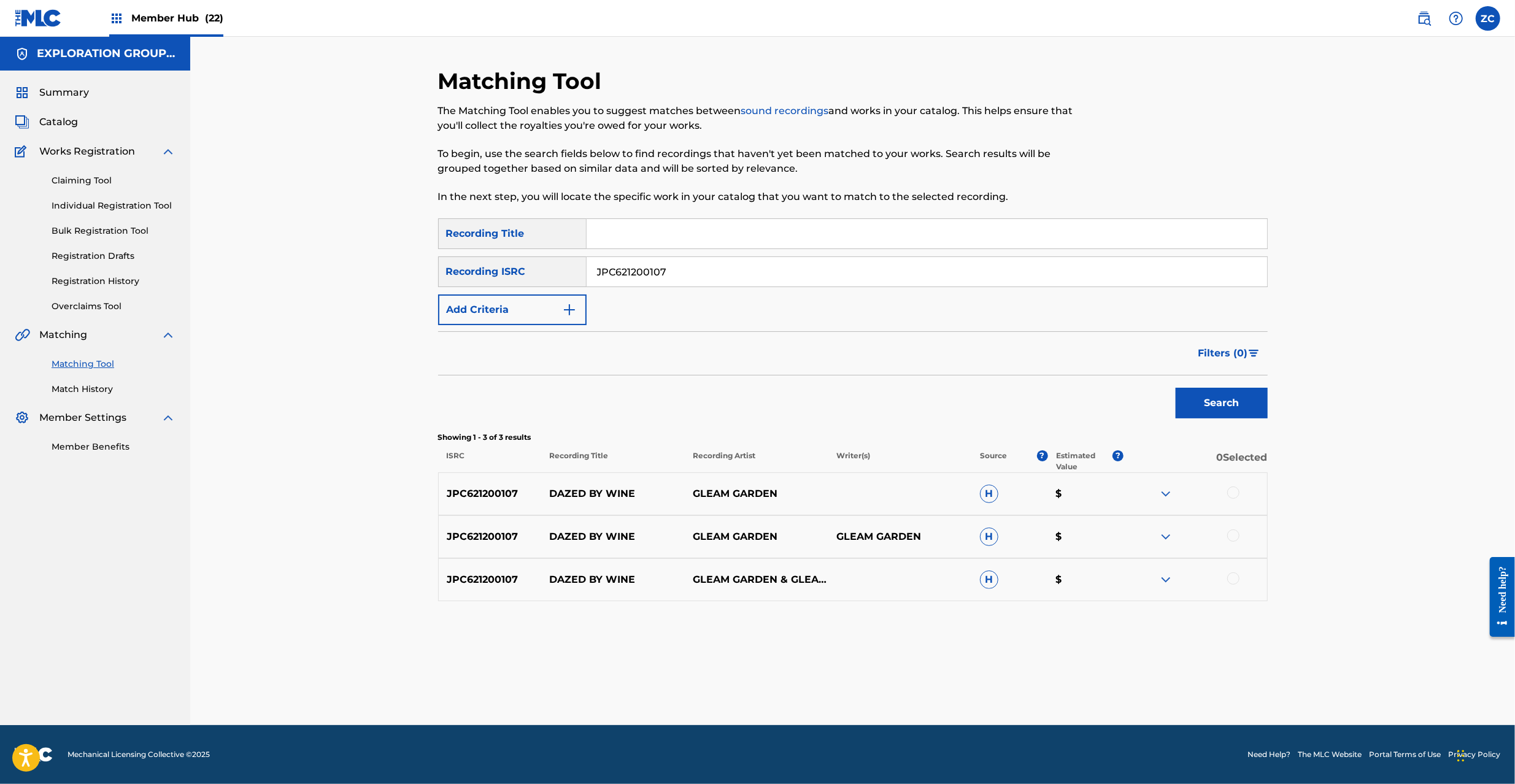
click at [1232, 489] on div at bounding box center [1233, 493] width 12 height 12
click at [1236, 538] on div at bounding box center [1233, 536] width 12 height 12
click at [1233, 575] on div at bounding box center [1233, 578] width 12 height 12
click at [836, 671] on button "Match 3 Groups" at bounding box center [862, 684] width 136 height 31
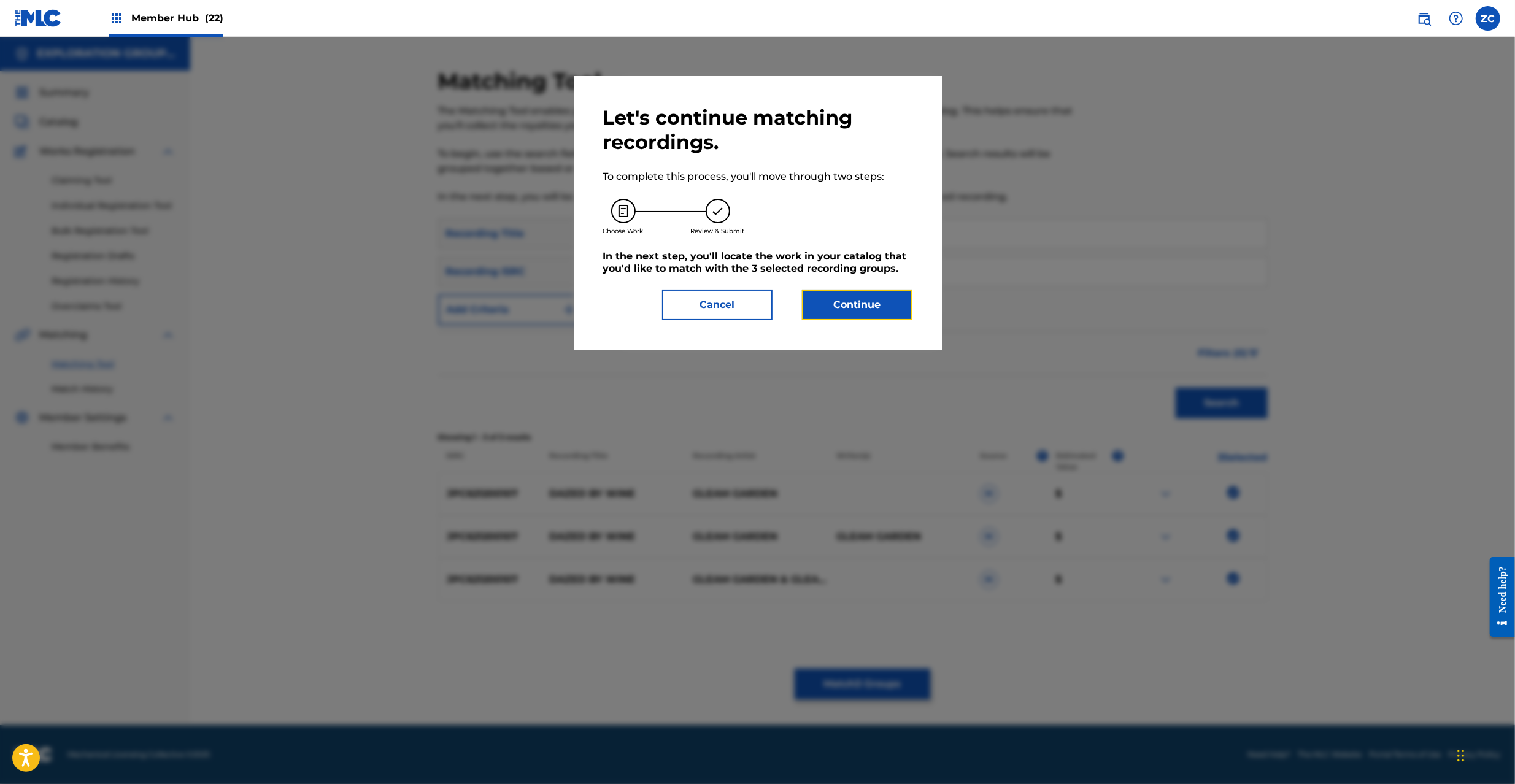
click at [838, 282] on div "Let's continue matching recordings. To complete this process, you'll move throu…" at bounding box center [758, 213] width 309 height 215
click at [844, 295] on button "Continue" at bounding box center [857, 305] width 111 height 31
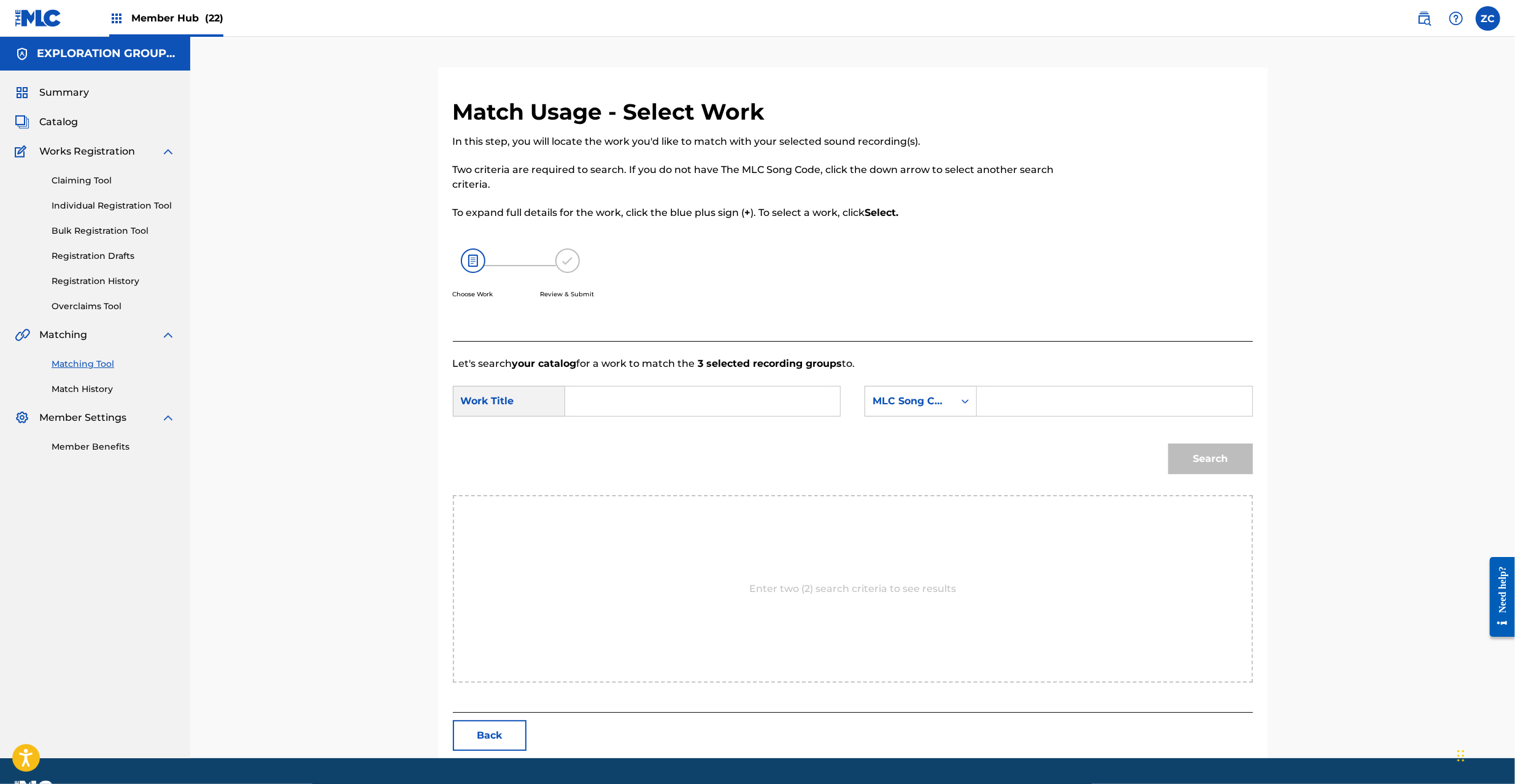
click at [715, 394] on input "Search Form" at bounding box center [703, 401] width 254 height 29
paste input "Dazed By Wine DB8V1A"
click at [680, 404] on input "Dazed By Wine DB8V1A" at bounding box center [703, 401] width 254 height 29
type input "Dazed By Wine"
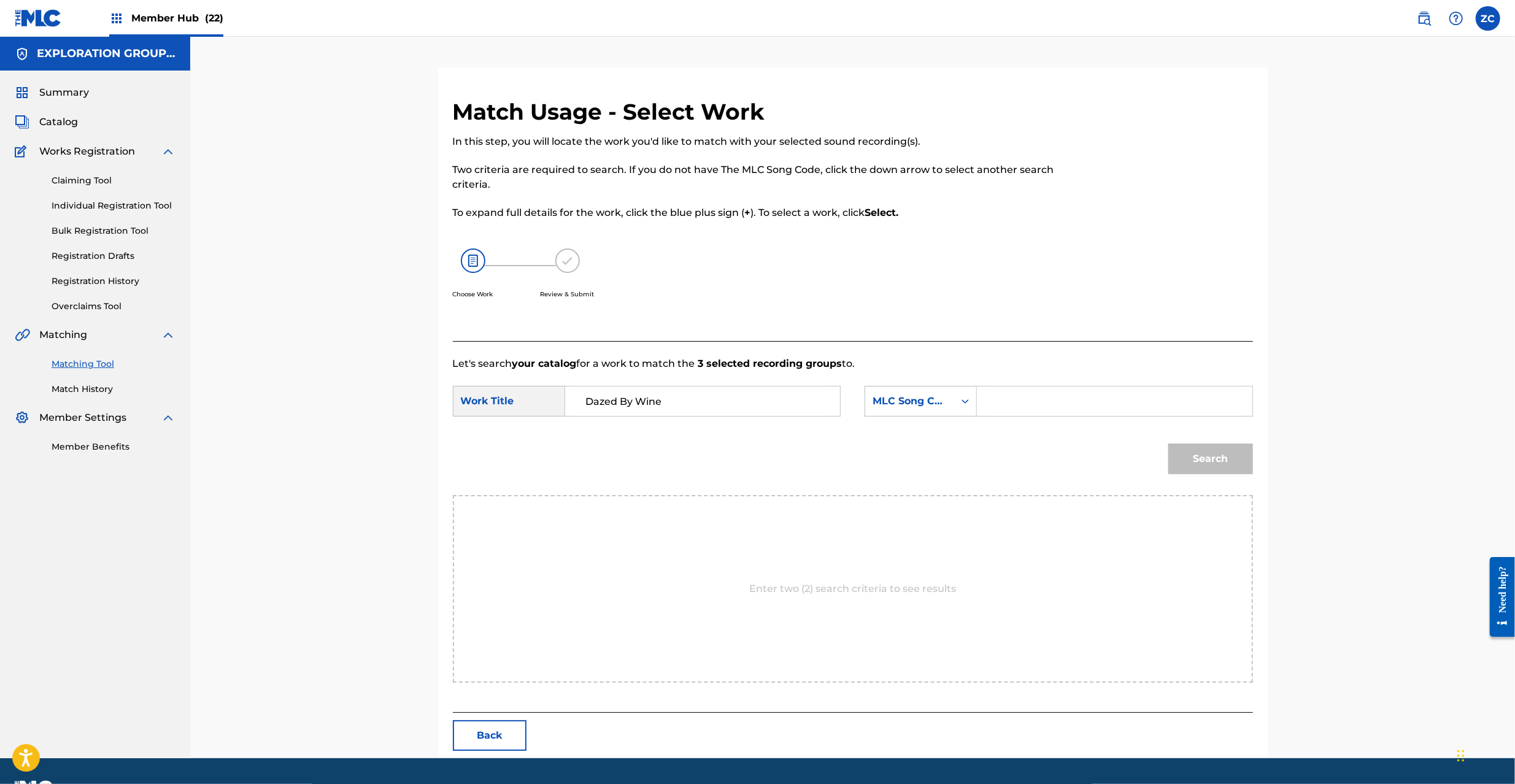
drag, startPoint x: 1002, startPoint y: 409, endPoint x: 1019, endPoint y: 411, distance: 17.1
click at [1002, 409] on input "Search Form" at bounding box center [1115, 401] width 254 height 29
paste input "DB8V1A"
type input "DB8V1A"
click at [1213, 466] on button "Search" at bounding box center [1210, 458] width 84 height 31
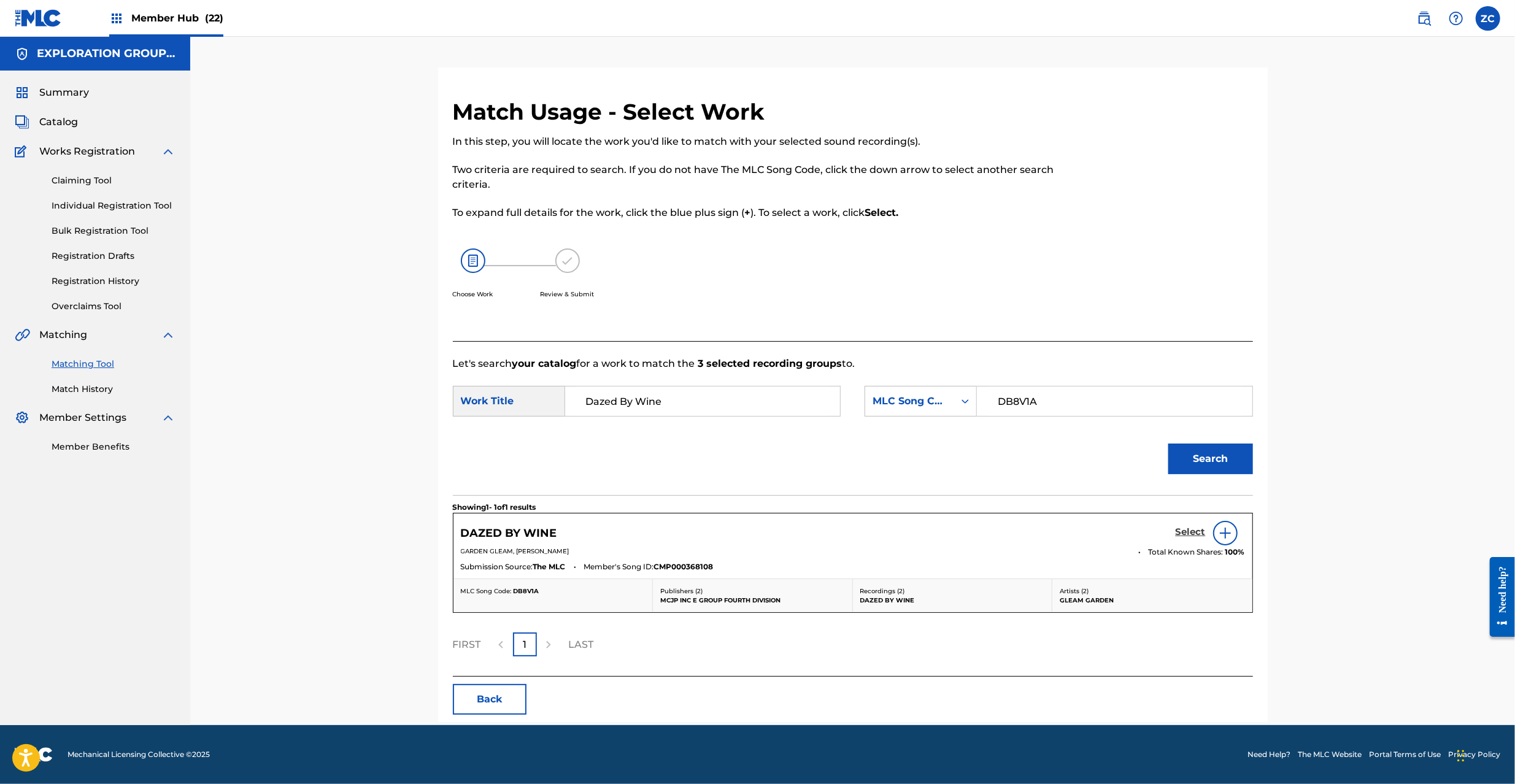
click at [1203, 531] on h5 "Select" at bounding box center [1191, 532] width 30 height 12
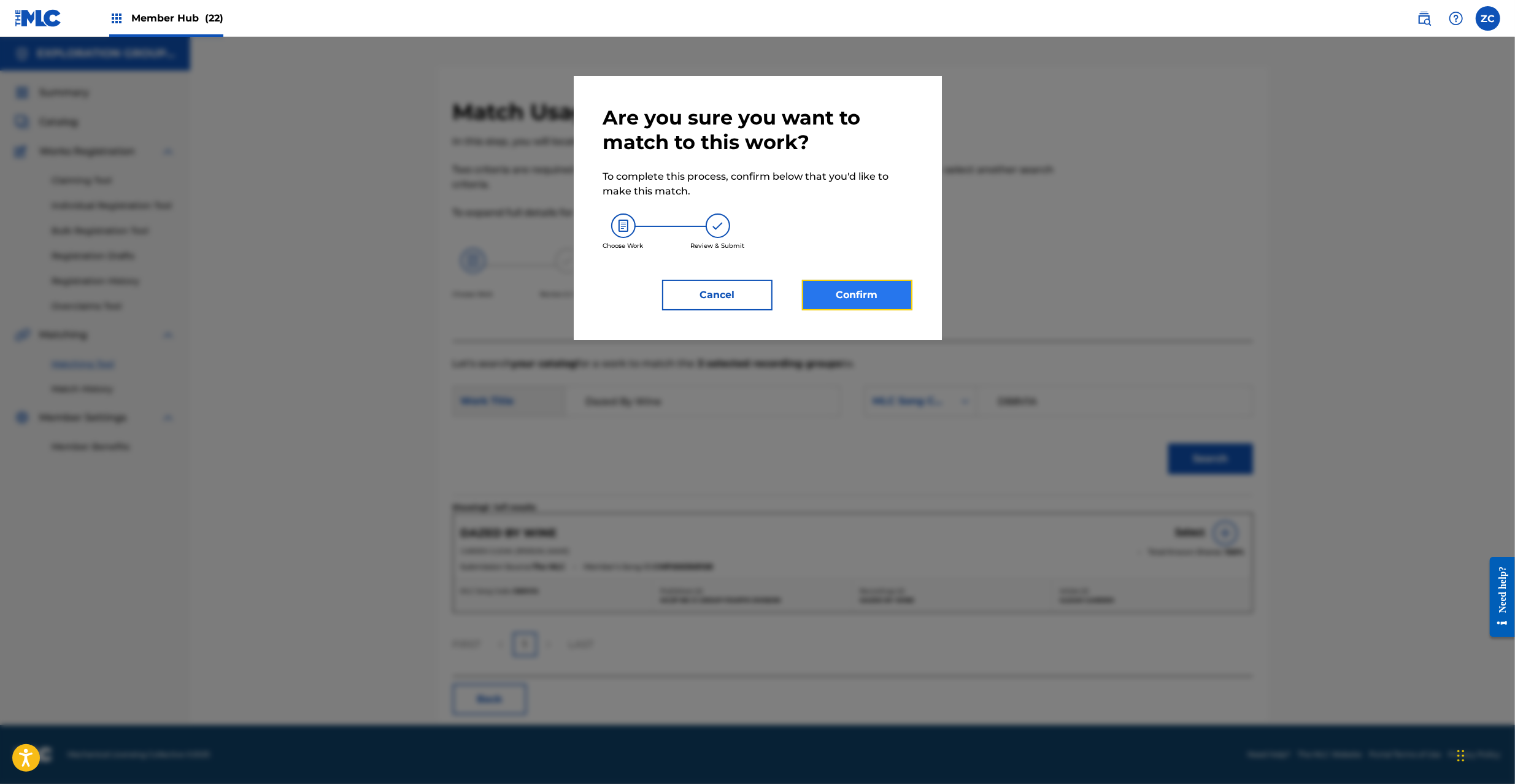
click at [853, 291] on button "Confirm" at bounding box center [857, 295] width 111 height 31
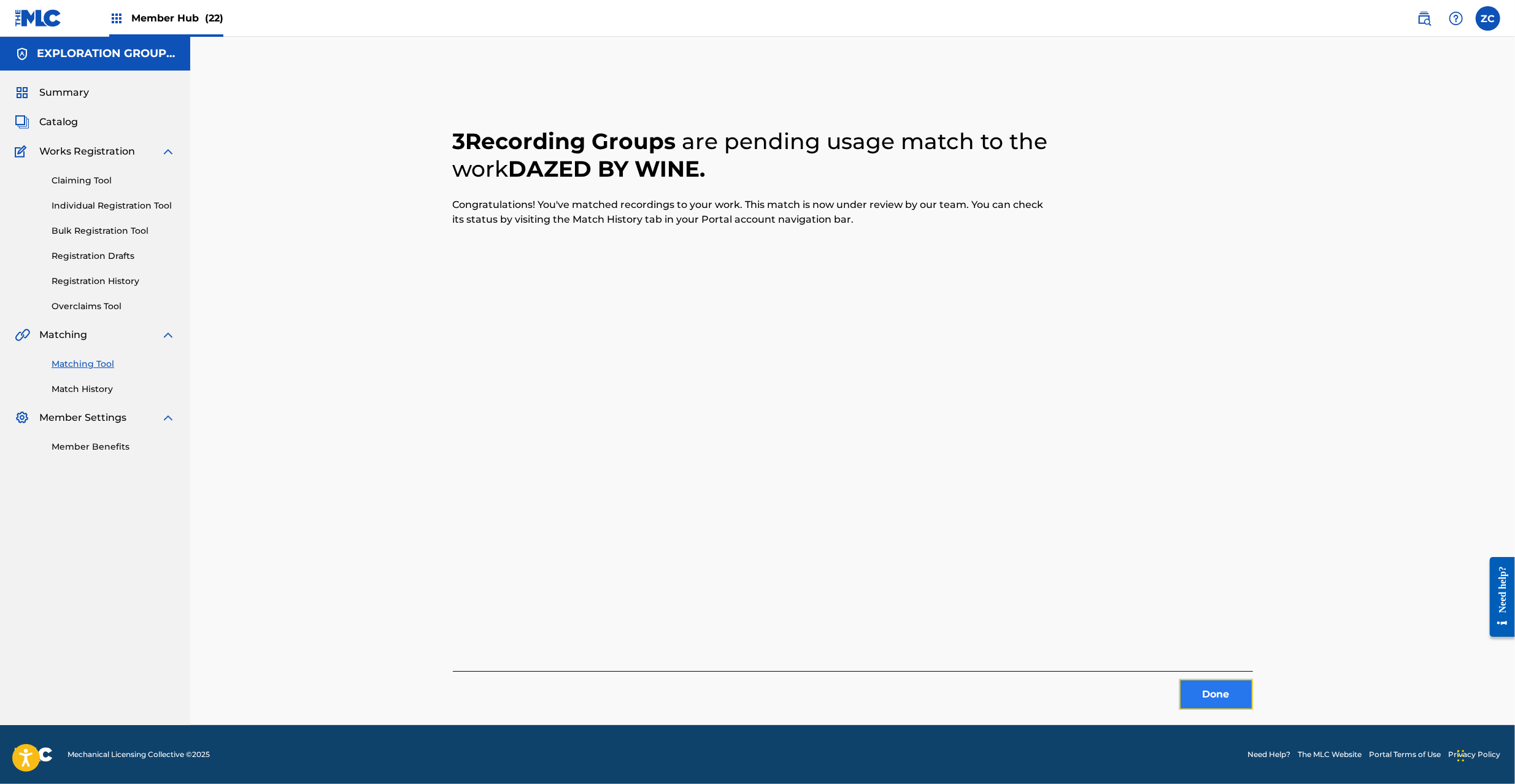
click at [1197, 700] on button "Done" at bounding box center [1216, 694] width 73 height 31
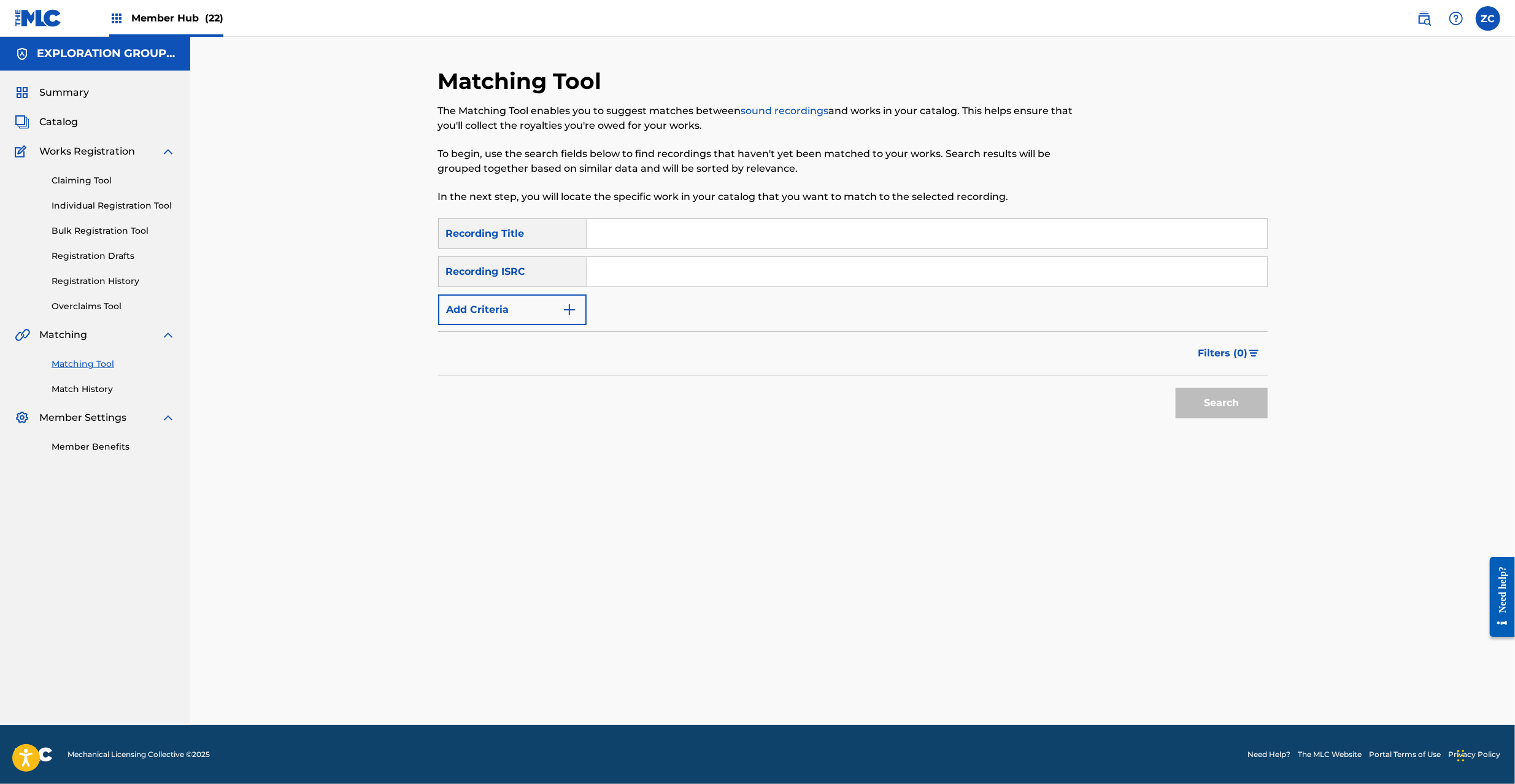
click at [1024, 271] on input "Search Form" at bounding box center [927, 272] width 681 height 29
paste input "JPVP01000711"
click at [1206, 405] on button "Search" at bounding box center [1222, 403] width 92 height 31
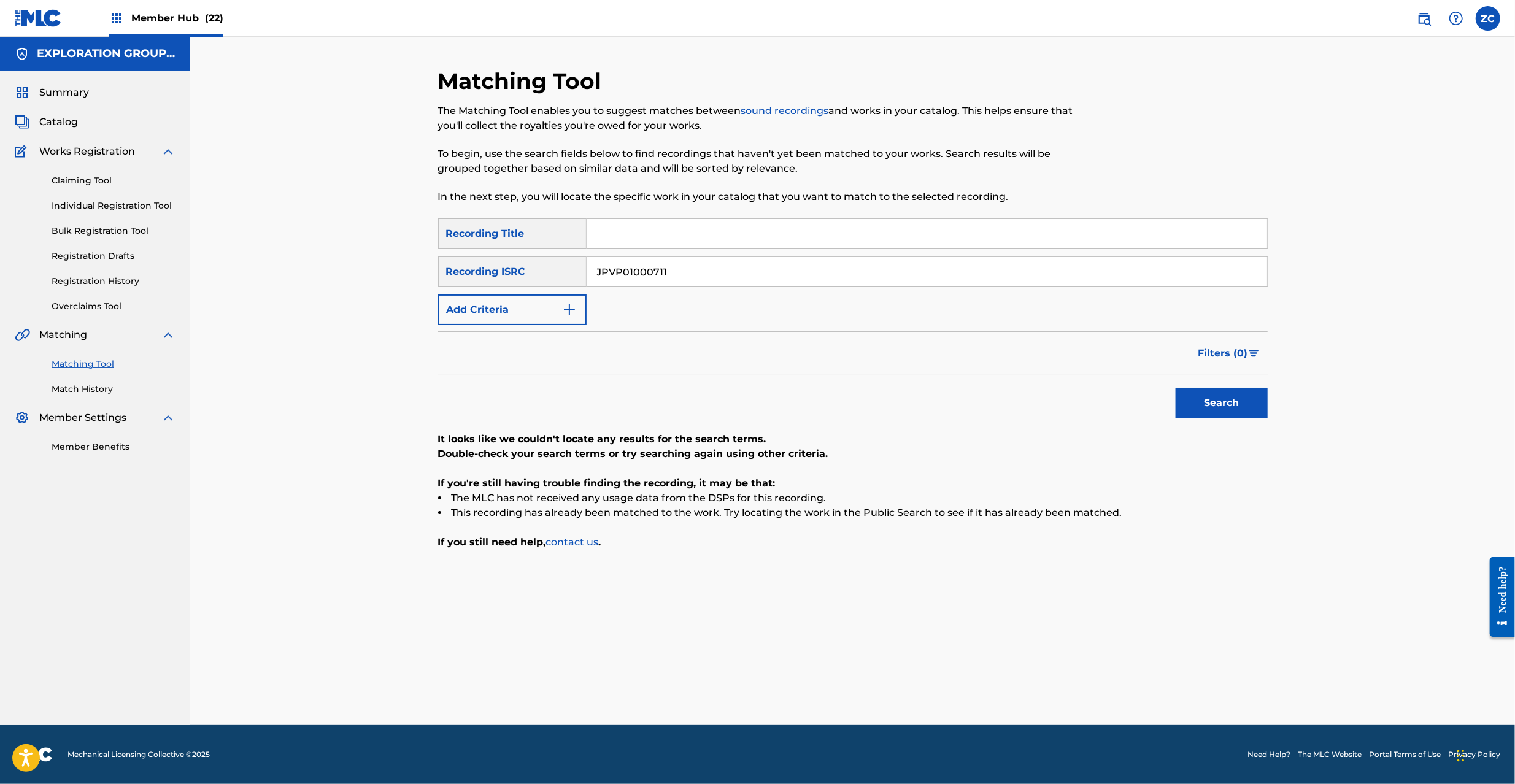
drag, startPoint x: 692, startPoint y: 273, endPoint x: 705, endPoint y: 276, distance: 13.3
click at [693, 271] on input "JPVP01000711" at bounding box center [927, 272] width 681 height 29
paste input "TCJPK2075108"
click at [1218, 398] on button "Search" at bounding box center [1222, 403] width 92 height 31
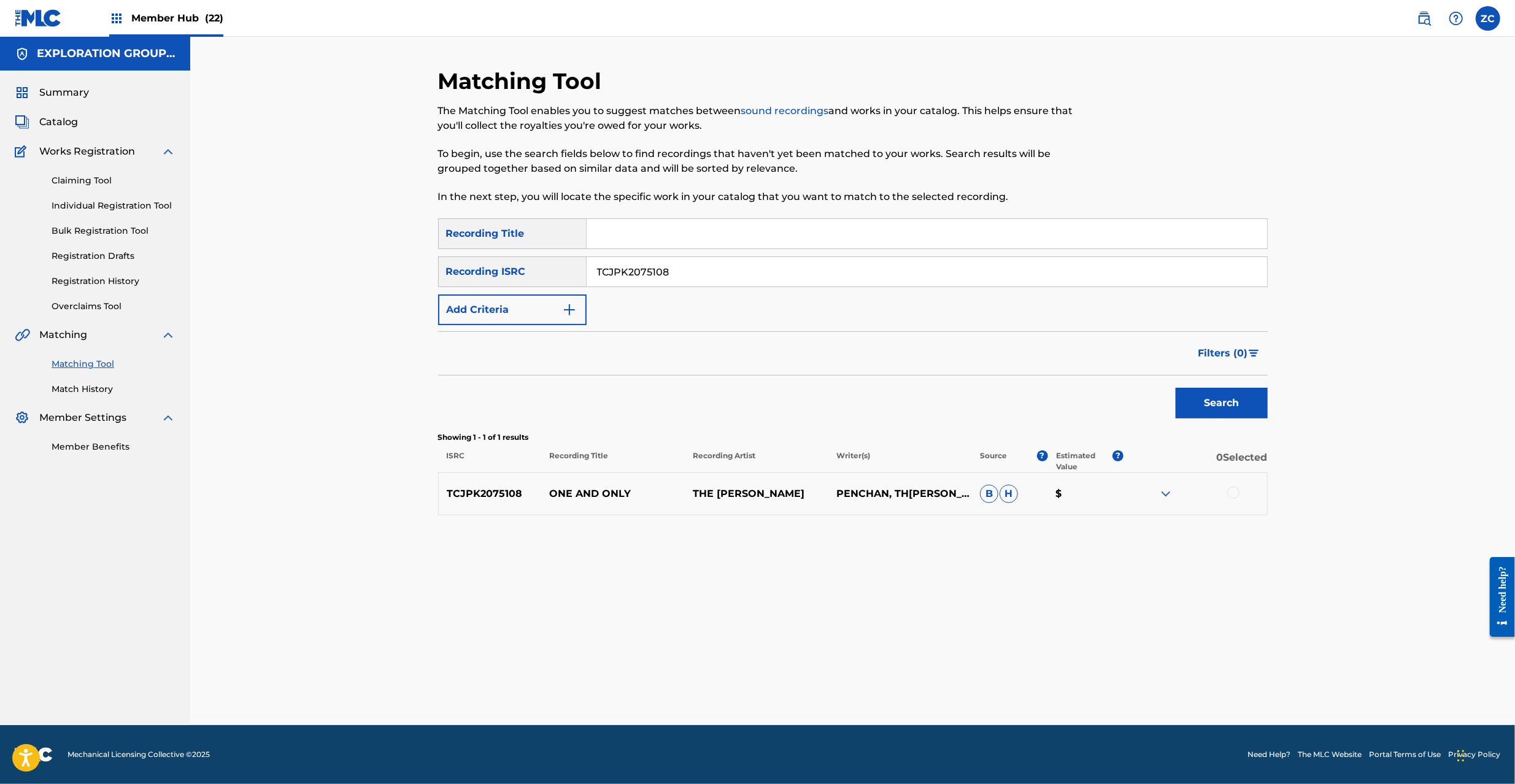
click at [1239, 491] on div at bounding box center [1233, 493] width 12 height 12
click at [814, 283] on input "TCJPK2075108" at bounding box center [927, 272] width 681 height 29
paste input "JPVP01000706"
type input "JPVP01000706"
click at [1222, 413] on button "Search" at bounding box center [1222, 403] width 92 height 31
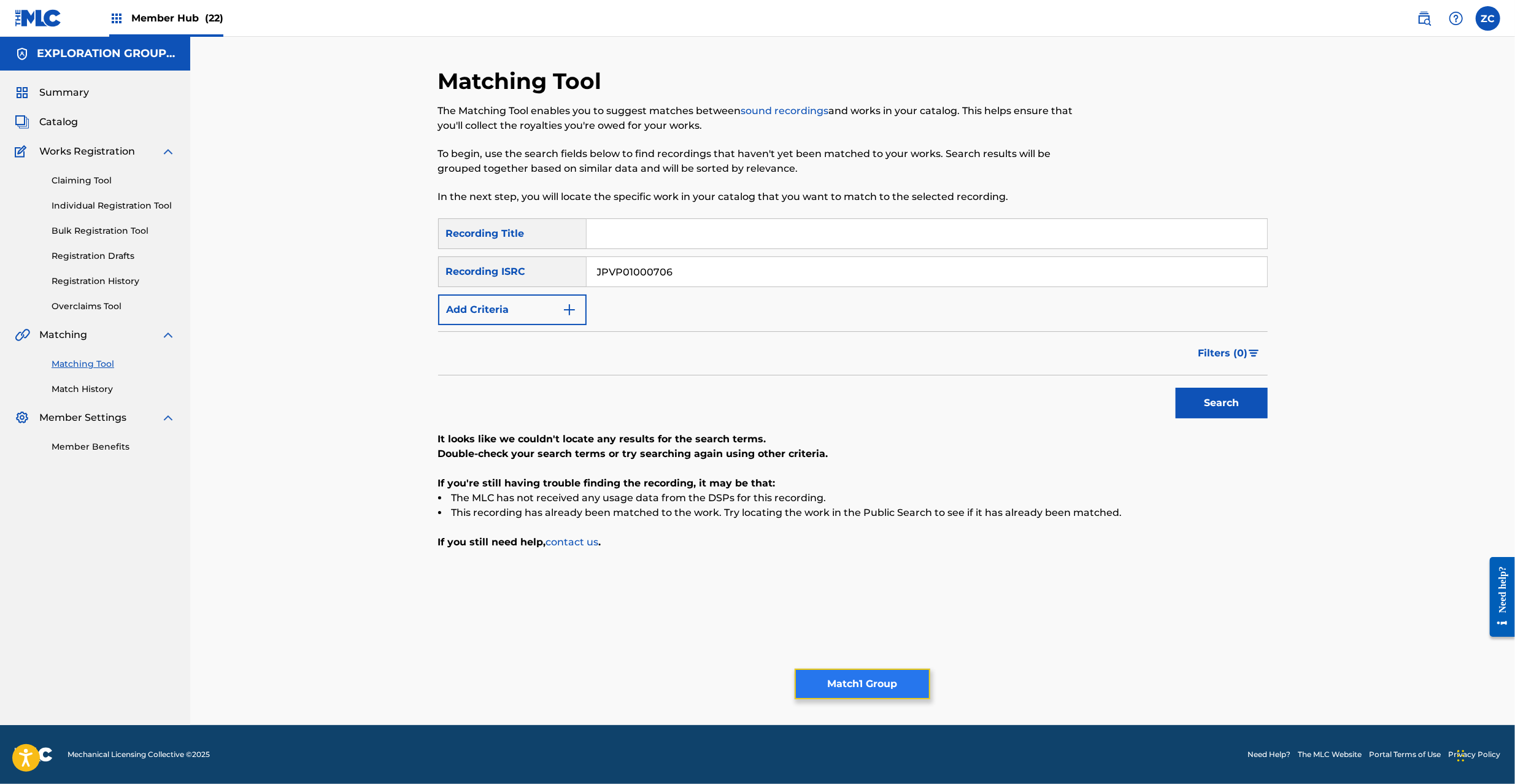
click at [855, 694] on button "Match 1 Group" at bounding box center [862, 684] width 136 height 31
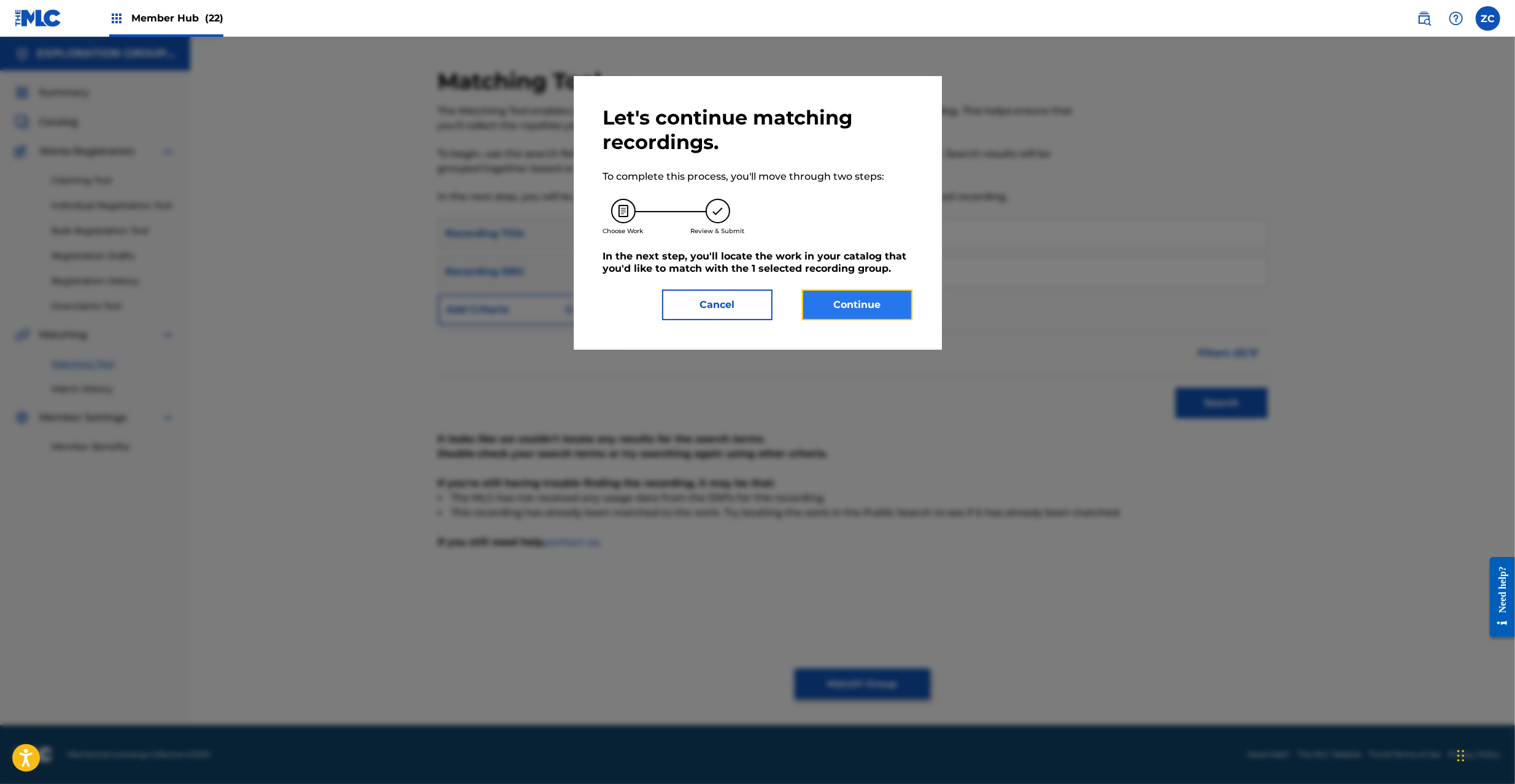
click at [867, 301] on button "Continue" at bounding box center [857, 305] width 111 height 31
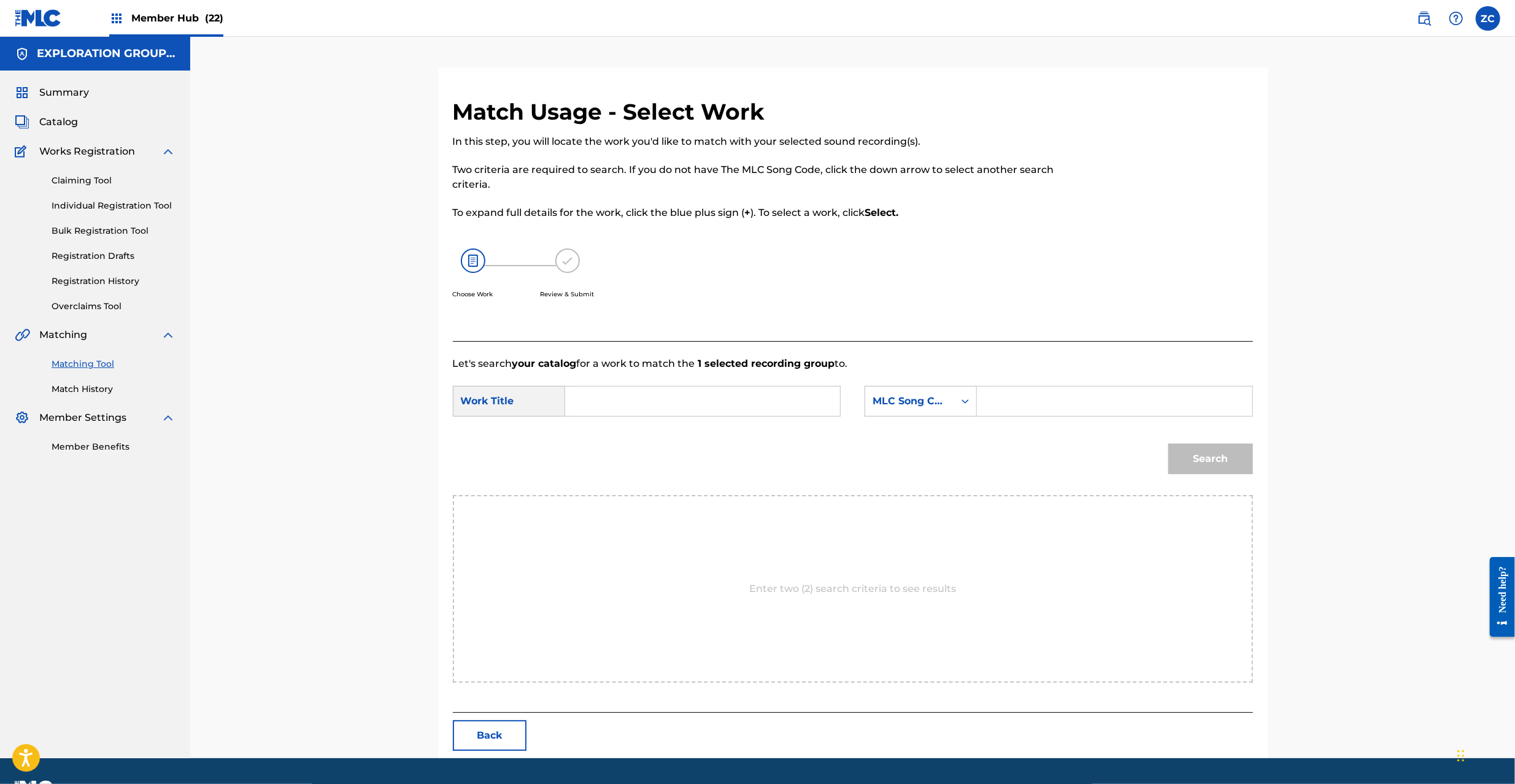
click at [814, 408] on input "Search Form" at bounding box center [703, 401] width 254 height 29
paste input "One And Only OL5NAX"
click at [686, 395] on input "One And Only OL5NAX" at bounding box center [703, 401] width 254 height 29
type input "One And Only"
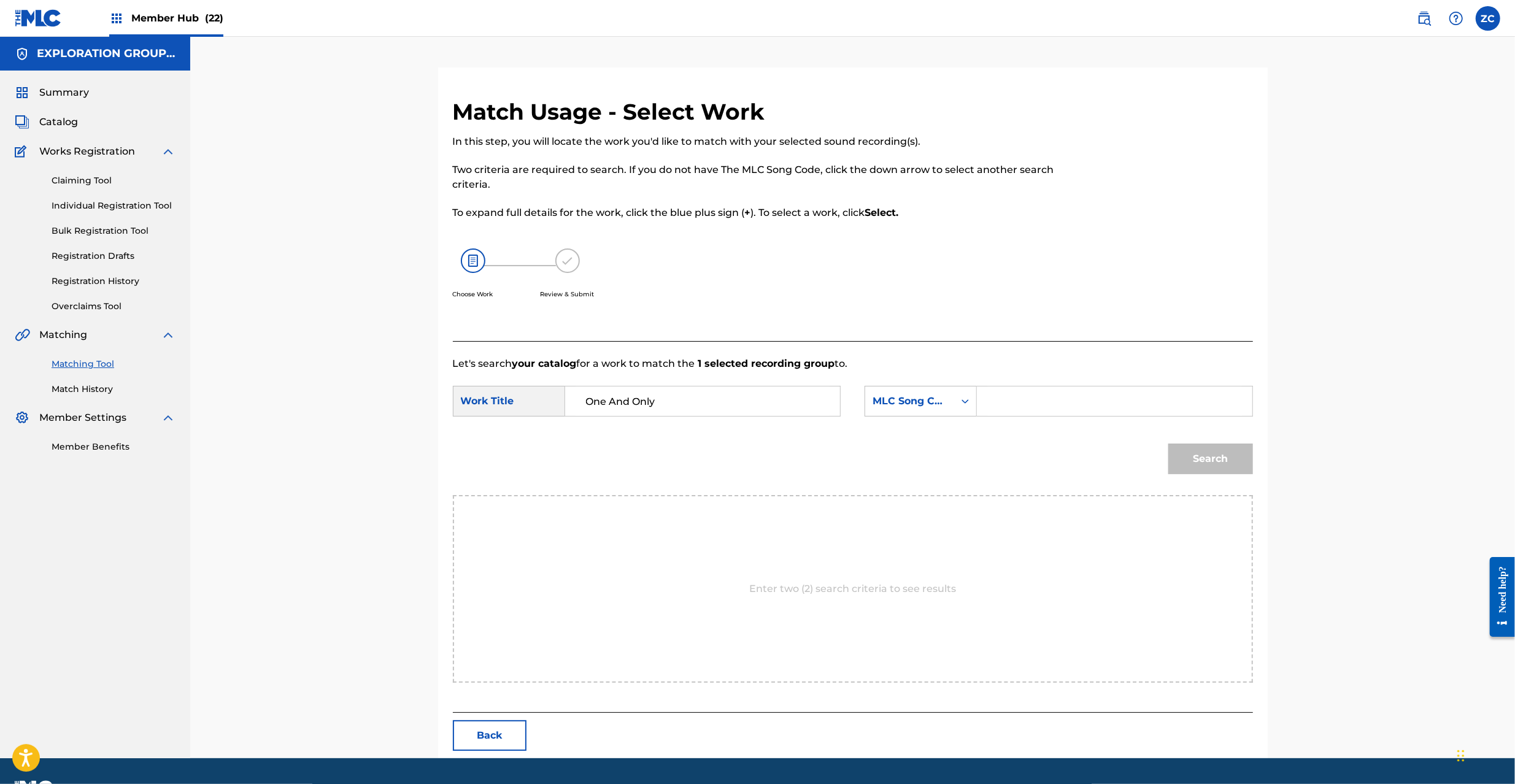
click at [1066, 404] on input "Search Form" at bounding box center [1115, 401] width 254 height 29
paste input "OL5NAX"
type input "OL5NAX"
click at [1214, 459] on button "Search" at bounding box center [1210, 458] width 84 height 31
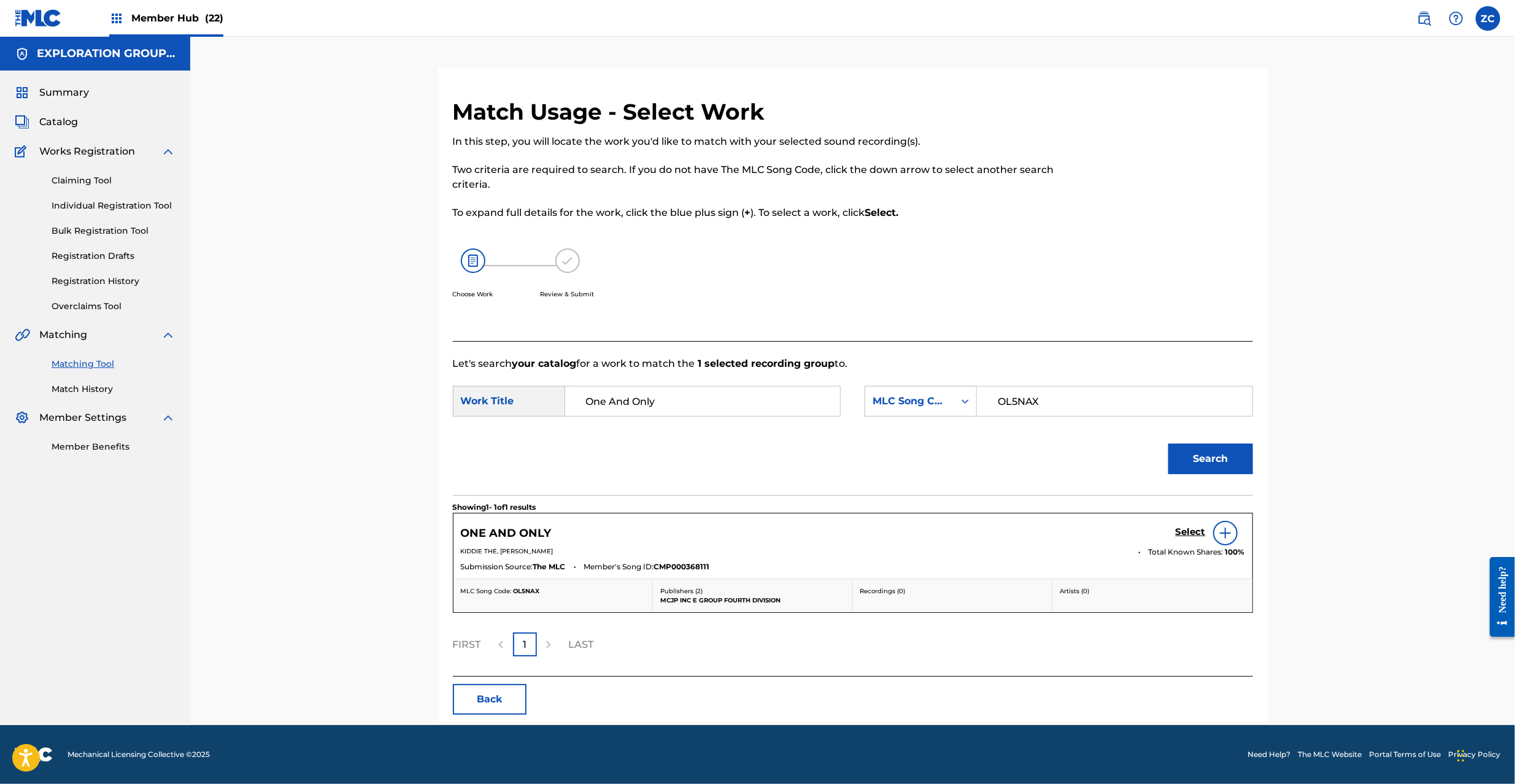
click at [1189, 531] on h5 "Select" at bounding box center [1191, 532] width 30 height 12
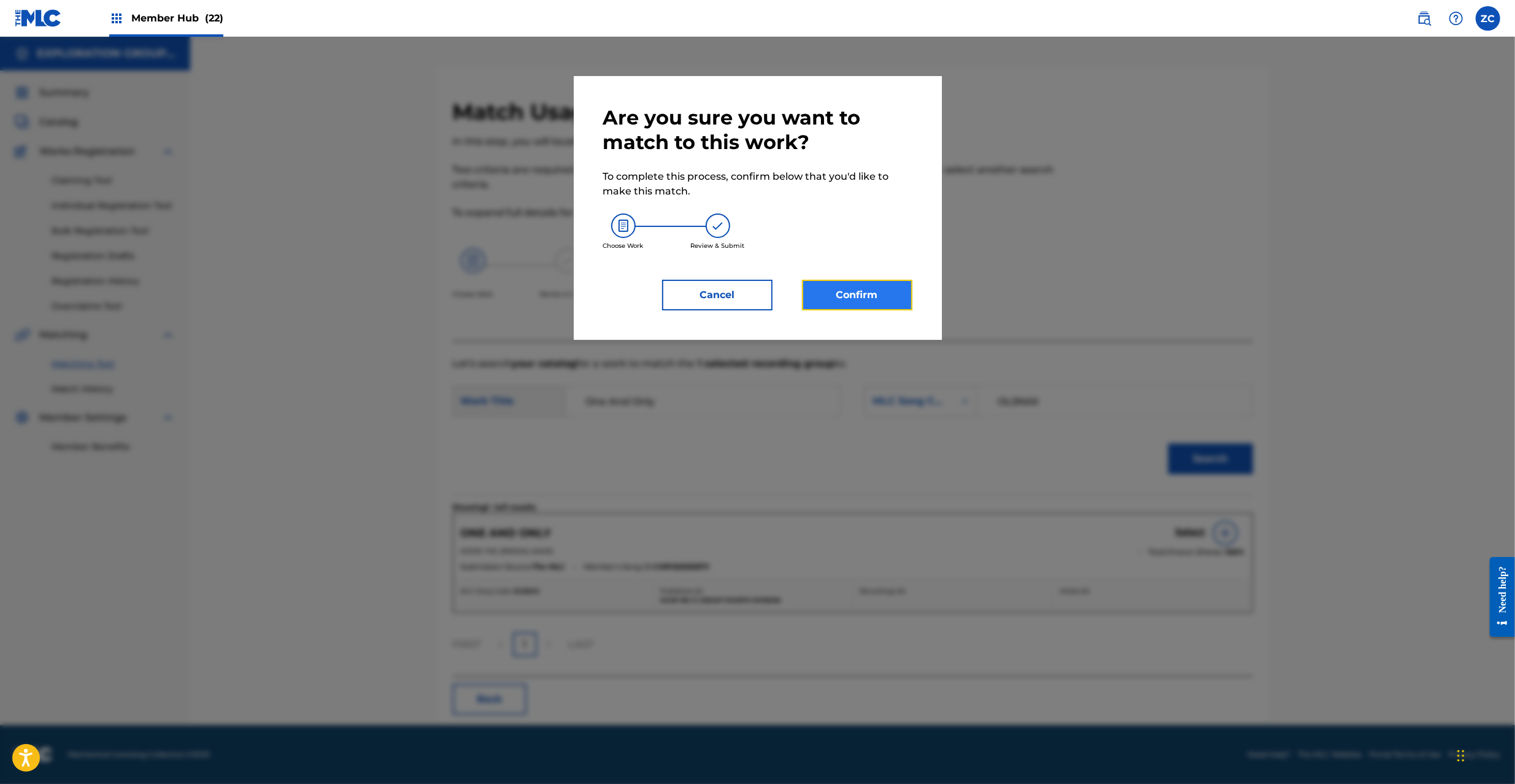
click at [887, 291] on button "Confirm" at bounding box center [857, 295] width 111 height 31
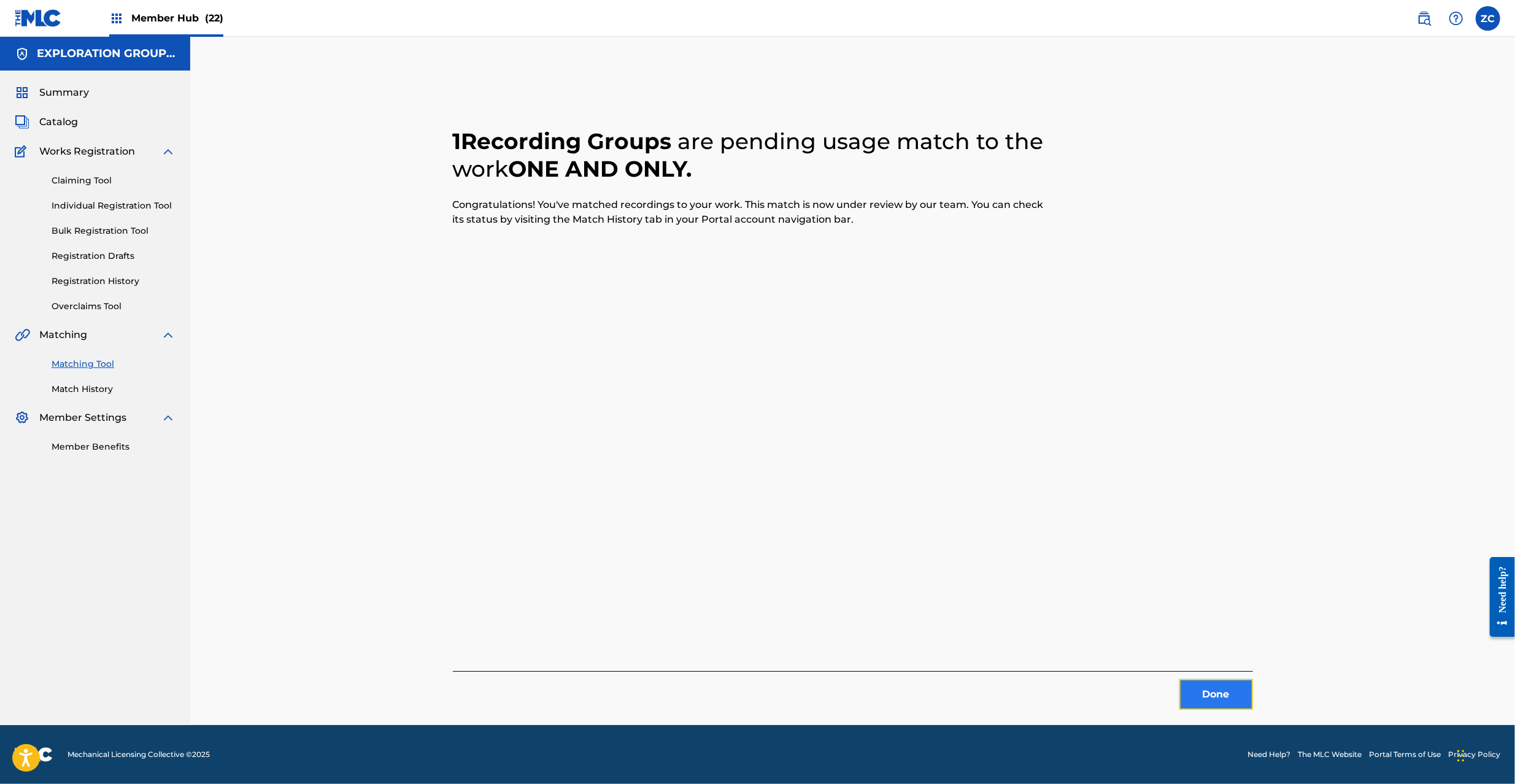
click at [1216, 686] on button "Done" at bounding box center [1216, 694] width 73 height 31
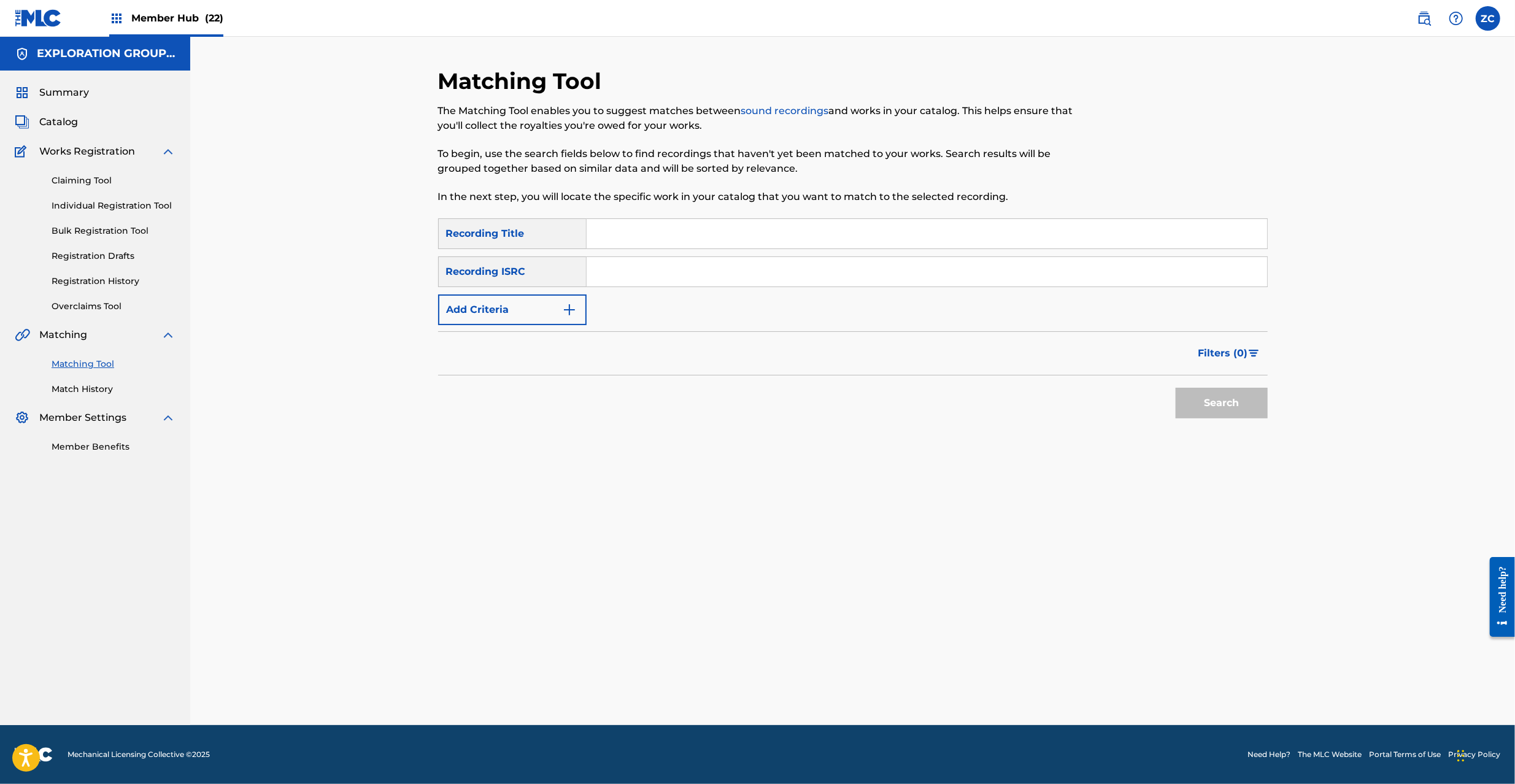
click at [956, 261] on input "Search Form" at bounding box center [927, 272] width 681 height 29
paste
click at [1219, 415] on button "Search" at bounding box center [1222, 403] width 92 height 31
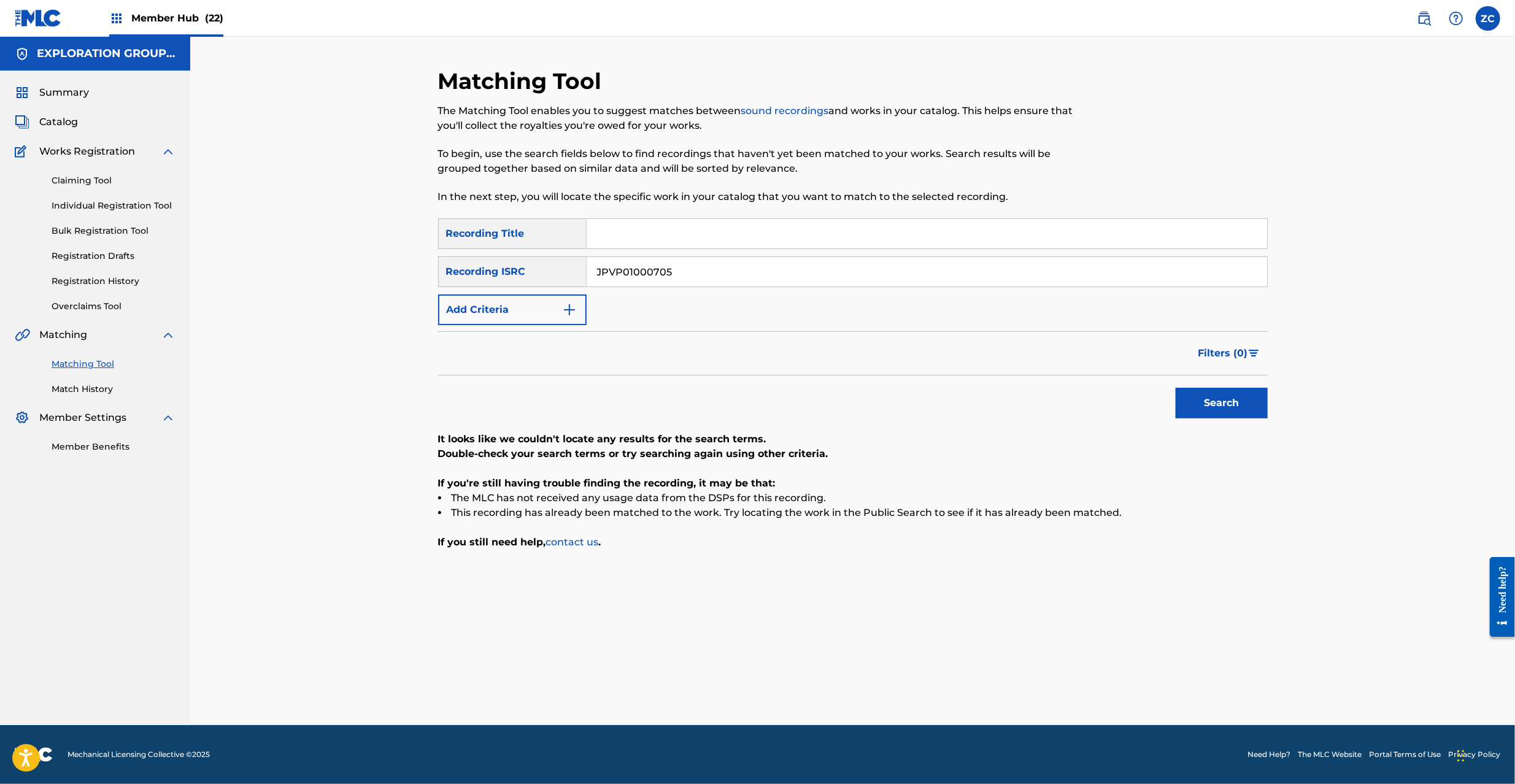
click at [917, 278] on input "JPVP01000705" at bounding box center [927, 272] width 681 height 29
click at [1222, 407] on button "Search" at bounding box center [1222, 403] width 92 height 31
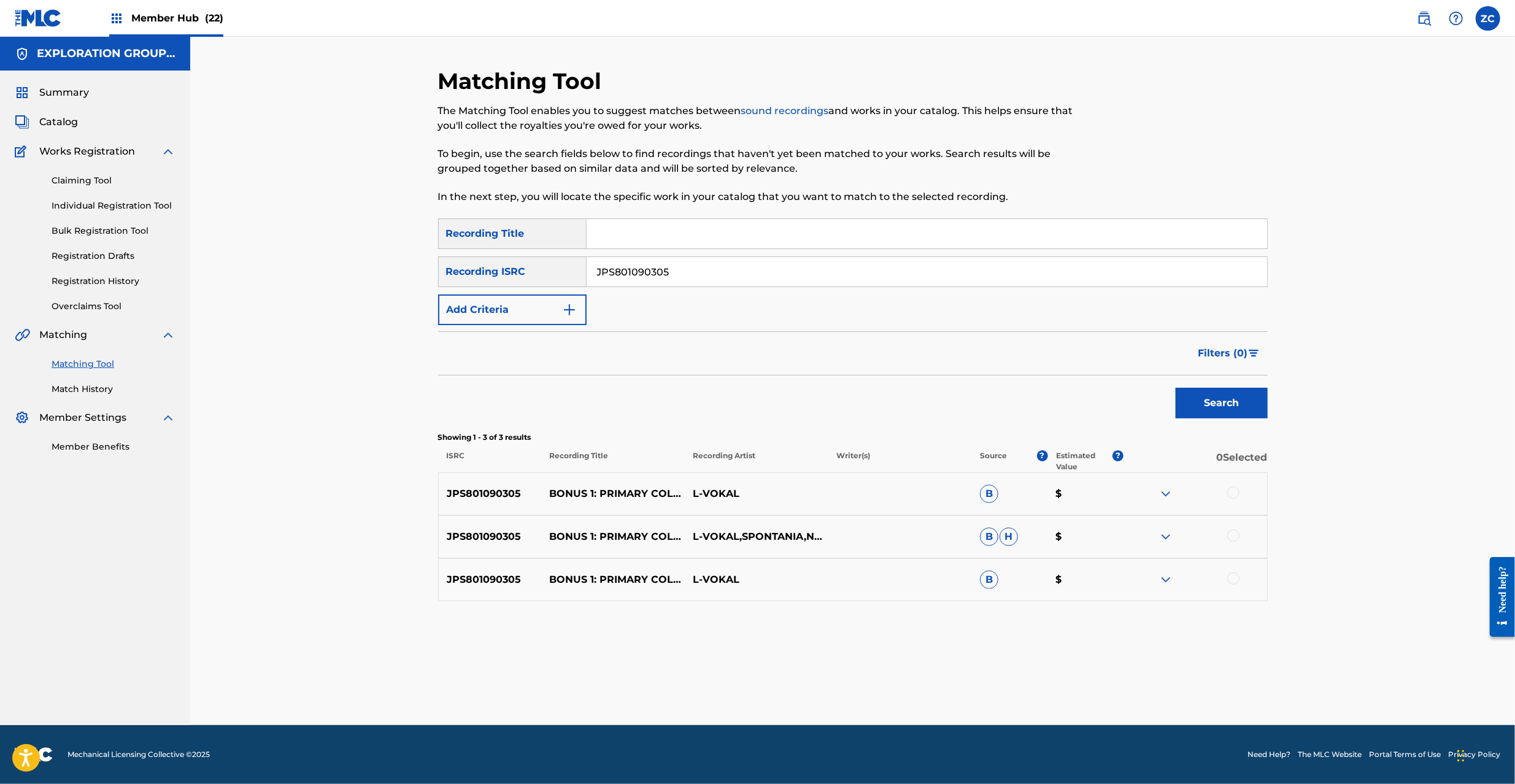
click at [1233, 491] on div at bounding box center [1233, 493] width 12 height 12
drag, startPoint x: 1235, startPoint y: 536, endPoint x: 1239, endPoint y: 586, distance: 50.2
click at [1235, 536] on div at bounding box center [1233, 536] width 12 height 12
click at [1231, 580] on div at bounding box center [1233, 578] width 12 height 12
click at [870, 265] on input "JPS801090305" at bounding box center [927, 272] width 681 height 29
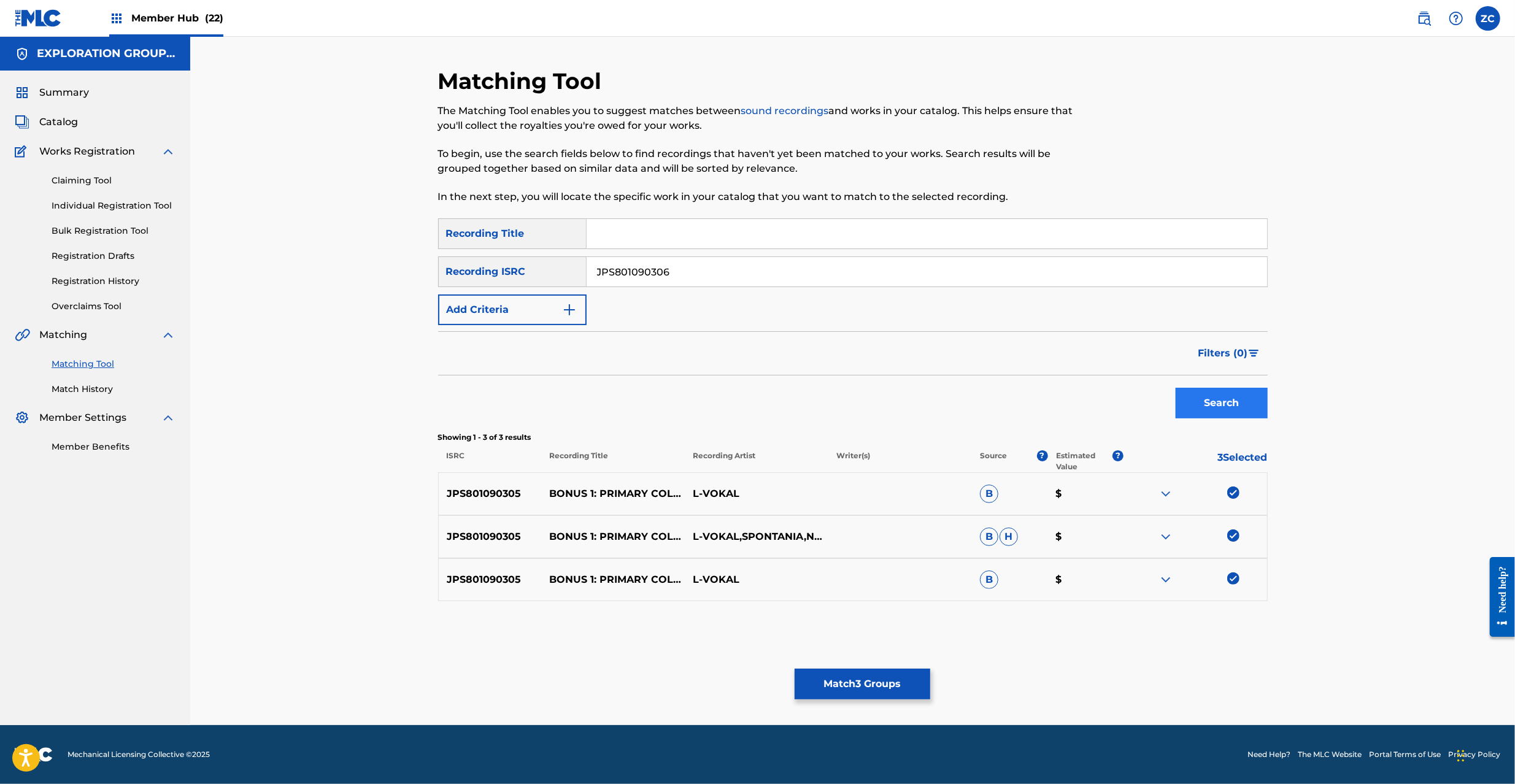
type input "JPS801090306"
click at [1206, 407] on button "Search" at bounding box center [1222, 403] width 92 height 31
click at [1235, 491] on div at bounding box center [1233, 493] width 12 height 12
click at [1233, 530] on div at bounding box center [1233, 536] width 12 height 12
click at [1233, 572] on div at bounding box center [1233, 578] width 12 height 12
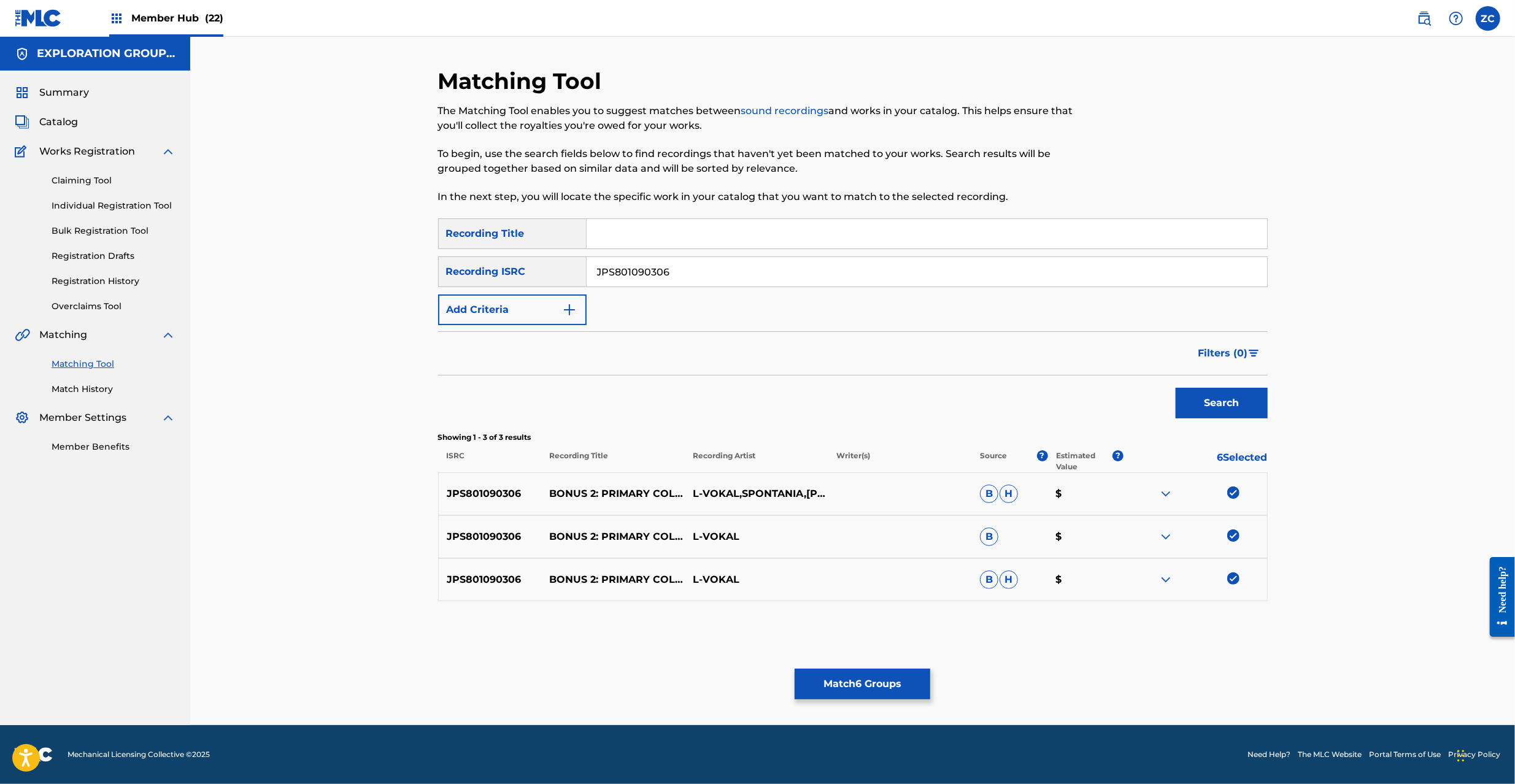
click at [1235, 671] on div "Matching Tool The Matching Tool enables you to suggest matches between sound re…" at bounding box center [853, 396] width 830 height 658
click at [890, 683] on button "Match 6 Groups" at bounding box center [862, 684] width 136 height 31
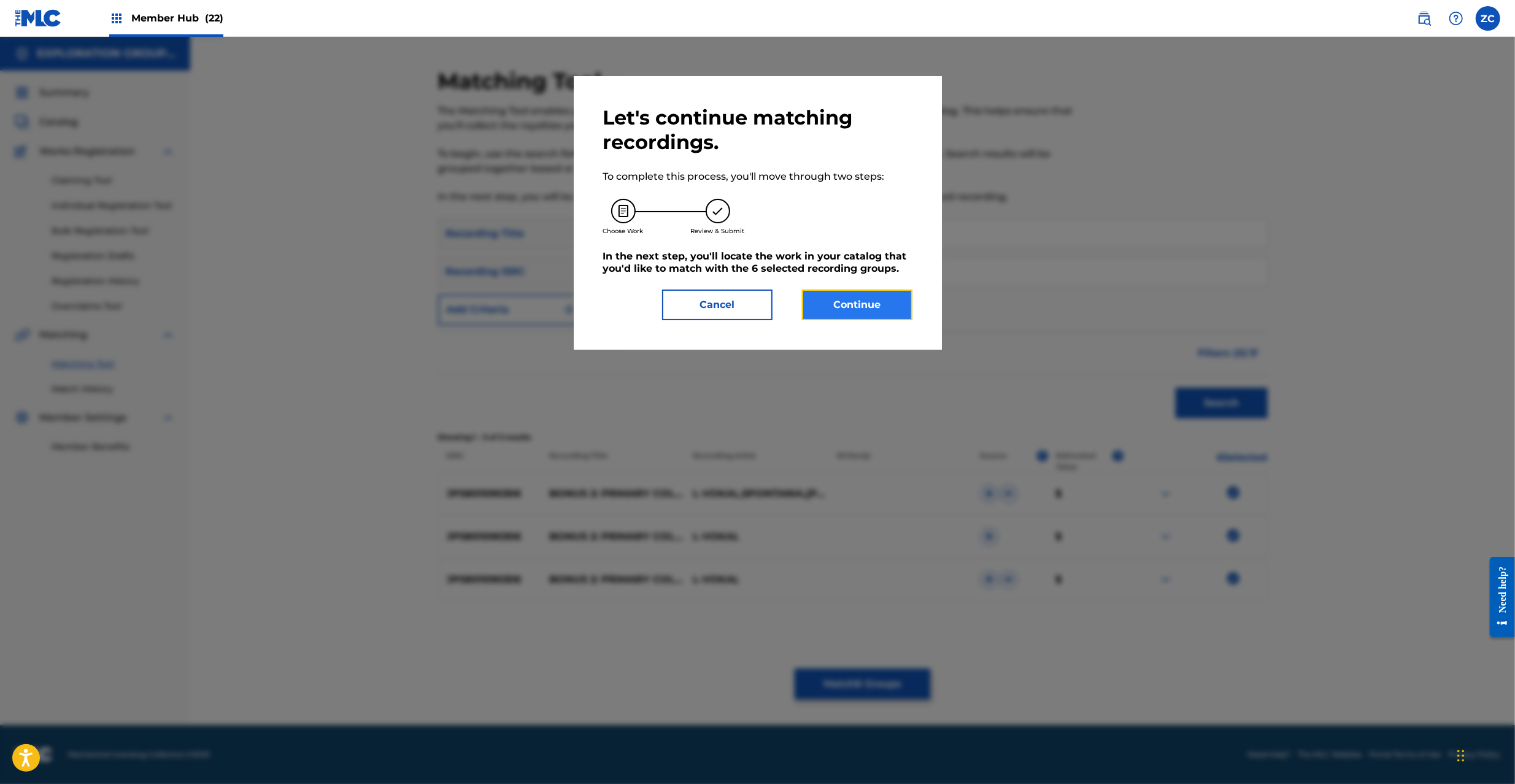
click at [843, 288] on div "Let's continue matching recordings. To complete this process, you'll move throu…" at bounding box center [758, 213] width 309 height 215
click at [871, 310] on button "Continue" at bounding box center [857, 305] width 111 height 31
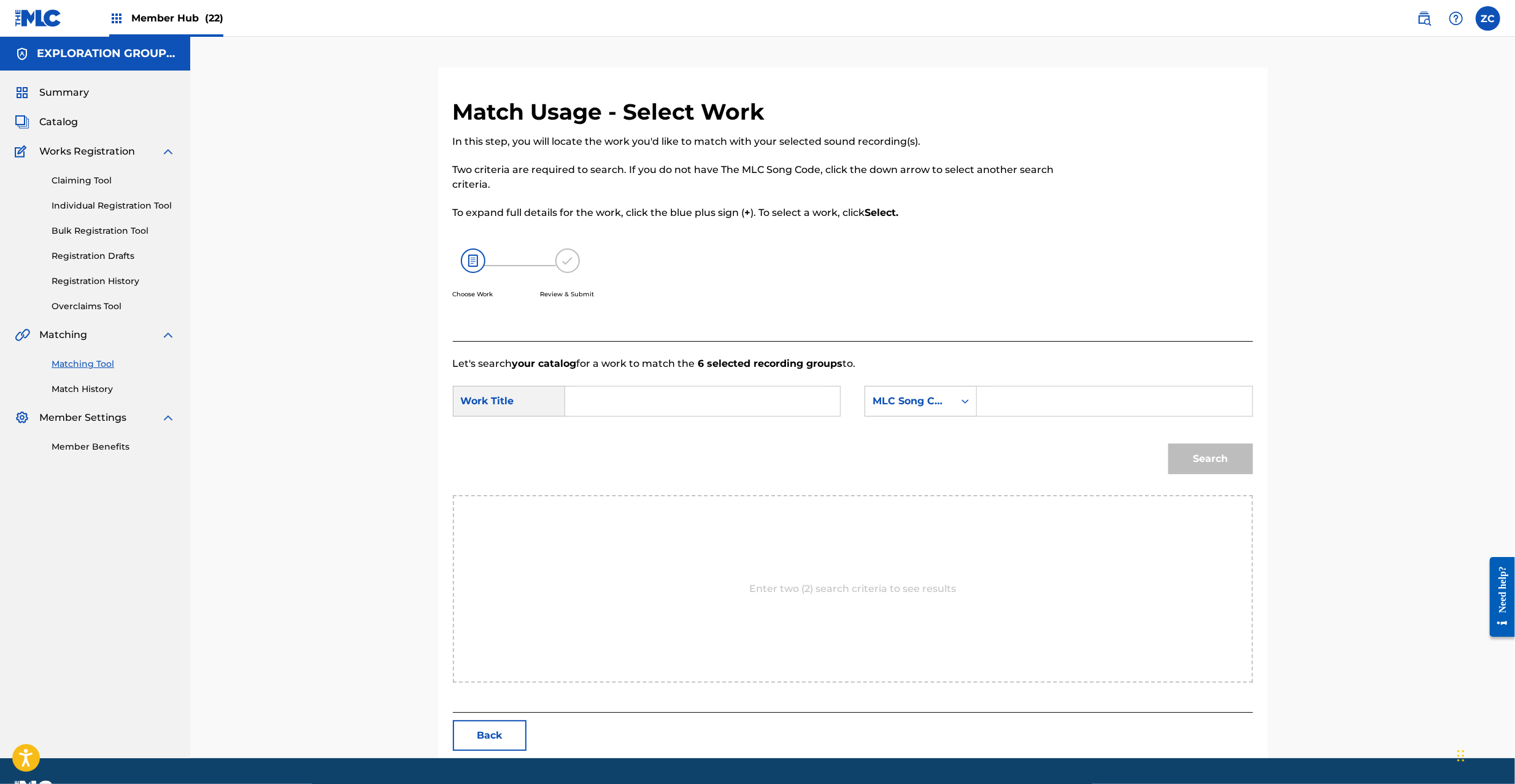
click at [802, 406] on input "Search Form" at bounding box center [703, 401] width 254 height 29
click at [803, 411] on input "Primary Colors Feat.Spontania,Nao,Micro PM7QSY" at bounding box center [703, 401] width 254 height 29
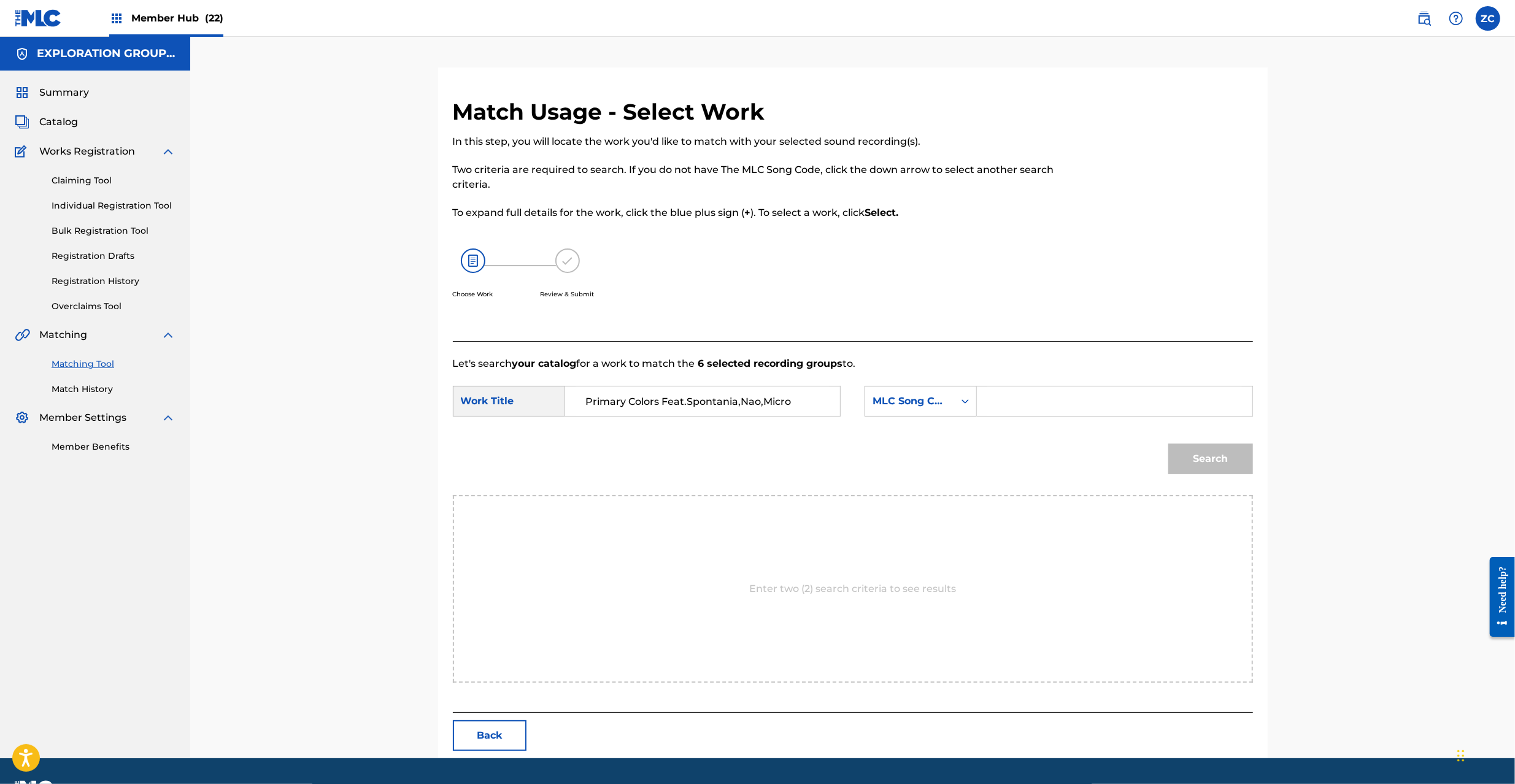
type input "Primary Colors Feat.Spontania,Nao,Micro"
click at [1042, 407] on input "Search Form" at bounding box center [1115, 401] width 254 height 29
type input "PM7QSY"
click at [1236, 448] on button "Search" at bounding box center [1210, 458] width 84 height 31
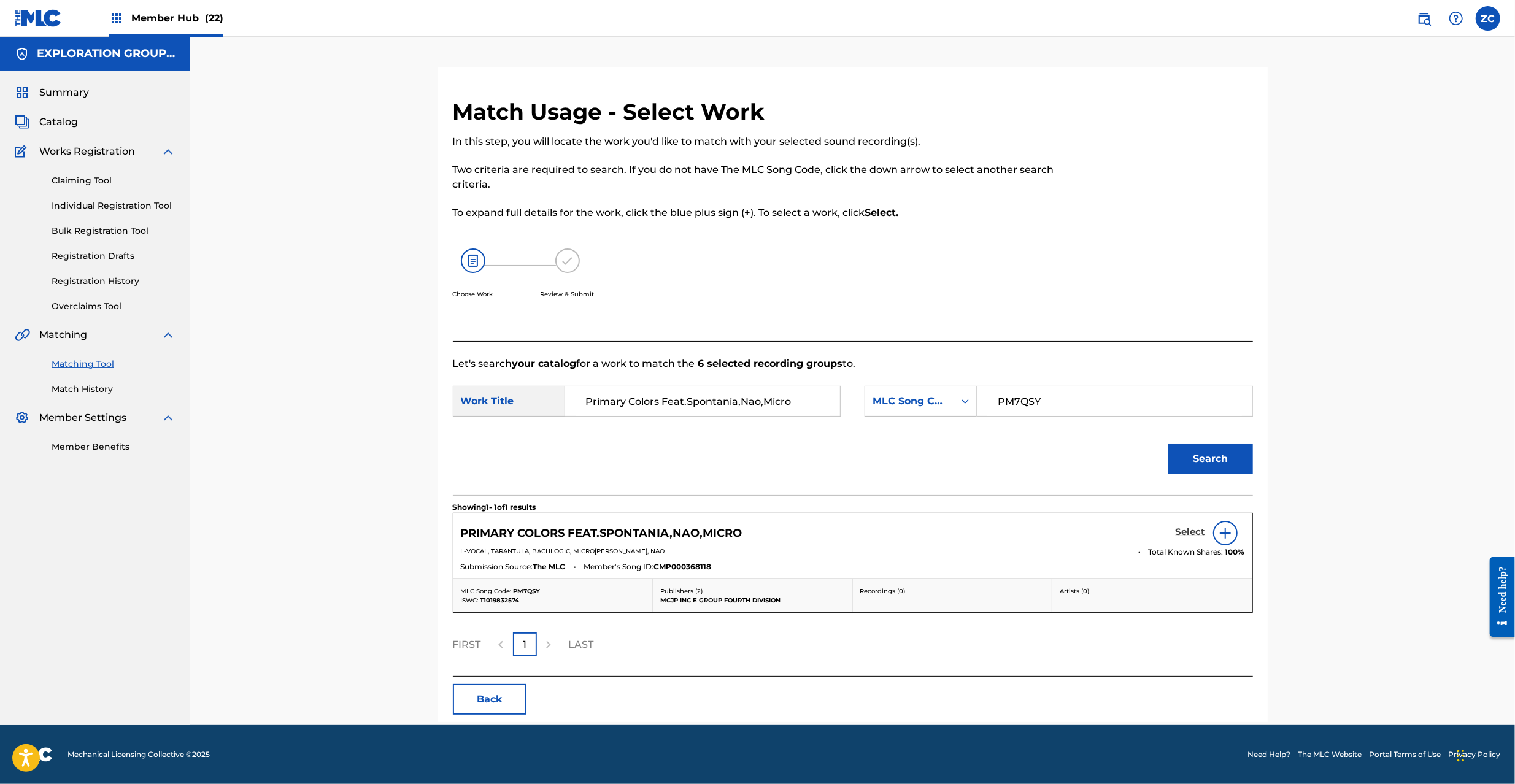
click at [1189, 527] on h5 "Select" at bounding box center [1191, 532] width 30 height 12
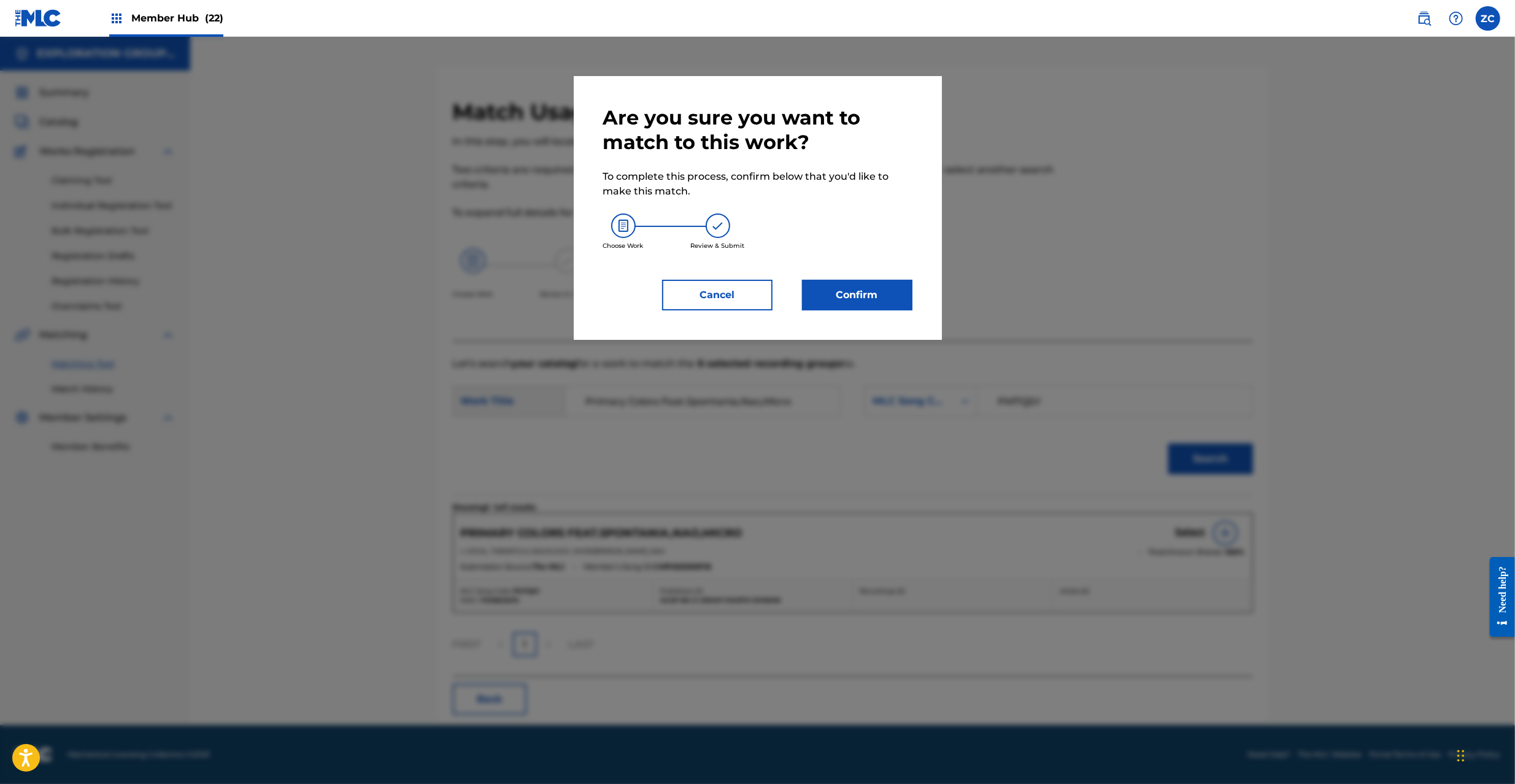
click at [885, 278] on div "Are you sure you want to match to this work? To complete this process, confirm …" at bounding box center [758, 208] width 309 height 205
click at [885, 295] on button "Confirm" at bounding box center [857, 295] width 111 height 31
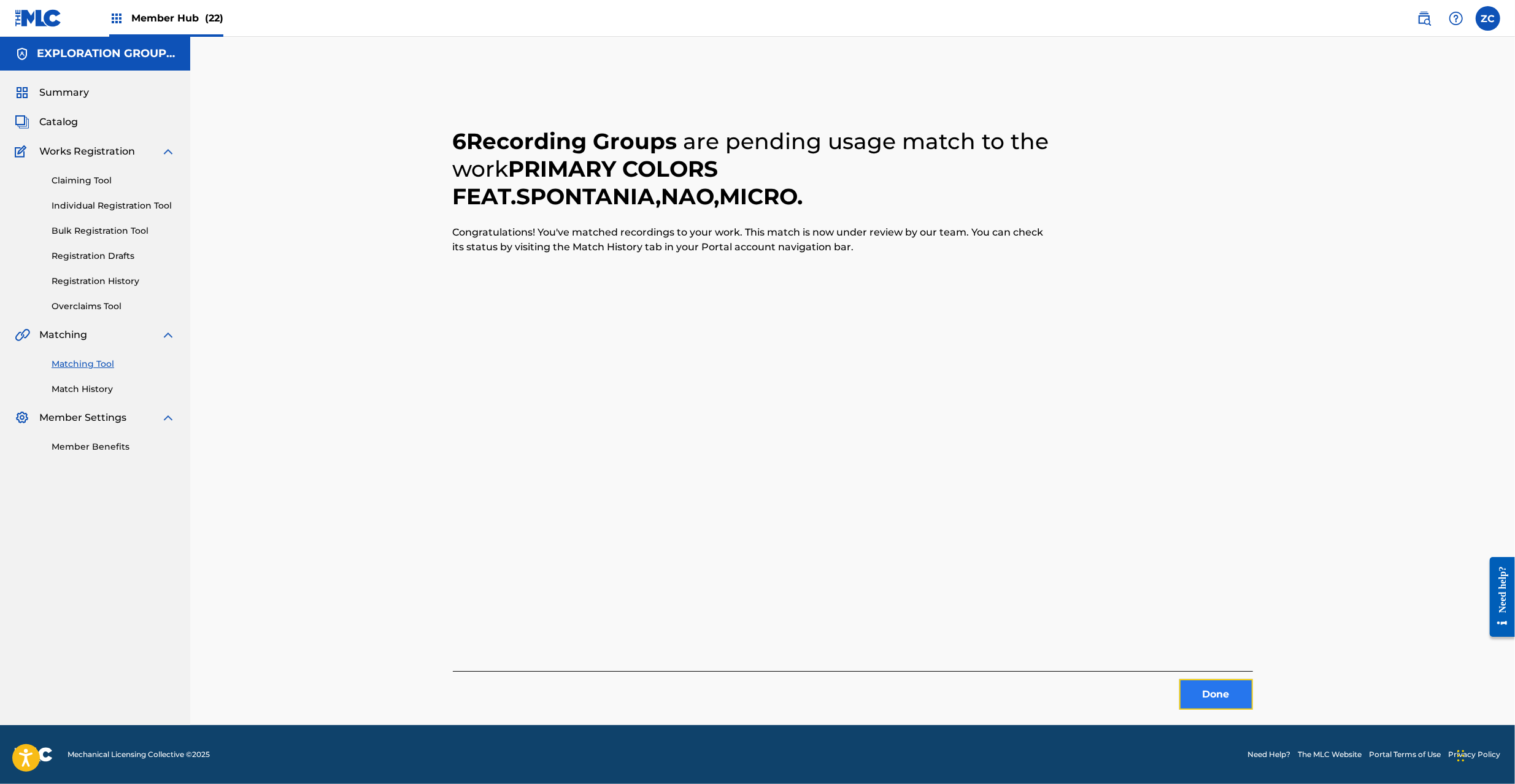
click at [1222, 684] on button "Done" at bounding box center [1216, 694] width 73 height 31
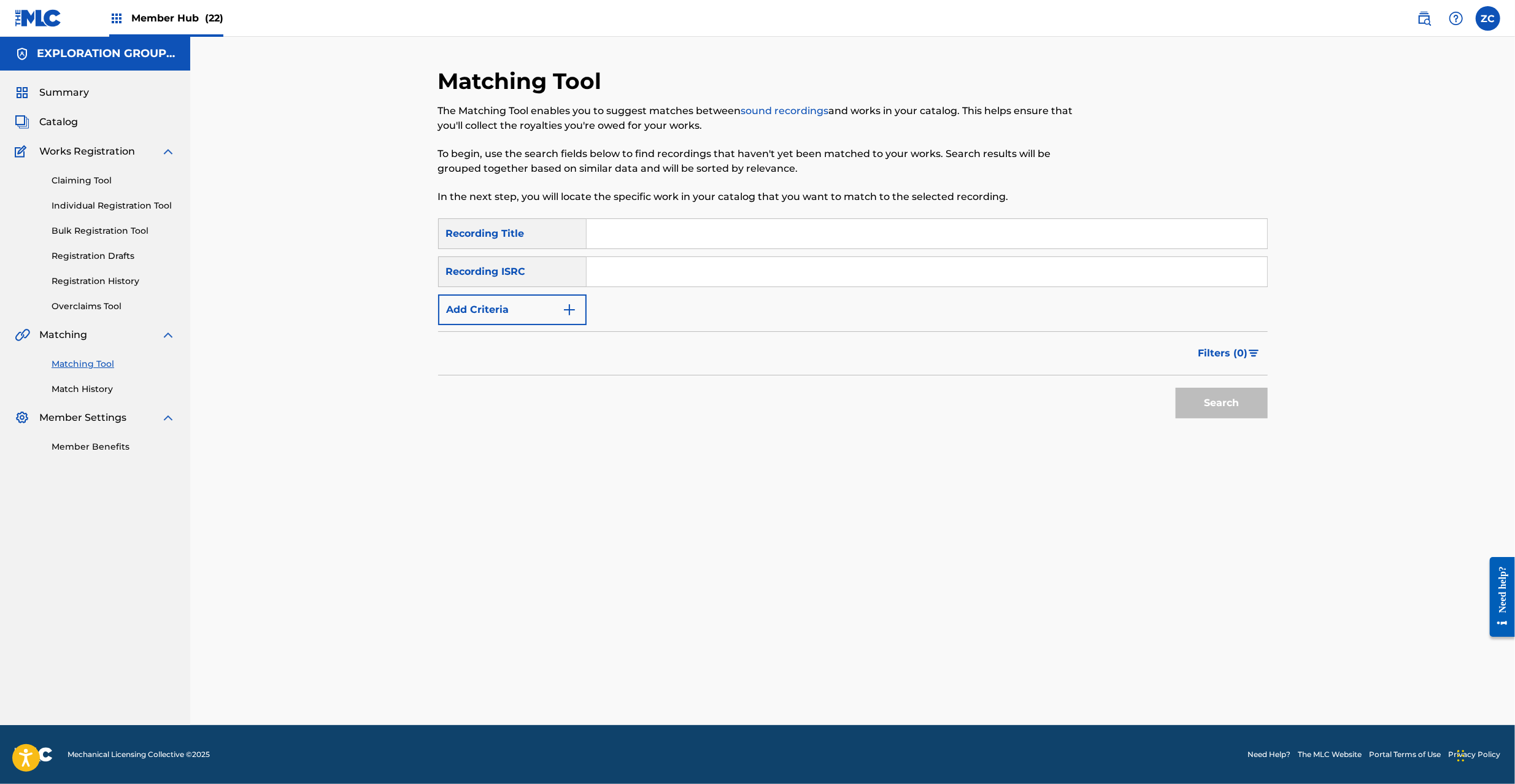
click at [1012, 280] on input "Search Form" at bounding box center [927, 272] width 681 height 29
type input "USCGH1480322"
click at [1187, 395] on button "Search" at bounding box center [1222, 403] width 92 height 31
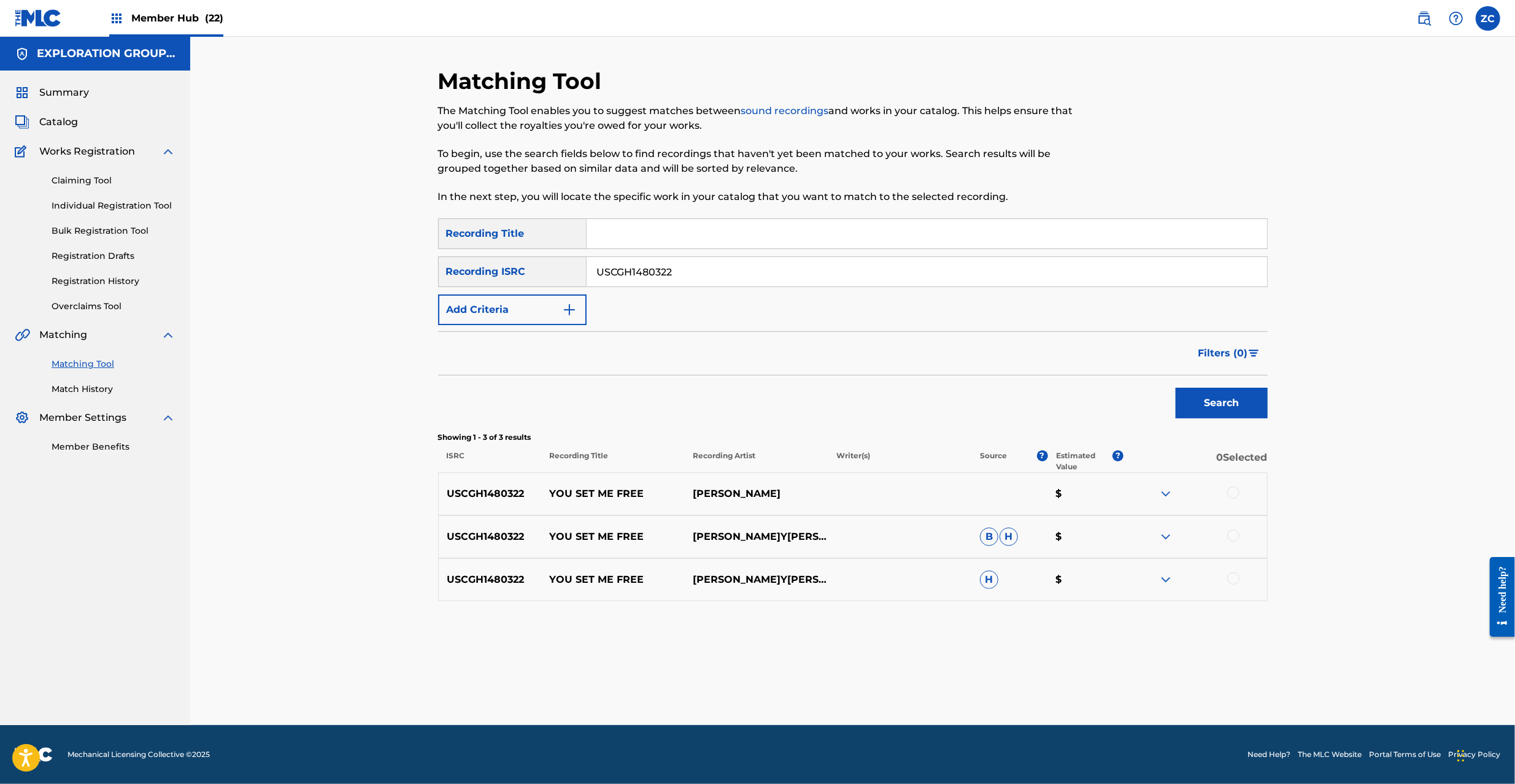
click at [1232, 495] on div at bounding box center [1233, 493] width 12 height 12
click at [1238, 535] on div at bounding box center [1233, 536] width 12 height 12
click at [1237, 580] on div at bounding box center [1233, 578] width 12 height 12
click at [859, 686] on button "Match 3 Groups" at bounding box center [862, 684] width 136 height 31
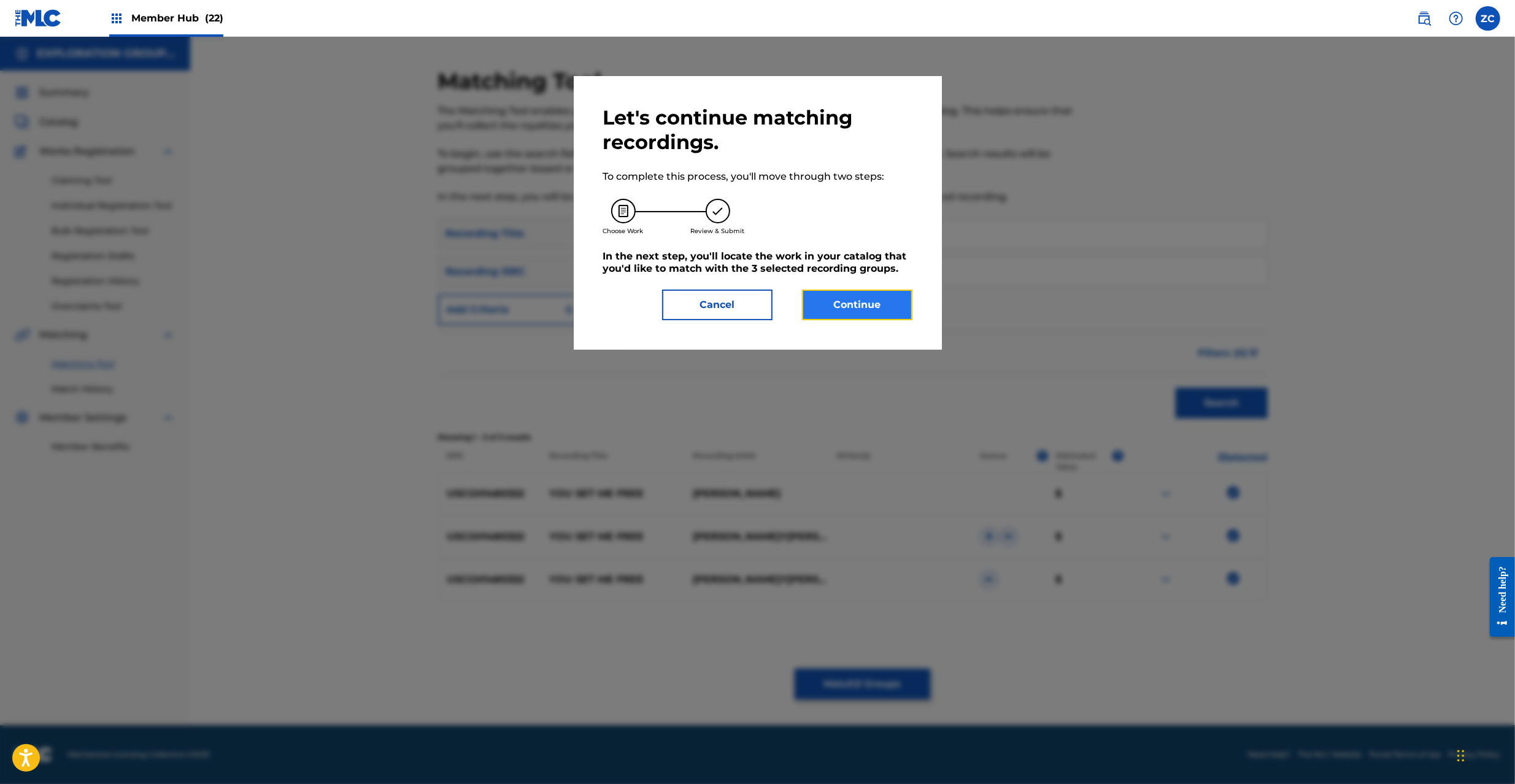
click at [891, 297] on button "Continue" at bounding box center [857, 305] width 111 height 31
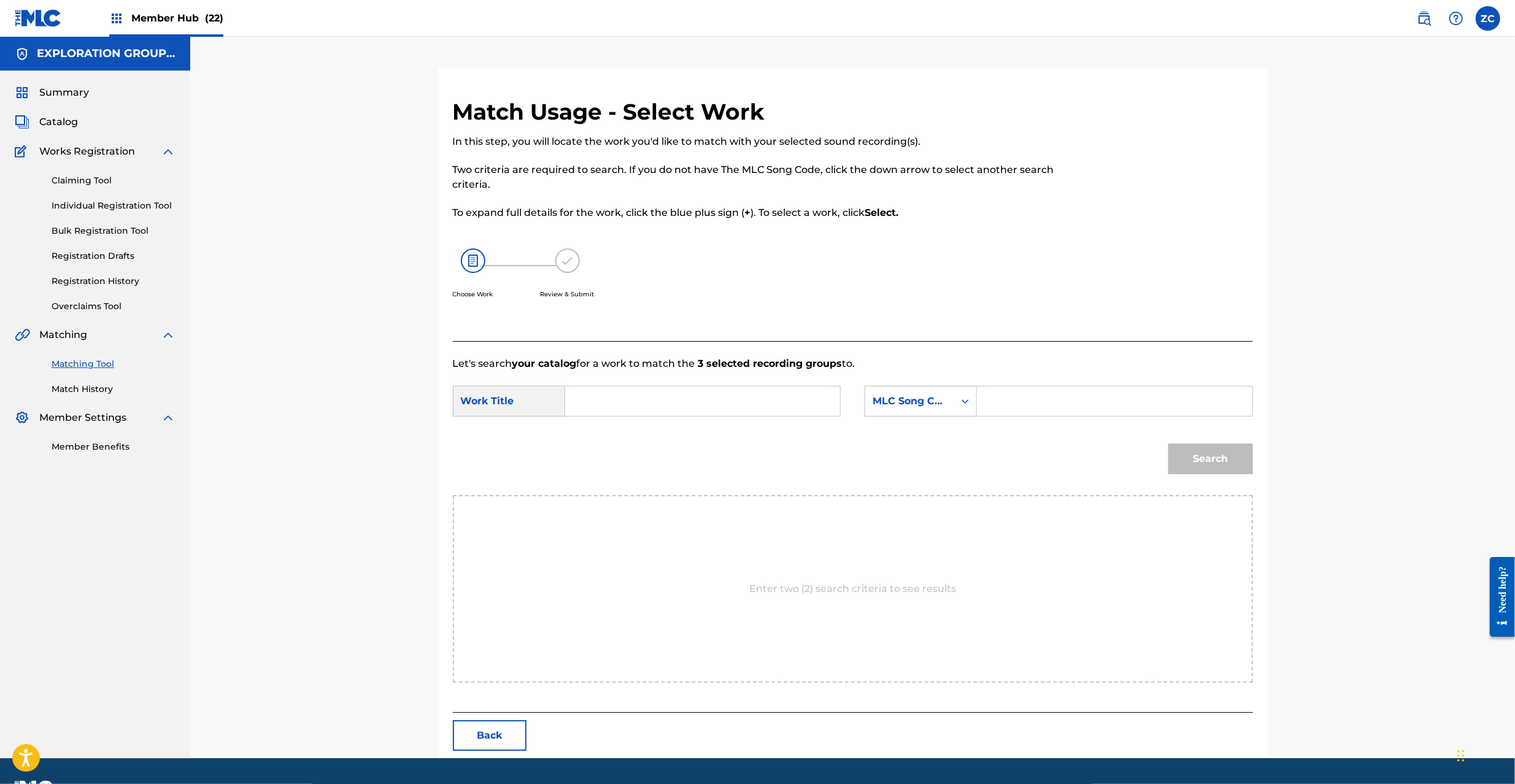
click at [755, 400] on input "Search Form" at bounding box center [703, 401] width 254 height 29
click at [688, 391] on input "You Set Me Free YD1XEU" at bounding box center [703, 401] width 254 height 29
type input "You Set Me Free"
drag, startPoint x: 1100, startPoint y: 396, endPoint x: 1122, endPoint y: 405, distance: 23.8
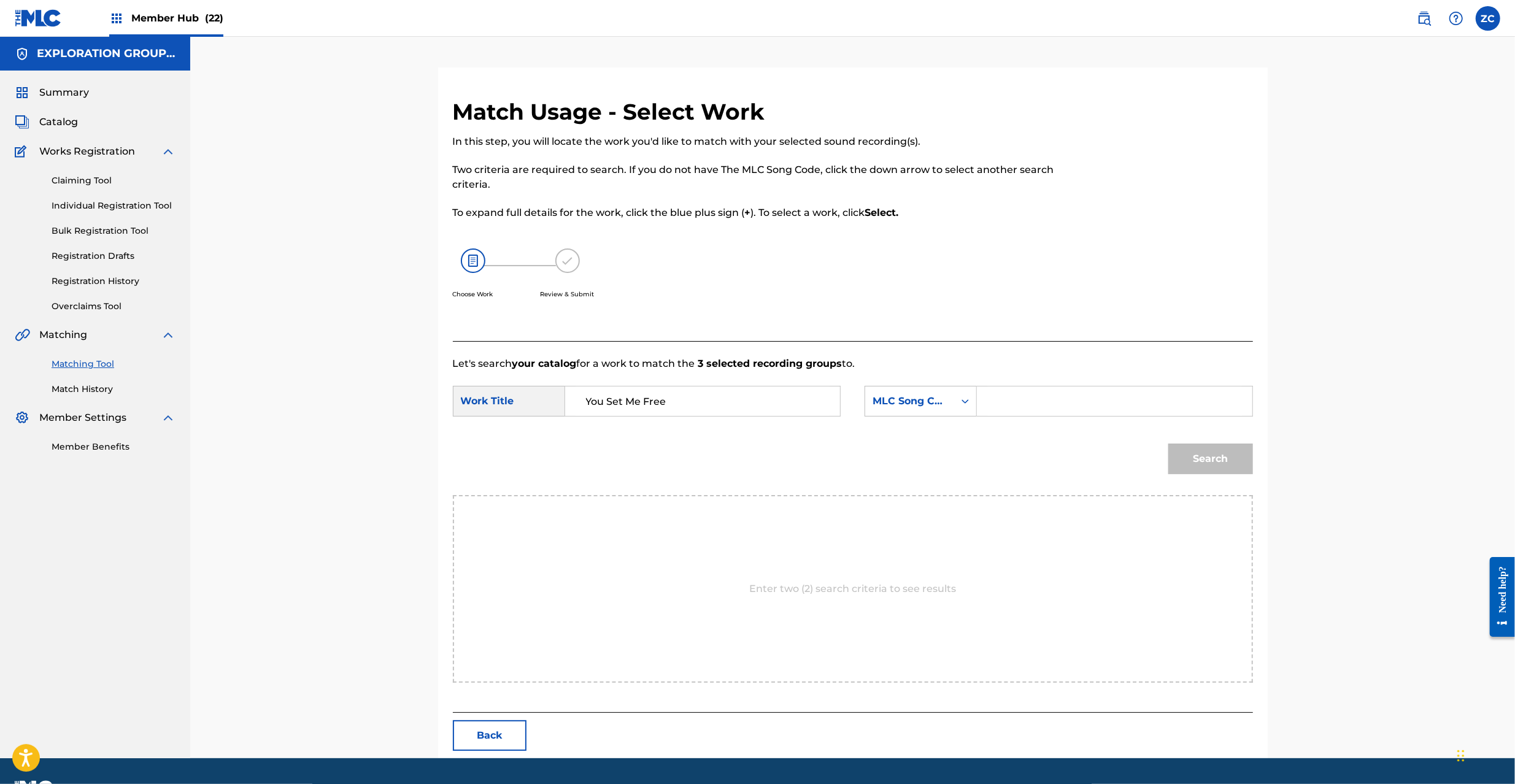
click at [1100, 396] on input "Search Form" at bounding box center [1115, 401] width 254 height 29
type input "YD1XEU"
click at [1216, 450] on button "Search" at bounding box center [1210, 458] width 84 height 31
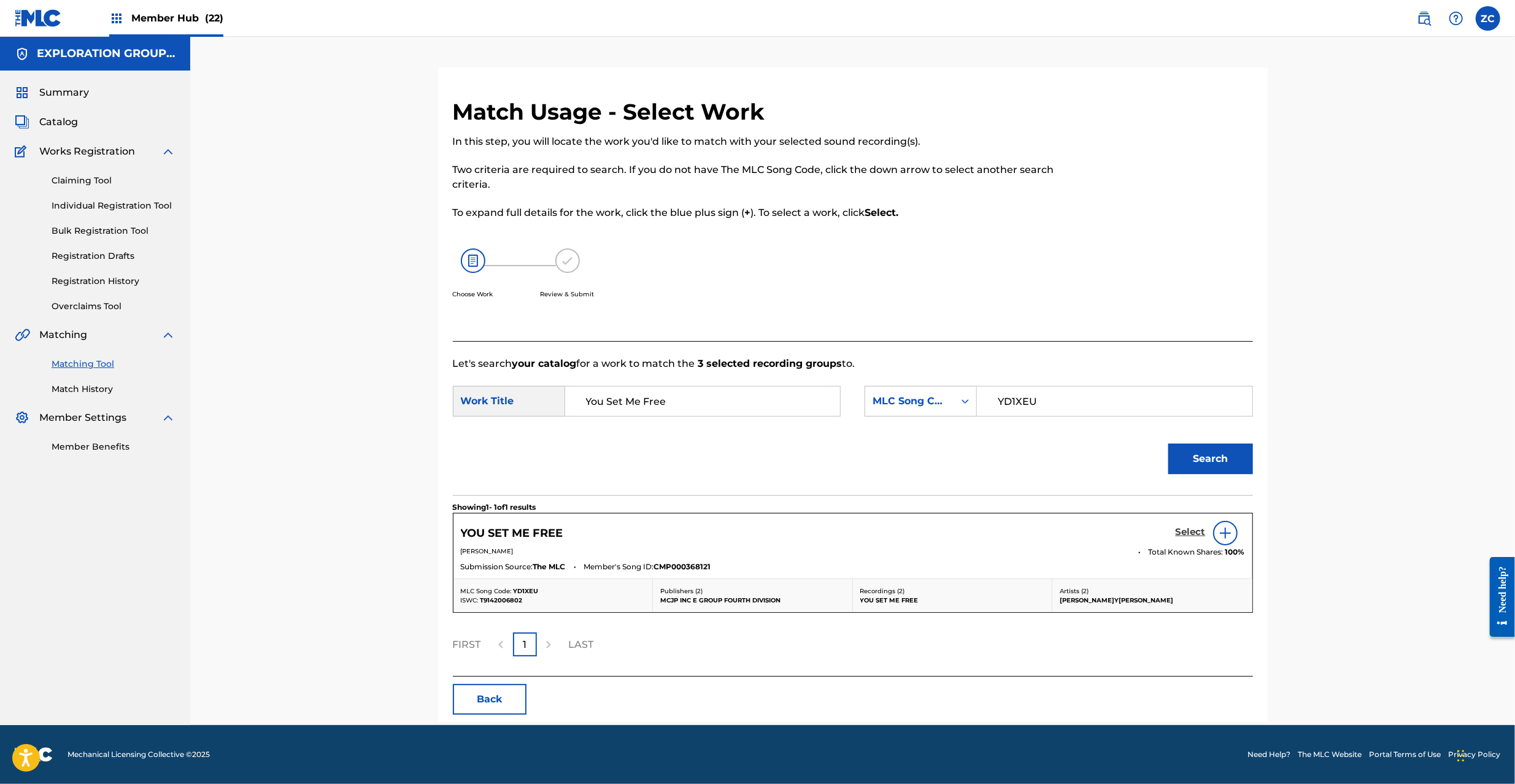
click at [1187, 532] on h5 "Select" at bounding box center [1191, 532] width 30 height 12
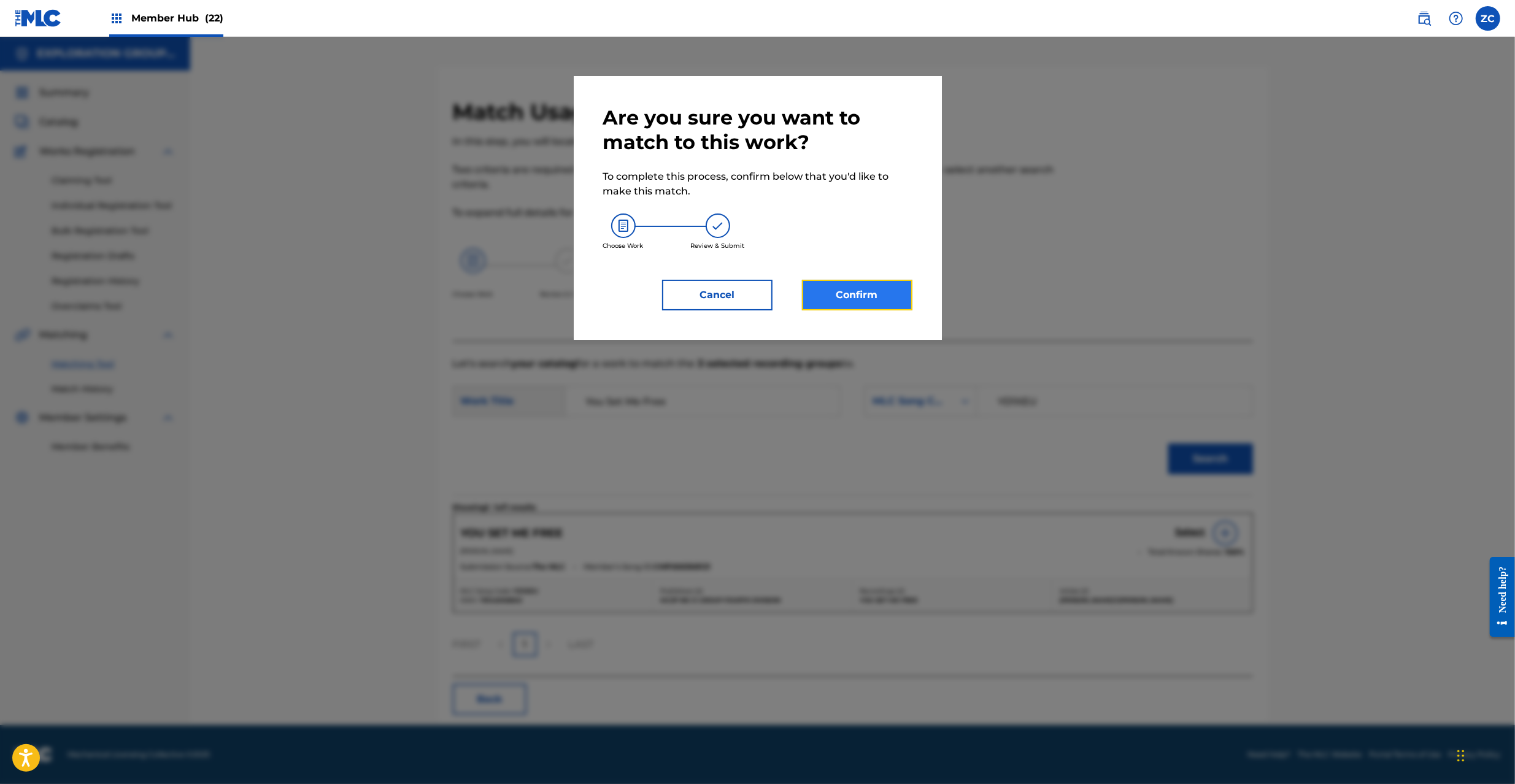
click at [875, 288] on button "Confirm" at bounding box center [857, 295] width 111 height 31
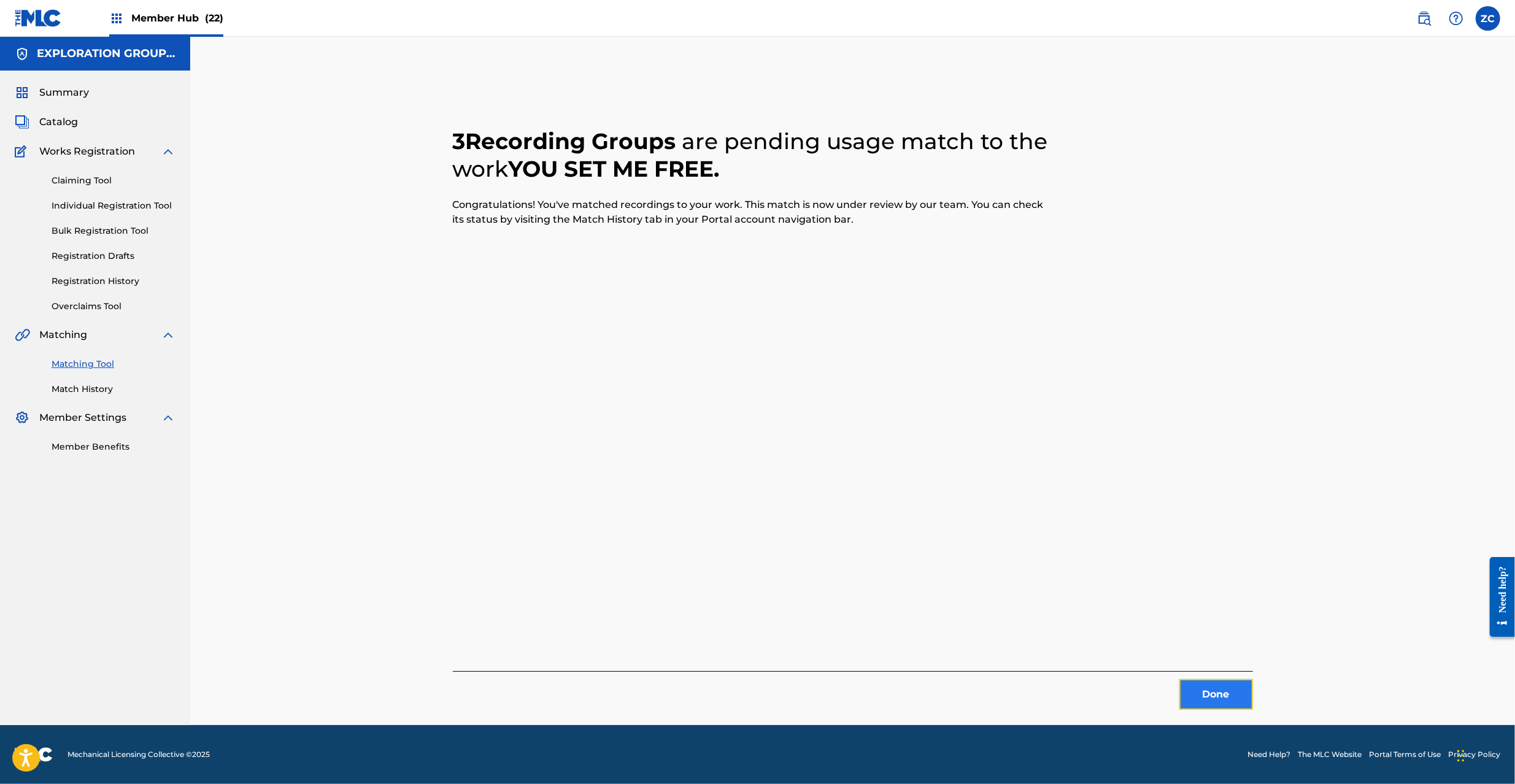
click at [1225, 691] on button "Done" at bounding box center [1216, 694] width 73 height 31
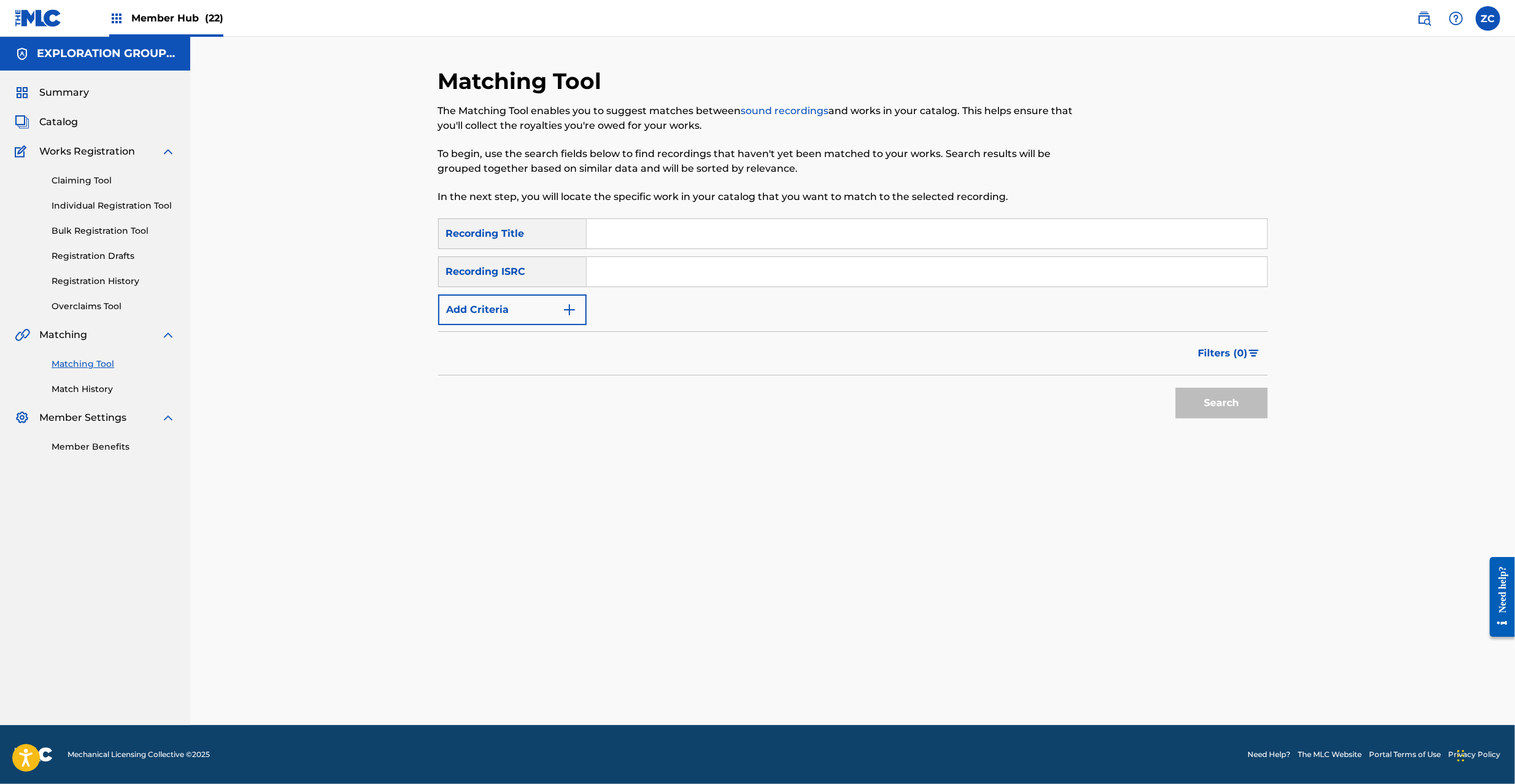
click at [848, 283] on input "Search Form" at bounding box center [927, 272] width 681 height 29
type input "JPJ901511140"
click at [1236, 394] on button "Search" at bounding box center [1222, 403] width 92 height 31
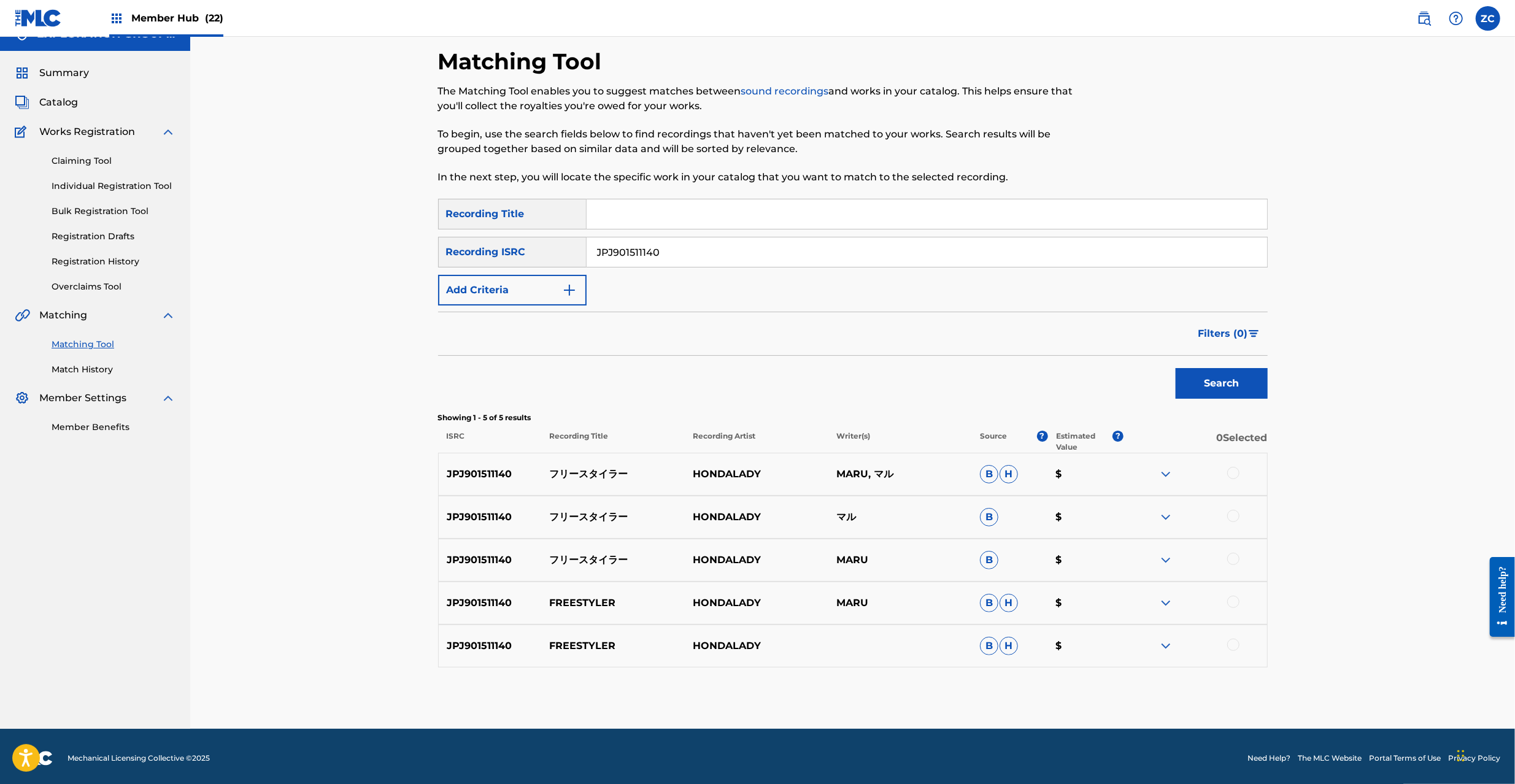
scroll to position [24, 0]
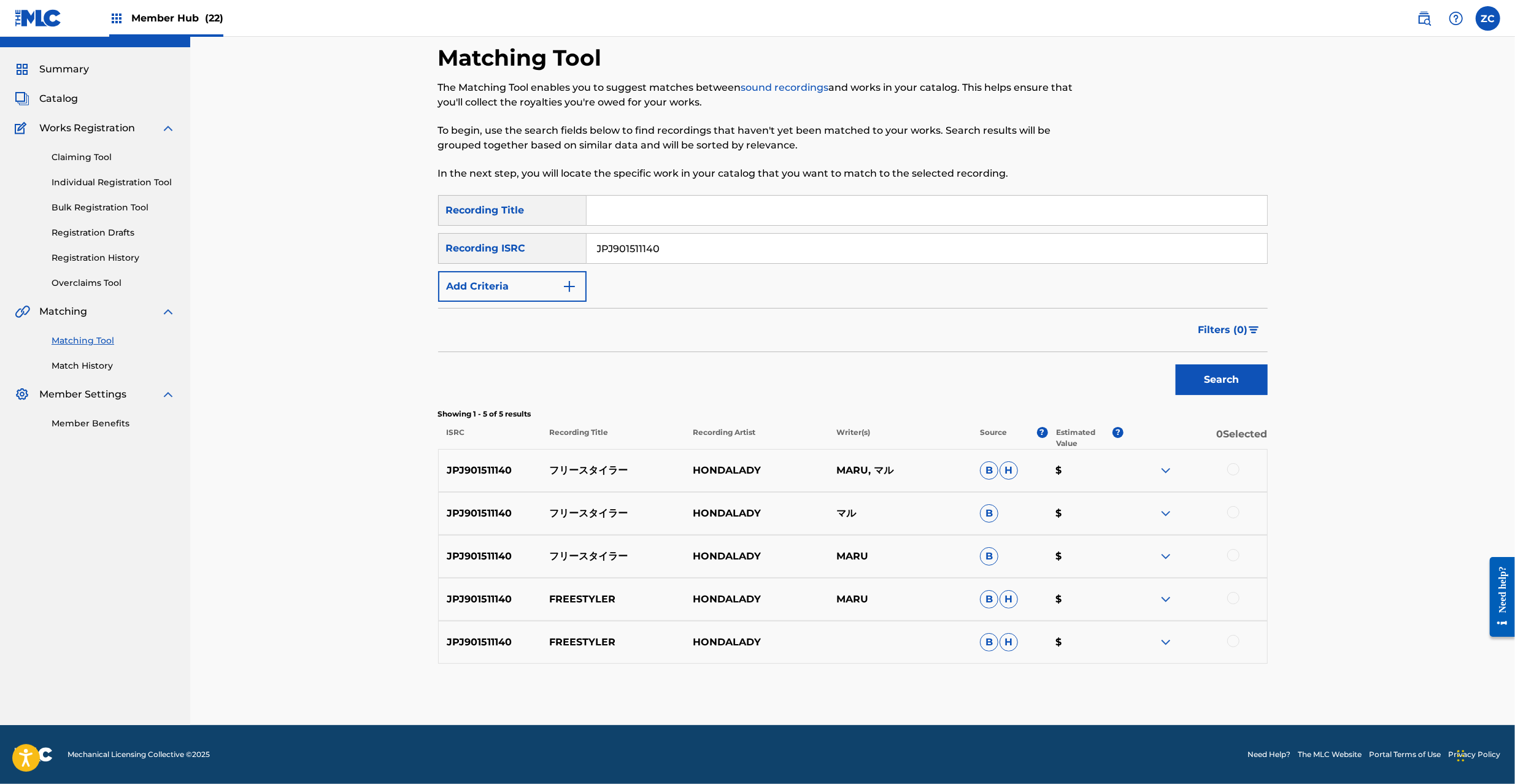
click at [1231, 470] on div at bounding box center [1233, 469] width 12 height 12
click at [1235, 506] on div at bounding box center [1233, 512] width 12 height 12
click at [1235, 552] on div at bounding box center [1233, 555] width 12 height 12
click at [1235, 598] on div at bounding box center [1233, 598] width 12 height 12
click at [1235, 637] on div at bounding box center [1233, 641] width 12 height 12
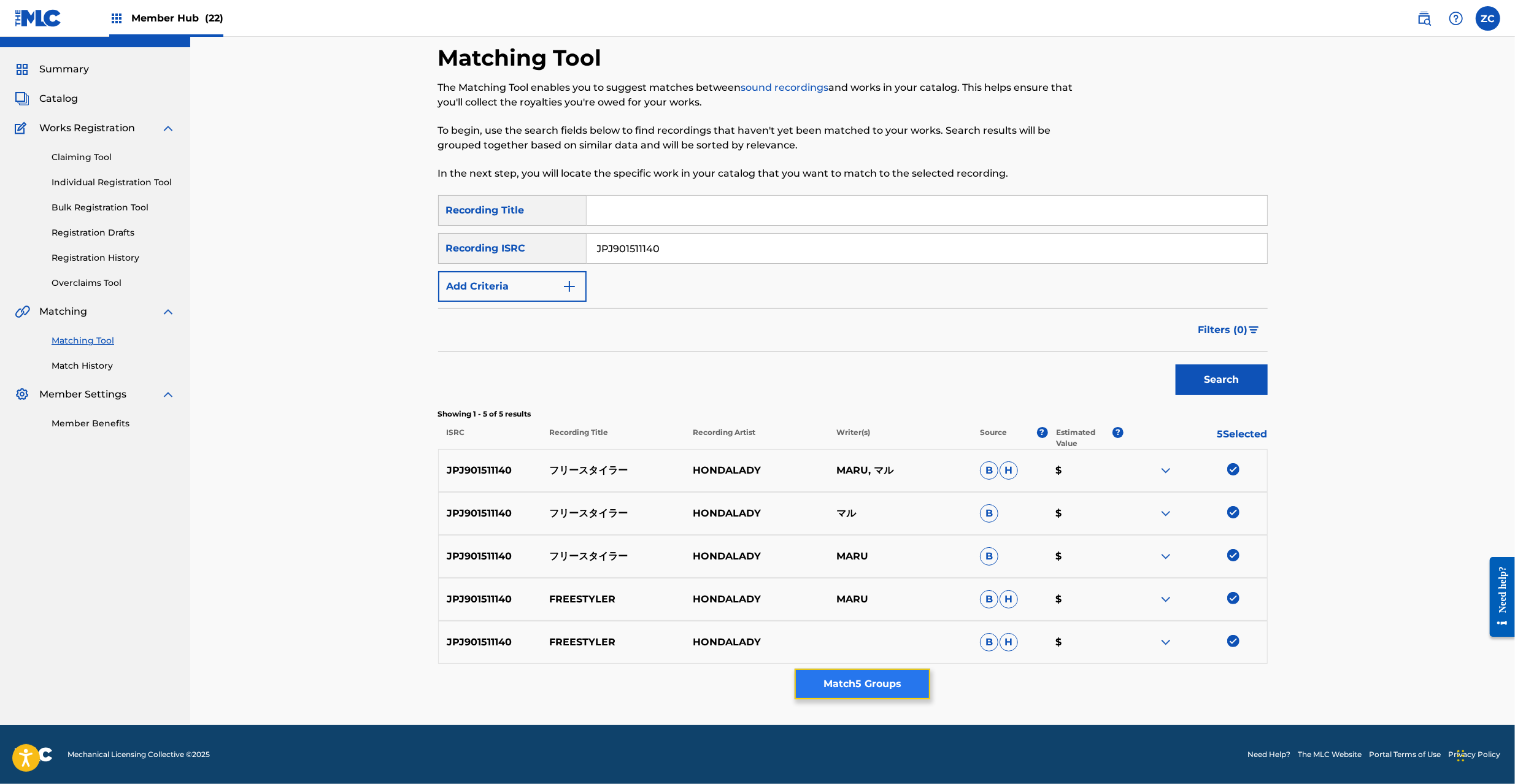
click at [884, 687] on button "Match 5 Groups" at bounding box center [862, 684] width 136 height 31
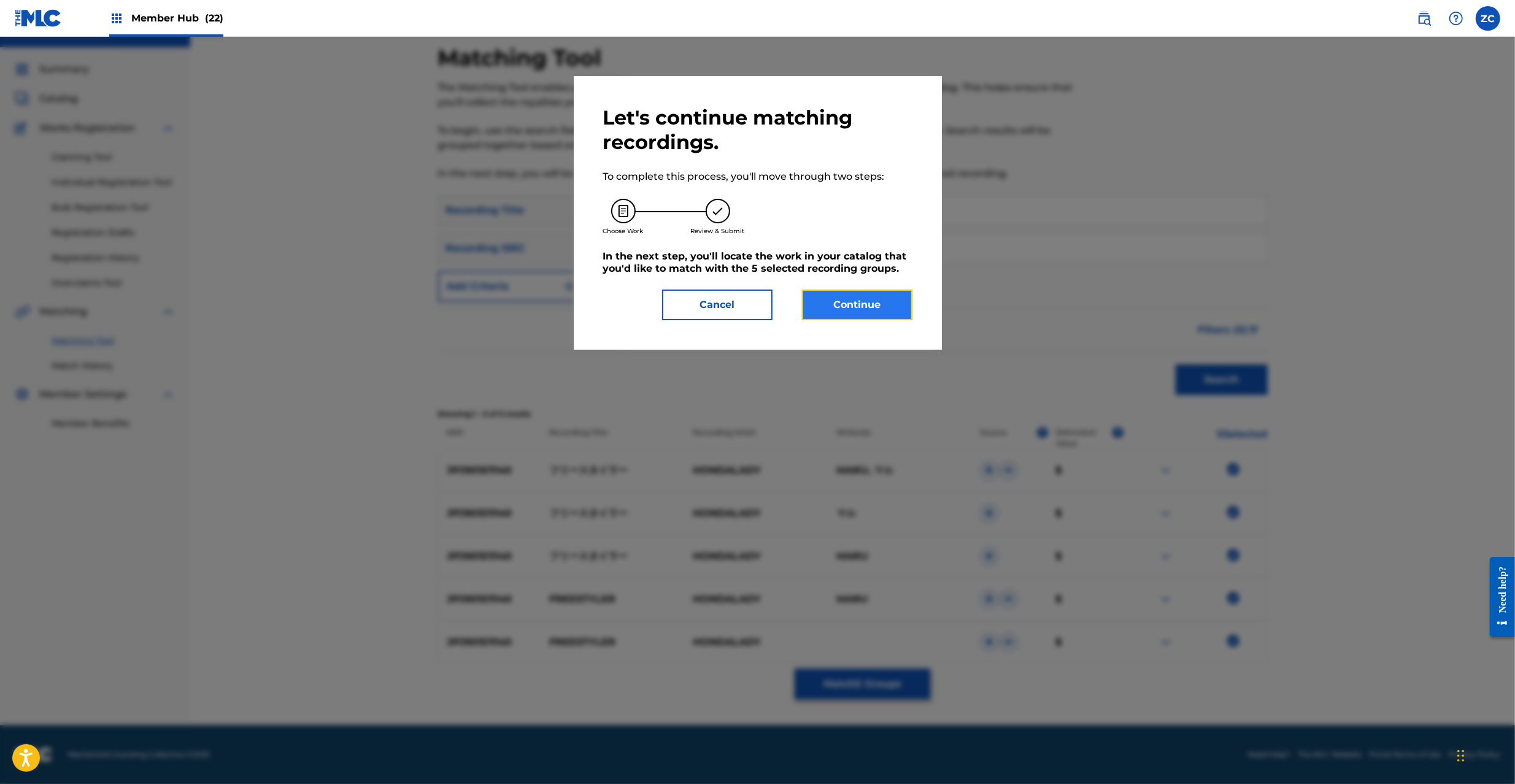
click at [857, 300] on button "Continue" at bounding box center [857, 305] width 111 height 31
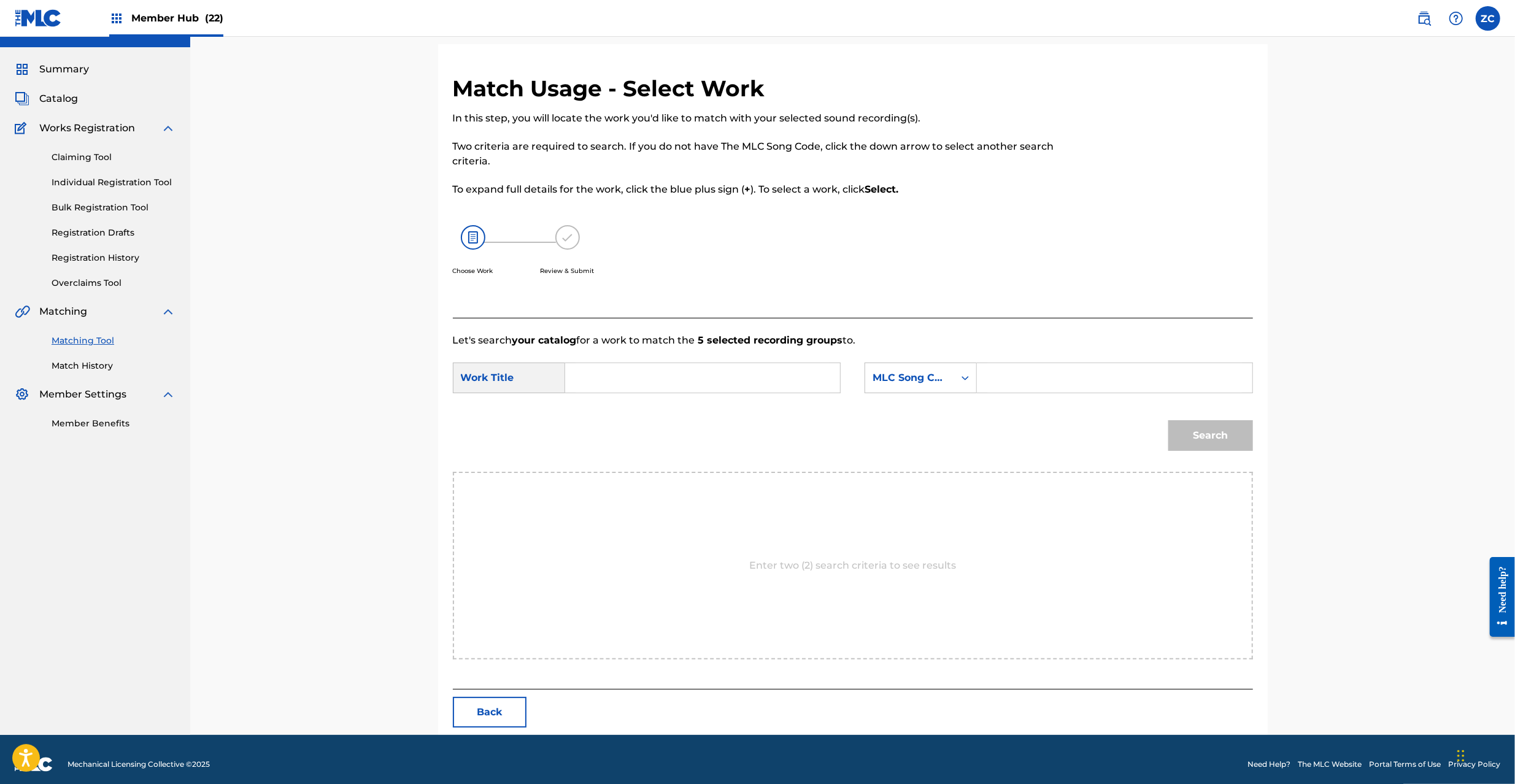
scroll to position [0, 0]
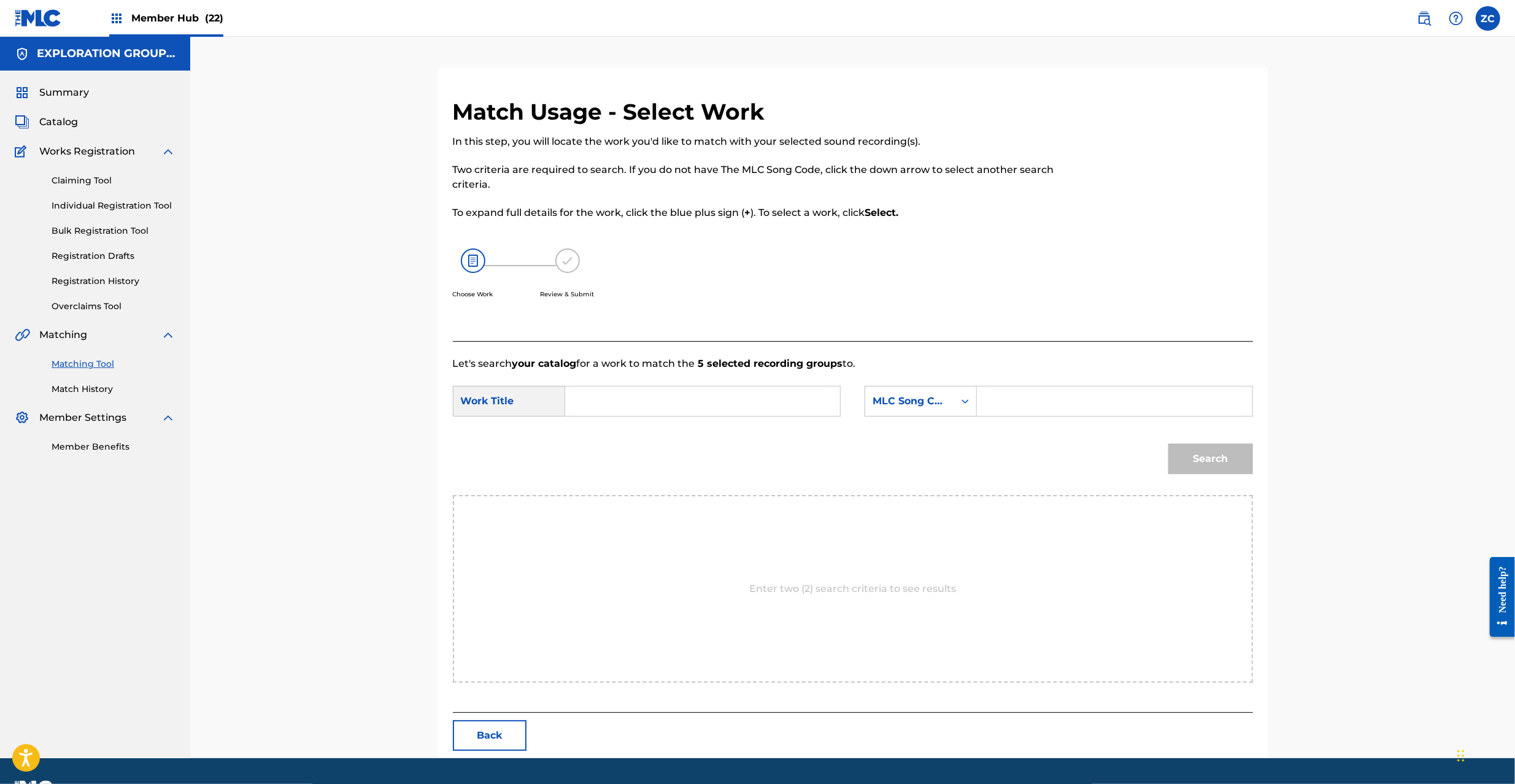
click at [698, 388] on input "Search Form" at bounding box center [703, 401] width 254 height 29
click at [687, 410] on input "Furii Sutairaa FA56XF" at bounding box center [703, 401] width 254 height 29
type input "Furii Sutairaa"
drag, startPoint x: 1088, startPoint y: 410, endPoint x: 1100, endPoint y: 415, distance: 13.0
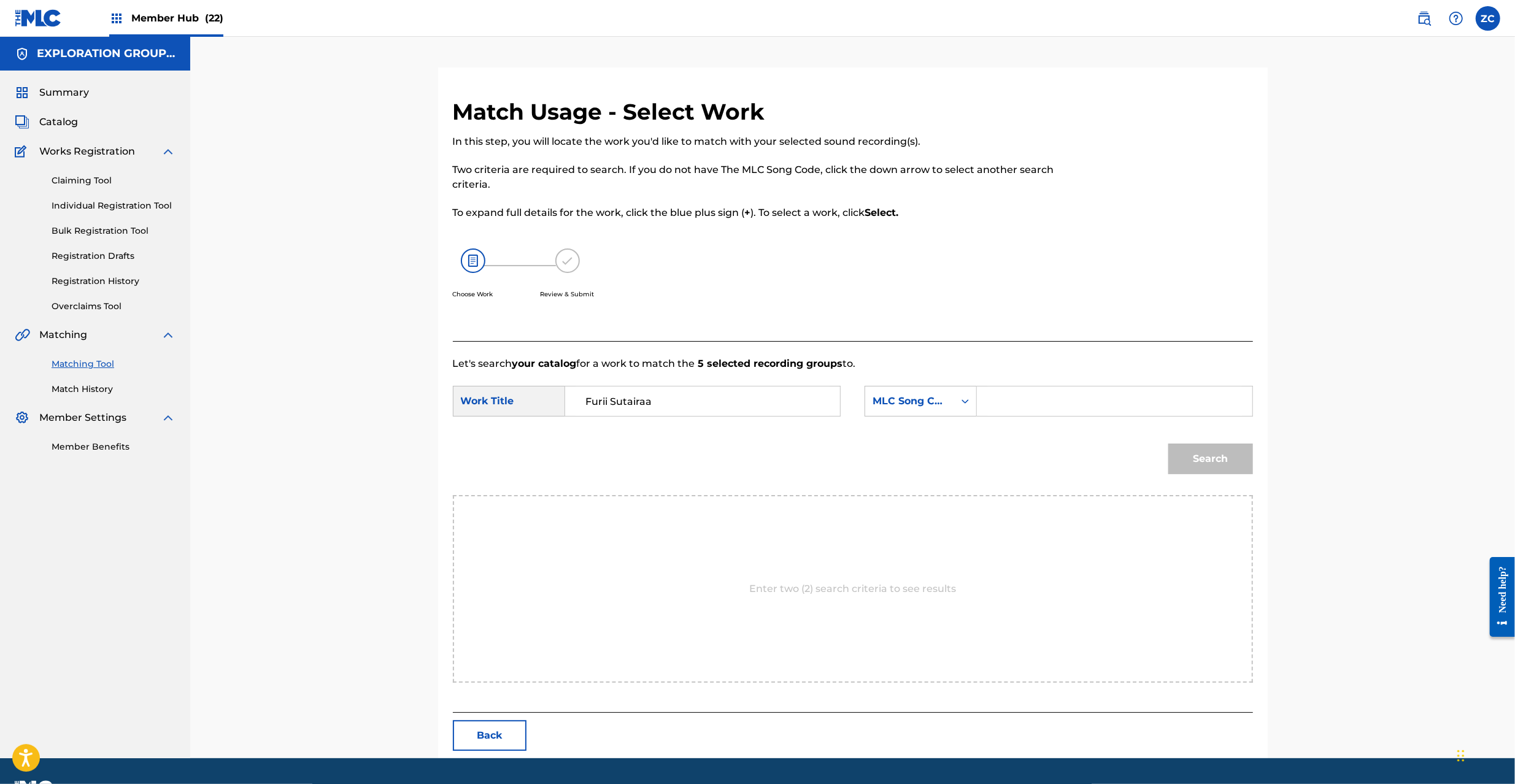
click at [1088, 410] on input "Search Form" at bounding box center [1115, 401] width 254 height 29
type input "FA56XF"
click at [1242, 462] on button "Search" at bounding box center [1210, 458] width 84 height 31
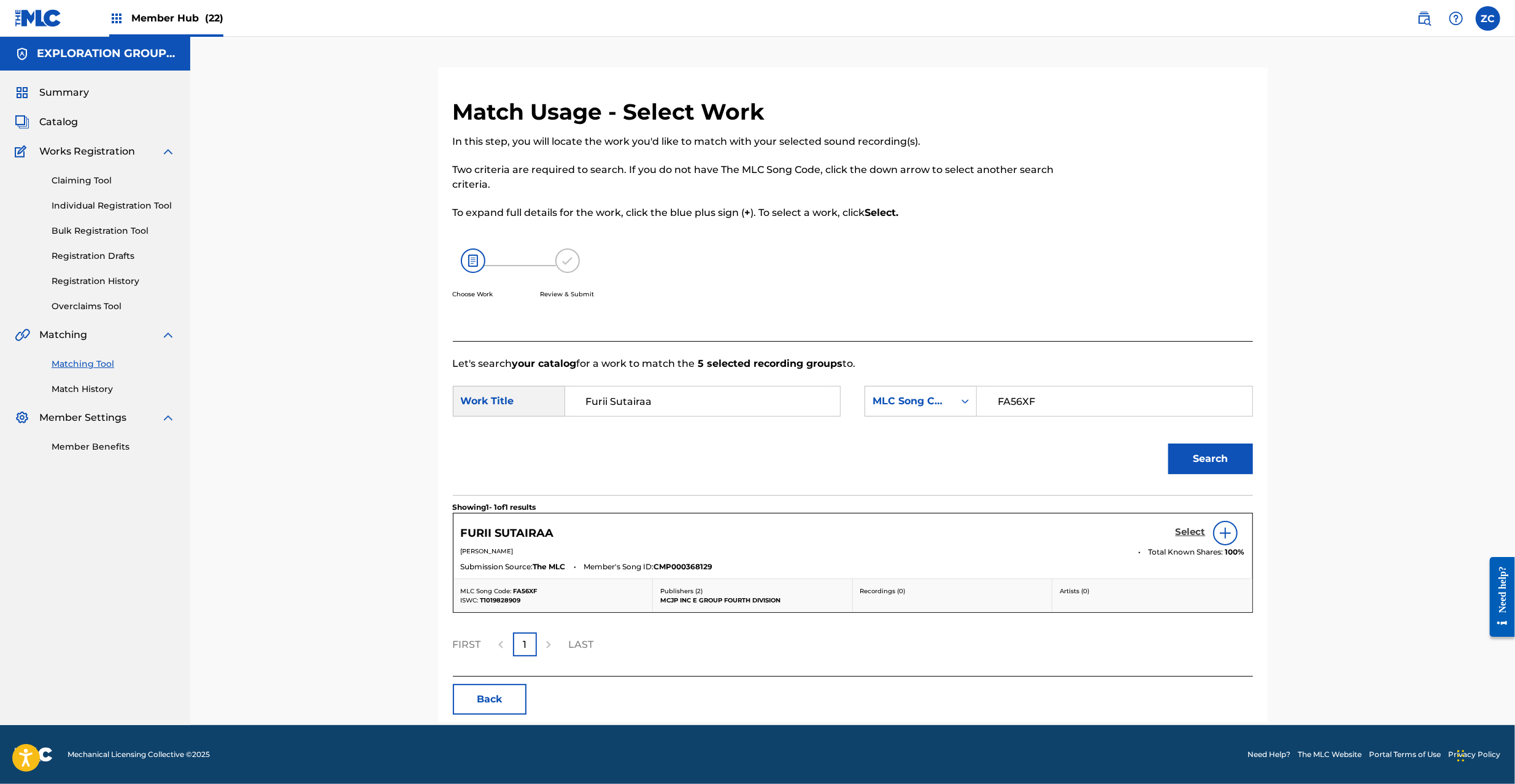
click at [1179, 531] on h5 "Select" at bounding box center [1191, 532] width 30 height 12
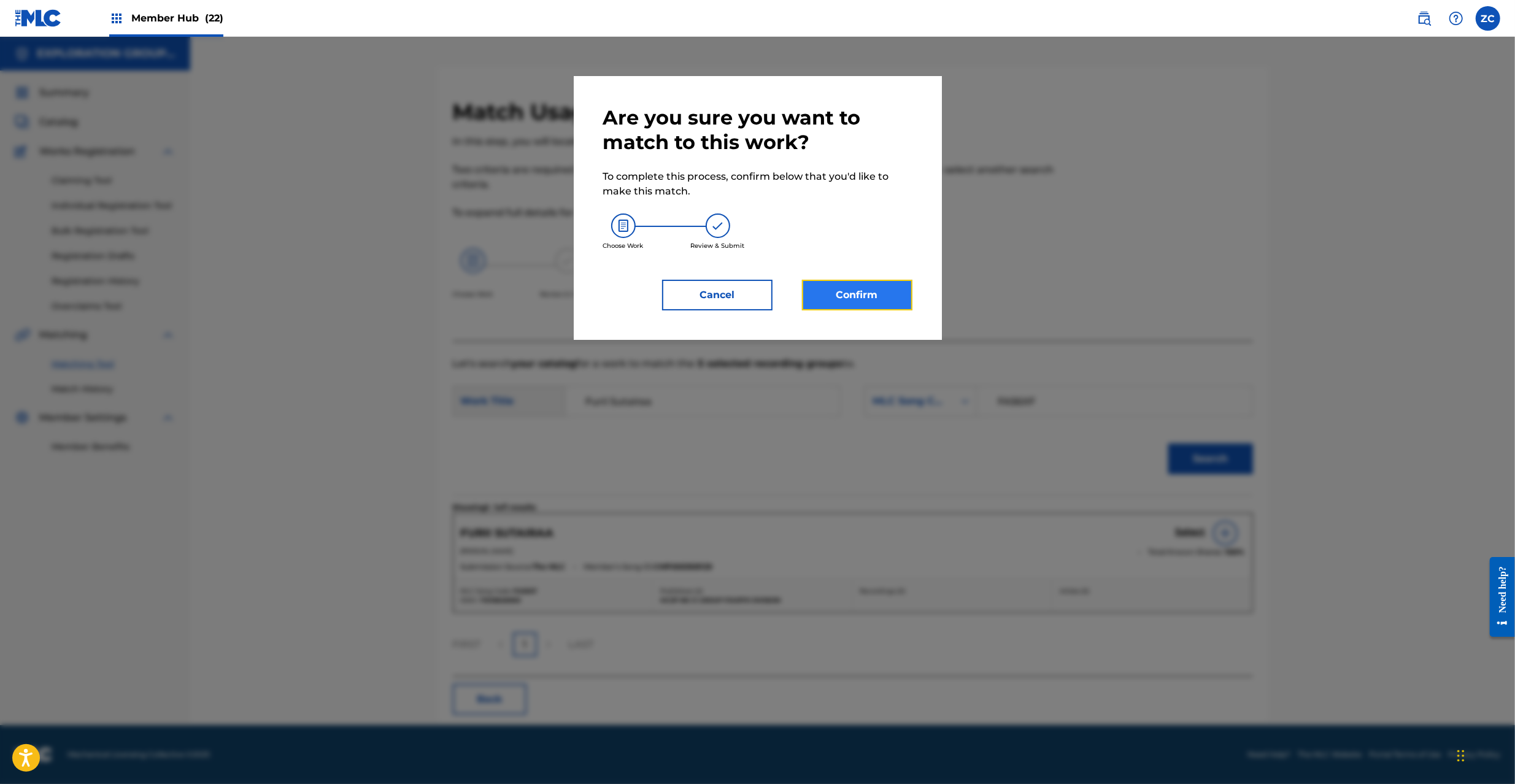
click at [867, 289] on button "Confirm" at bounding box center [857, 295] width 111 height 31
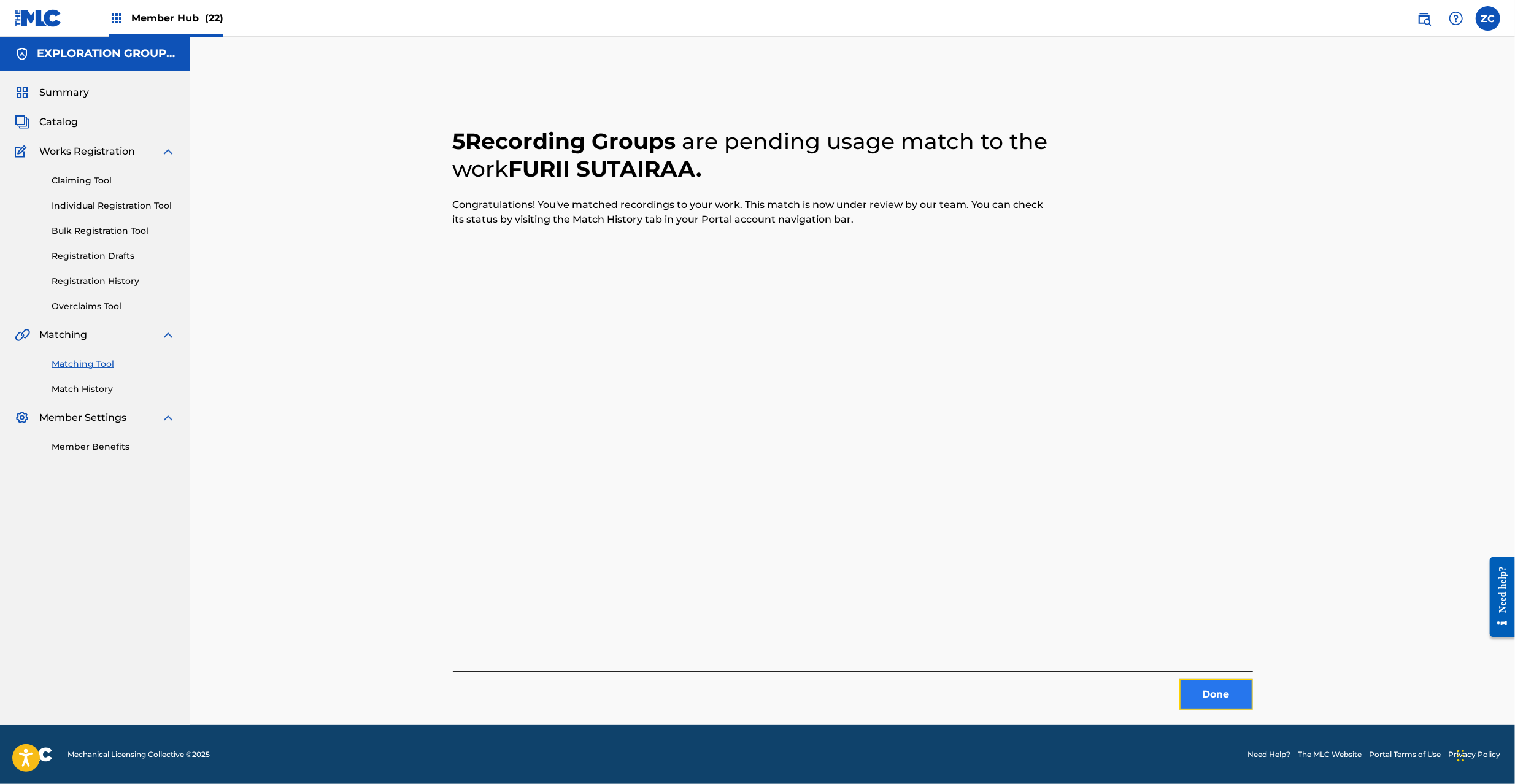
click at [1199, 683] on button "Done" at bounding box center [1216, 694] width 73 height 31
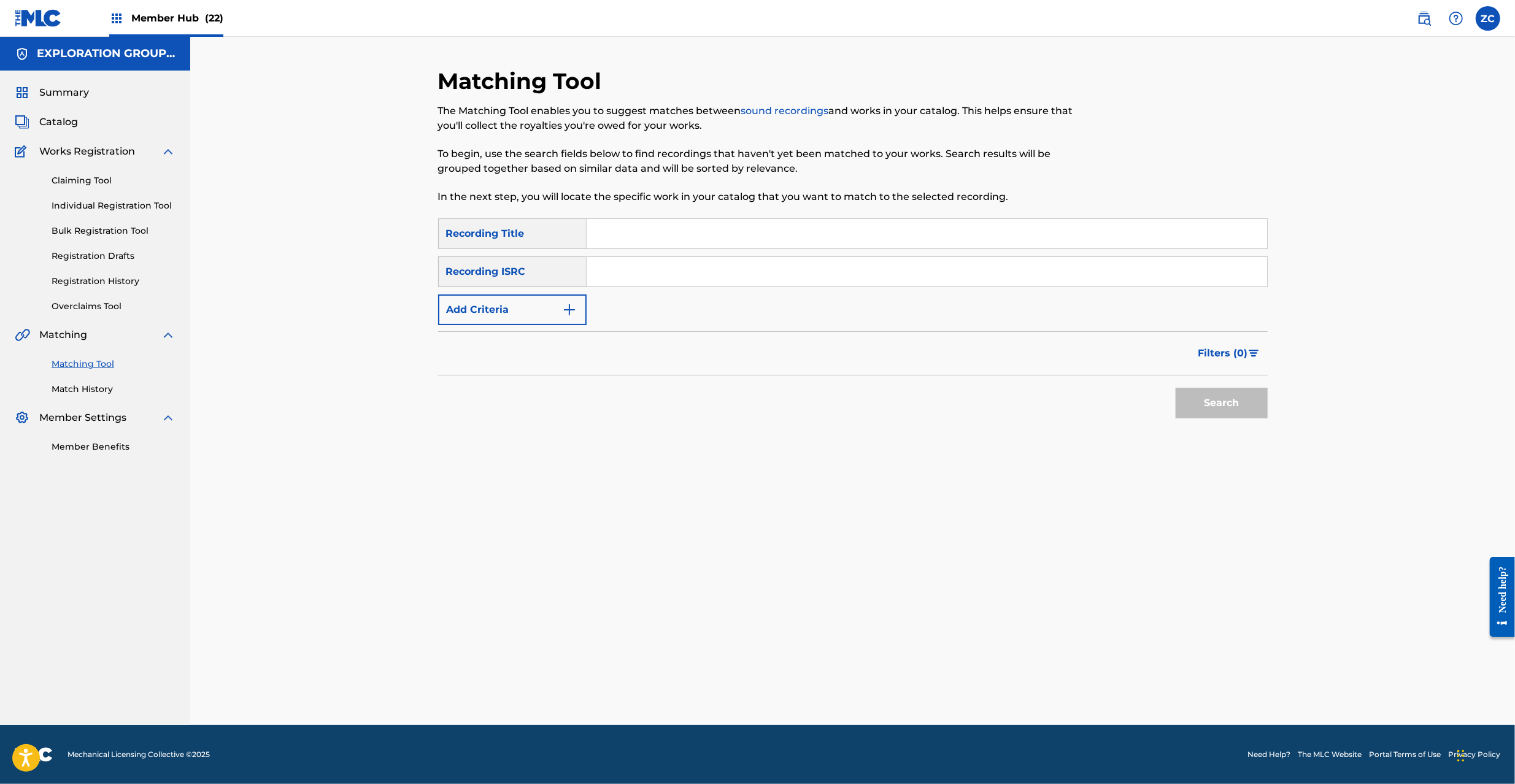
drag, startPoint x: 923, startPoint y: 276, endPoint x: 969, endPoint y: 305, distance: 54.4
click at [923, 276] on input "Search Form" at bounding box center [927, 272] width 681 height 29
type input "JPJ901511120"
click at [1232, 401] on button "Search" at bounding box center [1222, 403] width 92 height 31
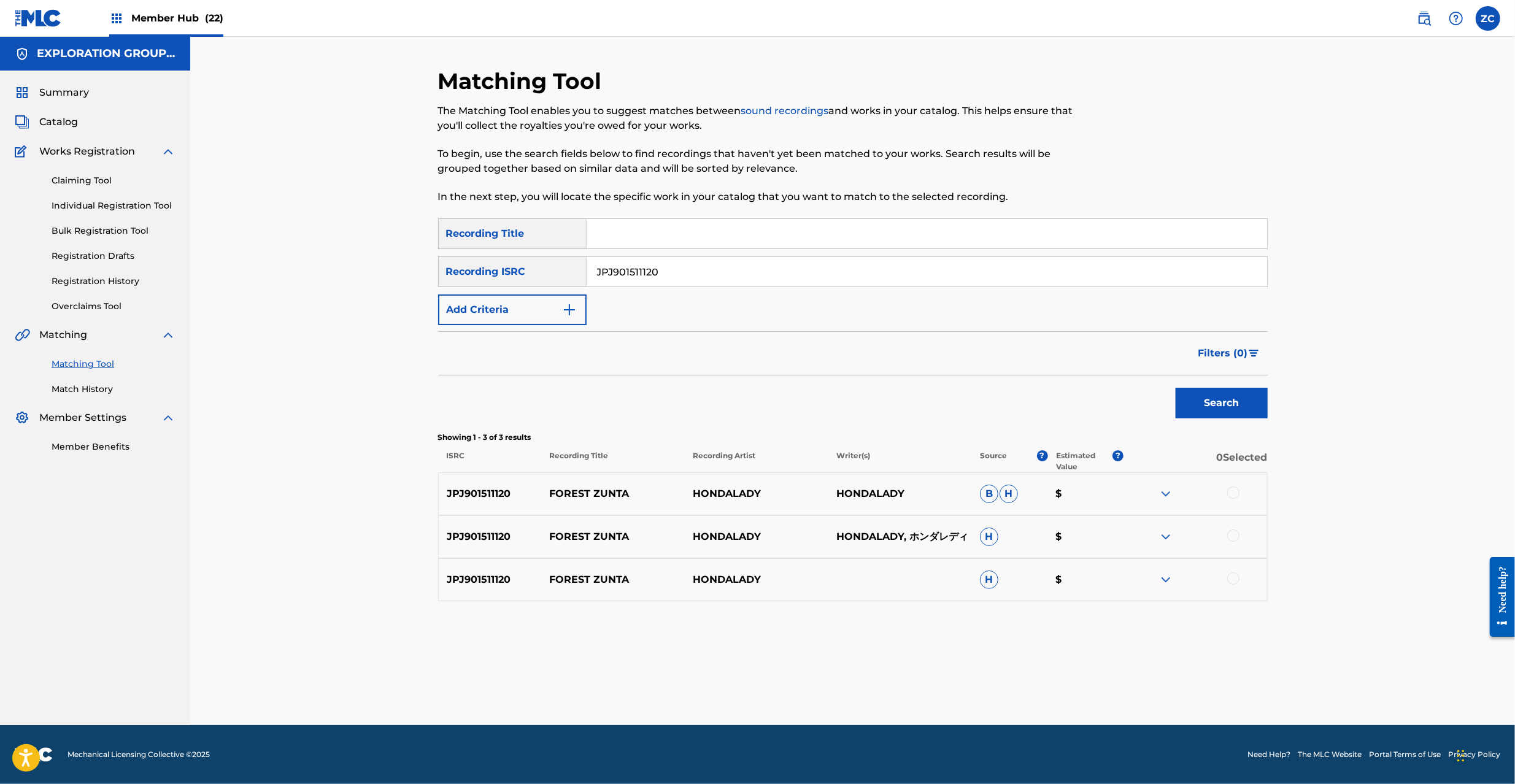
click at [1238, 496] on div at bounding box center [1233, 493] width 12 height 12
click at [1233, 535] on div at bounding box center [1233, 536] width 12 height 12
click at [1235, 576] on div at bounding box center [1233, 578] width 12 height 12
click at [910, 684] on button "Match 3 Groups" at bounding box center [862, 684] width 136 height 31
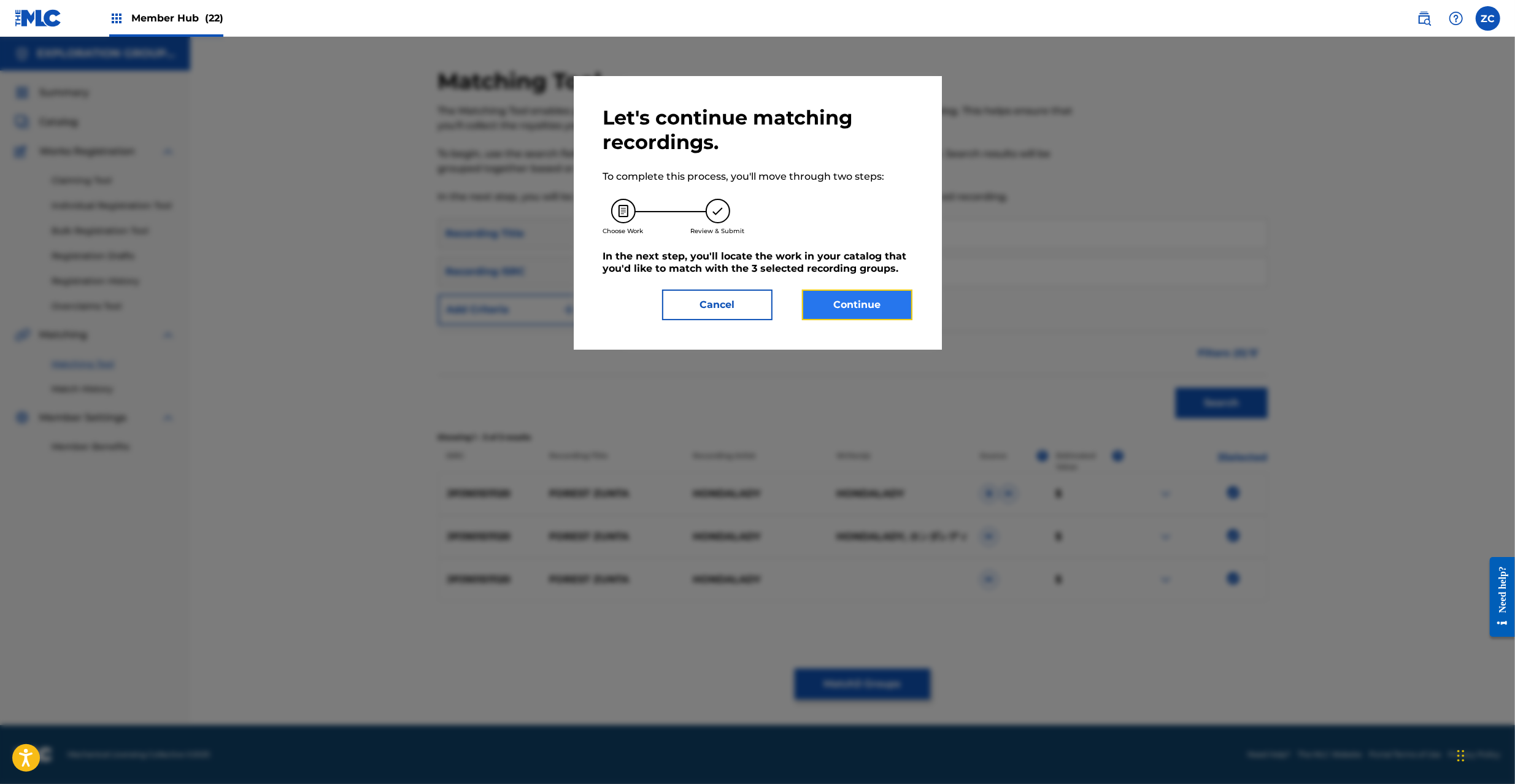
click at [858, 295] on button "Continue" at bounding box center [857, 305] width 111 height 31
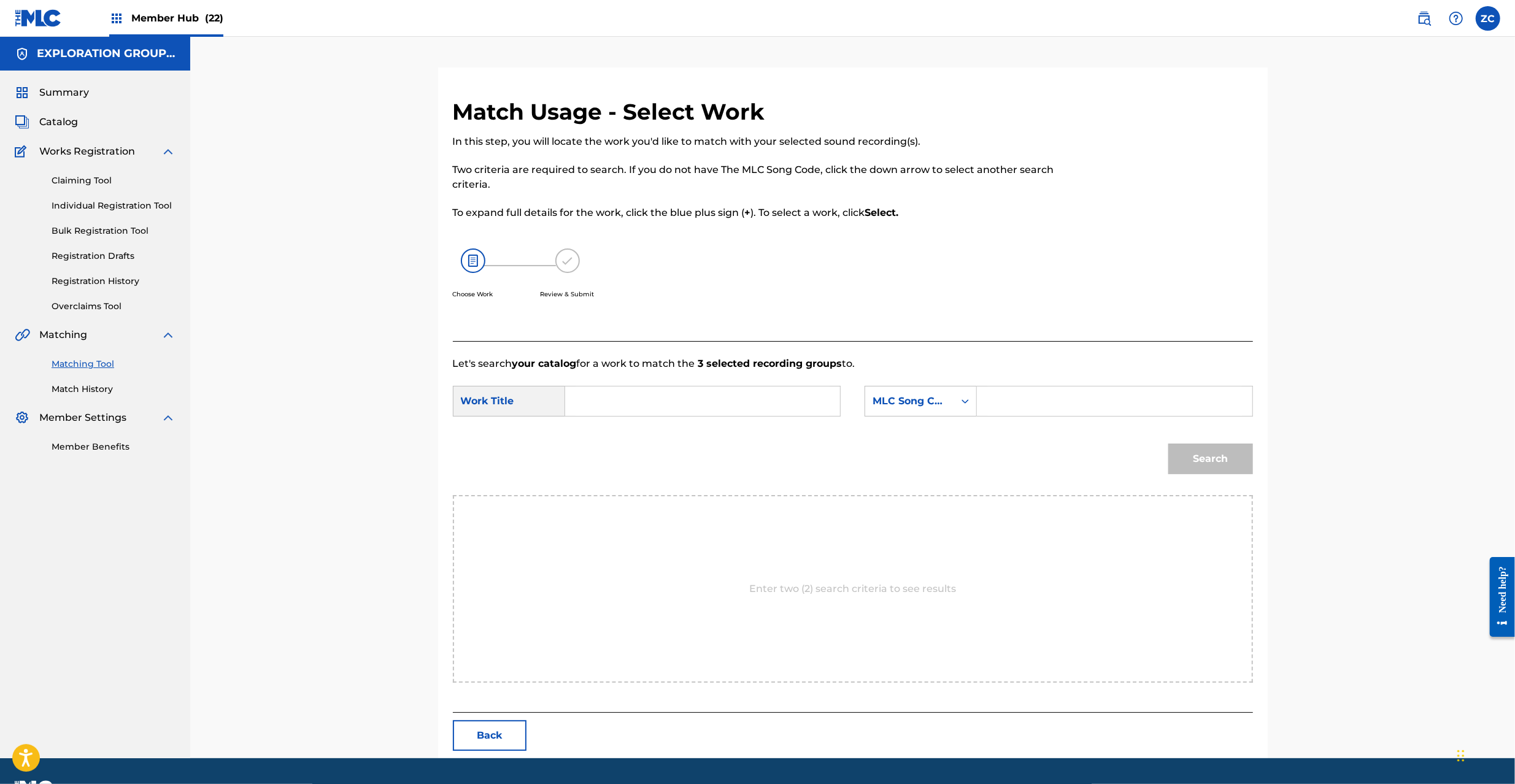
click at [734, 395] on input "Search Form" at bounding box center [703, 401] width 254 height 29
click at [692, 405] on input "Forest Zunta FA5Y4W" at bounding box center [703, 401] width 254 height 29
type input "Forest Zunta"
click at [1054, 396] on input "Search Form" at bounding box center [1115, 401] width 254 height 29
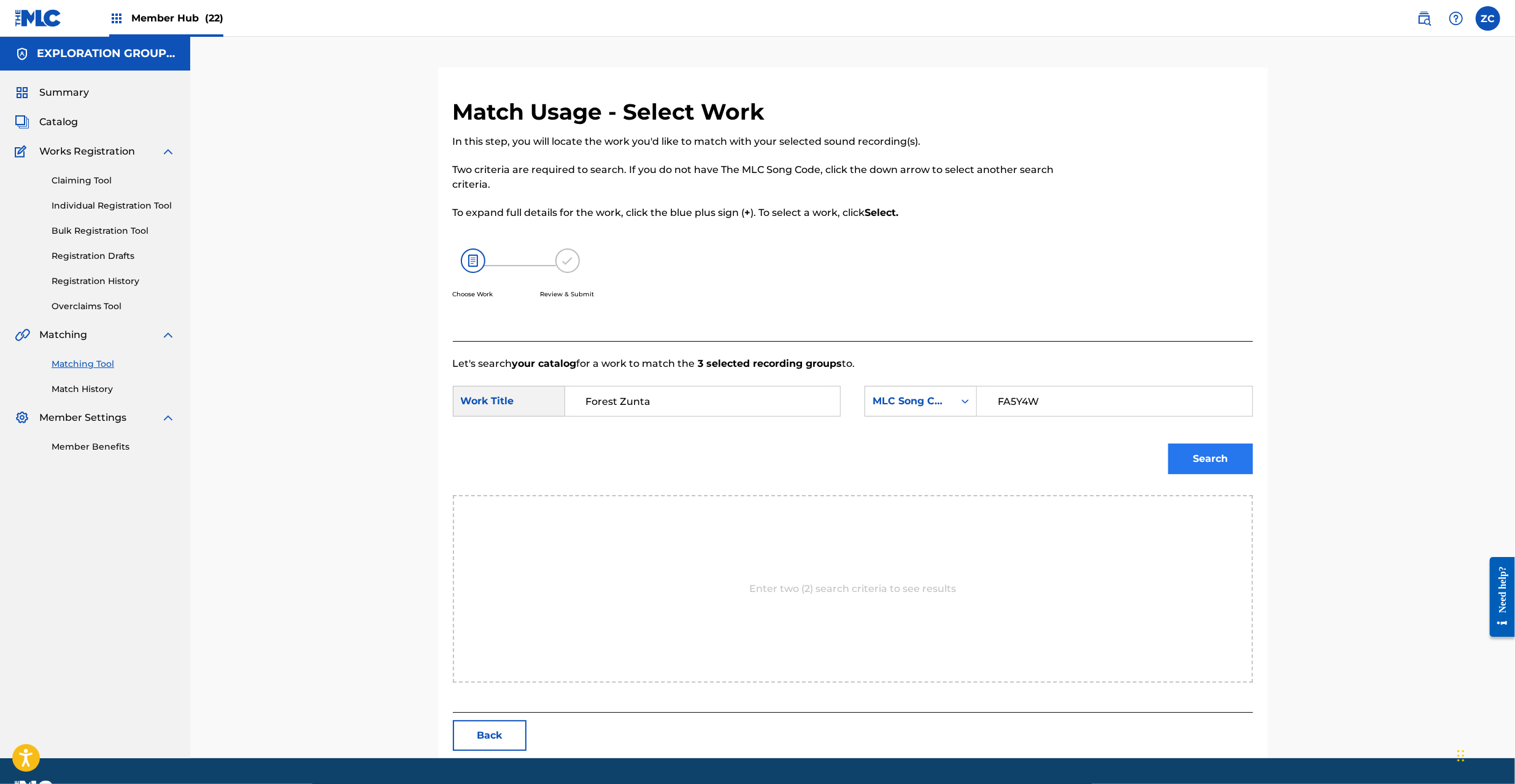
type input "FA5Y4W"
click at [1226, 451] on button "Search" at bounding box center [1210, 458] width 84 height 31
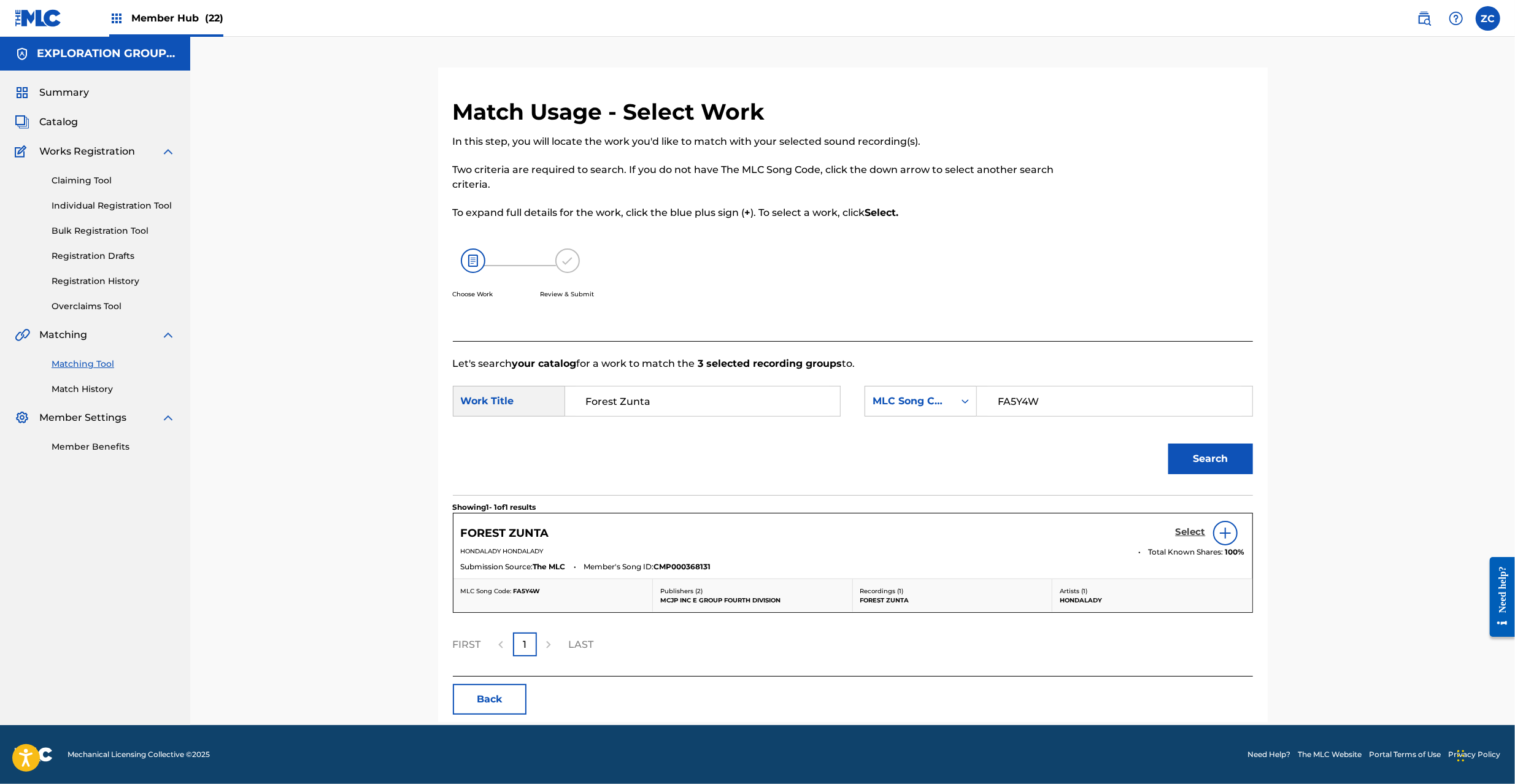
click at [1192, 529] on h5 "Select" at bounding box center [1191, 532] width 30 height 12
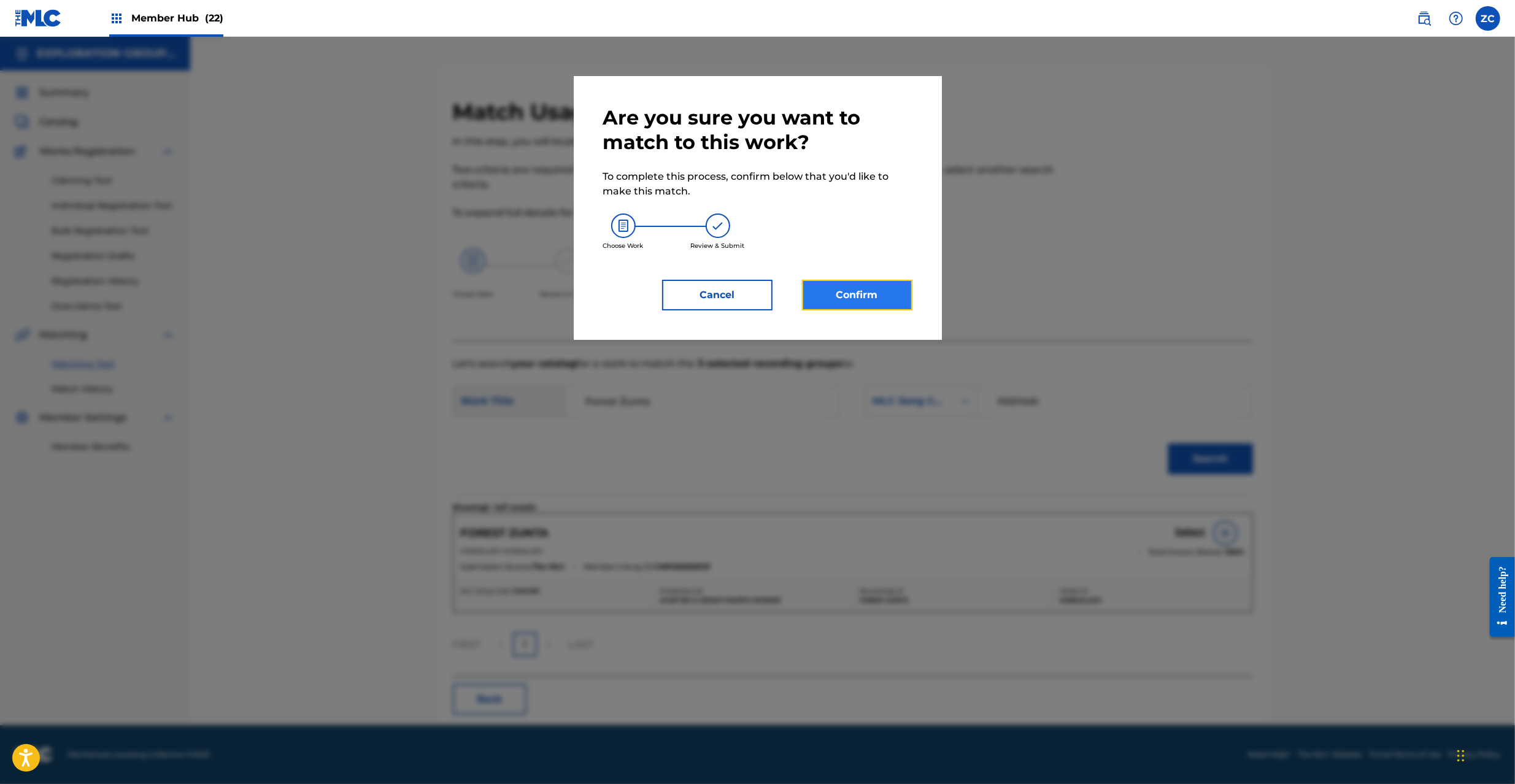
click at [880, 293] on button "Confirm" at bounding box center [857, 295] width 111 height 31
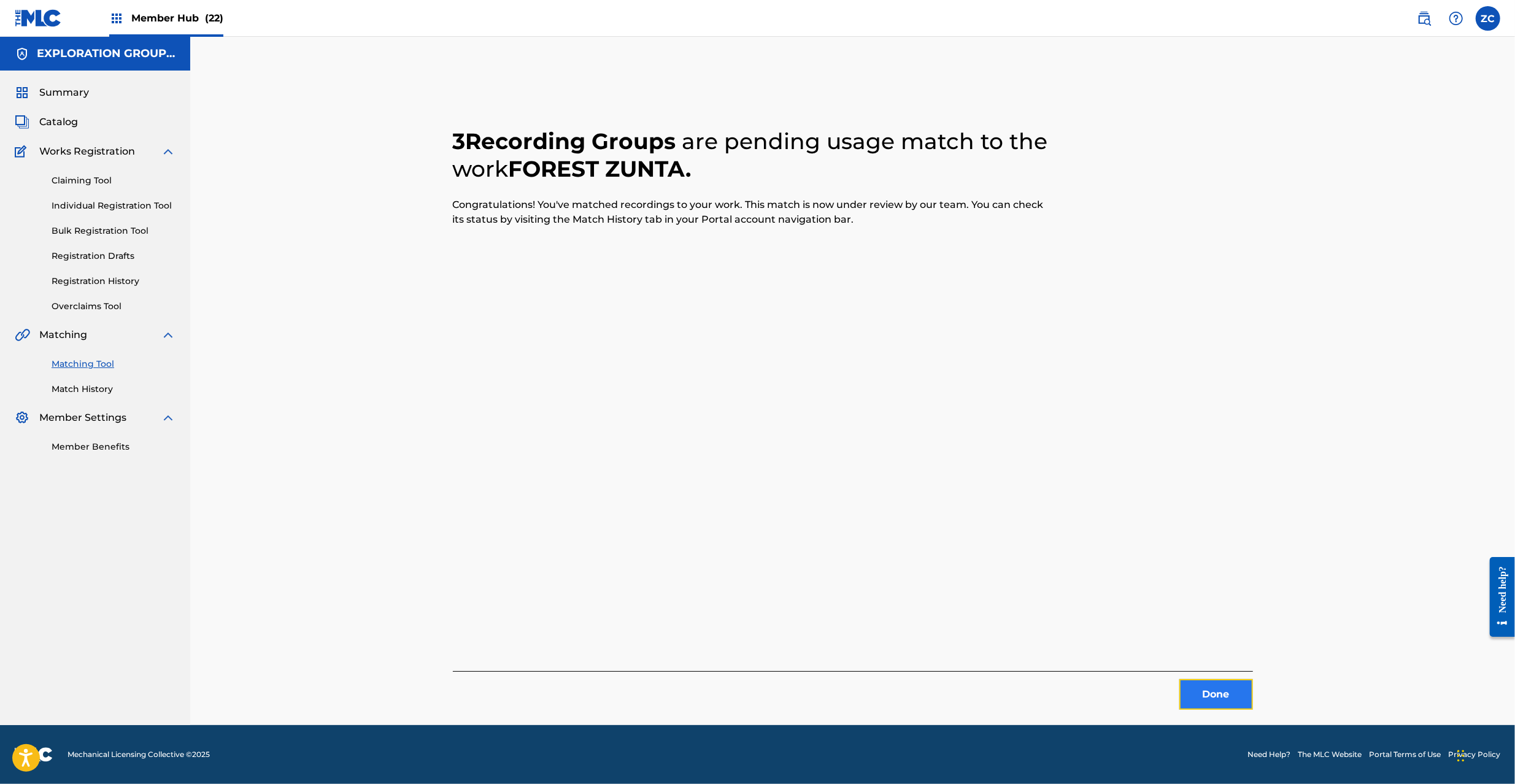
click at [1208, 686] on button "Done" at bounding box center [1216, 694] width 73 height 31
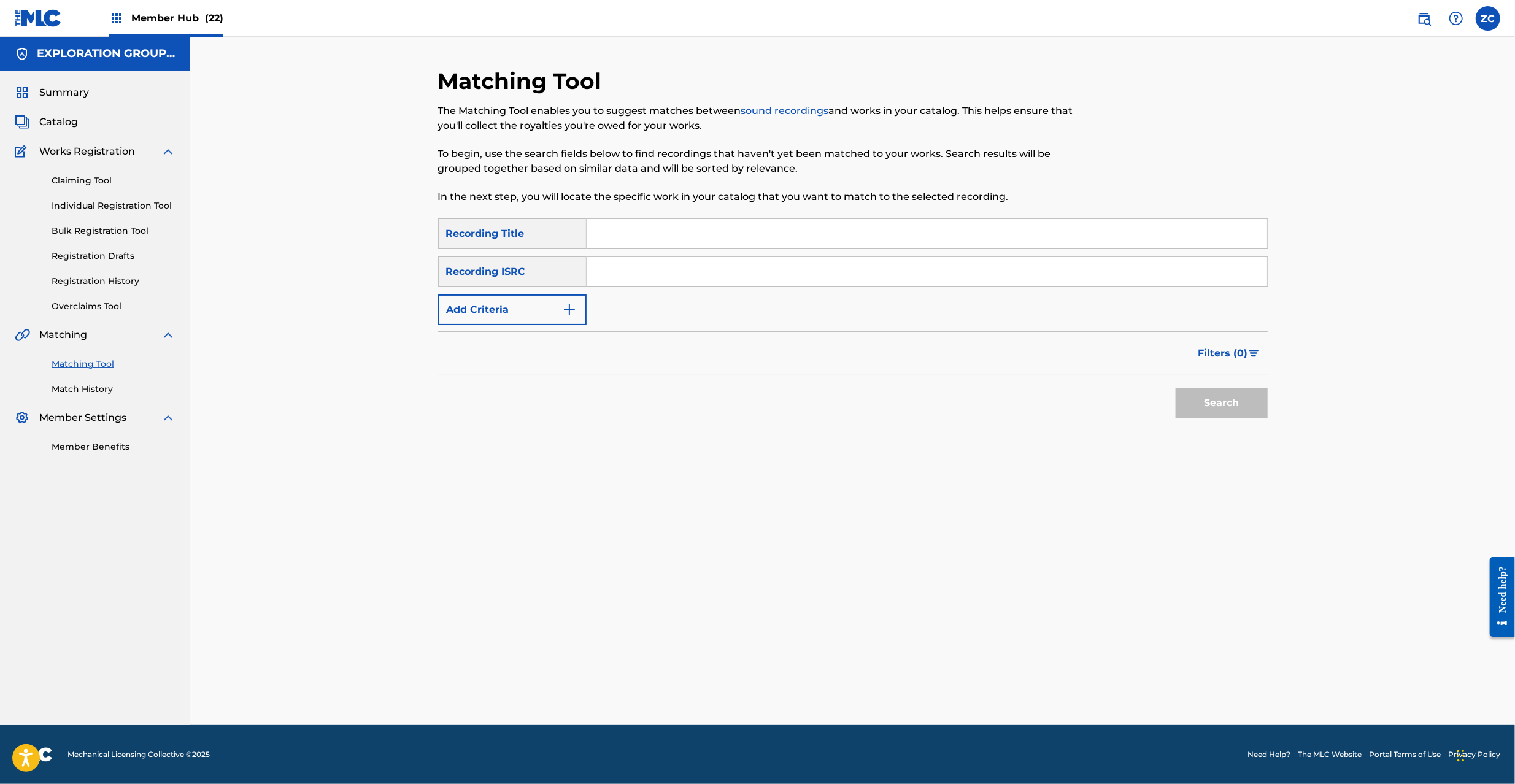
drag, startPoint x: 931, startPoint y: 271, endPoint x: 965, endPoint y: 297, distance: 42.8
click at [931, 271] on input "Search Form" at bounding box center [927, 272] width 681 height 29
type input "JPJ901511110"
click at [1222, 398] on button "Search" at bounding box center [1222, 403] width 92 height 31
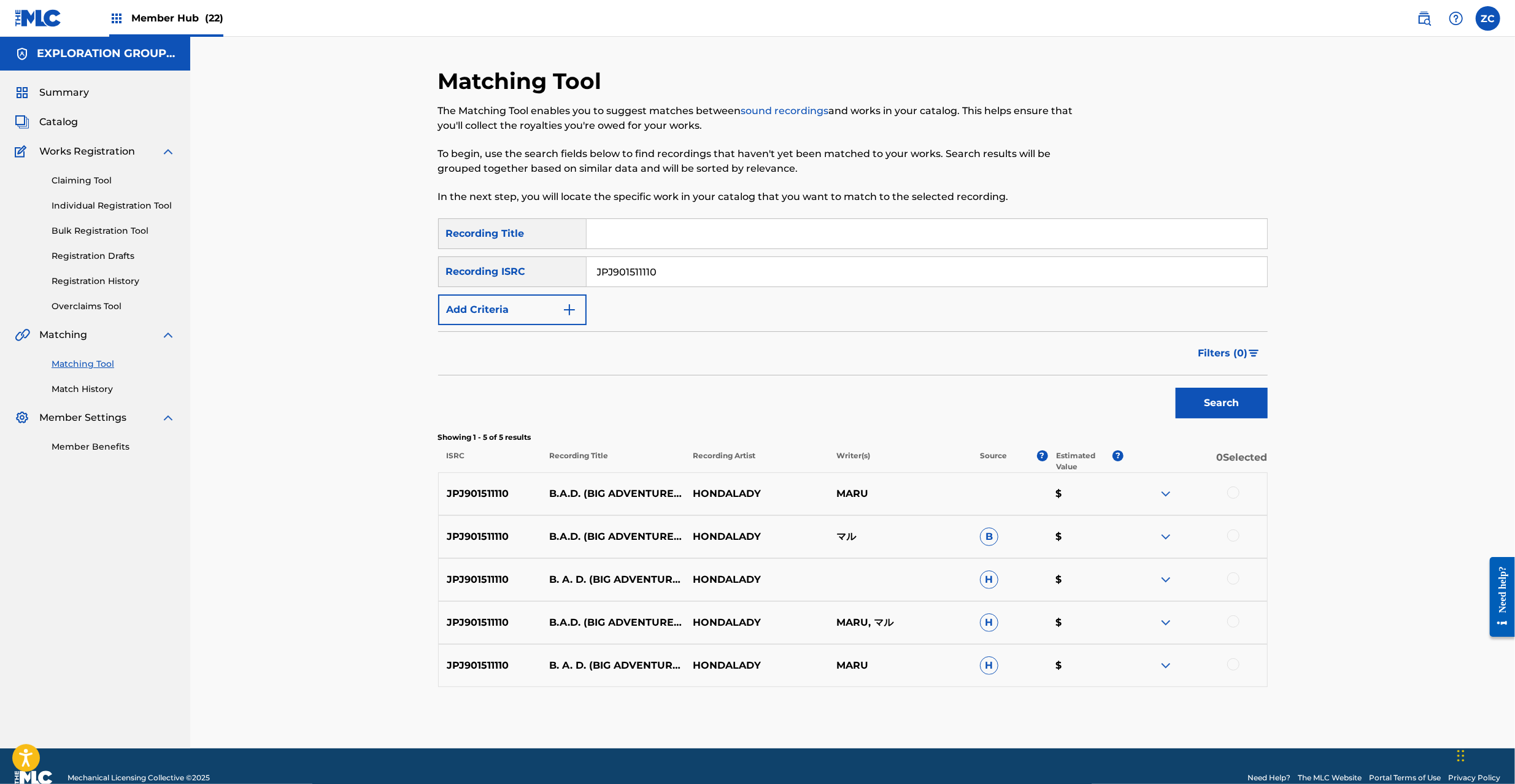
drag, startPoint x: 1232, startPoint y: 493, endPoint x: 1232, endPoint y: 534, distance: 41.0
click at [1232, 496] on div at bounding box center [1233, 493] width 12 height 12
click at [1232, 538] on div at bounding box center [1233, 536] width 12 height 12
click at [1230, 575] on div at bounding box center [1233, 578] width 12 height 12
click at [1236, 618] on div at bounding box center [1233, 622] width 12 height 12
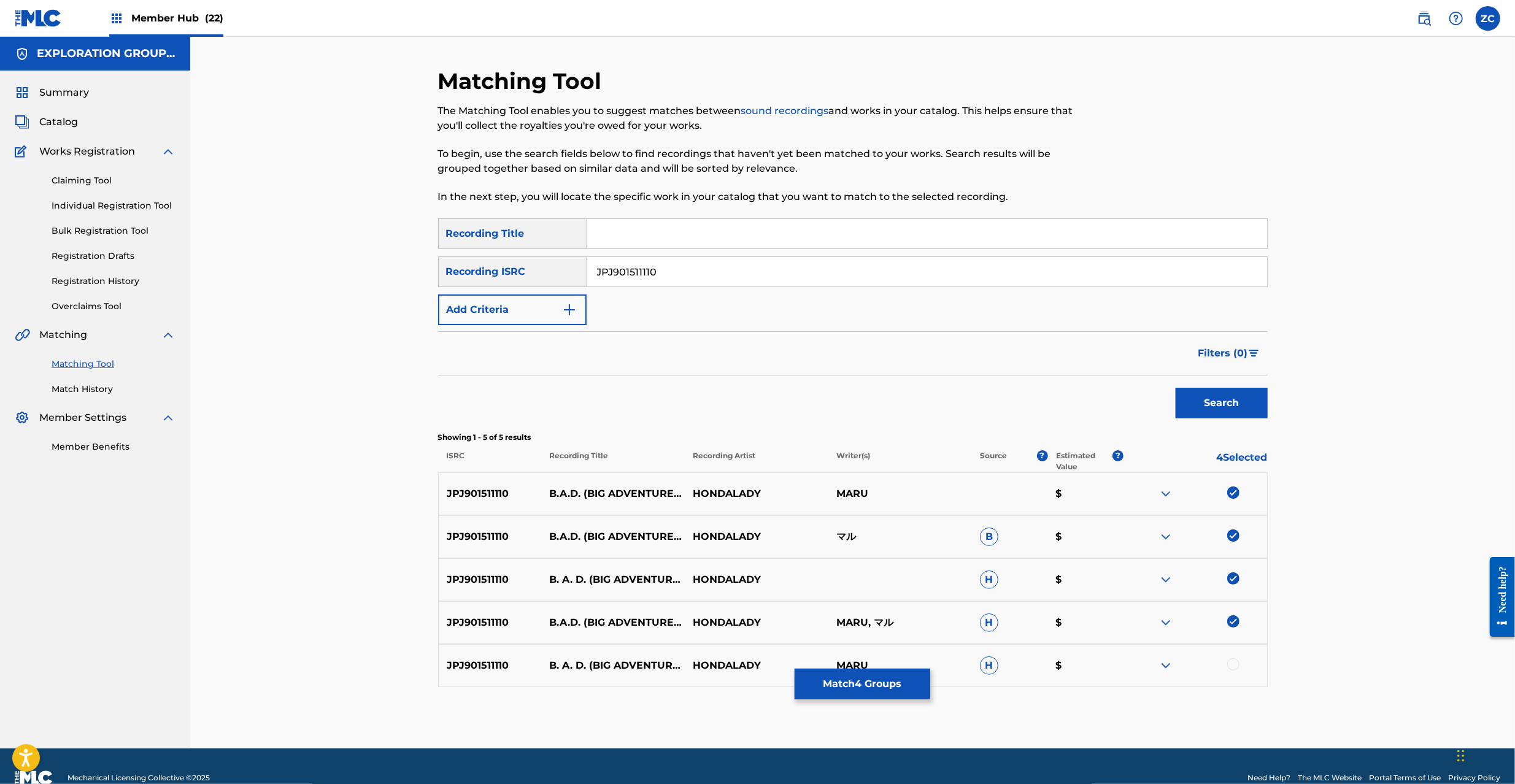
click at [1236, 663] on div at bounding box center [1233, 664] width 12 height 12
click at [872, 686] on button "Match 5 Groups" at bounding box center [862, 684] width 136 height 31
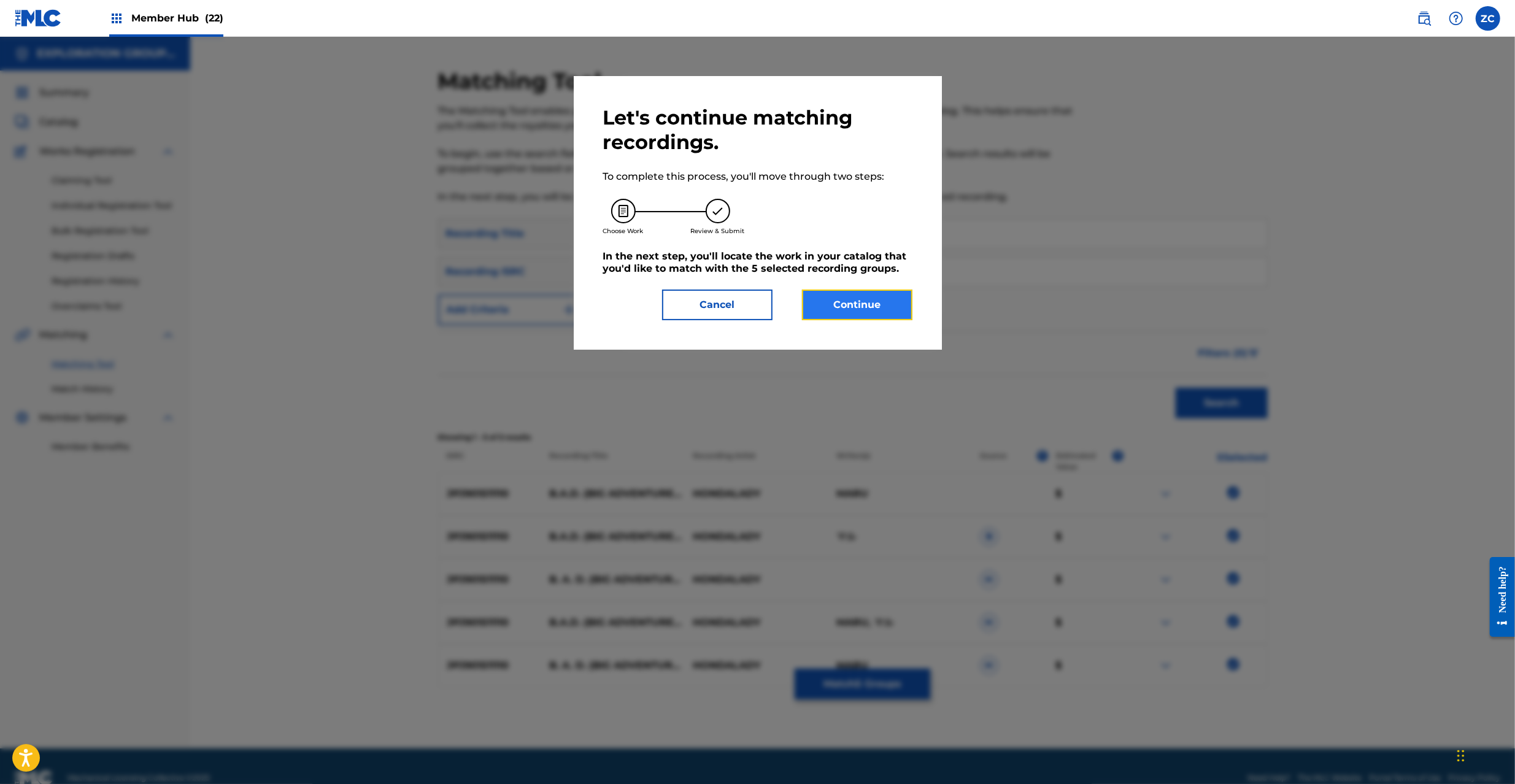
click at [861, 307] on button "Continue" at bounding box center [857, 305] width 111 height 31
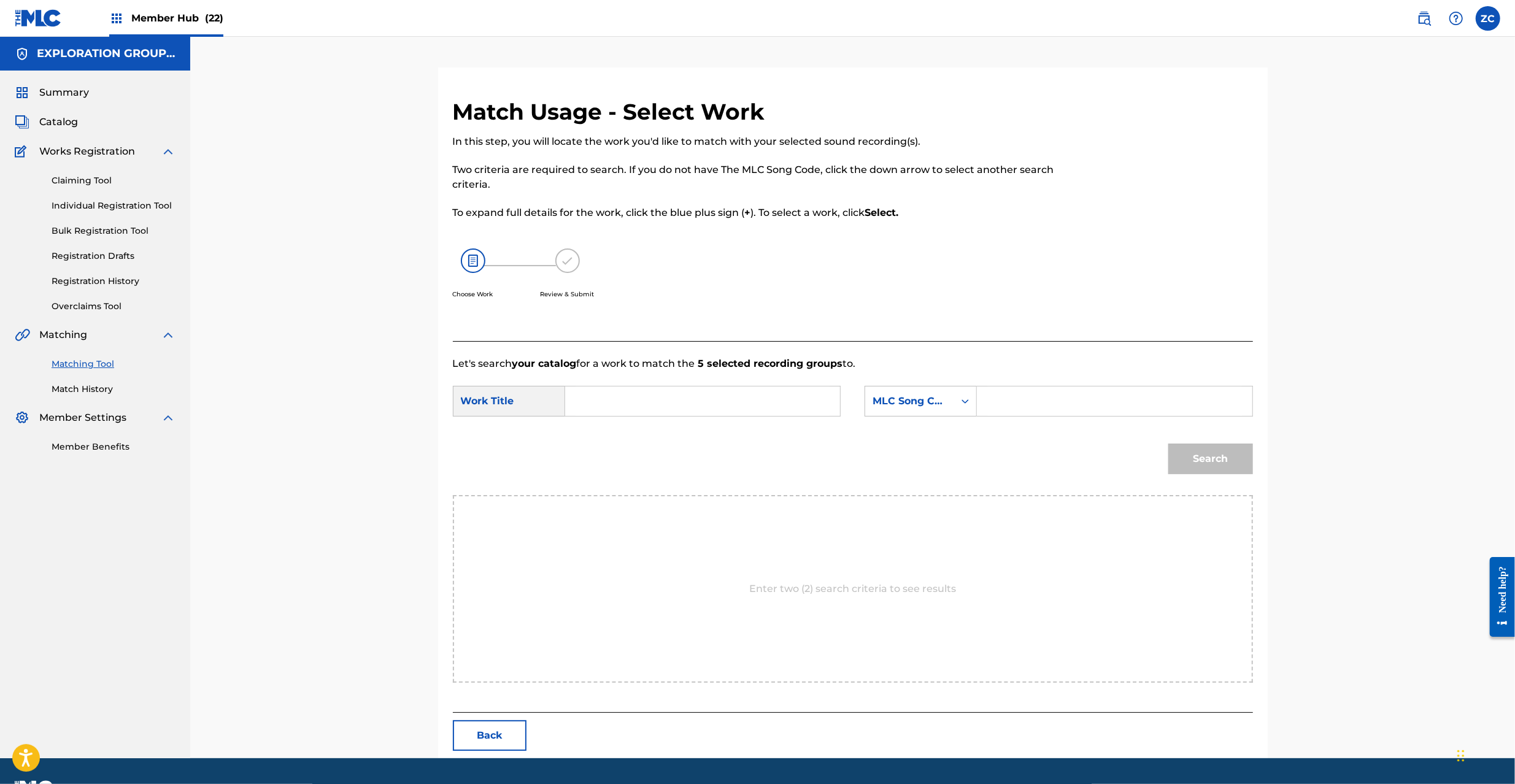
click at [735, 392] on input "Search Form" at bounding box center [703, 401] width 254 height 29
click at [751, 405] on input "B.A.D.(Big Adventure Of Die) BD38ND" at bounding box center [703, 401] width 254 height 29
click at [751, 401] on input "B.A.D.(Big Adventure Of Die) BD38ND" at bounding box center [703, 401] width 254 height 29
click at [756, 400] on input "B.A.D.(Big Adventure Of Die) BD38ND" at bounding box center [703, 401] width 254 height 29
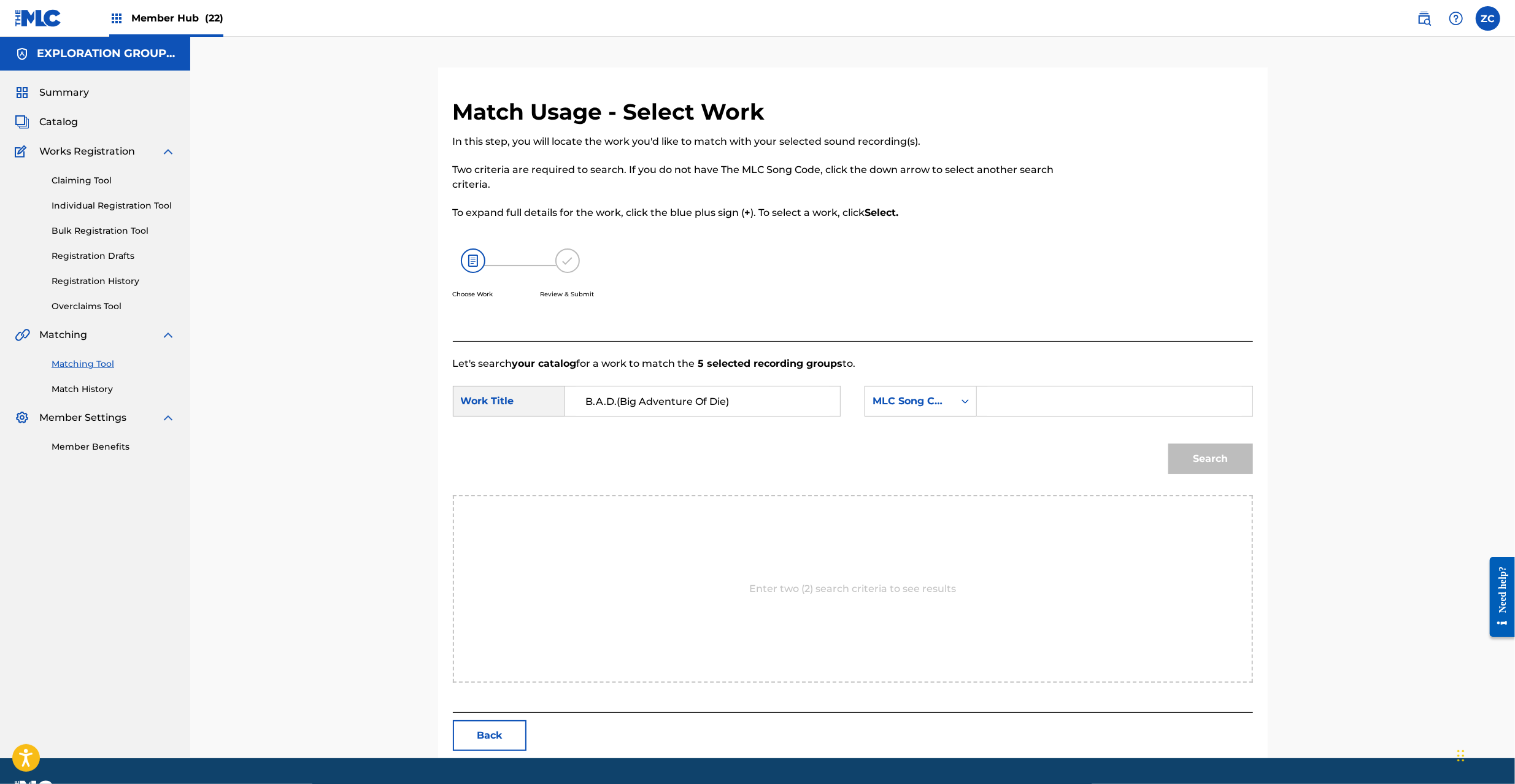
type input "B.A.D.(Big Adventure Of Die)"
drag, startPoint x: 1047, startPoint y: 392, endPoint x: 1056, endPoint y: 396, distance: 9.8
click at [1047, 392] on input "Search Form" at bounding box center [1115, 401] width 254 height 29
type input "BD38ND"
click at [1209, 462] on button "Search" at bounding box center [1210, 458] width 84 height 31
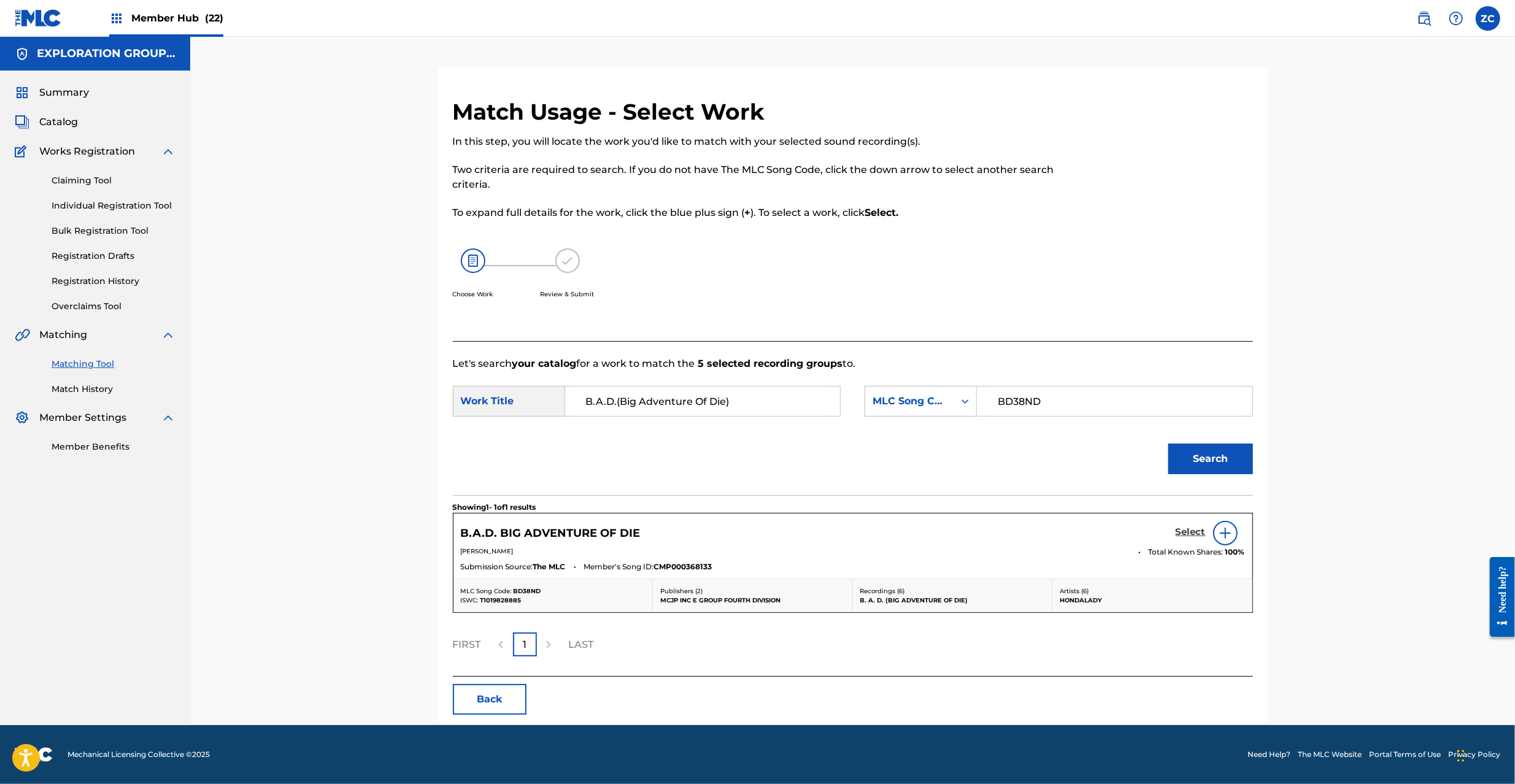
click at [1191, 531] on h5 "Select" at bounding box center [1191, 532] width 30 height 12
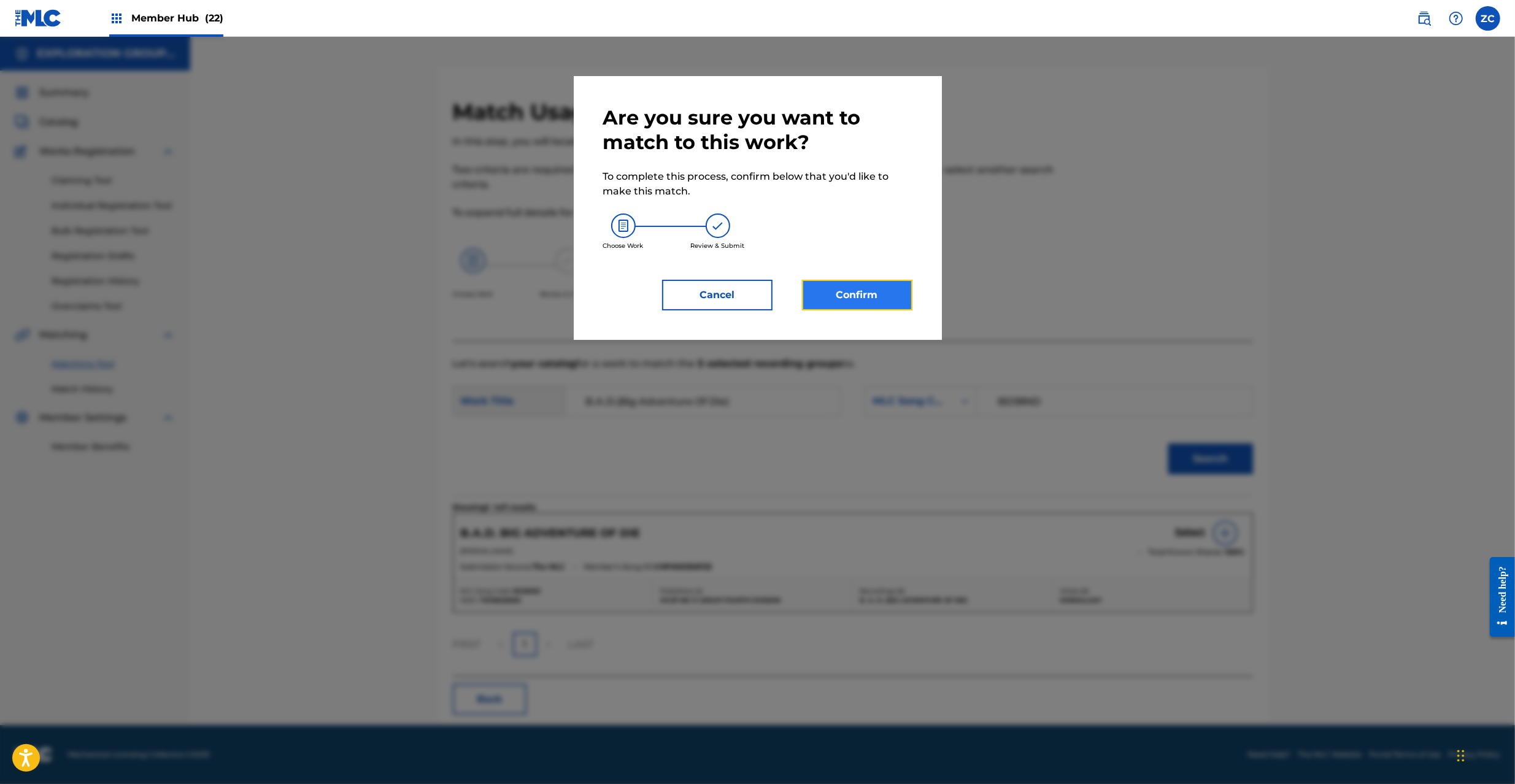
click at [831, 289] on button "Confirm" at bounding box center [857, 295] width 111 height 31
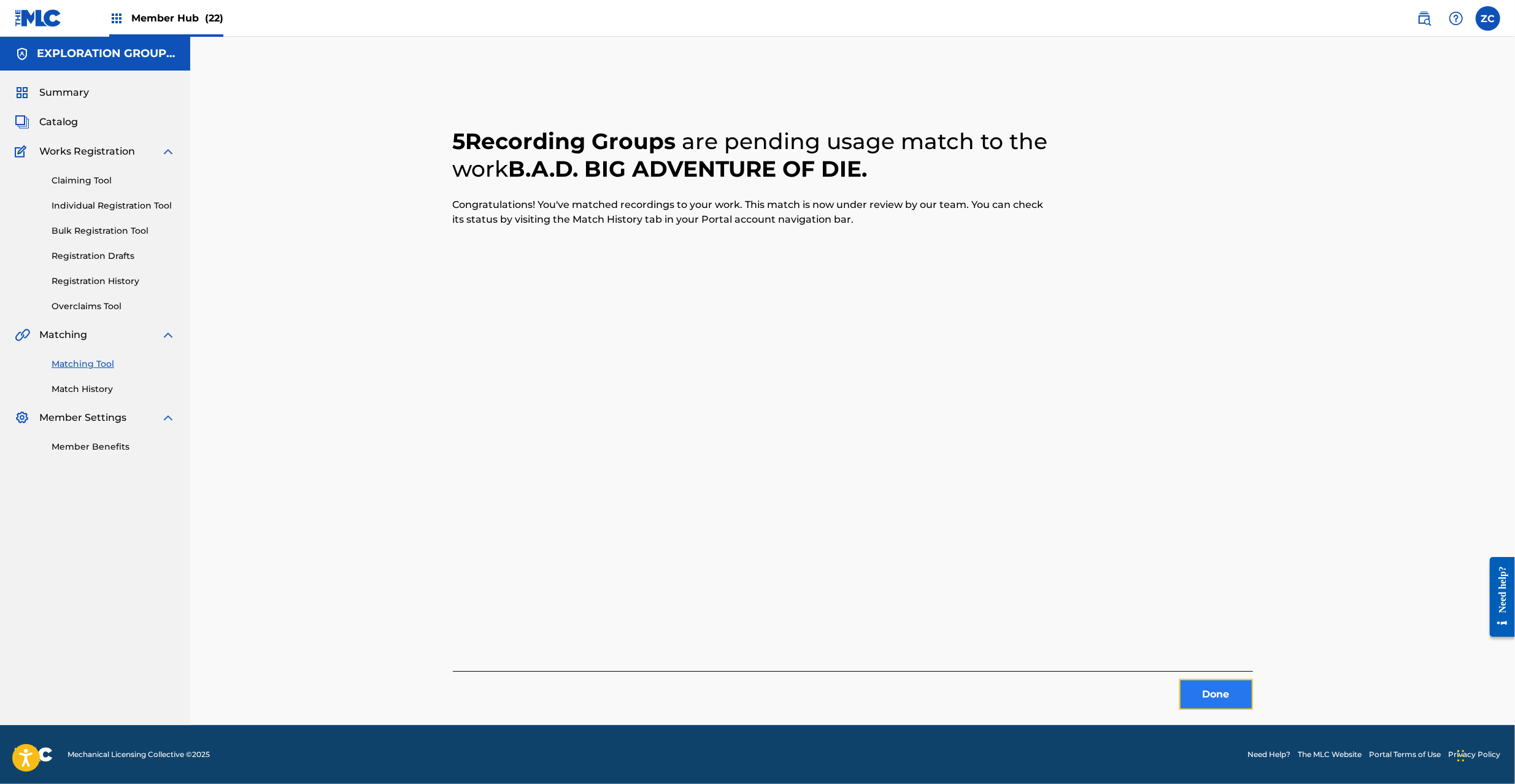
click at [1222, 696] on button "Done" at bounding box center [1216, 694] width 73 height 31
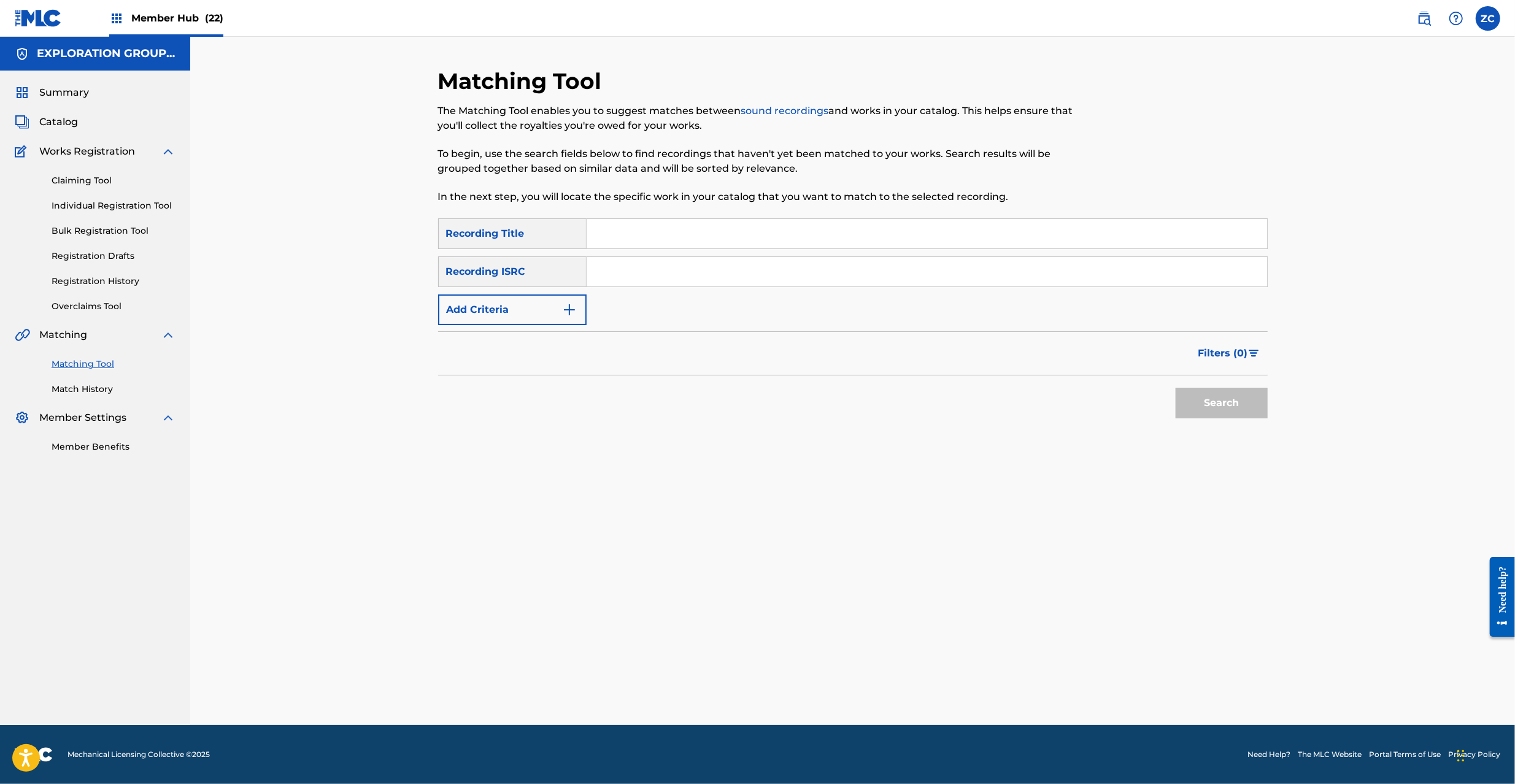
drag, startPoint x: 1037, startPoint y: 280, endPoint x: 1048, endPoint y: 288, distance: 13.6
click at [1037, 280] on input "Search Form" at bounding box center [927, 272] width 681 height 29
click at [1232, 415] on button "Search" at bounding box center [1222, 403] width 92 height 31
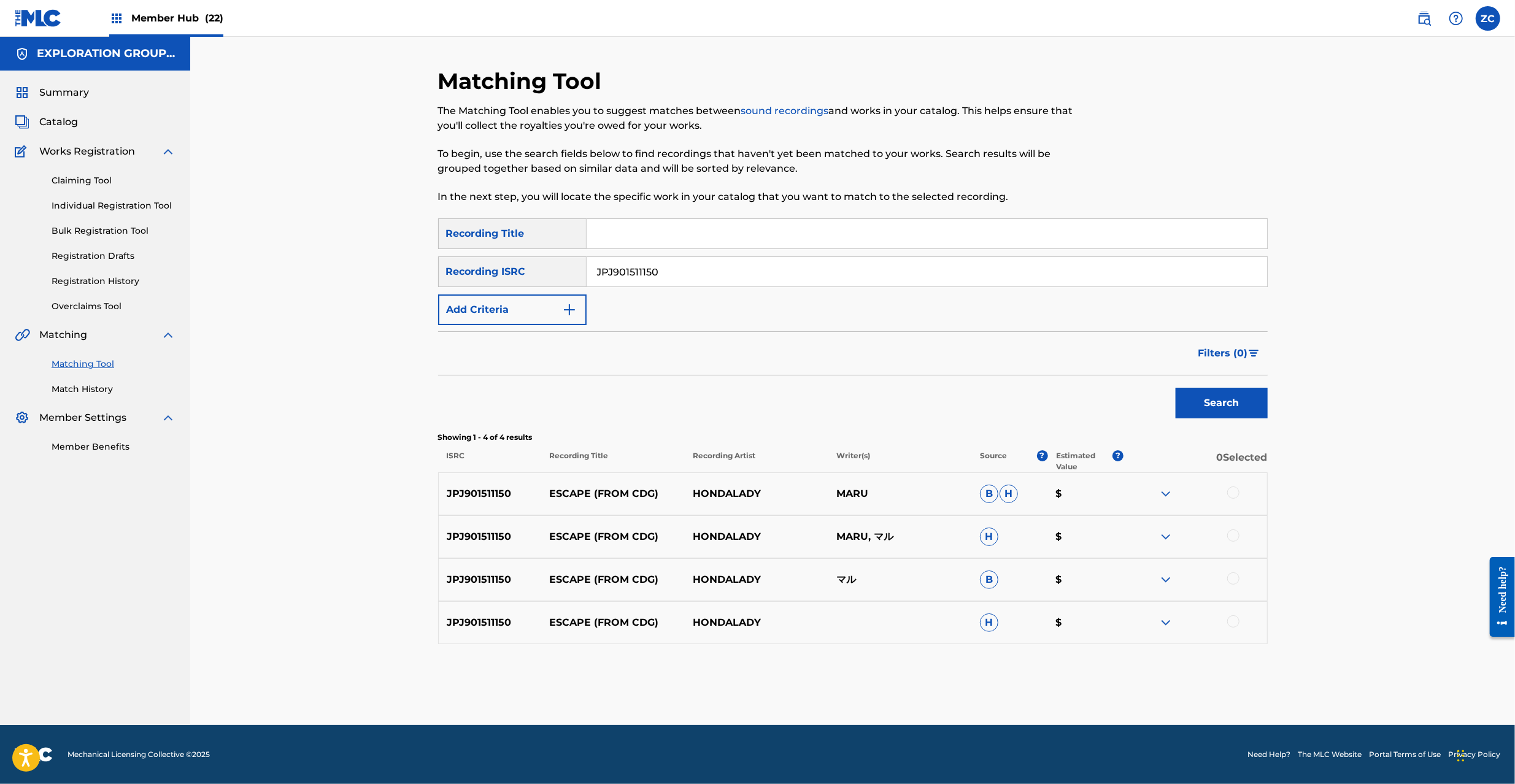
click at [1235, 489] on div at bounding box center [1233, 493] width 12 height 12
click at [1235, 539] on div at bounding box center [1233, 536] width 12 height 12
click at [1233, 577] on div at bounding box center [1233, 578] width 12 height 12
click at [1233, 622] on div at bounding box center [1233, 622] width 12 height 12
click at [828, 278] on input "JPJ901511150" at bounding box center [927, 272] width 681 height 29
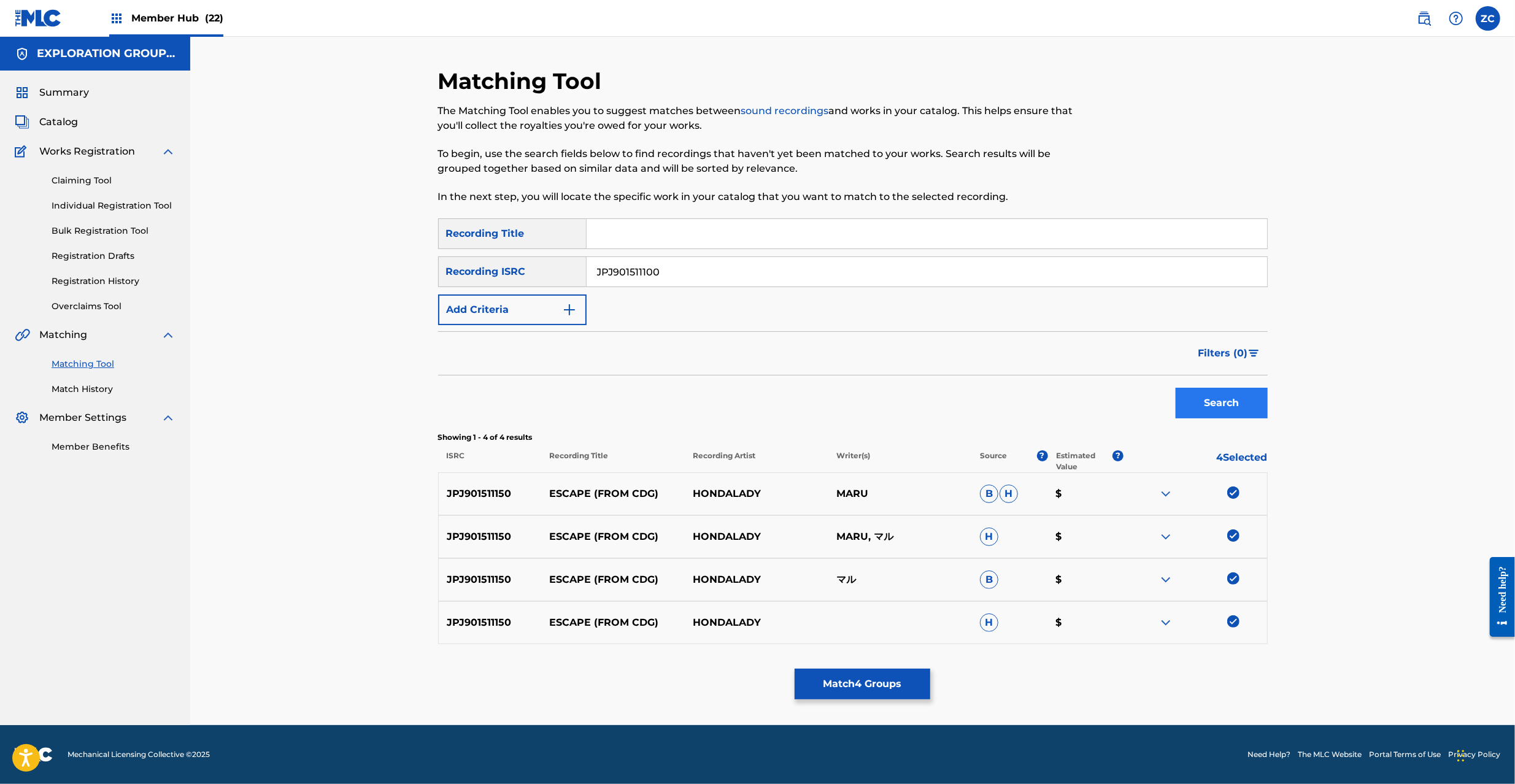
type input "JPJ901511100"
click at [1208, 416] on button "Search" at bounding box center [1222, 403] width 92 height 31
click at [1233, 493] on div at bounding box center [1233, 493] width 12 height 12
drag, startPoint x: 1232, startPoint y: 531, endPoint x: 1232, endPoint y: 570, distance: 39.0
click at [1232, 532] on div at bounding box center [1233, 536] width 12 height 12
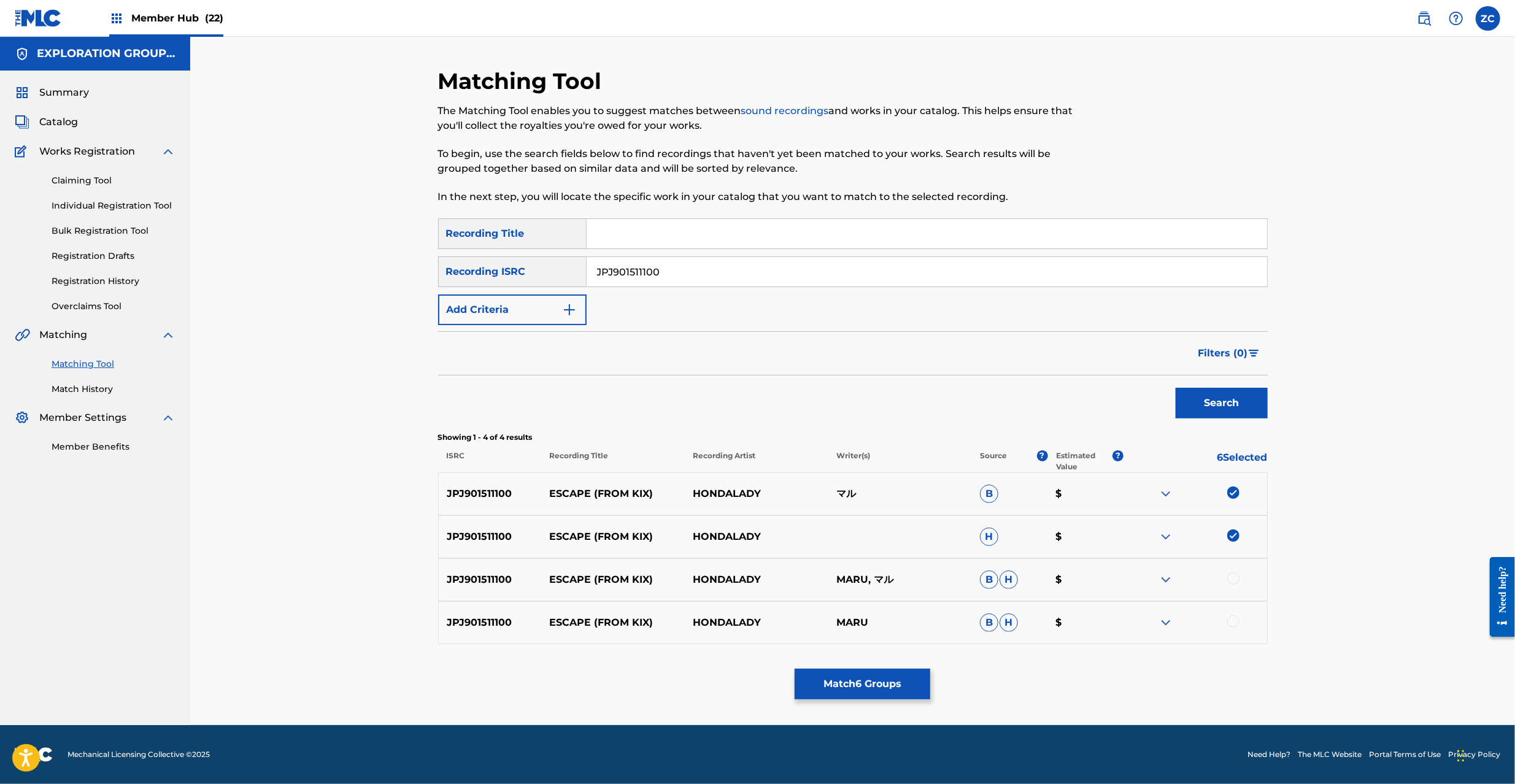
click at [1232, 577] on div at bounding box center [1233, 578] width 12 height 12
click at [1232, 627] on div at bounding box center [1233, 622] width 12 height 12
click at [884, 686] on button "Match 8 Groups" at bounding box center [862, 684] width 136 height 31
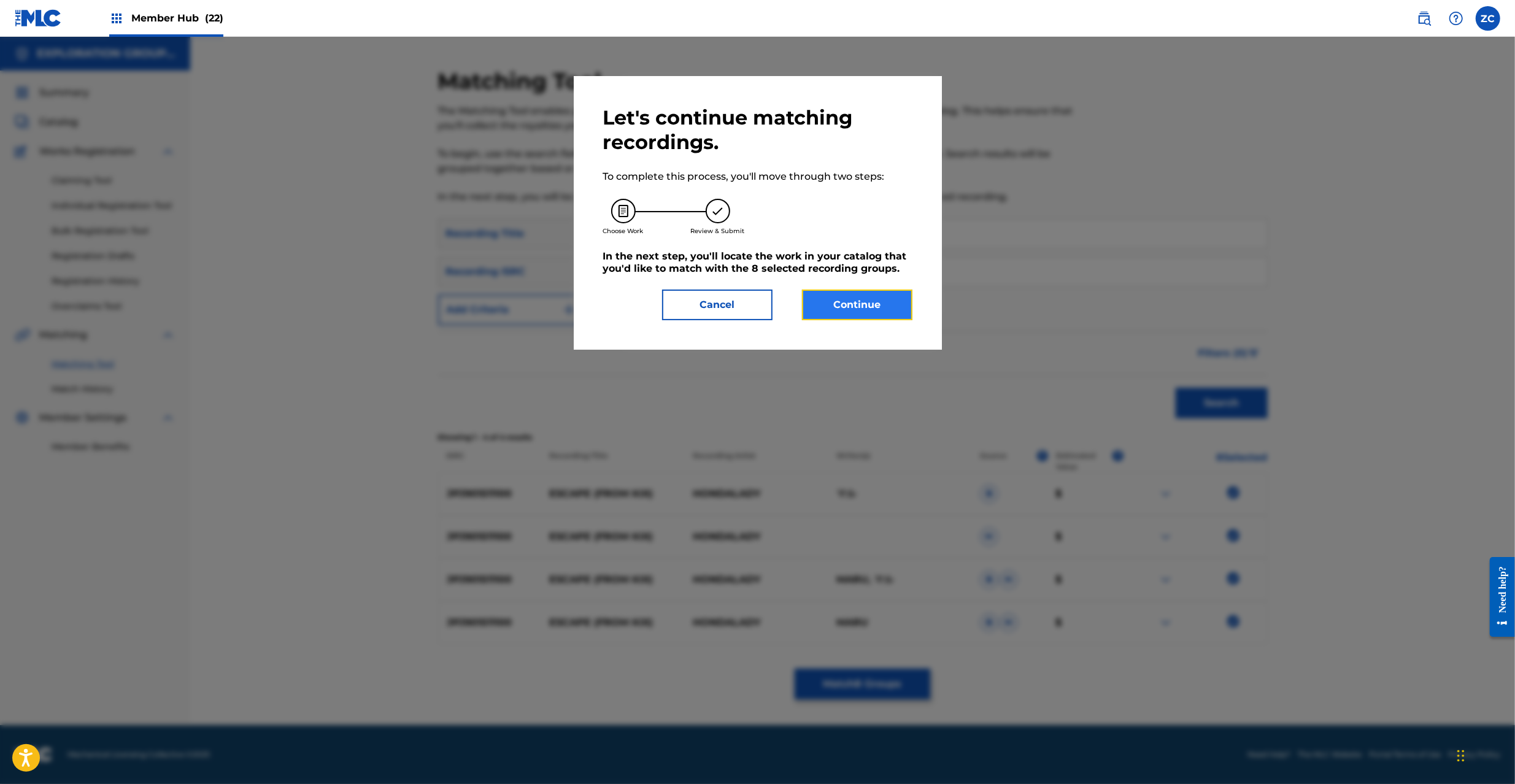
click at [889, 302] on button "Continue" at bounding box center [857, 305] width 111 height 31
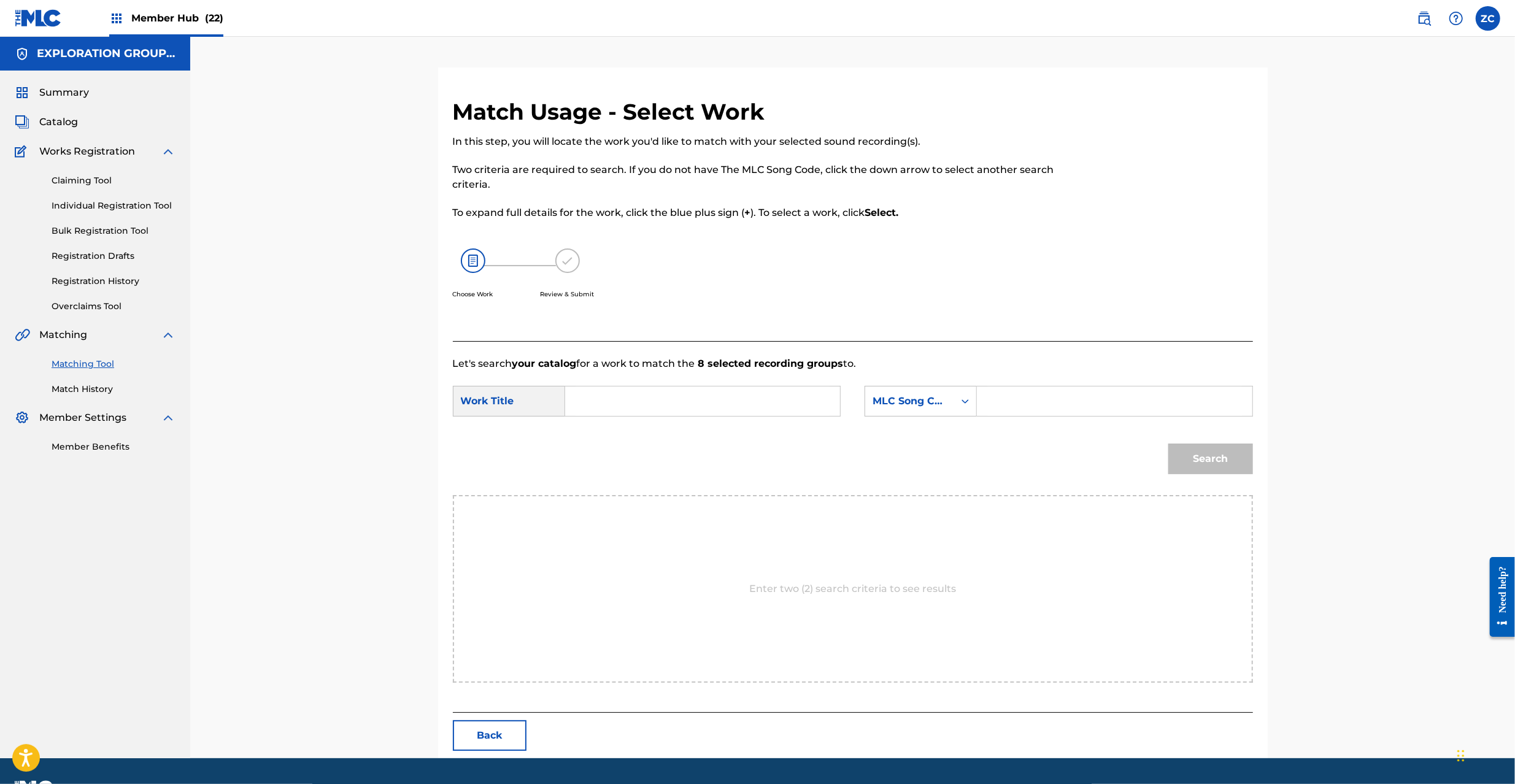
click at [723, 403] on input "Search Form" at bounding box center [703, 401] width 254 height 29
click at [652, 404] on input "Escape ES0DXB" at bounding box center [703, 401] width 254 height 29
type input "Escape"
drag, startPoint x: 1044, startPoint y: 398, endPoint x: 1063, endPoint y: 411, distance: 23.0
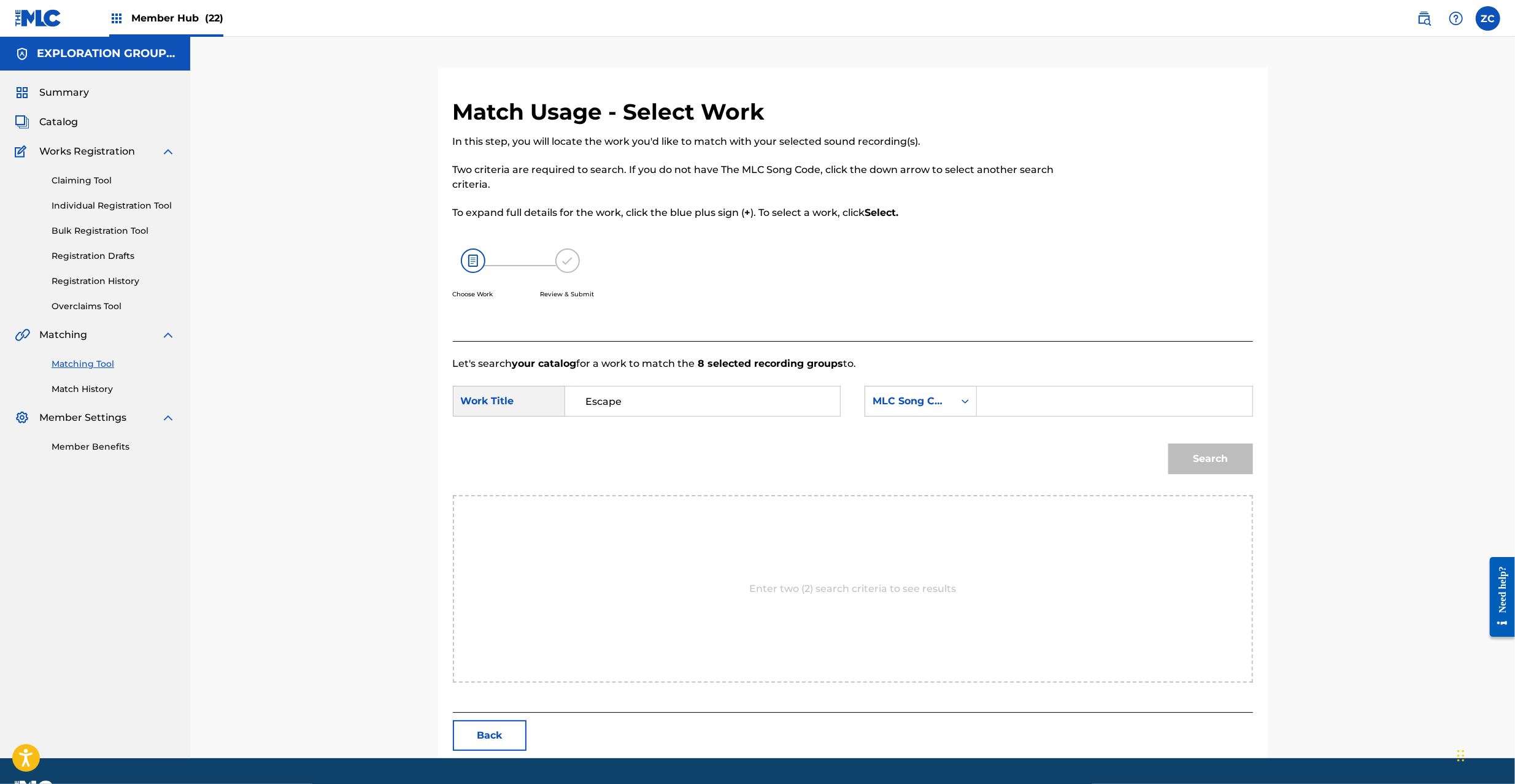
click at [1044, 398] on input "Search Form" at bounding box center [1115, 401] width 254 height 29
type input "ES0DXB"
click at [1184, 457] on button "Search" at bounding box center [1210, 458] width 84 height 31
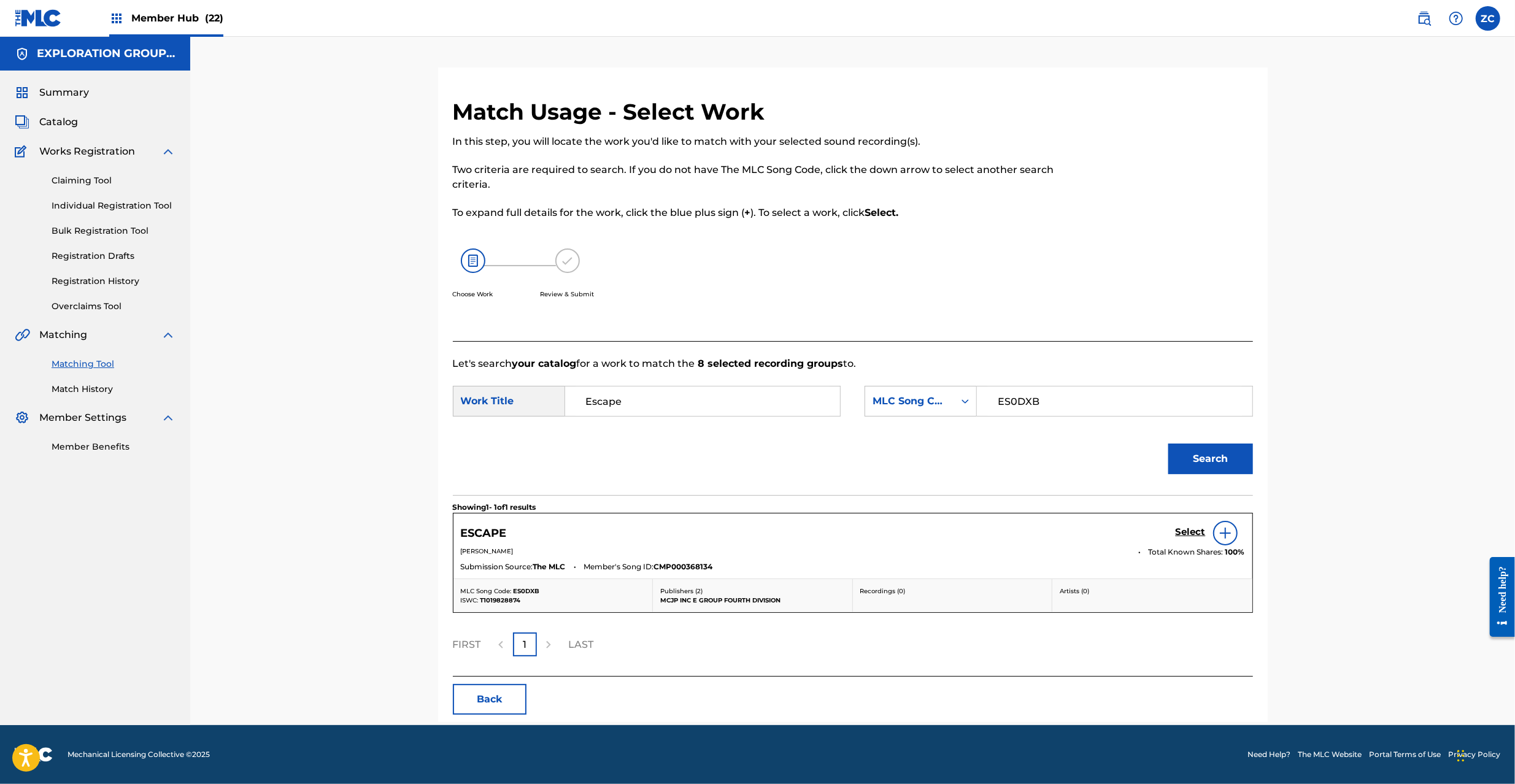
click at [1194, 527] on h5 "Select" at bounding box center [1191, 532] width 30 height 12
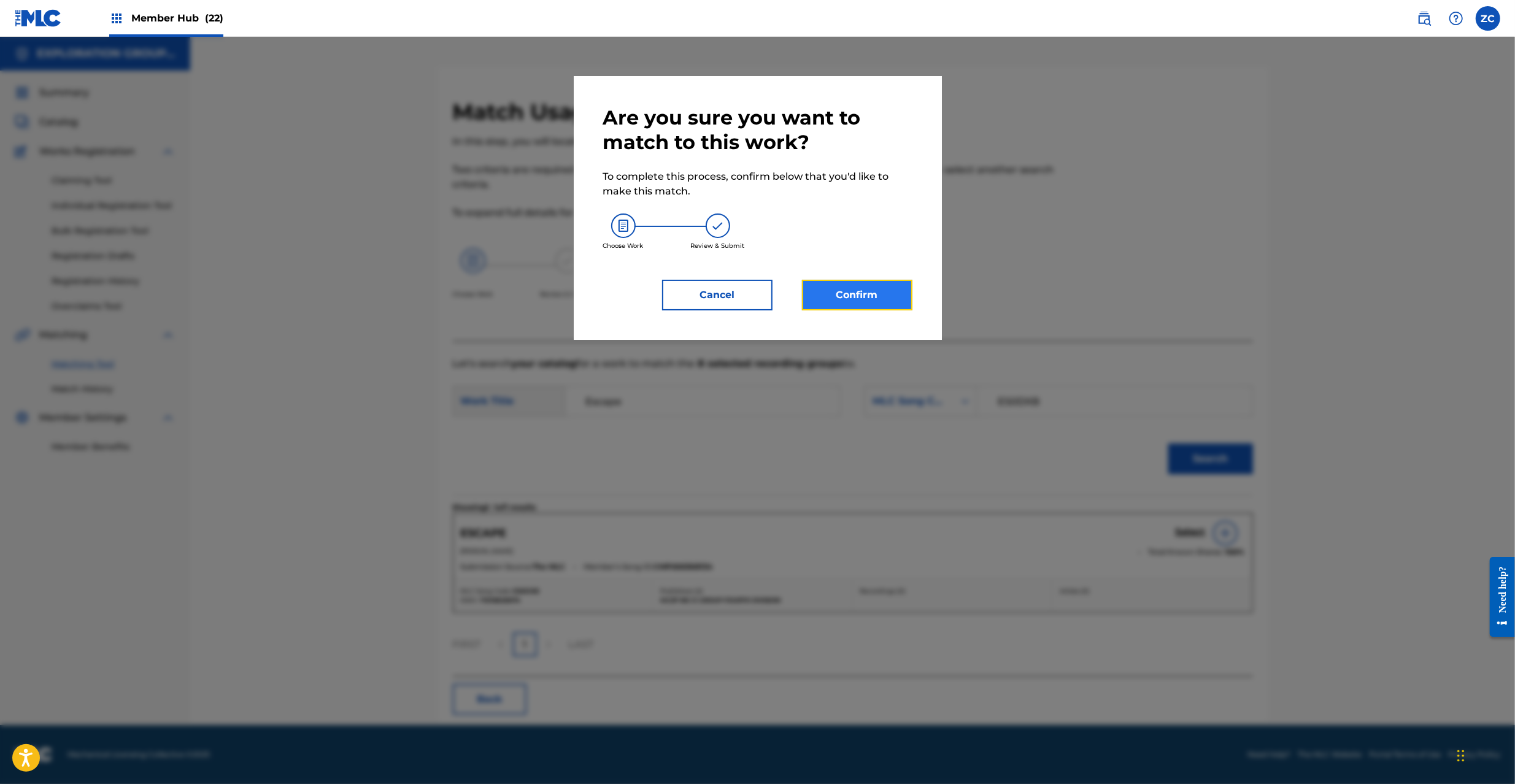
click at [815, 302] on button "Confirm" at bounding box center [857, 295] width 111 height 31
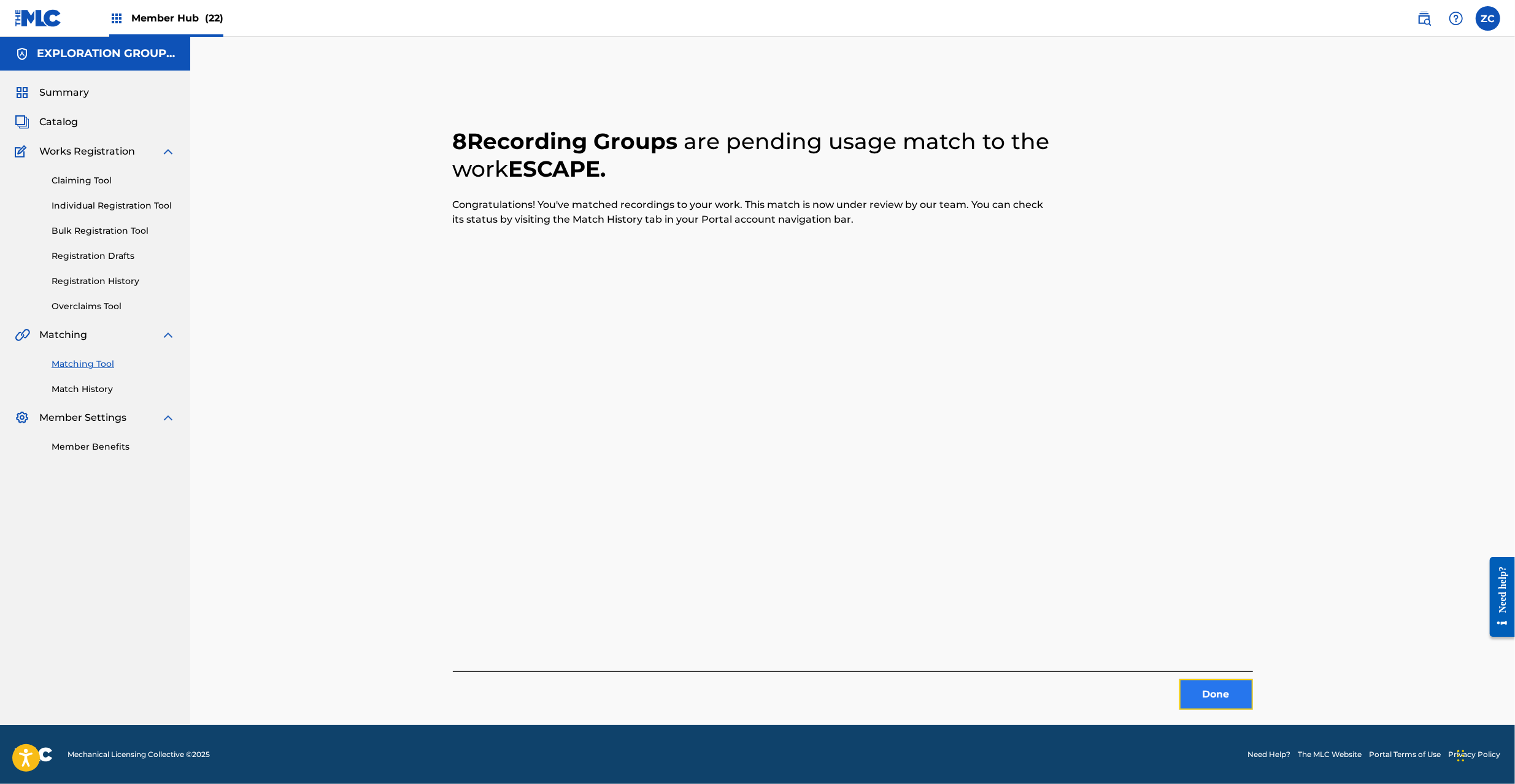
click at [1202, 692] on button "Done" at bounding box center [1216, 694] width 73 height 31
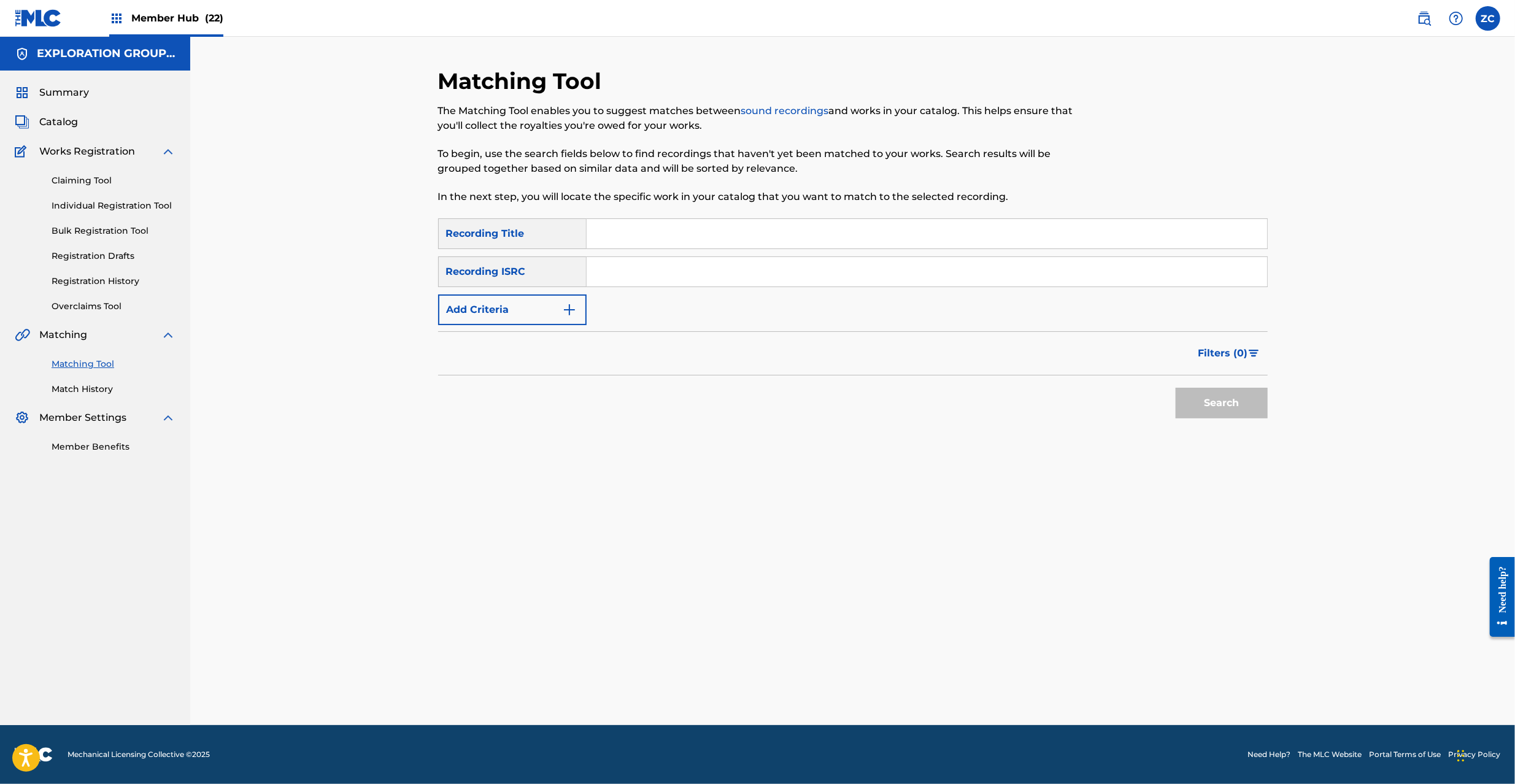
click at [962, 278] on input "Search Form" at bounding box center [927, 272] width 681 height 29
type input "JPJ901511090"
click at [1197, 405] on button "Search" at bounding box center [1222, 403] width 92 height 31
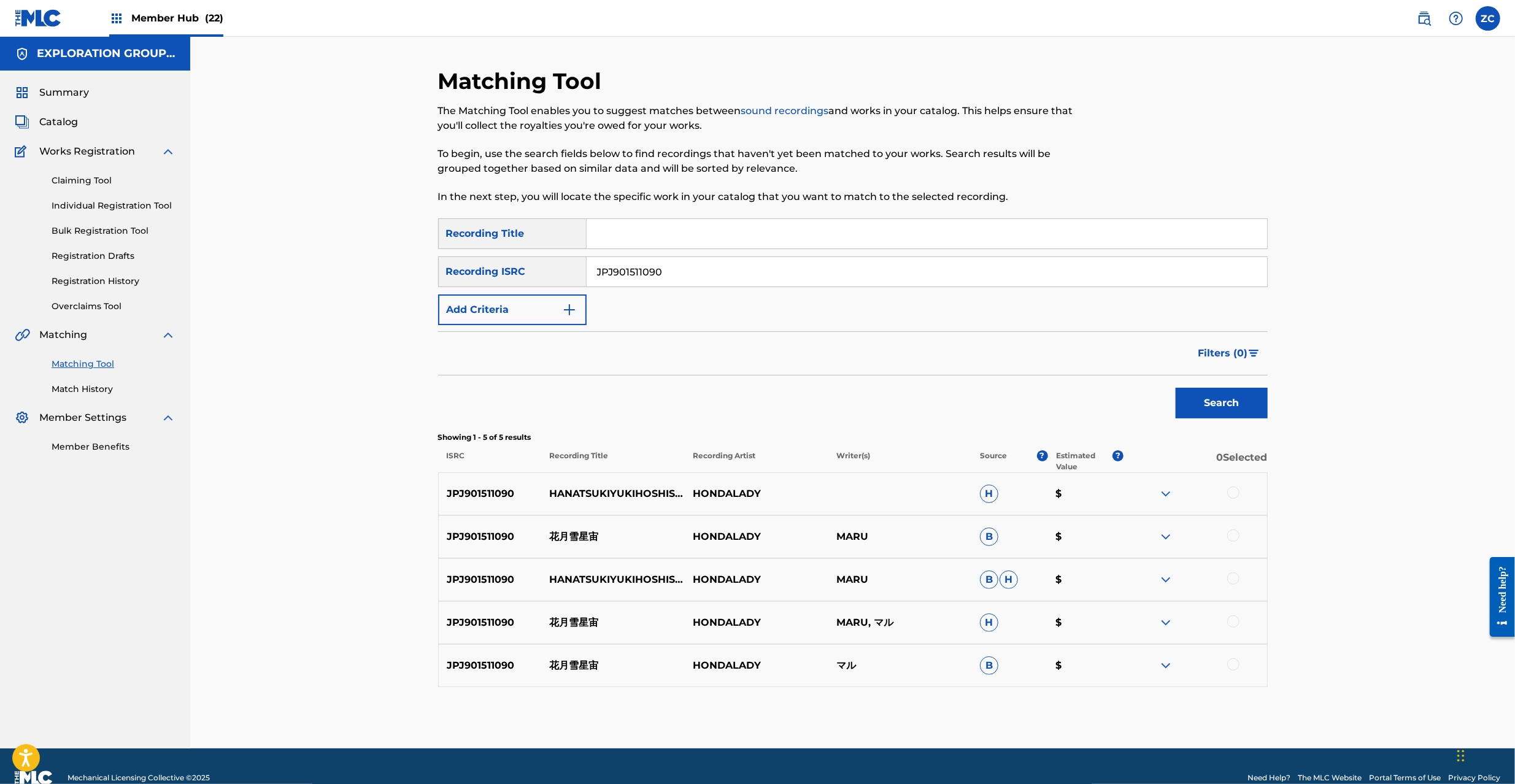
click at [1233, 496] on div at bounding box center [1233, 493] width 12 height 12
drag, startPoint x: 1233, startPoint y: 535, endPoint x: 1235, endPoint y: 562, distance: 27.1
click at [1233, 536] on div at bounding box center [1233, 536] width 12 height 12
click at [1235, 576] on div at bounding box center [1233, 578] width 12 height 12
drag, startPoint x: 1233, startPoint y: 621, endPoint x: 1235, endPoint y: 646, distance: 25.1
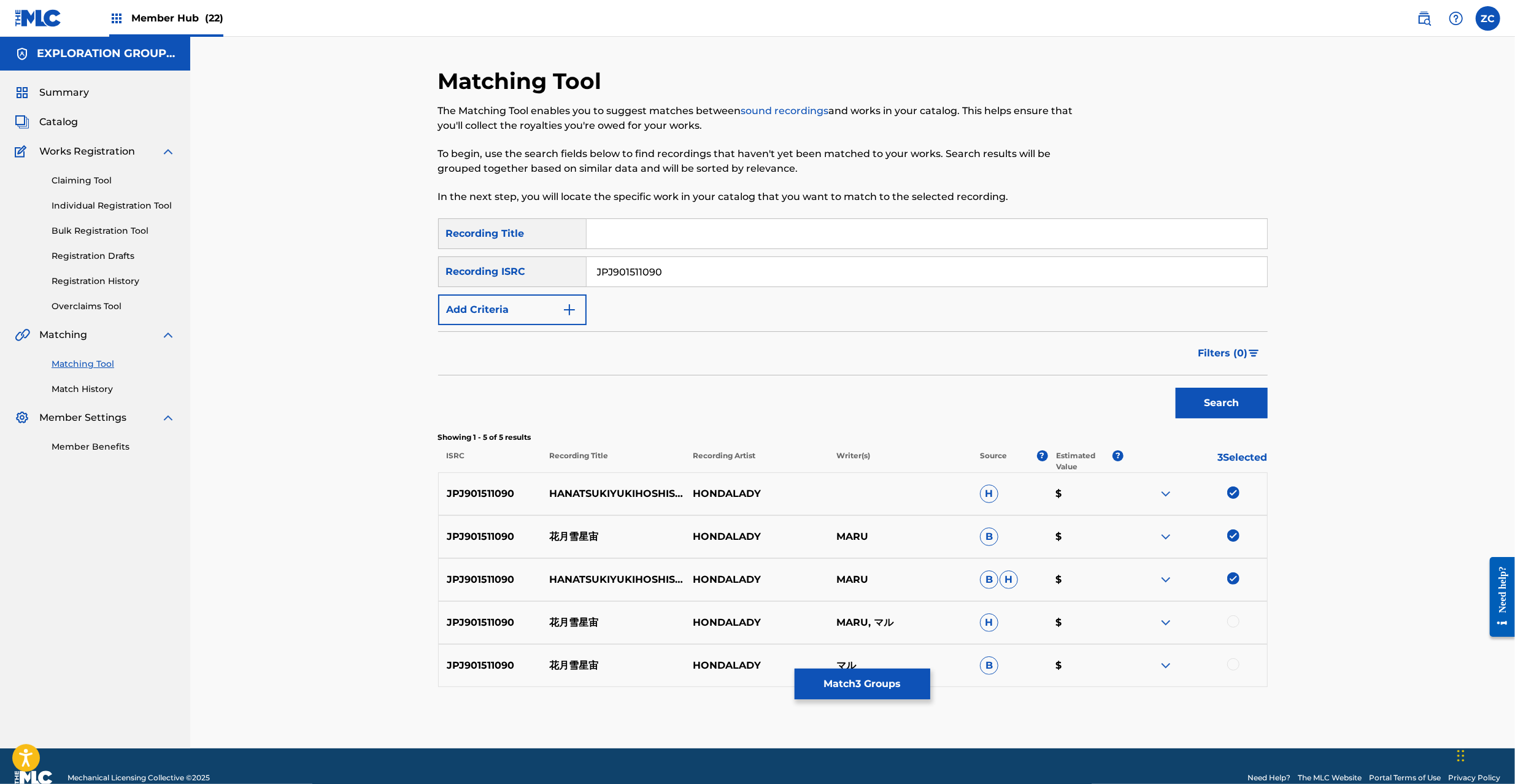
click at [1233, 620] on div at bounding box center [1233, 622] width 12 height 12
click at [1233, 668] on div at bounding box center [1233, 664] width 12 height 12
click at [861, 684] on button "Match 5 Groups" at bounding box center [862, 684] width 136 height 31
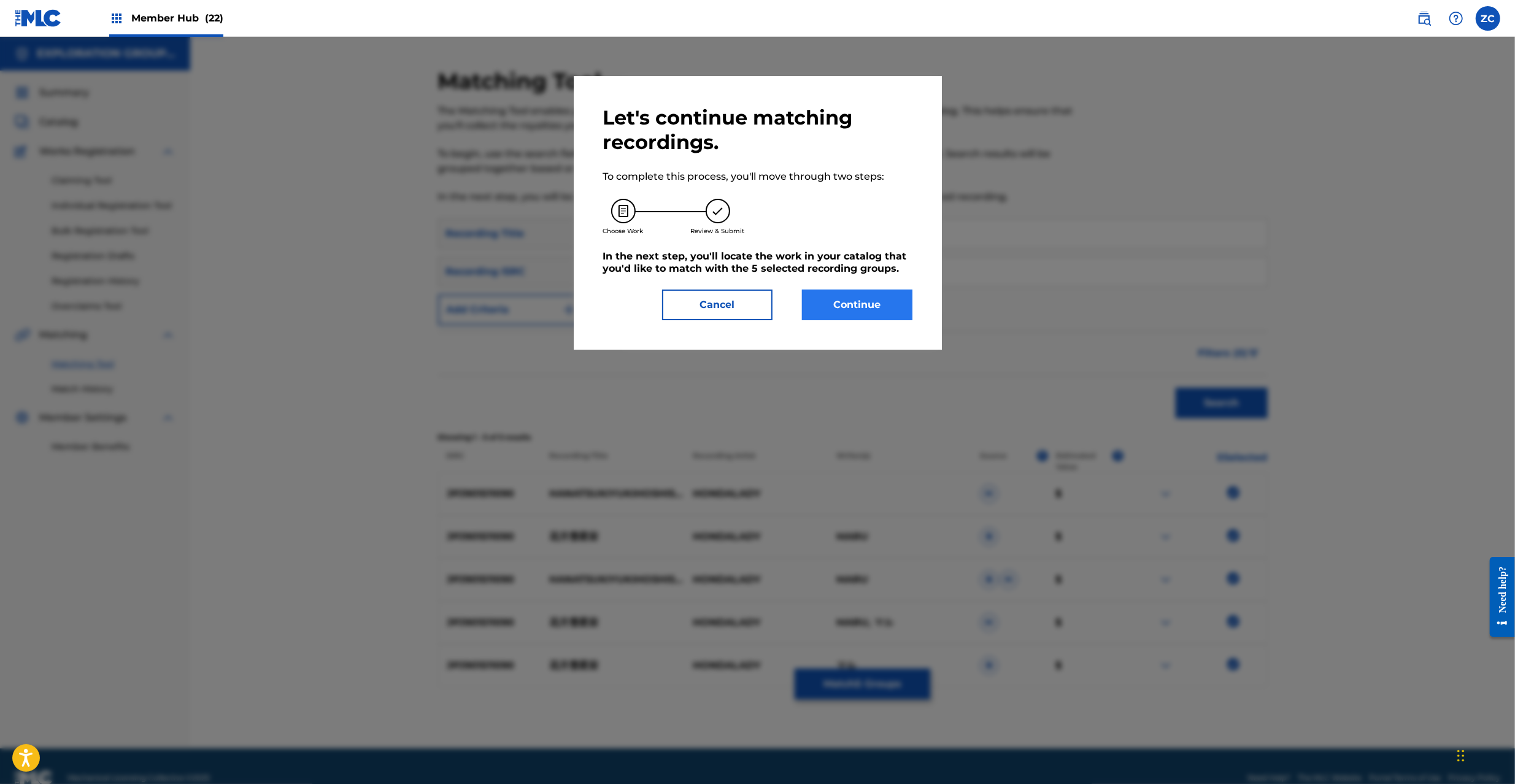
click at [854, 276] on div "Let's continue matching recordings. To complete this process, you'll move throu…" at bounding box center [758, 213] width 309 height 215
click at [860, 309] on button "Continue" at bounding box center [857, 305] width 111 height 31
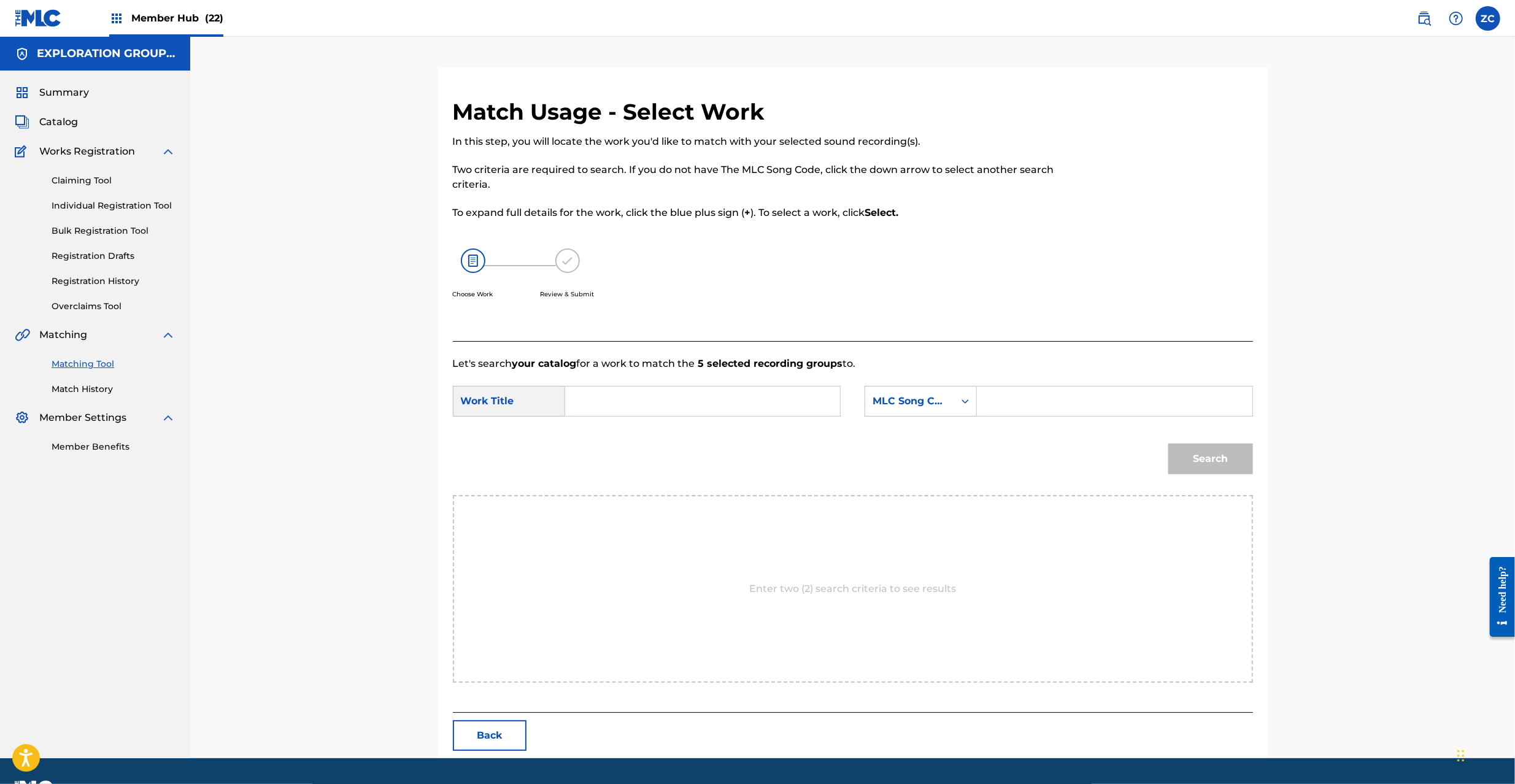
click at [785, 401] on input "Search Form" at bounding box center [703, 401] width 254 height 29
click at [750, 403] on input "[PERSON_NAME] HQ6JJF" at bounding box center [703, 401] width 254 height 29
type input "[PERSON_NAME] [PERSON_NAME]"
drag, startPoint x: 1081, startPoint y: 403, endPoint x: 1096, endPoint y: 411, distance: 17.0
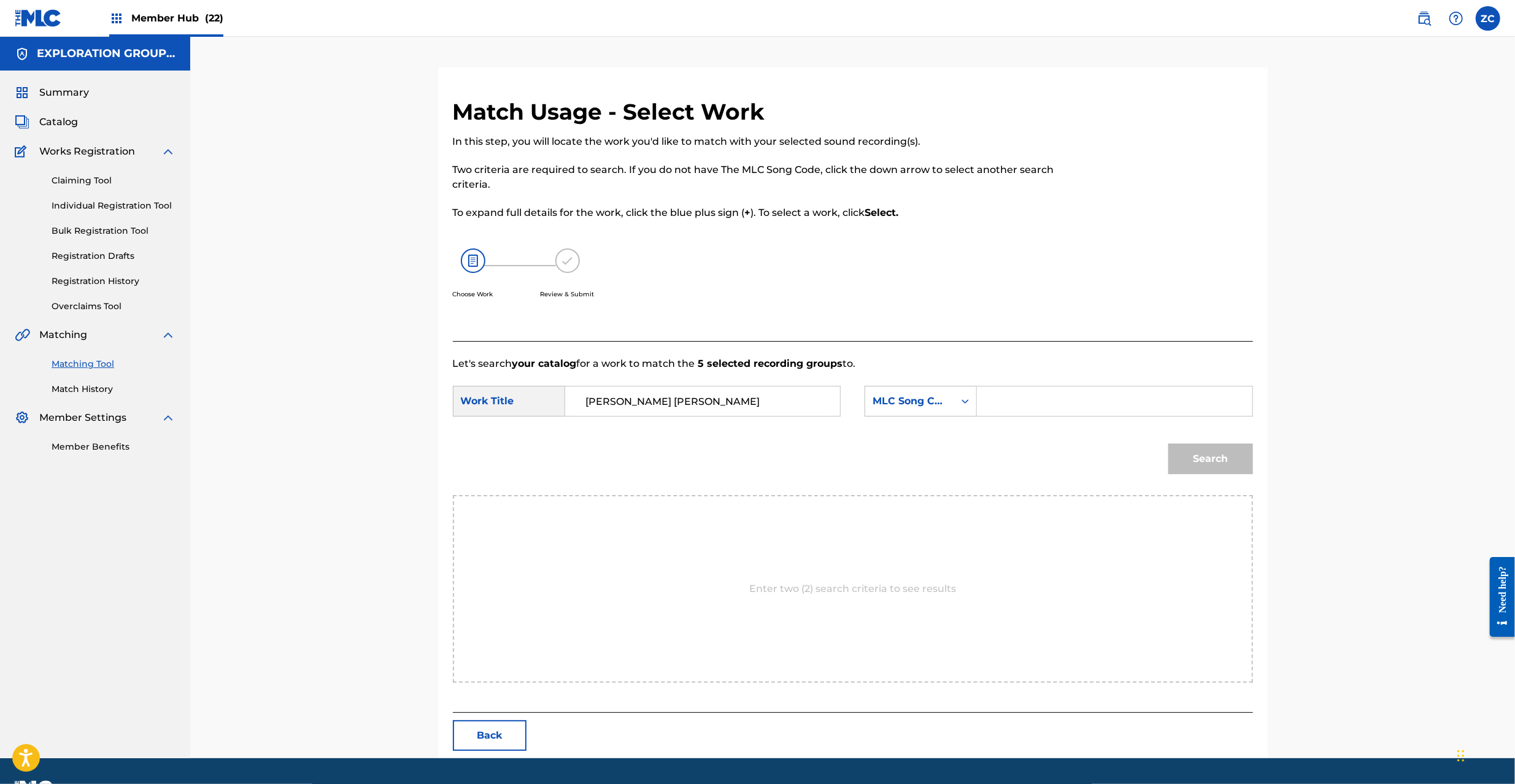
click at [1081, 403] on input "Search Form" at bounding box center [1115, 401] width 254 height 29
type input "HQ6JJF"
click at [1231, 459] on button "Search" at bounding box center [1210, 458] width 84 height 31
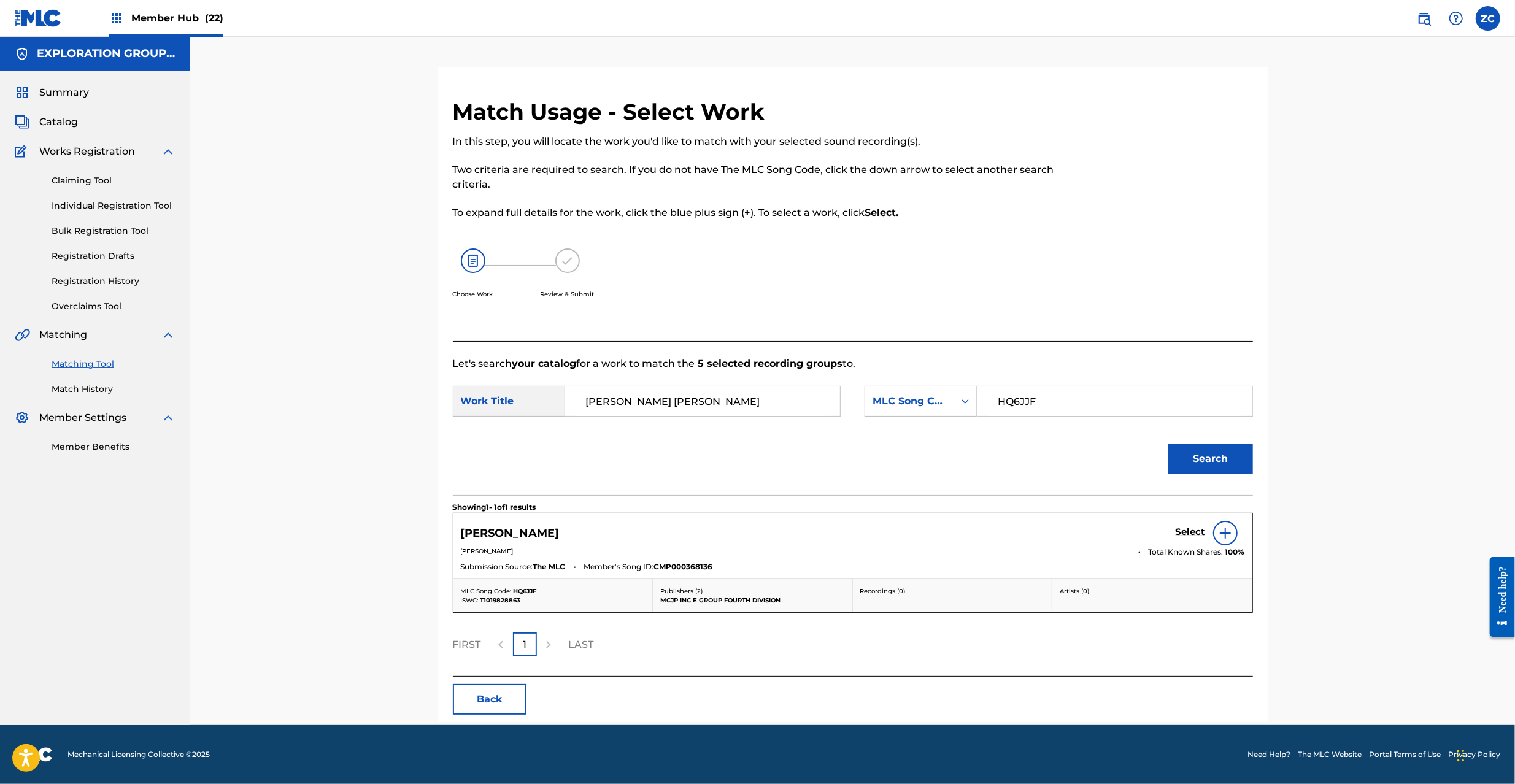
click at [1191, 535] on h5 "Select" at bounding box center [1191, 532] width 30 height 12
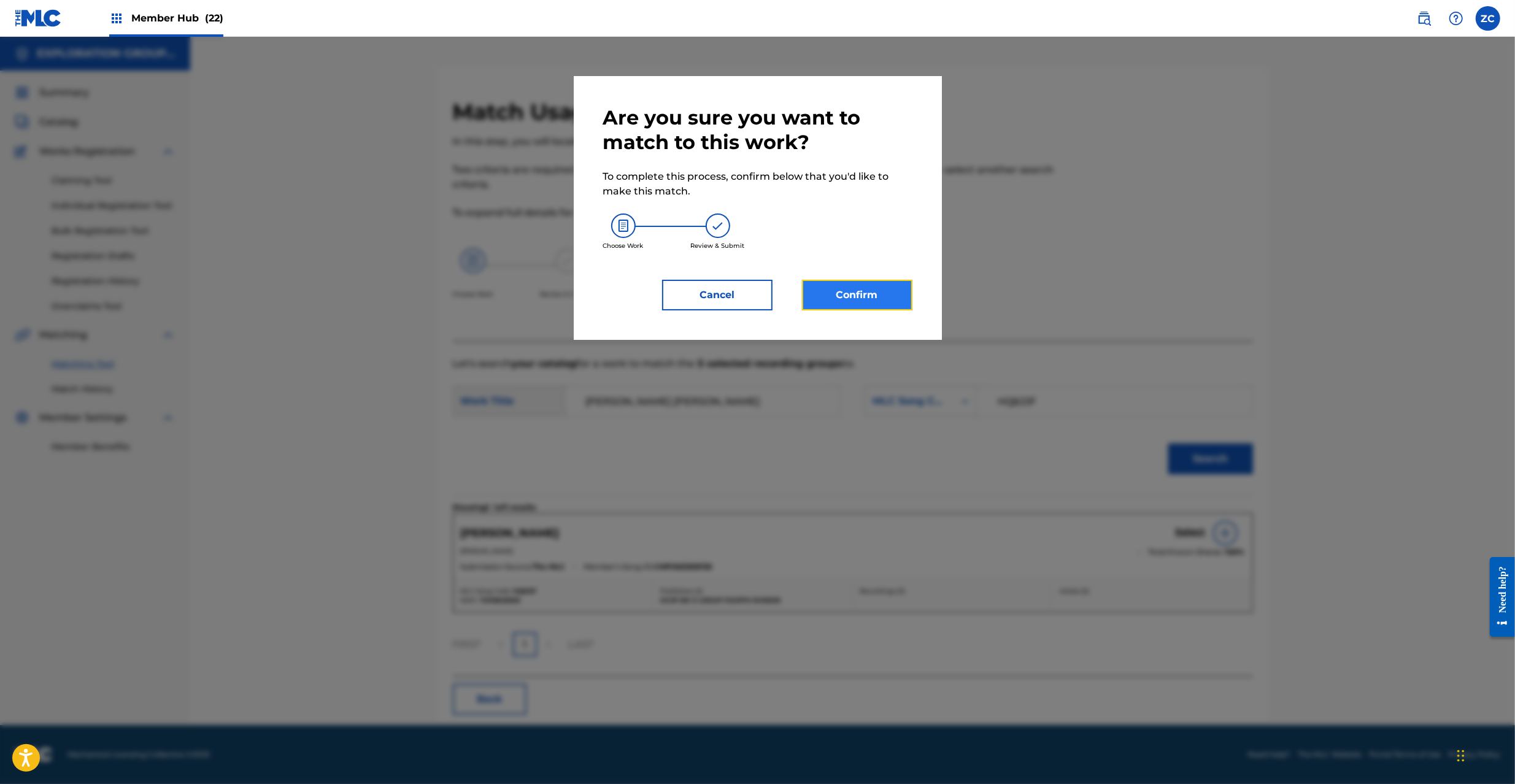
click at [837, 291] on button "Confirm" at bounding box center [857, 295] width 111 height 31
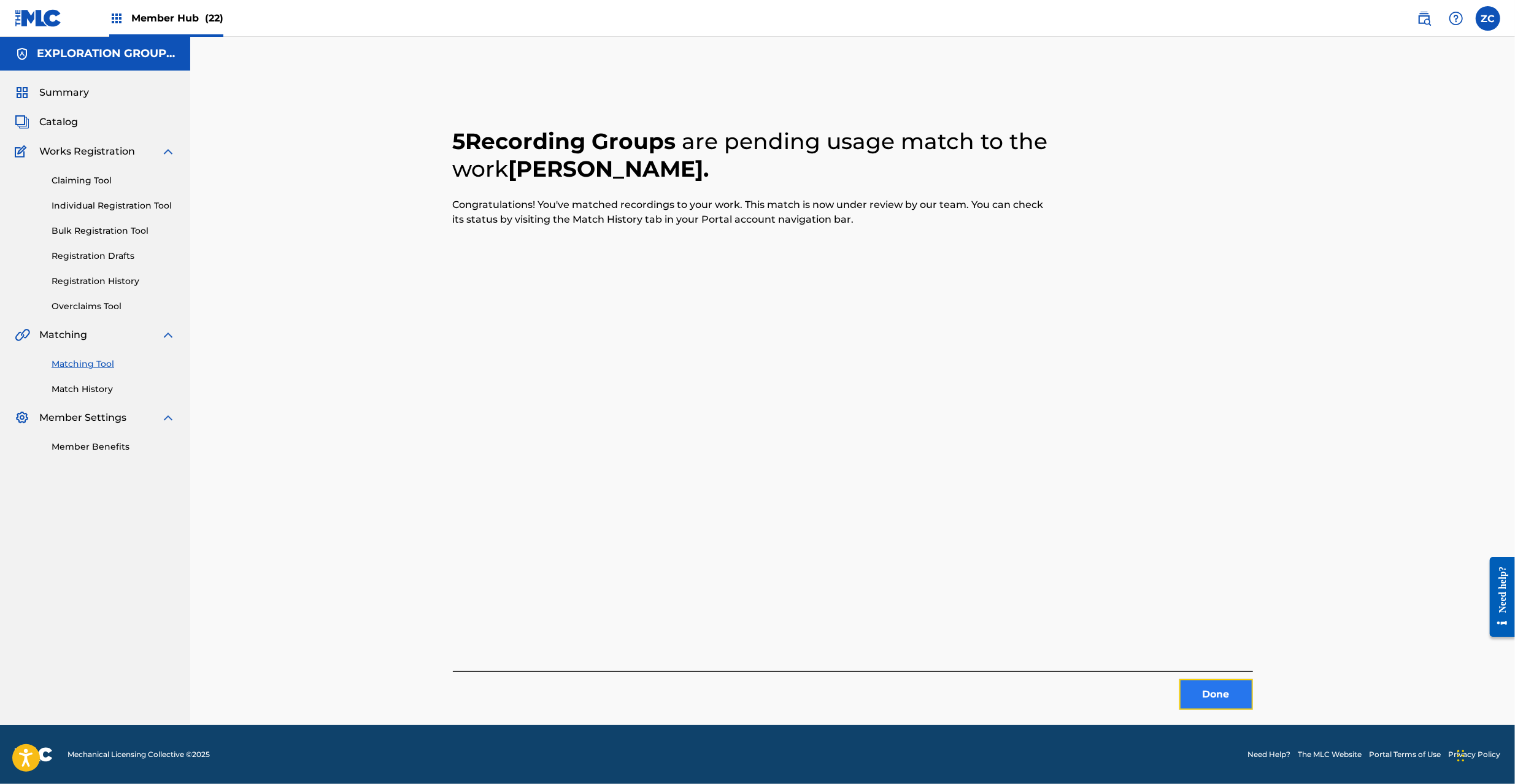
click at [1221, 702] on button "Done" at bounding box center [1216, 694] width 73 height 31
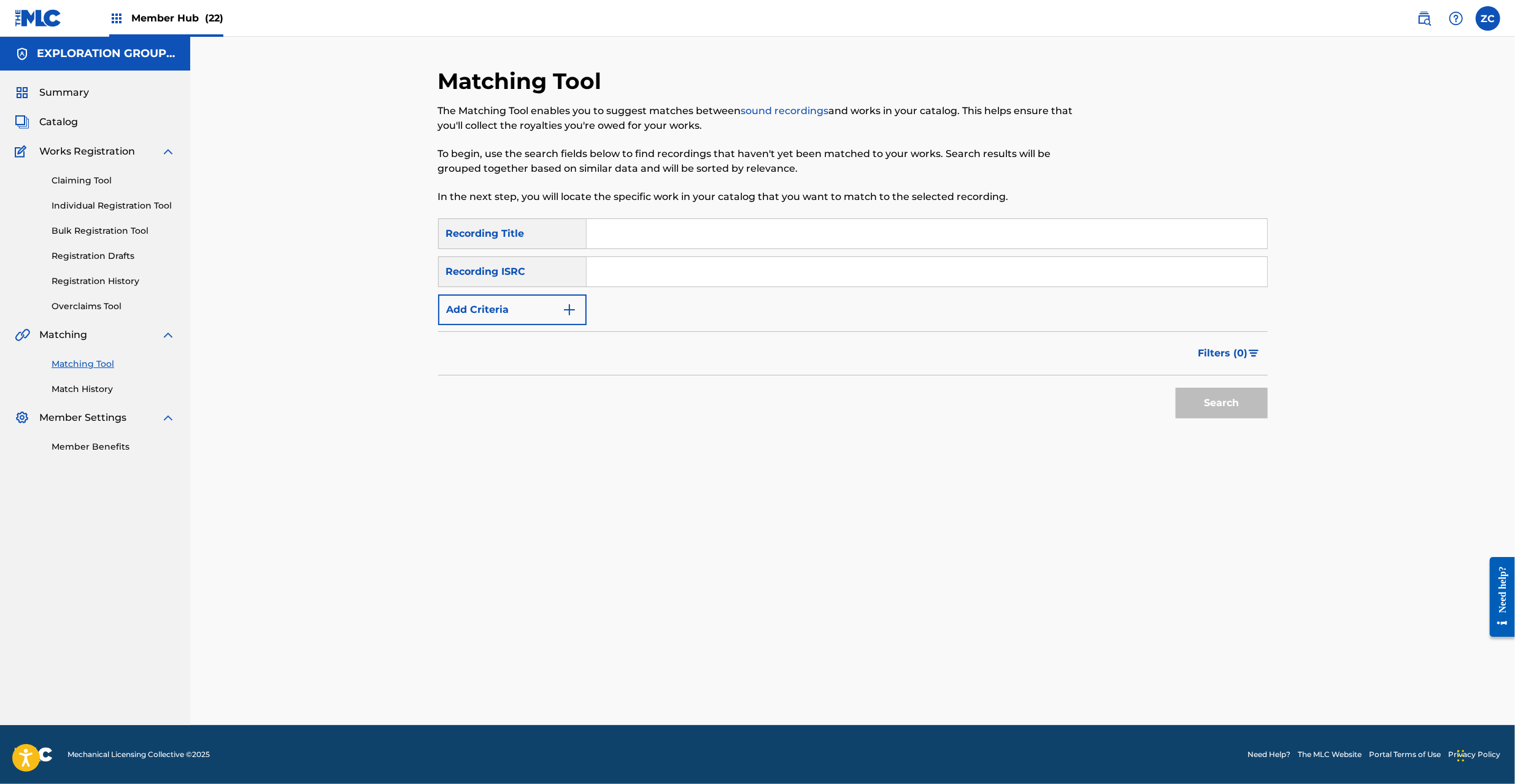
drag, startPoint x: 1014, startPoint y: 269, endPoint x: 1027, endPoint y: 278, distance: 15.8
click at [1014, 269] on input "Search Form" at bounding box center [927, 272] width 681 height 29
type input "JPJ901511080"
click at [1226, 399] on button "Search" at bounding box center [1222, 403] width 92 height 31
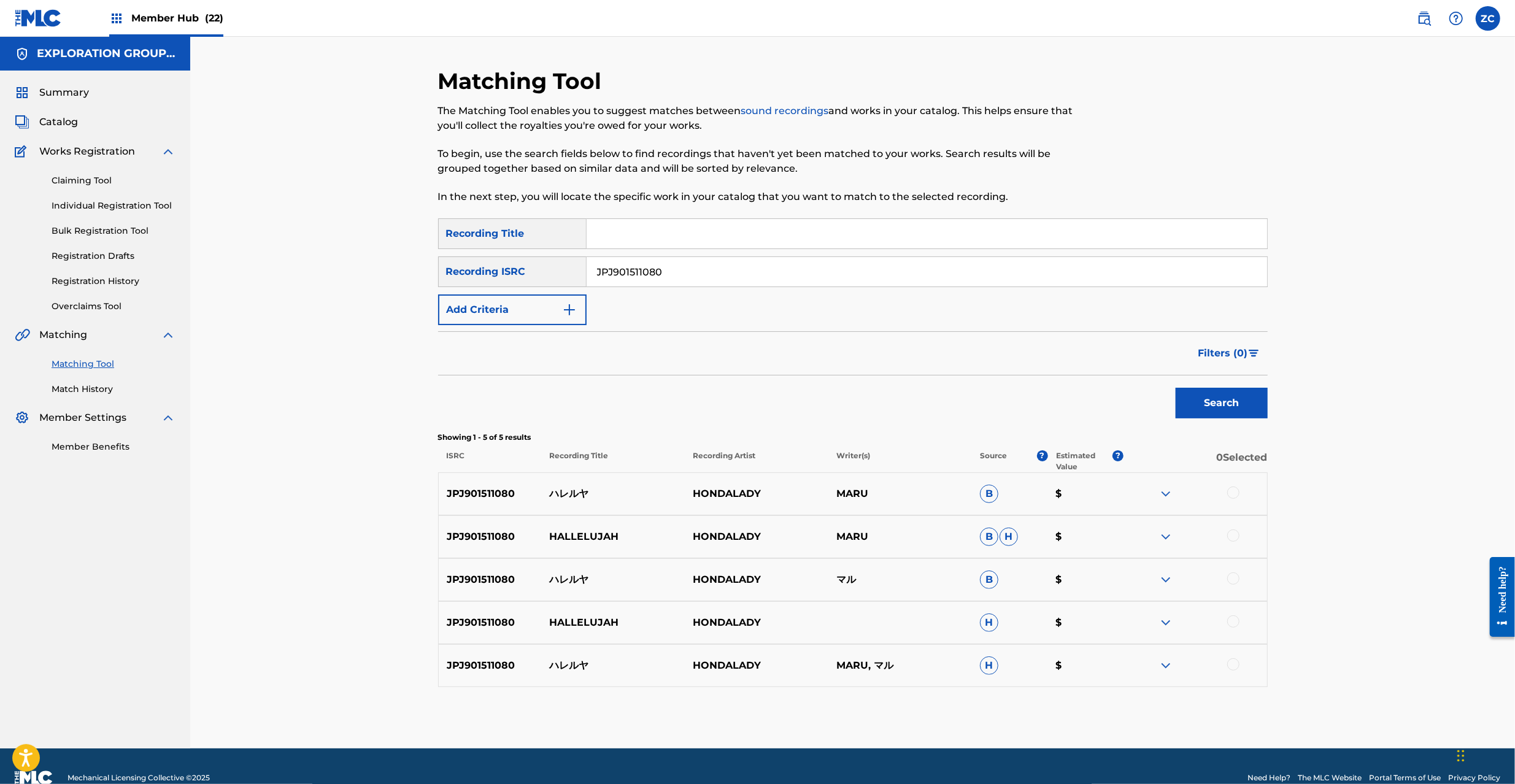
click at [1233, 491] on div at bounding box center [1233, 493] width 12 height 12
click at [1232, 533] on div at bounding box center [1233, 536] width 12 height 12
click at [1232, 578] on div at bounding box center [1233, 578] width 12 height 12
click at [1235, 622] on div at bounding box center [1233, 622] width 12 height 12
click at [1235, 663] on div at bounding box center [1233, 664] width 12 height 12
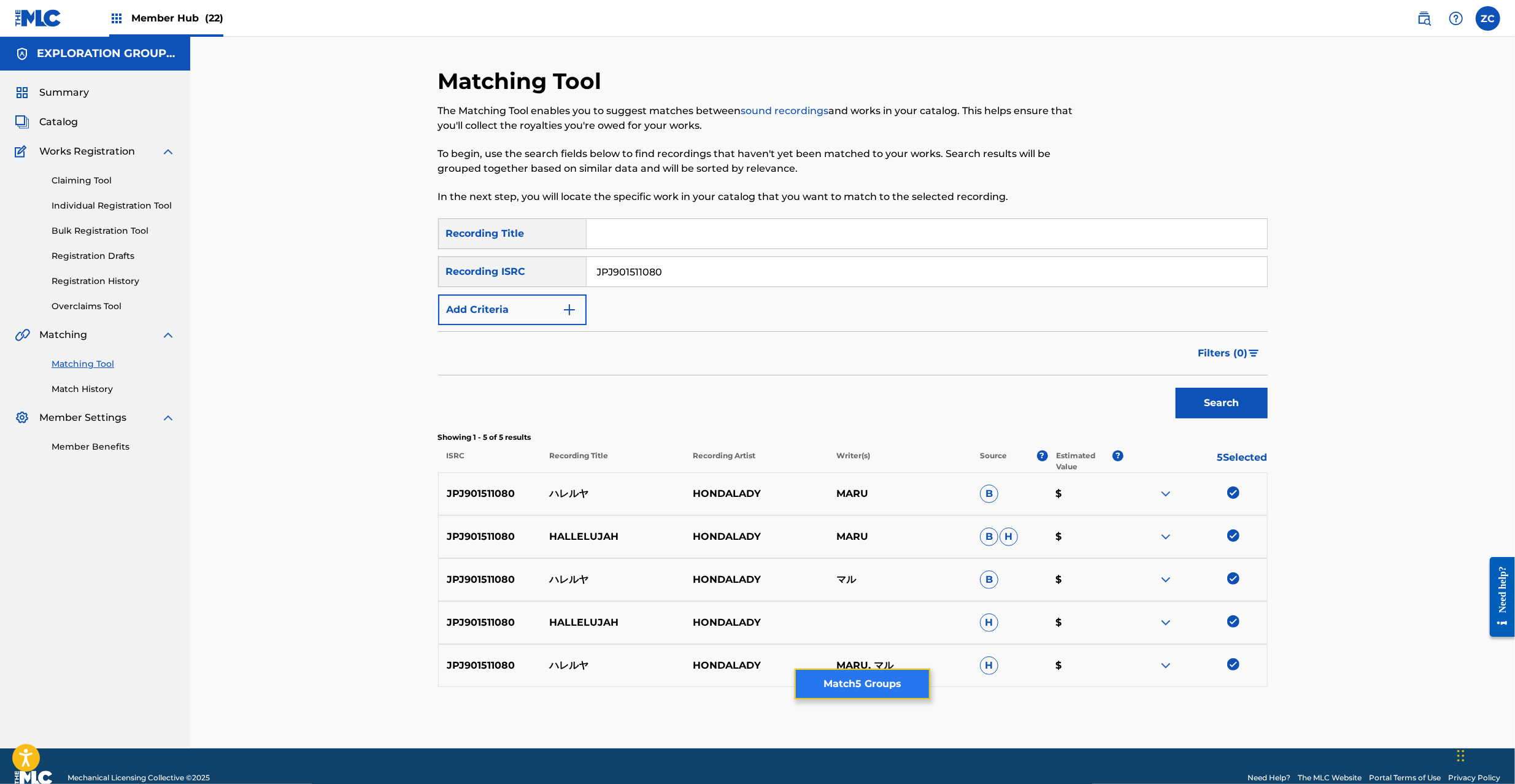
click at [868, 687] on button "Match 5 Groups" at bounding box center [862, 684] width 136 height 31
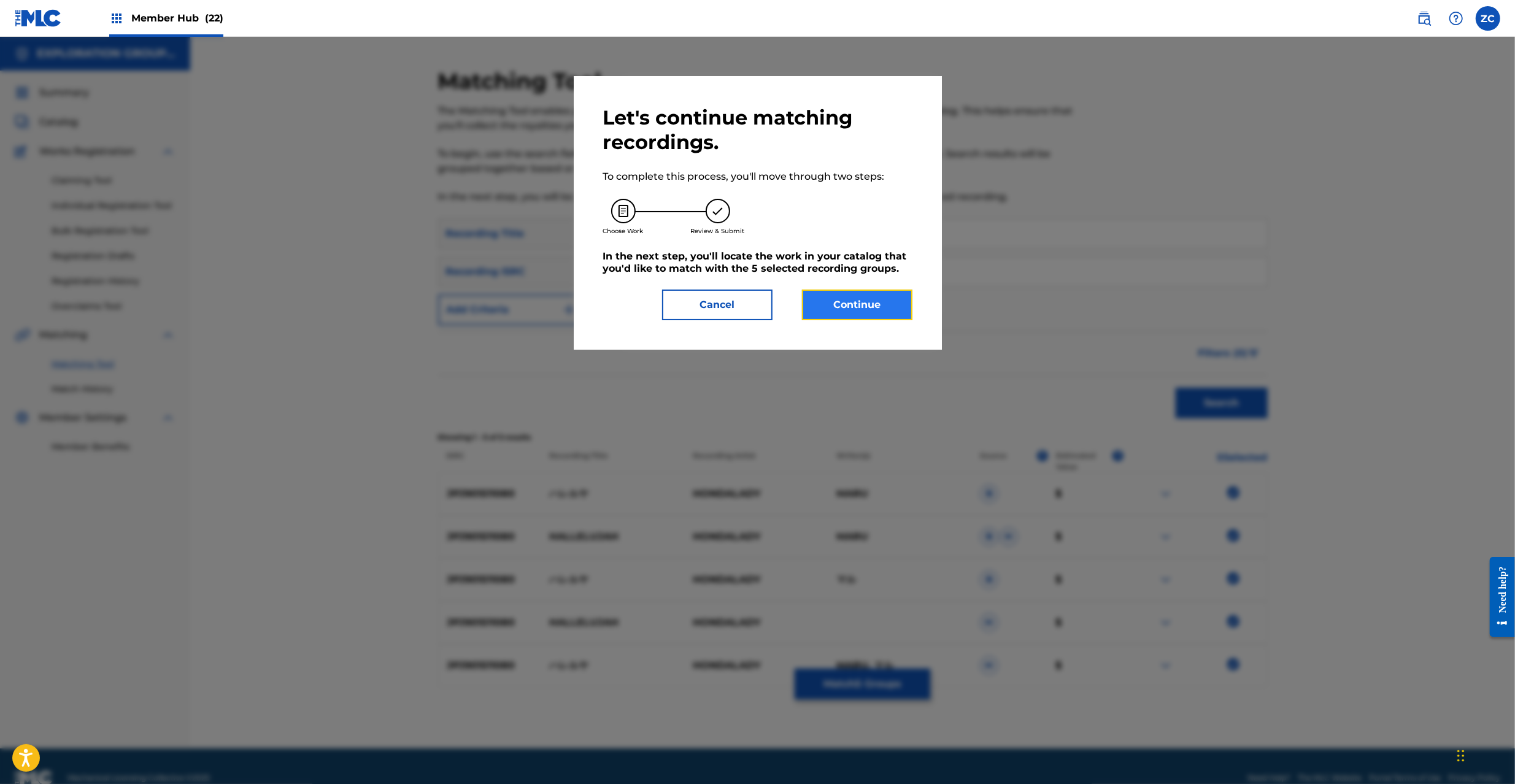
click at [864, 293] on button "Continue" at bounding box center [857, 305] width 111 height 31
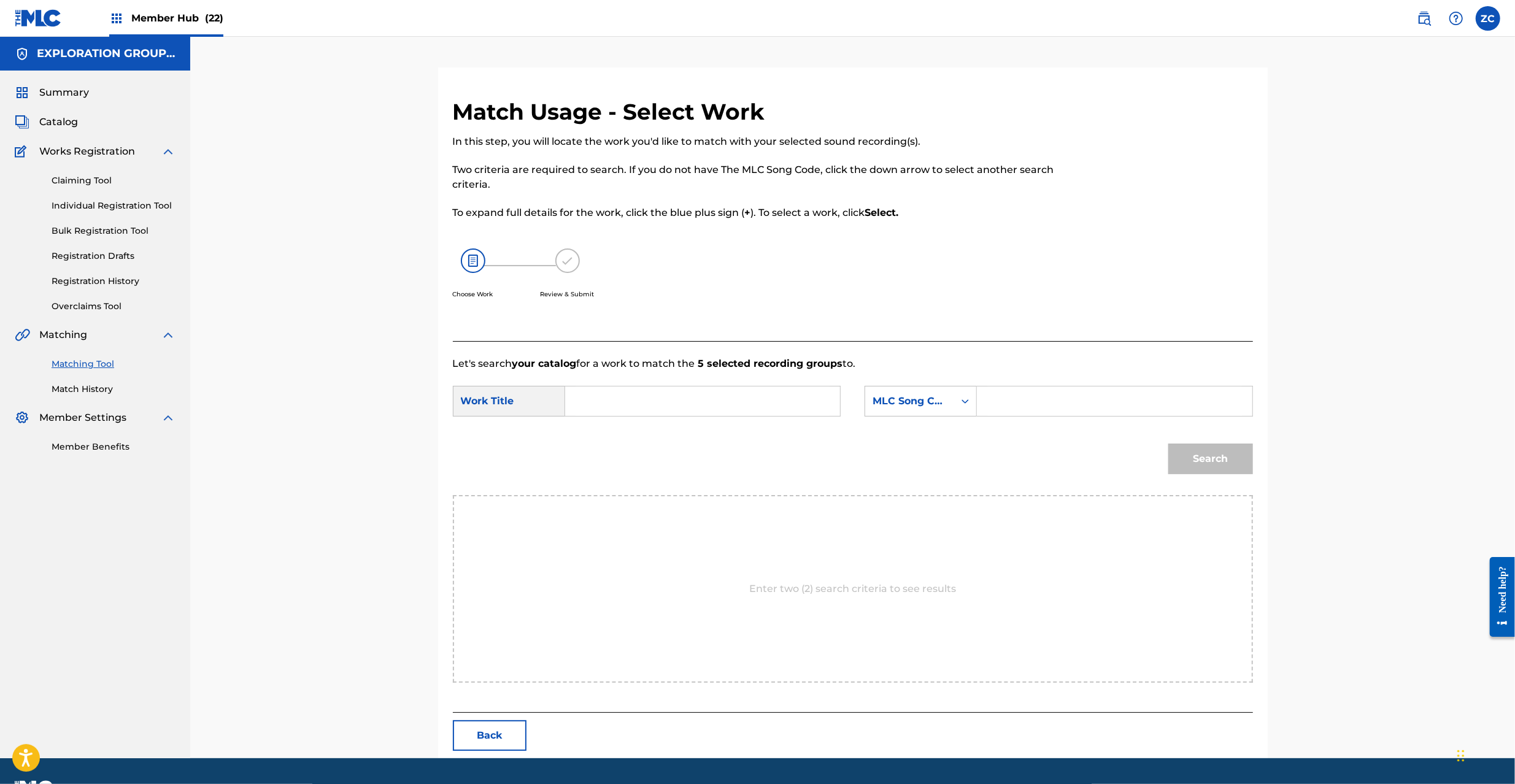
click at [707, 388] on input "Search Form" at bounding box center [703, 401] width 254 height 29
click at [673, 394] on input "Hareruya HQ6BY1" at bounding box center [703, 401] width 254 height 29
type input "Hareruya"
click at [1042, 394] on input "Search Form" at bounding box center [1115, 401] width 254 height 29
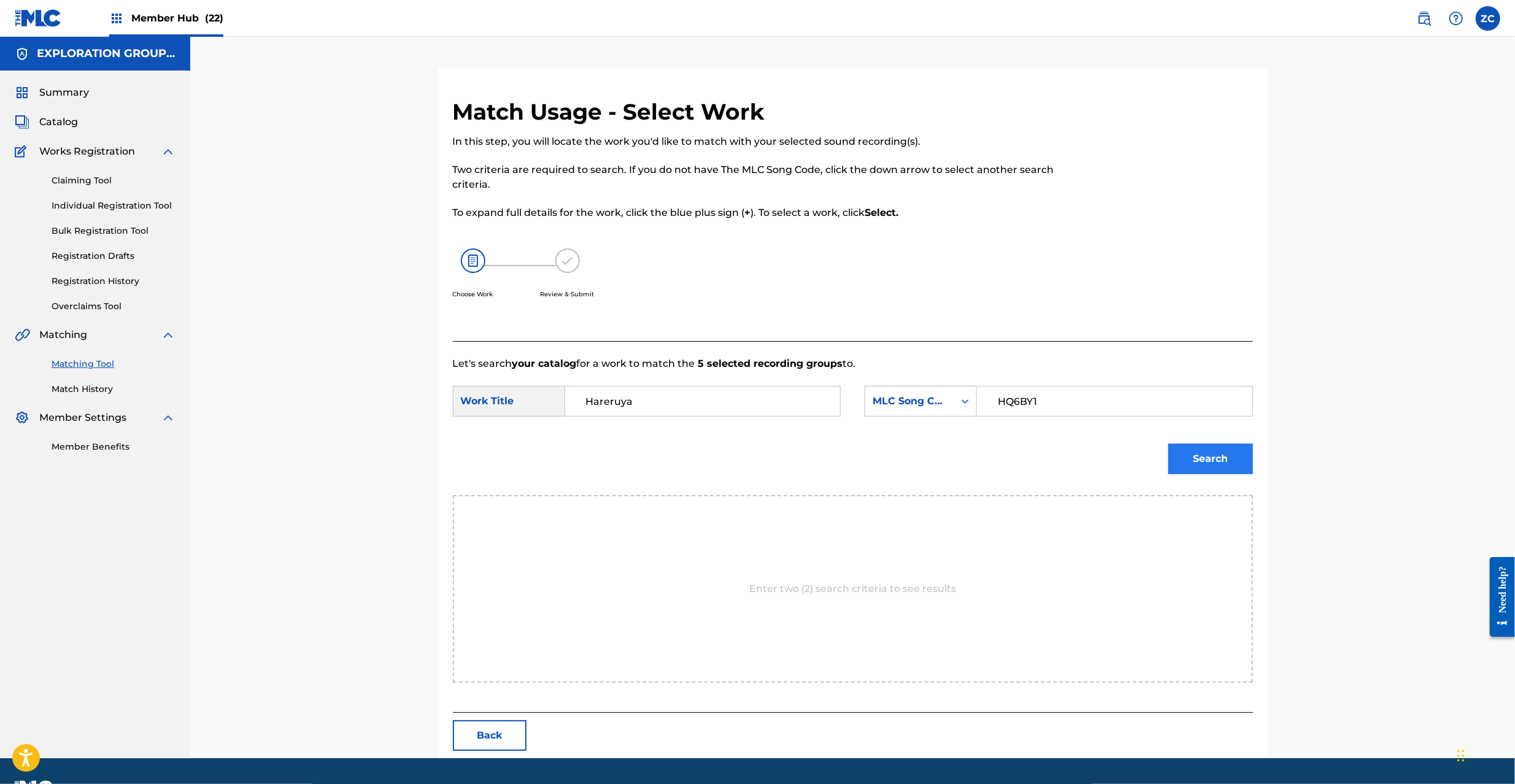
type input "HQ6BY1"
click at [1226, 462] on button "Search" at bounding box center [1210, 458] width 84 height 31
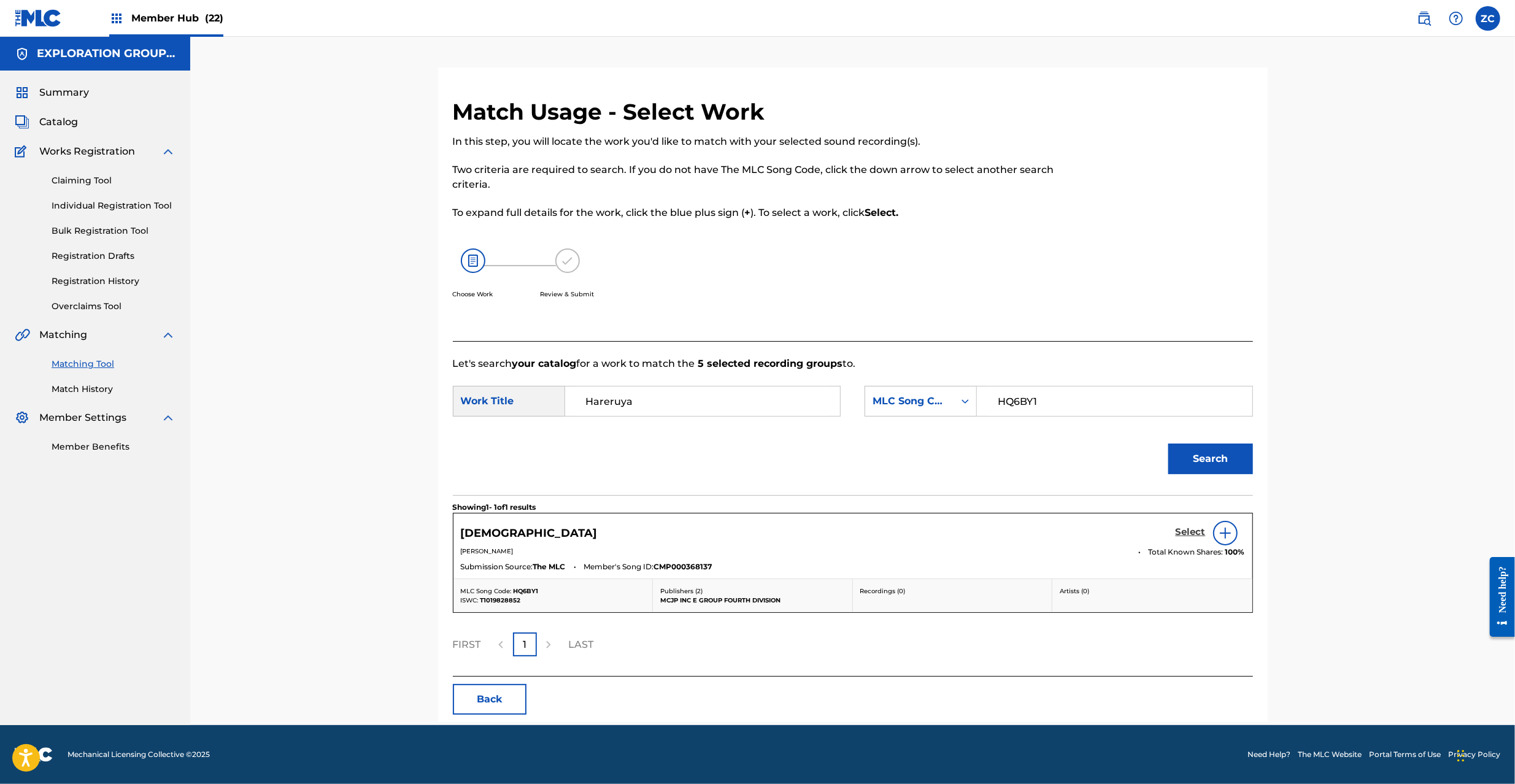
click at [1192, 532] on h5 "Select" at bounding box center [1191, 532] width 30 height 12
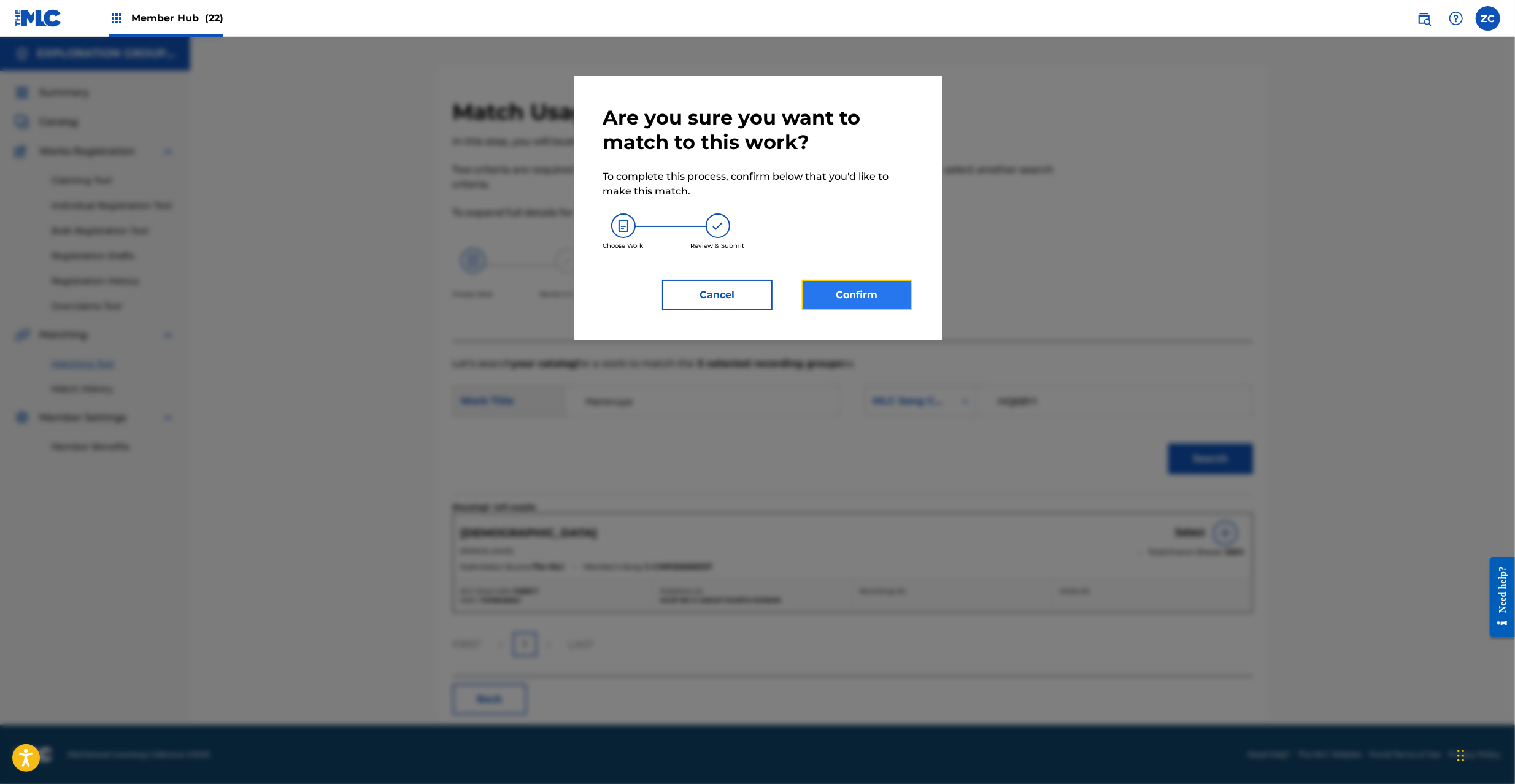
click at [867, 302] on button "Confirm" at bounding box center [857, 295] width 111 height 31
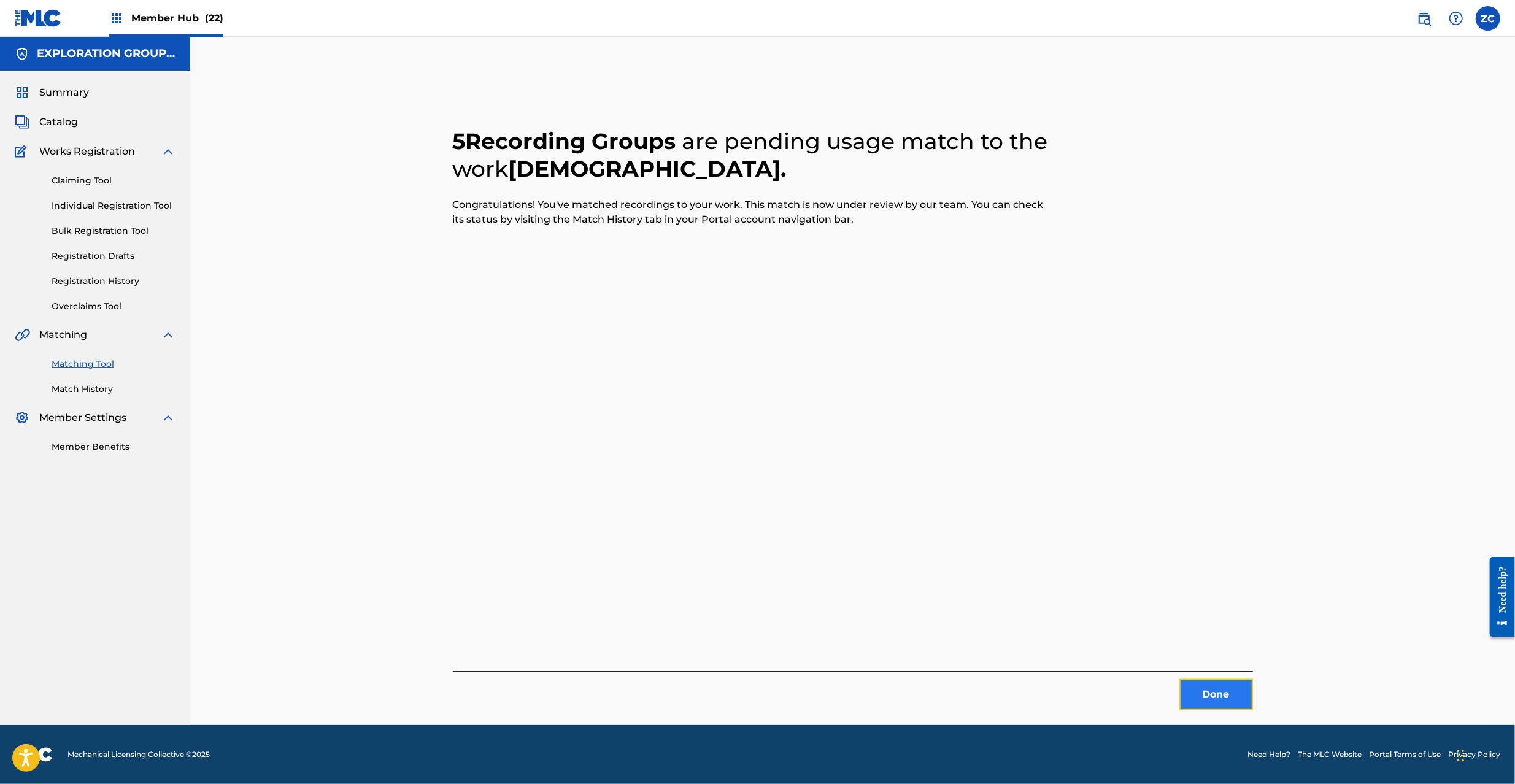
click at [1227, 703] on button "Done" at bounding box center [1216, 694] width 73 height 31
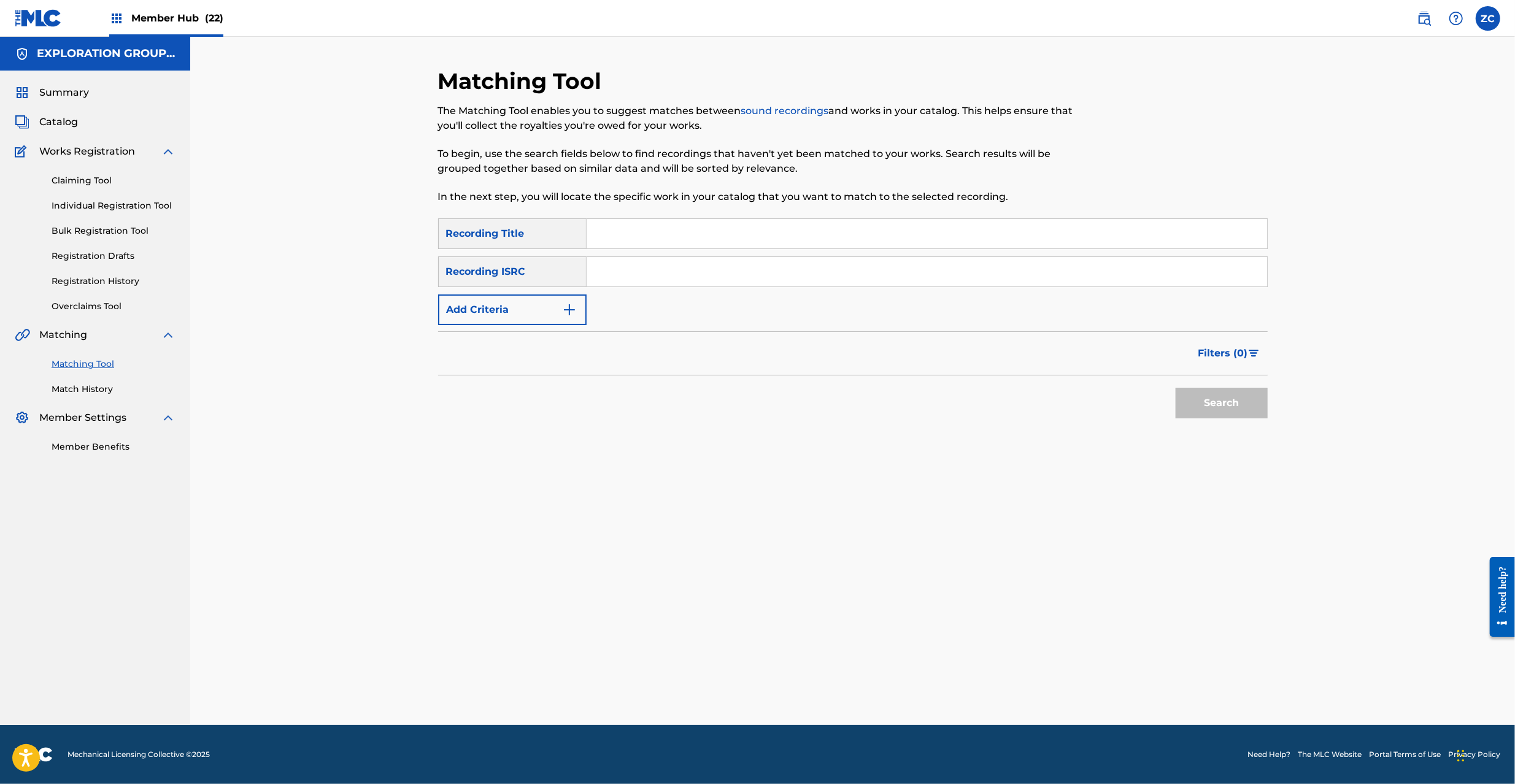
drag, startPoint x: 867, startPoint y: 275, endPoint x: 889, endPoint y: 286, distance: 24.6
click at [867, 275] on input "Search Form" at bounding box center [927, 272] width 681 height 29
click at [1231, 404] on button "Search" at bounding box center [1222, 403] width 92 height 31
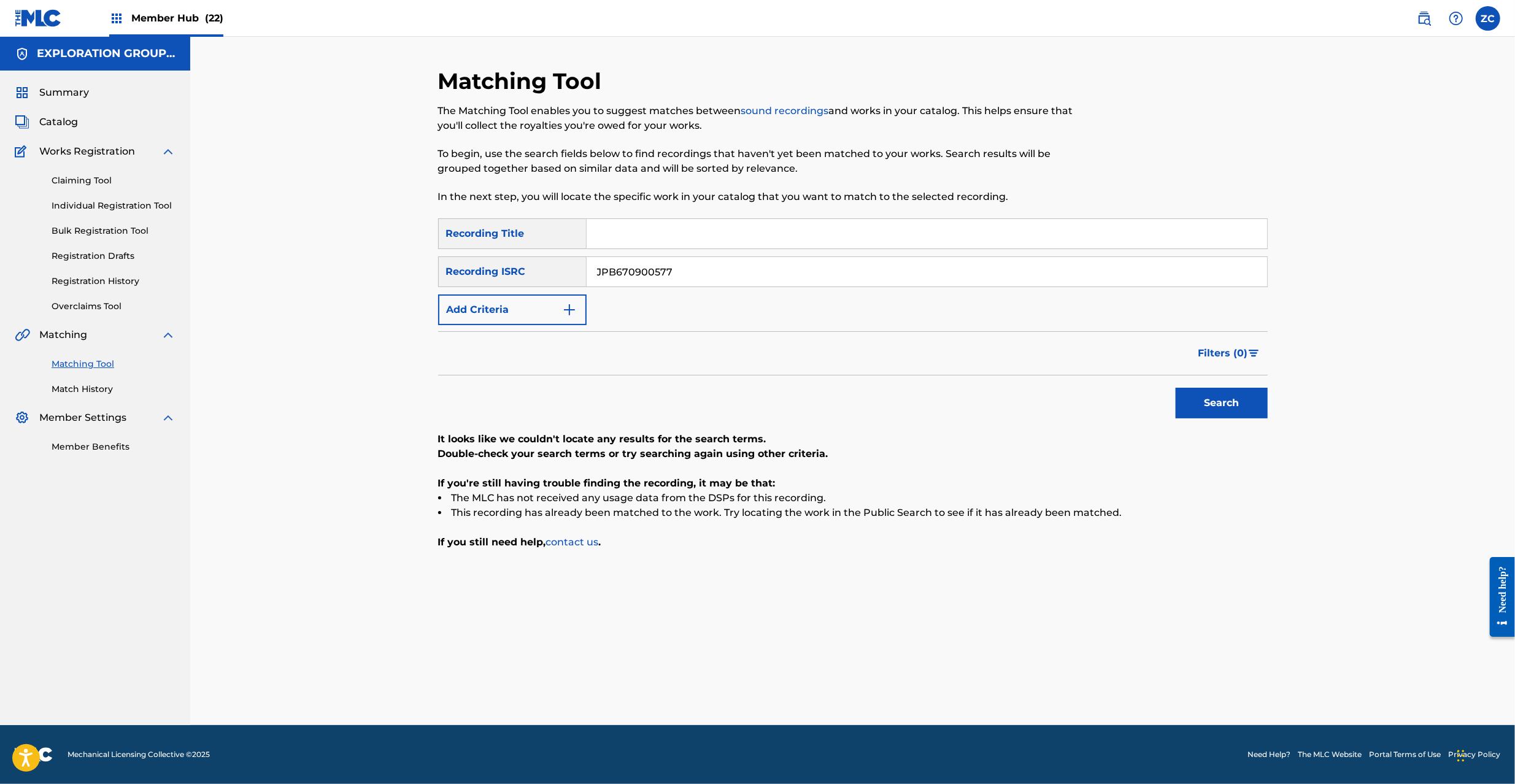
click at [681, 260] on input "JPB670900577" at bounding box center [927, 272] width 681 height 29
click at [1205, 396] on button "Search" at bounding box center [1222, 403] width 92 height 31
click at [707, 268] on input "JPVP01000710" at bounding box center [927, 272] width 681 height 29
type input "JPH370900319"
click at [1202, 409] on button "Search" at bounding box center [1222, 403] width 92 height 31
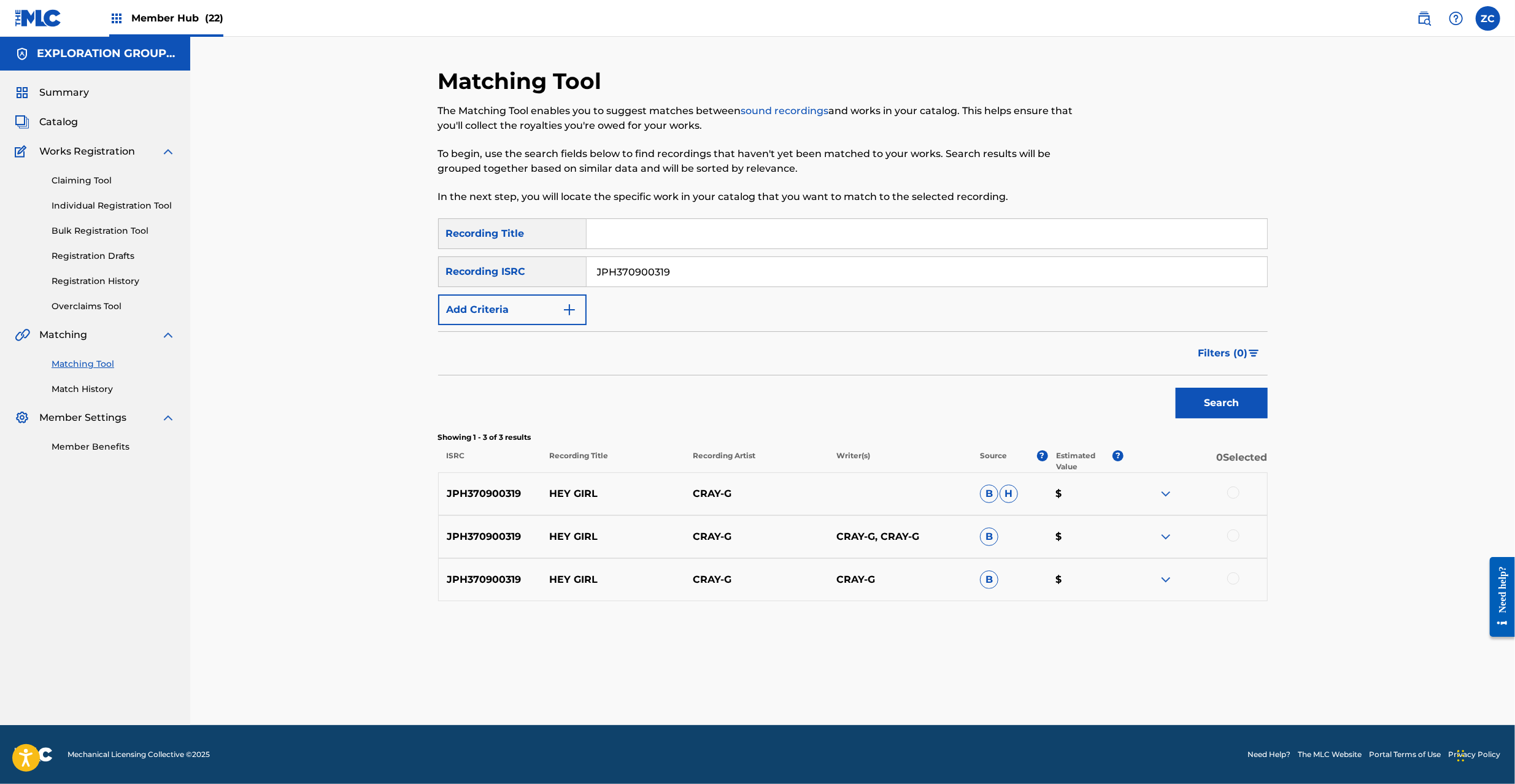
click at [781, 275] on input "JPH370900319" at bounding box center [927, 272] width 681 height 29
drag, startPoint x: 1235, startPoint y: 492, endPoint x: 1231, endPoint y: 540, distance: 48.2
click at [1231, 499] on div at bounding box center [1195, 494] width 143 height 14
click at [1232, 540] on div at bounding box center [1233, 536] width 12 height 12
click at [1233, 572] on div at bounding box center [1233, 578] width 12 height 12
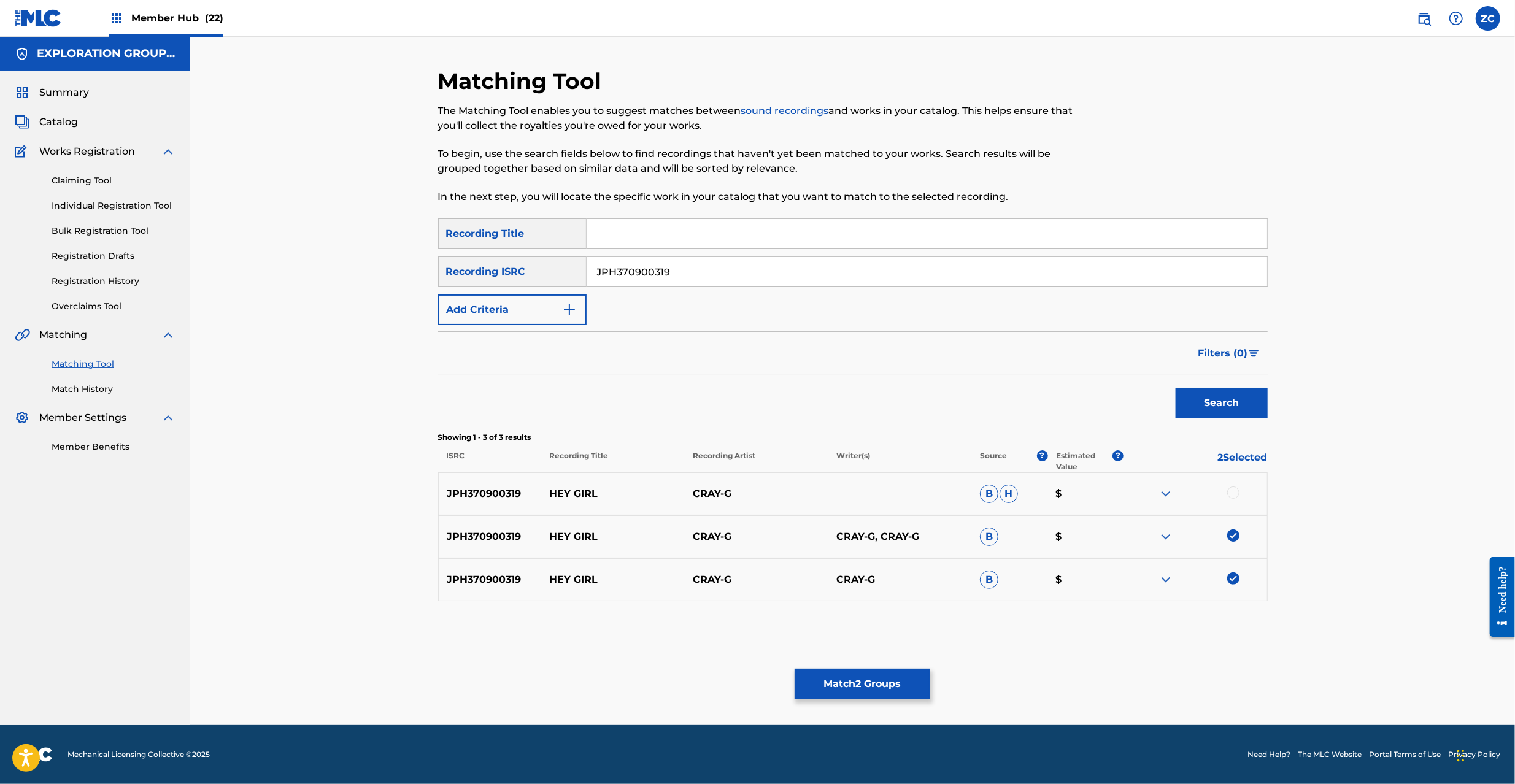
click at [1233, 494] on div at bounding box center [1233, 493] width 12 height 12
click at [913, 679] on button "Match 3 Groups" at bounding box center [862, 684] width 136 height 31
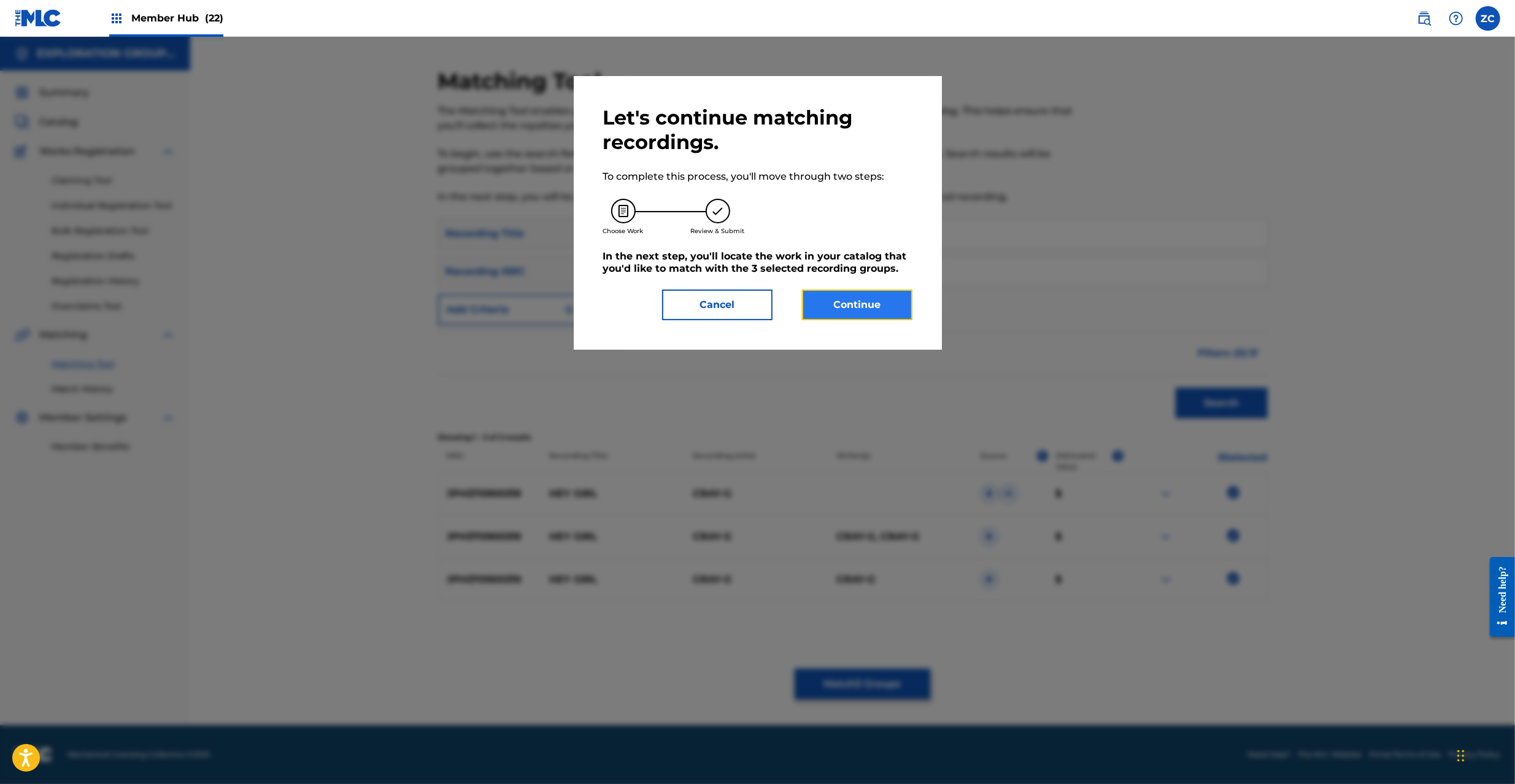
click at [843, 310] on button "Continue" at bounding box center [857, 305] width 111 height 31
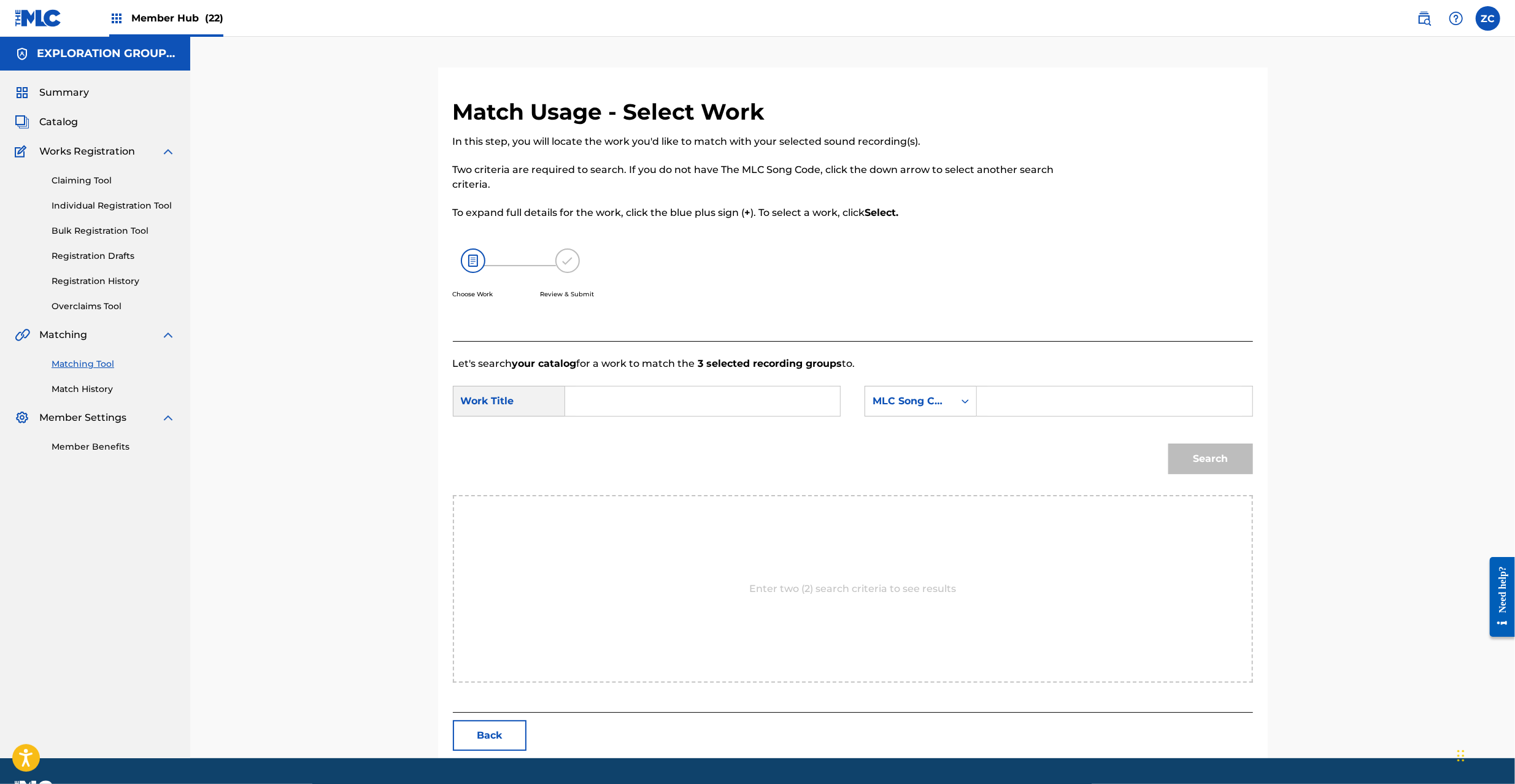
click at [631, 394] on input "Search Form" at bounding box center [703, 401] width 254 height 29
click at [648, 409] on input "Hey Girl HQ6JUR" at bounding box center [703, 401] width 254 height 29
type input "Hey Girl"
click at [1118, 405] on input "Search Form" at bounding box center [1115, 401] width 254 height 29
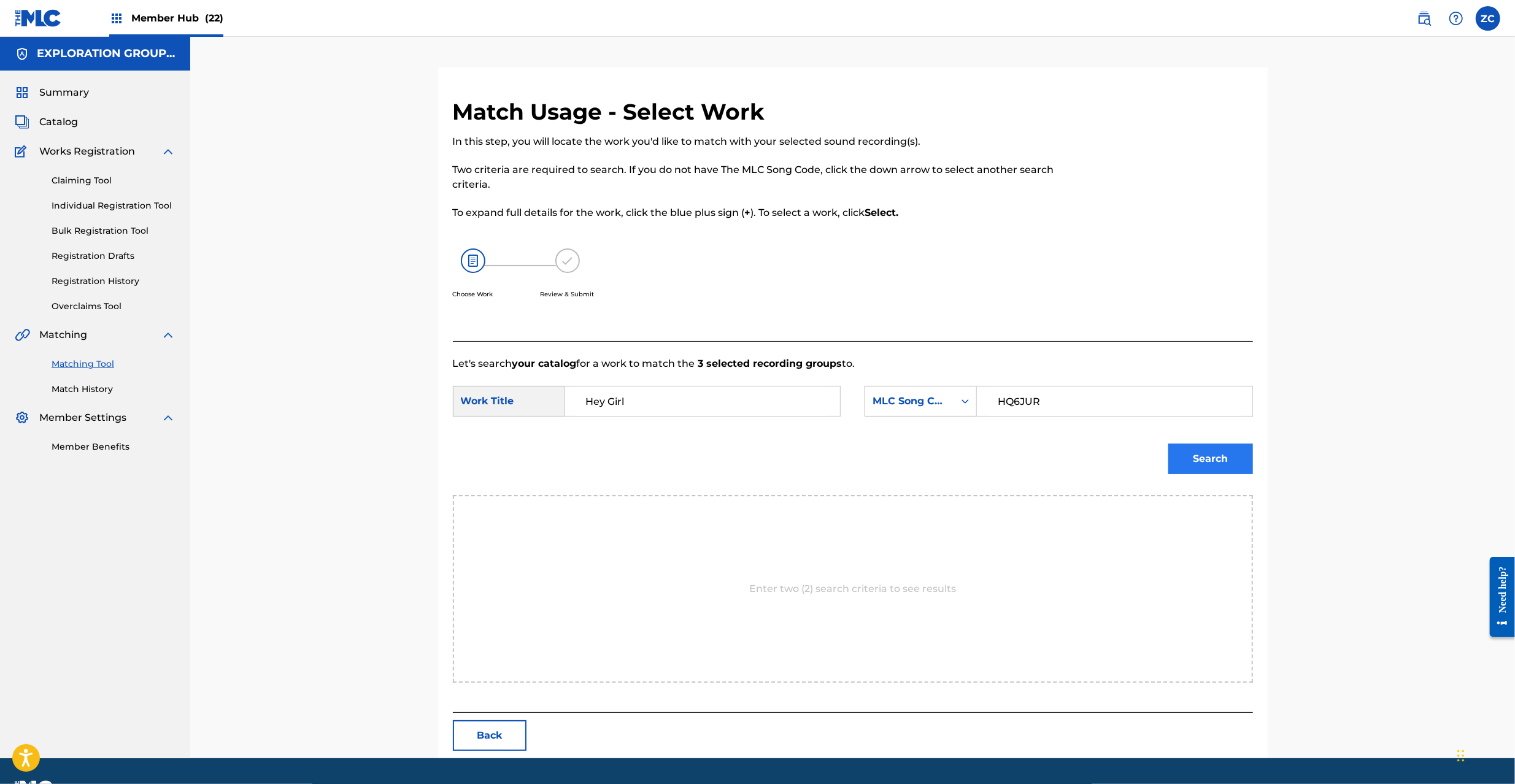
type input "HQ6JUR"
click at [1239, 455] on button "Search" at bounding box center [1210, 458] width 84 height 31
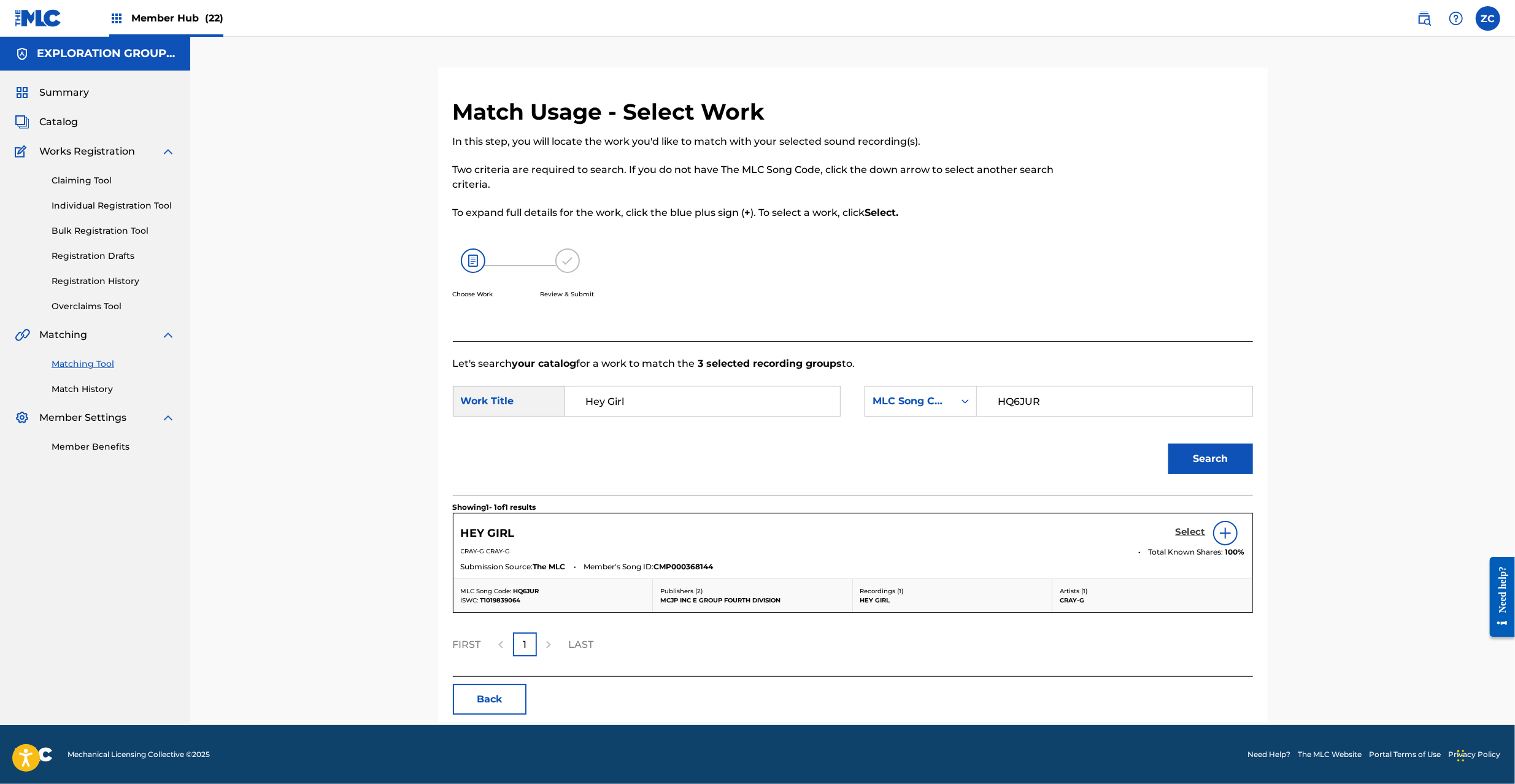
click at [1189, 528] on h5 "Select" at bounding box center [1191, 532] width 30 height 12
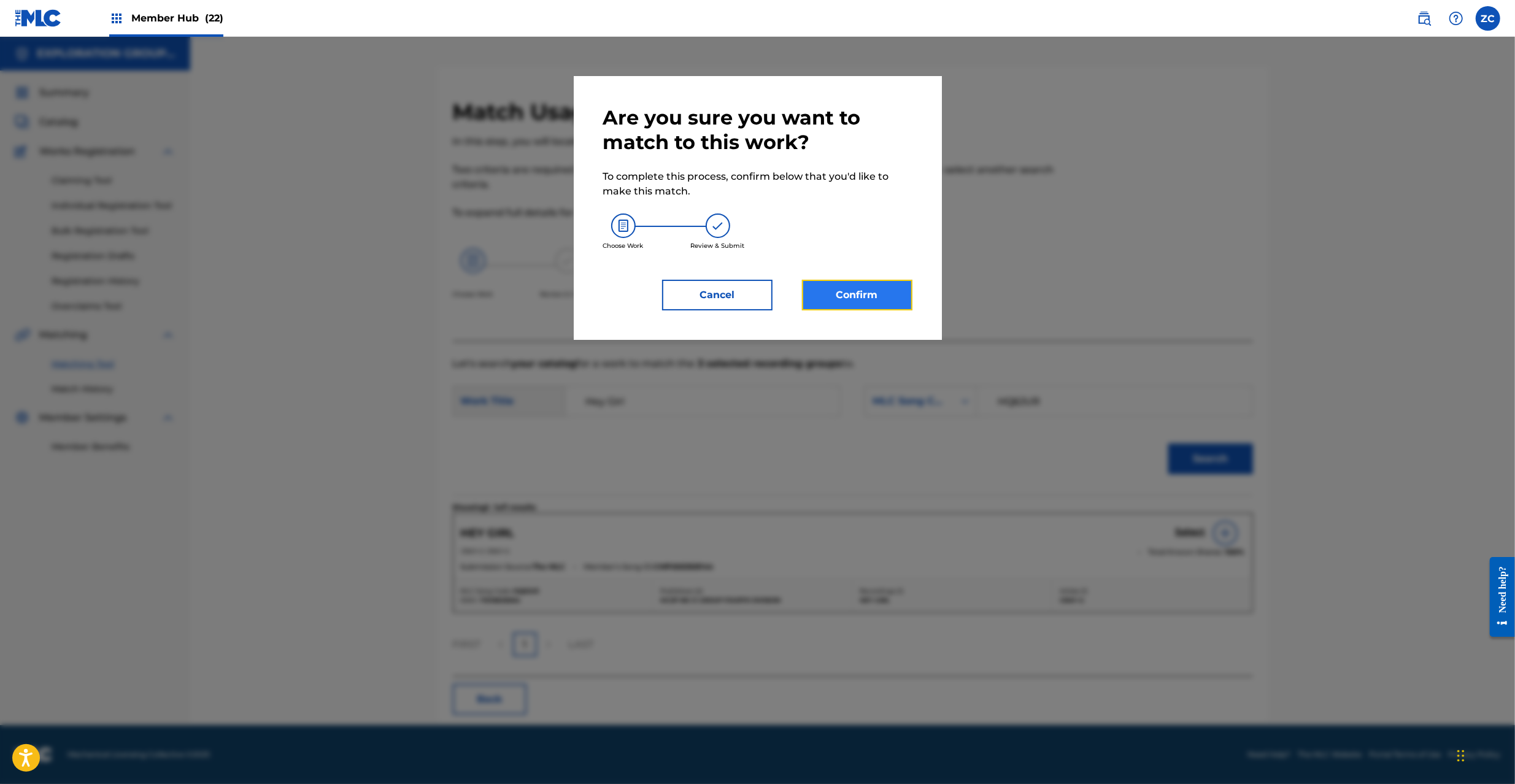
click at [850, 290] on button "Confirm" at bounding box center [857, 295] width 111 height 31
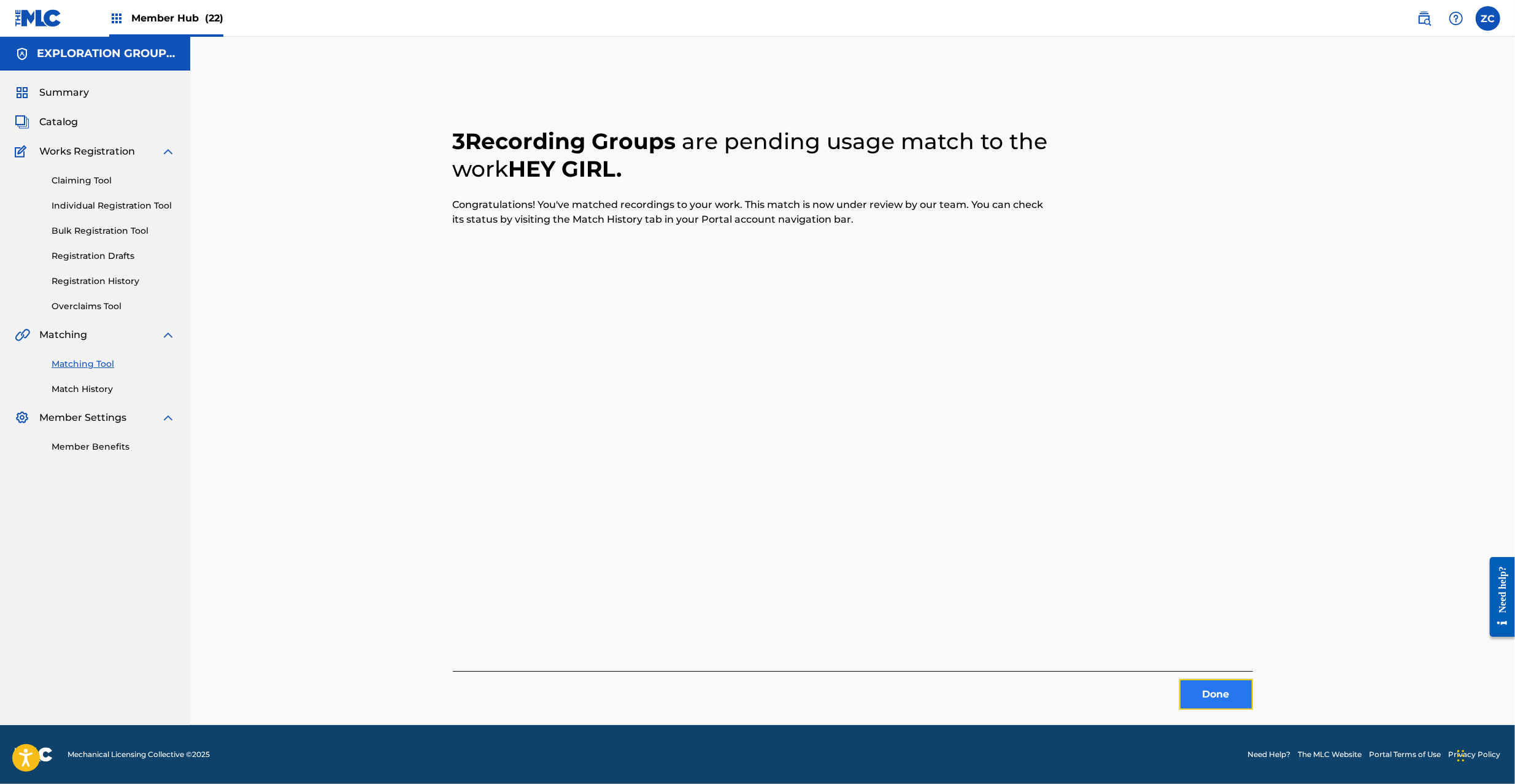
click at [1201, 696] on button "Done" at bounding box center [1216, 694] width 73 height 31
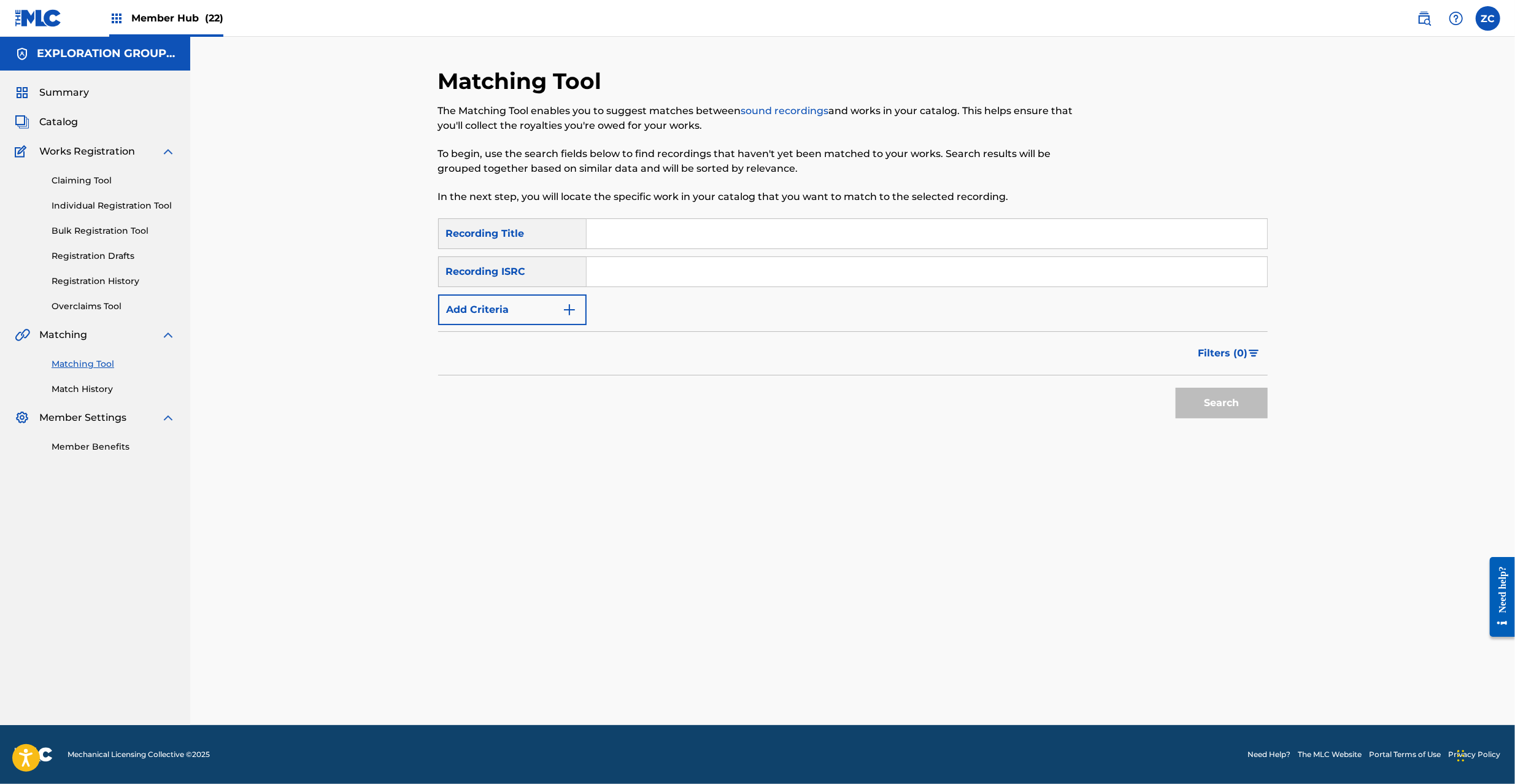
drag, startPoint x: 892, startPoint y: 280, endPoint x: 919, endPoint y: 295, distance: 30.9
click at [892, 280] on input "Search Form" at bounding box center [927, 272] width 681 height 29
type input "JPZ921002049"
click at [1189, 416] on button "Search" at bounding box center [1222, 403] width 92 height 31
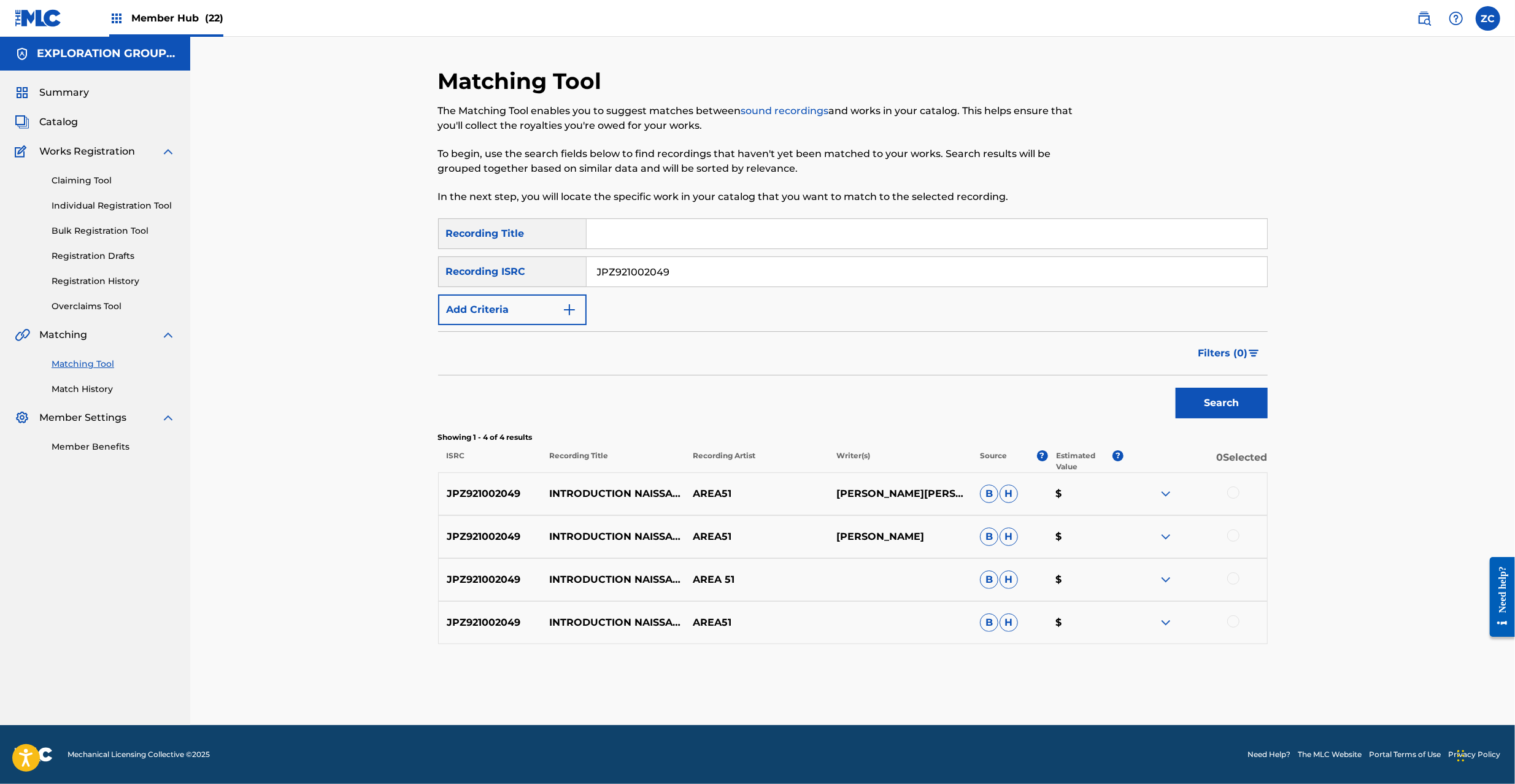
click at [1230, 491] on div at bounding box center [1233, 493] width 12 height 12
click at [1236, 533] on div at bounding box center [1233, 536] width 12 height 12
click at [1239, 580] on div at bounding box center [1233, 578] width 12 height 12
click at [1238, 625] on div at bounding box center [1195, 623] width 143 height 14
click at [1235, 626] on div at bounding box center [1233, 622] width 12 height 12
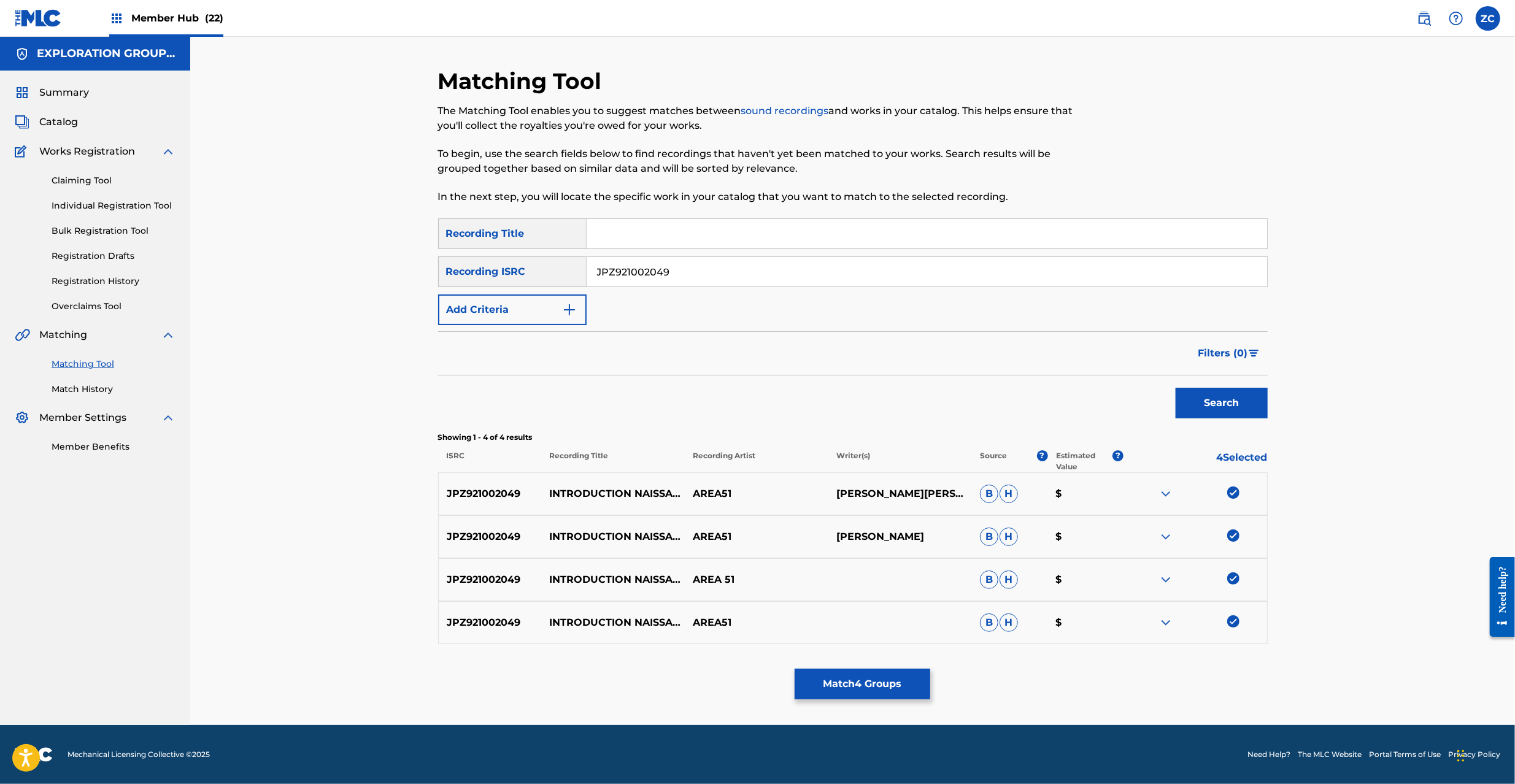
drag, startPoint x: 669, startPoint y: 276, endPoint x: 485, endPoint y: 280, distance: 184.0
click at [485, 276] on div "SearchWithCriteria7562654e-c69b-4cd3-b27e-1ad5a593dd9d Recording ISRC JPZ921002…" at bounding box center [853, 272] width 830 height 31
click at [867, 681] on button "Match 4 Groups" at bounding box center [862, 684] width 136 height 31
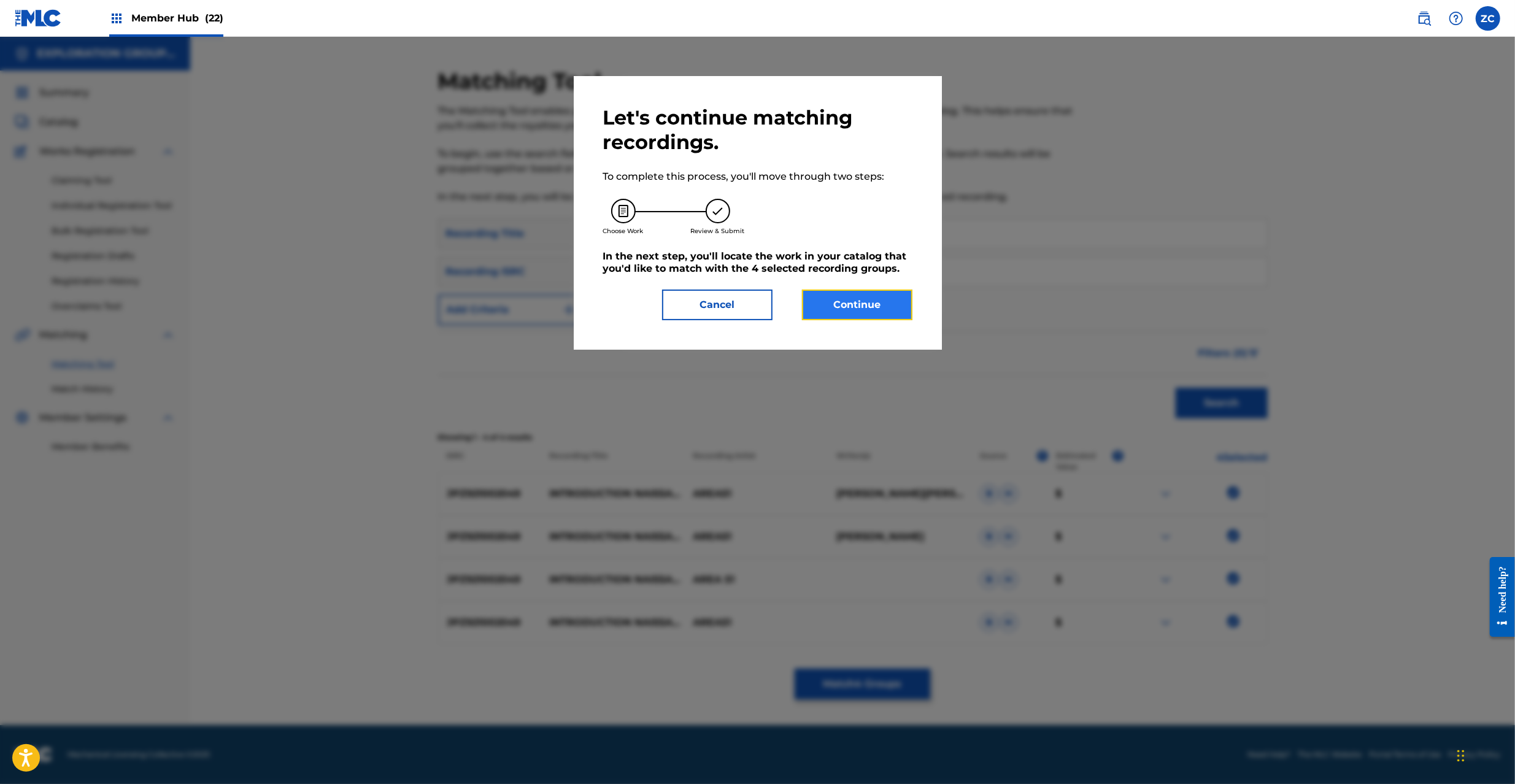
click at [867, 297] on button "Continue" at bounding box center [857, 305] width 111 height 31
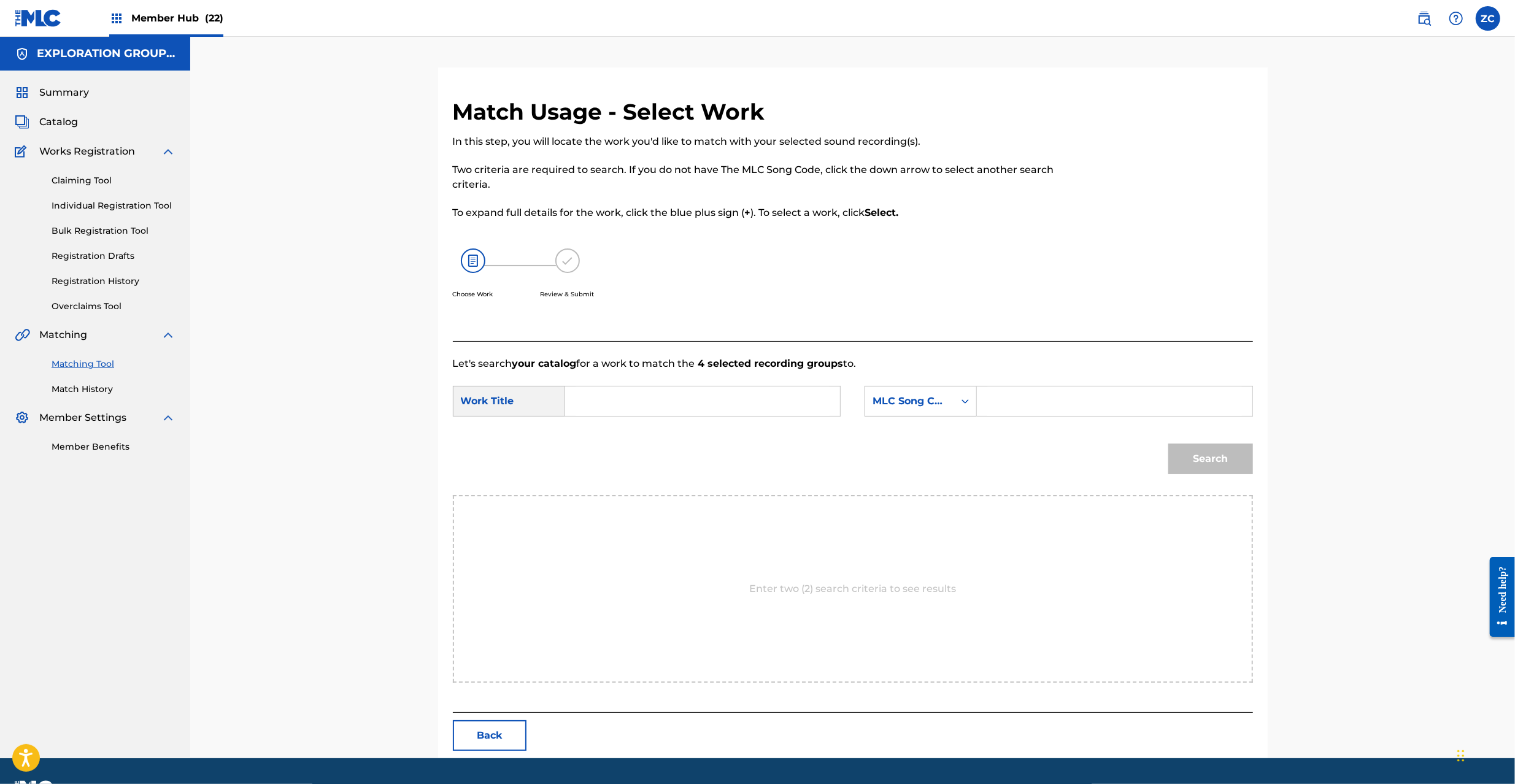
click at [703, 398] on input "Search Form" at bounding box center [703, 401] width 254 height 29
click at [749, 400] on input "Introduction Naissance I28B7U" at bounding box center [703, 401] width 254 height 29
click at [750, 399] on input "Introduction Naissance I28B7U" at bounding box center [703, 401] width 254 height 29
type input "Introduction Naissance"
click at [1020, 400] on input "Search Form" at bounding box center [1115, 401] width 254 height 29
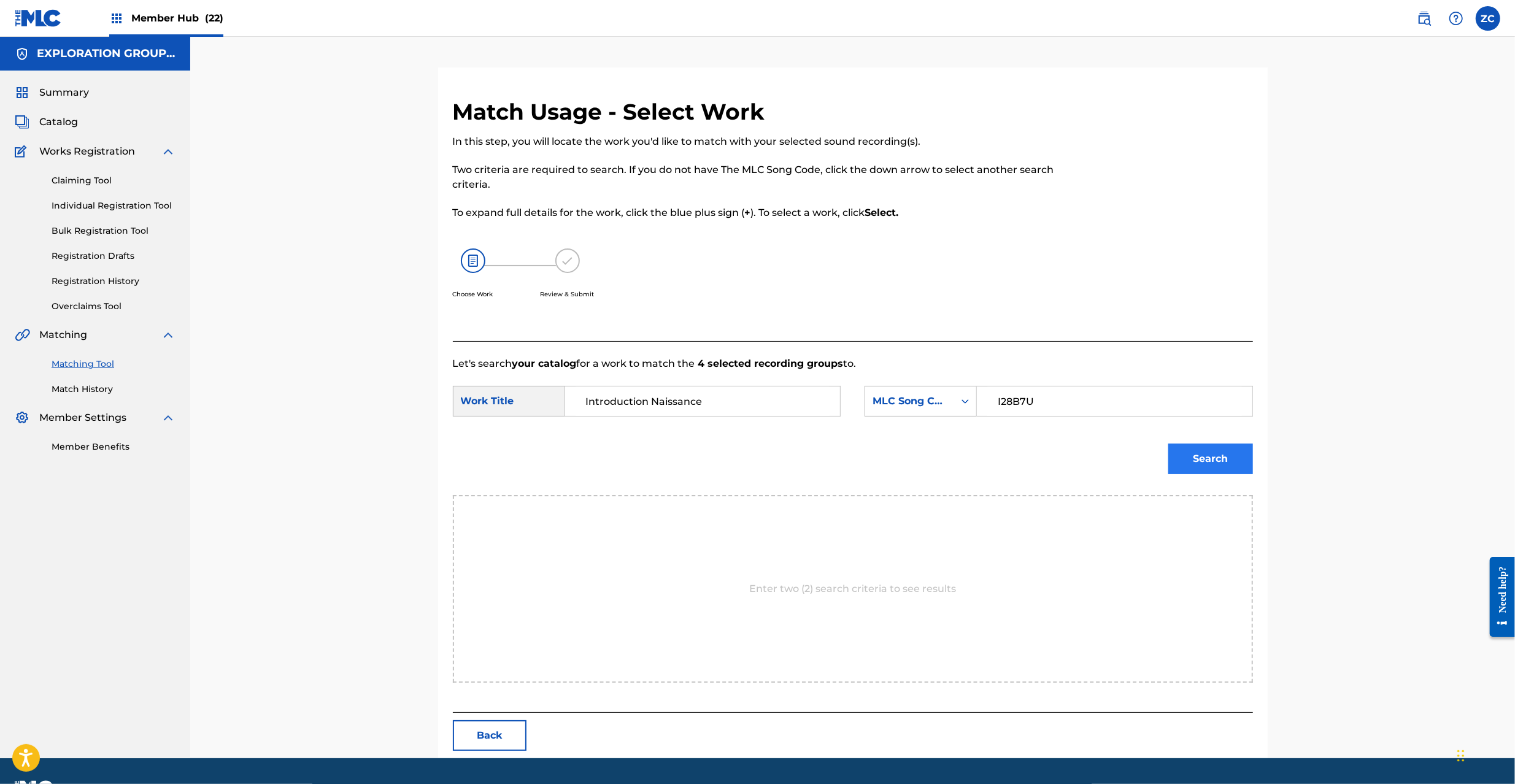
type input "I28B7U"
click at [1214, 448] on button "Search" at bounding box center [1210, 458] width 84 height 31
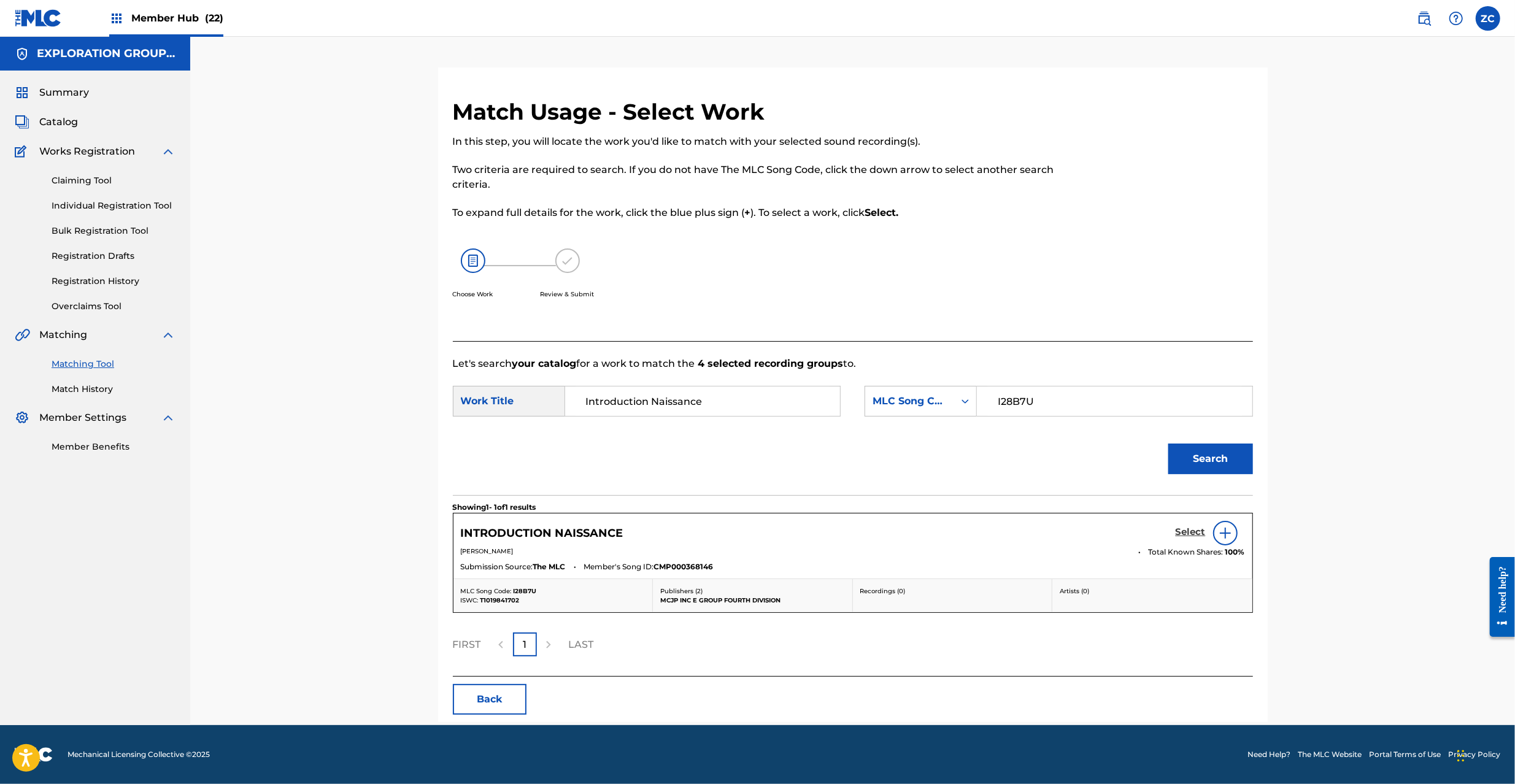
click at [1182, 531] on h5 "Select" at bounding box center [1191, 532] width 30 height 12
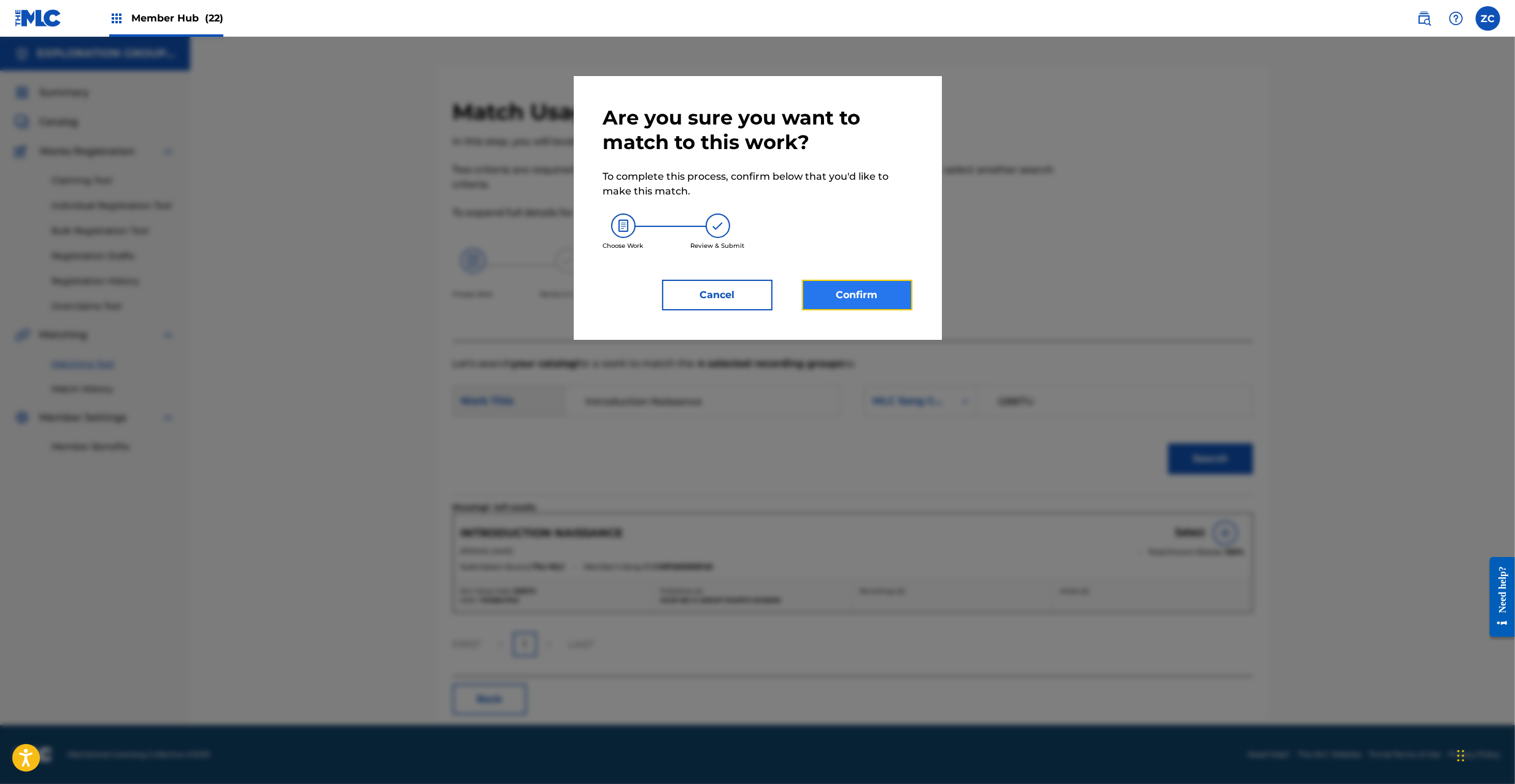
click at [850, 285] on button "Confirm" at bounding box center [857, 295] width 111 height 31
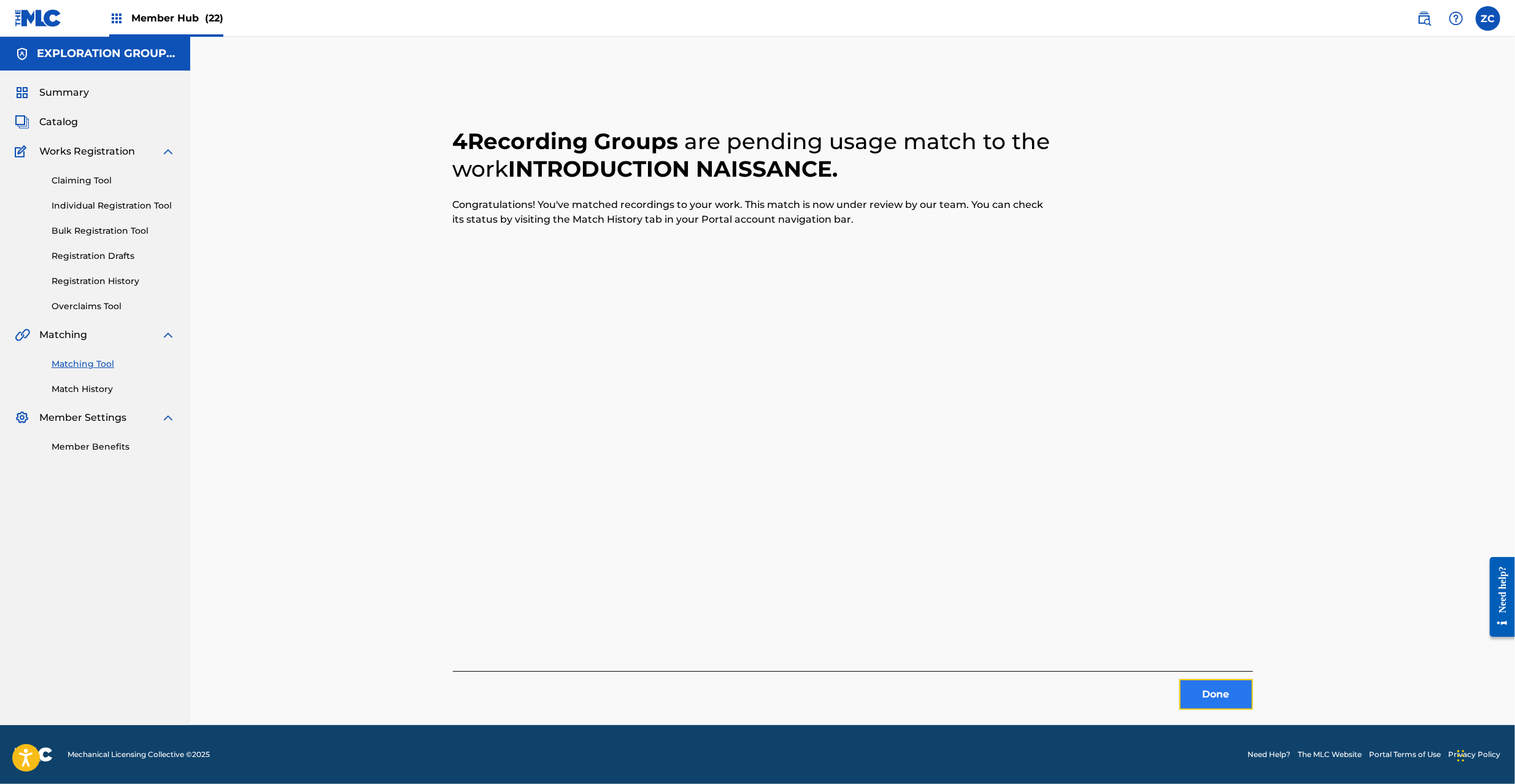
click at [1227, 697] on button "Done" at bounding box center [1216, 694] width 73 height 31
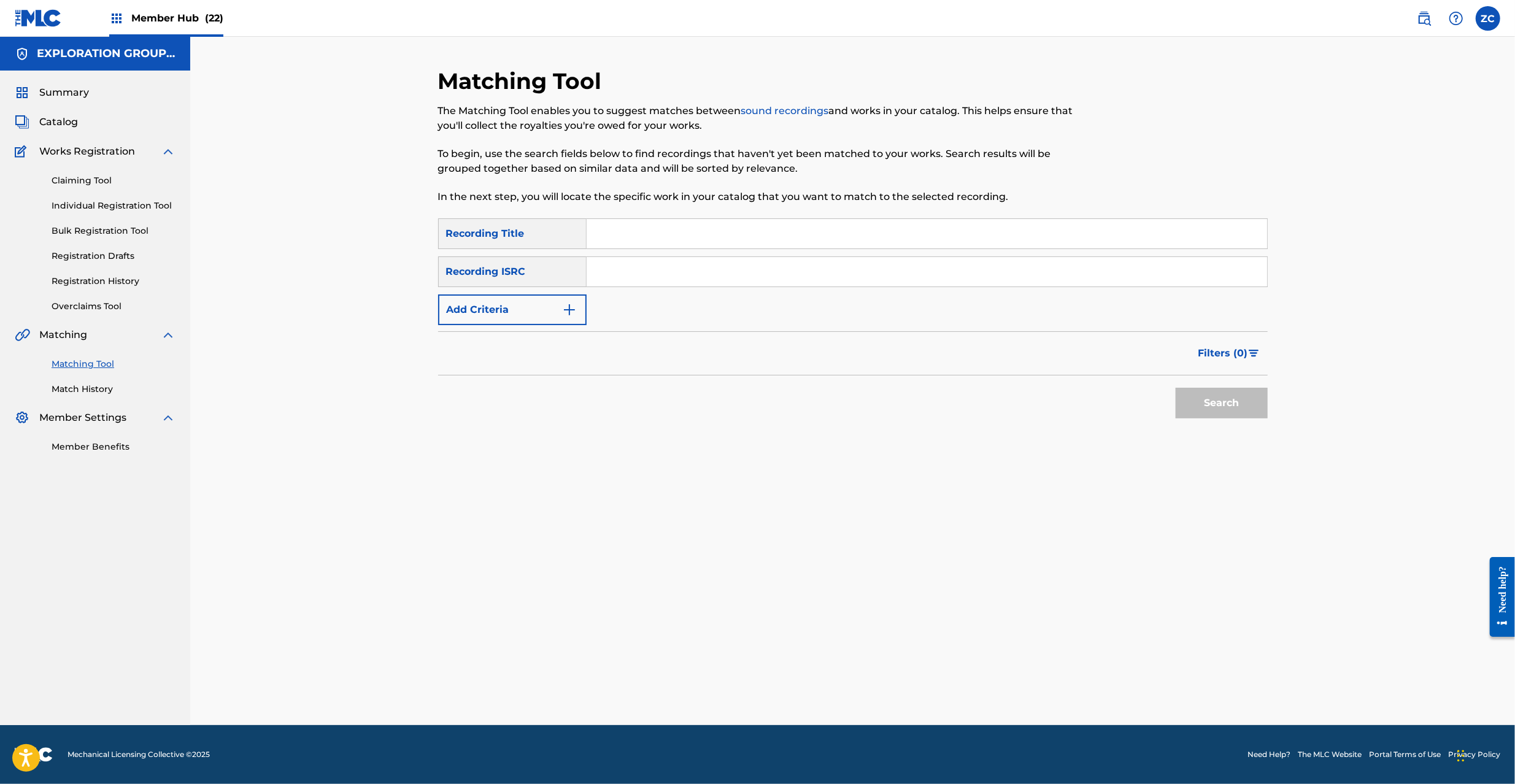
click at [648, 278] on input "Search Form" at bounding box center [927, 272] width 681 height 29
type input "JPZ921002050"
click at [1229, 405] on button "Search" at bounding box center [1222, 403] width 92 height 31
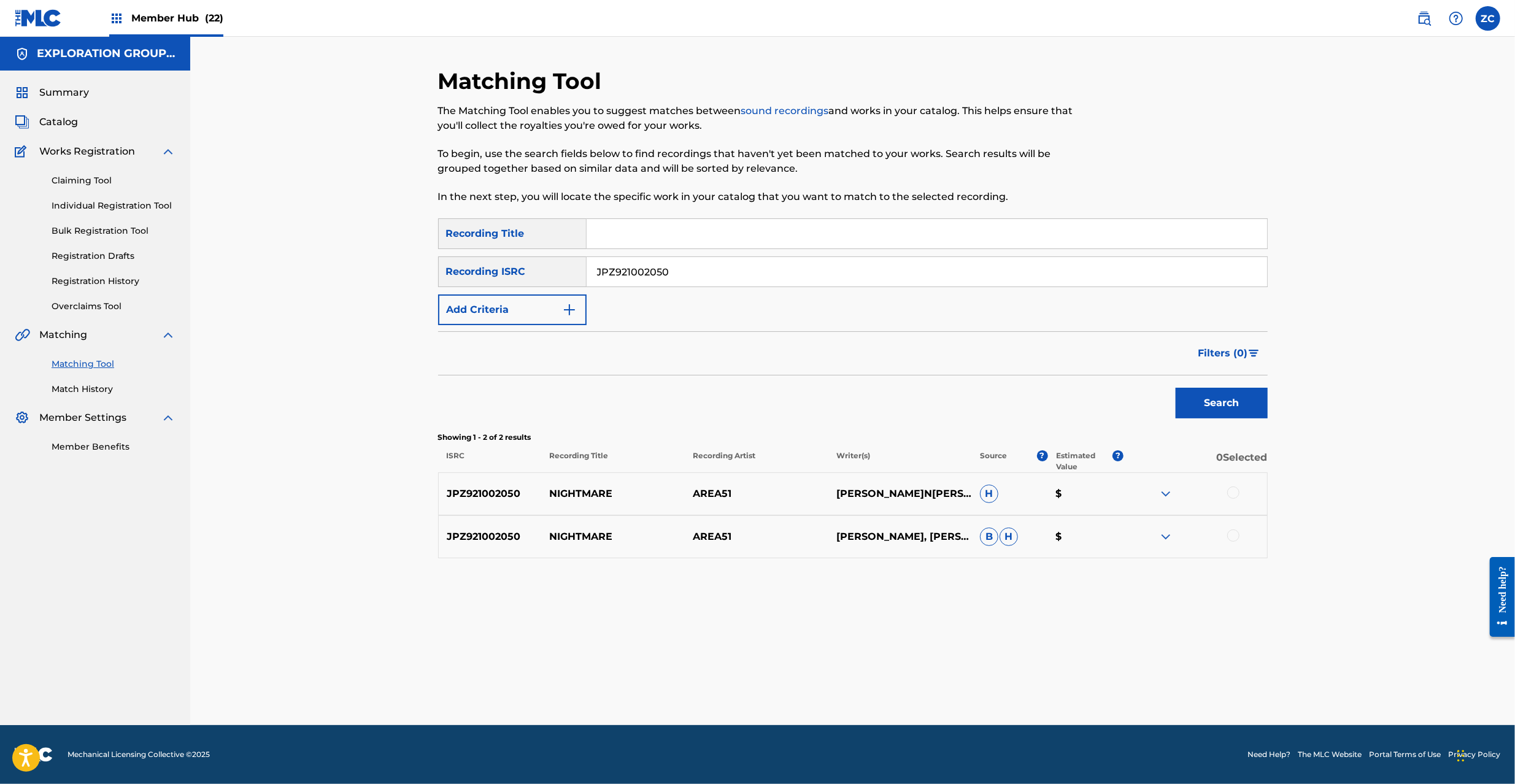
click at [1235, 491] on div at bounding box center [1233, 493] width 12 height 12
click at [1235, 540] on div at bounding box center [1233, 536] width 12 height 12
click at [872, 676] on button "Match 2 Groups" at bounding box center [862, 684] width 136 height 31
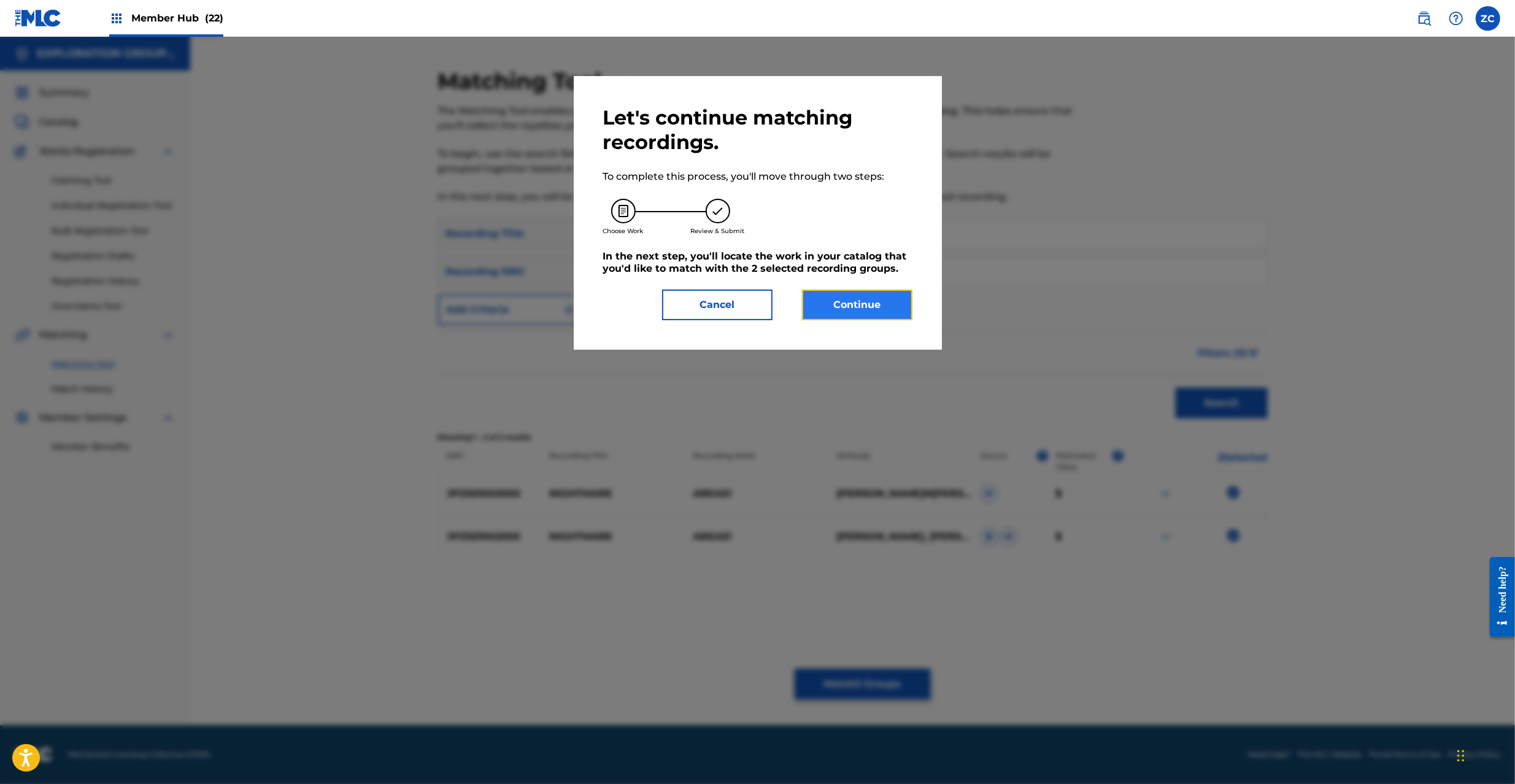
click at [870, 303] on button "Continue" at bounding box center [857, 305] width 111 height 31
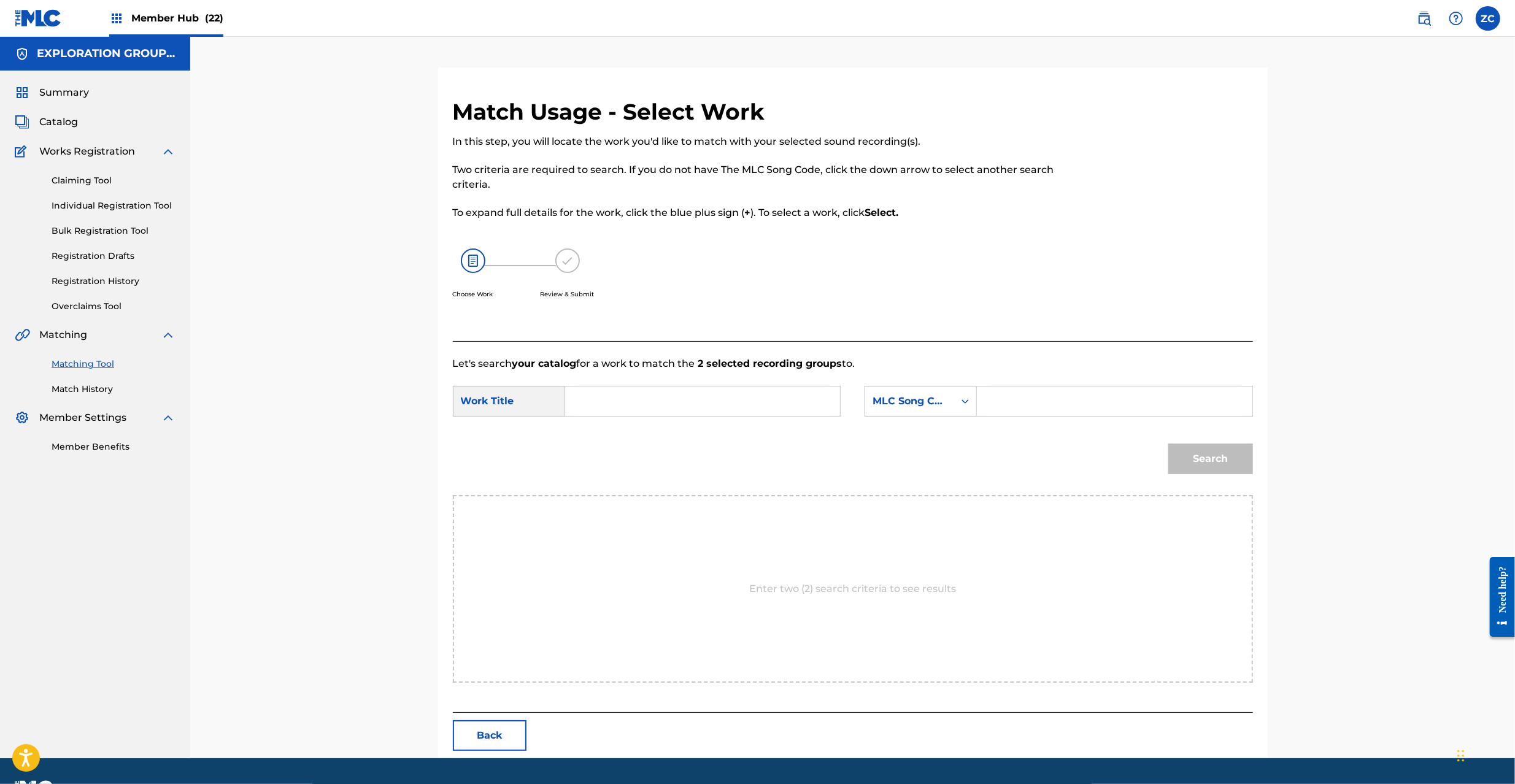
click at [755, 394] on input "Search Form" at bounding box center [703, 401] width 254 height 29
click at [666, 389] on input "Nightmare N73ICZ" at bounding box center [703, 401] width 254 height 29
type input "Nightmare"
drag, startPoint x: 1066, startPoint y: 400, endPoint x: 1075, endPoint y: 401, distance: 9.1
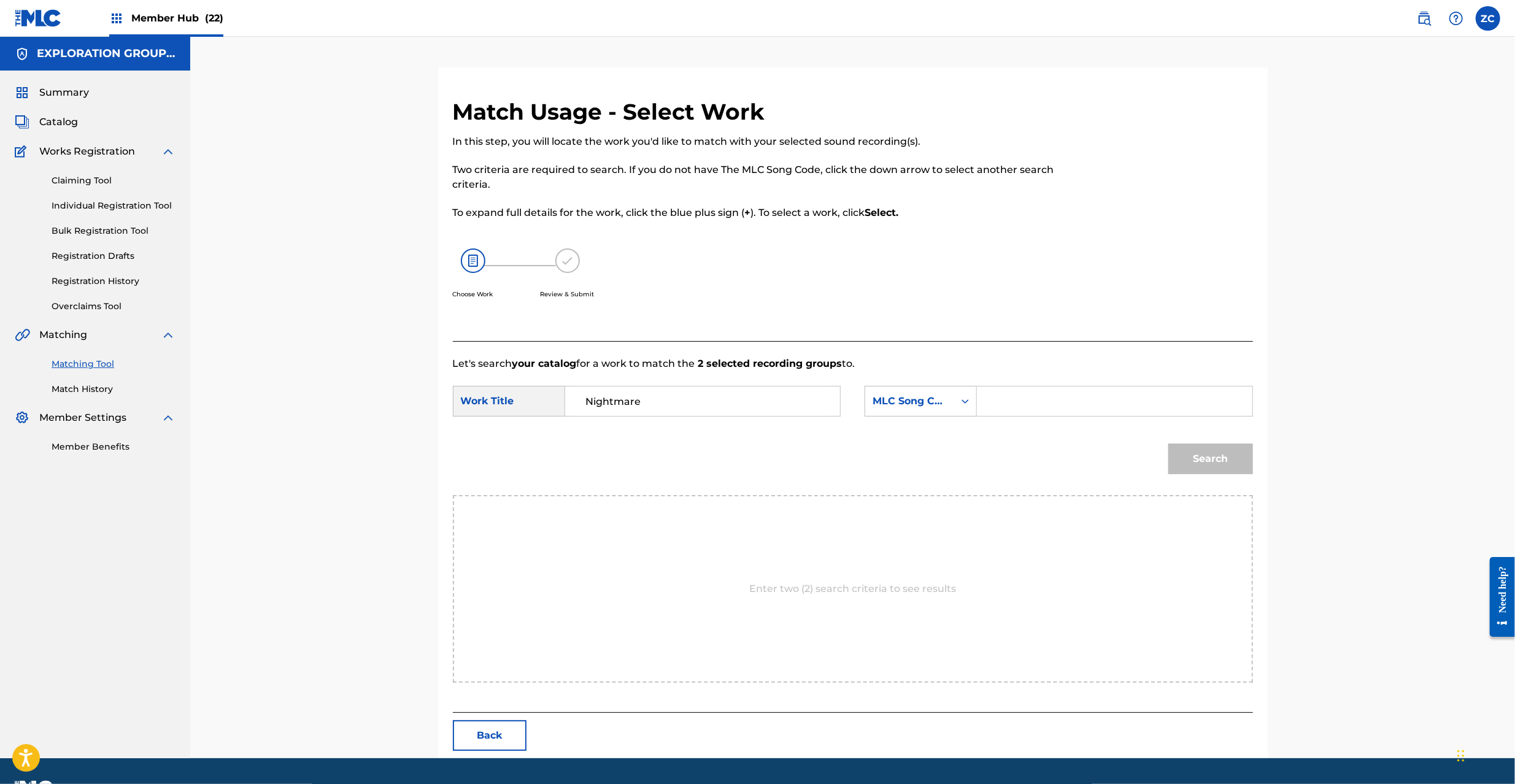
click at [1066, 400] on input "Search Form" at bounding box center [1115, 401] width 254 height 29
type input "N73ICZ"
click at [1231, 453] on button "Search" at bounding box center [1210, 458] width 84 height 31
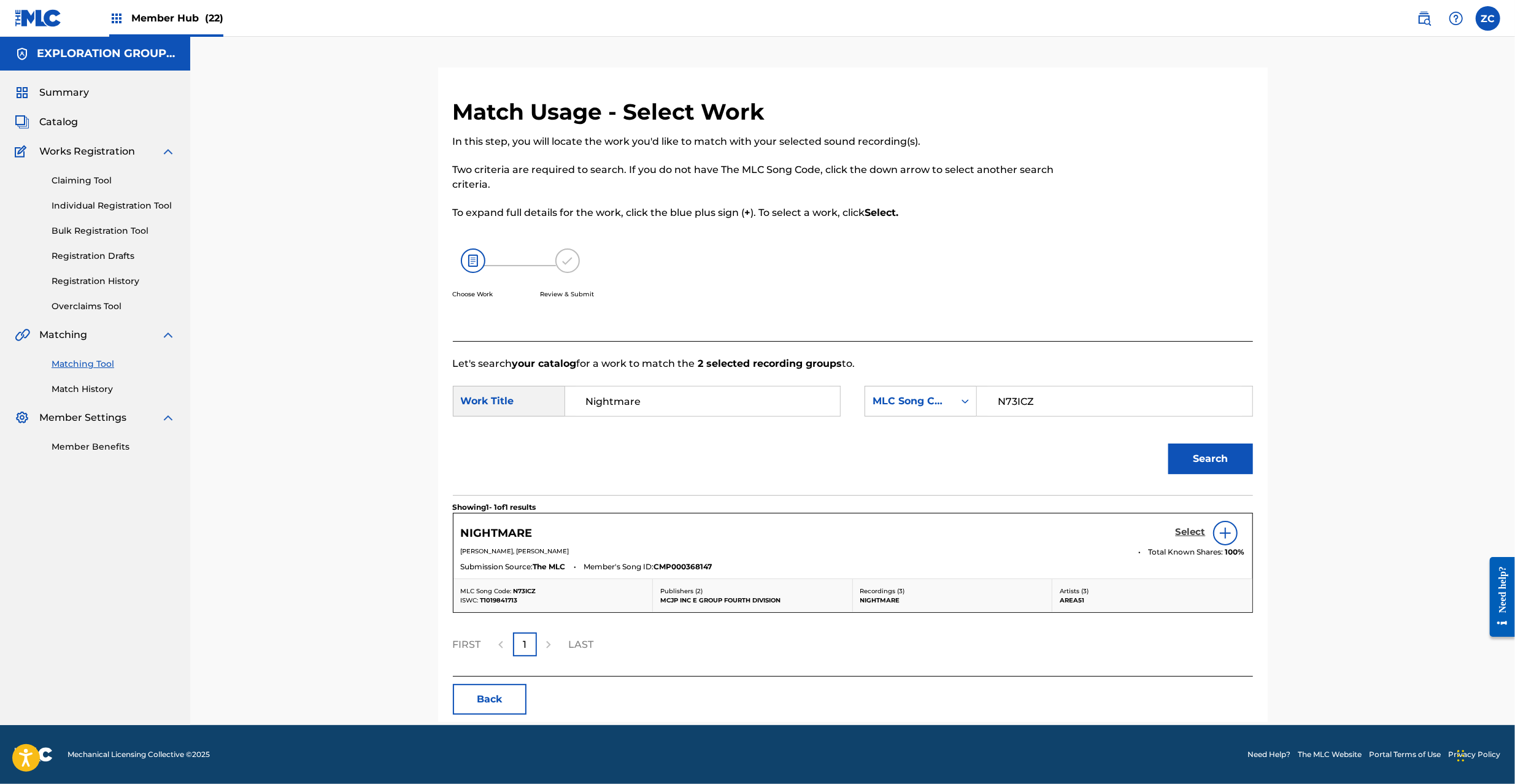
click at [1184, 532] on h5 "Select" at bounding box center [1191, 532] width 30 height 12
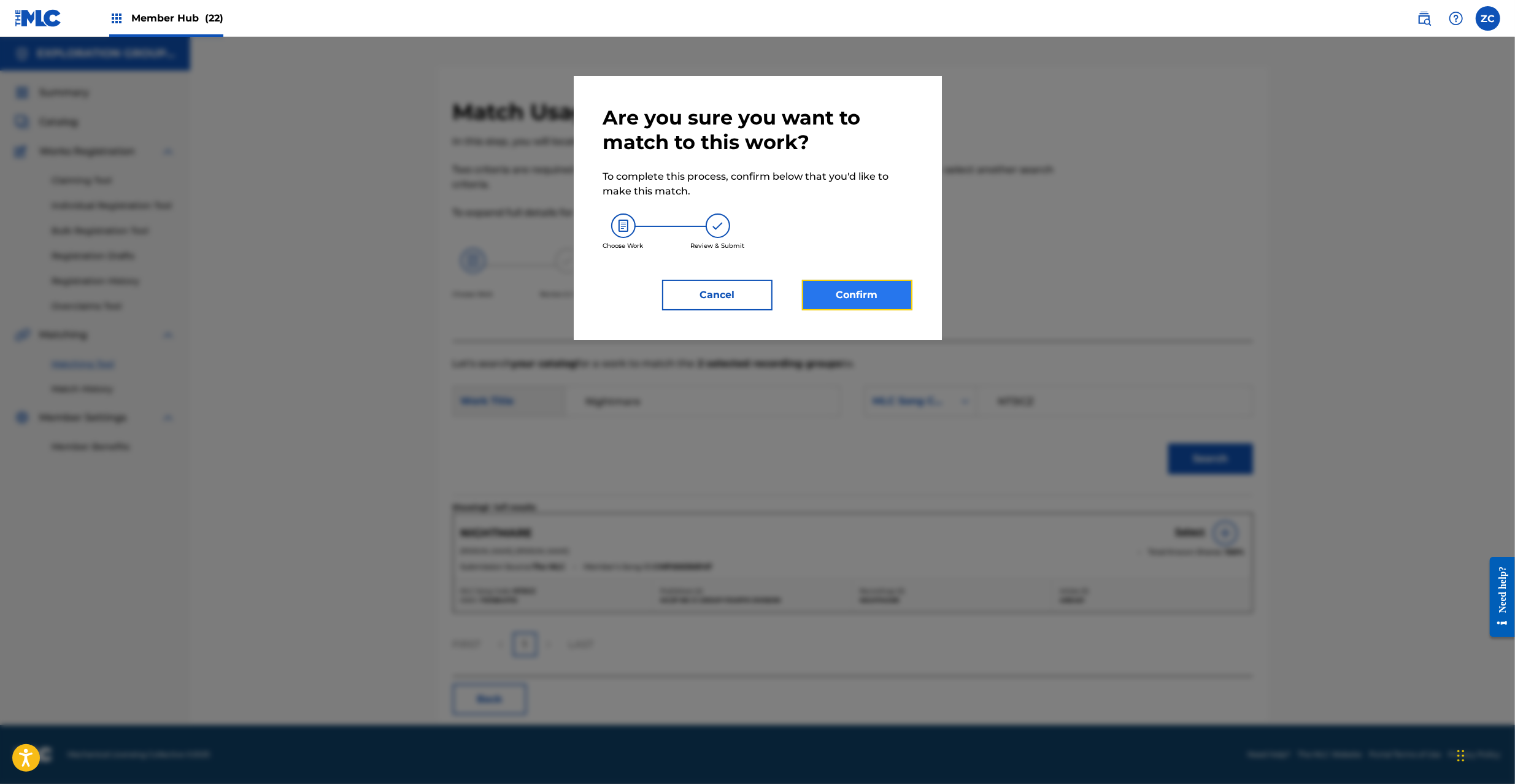
click at [857, 289] on button "Confirm" at bounding box center [857, 295] width 111 height 31
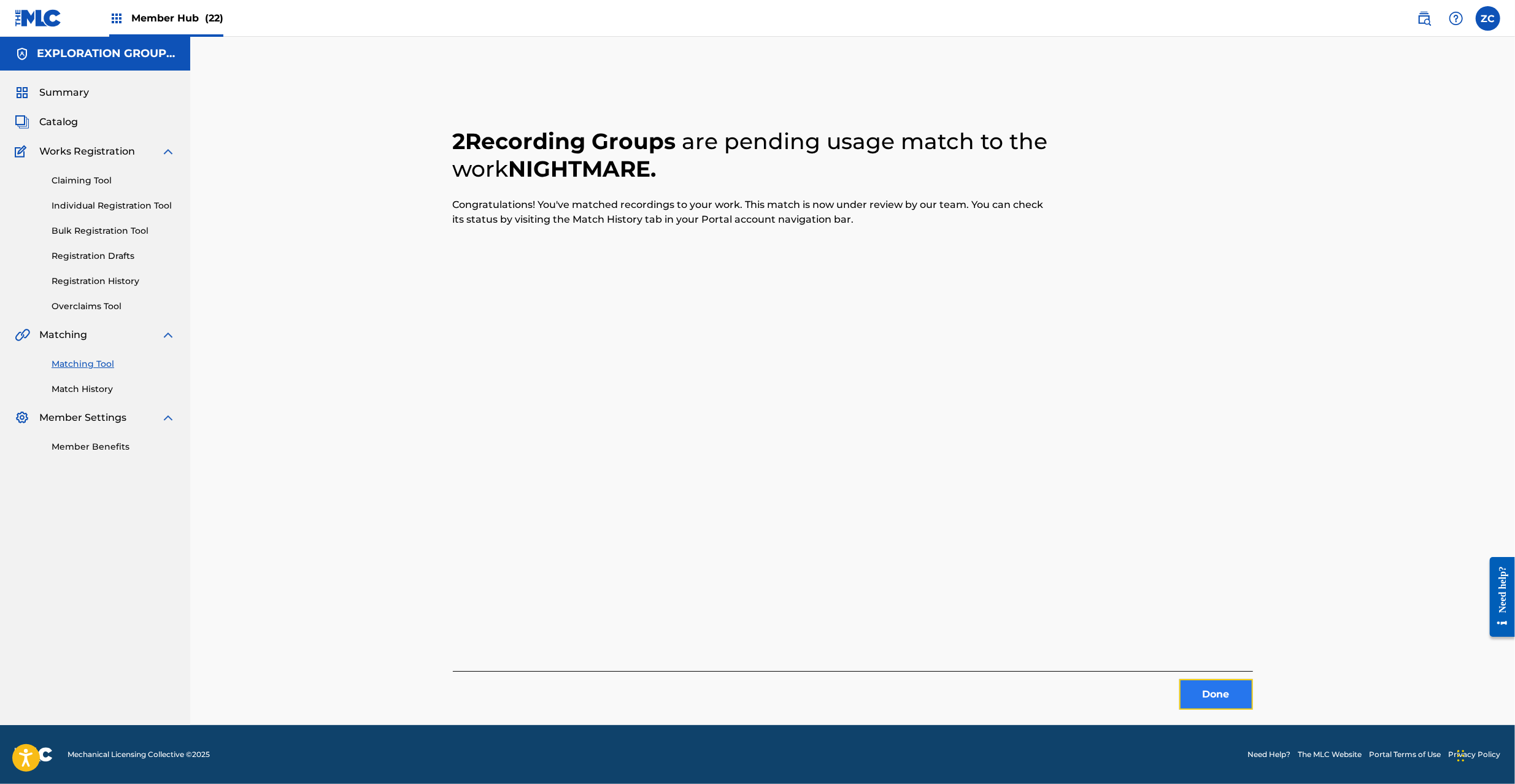
click at [1229, 690] on button "Done" at bounding box center [1216, 694] width 73 height 31
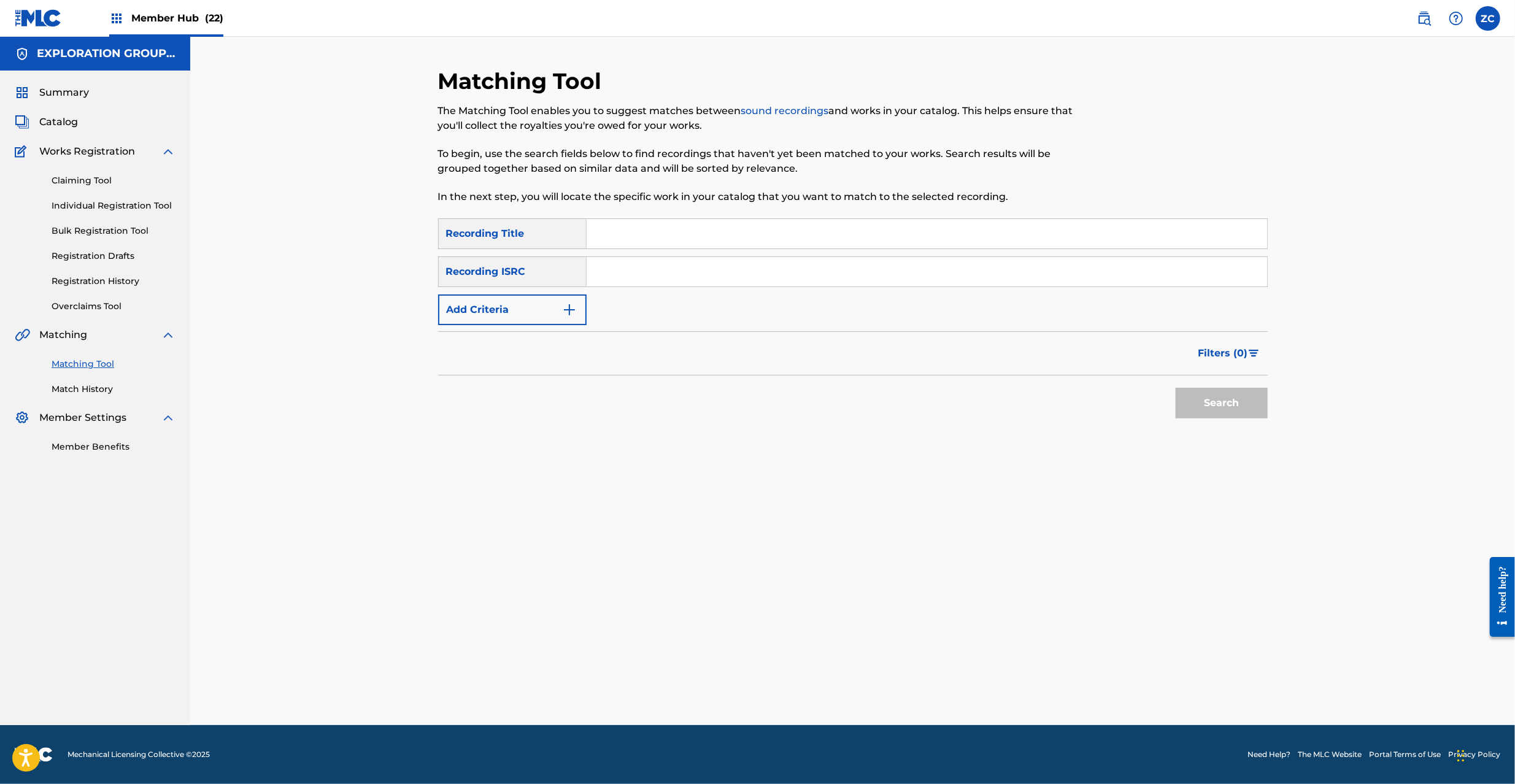
drag, startPoint x: 965, startPoint y: 280, endPoint x: 975, endPoint y: 288, distance: 12.8
click at [965, 280] on input "Search Form" at bounding box center [927, 272] width 681 height 29
click at [1230, 396] on button "Search" at bounding box center [1222, 403] width 92 height 31
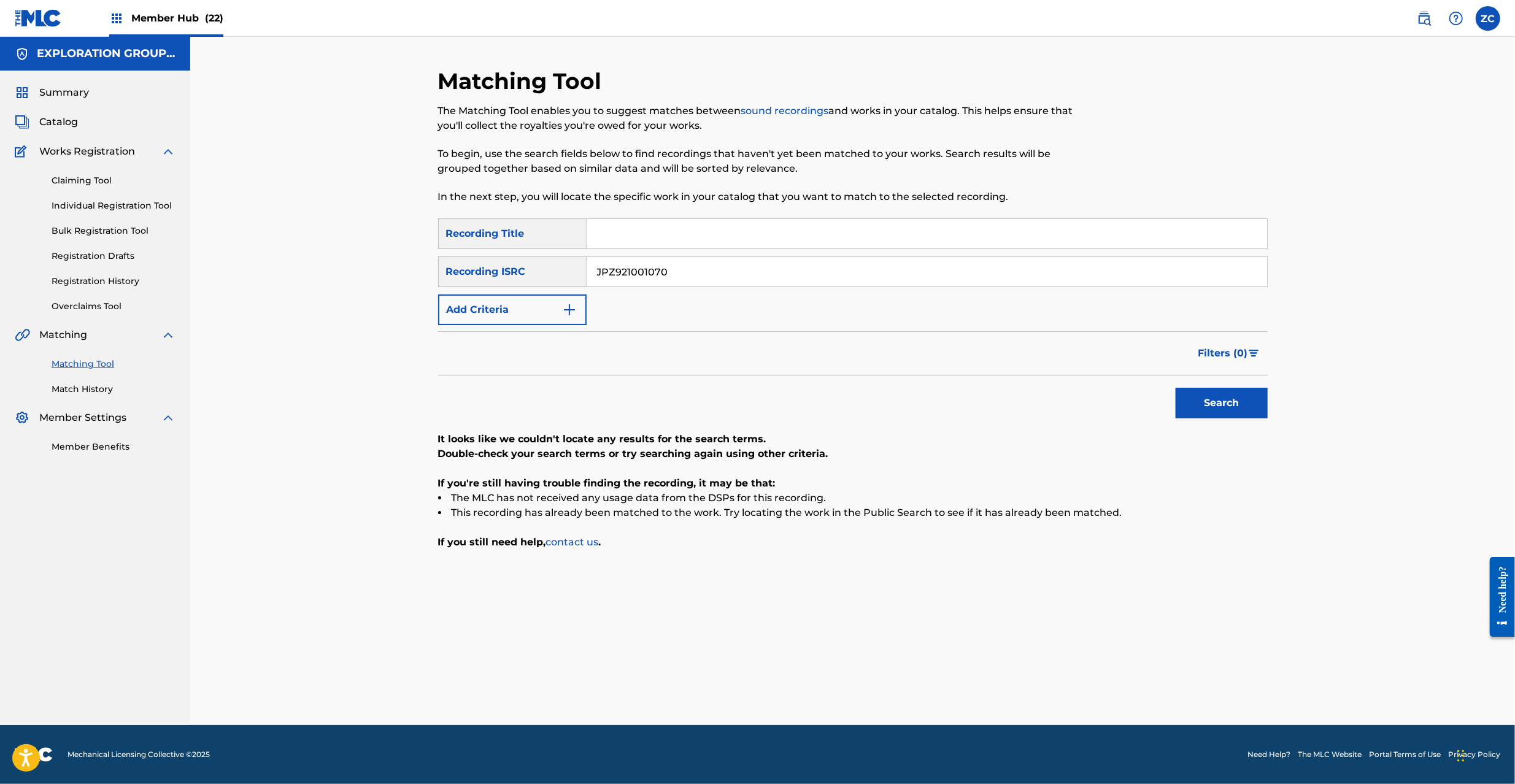
click at [719, 263] on input "JPZ921001070" at bounding box center [927, 272] width 681 height 29
type input "JPZ922001805"
click at [1191, 394] on button "Search" at bounding box center [1222, 403] width 92 height 31
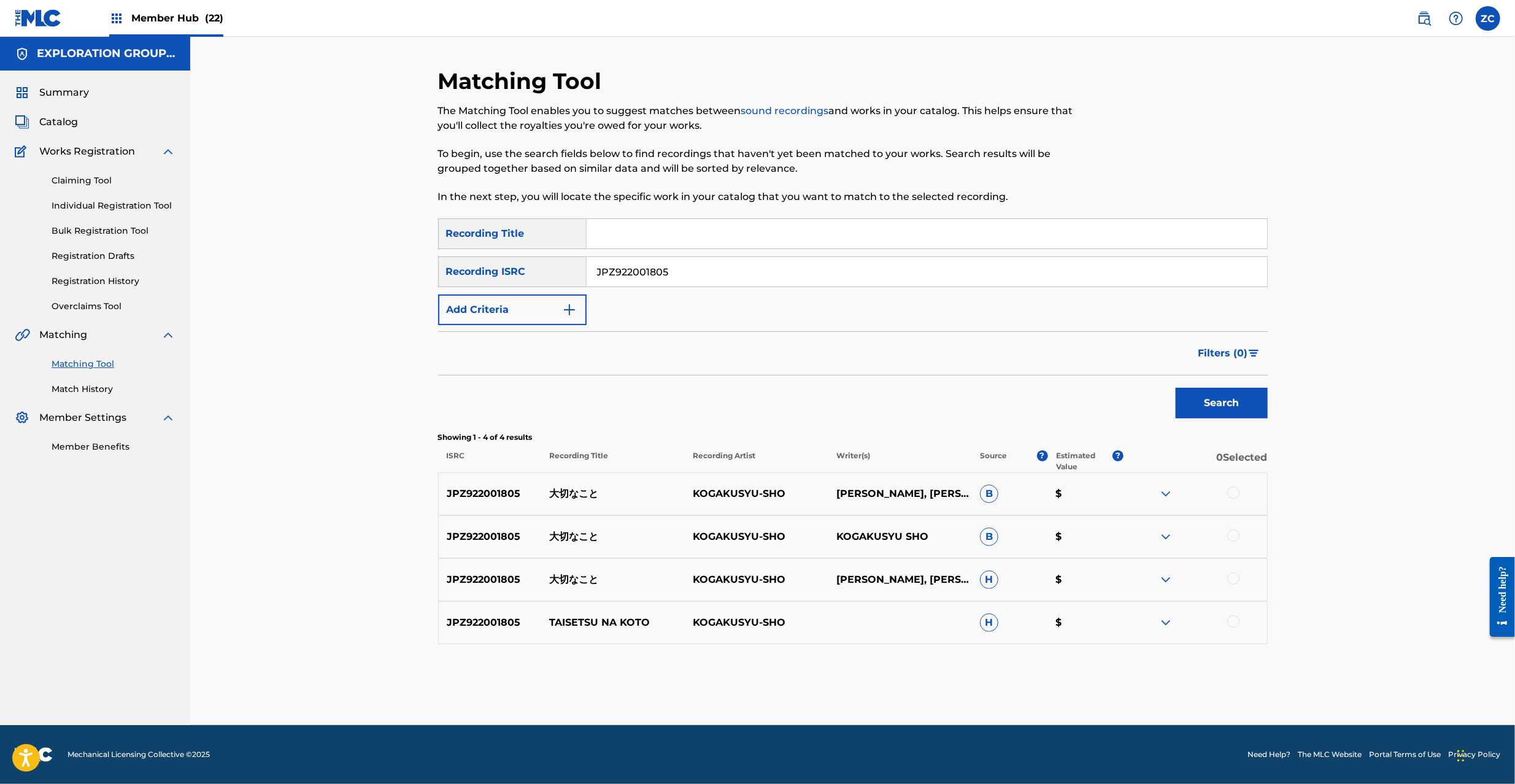
click at [1229, 493] on div at bounding box center [1233, 493] width 12 height 12
click at [1235, 541] on div at bounding box center [1233, 536] width 12 height 12
drag, startPoint x: 1235, startPoint y: 578, endPoint x: 1235, endPoint y: 592, distance: 14.0
click at [1235, 578] on div at bounding box center [1233, 578] width 12 height 12
click at [1235, 621] on div at bounding box center [1233, 622] width 12 height 12
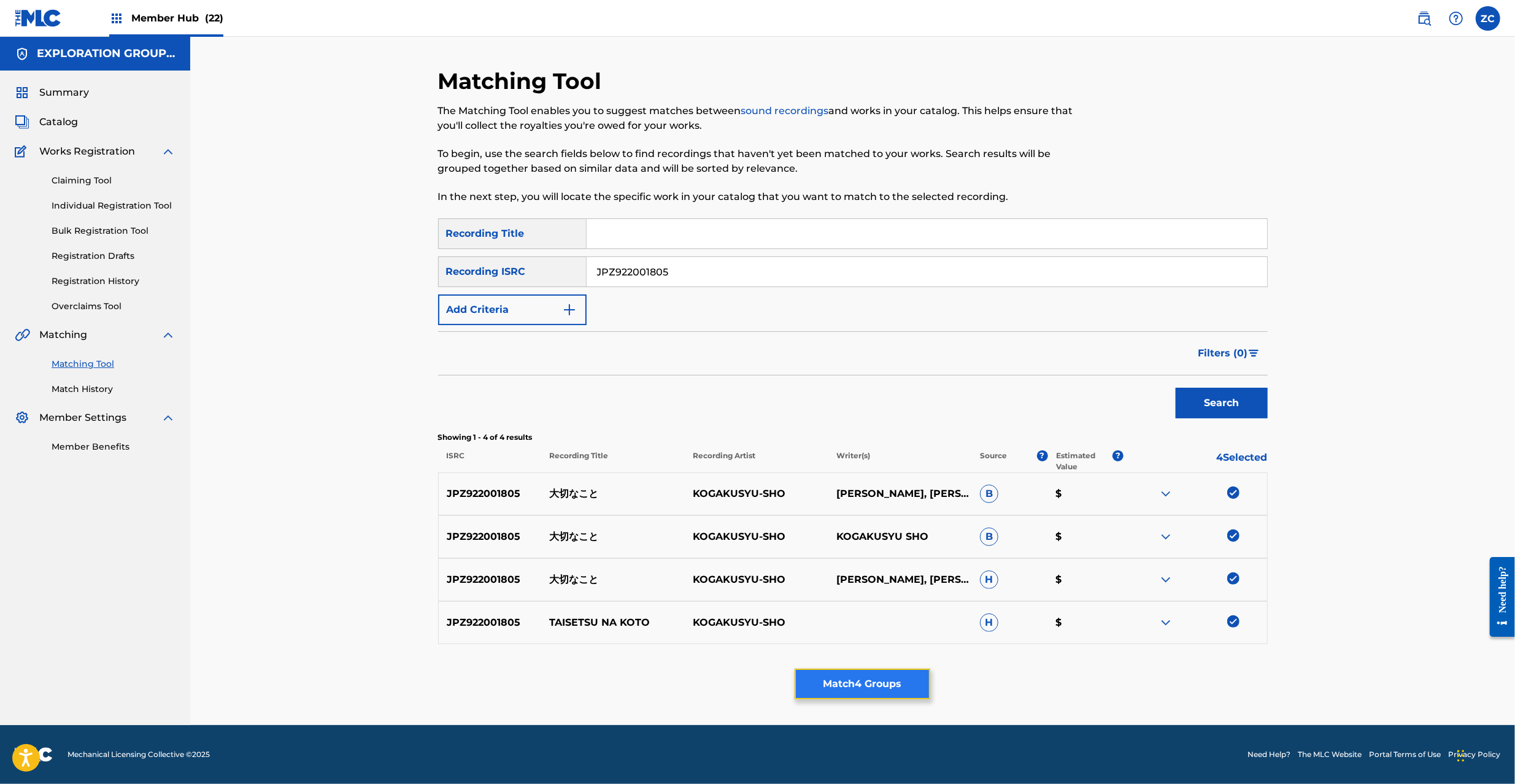
click at [869, 686] on button "Match 4 Groups" at bounding box center [862, 684] width 136 height 31
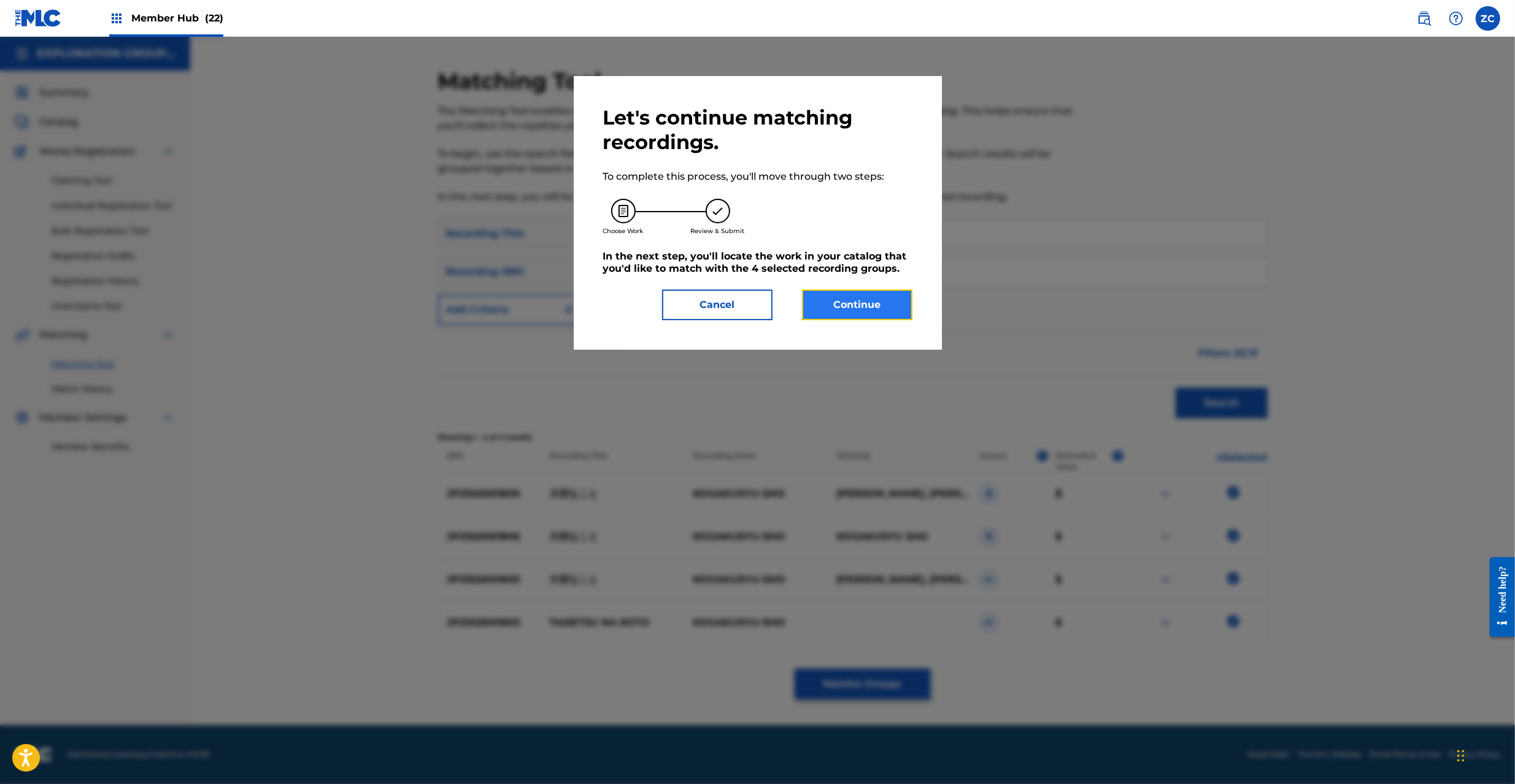
click at [858, 303] on button "Continue" at bounding box center [857, 305] width 111 height 31
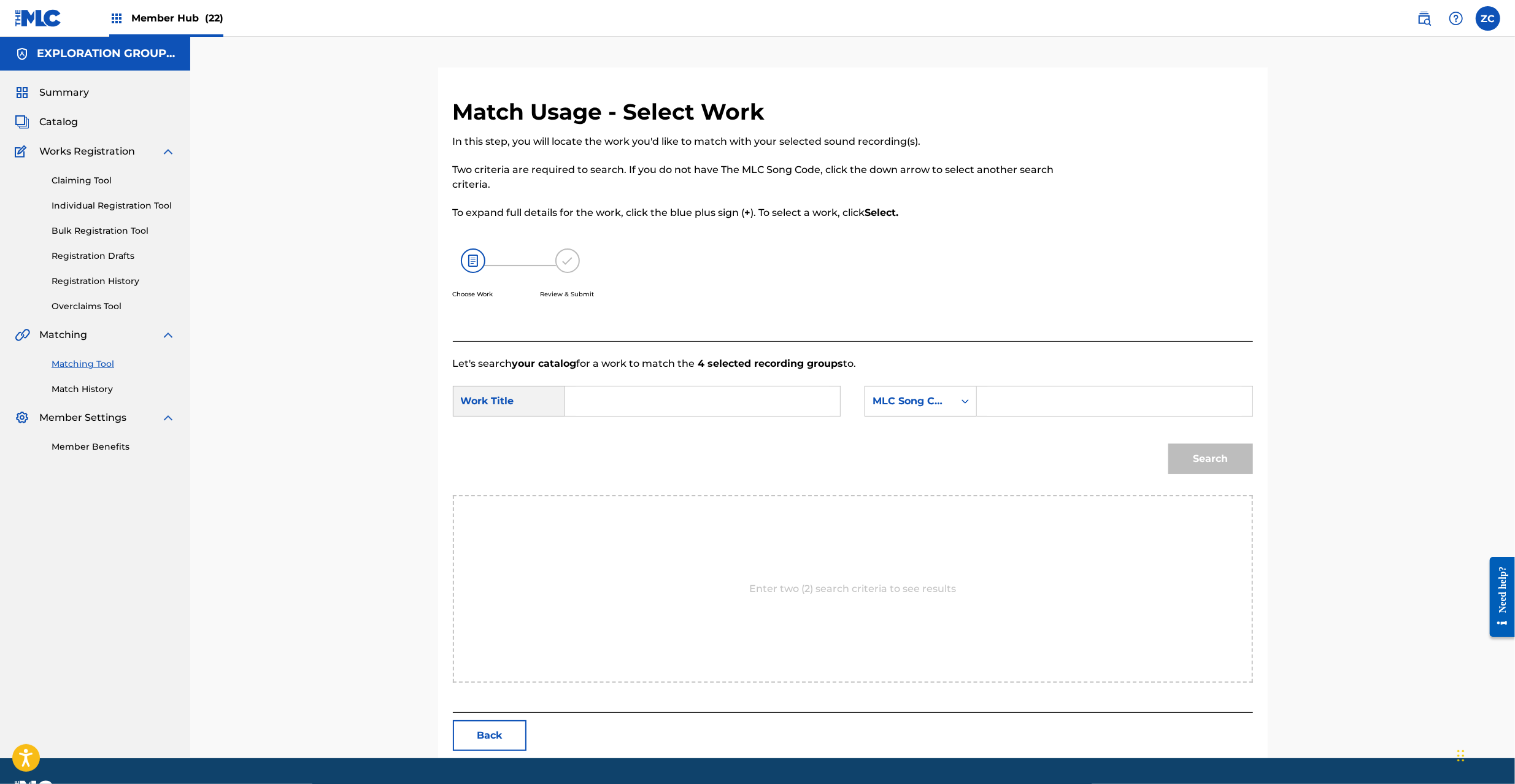
click at [818, 394] on input "Search Form" at bounding box center [703, 401] width 254 height 29
click at [687, 405] on input "Taisetsuna Koto TW7237" at bounding box center [703, 401] width 254 height 29
type input "Taisetsuna Koto"
click at [1026, 403] on input "Search Form" at bounding box center [1115, 401] width 254 height 29
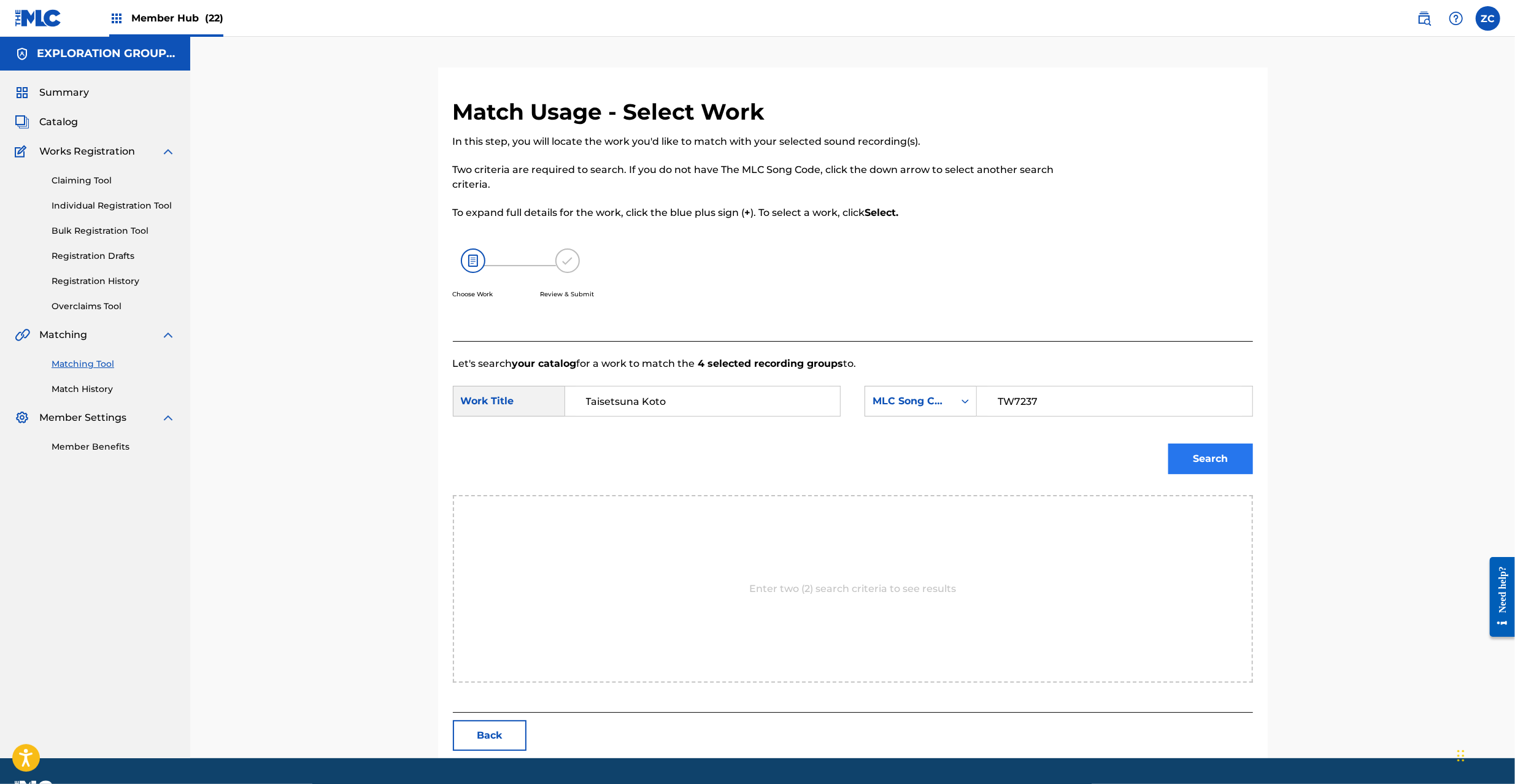
type input "TW7237"
click at [1225, 455] on button "Search" at bounding box center [1210, 458] width 84 height 31
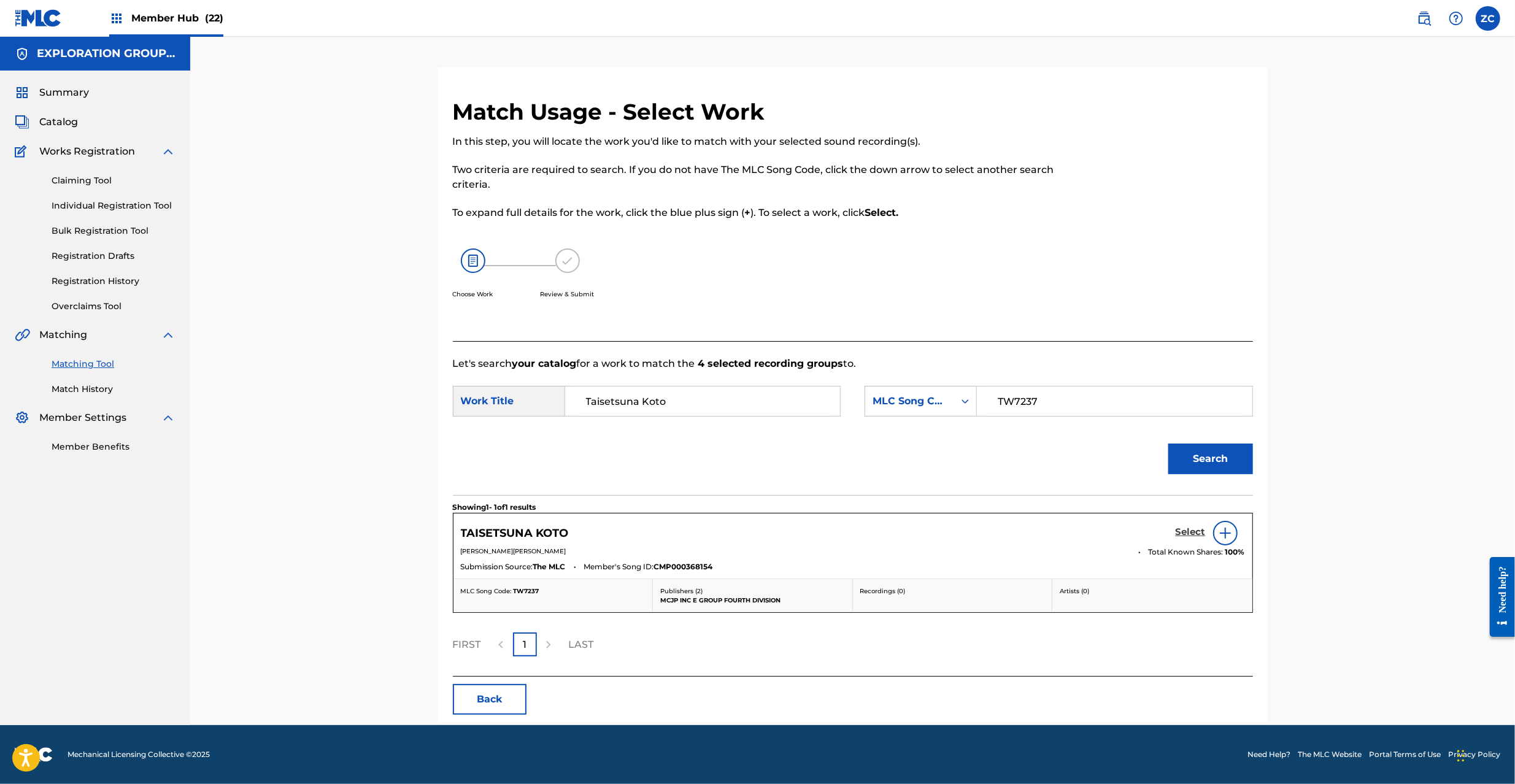
click at [1193, 529] on h5 "Select" at bounding box center [1191, 532] width 30 height 12
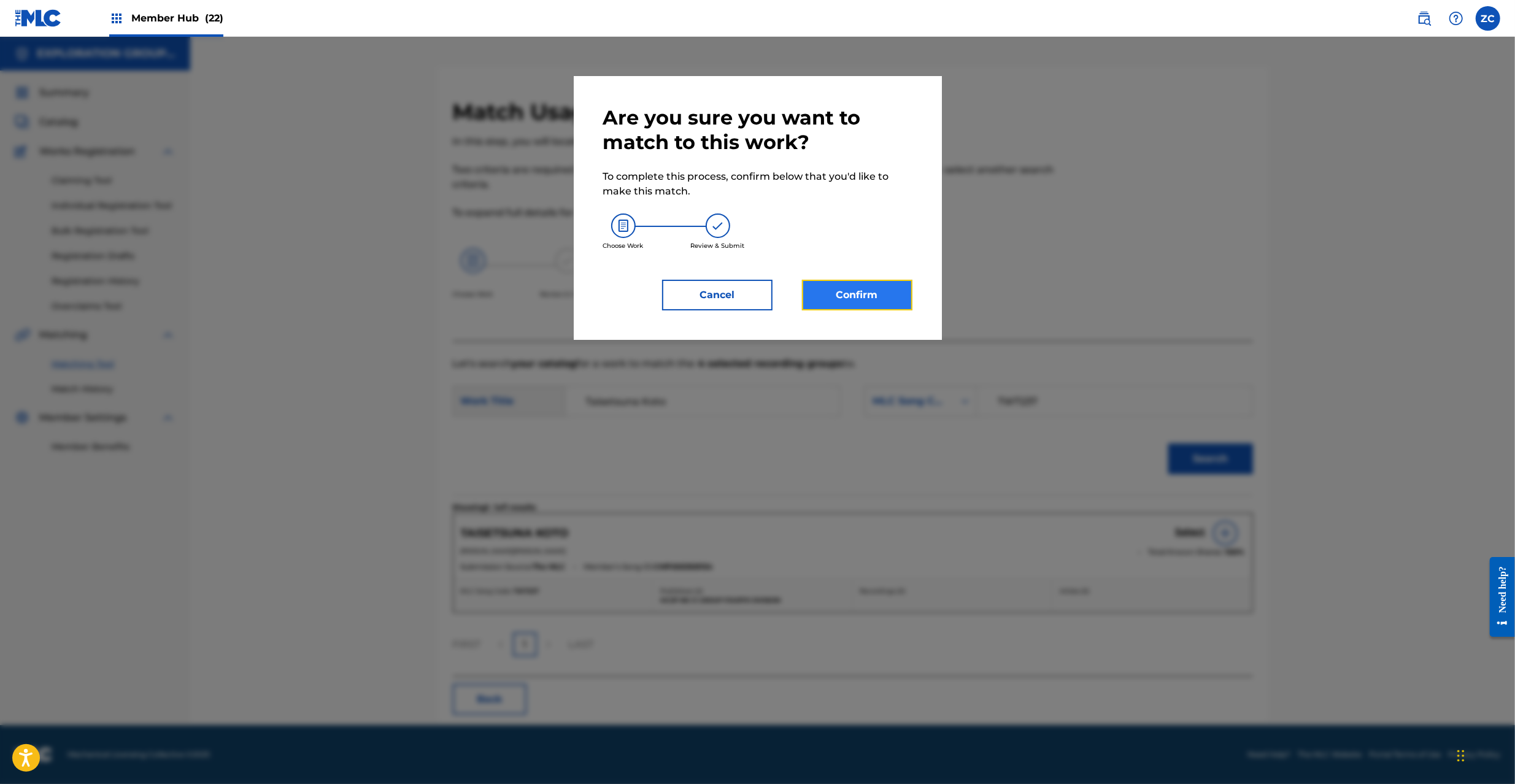
click at [855, 292] on button "Confirm" at bounding box center [857, 295] width 111 height 31
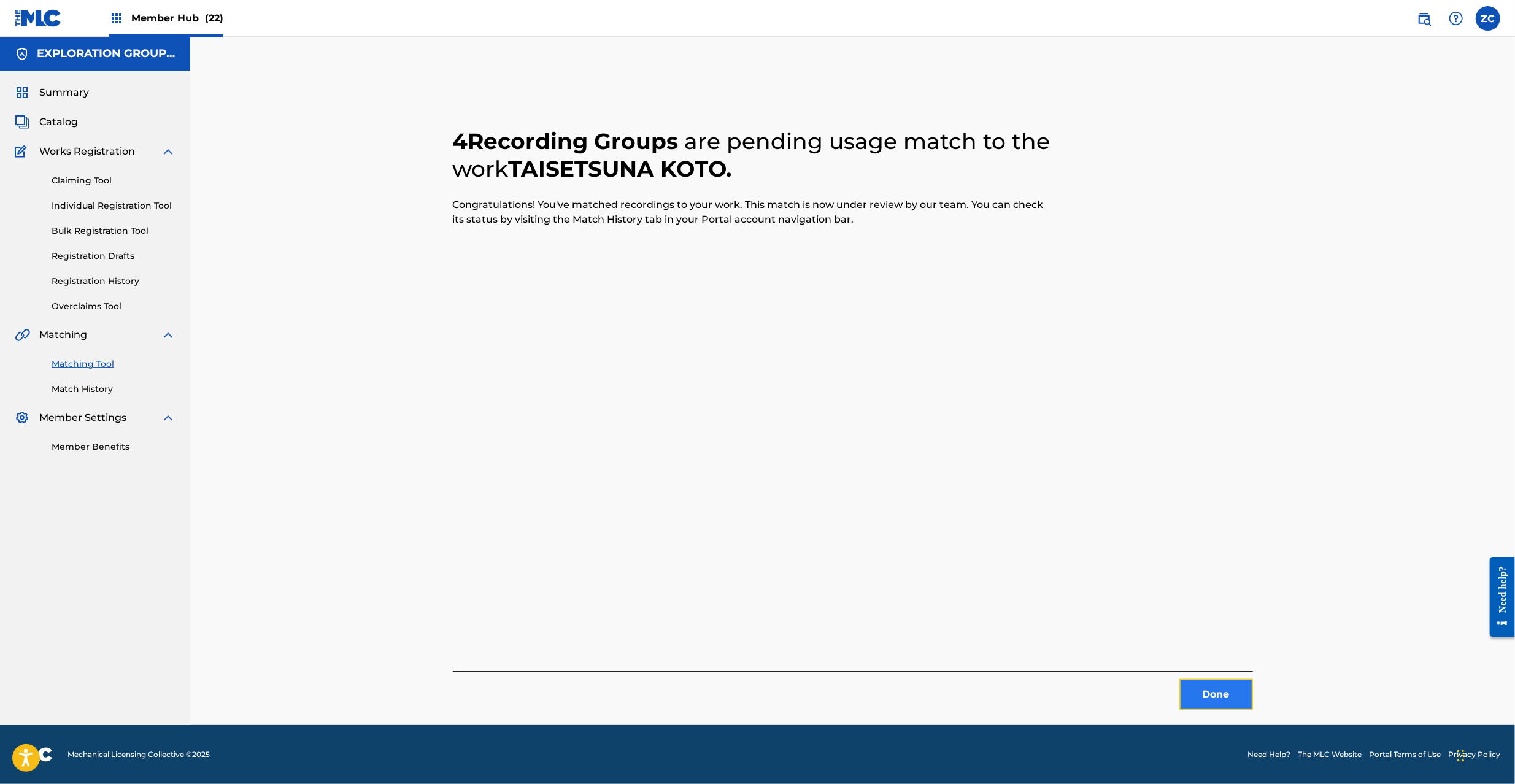
click at [1233, 688] on button "Done" at bounding box center [1216, 694] width 73 height 31
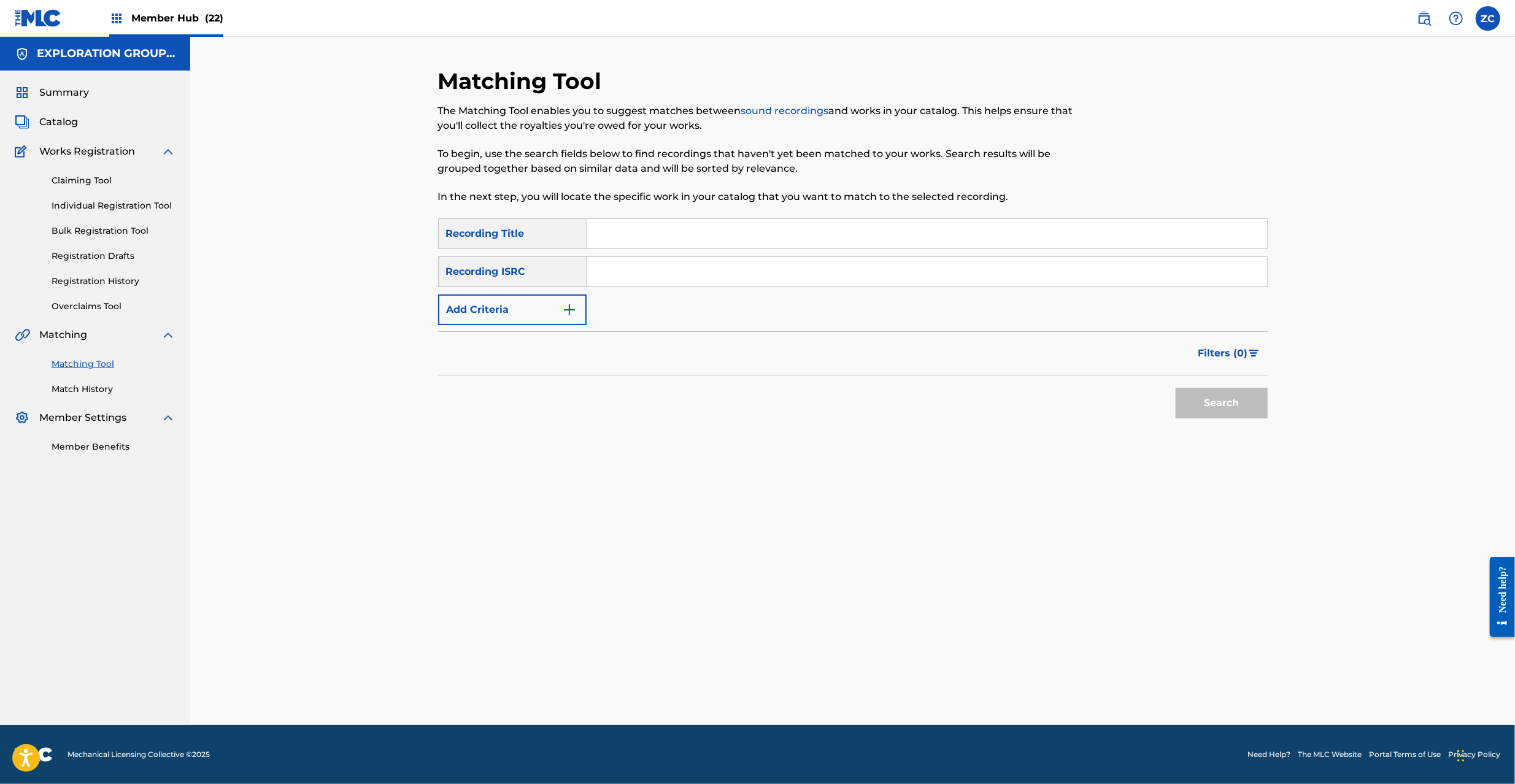
click at [848, 270] on input "Search Form" at bounding box center [927, 272] width 681 height 29
type input "JPD421000010"
click at [1241, 401] on button "Search" at bounding box center [1222, 403] width 92 height 31
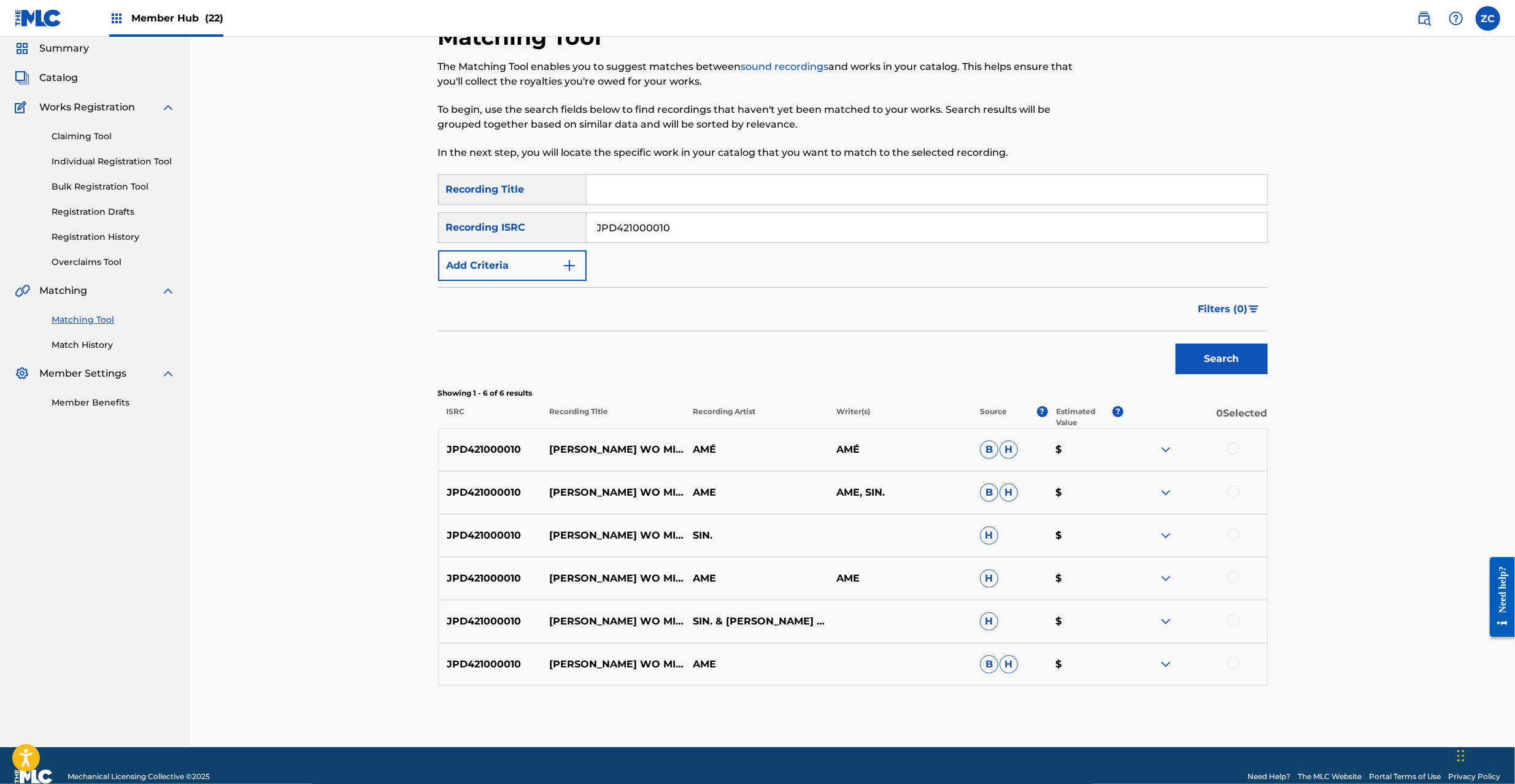
scroll to position [66, 0]
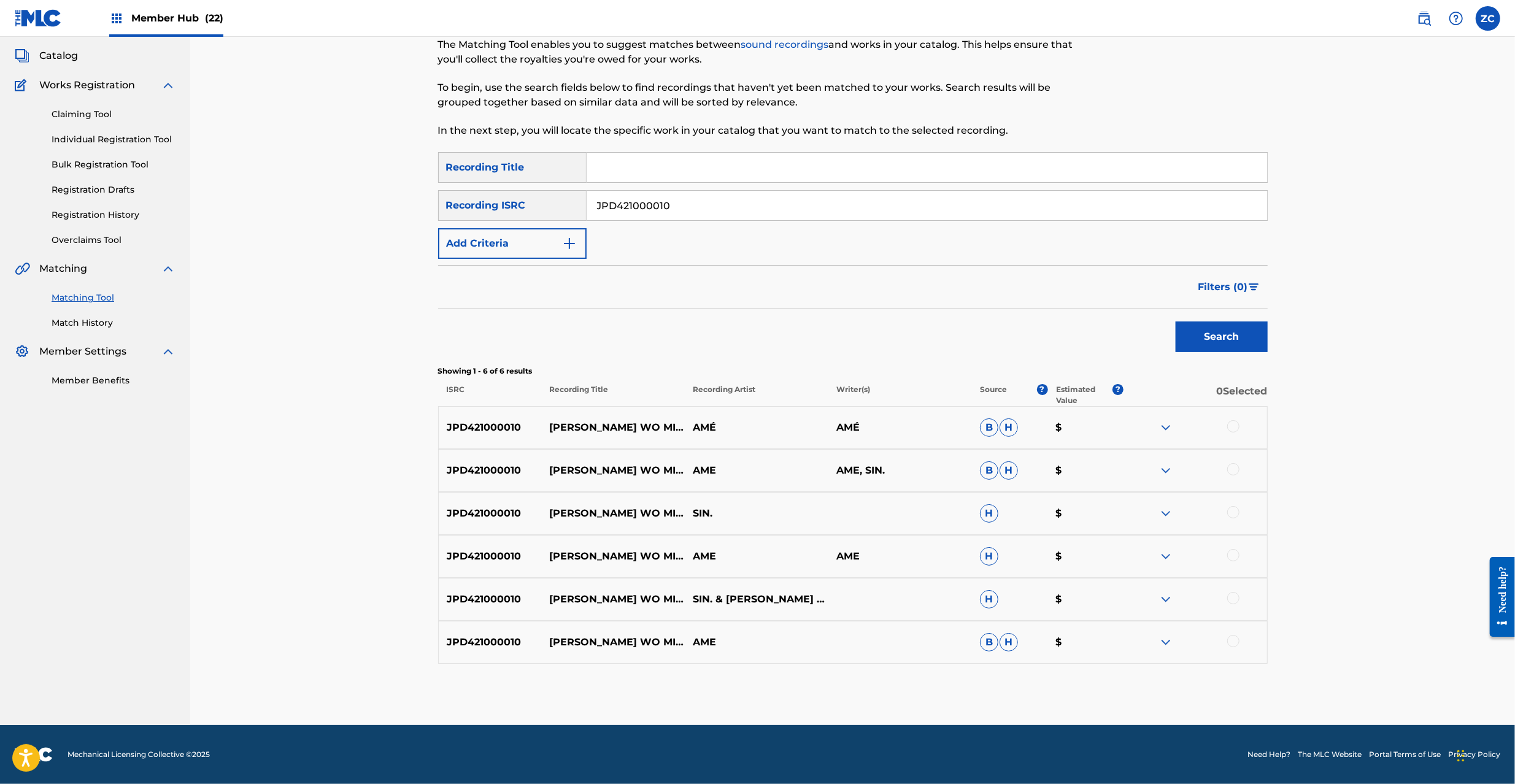
click at [1232, 426] on div at bounding box center [1233, 426] width 12 height 12
click at [1233, 465] on div at bounding box center [1233, 469] width 12 height 12
click at [1233, 513] on div at bounding box center [1233, 512] width 12 height 12
click at [1233, 555] on div at bounding box center [1233, 555] width 12 height 12
click at [1237, 603] on div at bounding box center [1233, 598] width 12 height 12
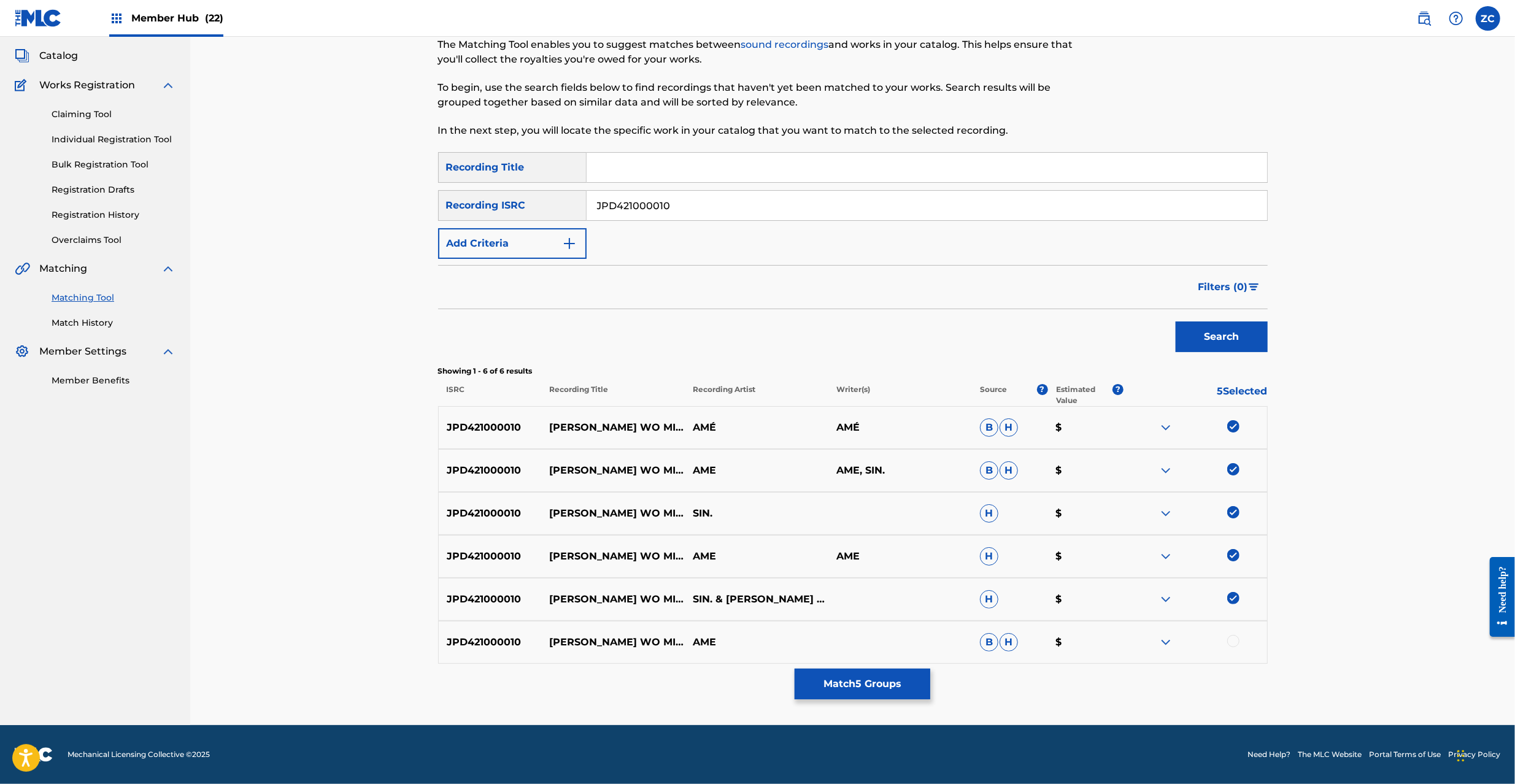
click at [1239, 641] on div at bounding box center [1233, 641] width 12 height 12
click at [896, 688] on button "Match 6 Groups" at bounding box center [862, 684] width 136 height 31
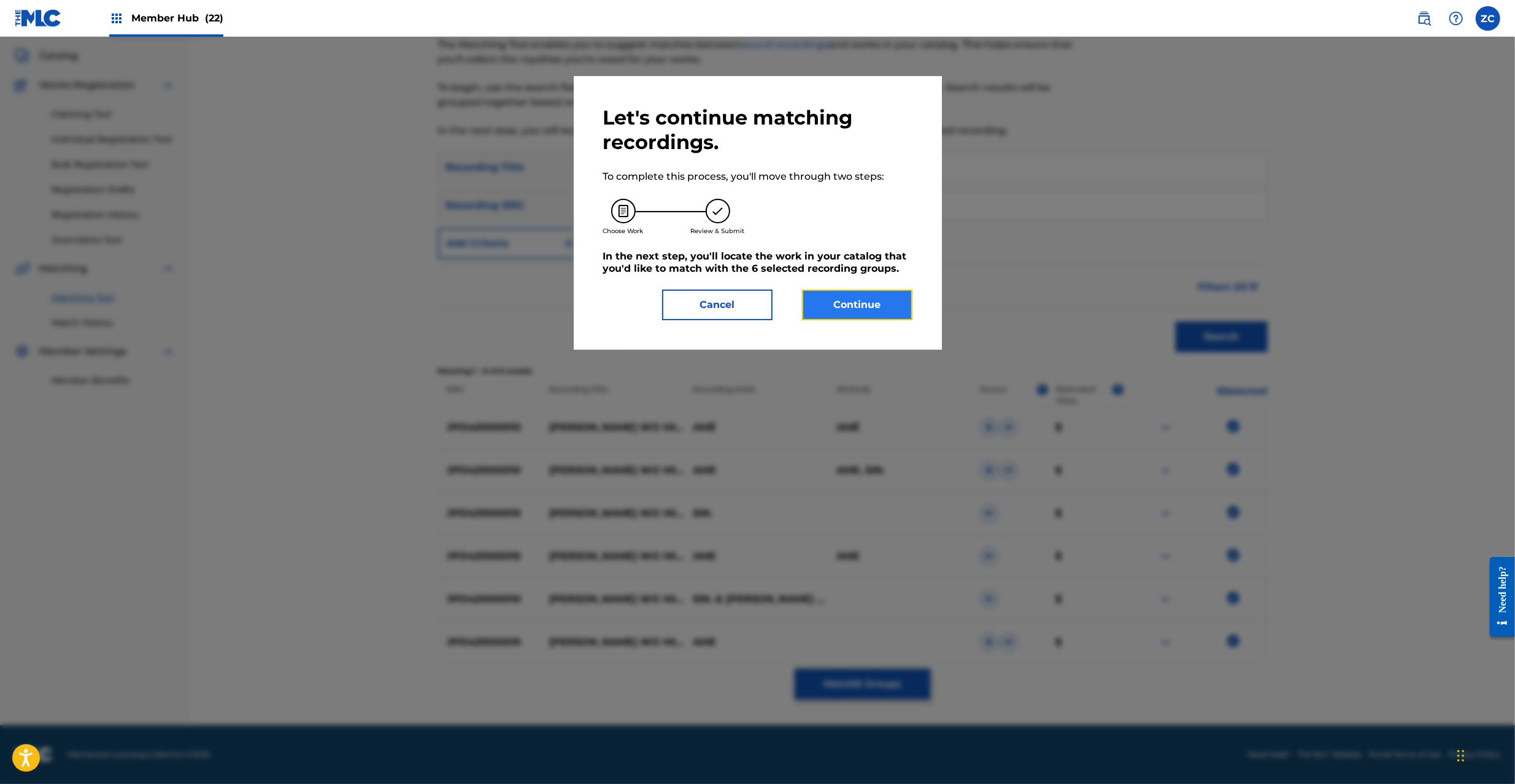
click at [832, 307] on button "Continue" at bounding box center [857, 305] width 111 height 31
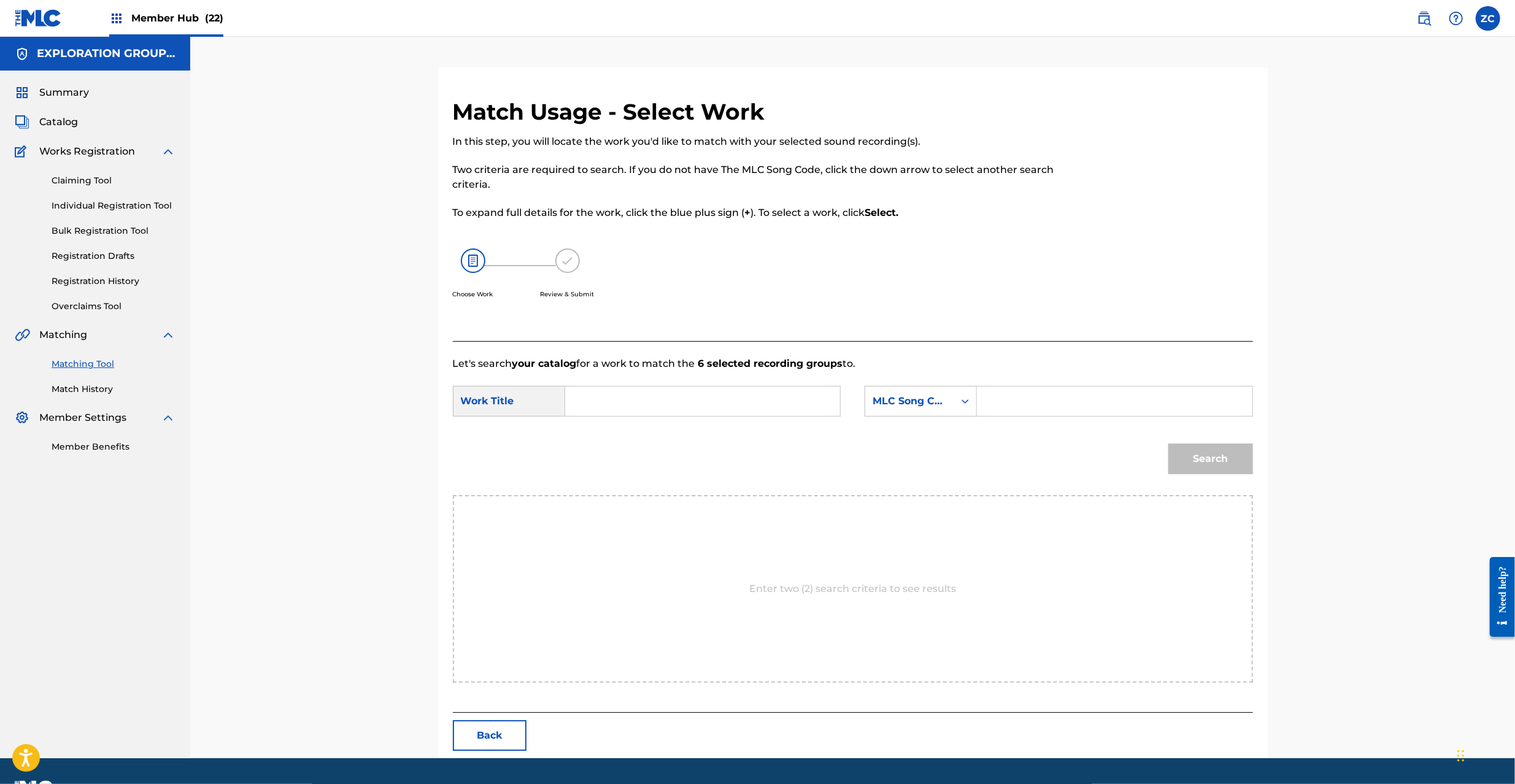
click at [705, 399] on input "Search Form" at bounding box center [703, 401] width 254 height 29
click at [738, 401] on input "[PERSON_NAME] Miagetara OL513G" at bounding box center [703, 401] width 254 height 29
type input "[PERSON_NAME] Miagetara"
click at [1058, 400] on input "Search Form" at bounding box center [1115, 401] width 254 height 29
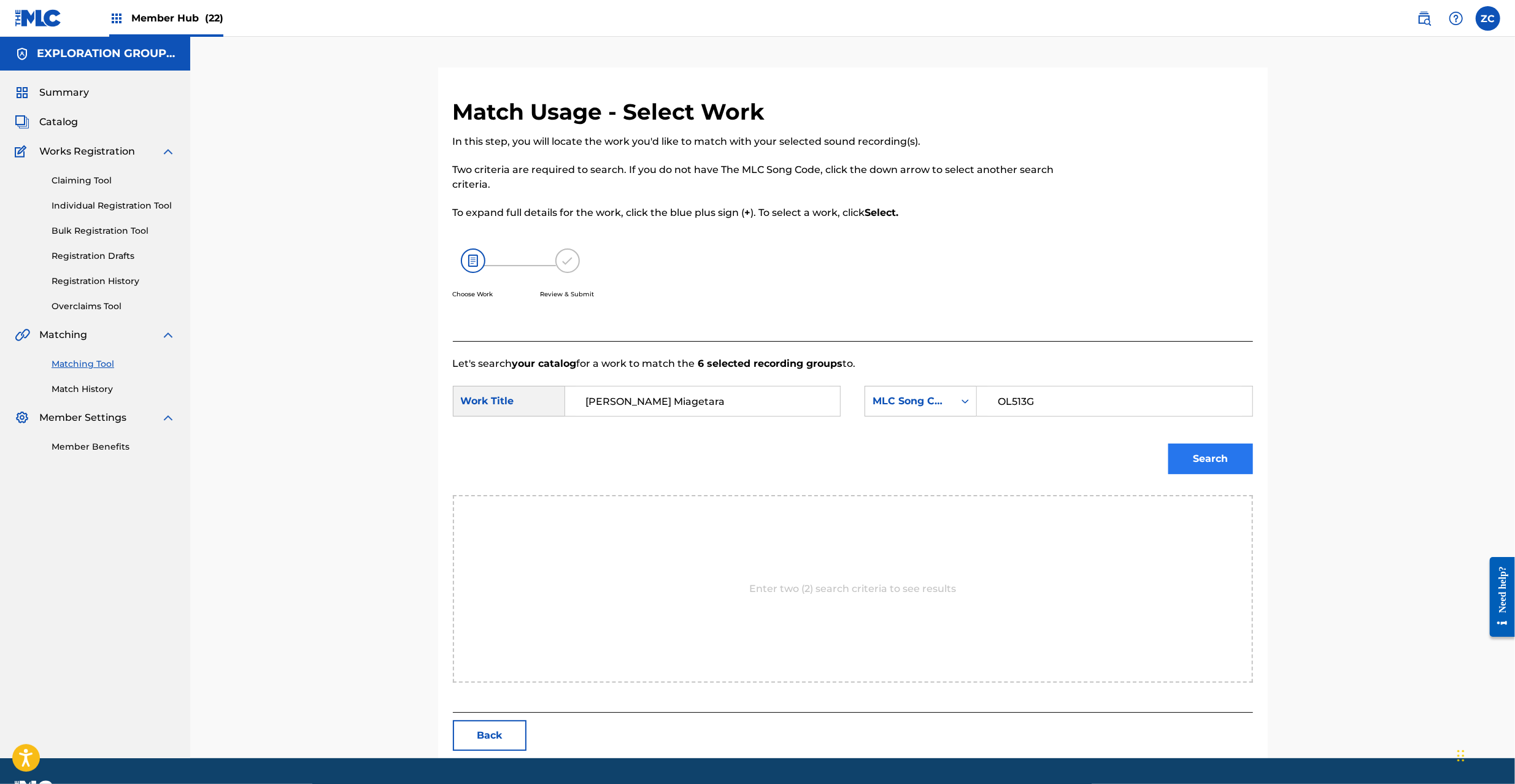
type input "OL513G"
click at [1222, 449] on button "Search" at bounding box center [1210, 458] width 84 height 31
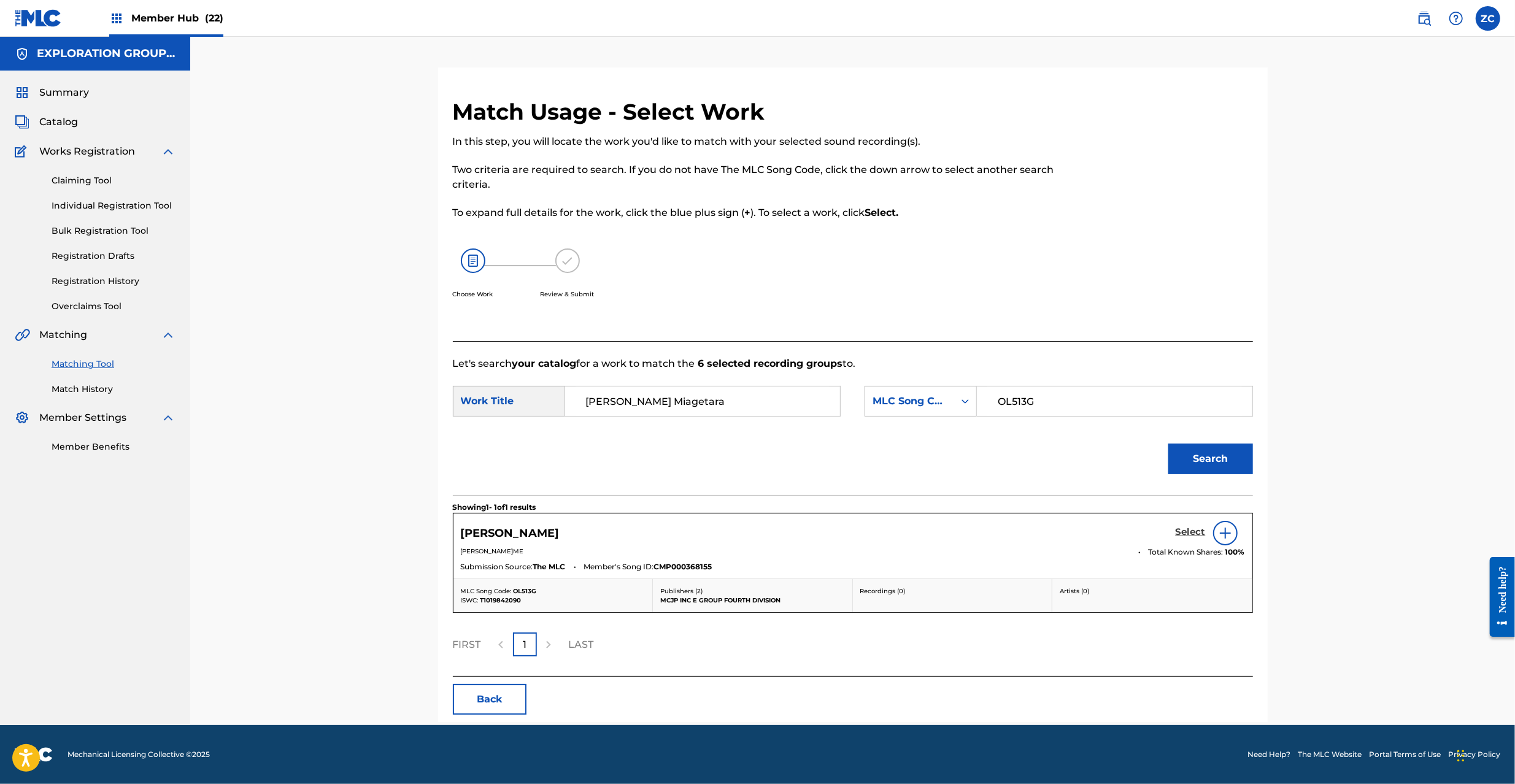
click at [1182, 536] on h5 "Select" at bounding box center [1191, 532] width 30 height 12
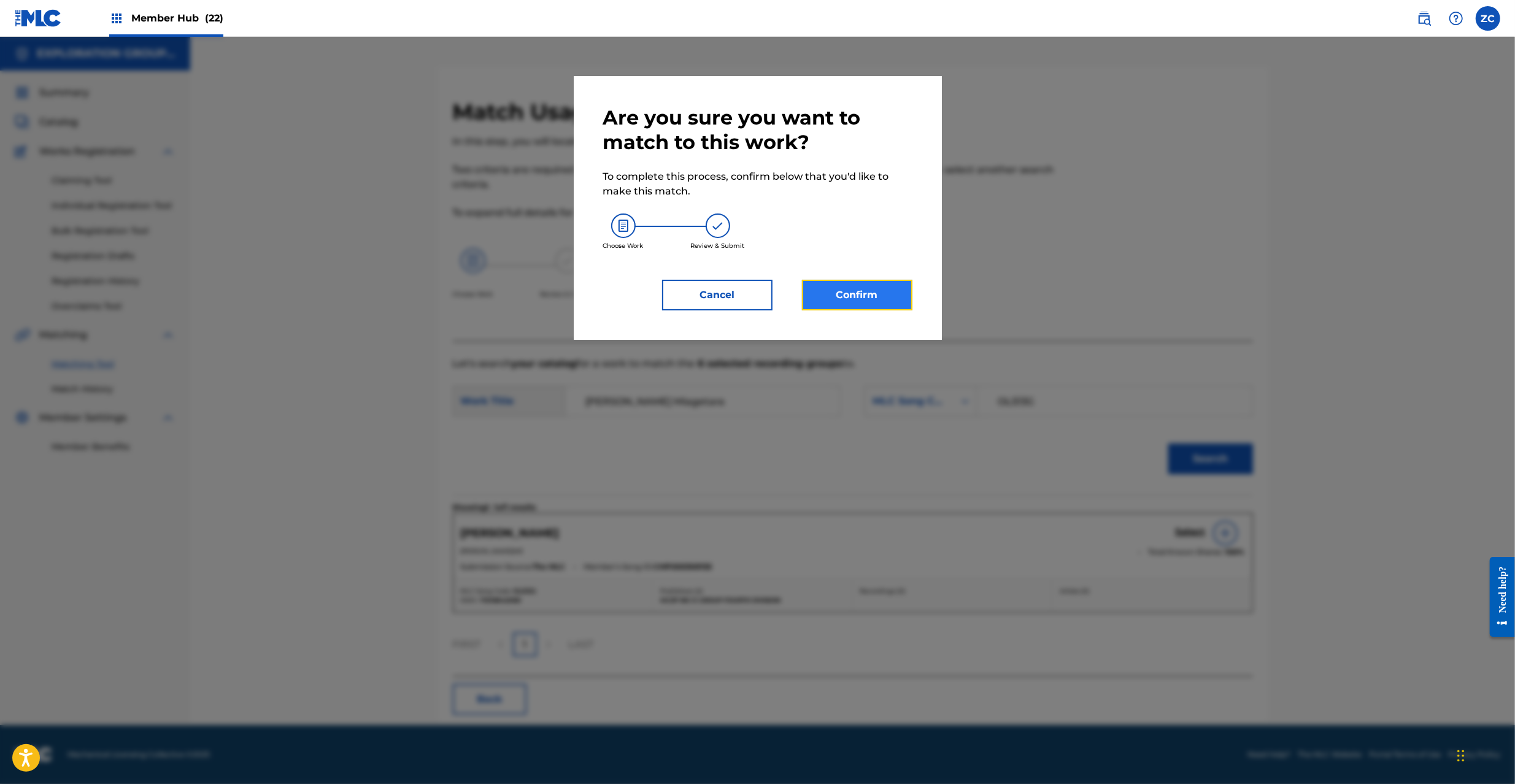
click at [886, 295] on button "Confirm" at bounding box center [857, 295] width 111 height 31
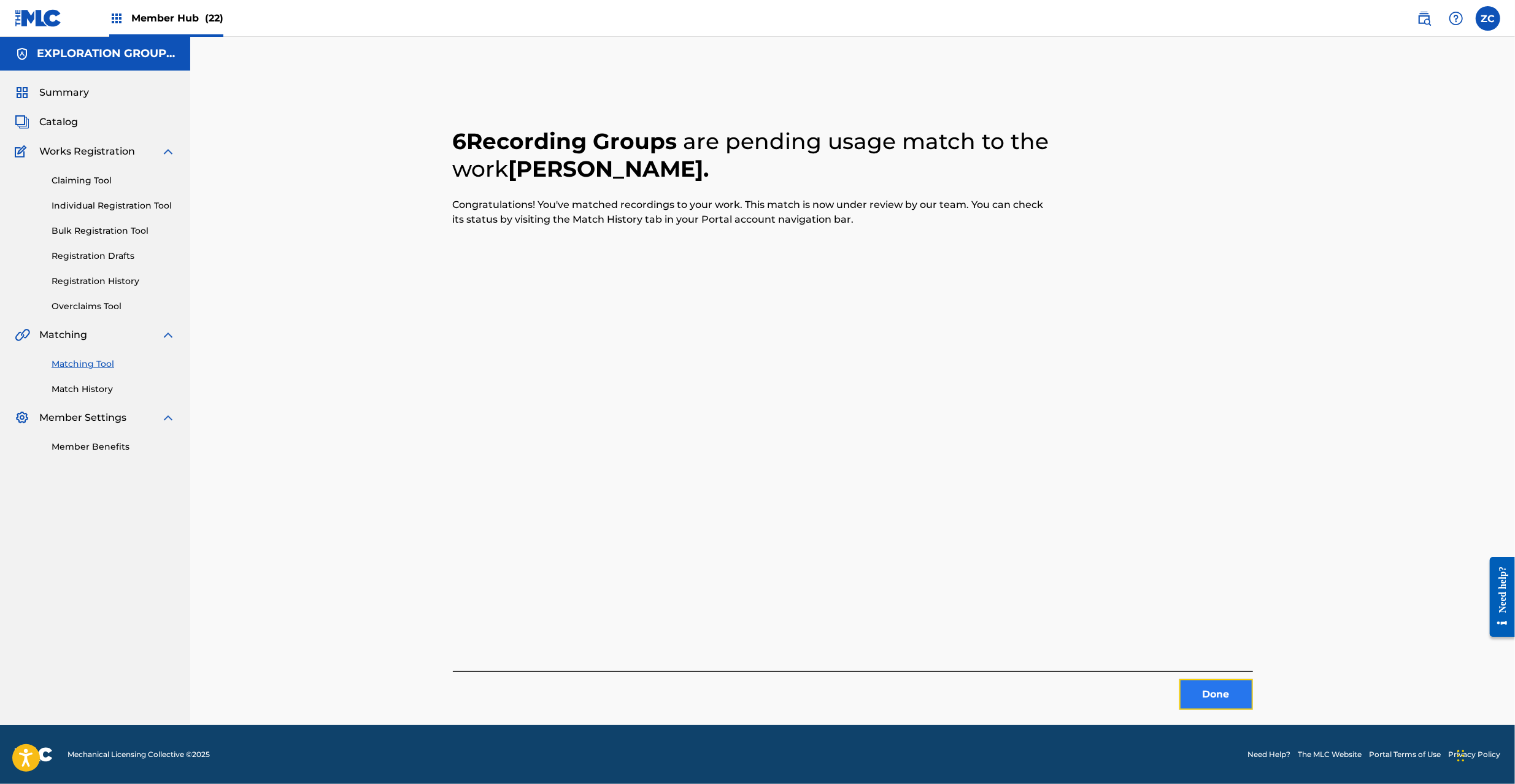
click at [1225, 695] on button "Done" at bounding box center [1216, 694] width 73 height 31
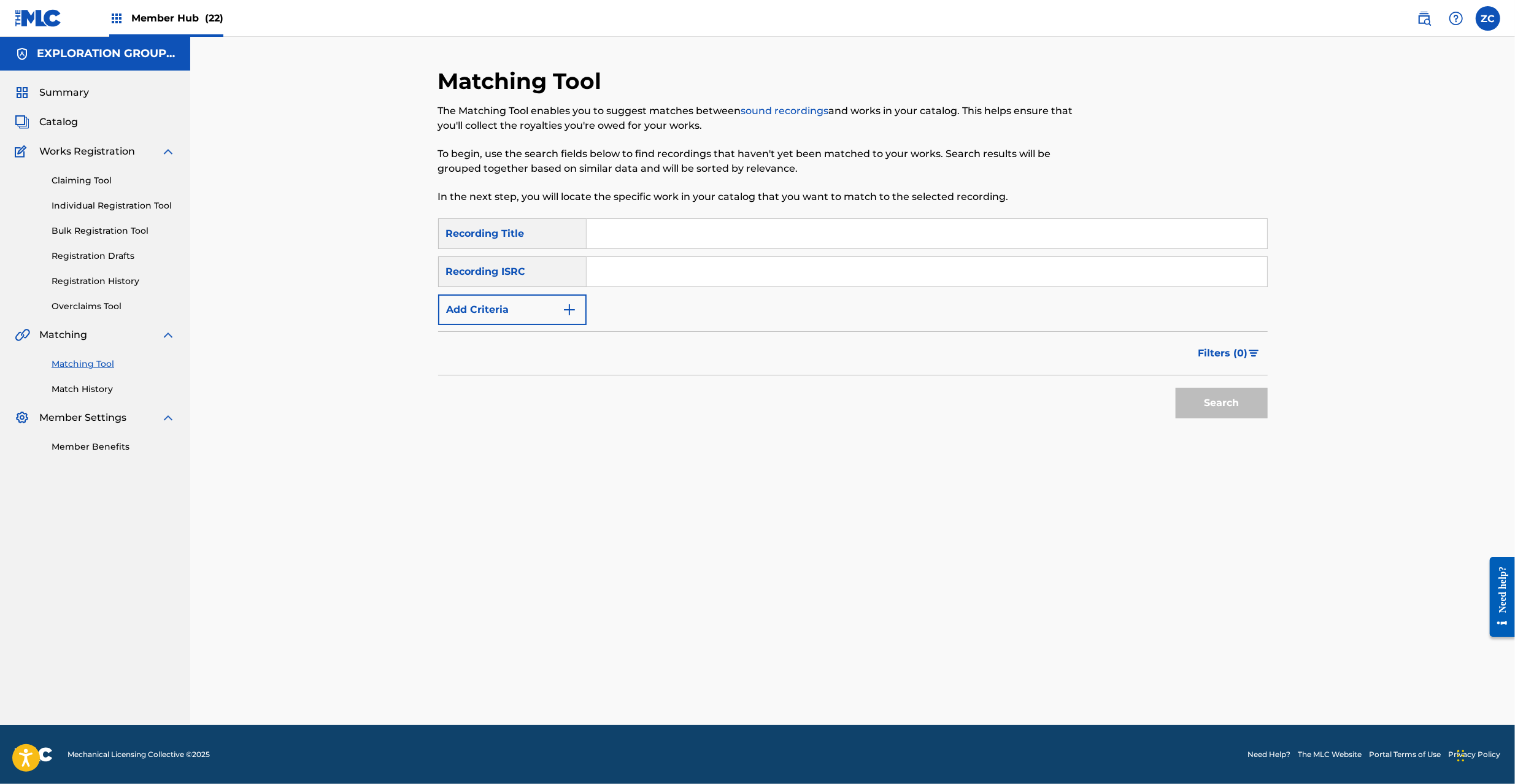
click at [967, 280] on input "Search Form" at bounding box center [927, 272] width 681 height 29
type input "JPD421000009"
click at [1244, 409] on button "Search" at bounding box center [1222, 403] width 92 height 31
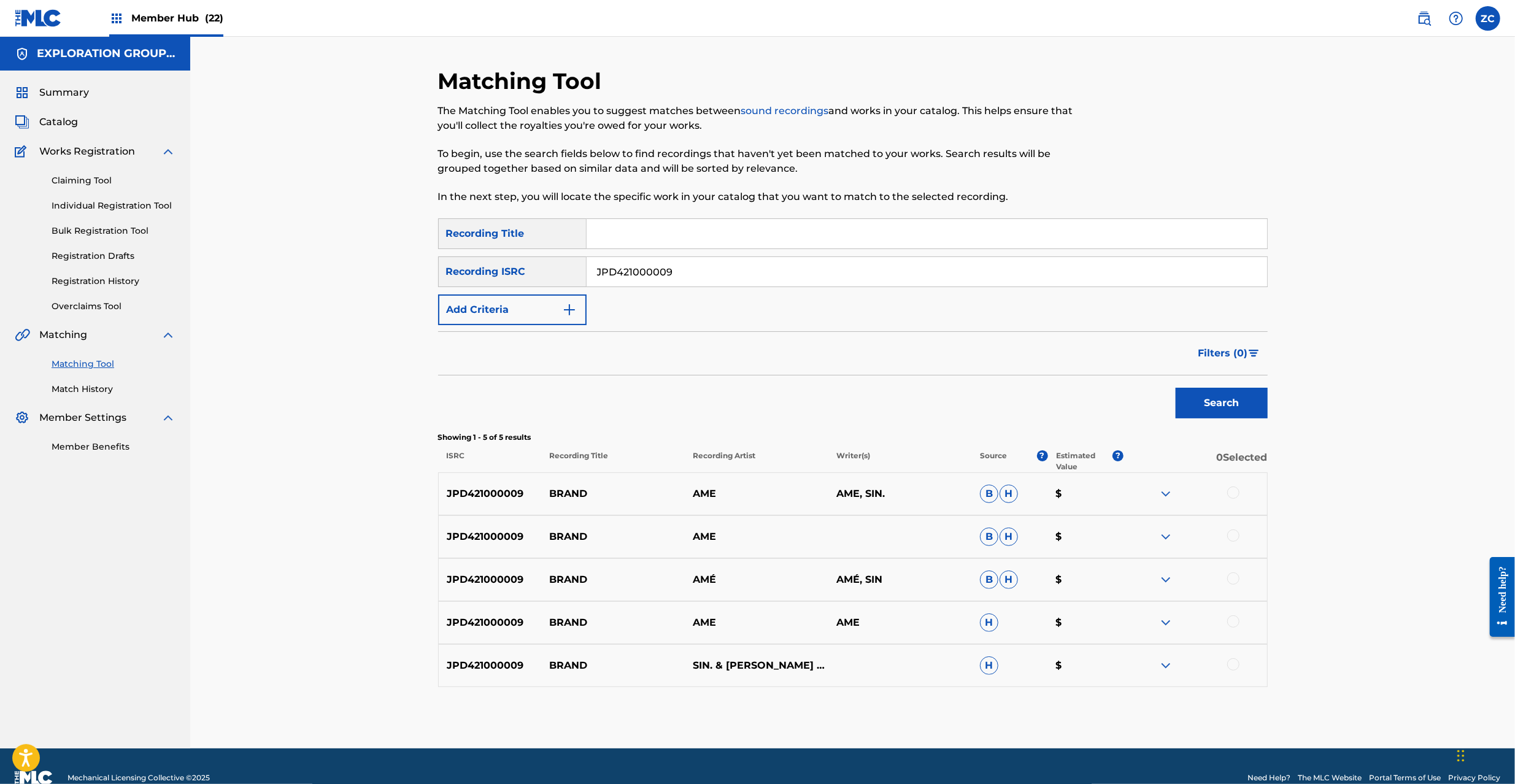
drag, startPoint x: 1235, startPoint y: 494, endPoint x: 1237, endPoint y: 512, distance: 18.1
click at [1235, 496] on div at bounding box center [1233, 493] width 12 height 12
click at [1237, 538] on div at bounding box center [1233, 536] width 12 height 12
click at [1231, 578] on div at bounding box center [1233, 578] width 12 height 12
click at [1233, 622] on div at bounding box center [1233, 622] width 12 height 12
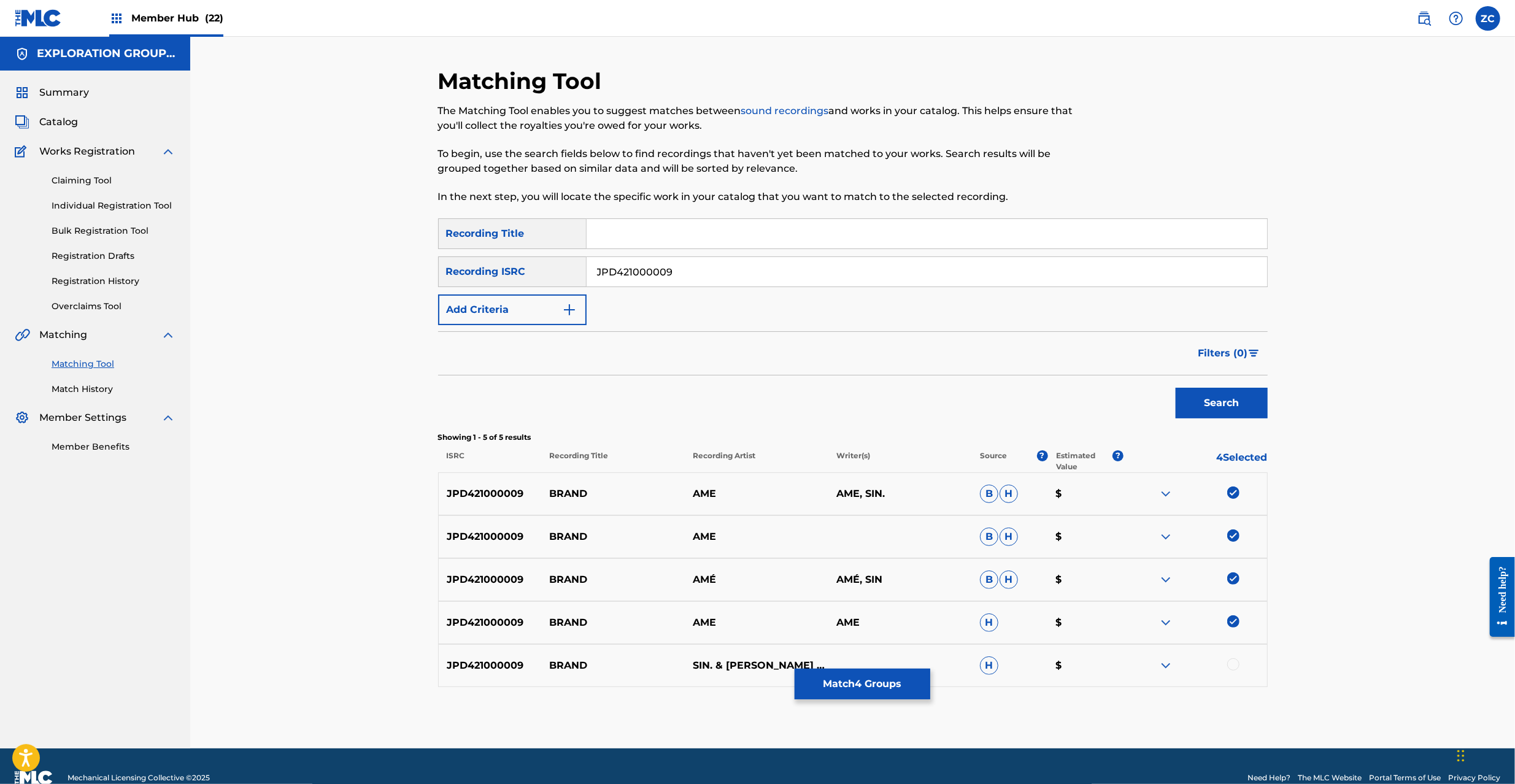
click at [1239, 663] on div at bounding box center [1233, 664] width 12 height 12
click at [879, 696] on button "Match 5 Groups" at bounding box center [862, 684] width 136 height 31
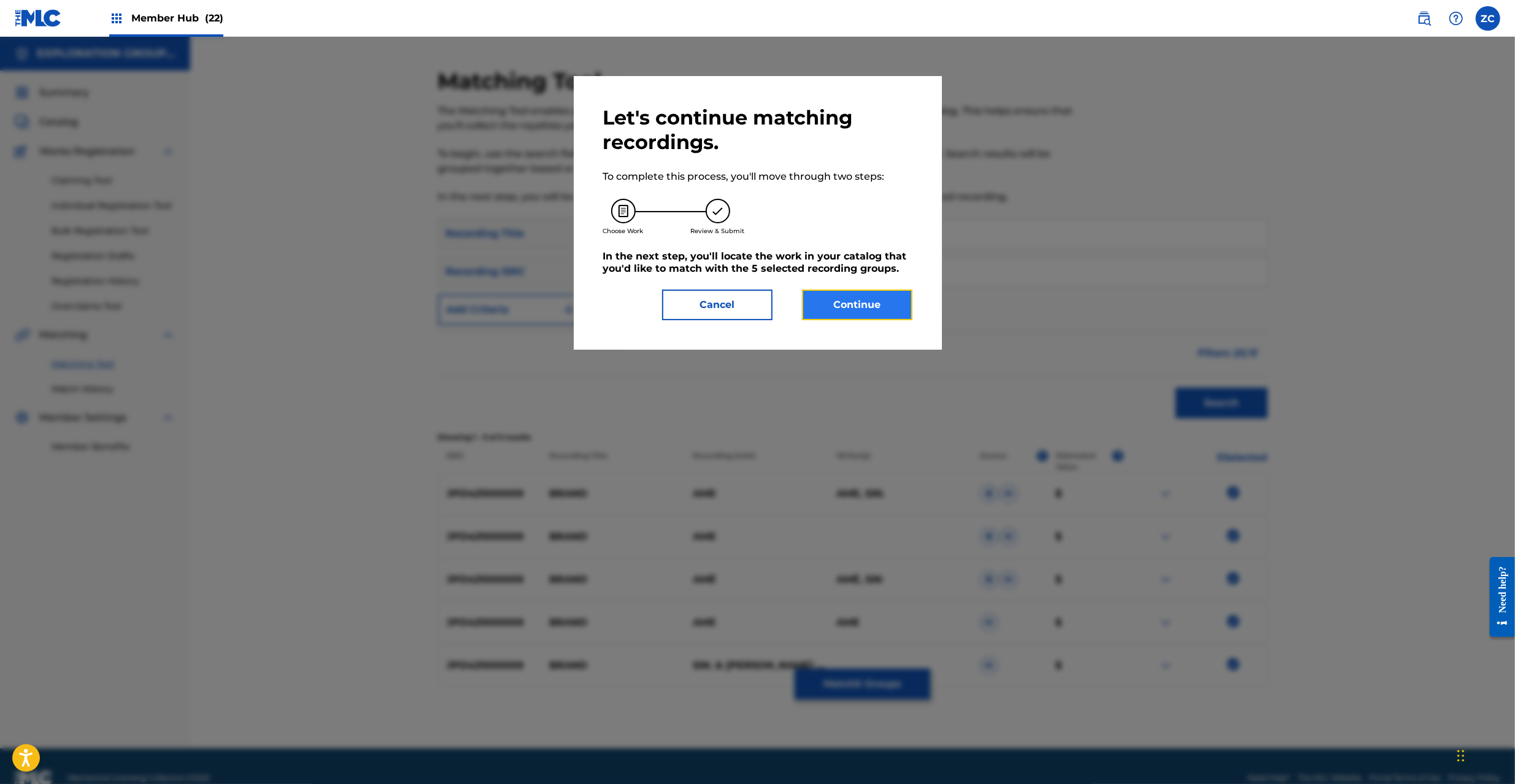
click at [869, 299] on button "Continue" at bounding box center [857, 305] width 111 height 31
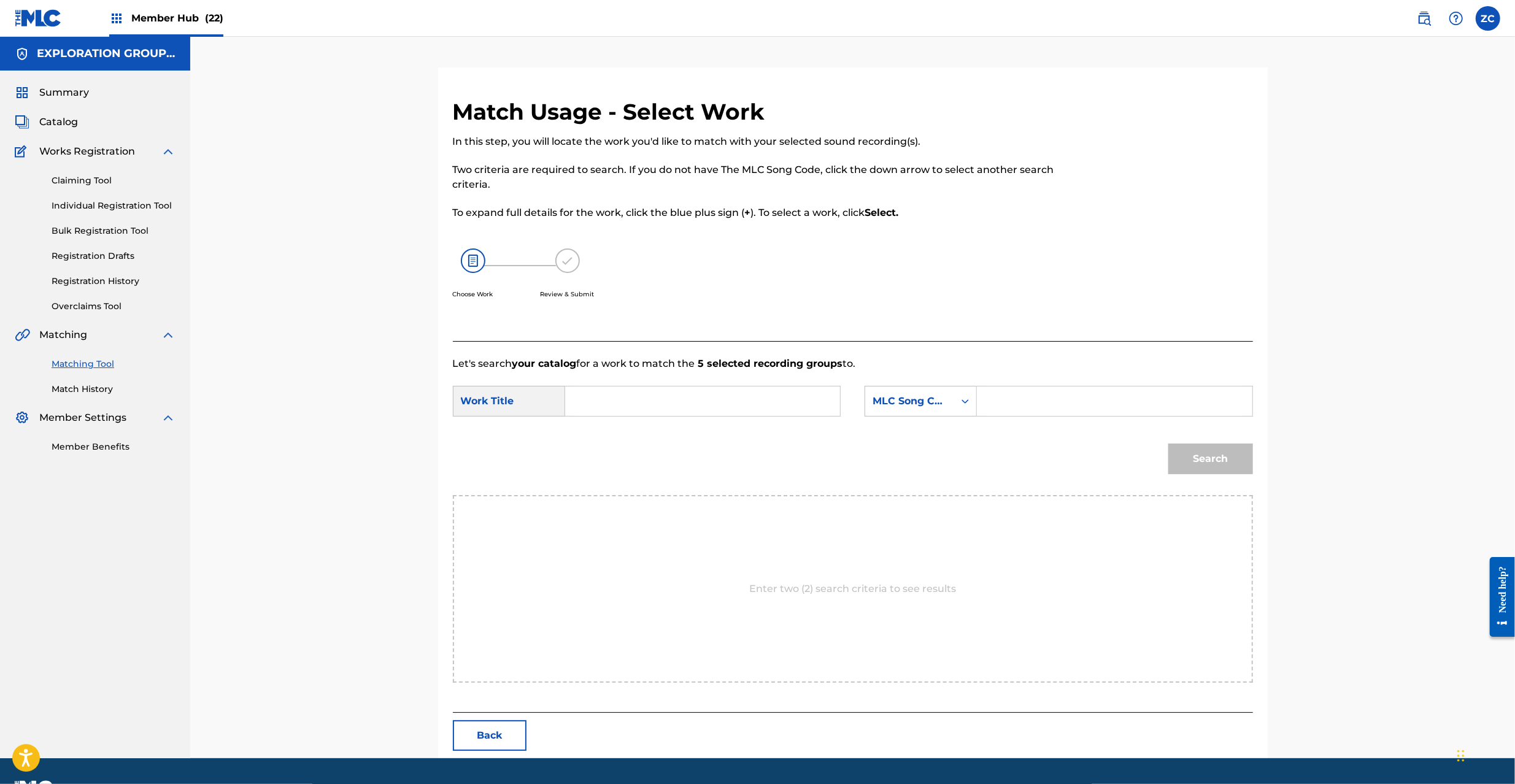
click at [764, 395] on input "Search Form" at bounding box center [703, 401] width 254 height 29
click at [647, 400] on input "Brand BD8TOD" at bounding box center [703, 401] width 254 height 29
type input "Brand"
drag, startPoint x: 1073, startPoint y: 396, endPoint x: 1083, endPoint y: 403, distance: 12.2
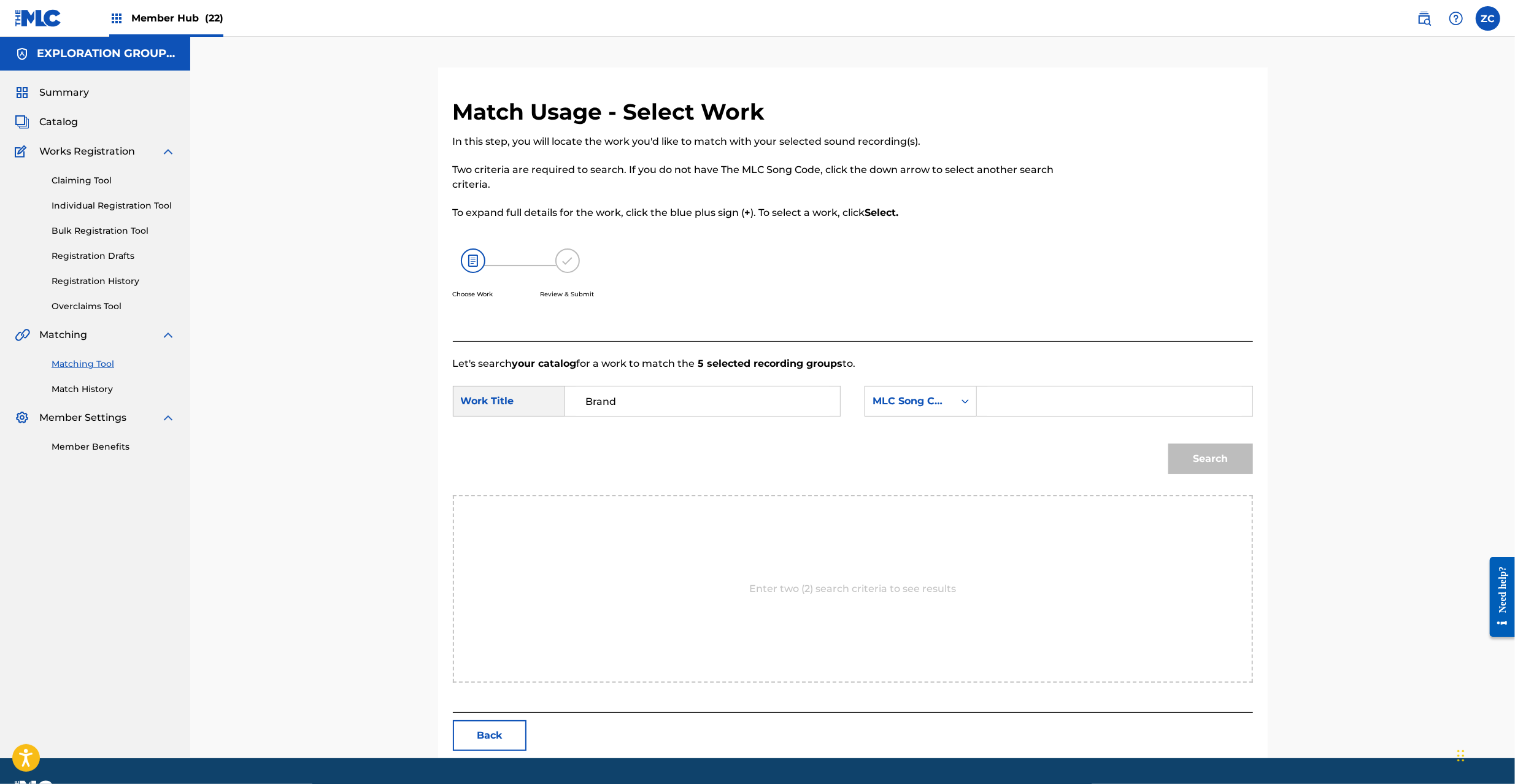
click at [1073, 396] on input "Search Form" at bounding box center [1115, 401] width 254 height 29
type input "BD8TOD"
click at [1215, 460] on button "Search" at bounding box center [1210, 458] width 84 height 31
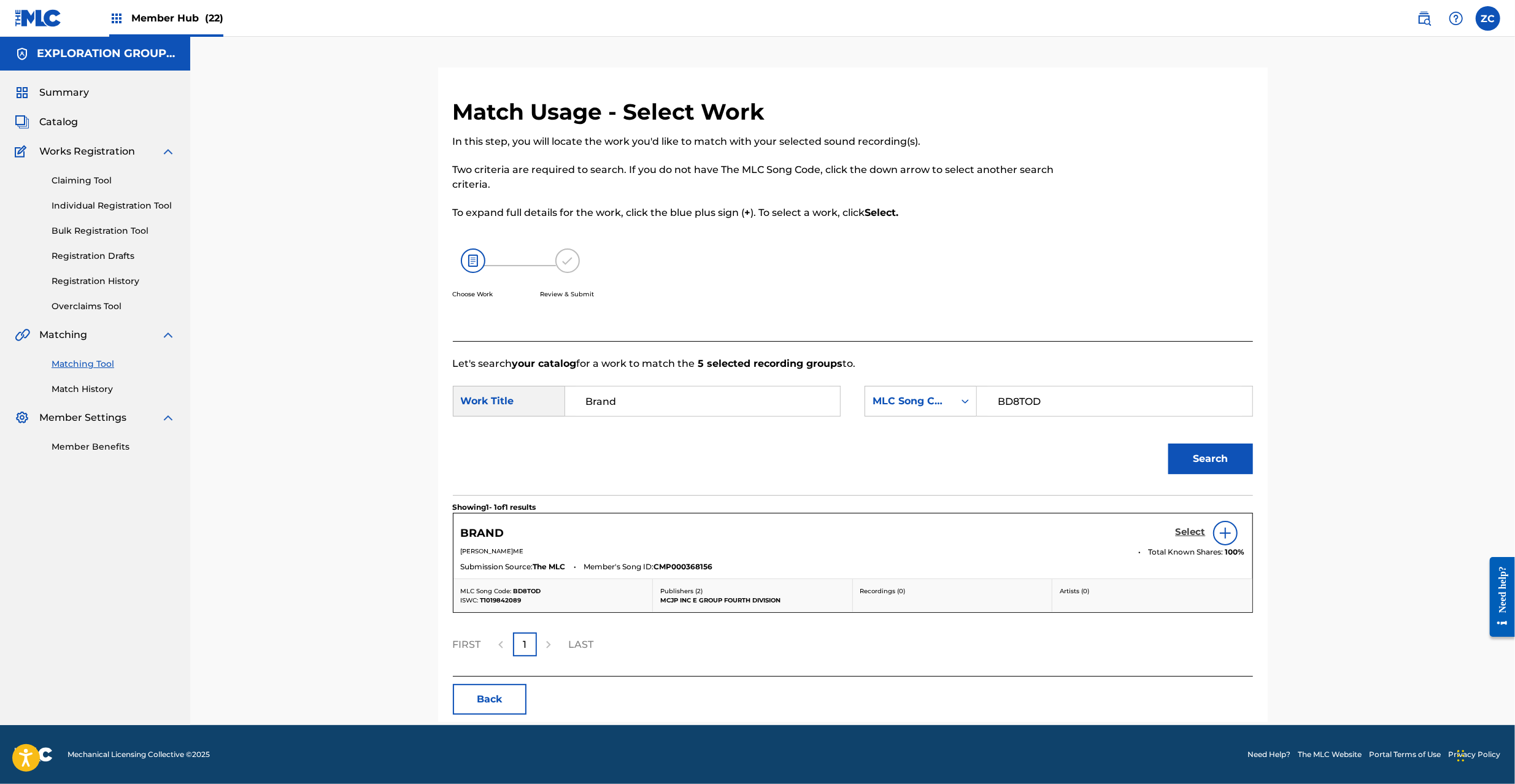
click at [1182, 529] on h5 "Select" at bounding box center [1191, 532] width 30 height 12
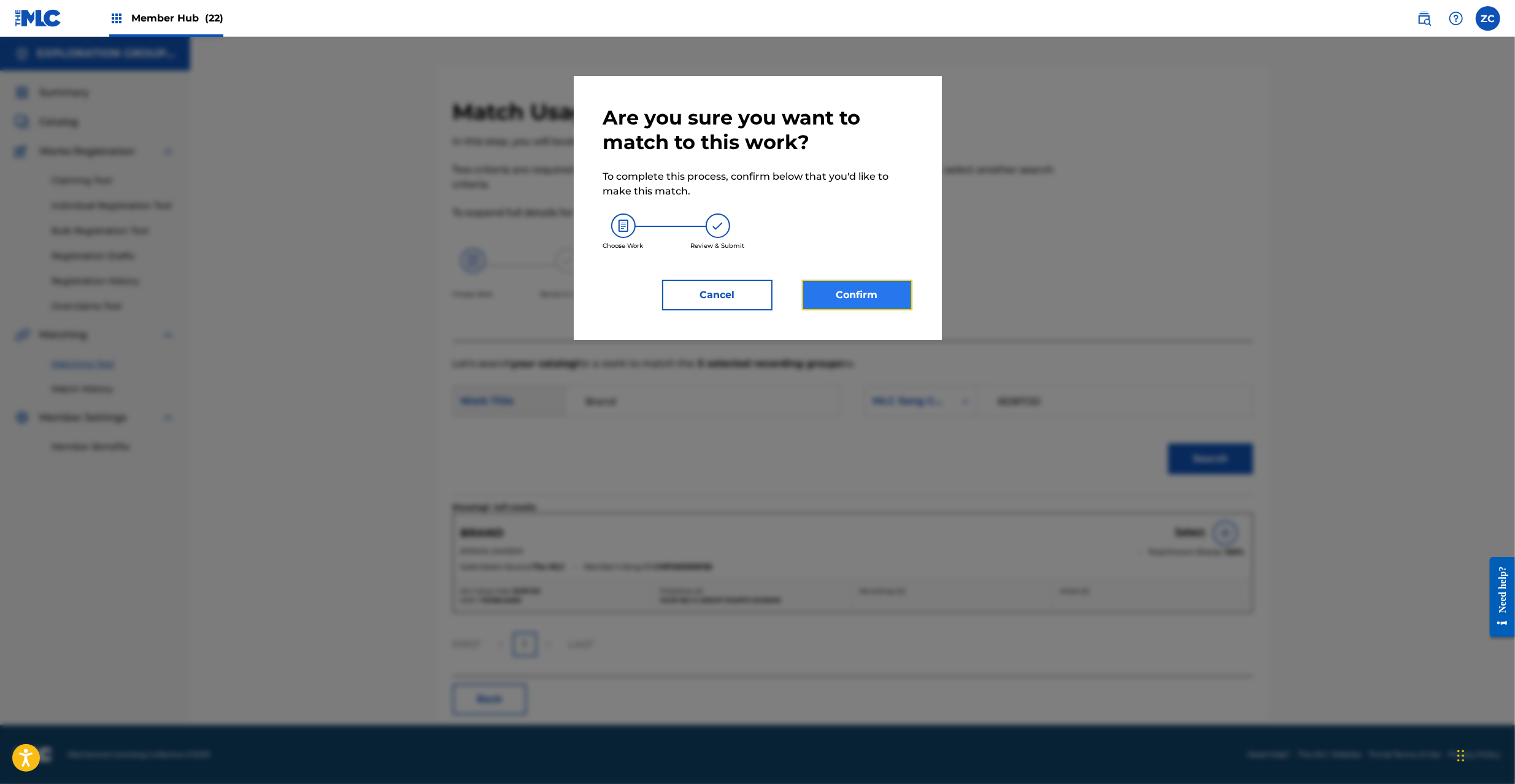
click at [855, 286] on button "Confirm" at bounding box center [857, 295] width 111 height 31
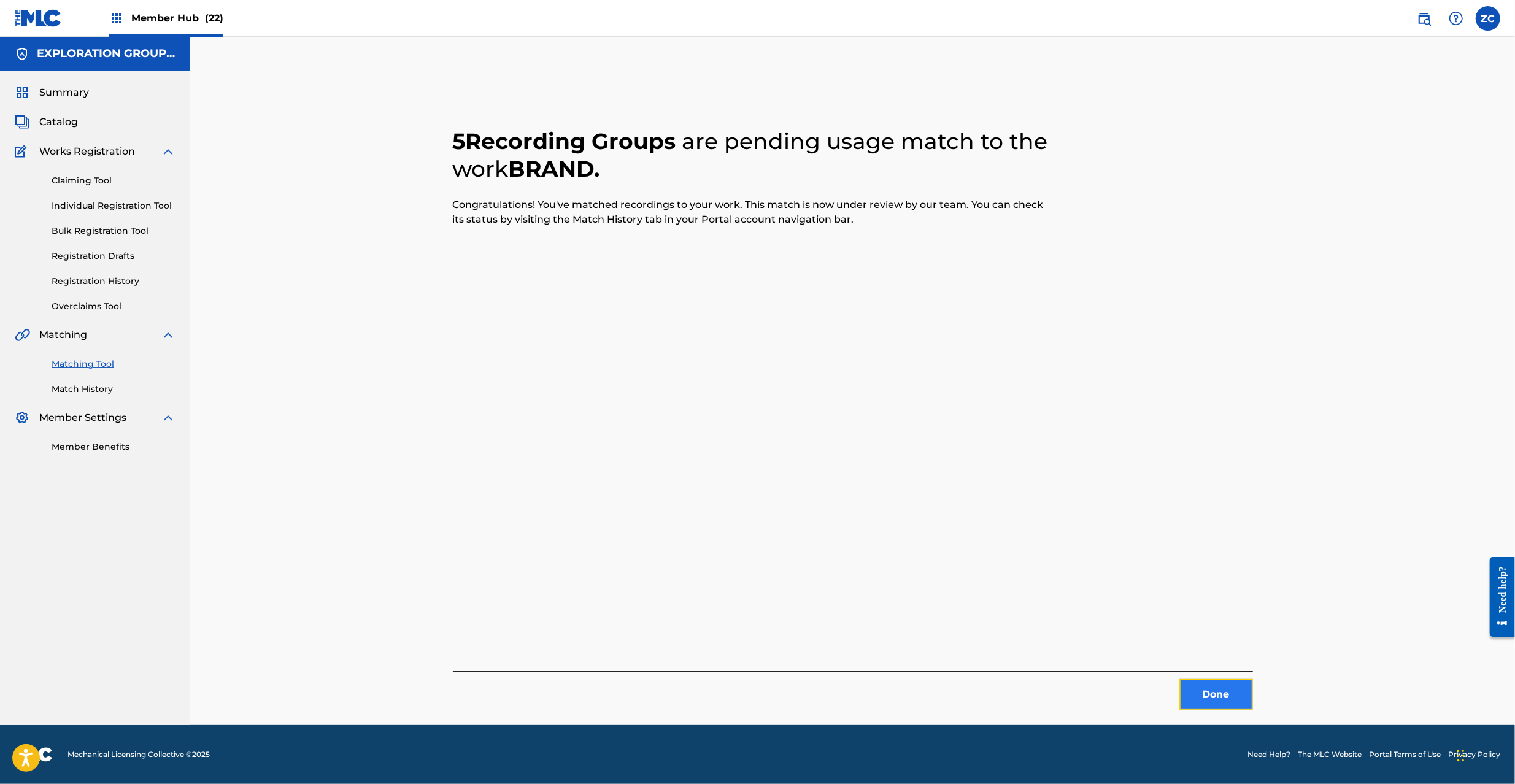
click at [1246, 696] on button "Done" at bounding box center [1216, 694] width 73 height 31
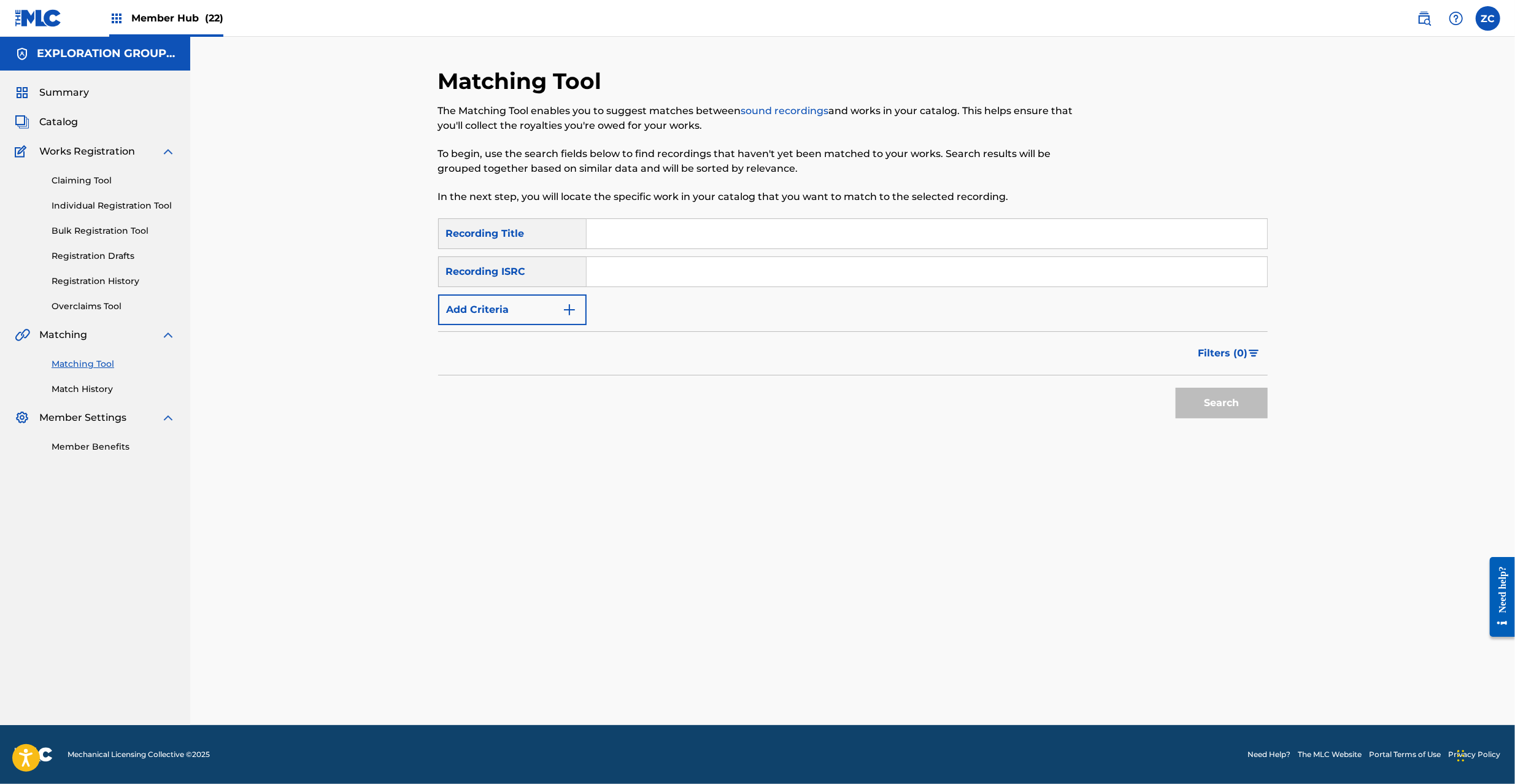
click at [1113, 287] on div "SearchWithCriteria6fbec898-eb26-4306-9ad5-6635fb0f2176 Recording Title SearchWi…" at bounding box center [853, 272] width 830 height 107
click at [1125, 272] on input "Search Form" at bounding box center [927, 272] width 681 height 29
type input "JPD421000008"
click at [1189, 401] on button "Search" at bounding box center [1222, 403] width 92 height 31
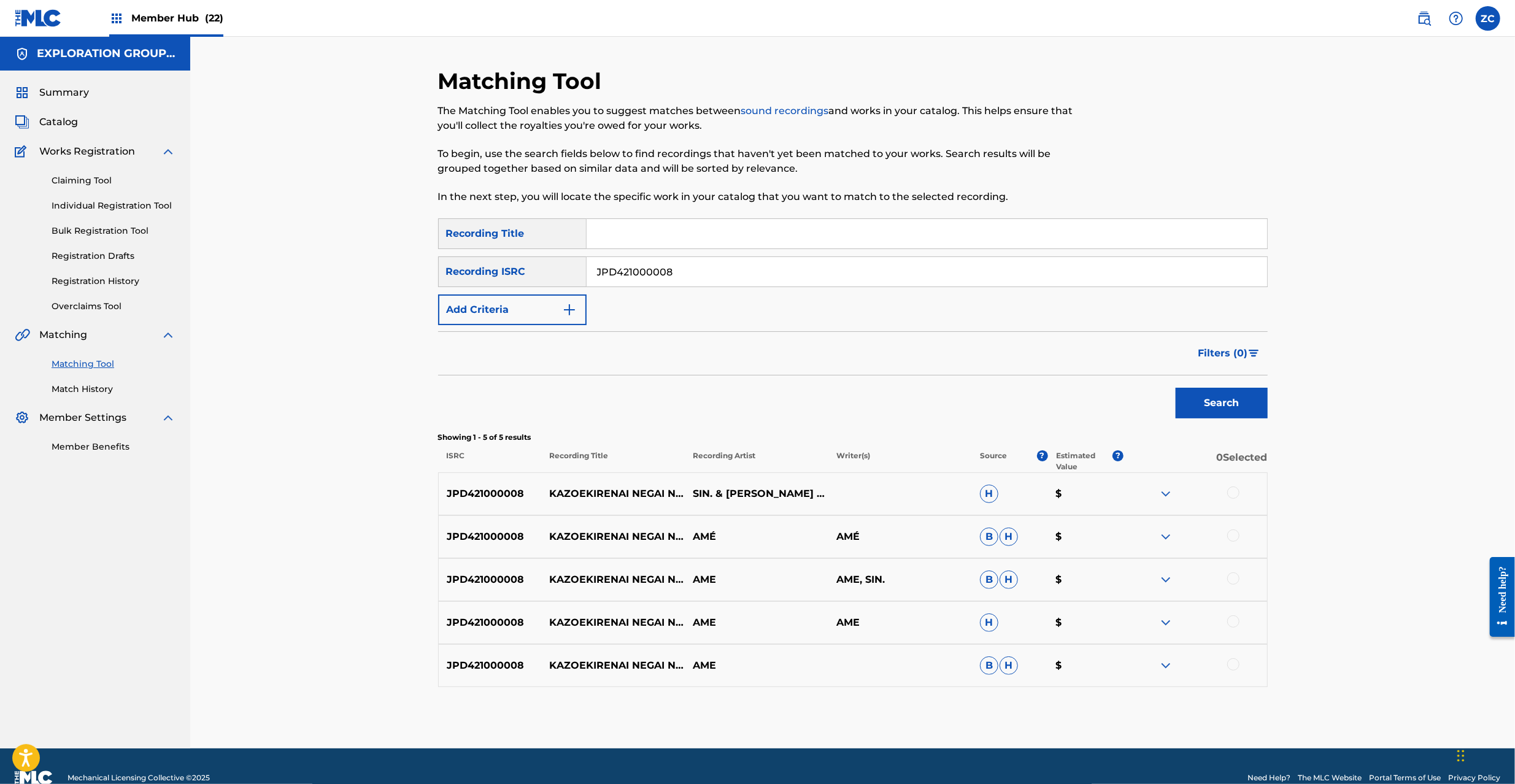
click at [1233, 493] on div at bounding box center [1233, 493] width 12 height 12
click at [1233, 538] on div at bounding box center [1233, 536] width 12 height 12
click at [1233, 585] on div at bounding box center [1195, 580] width 143 height 14
drag, startPoint x: 1235, startPoint y: 580, endPoint x: 1231, endPoint y: 620, distance: 40.2
click at [1235, 580] on div at bounding box center [1233, 578] width 12 height 12
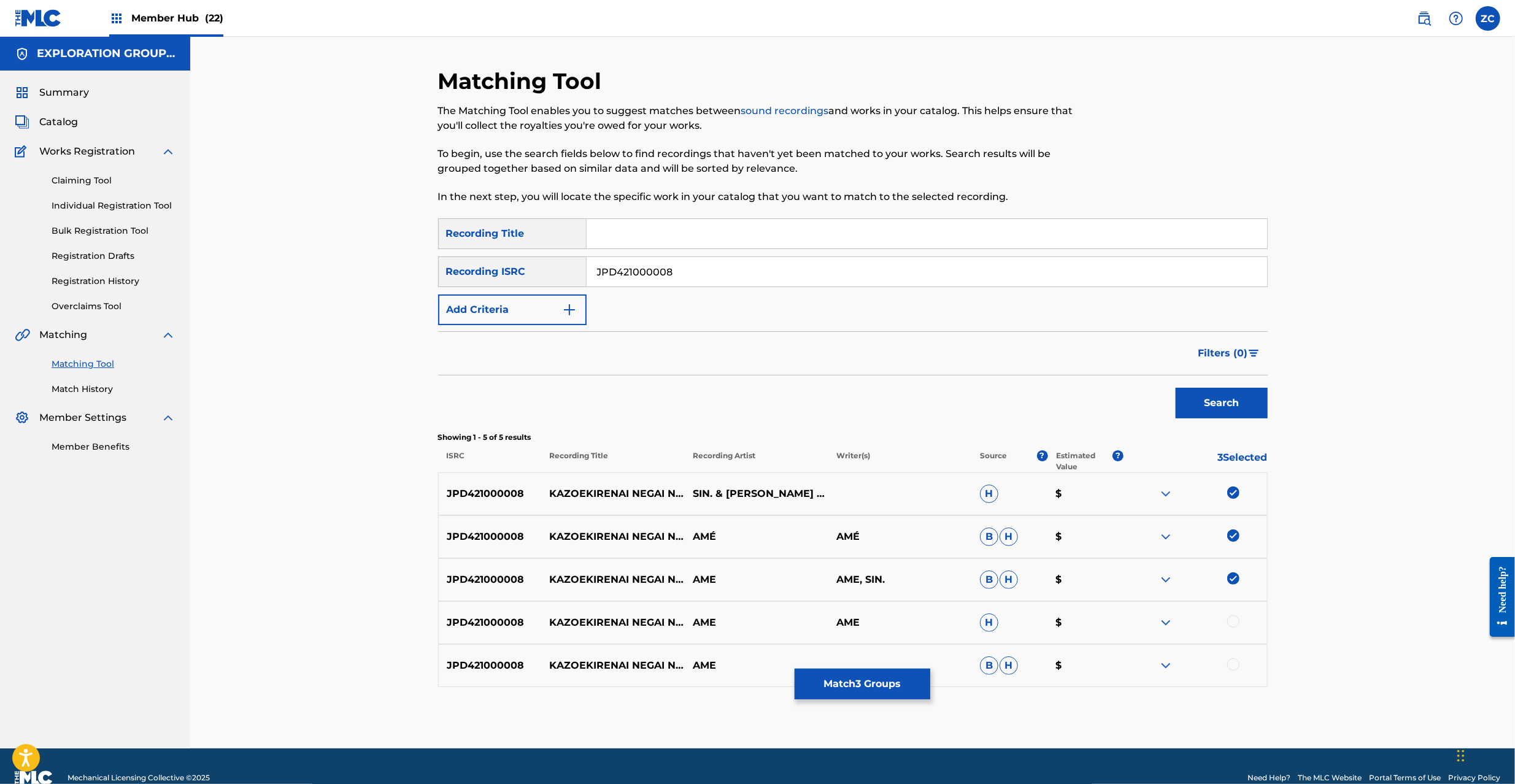
click at [1231, 620] on div at bounding box center [1233, 622] width 12 height 12
click at [1232, 659] on div at bounding box center [1233, 664] width 12 height 12
click at [872, 688] on button "Match 5 Groups" at bounding box center [862, 684] width 136 height 31
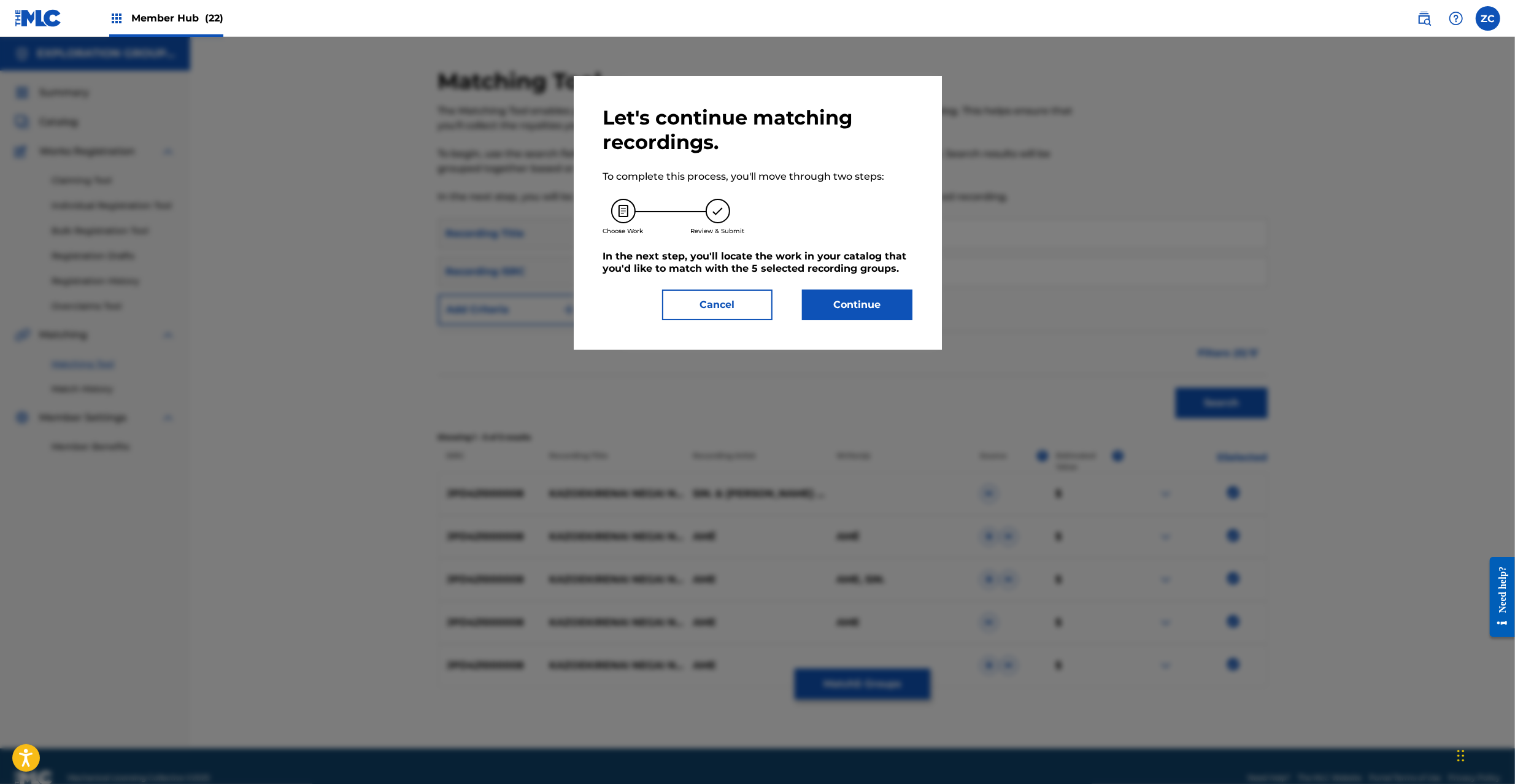
click at [885, 288] on div "Let's continue matching recordings. To complete this process, you'll move throu…" at bounding box center [758, 213] width 309 height 215
click at [882, 305] on button "Continue" at bounding box center [857, 305] width 111 height 31
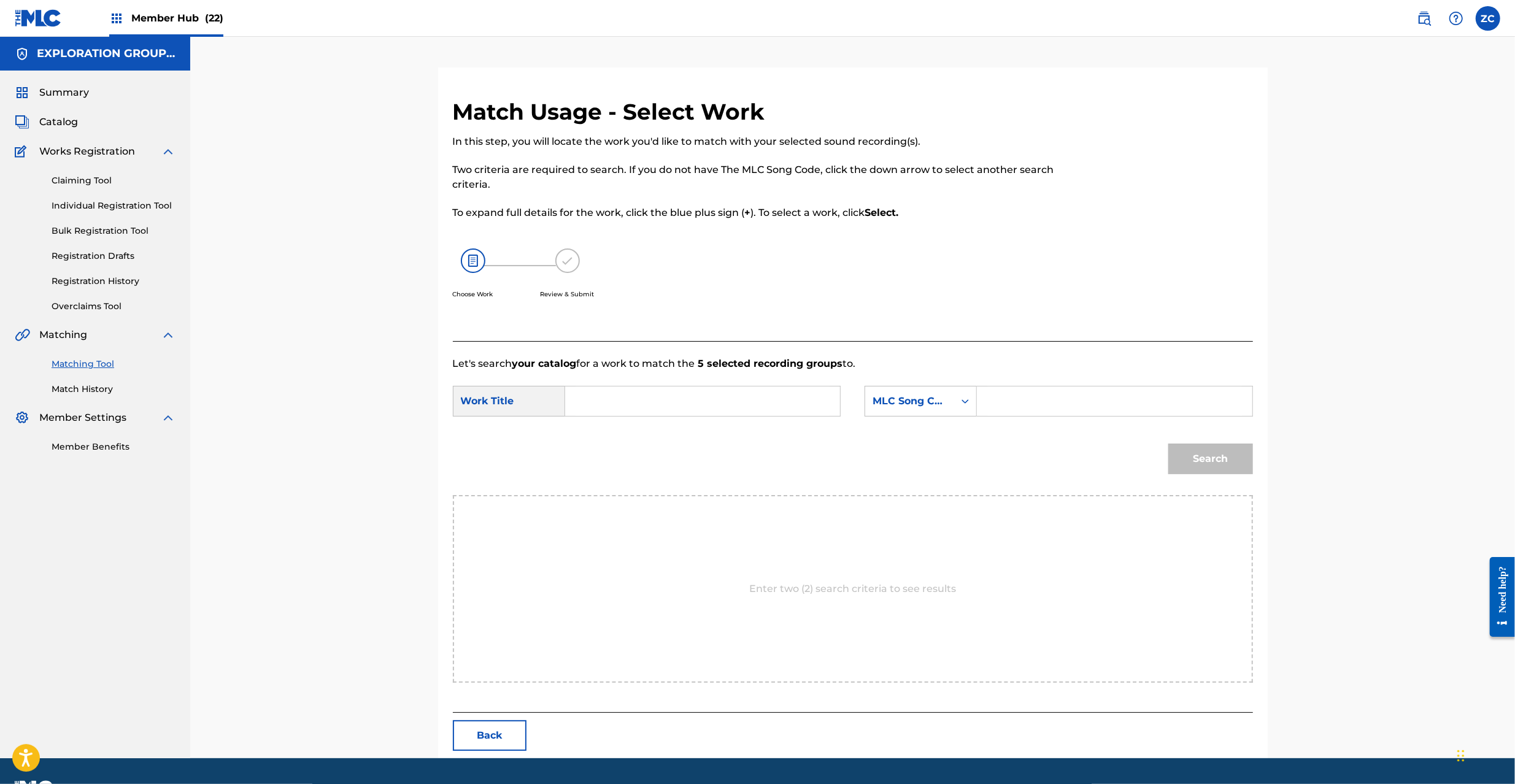
click at [696, 399] on input "Search Form" at bounding box center [703, 401] width 254 height 29
click at [749, 405] on input "Kazoekirenai Negaino Motode KJ193F" at bounding box center [703, 401] width 254 height 29
click at [764, 403] on input "Kazoekirenai Negaino Motode KJ193F" at bounding box center [703, 401] width 254 height 29
type input "Kazoekirenai Negaino Motode"
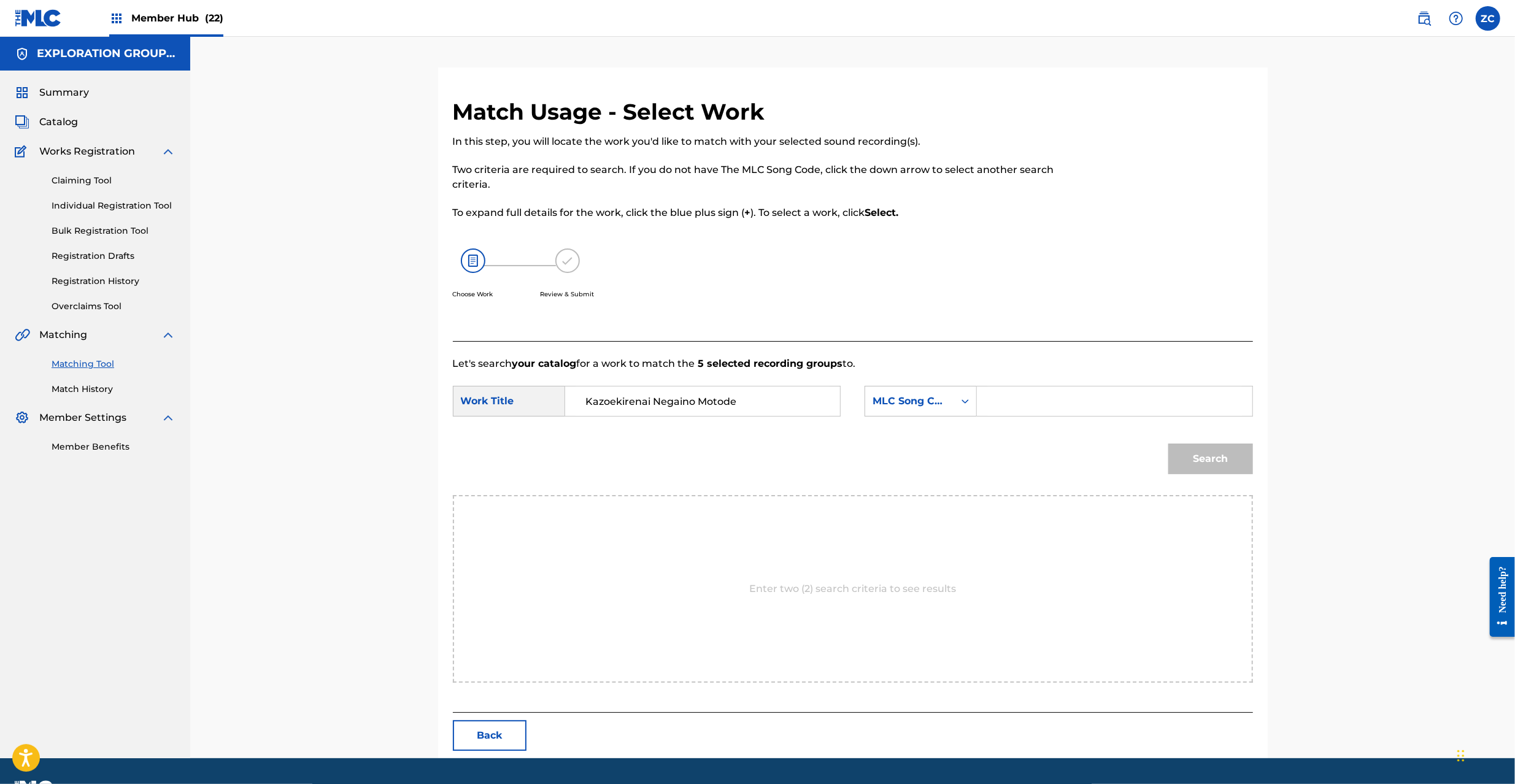
click at [1026, 404] on input "Search Form" at bounding box center [1115, 401] width 254 height 29
type input "KJ193F"
click at [1199, 462] on button "Search" at bounding box center [1210, 458] width 84 height 31
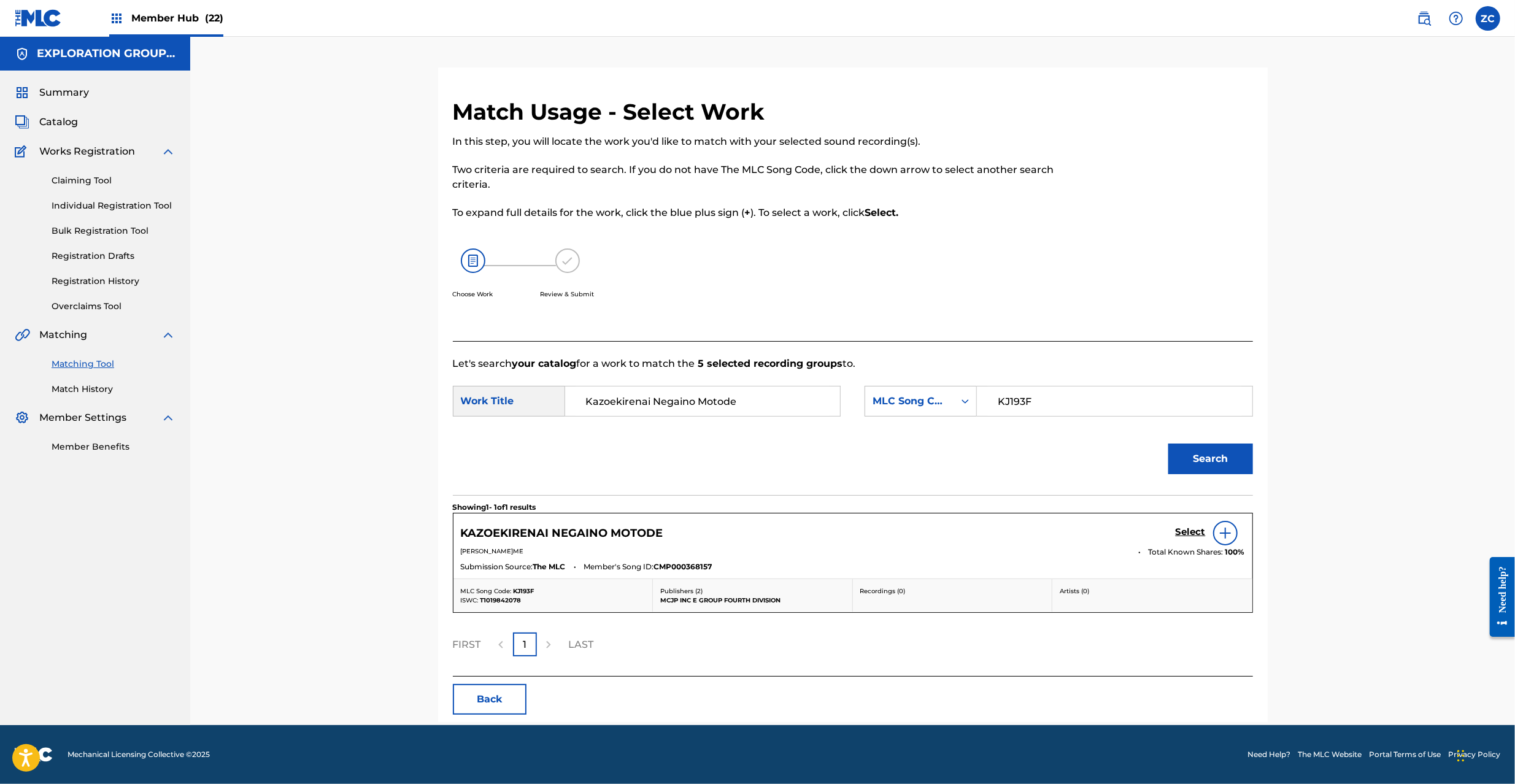
click at [1193, 527] on h5 "Select" at bounding box center [1191, 532] width 30 height 12
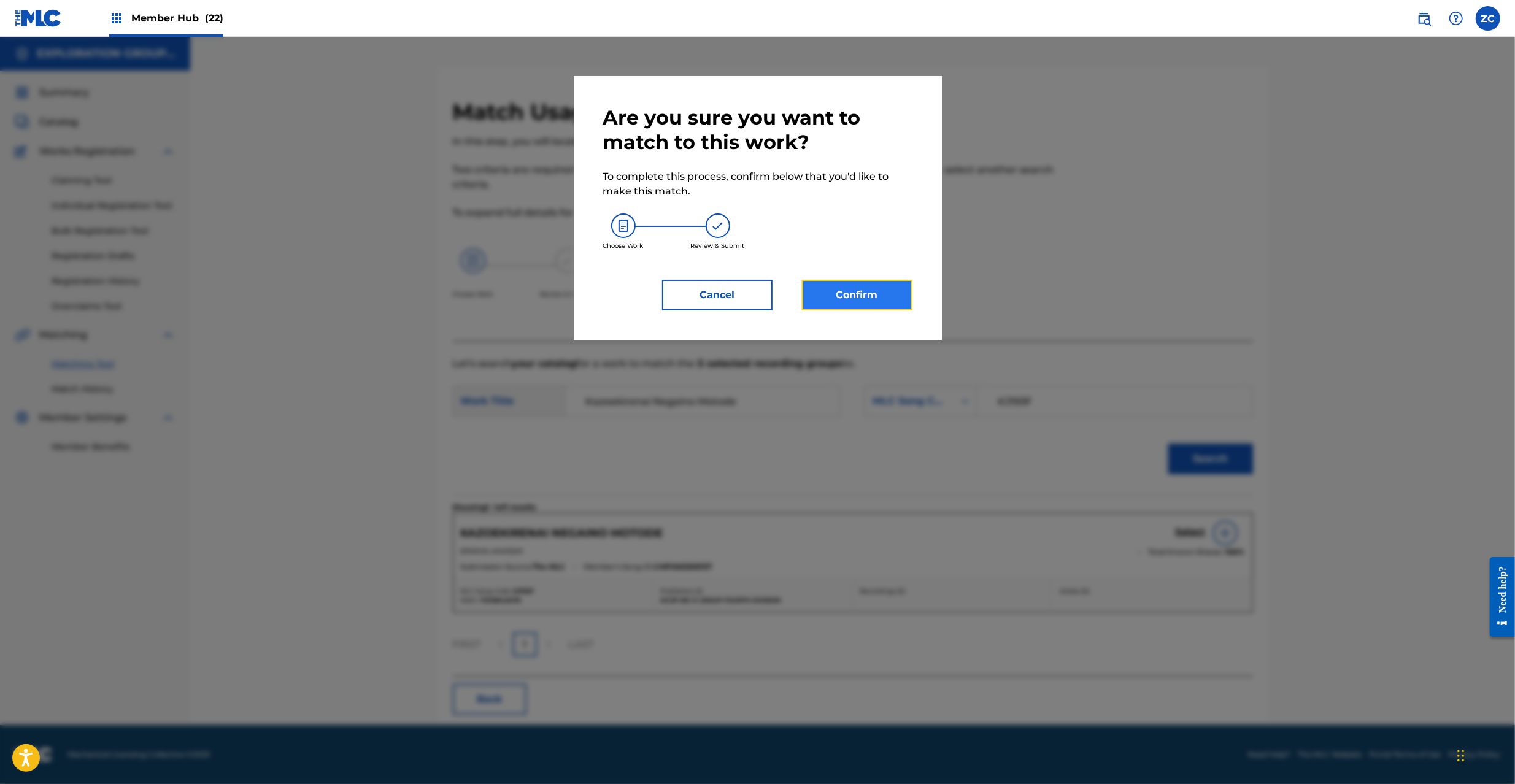
click at [880, 289] on button "Confirm" at bounding box center [857, 295] width 111 height 31
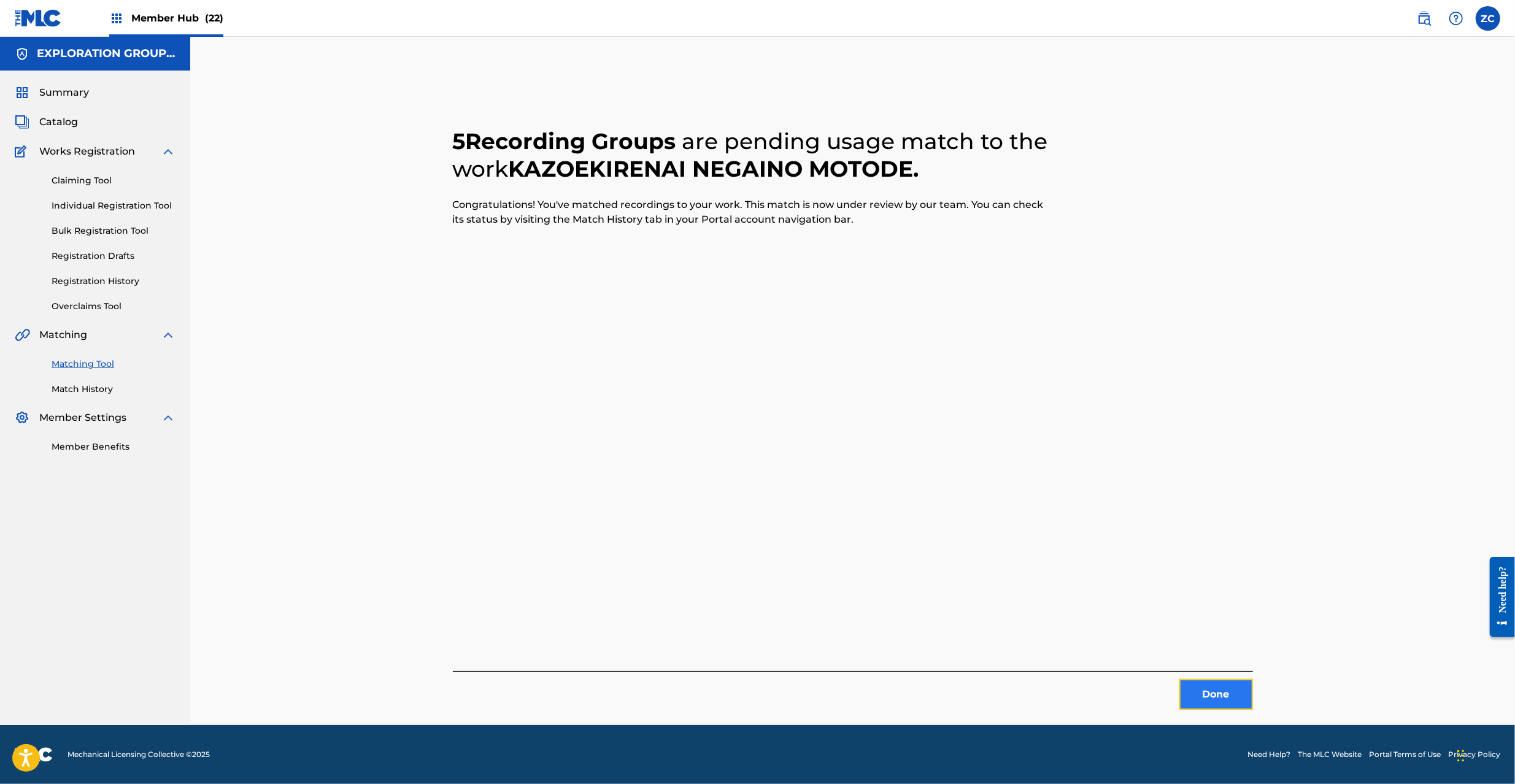
click at [1218, 680] on button "Done" at bounding box center [1216, 694] width 73 height 31
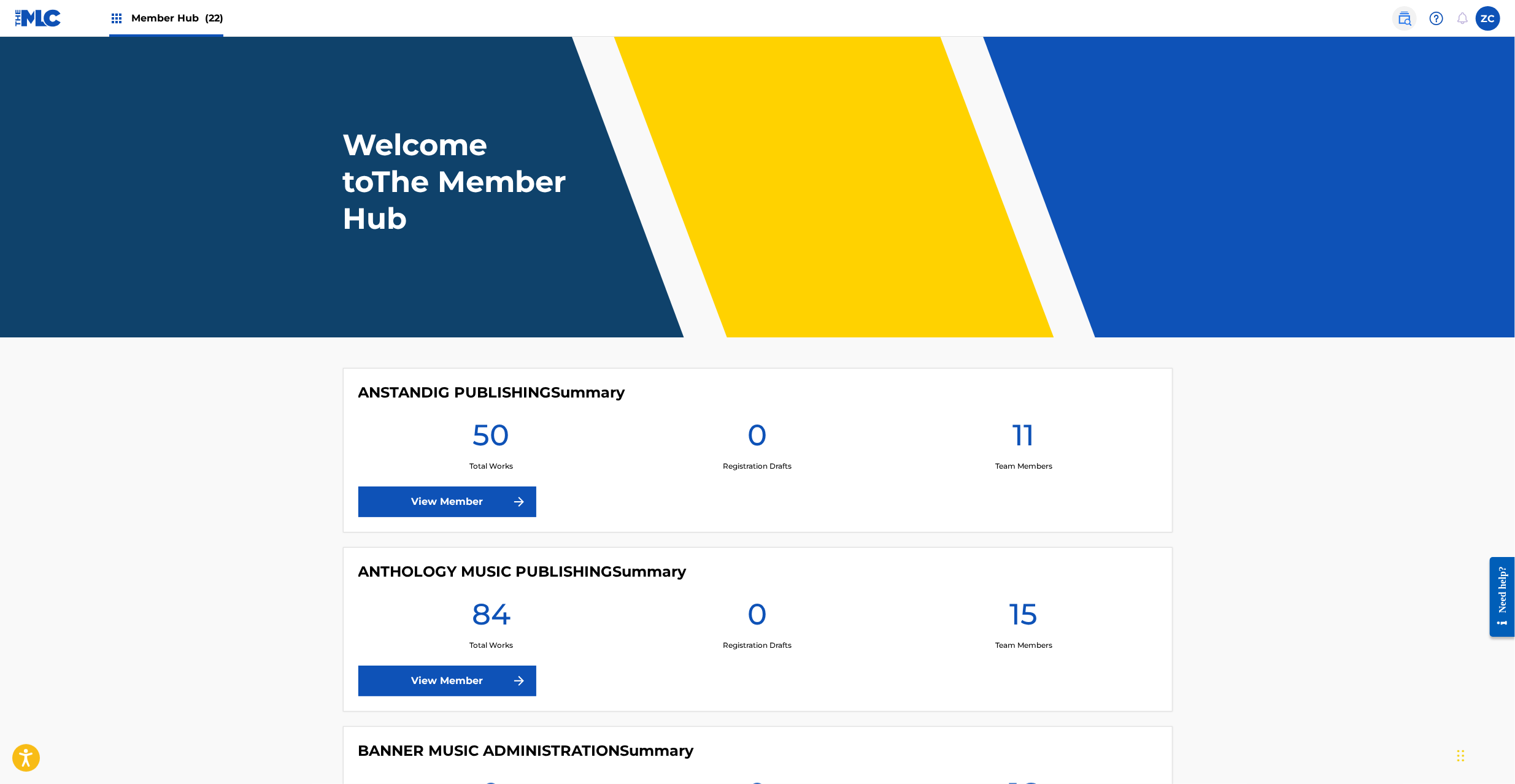
click at [1409, 16] on img at bounding box center [1404, 18] width 14 height 14
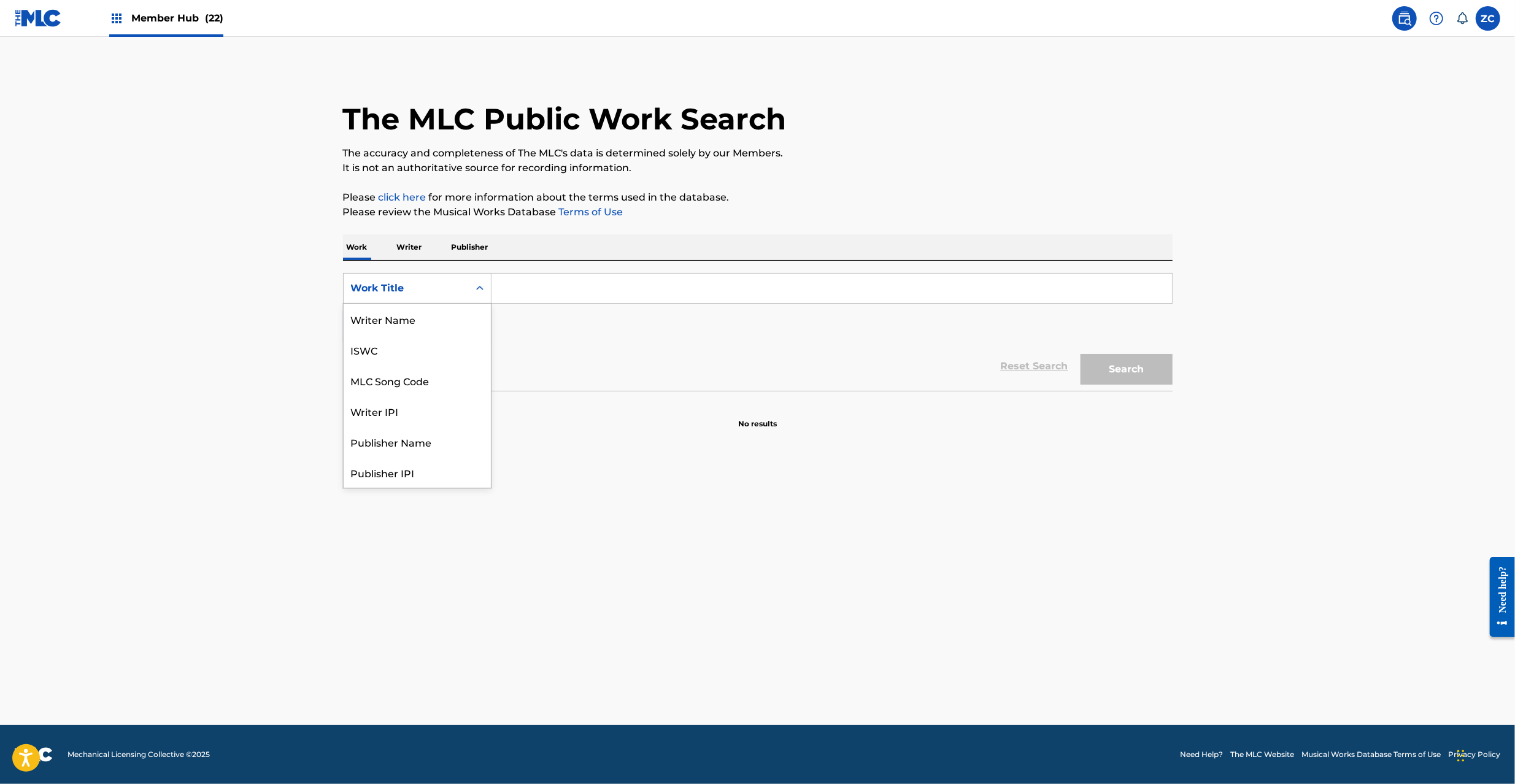
click at [447, 284] on div "Work Title" at bounding box center [406, 288] width 111 height 14
click at [422, 316] on div "MLC Song Code" at bounding box center [417, 319] width 147 height 31
drag, startPoint x: 487, startPoint y: 307, endPoint x: 536, endPoint y: 302, distance: 49.3
click at [531, 301] on input "Search Form" at bounding box center [831, 288] width 681 height 29
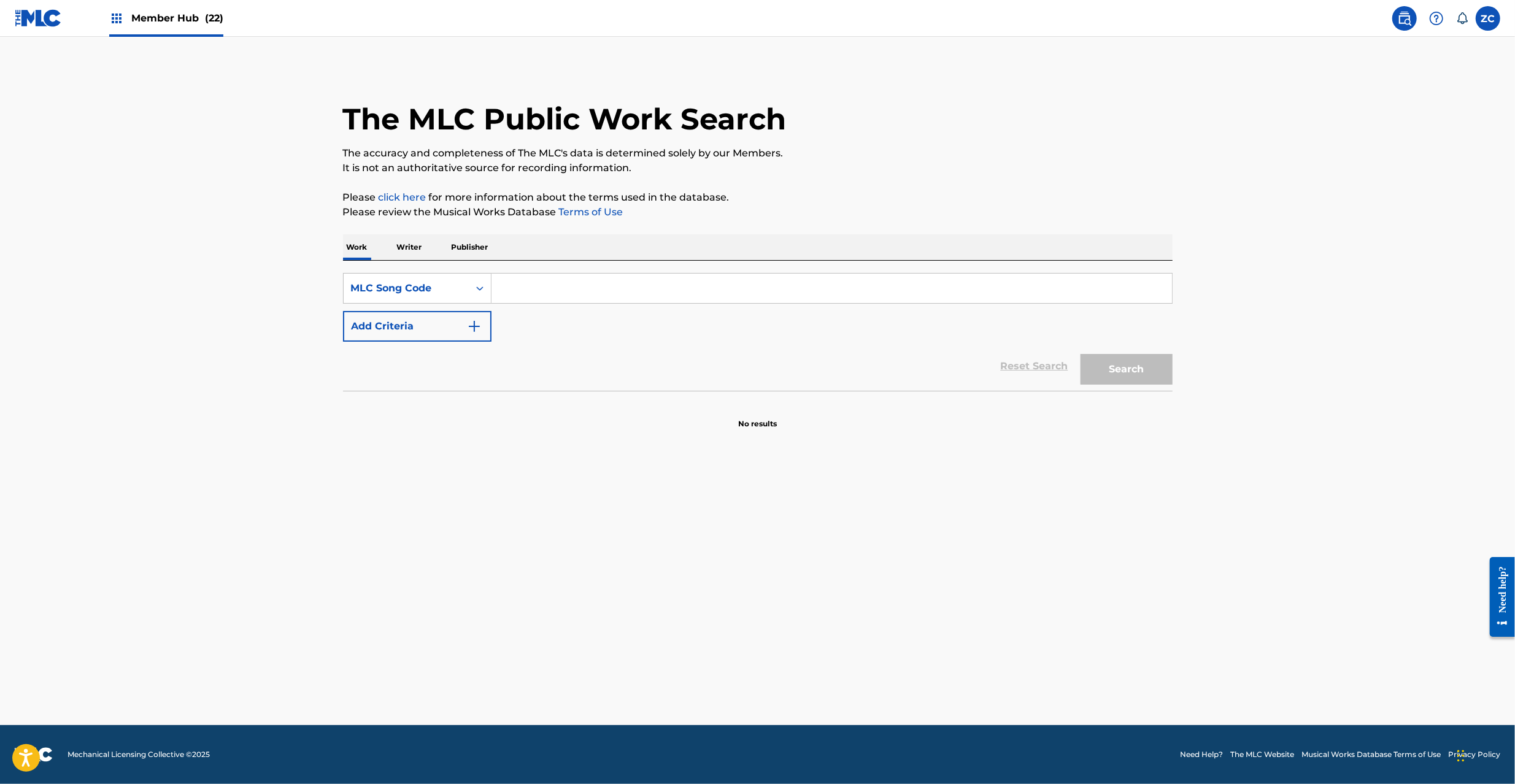
paste input "MG8OY8"
type input "MG8OY8"
click at [1115, 371] on button "Search" at bounding box center [1127, 369] width 92 height 31
